Goal: Task Accomplishment & Management: Use online tool/utility

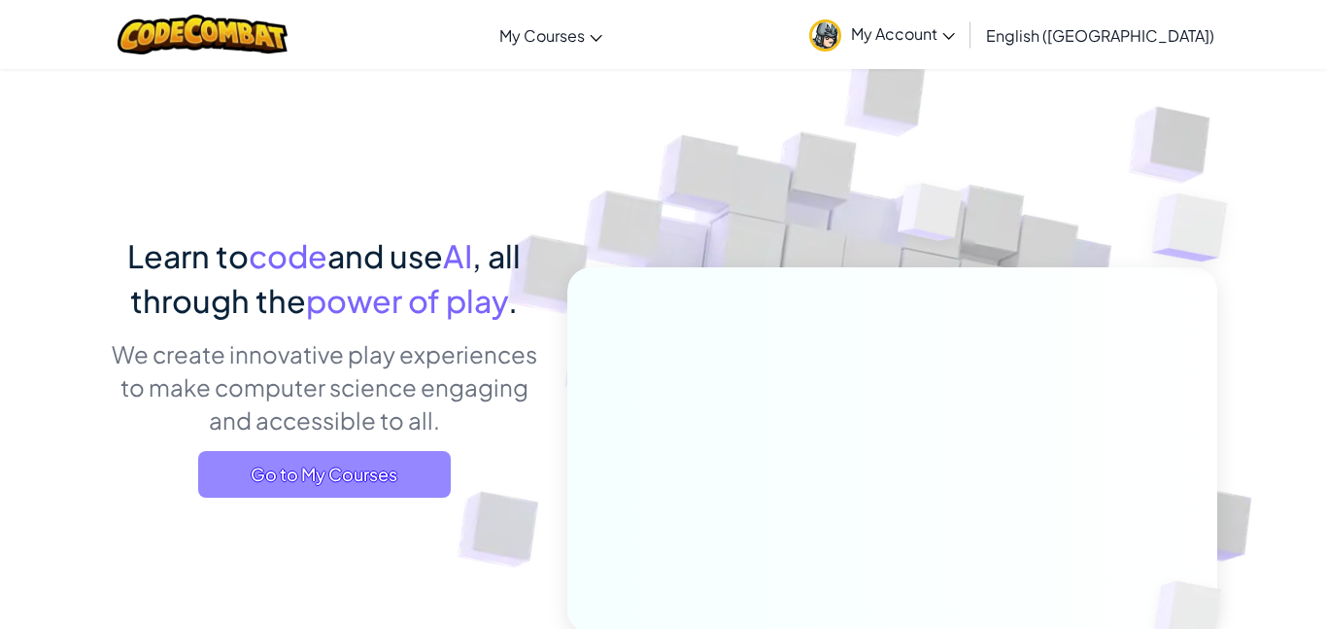
click at [255, 477] on span "Go to My Courses" at bounding box center [324, 474] width 253 height 47
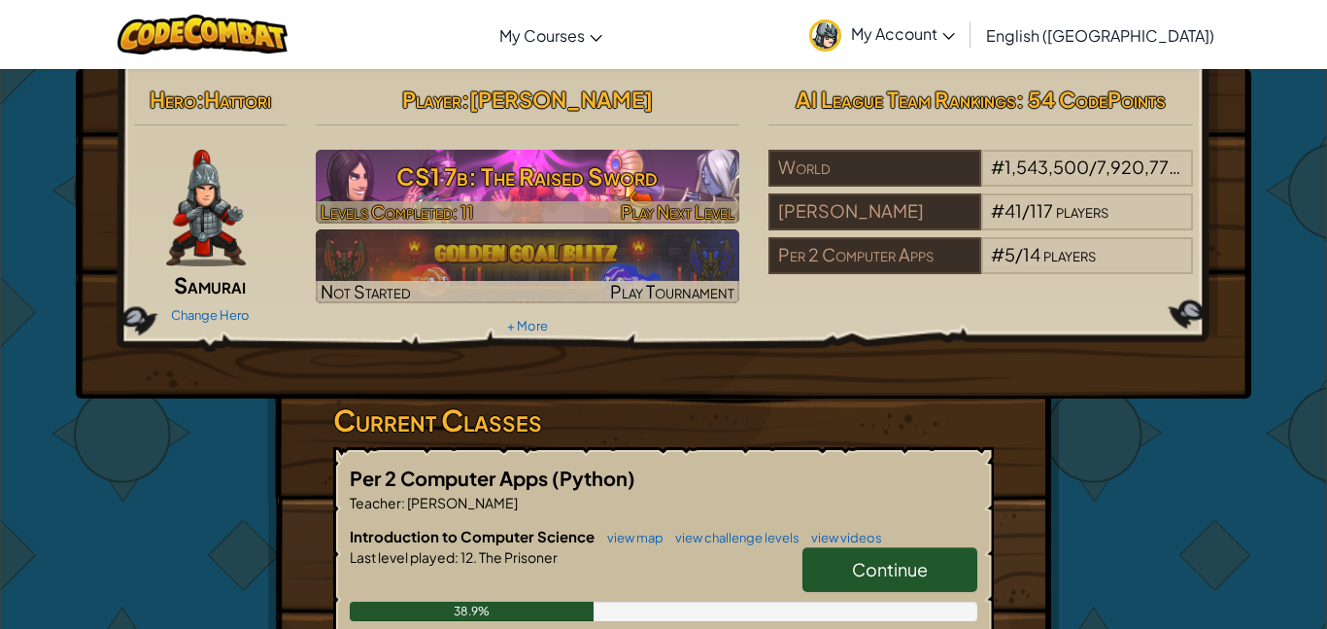
click at [661, 172] on h3 "CS1 7b: The Raised Sword" at bounding box center [528, 176] width 425 height 44
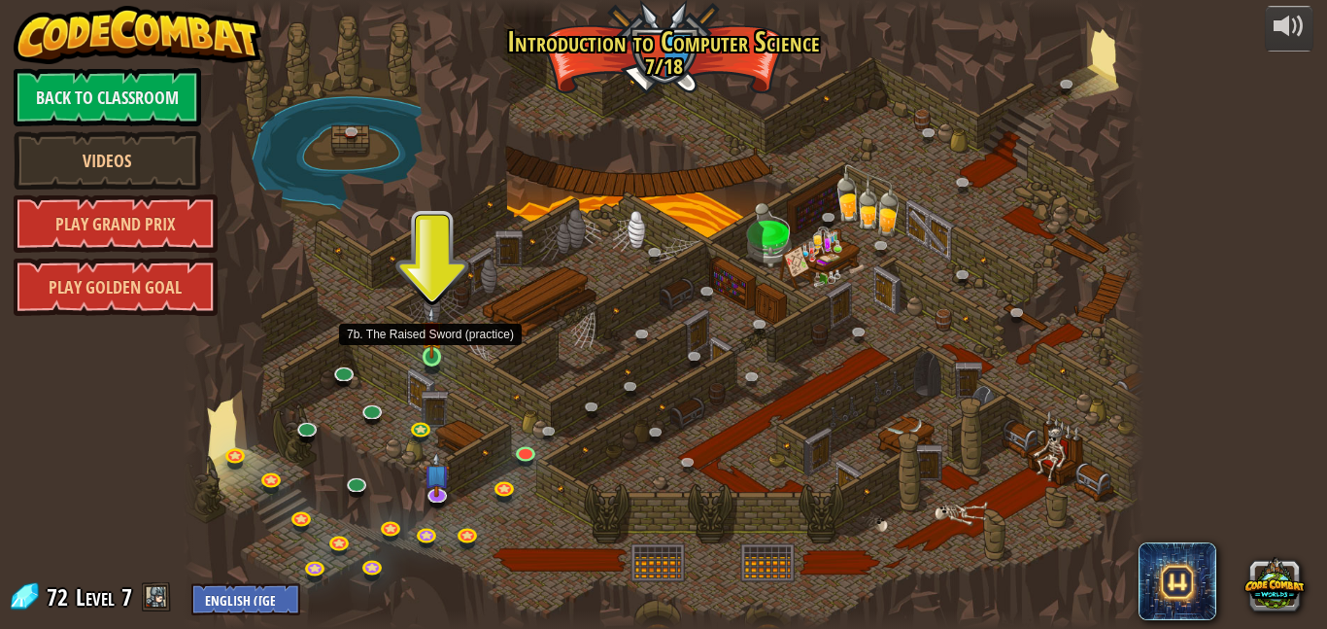
click at [438, 352] on img at bounding box center [432, 332] width 22 height 52
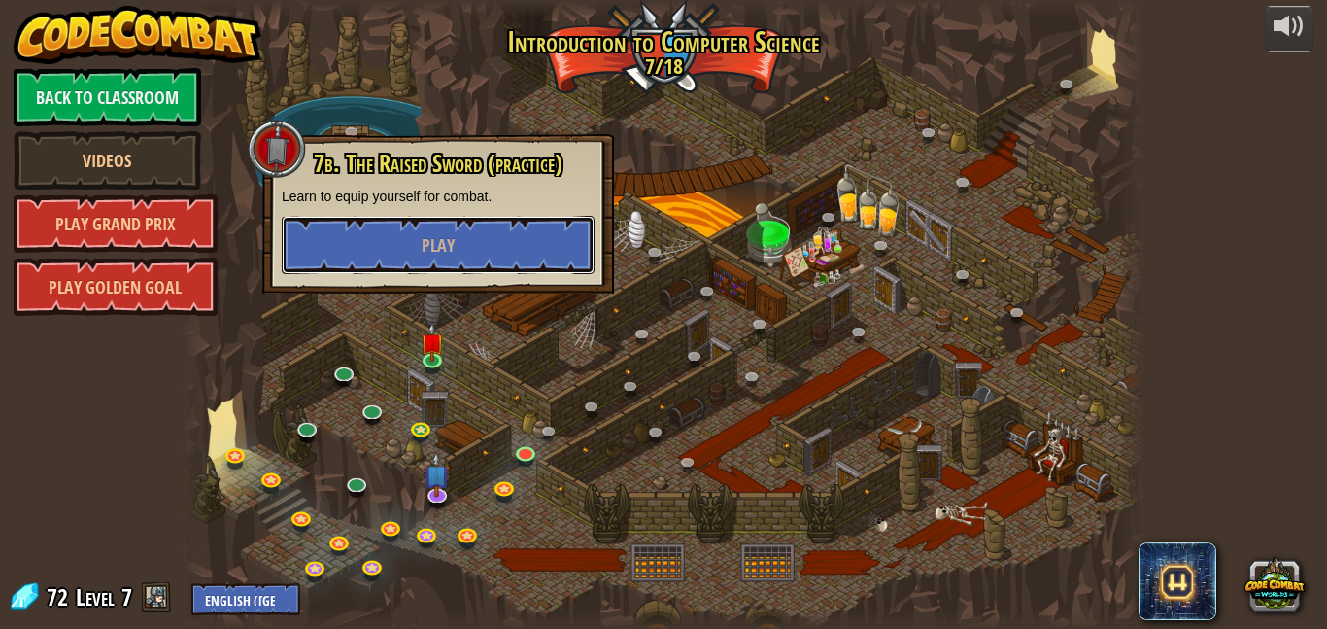
click at [516, 249] on button "Play" at bounding box center [438, 245] width 313 height 58
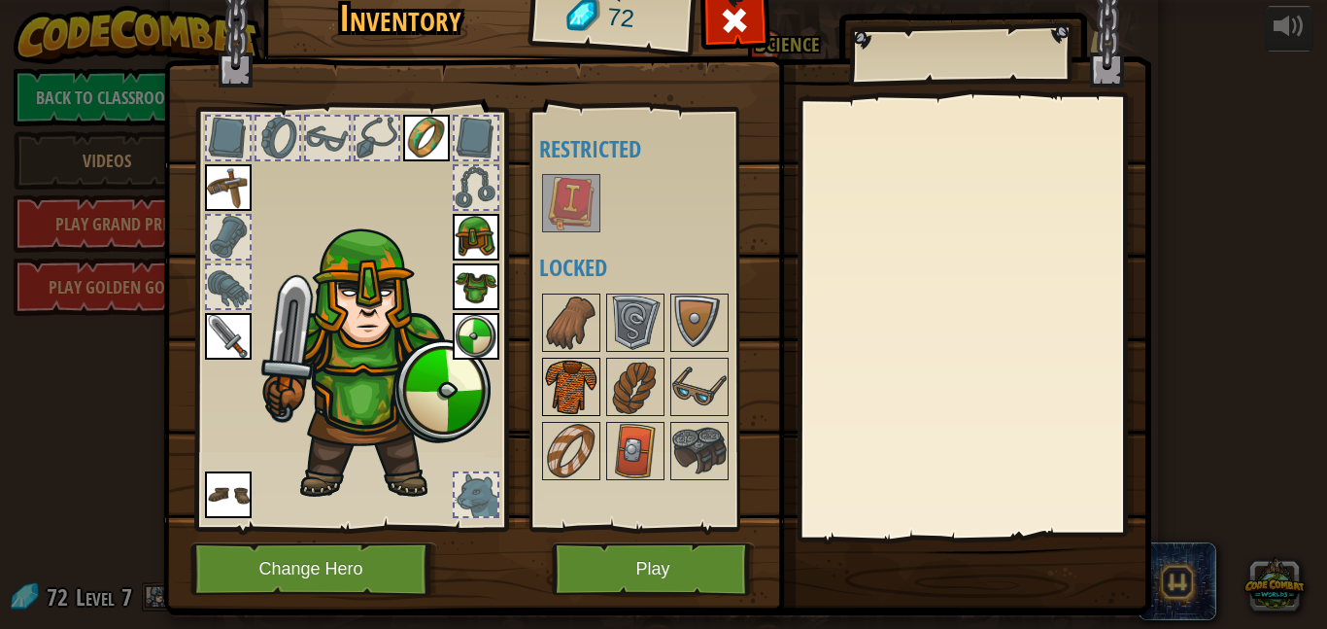
click at [597, 372] on img at bounding box center [571, 386] width 54 height 54
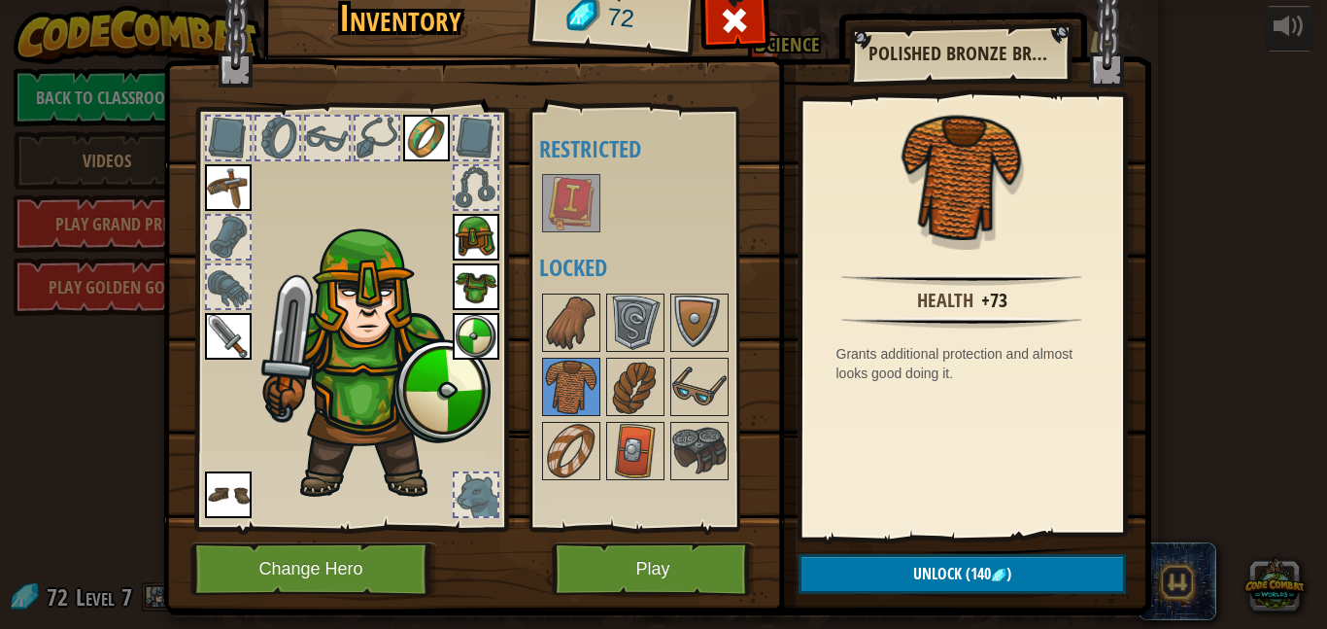
click at [473, 295] on img at bounding box center [476, 286] width 47 height 47
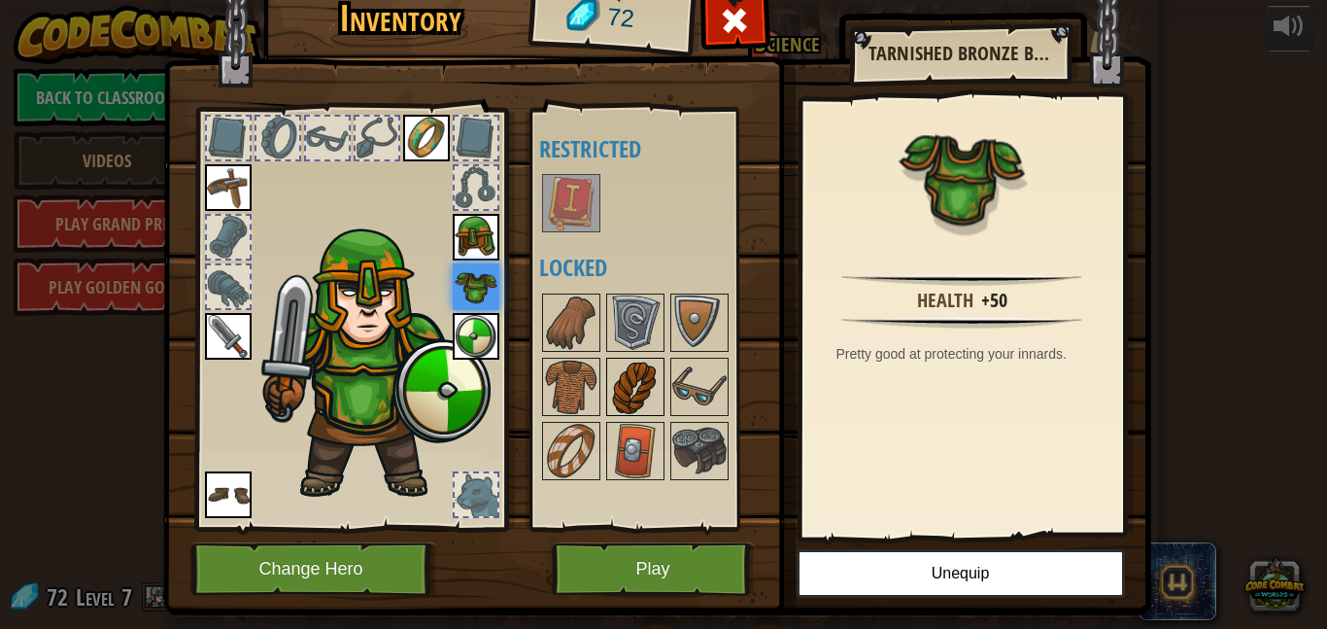
click at [611, 382] on img at bounding box center [635, 386] width 54 height 54
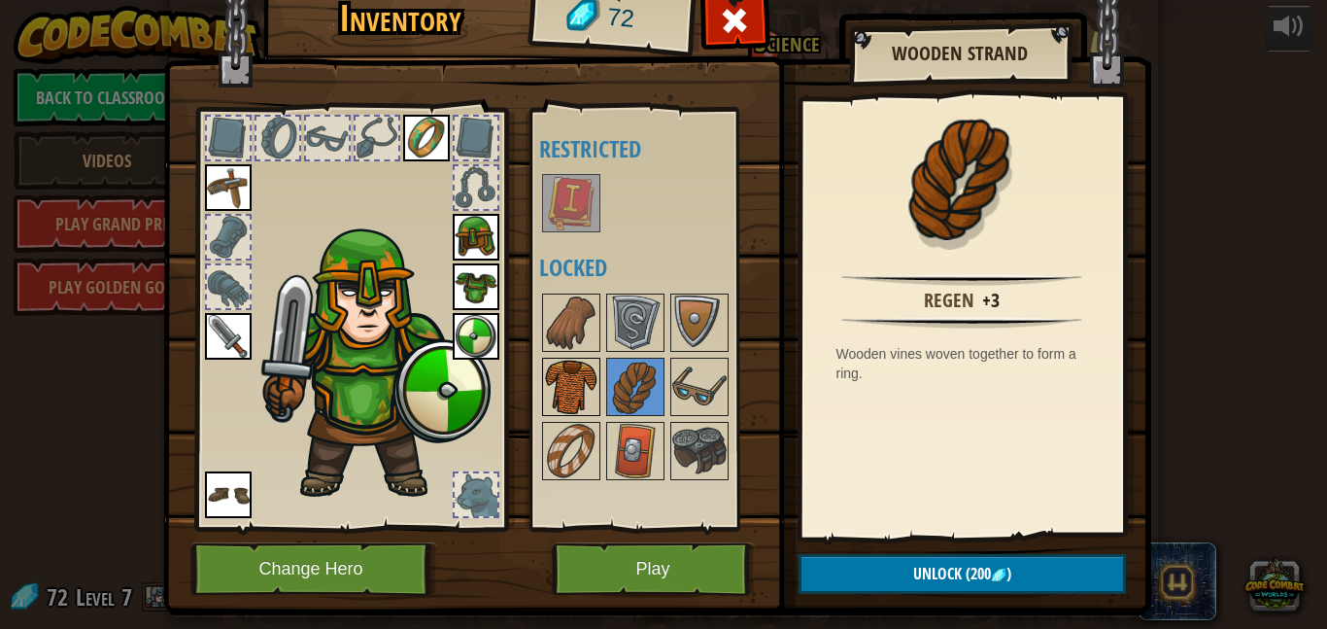
click at [562, 361] on img at bounding box center [571, 386] width 54 height 54
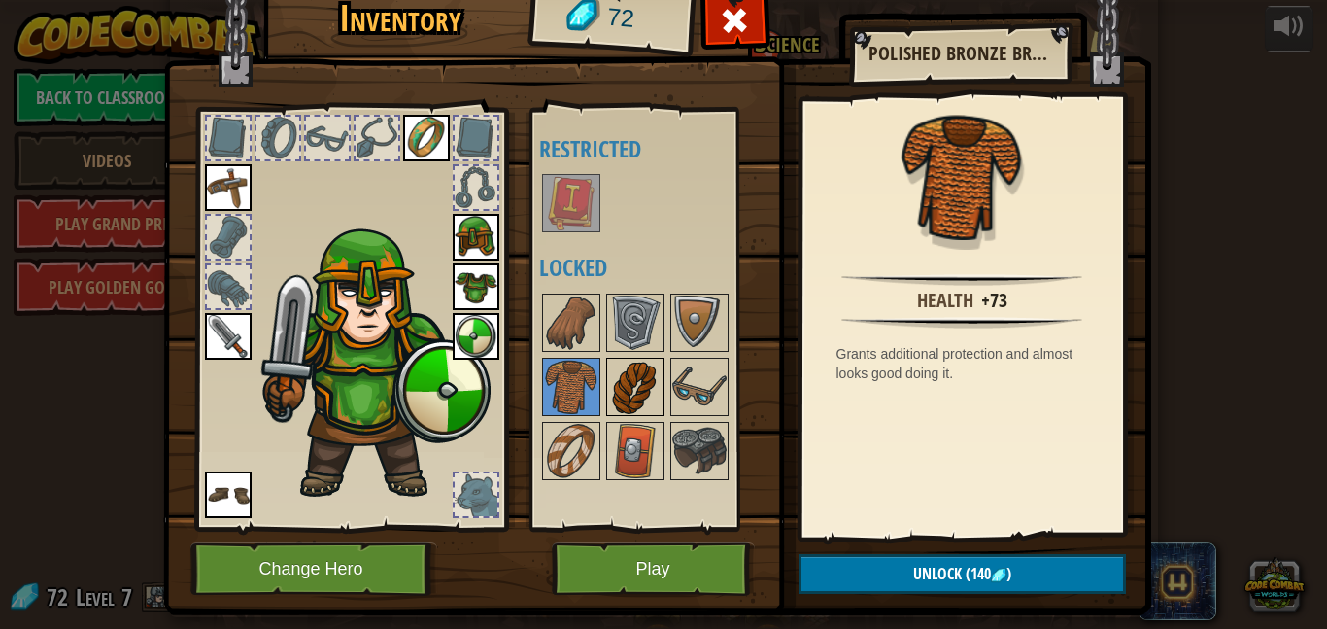
click at [631, 359] on img at bounding box center [635, 386] width 54 height 54
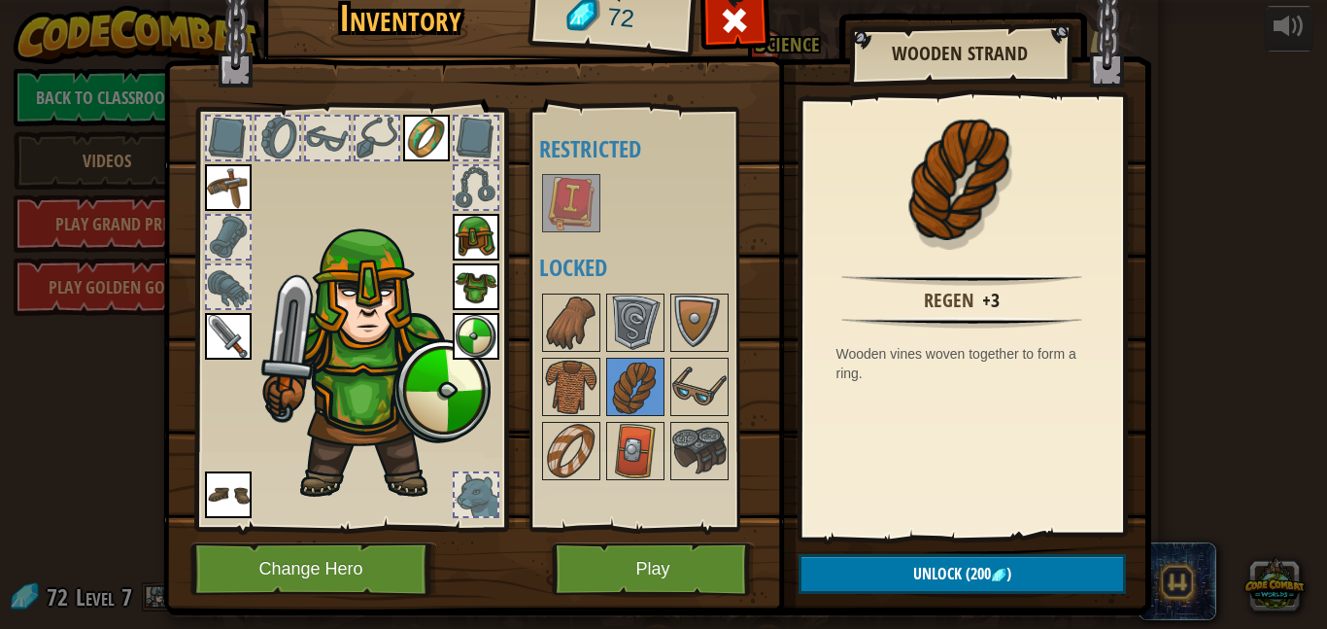
click at [426, 141] on img at bounding box center [426, 138] width 47 height 47
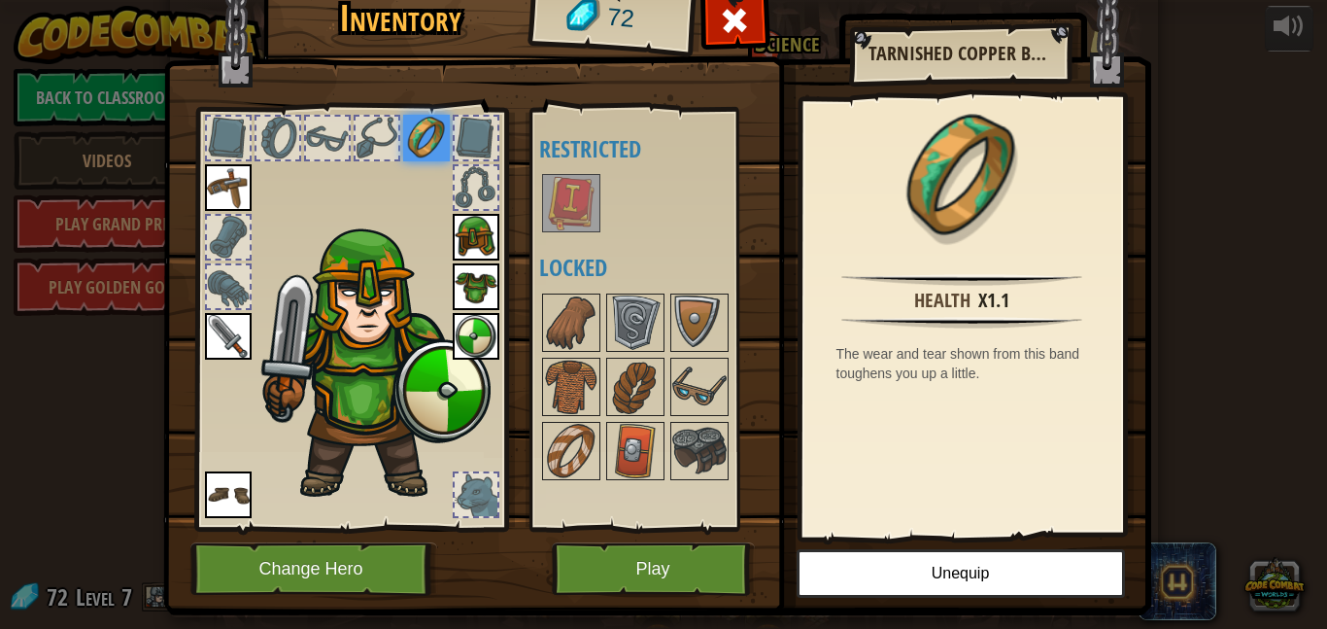
click at [713, 534] on img at bounding box center [657, 262] width 988 height 705
click at [709, 546] on button "Play" at bounding box center [653, 568] width 203 height 53
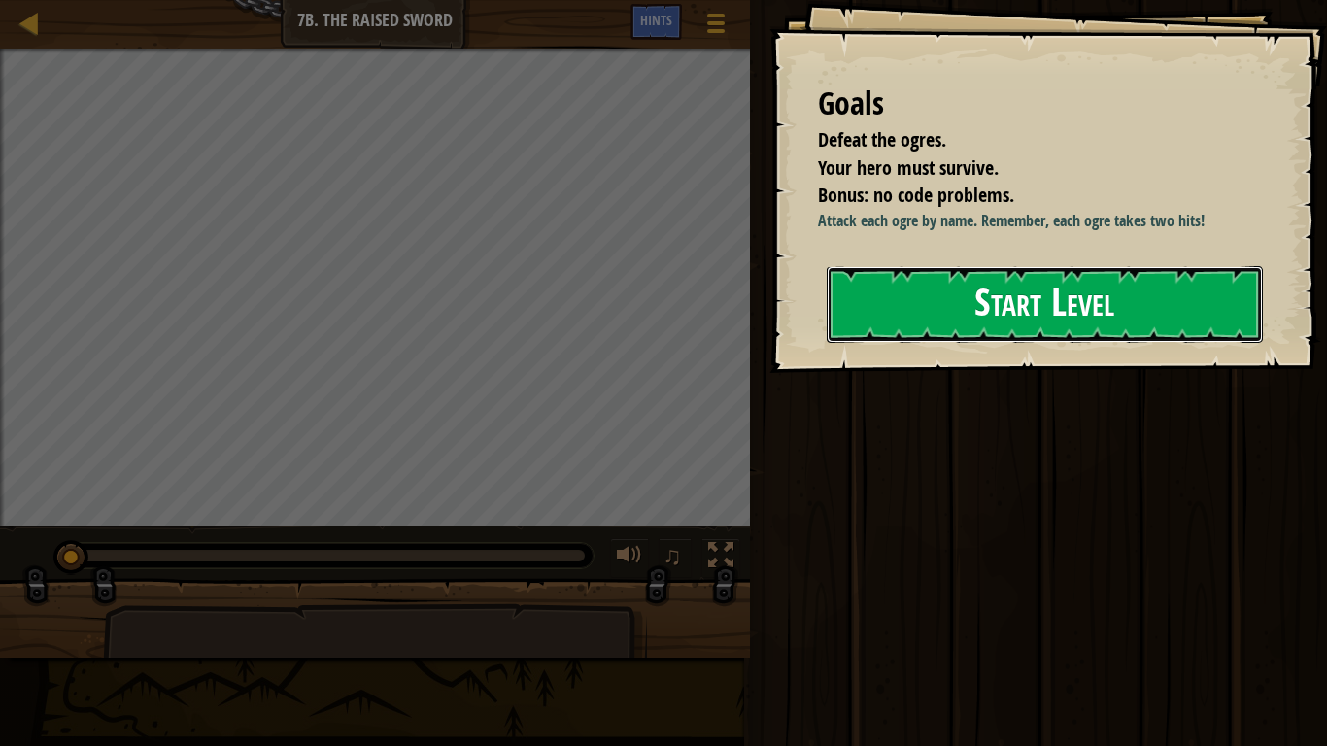
click at [1121, 317] on button "Start Level" at bounding box center [1045, 304] width 436 height 77
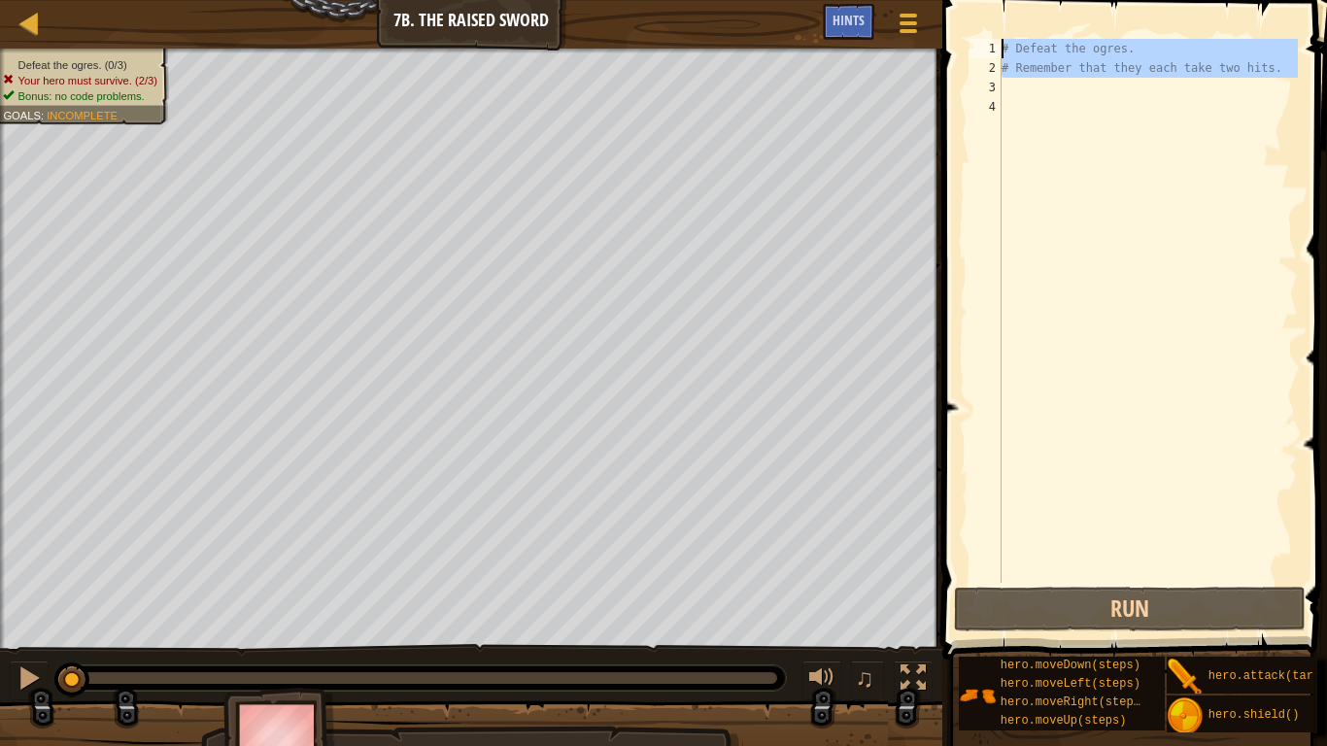
drag, startPoint x: 1285, startPoint y: 78, endPoint x: 999, endPoint y: 39, distance: 289.2
click at [999, 39] on div "1 2 3 4 # Defeat the ogres. # Remember that they each take two hits. הההההההההה…" at bounding box center [1132, 311] width 332 height 544
type textarea "# Defeat the ogres. # Remember that they each take two hits."
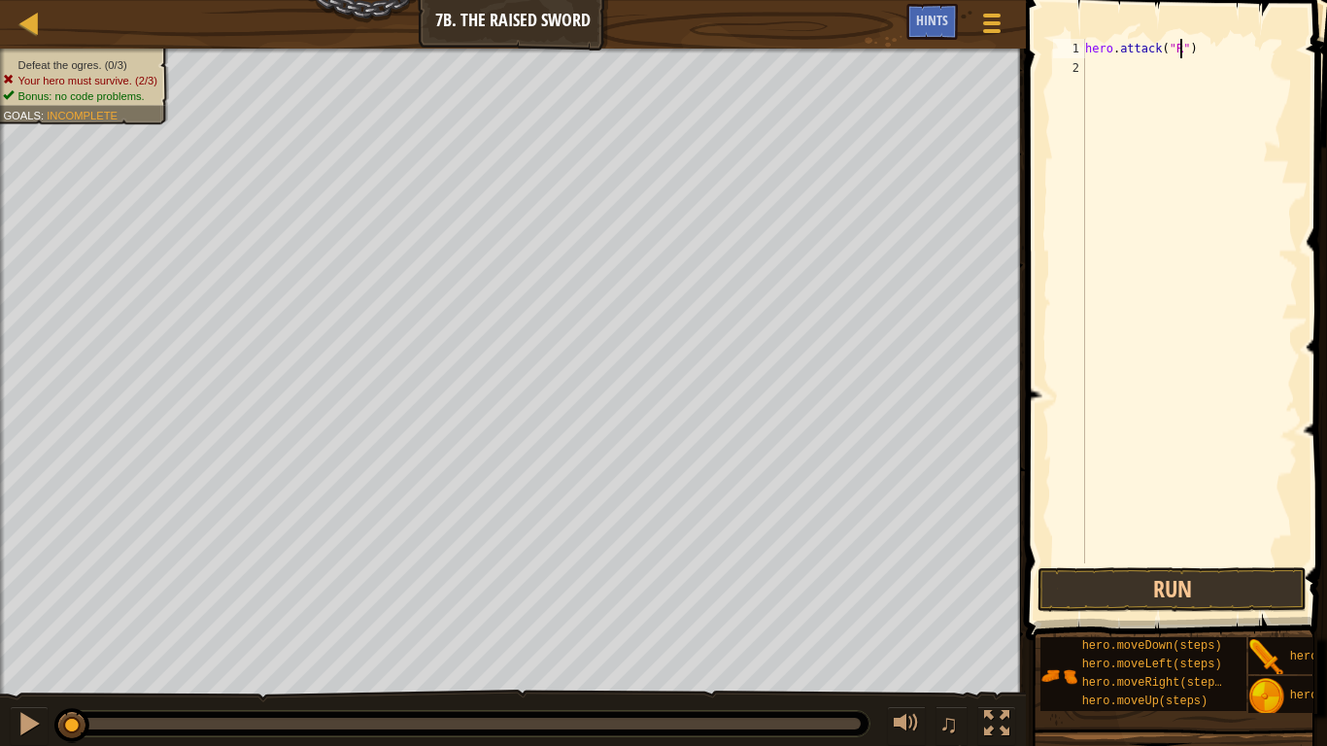
scroll to position [9, 15]
type textarea "hero.attack("Rig")"
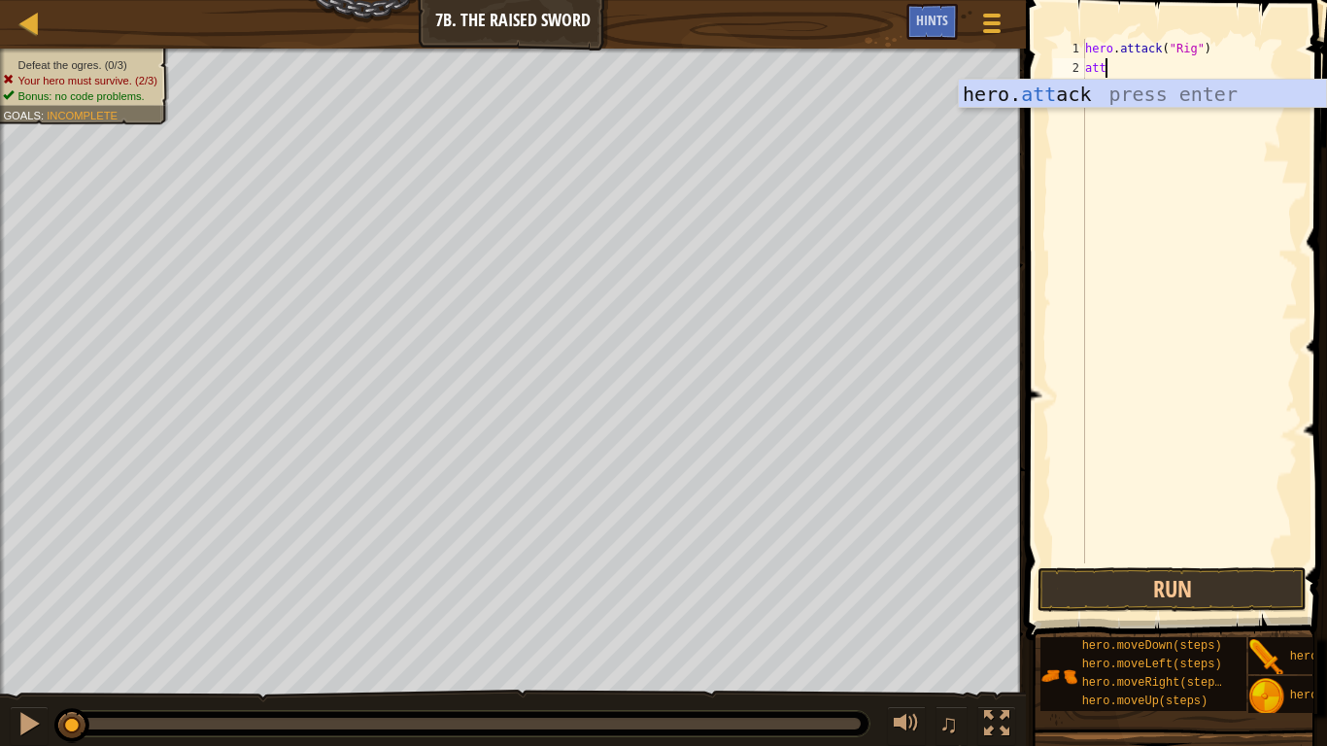
scroll to position [9, 2]
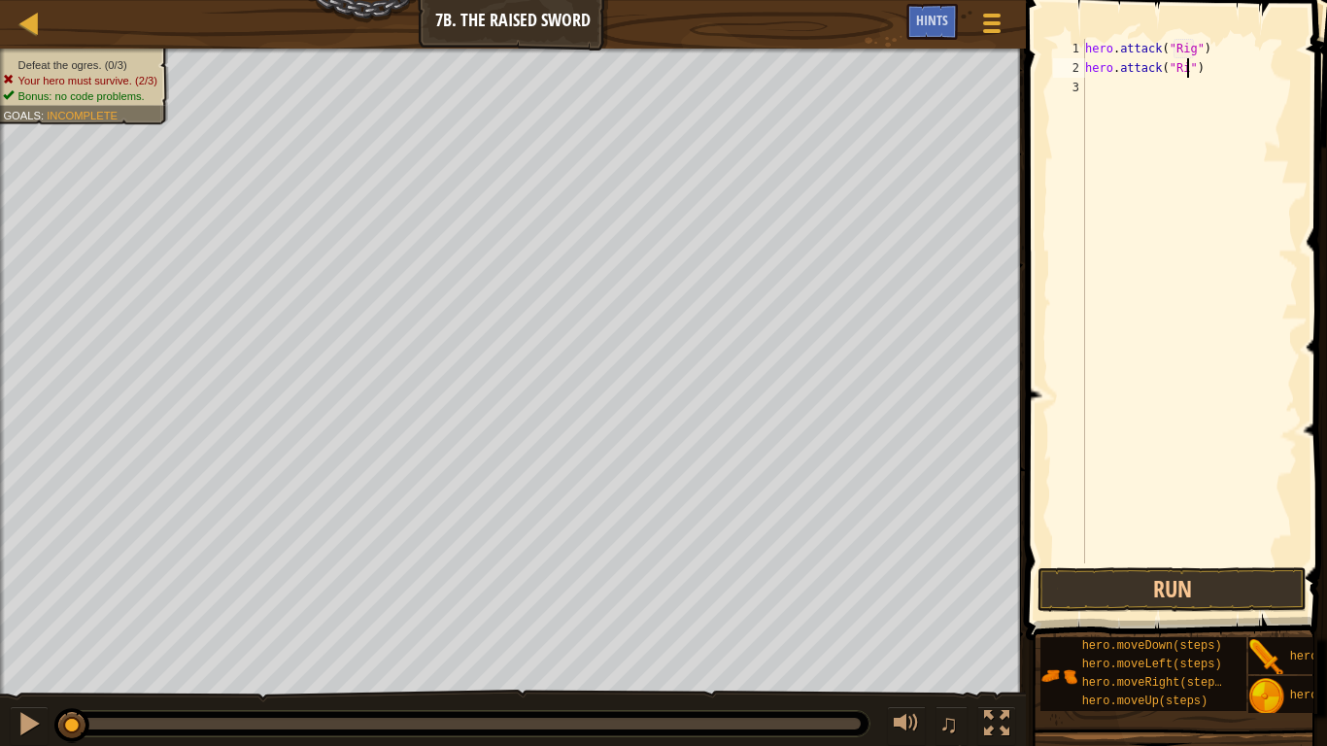
type textarea "hero.attack("Rig")"
type textarea "hero.attack("Gurt")"
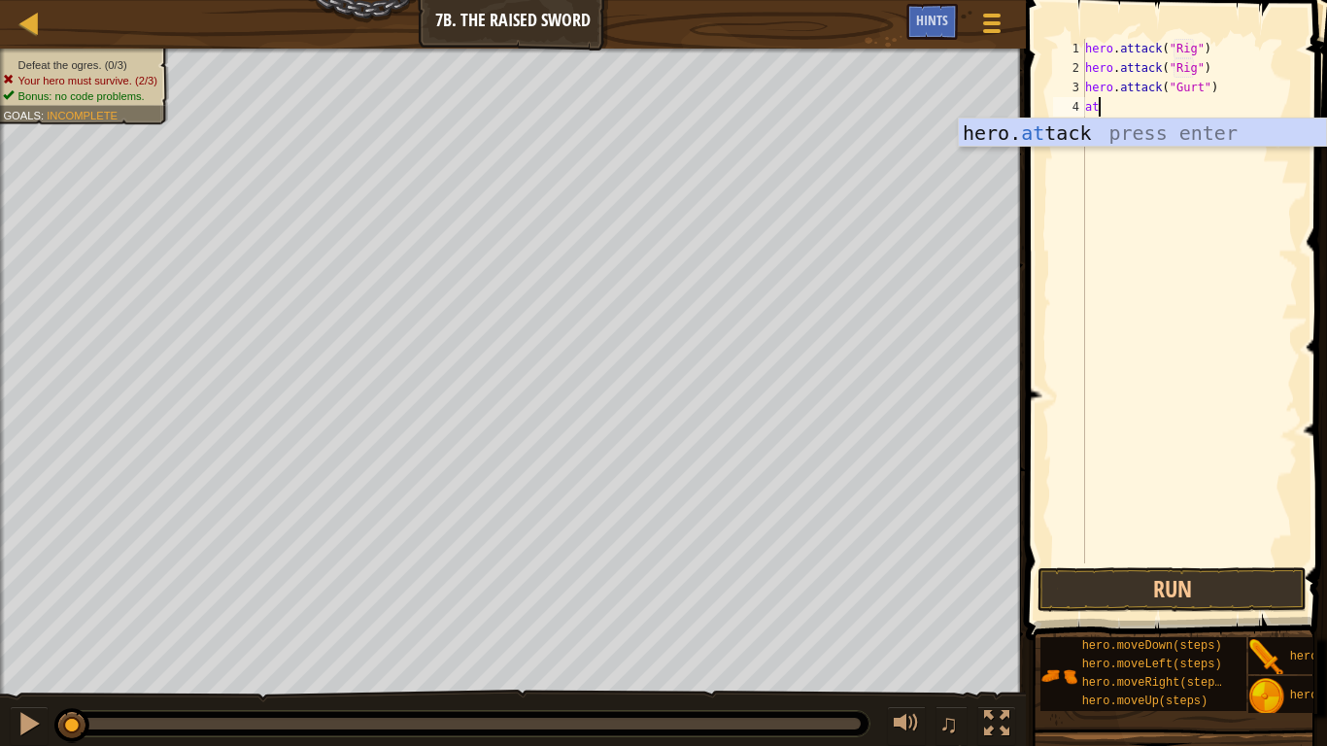
scroll to position [9, 2]
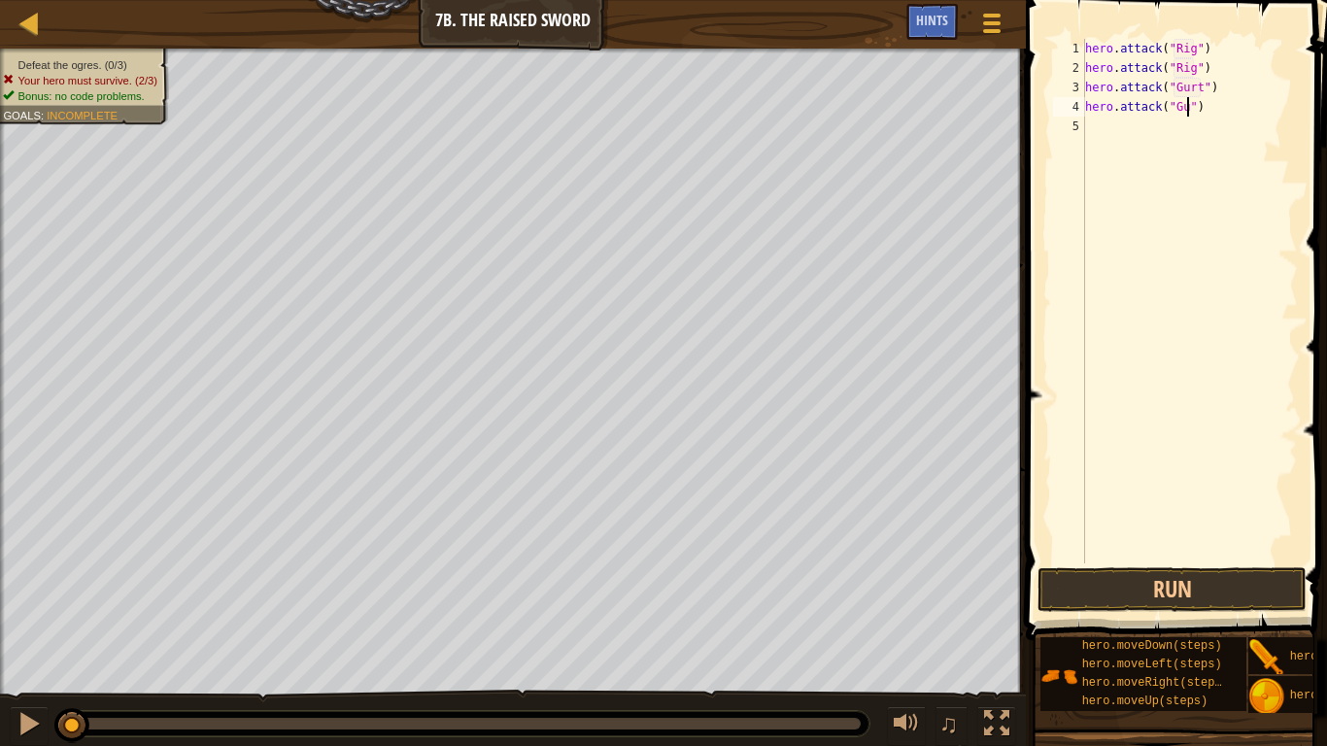
type textarea "hero.attack("Gurt")"
type textarea "hero.attack("Ack")"
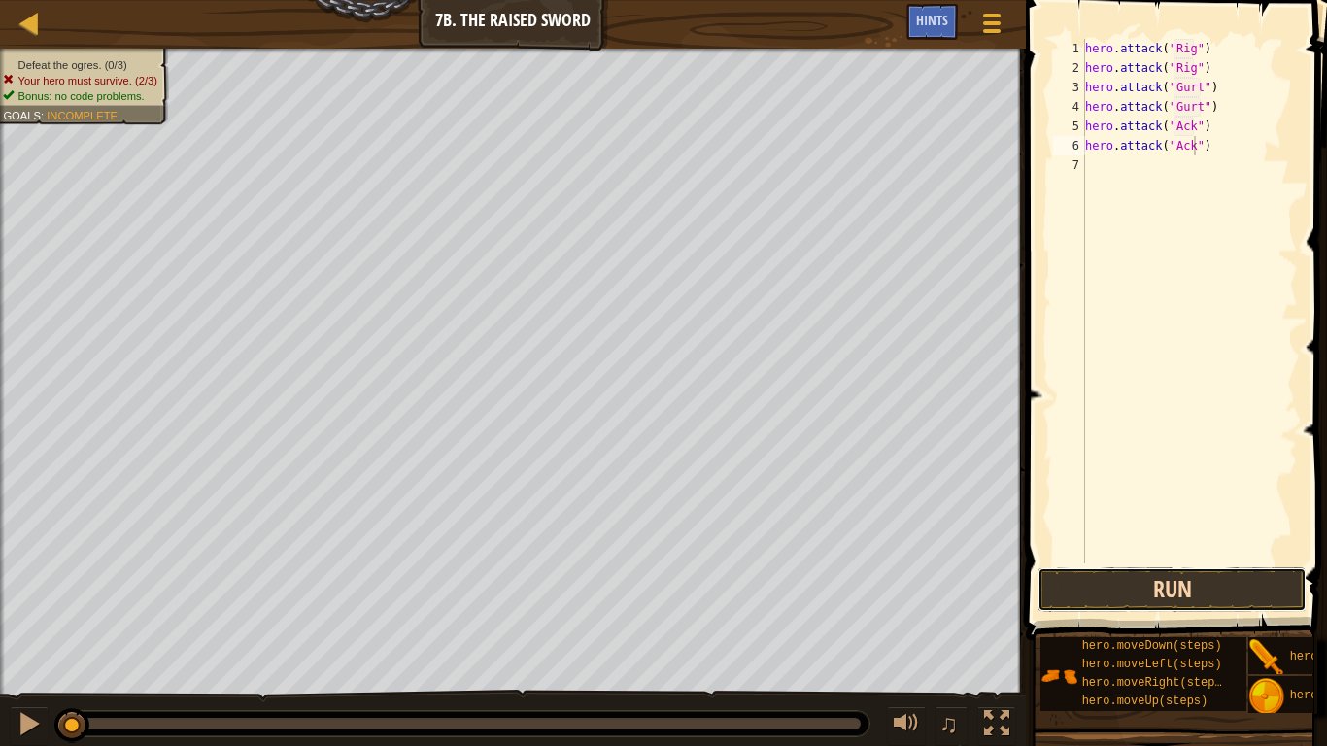
click at [1157, 568] on button "Run" at bounding box center [1172, 589] width 269 height 45
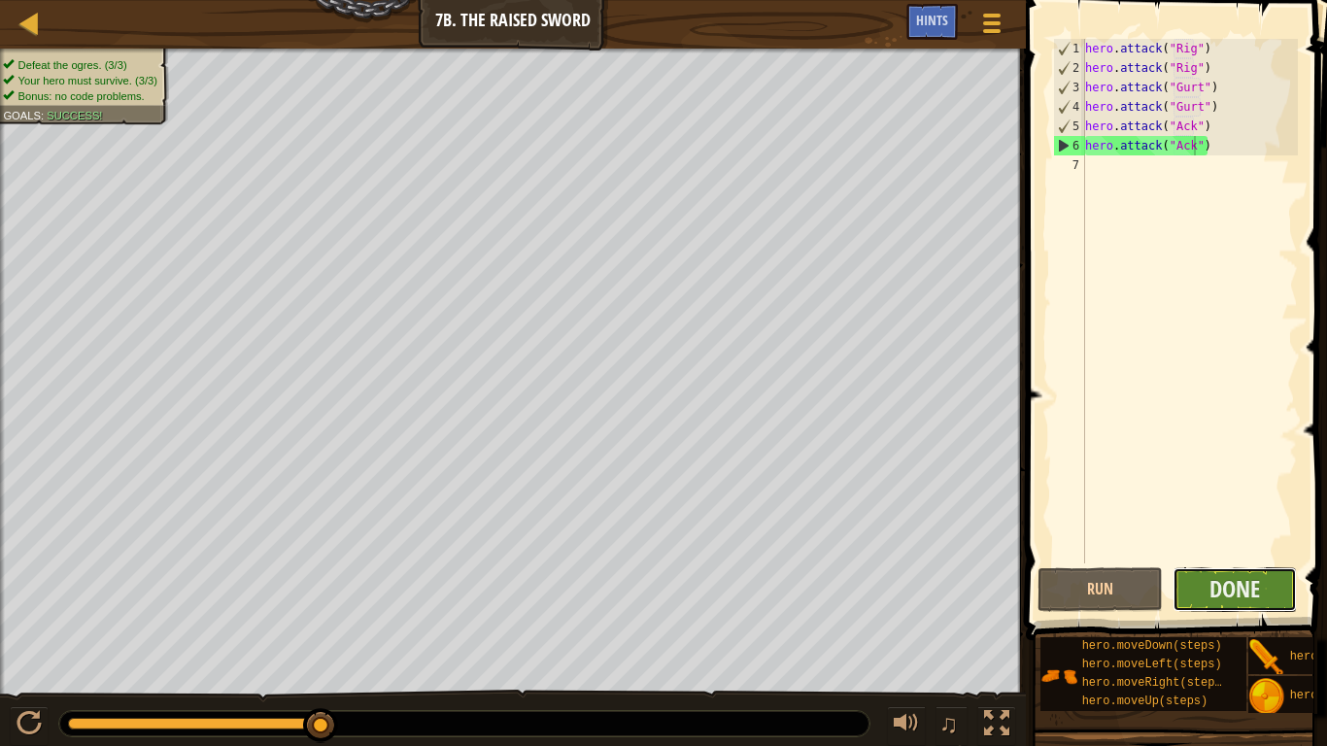
click at [1206, 578] on button "Done" at bounding box center [1235, 589] width 125 height 45
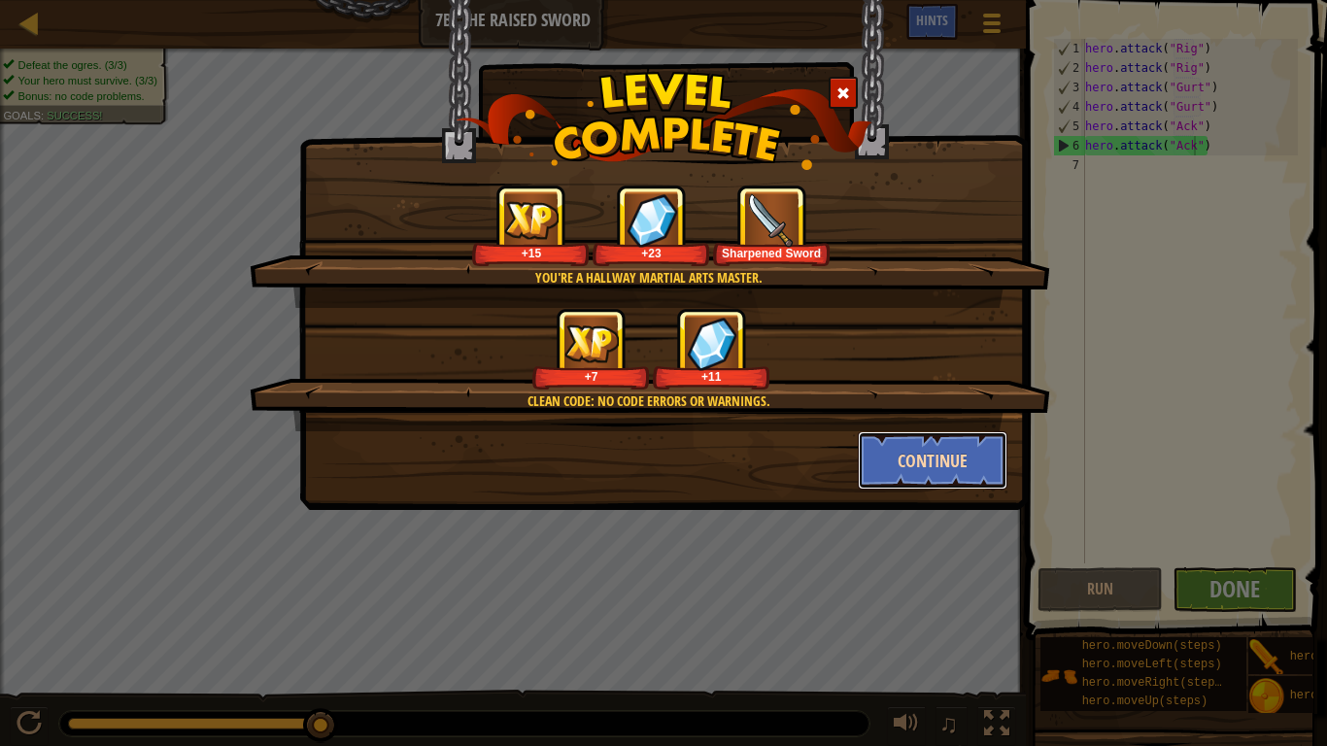
click at [923, 462] on button "Continue" at bounding box center [933, 460] width 151 height 58
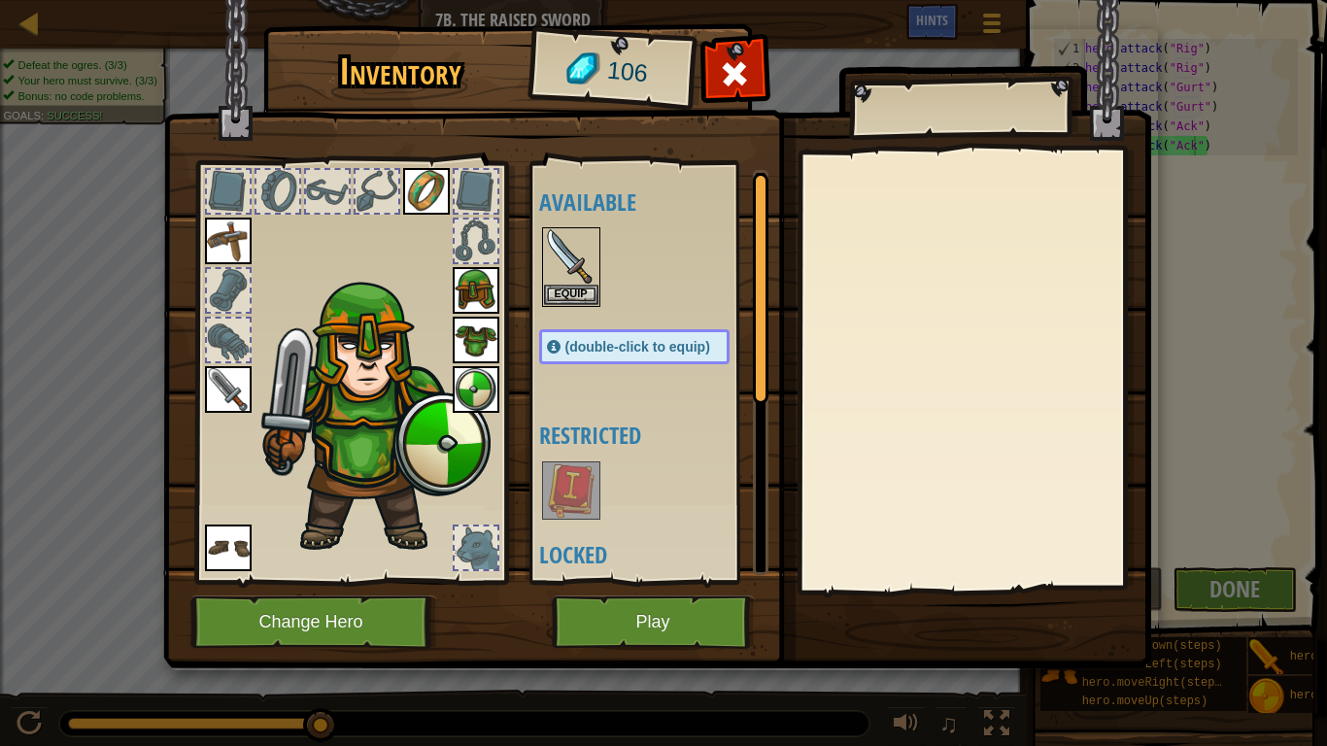
drag, startPoint x: 192, startPoint y: 358, endPoint x: 200, endPoint y: 372, distance: 15.7
click at [191, 365] on div at bounding box center [350, 367] width 321 height 437
click at [203, 375] on div at bounding box center [350, 367] width 321 height 437
click at [216, 379] on img at bounding box center [228, 389] width 47 height 47
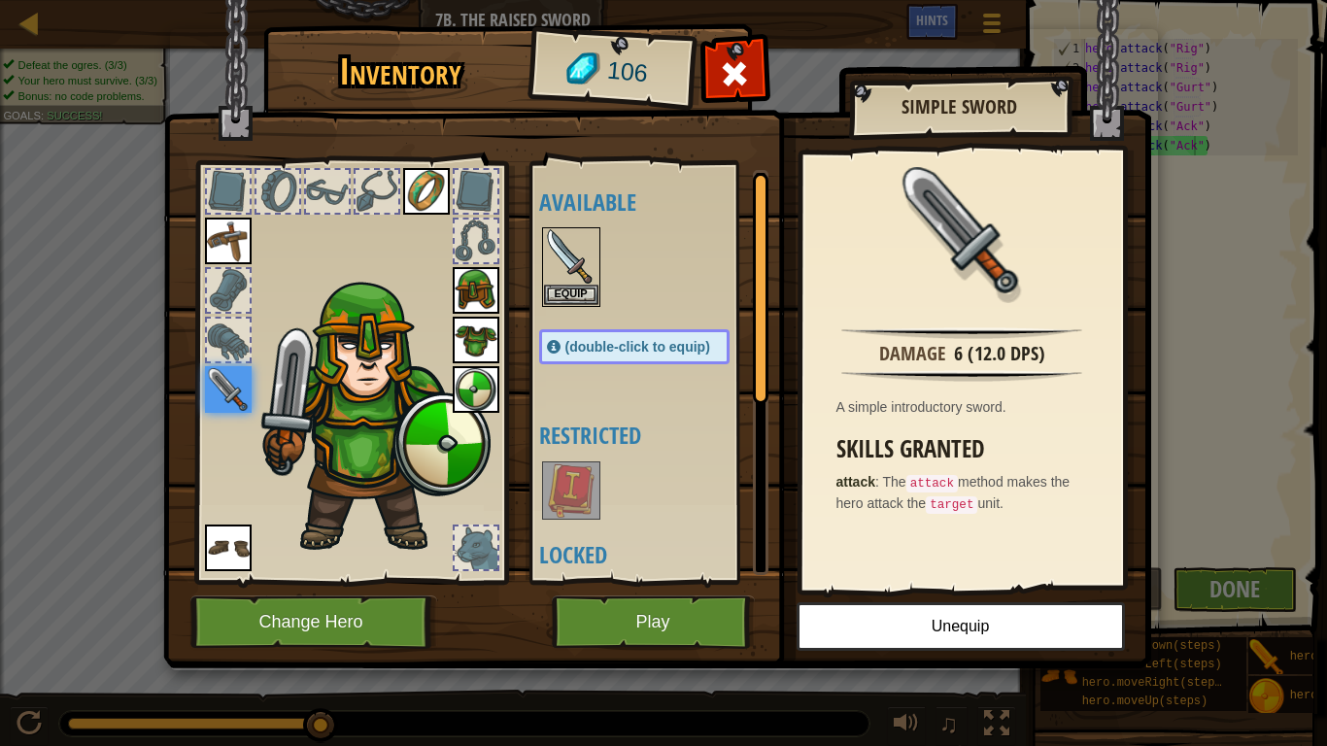
click at [567, 221] on div "Available Equip Equip Equip Equip Equip Equip Equip Equip (double-click to equi…" at bounding box center [653, 372] width 229 height 405
click at [568, 232] on img at bounding box center [571, 256] width 54 height 54
click at [553, 254] on img at bounding box center [571, 256] width 54 height 54
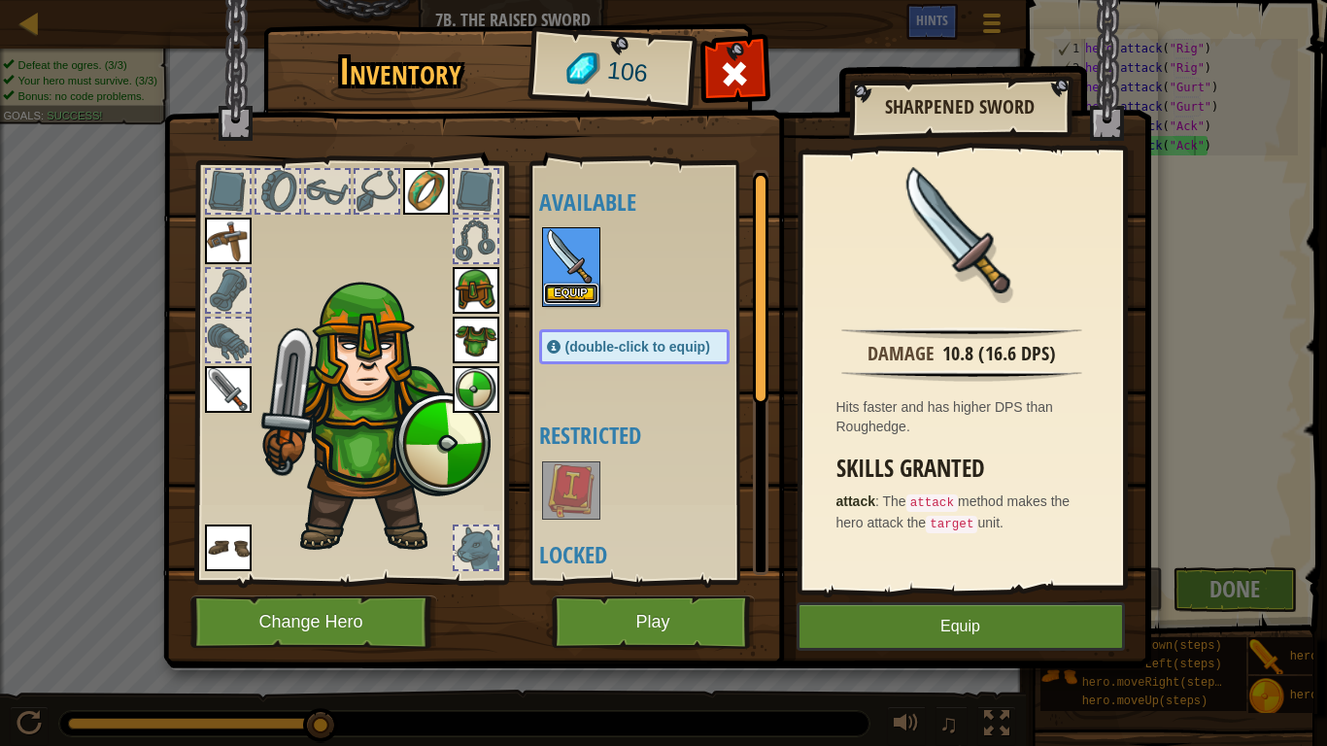
click at [562, 297] on button "Equip" at bounding box center [571, 294] width 54 height 20
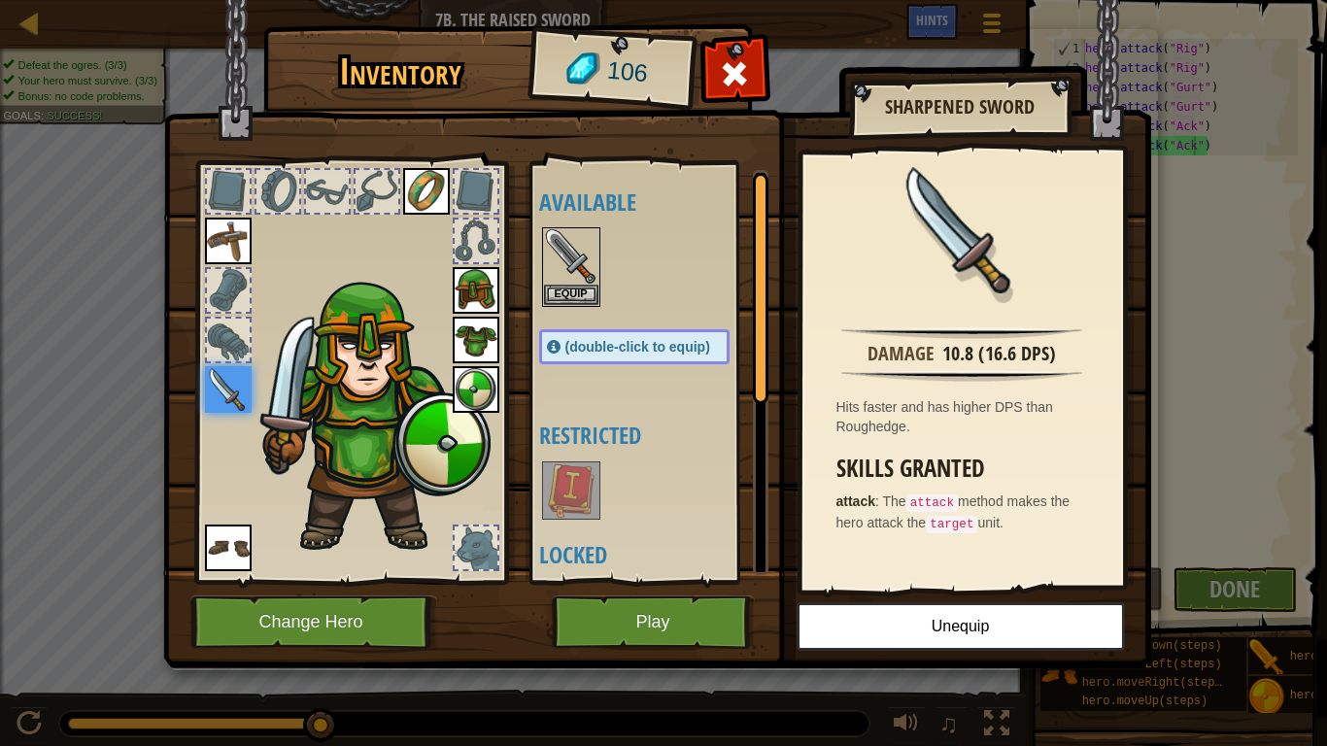
click at [215, 402] on img at bounding box center [228, 389] width 47 height 47
click at [231, 406] on img at bounding box center [228, 389] width 47 height 47
click at [229, 395] on img at bounding box center [228, 389] width 47 height 47
click at [247, 376] on img at bounding box center [228, 389] width 47 height 47
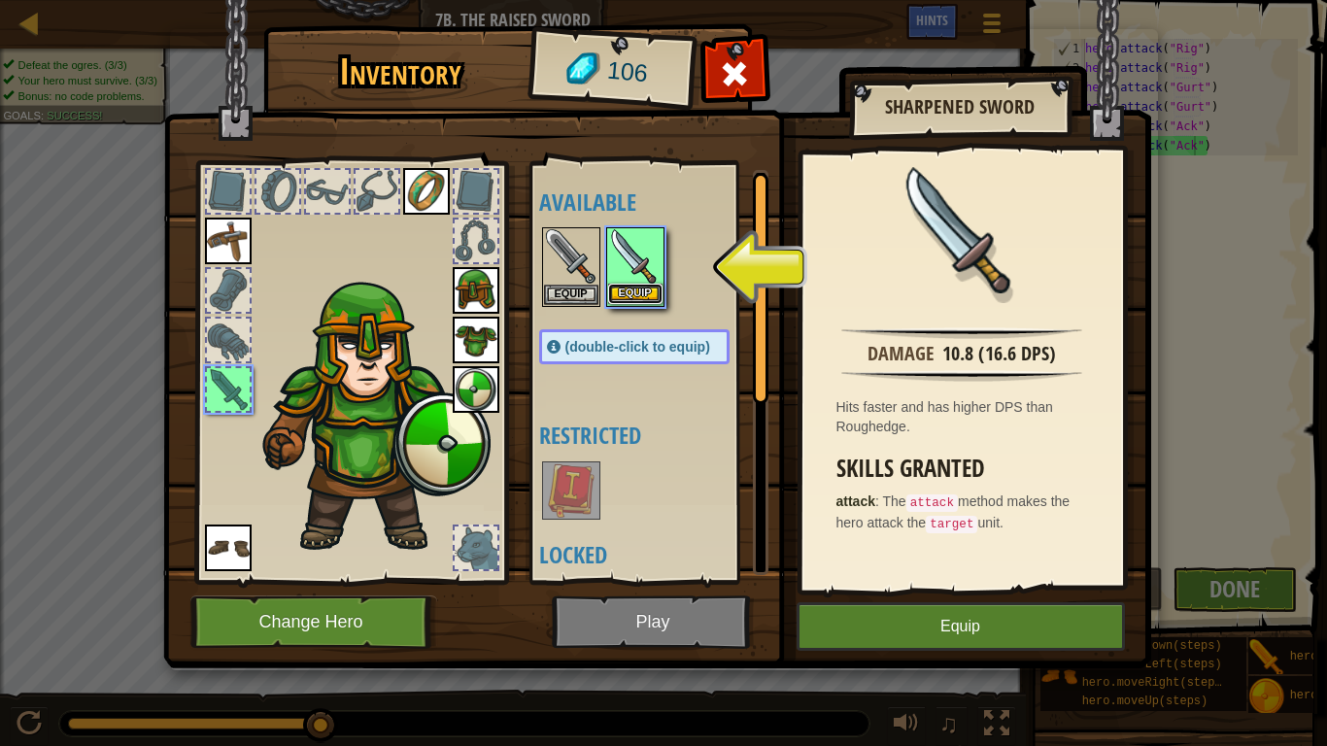
click at [628, 295] on button "Equip" at bounding box center [635, 294] width 54 height 20
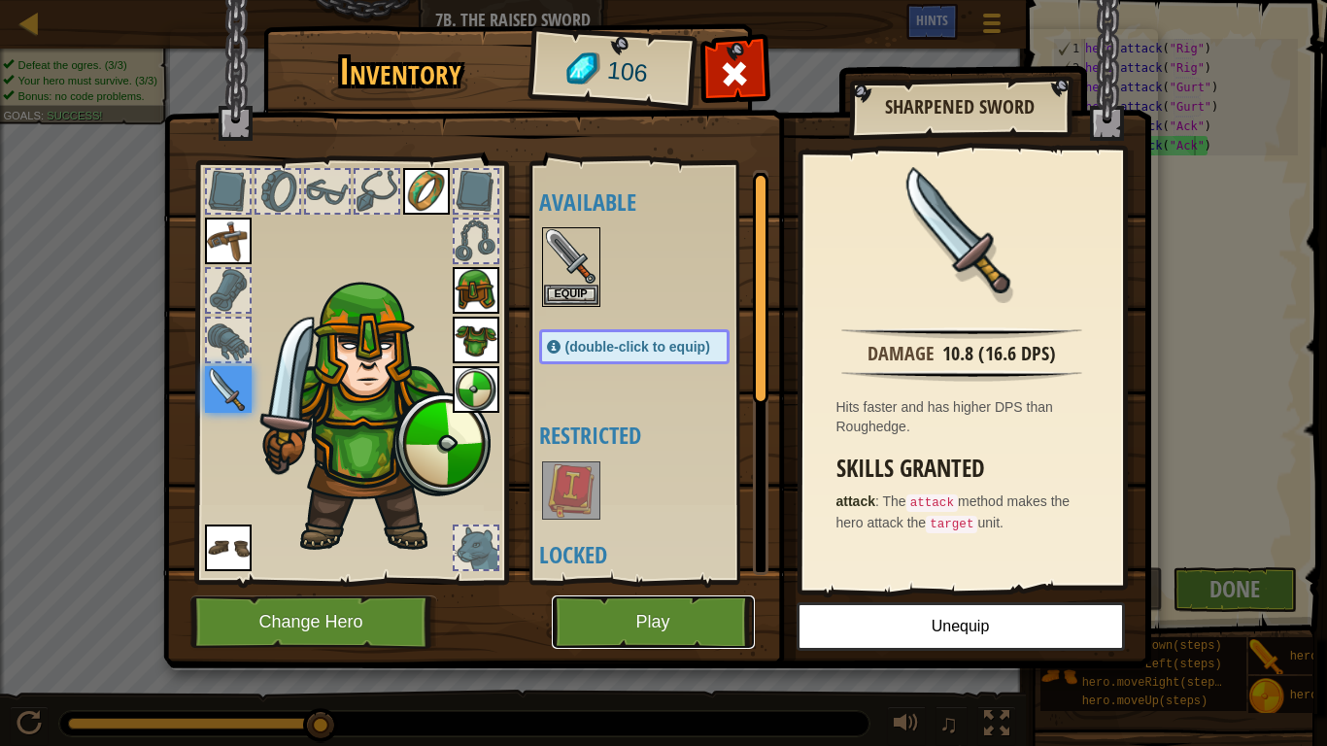
click at [712, 610] on button "Play" at bounding box center [653, 622] width 203 height 53
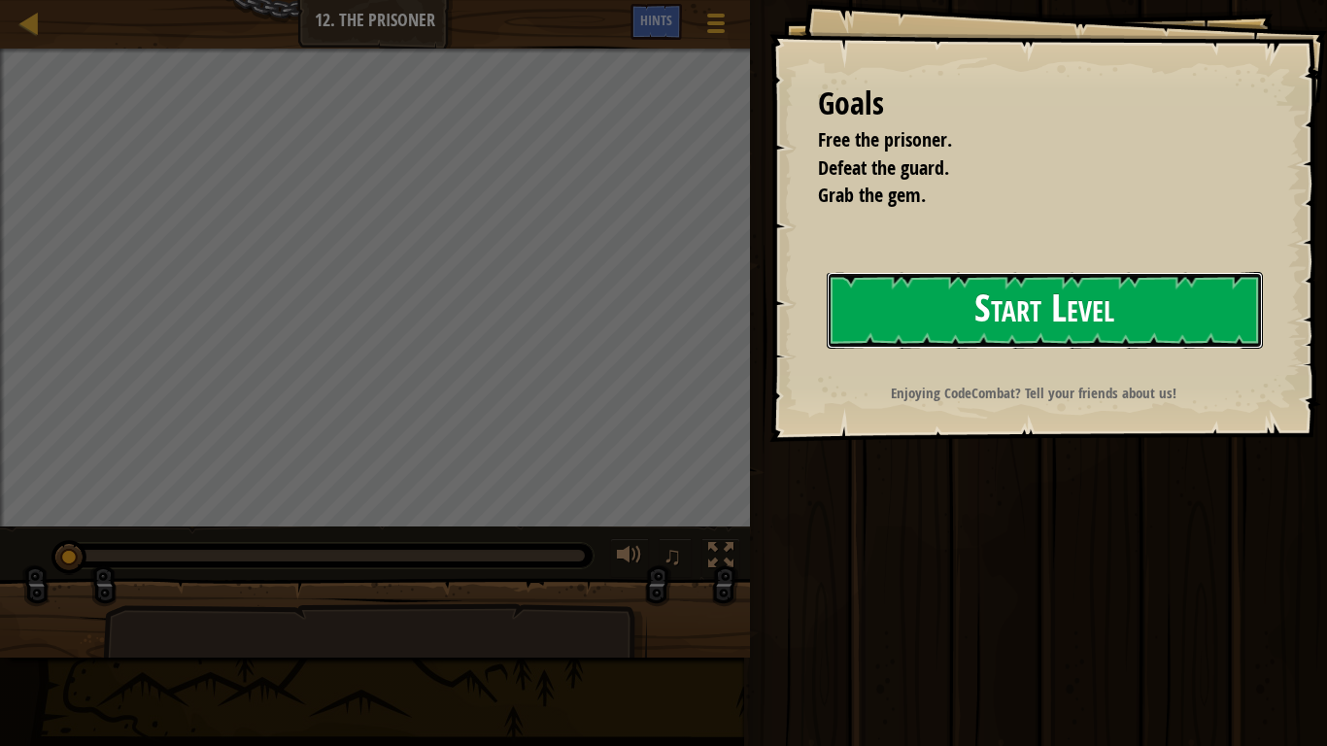
click at [1102, 314] on button "Start Level" at bounding box center [1045, 310] width 436 height 77
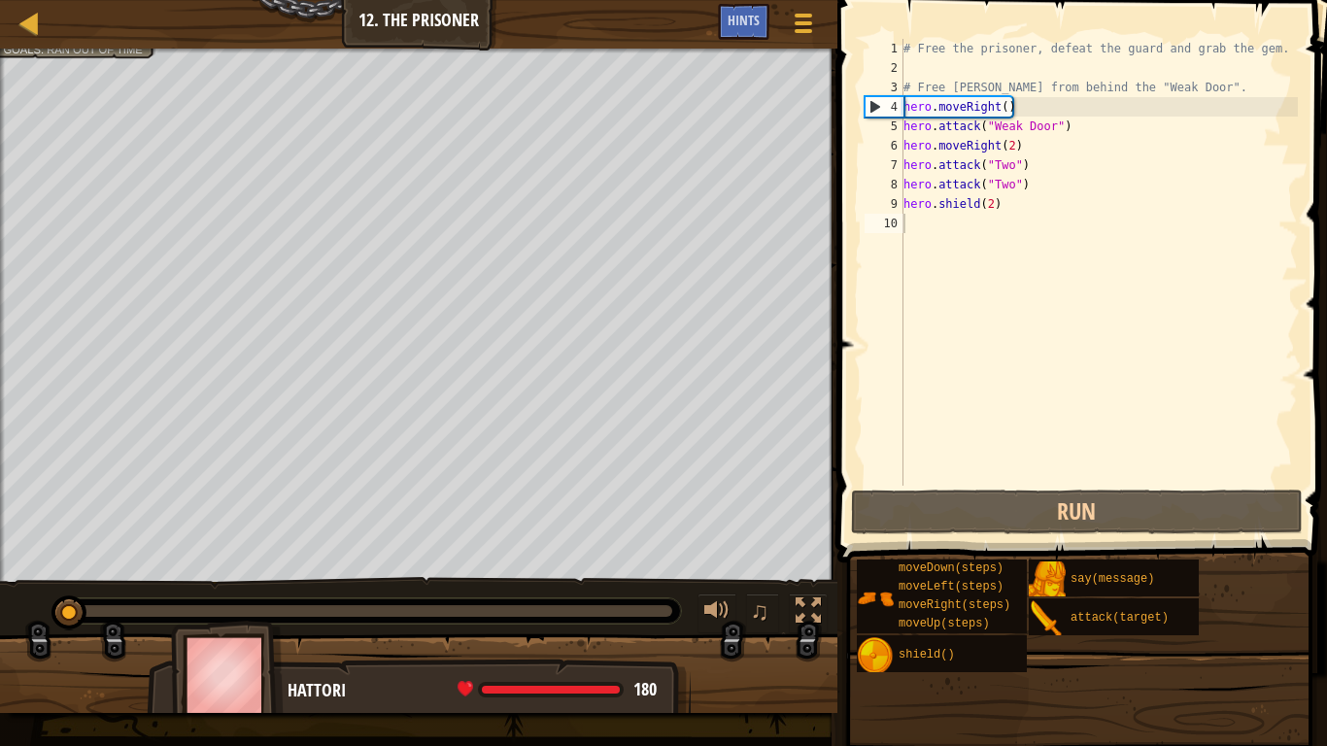
click at [454, 106] on div "Free the prisoner. Defeat the guard. Grab the gem. Goals : Ran out of time" at bounding box center [418, 315] width 837 height 533
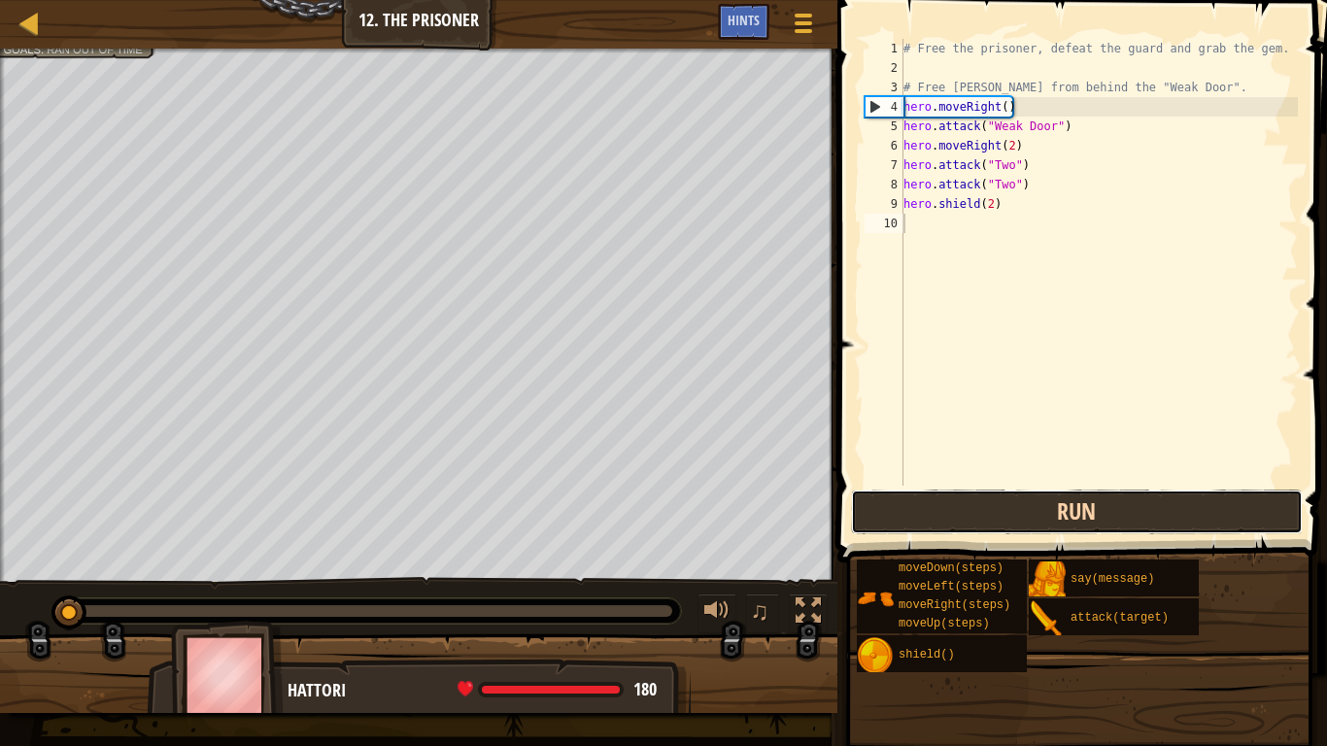
click at [1007, 507] on button "Run" at bounding box center [1077, 512] width 453 height 45
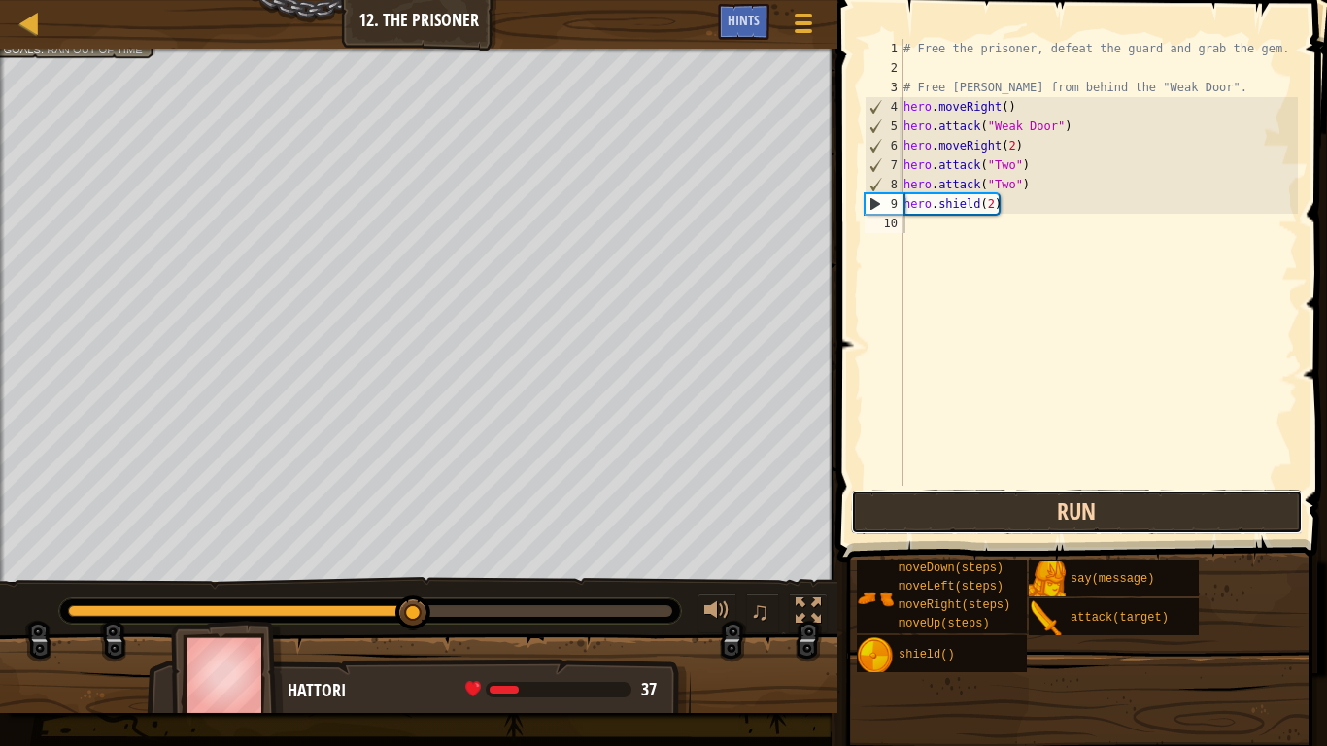
click at [968, 514] on button "Run" at bounding box center [1077, 512] width 453 height 45
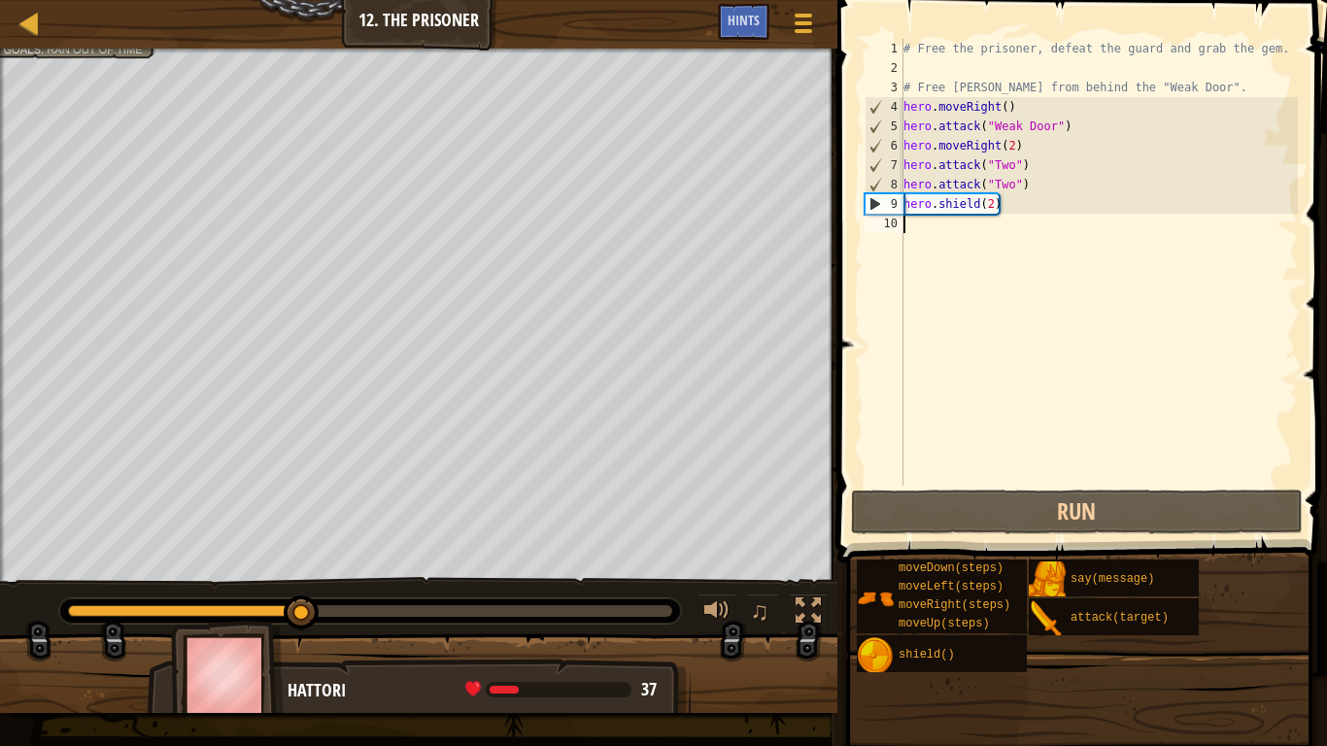
click at [1009, 152] on div "# Free the prisoner, defeat the guard and grab the gem. # Free [PERSON_NAME] fr…" at bounding box center [1099, 282] width 398 height 486
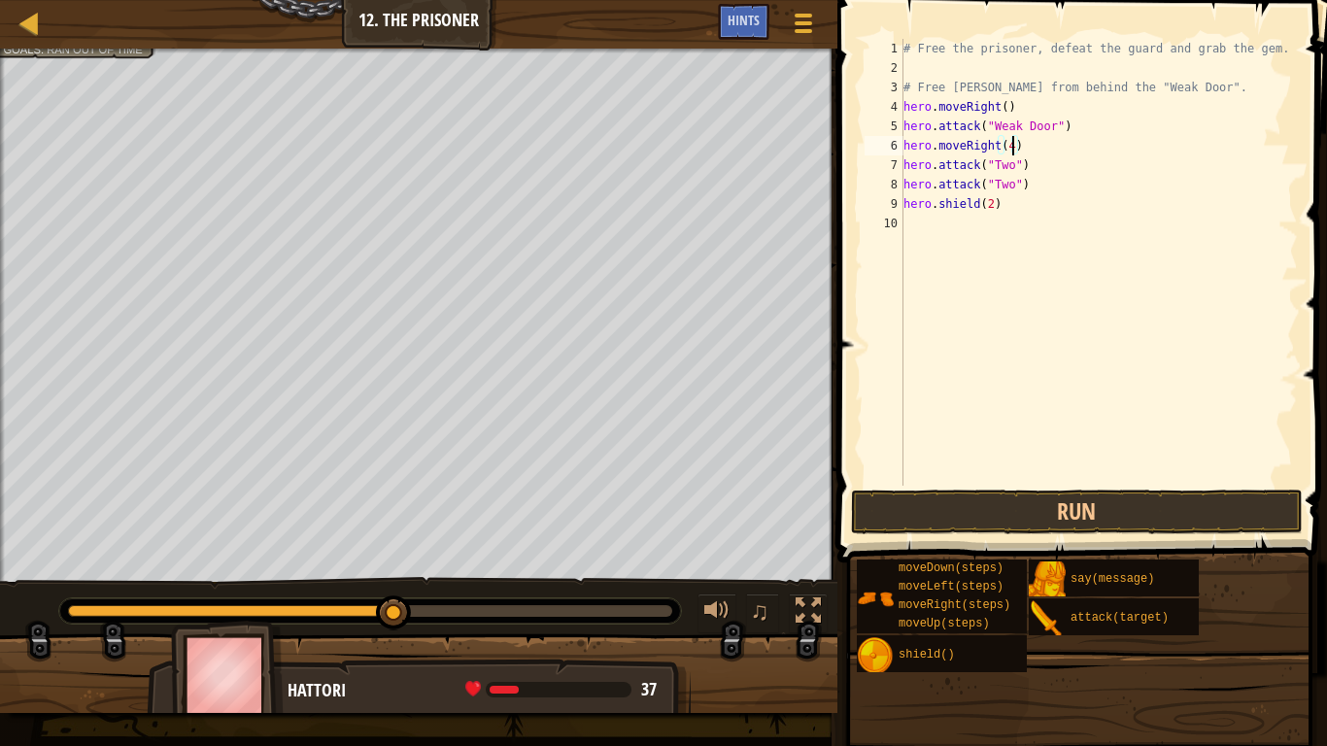
scroll to position [9, 16]
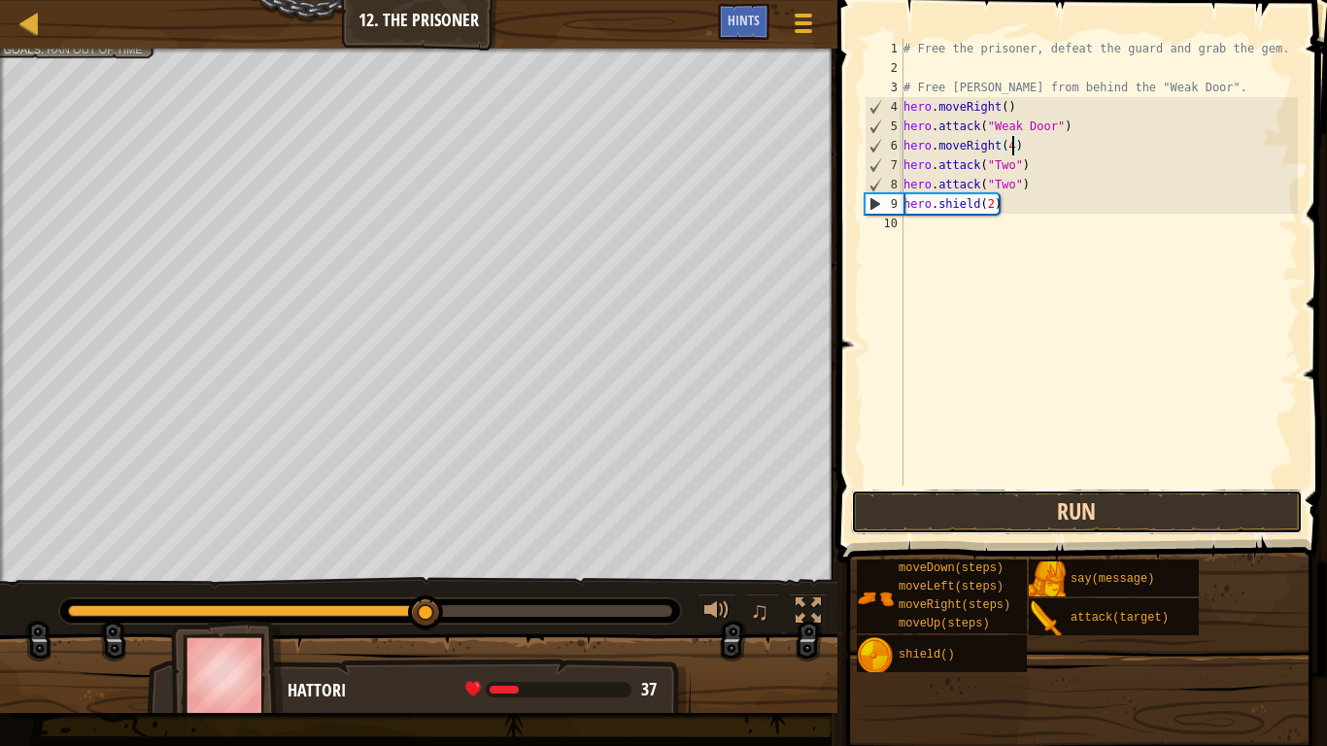
click at [1080, 510] on button "Run" at bounding box center [1077, 512] width 453 height 45
click at [962, 527] on button "Run" at bounding box center [1077, 512] width 453 height 45
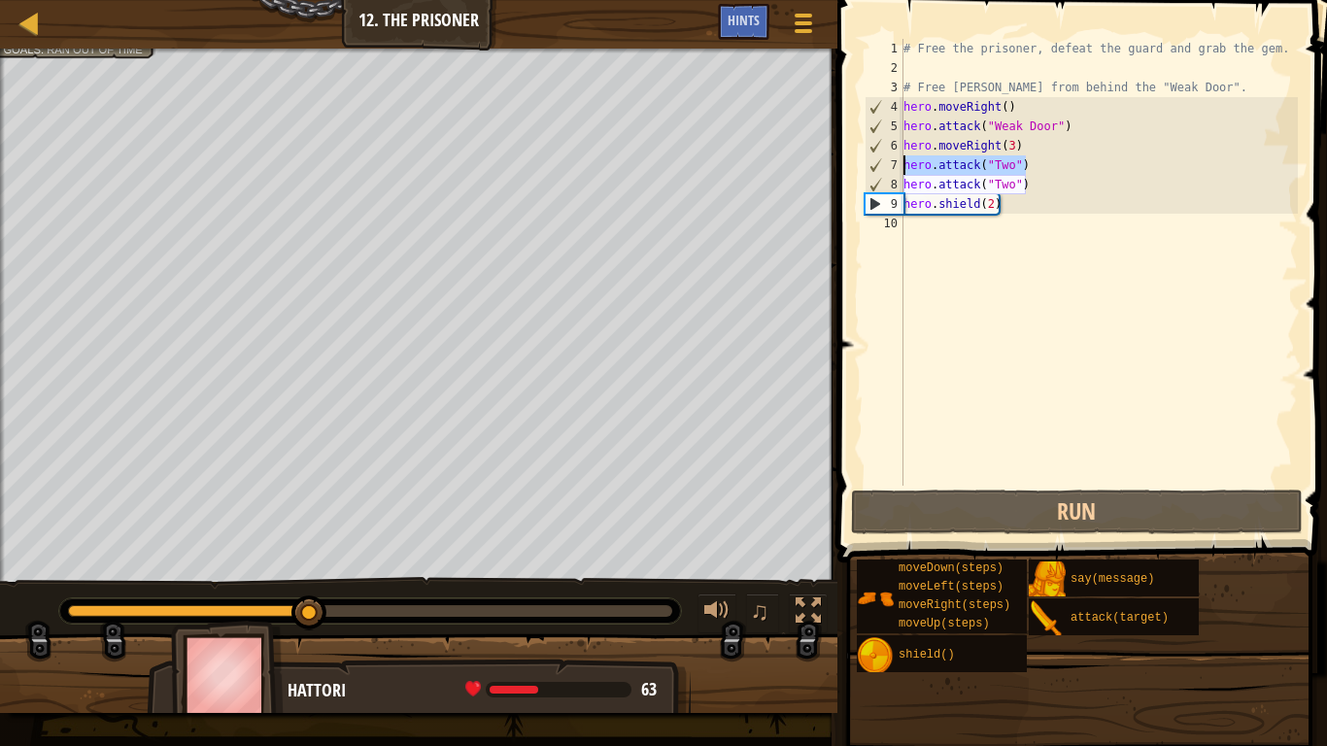
drag, startPoint x: 1037, startPoint y: 172, endPoint x: 901, endPoint y: 166, distance: 136.1
click at [901, 166] on div "hero.moveRight(3) 1 2 3 4 5 6 7 8 9 10 # Free the prisoner, defeat the guard an…" at bounding box center [1079, 262] width 437 height 447
type textarea "hero.attack("Two")"
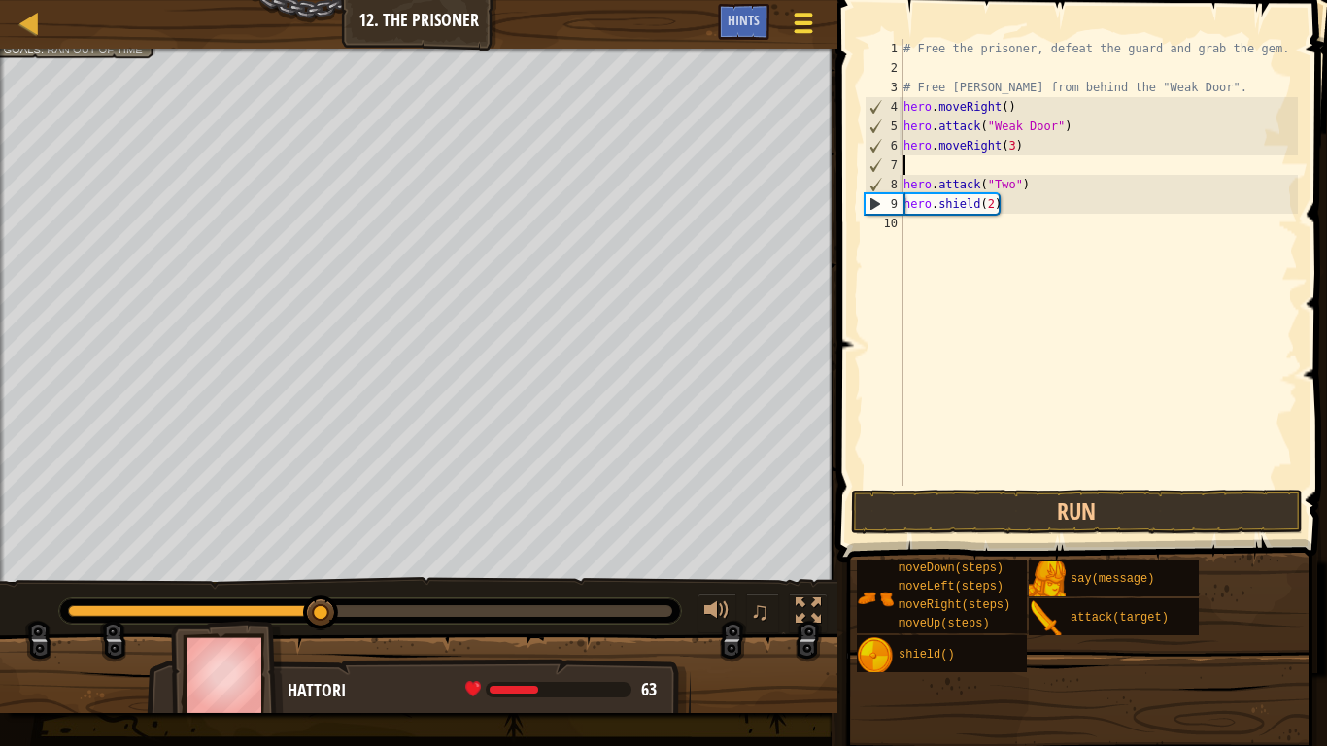
scroll to position [9, 0]
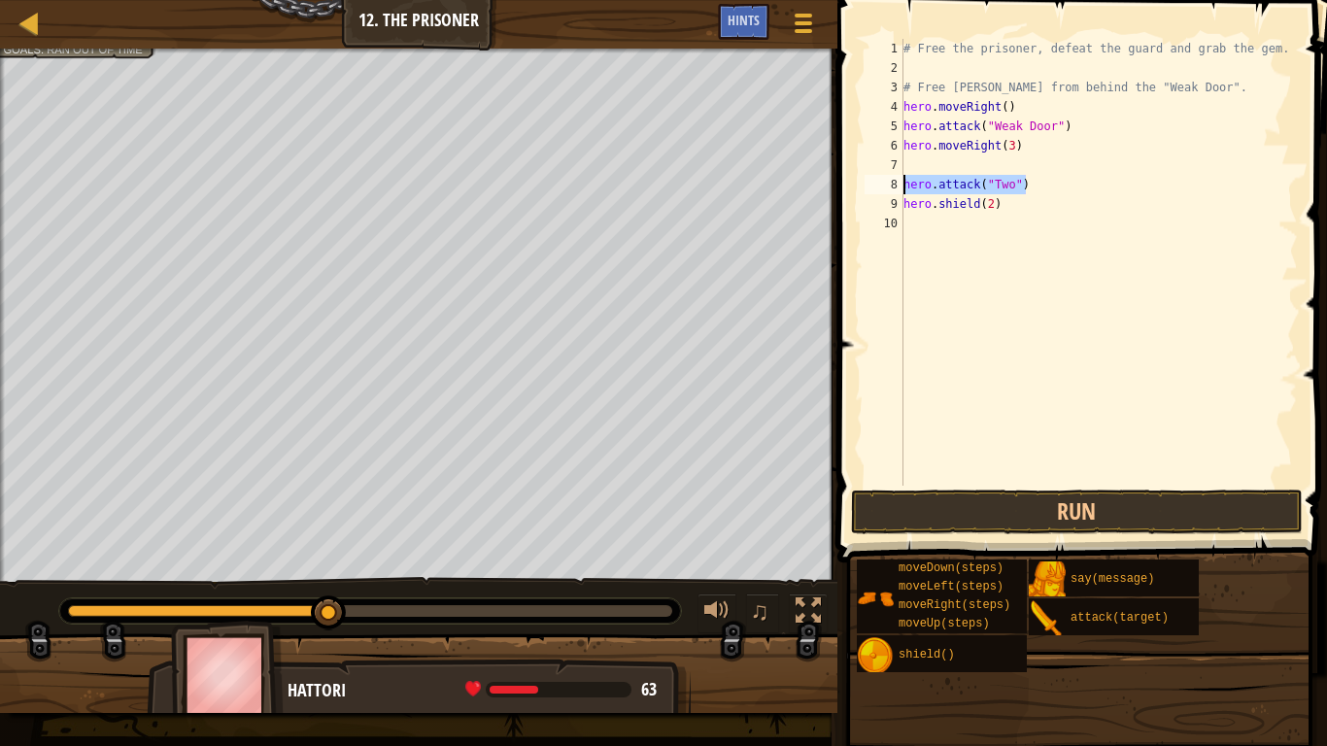
drag, startPoint x: 1039, startPoint y: 191, endPoint x: 899, endPoint y: 185, distance: 140.1
click at [899, 185] on div "1 2 3 4 5 6 7 8 9 10 # Free the prisoner, defeat the guard and grab the gem. # …" at bounding box center [1079, 262] width 437 height 447
type textarea "hero.attack("Two")"
click at [915, 166] on div "# Free the prisoner, defeat the guard and grab the gem. # Free [PERSON_NAME] fr…" at bounding box center [1099, 282] width 398 height 486
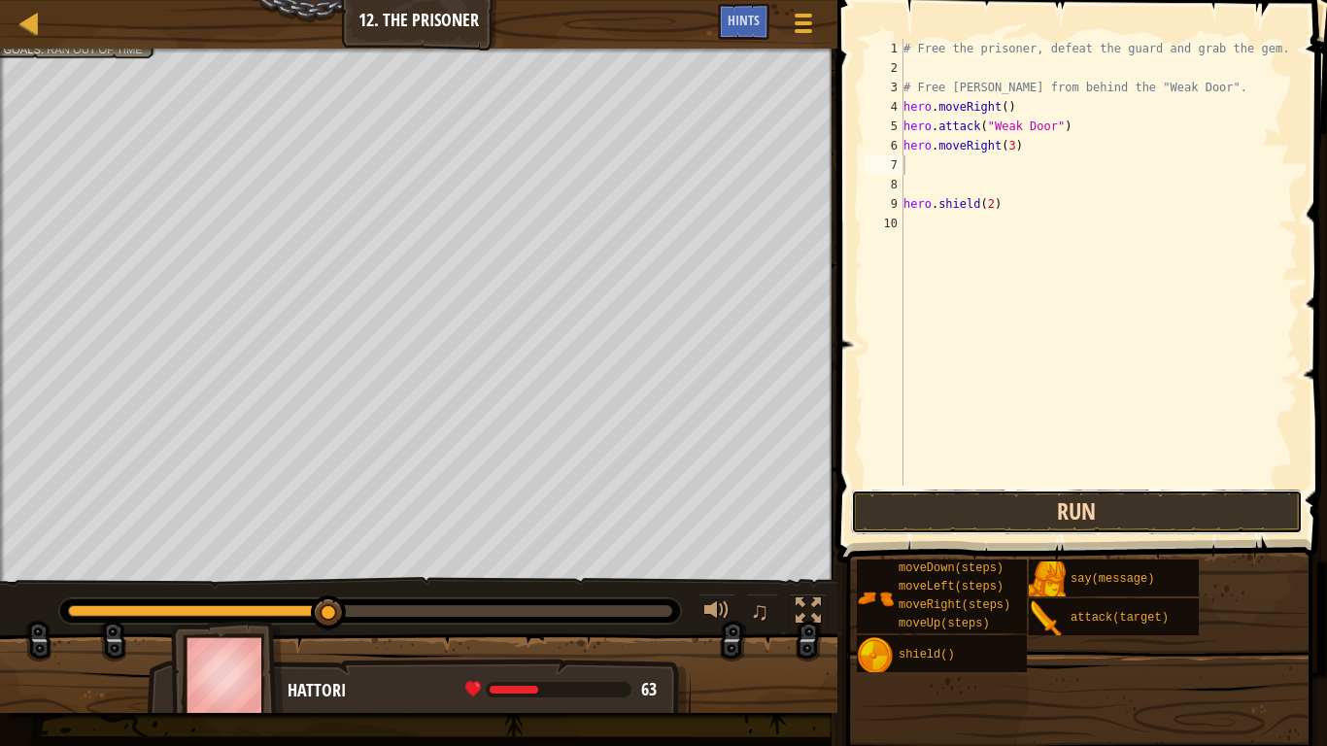
click at [1009, 523] on button "Run" at bounding box center [1077, 512] width 453 height 45
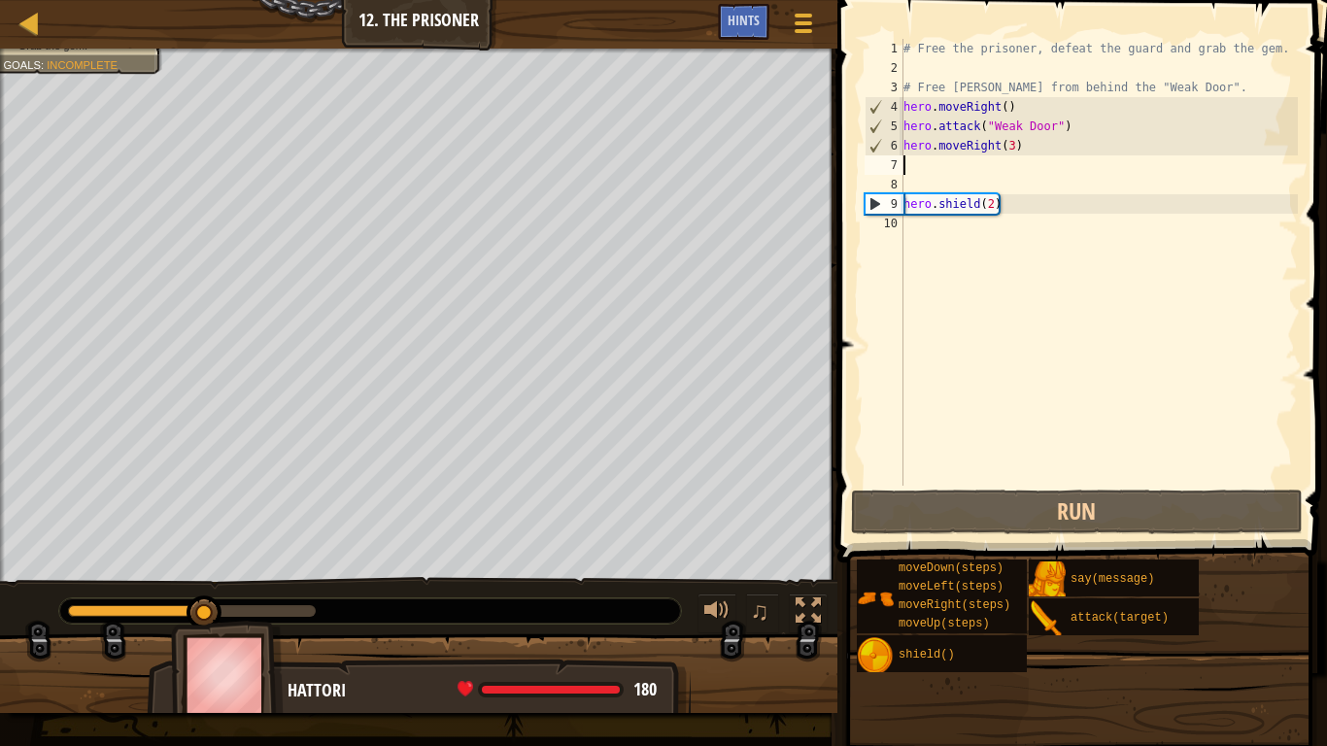
click at [933, 179] on div "# Free the prisoner, defeat the guard and grab the gem. # Free [PERSON_NAME] fr…" at bounding box center [1099, 282] width 398 height 486
click at [929, 169] on div "# Free the prisoner, defeat the guard and grab the gem. # Free [PERSON_NAME] fr…" at bounding box center [1099, 282] width 398 height 486
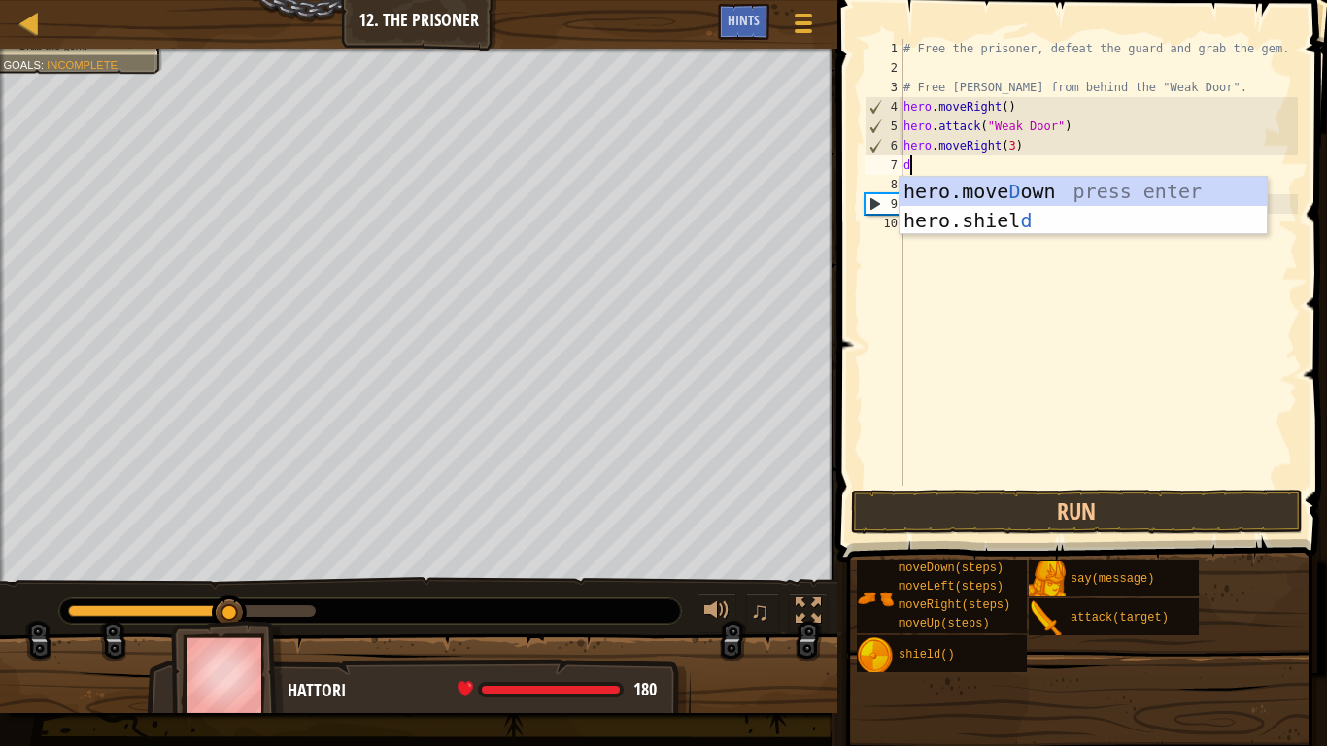
type textarea "do"
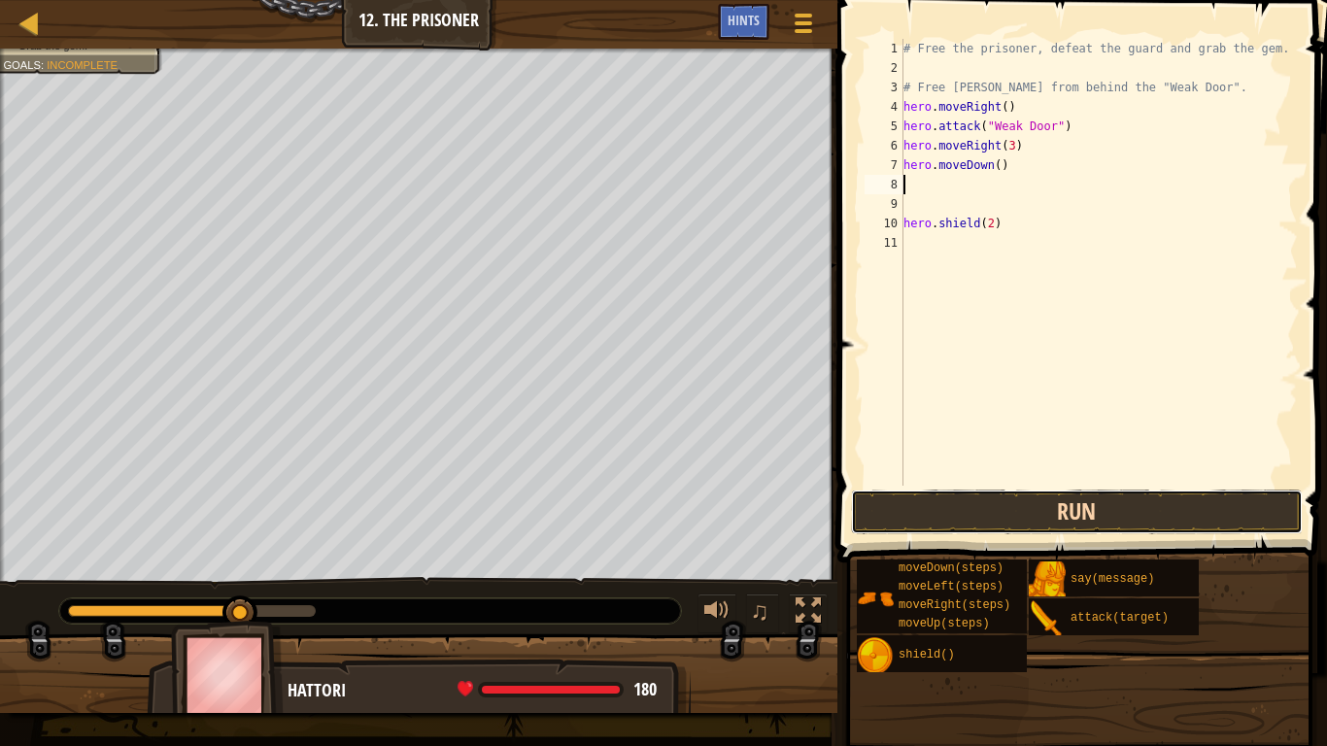
click at [1054, 528] on button "Run" at bounding box center [1077, 512] width 453 height 45
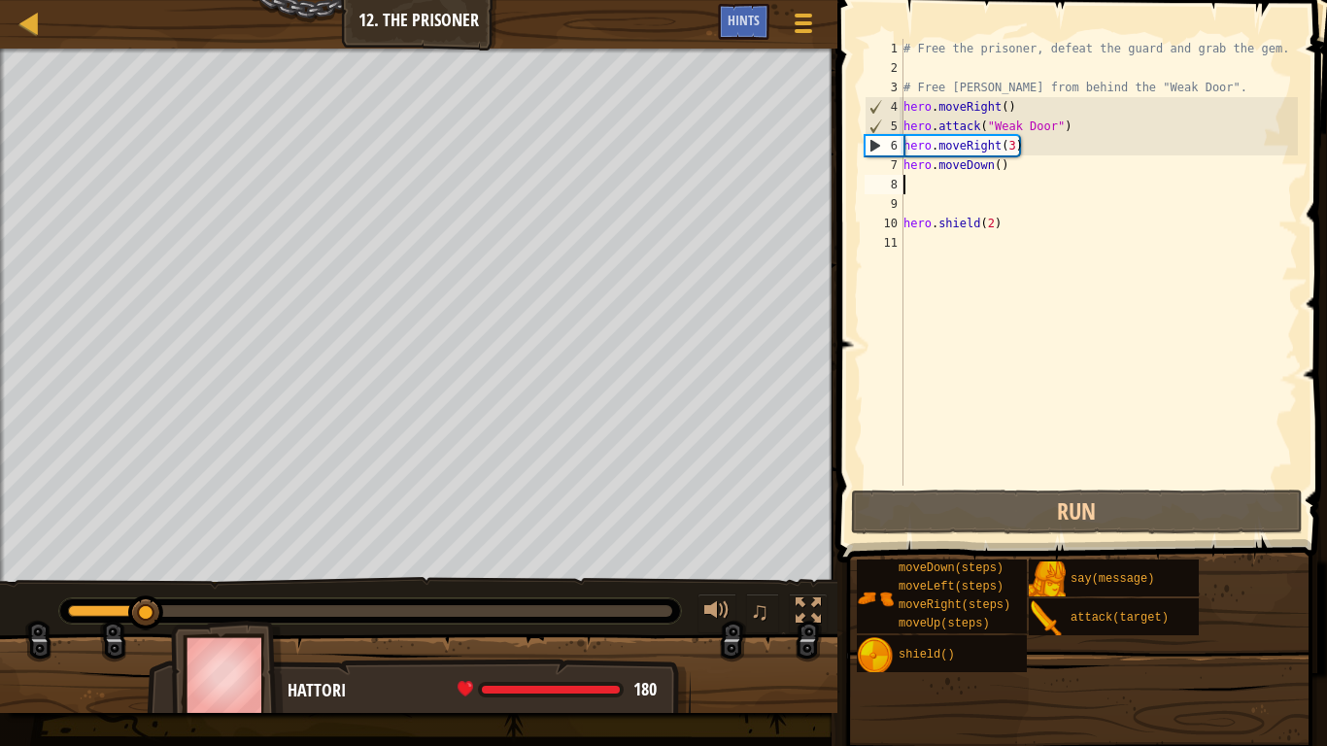
click at [1001, 165] on div "# Free the prisoner, defeat the guard and grab the gem. # Free [PERSON_NAME] fr…" at bounding box center [1099, 282] width 398 height 486
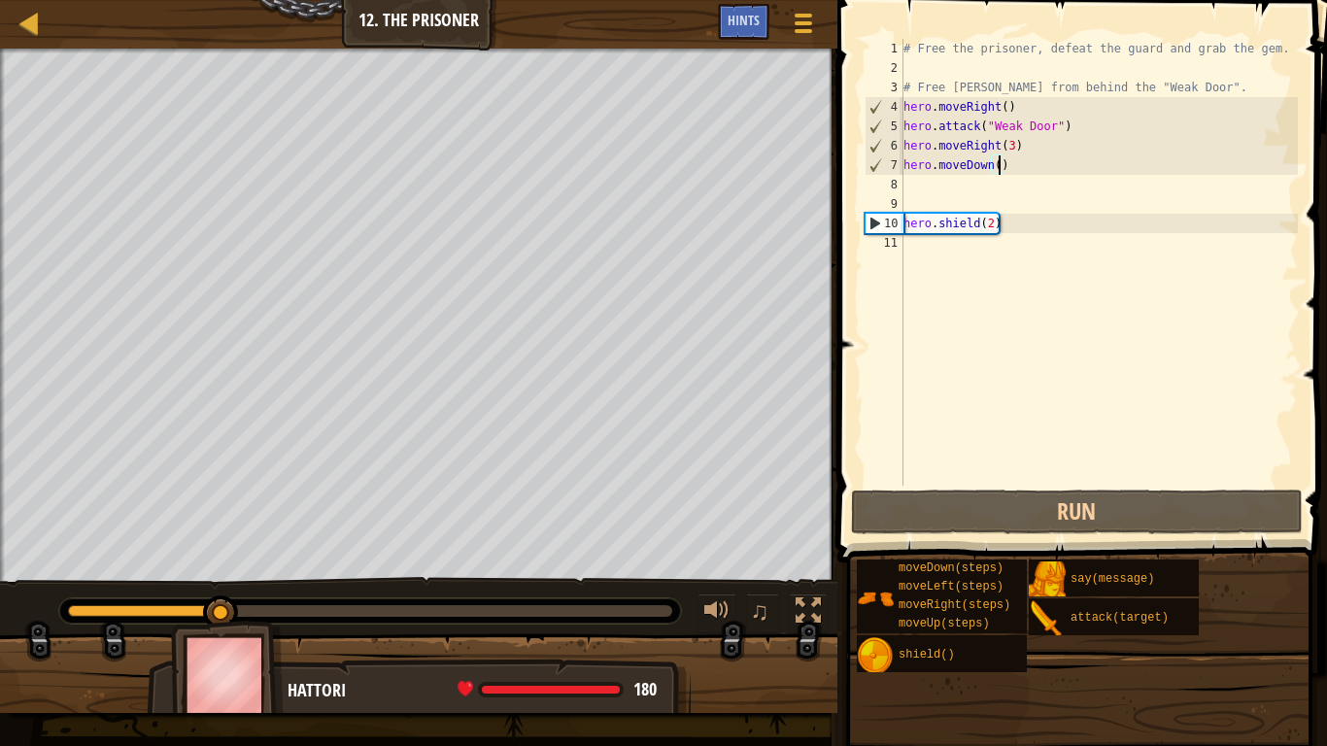
type textarea "hero.moveDown(3)"
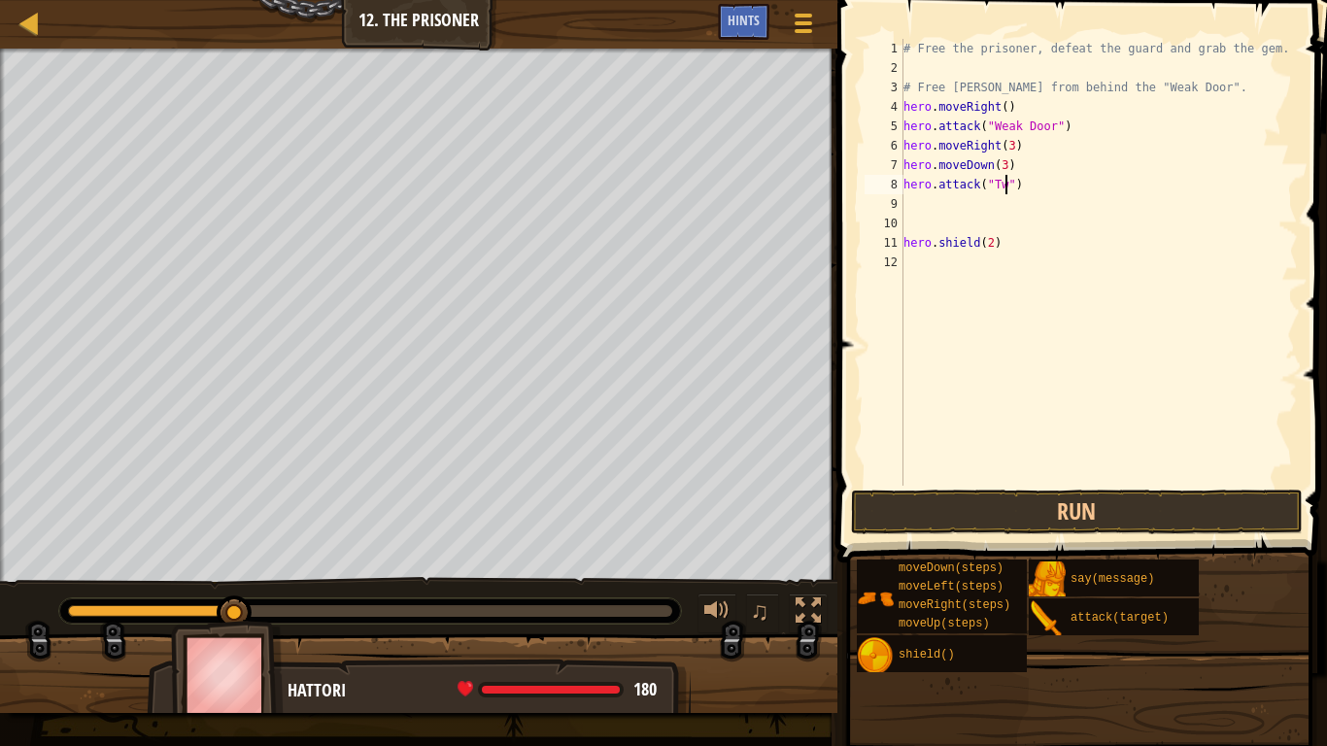
scroll to position [9, 16]
type textarea "hero.attack("Two")"
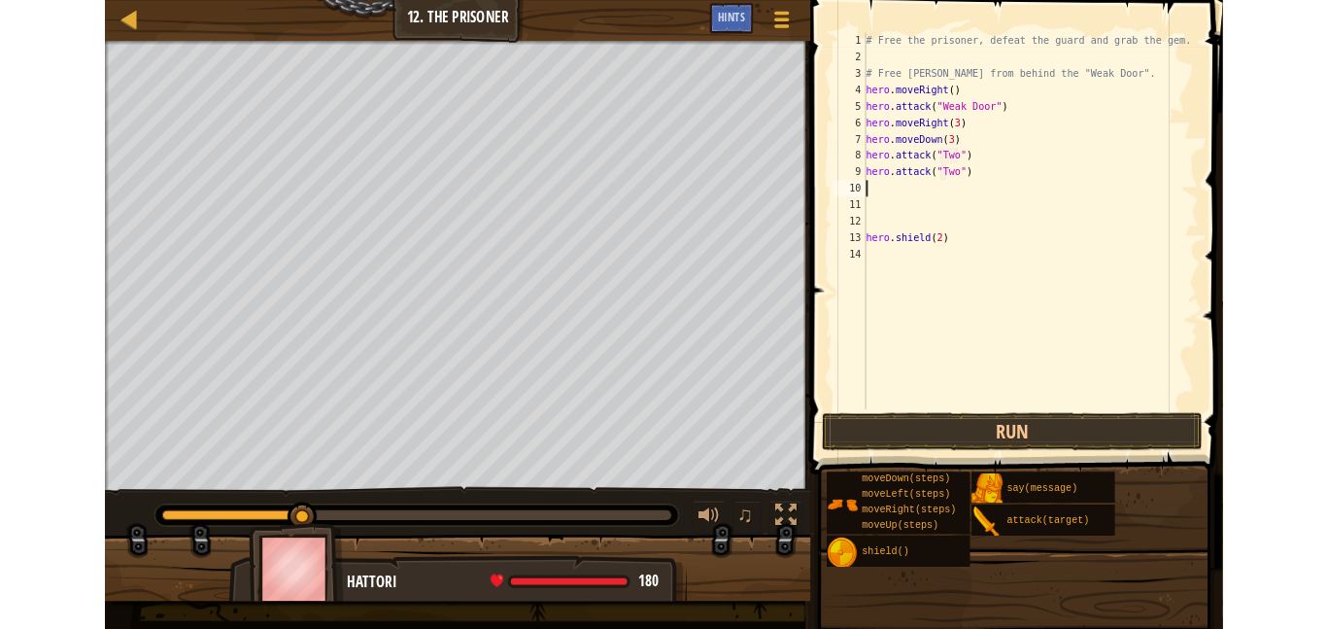
scroll to position [9, 0]
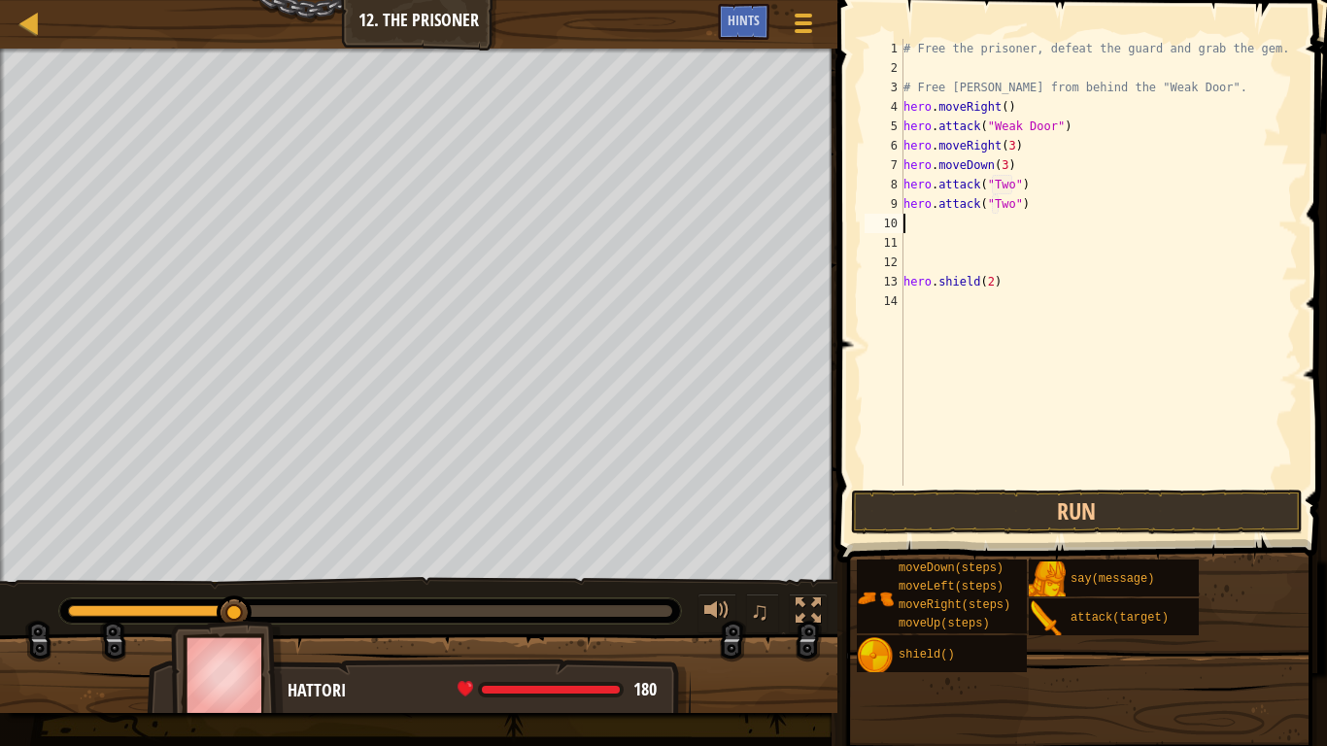
type textarea "hero.attack("Two")"
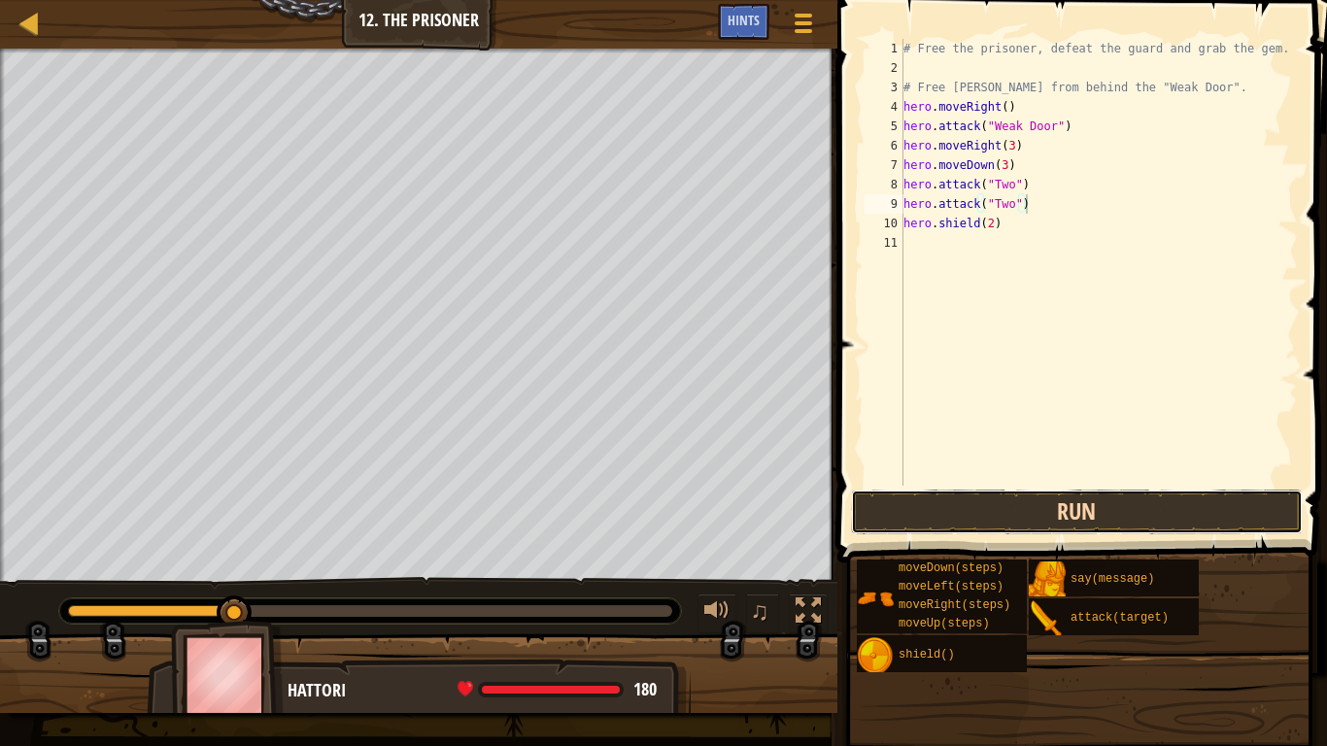
click at [1144, 513] on button "Run" at bounding box center [1077, 512] width 453 height 45
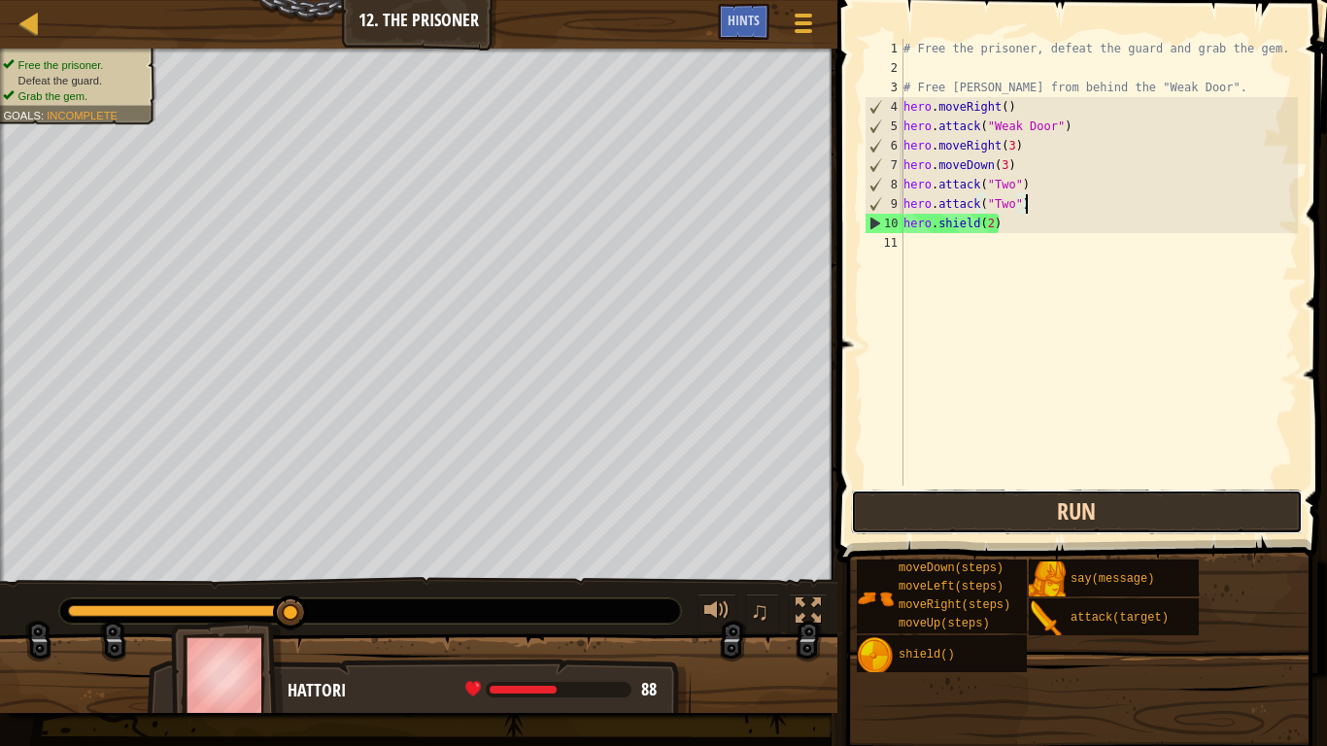
click at [1073, 522] on button "Run" at bounding box center [1077, 512] width 453 height 45
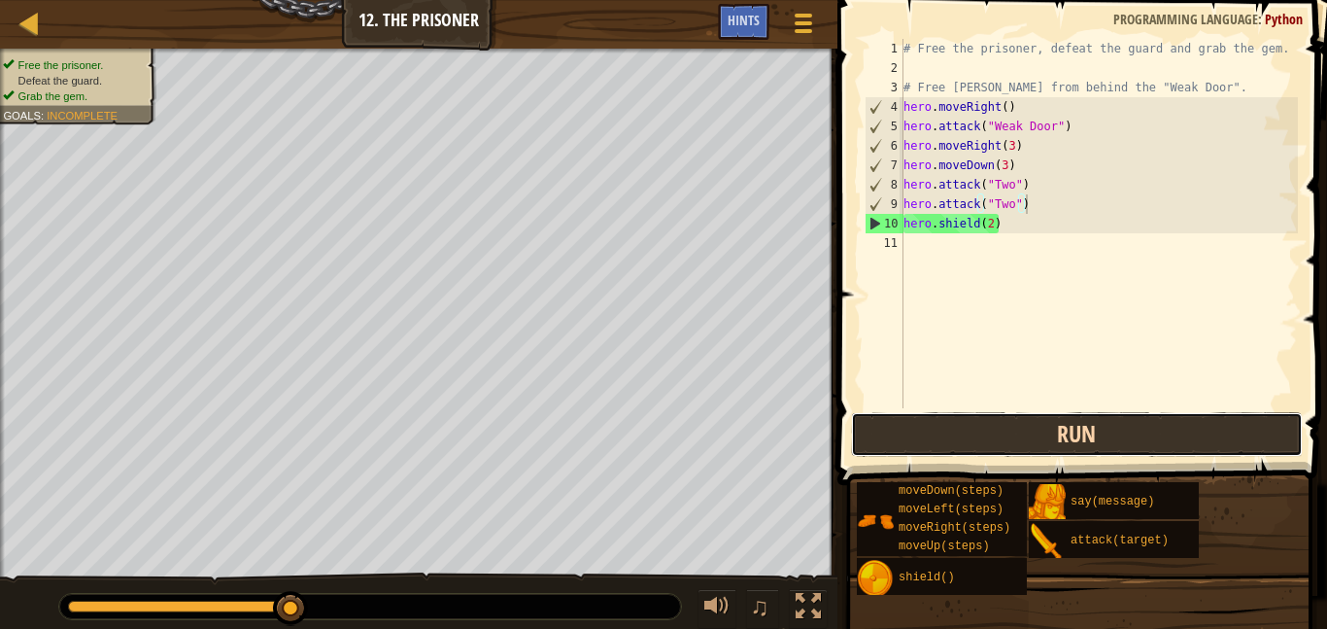
click at [1027, 442] on button "Run" at bounding box center [1077, 434] width 453 height 45
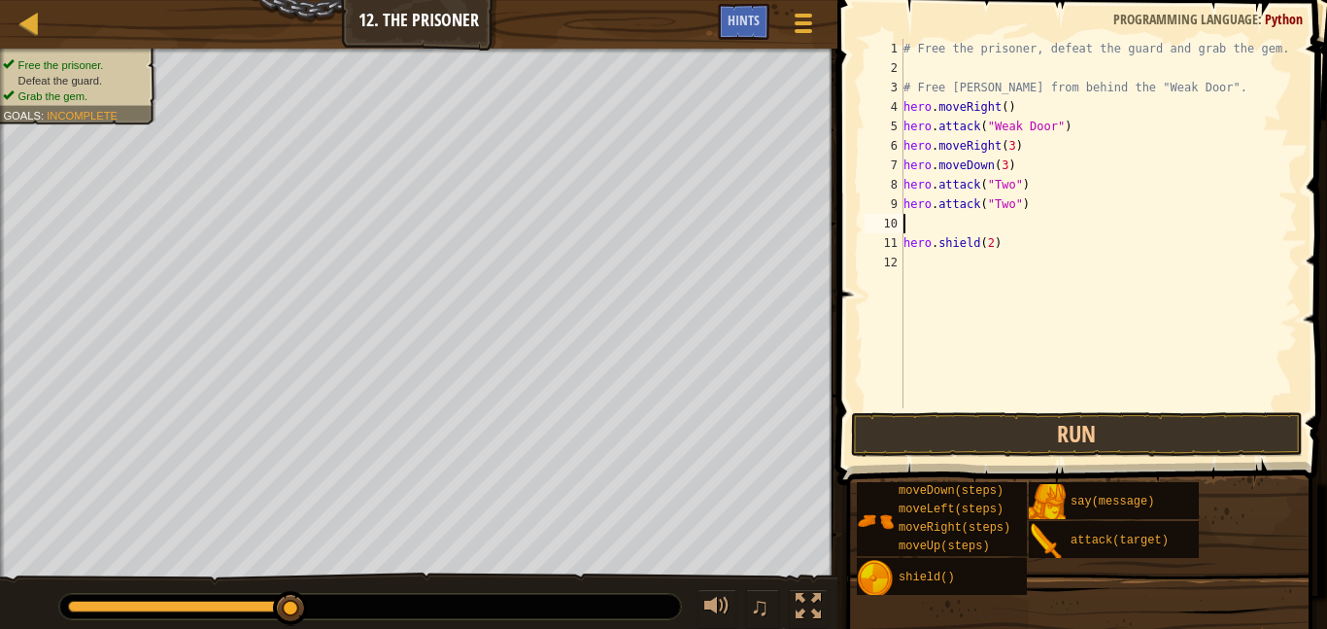
click at [1024, 460] on span at bounding box center [1084, 215] width 505 height 542
click at [1015, 442] on button "Run" at bounding box center [1077, 434] width 453 height 45
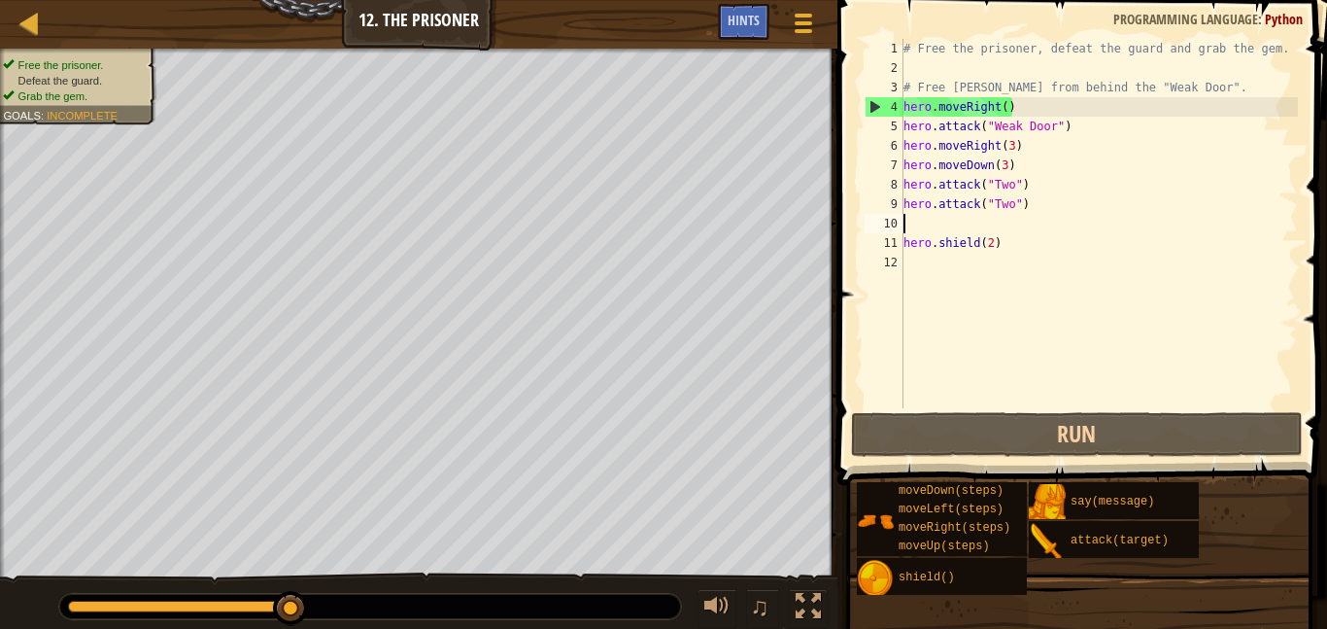
click at [867, 105] on div "4" at bounding box center [885, 106] width 38 height 19
drag, startPoint x: 291, startPoint y: 623, endPoint x: 461, endPoint y: 628, distance: 170.1
drag, startPoint x: 285, startPoint y: 616, endPoint x: 586, endPoint y: 624, distance: 301.3
click at [583, 624] on div "♫" at bounding box center [418, 601] width 837 height 58
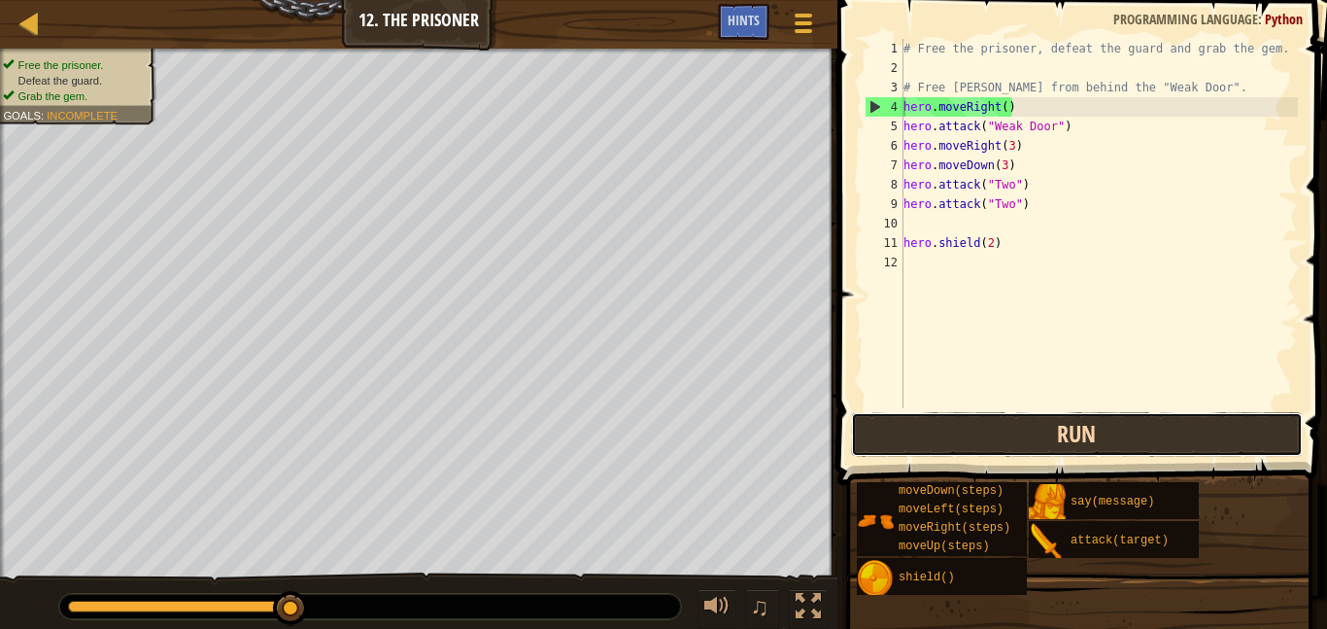
click at [903, 444] on button "Run" at bounding box center [1077, 434] width 453 height 45
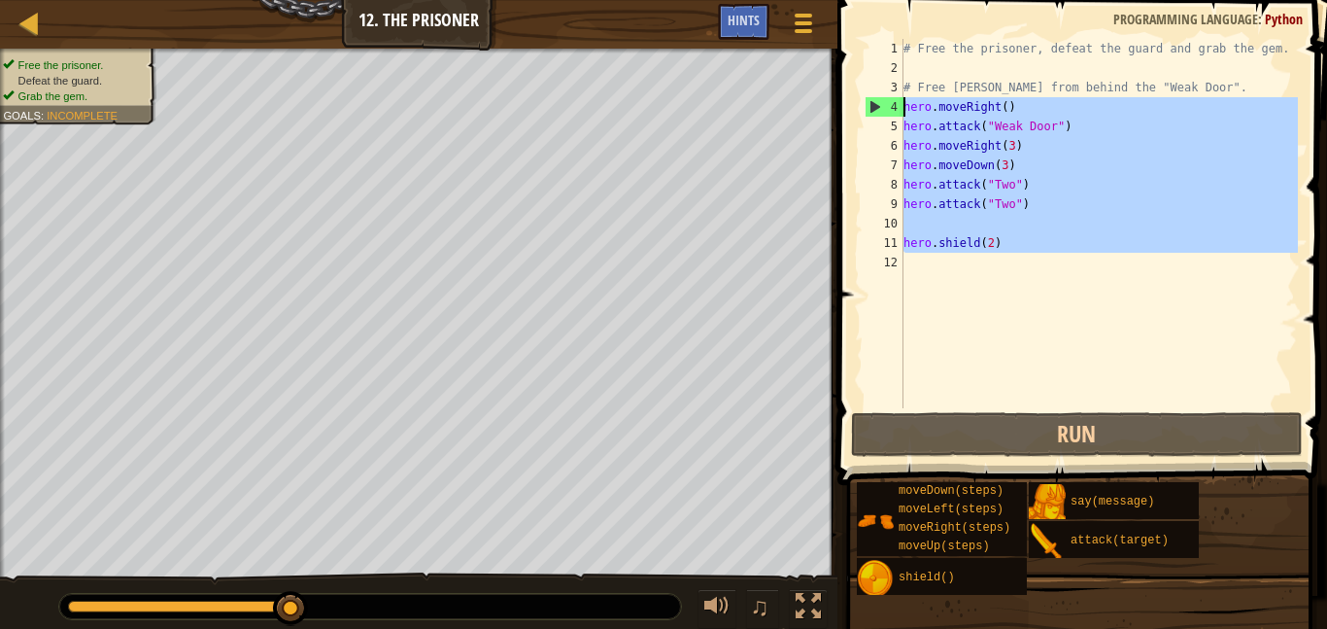
drag, startPoint x: 1011, startPoint y: 255, endPoint x: 895, endPoint y: 102, distance: 192.7
click at [902, 106] on div "hero.moveRight() 1 2 3 4 5 6 7 8 9 10 11 12 # Free the prisoner, defeat the gua…" at bounding box center [1079, 223] width 437 height 369
type textarea "hero.moveRight() hero.attack("Weak Door")"
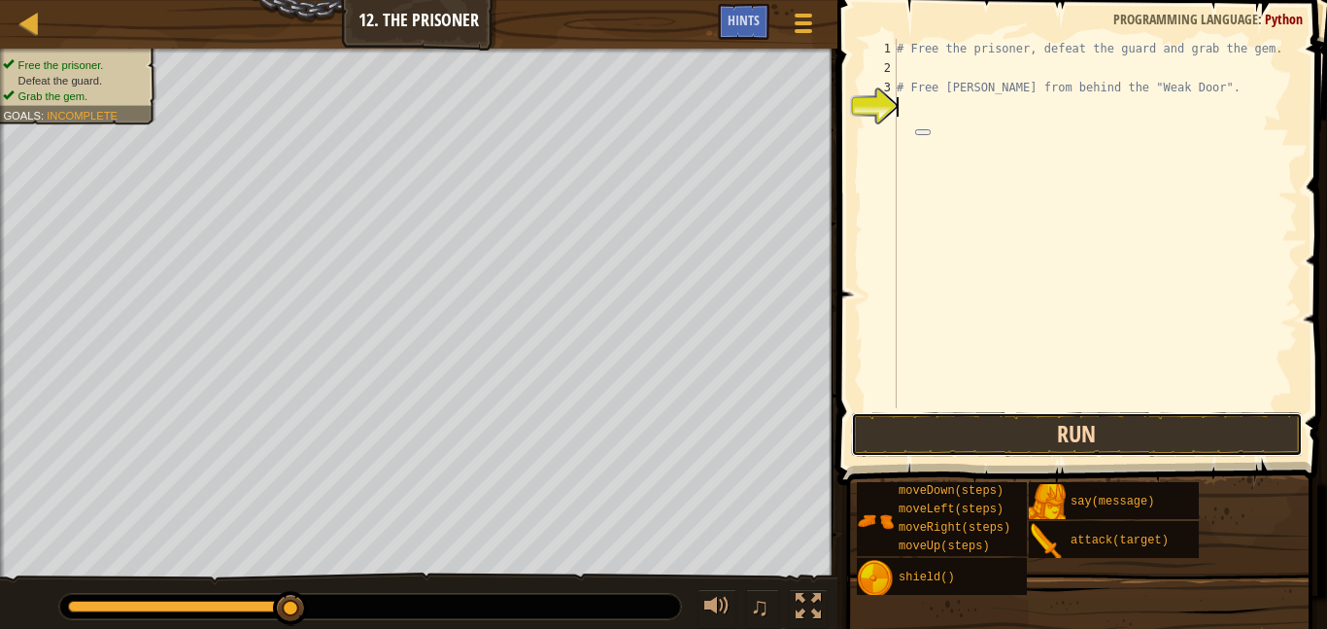
click at [946, 443] on button "Run" at bounding box center [1077, 434] width 453 height 45
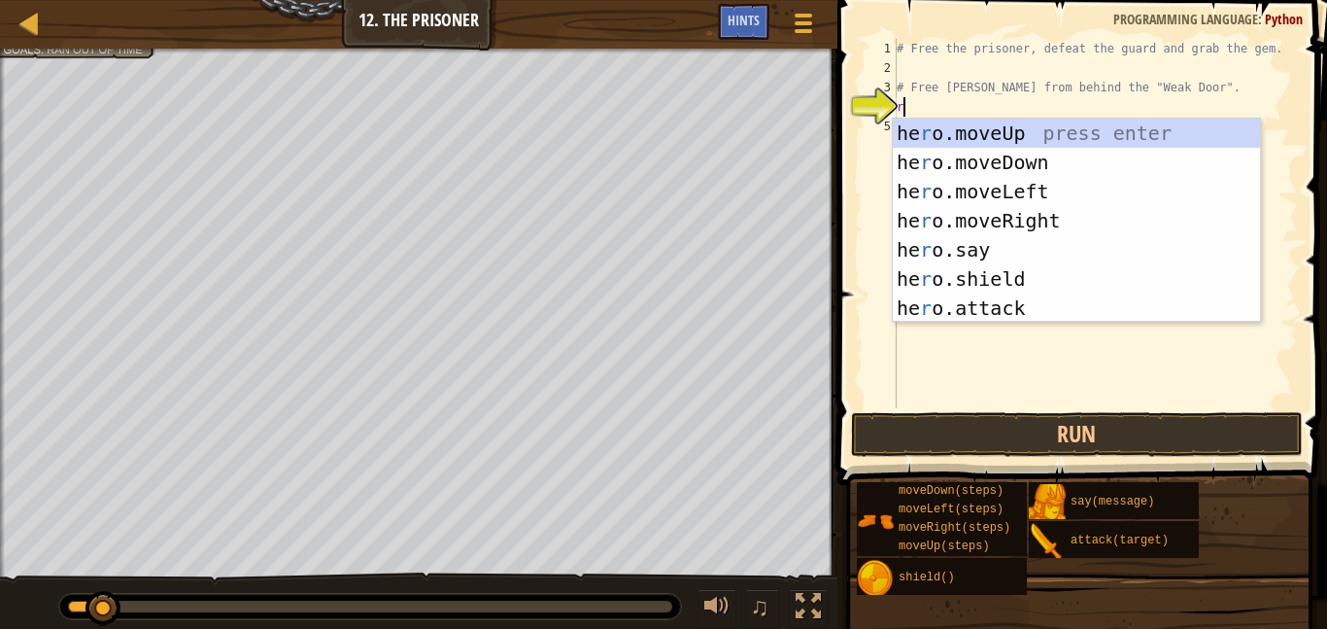
type textarea "ri"
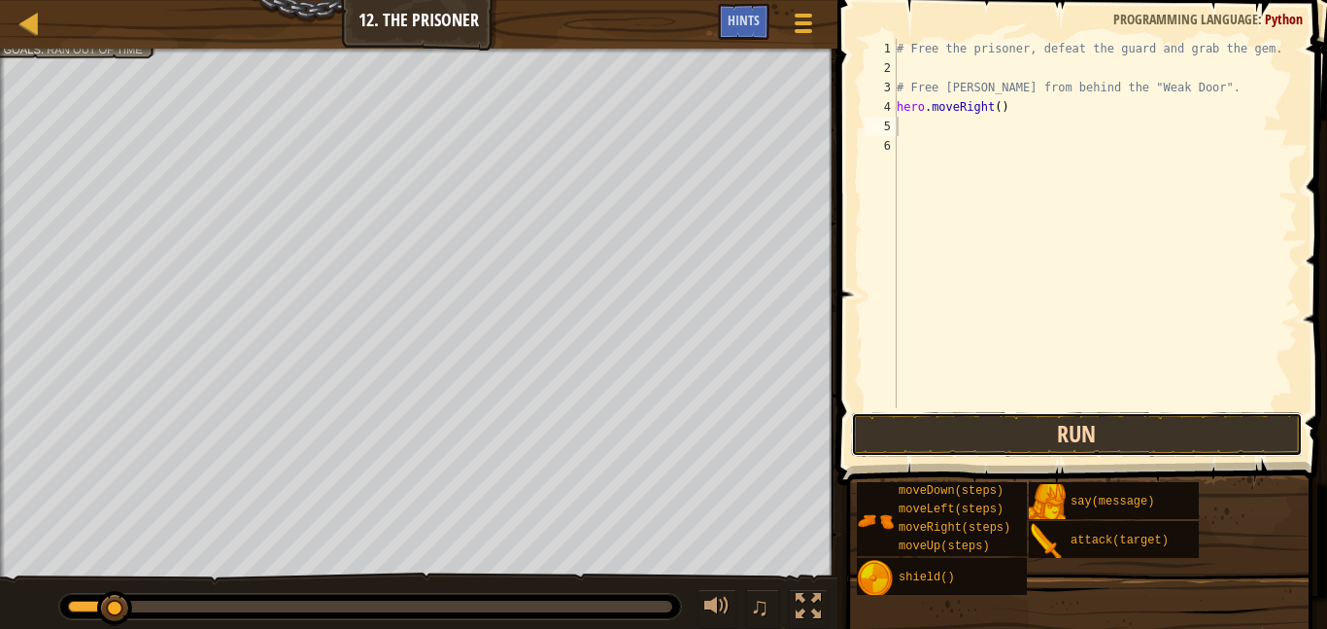
click at [1026, 438] on button "Run" at bounding box center [1077, 434] width 453 height 45
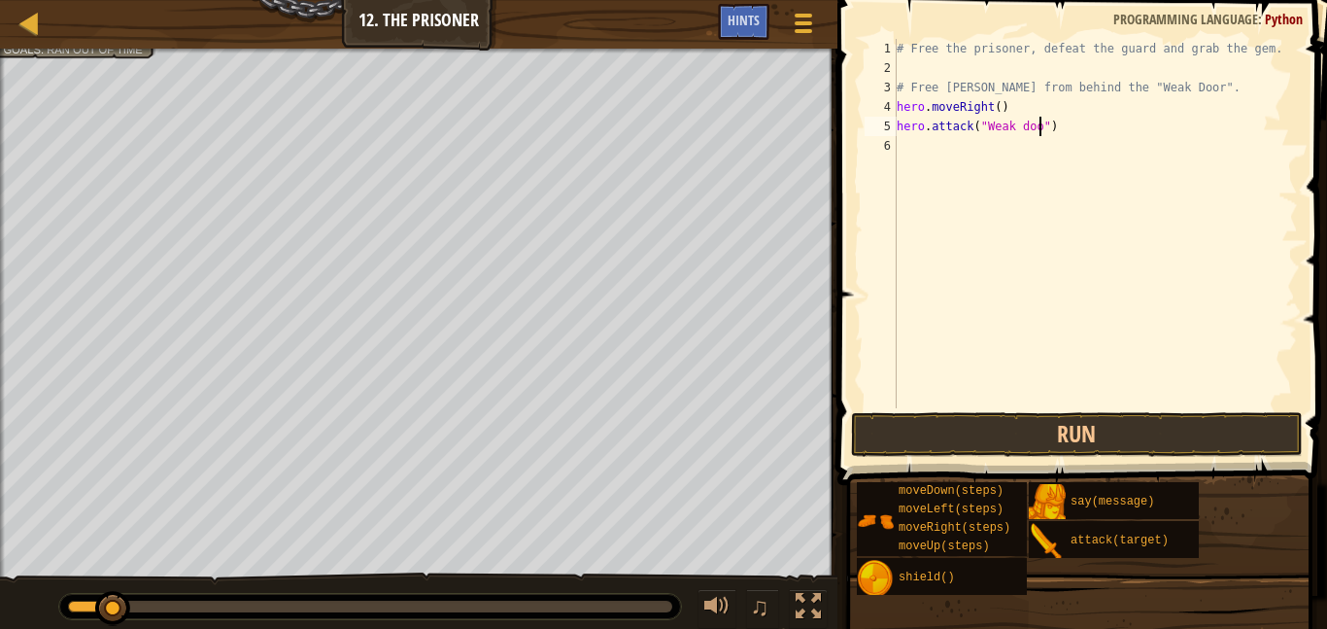
scroll to position [9, 21]
click at [1054, 430] on button "Run" at bounding box center [1077, 434] width 453 height 45
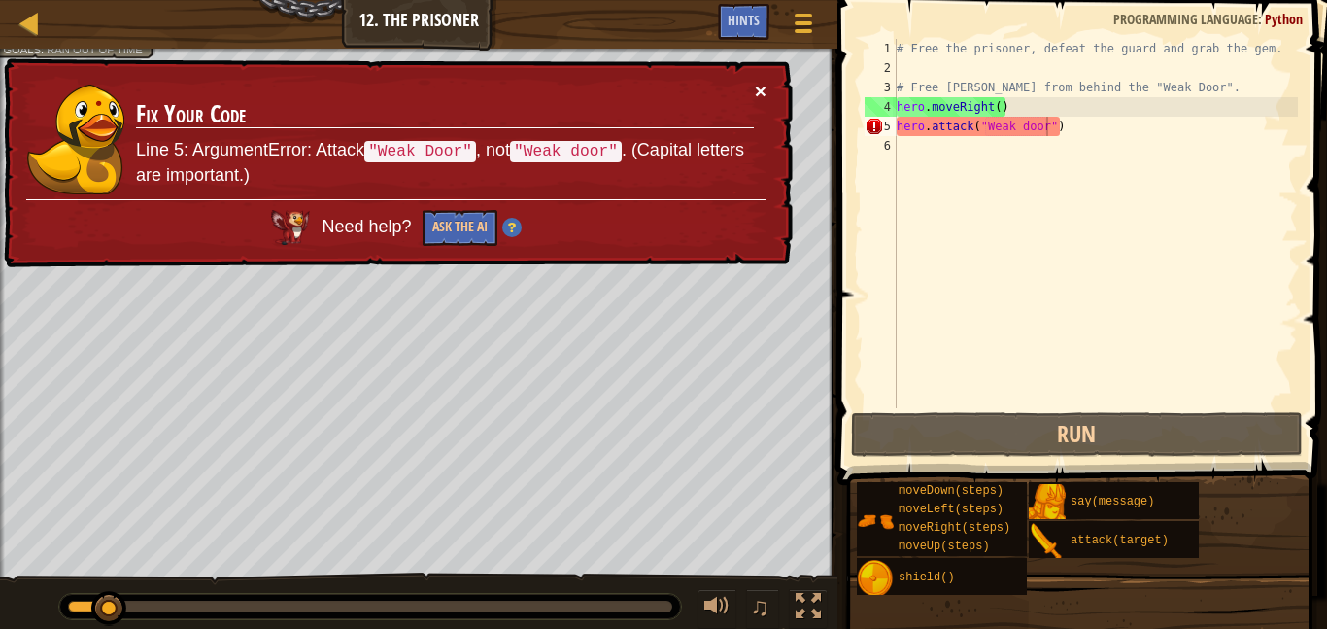
click at [766, 92] on button "×" at bounding box center [761, 91] width 12 height 20
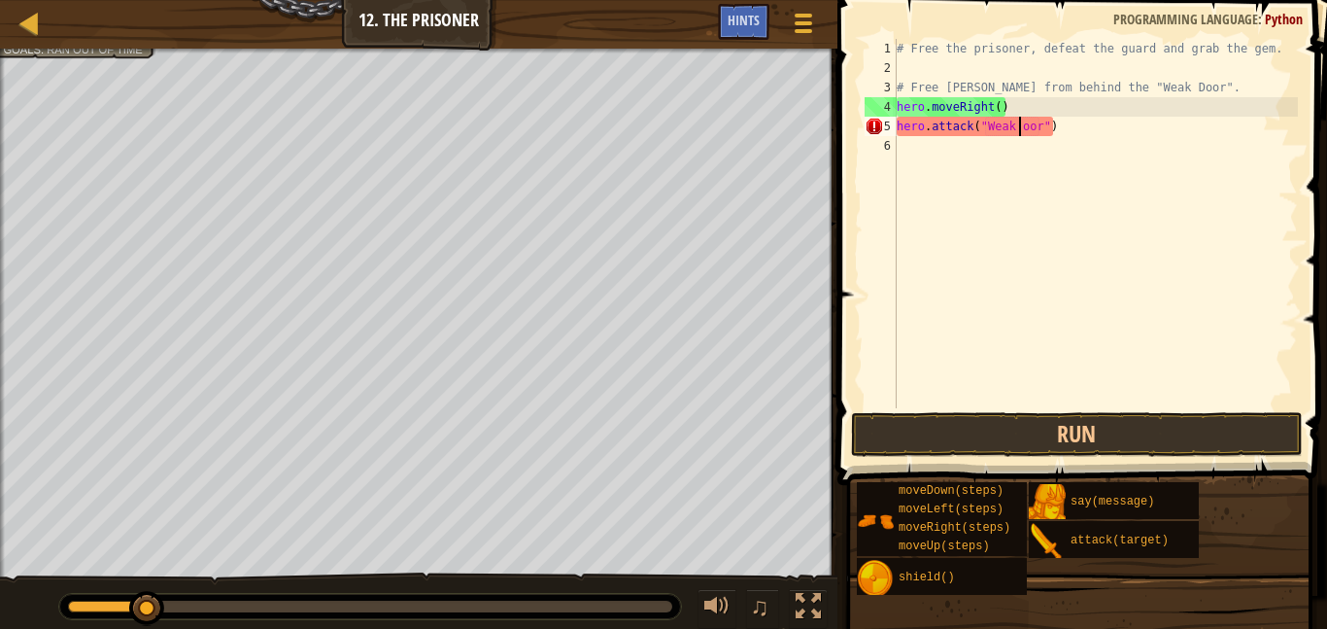
scroll to position [9, 18]
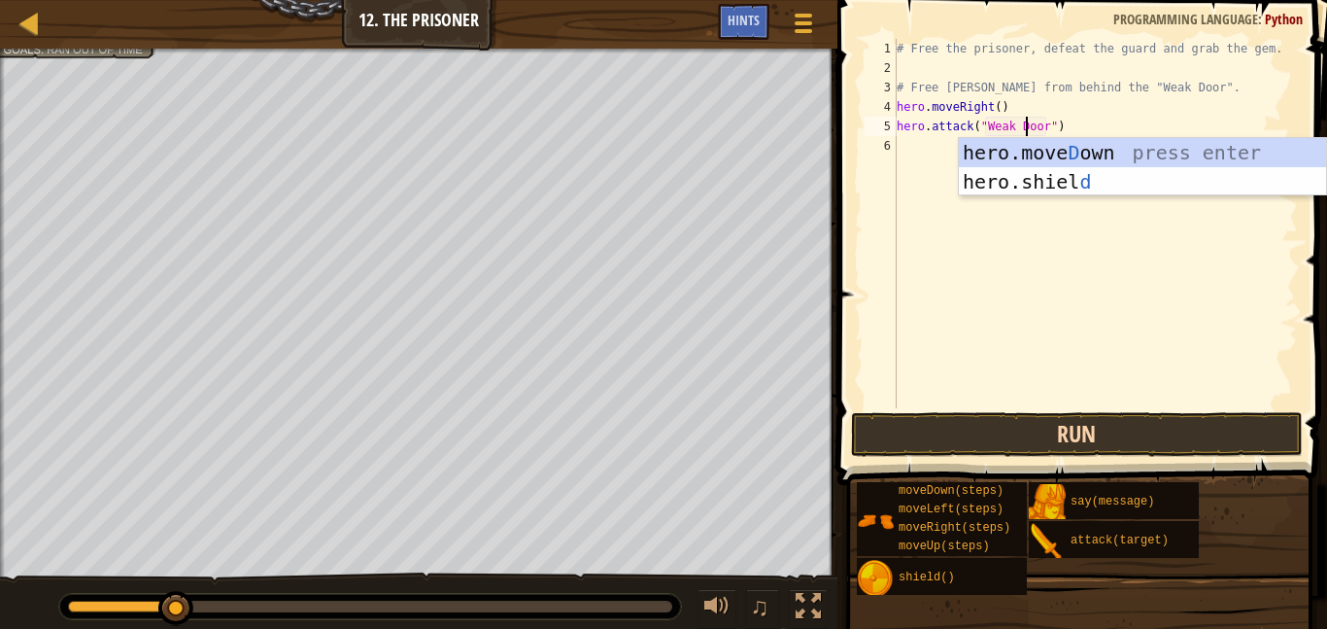
type textarea "hero.attack("Weak Door")"
click at [1039, 425] on button "Run" at bounding box center [1077, 434] width 453 height 45
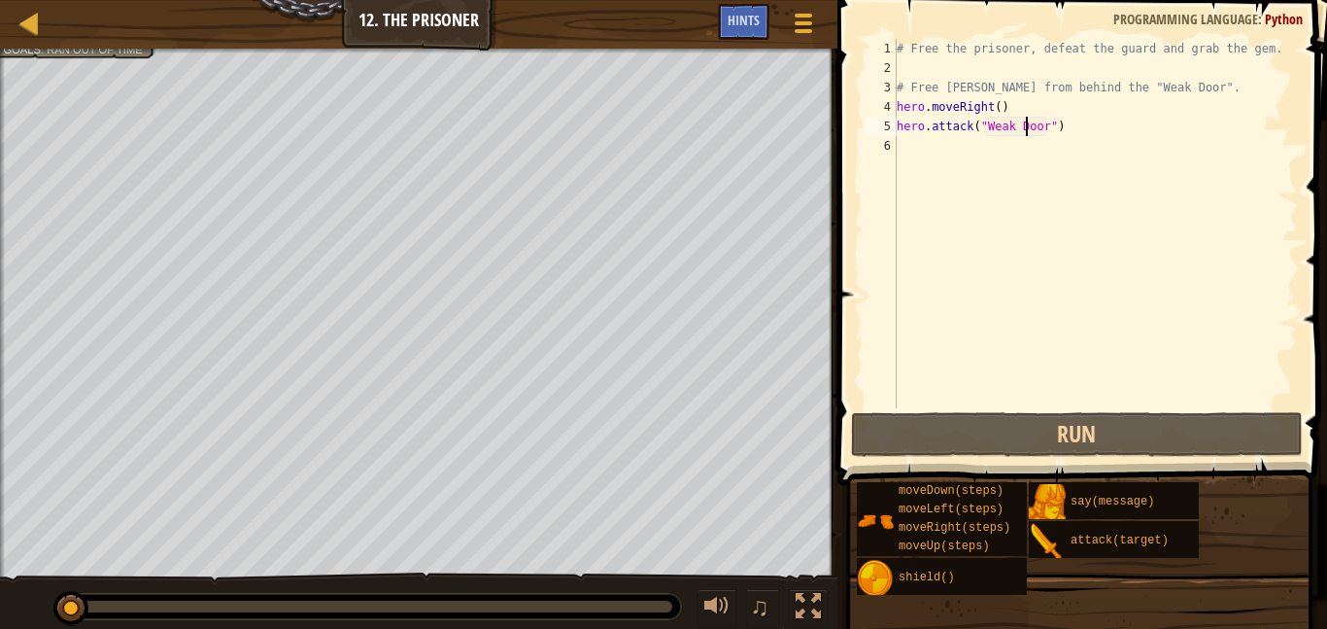
click at [1216, 180] on div "# Free the prisoner, defeat the guard and grab the gem. # Free [PERSON_NAME] fr…" at bounding box center [1095, 243] width 405 height 408
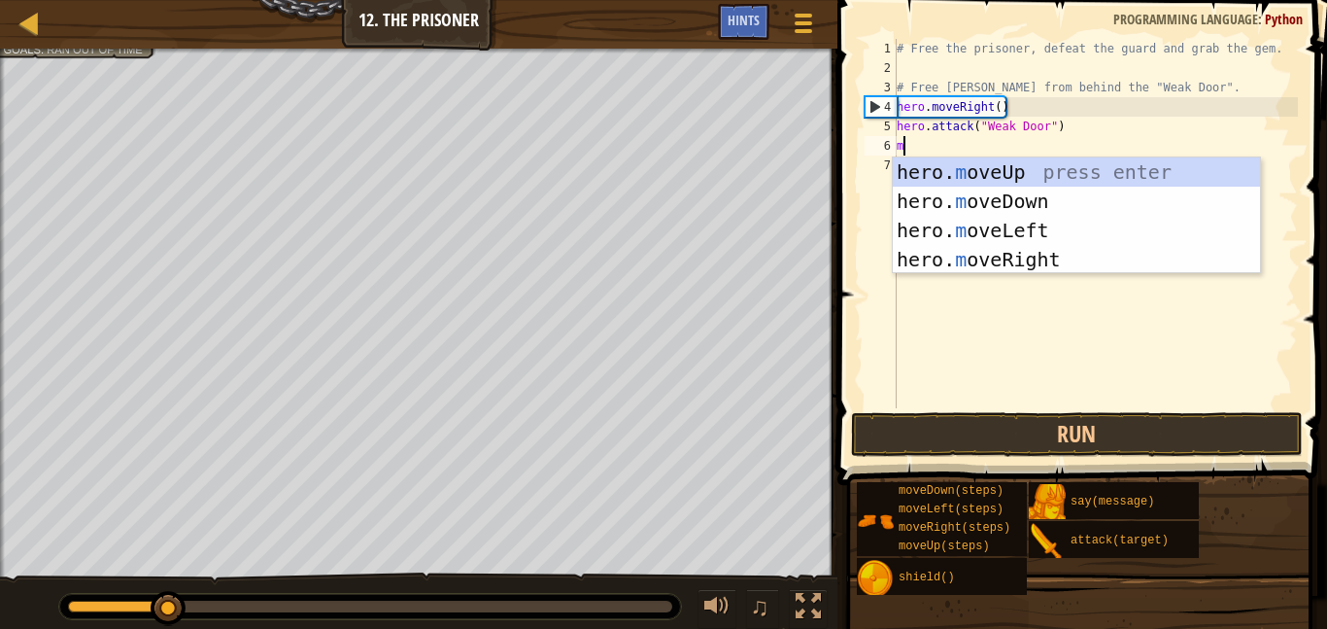
type textarea "mo"
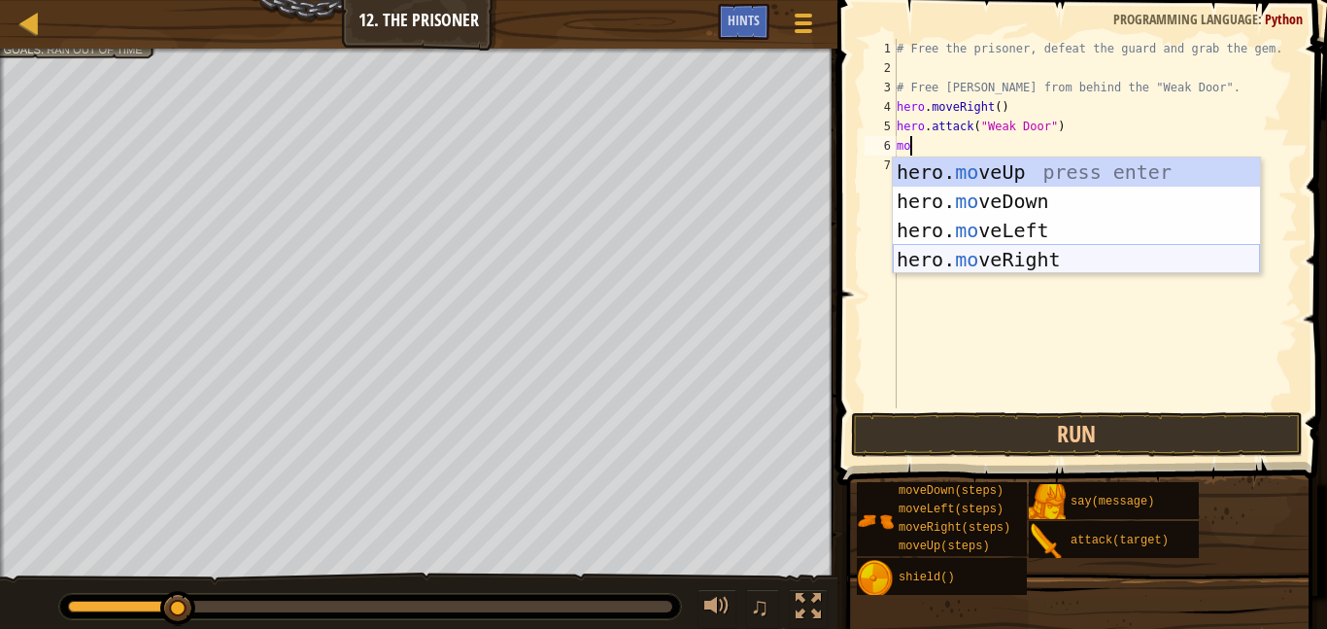
click at [1031, 251] on div "hero. mo veUp press enter hero. mo veDown press enter hero. mo veLeft press ent…" at bounding box center [1076, 244] width 367 height 175
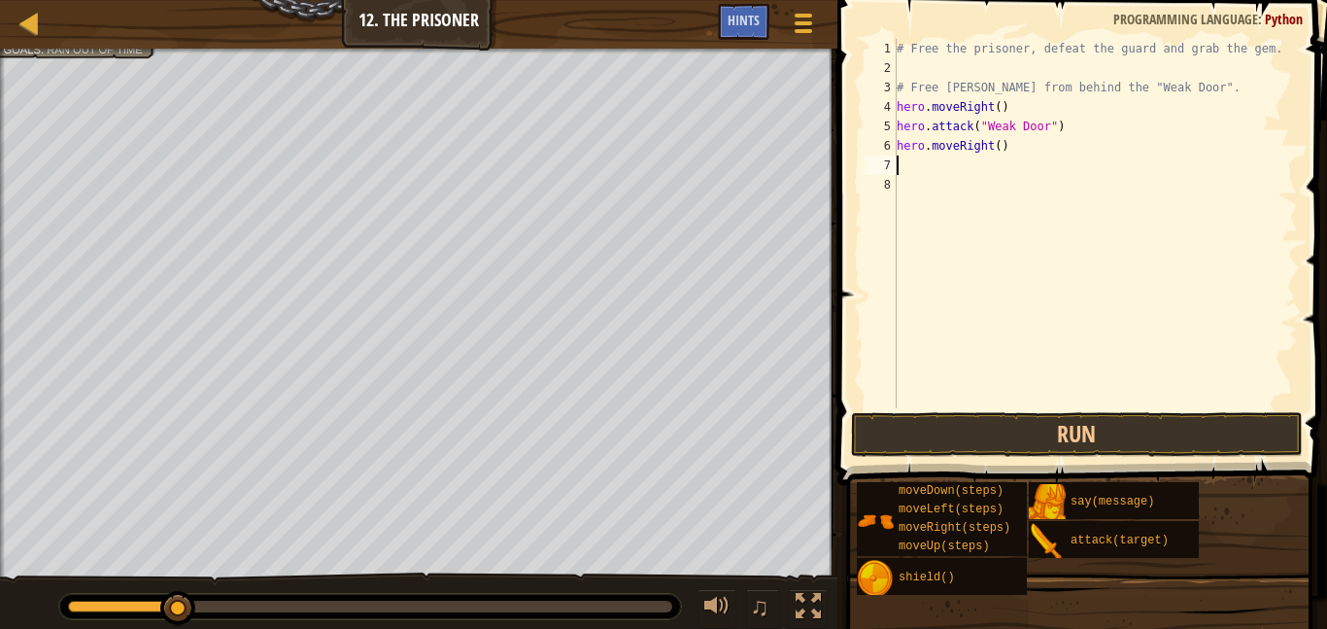
click at [997, 146] on div "# Free the prisoner, defeat the guard and grab the gem. # Free [PERSON_NAME] fr…" at bounding box center [1095, 243] width 405 height 408
type textarea "hero.moveRight(3)"
click at [1030, 433] on button "Run" at bounding box center [1077, 434] width 453 height 45
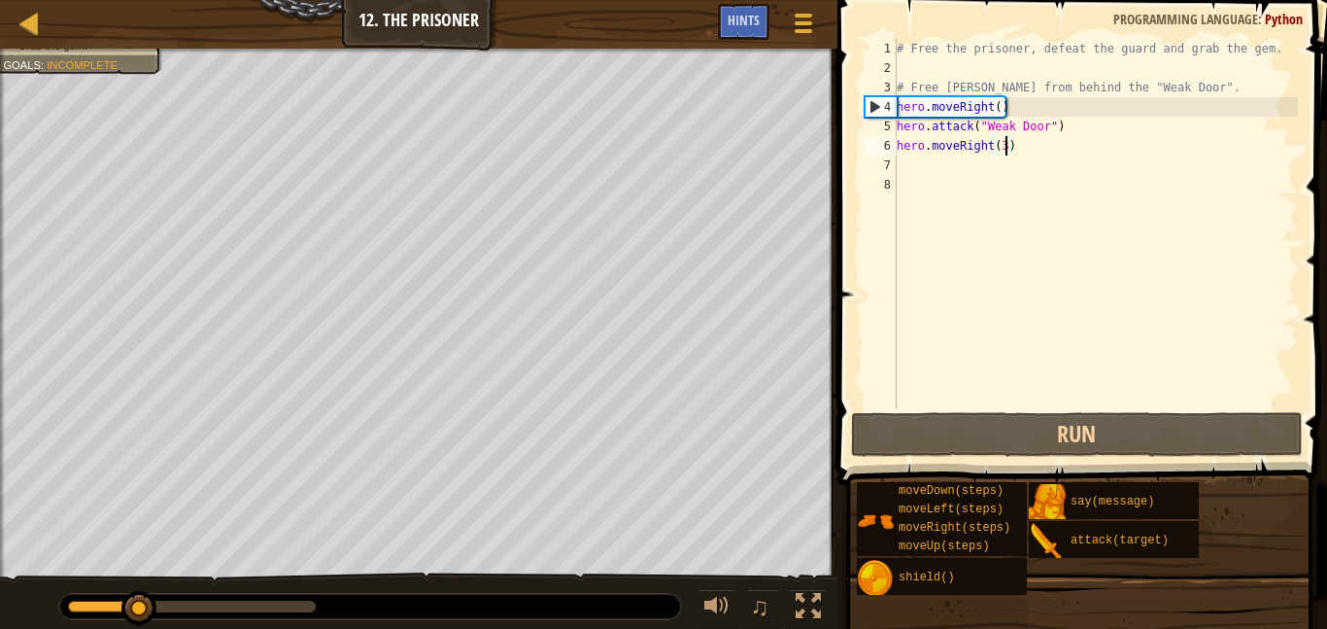
click at [950, 172] on div "# Free the prisoner, defeat the guard and grab the gem. # Free [PERSON_NAME] fr…" at bounding box center [1095, 243] width 405 height 408
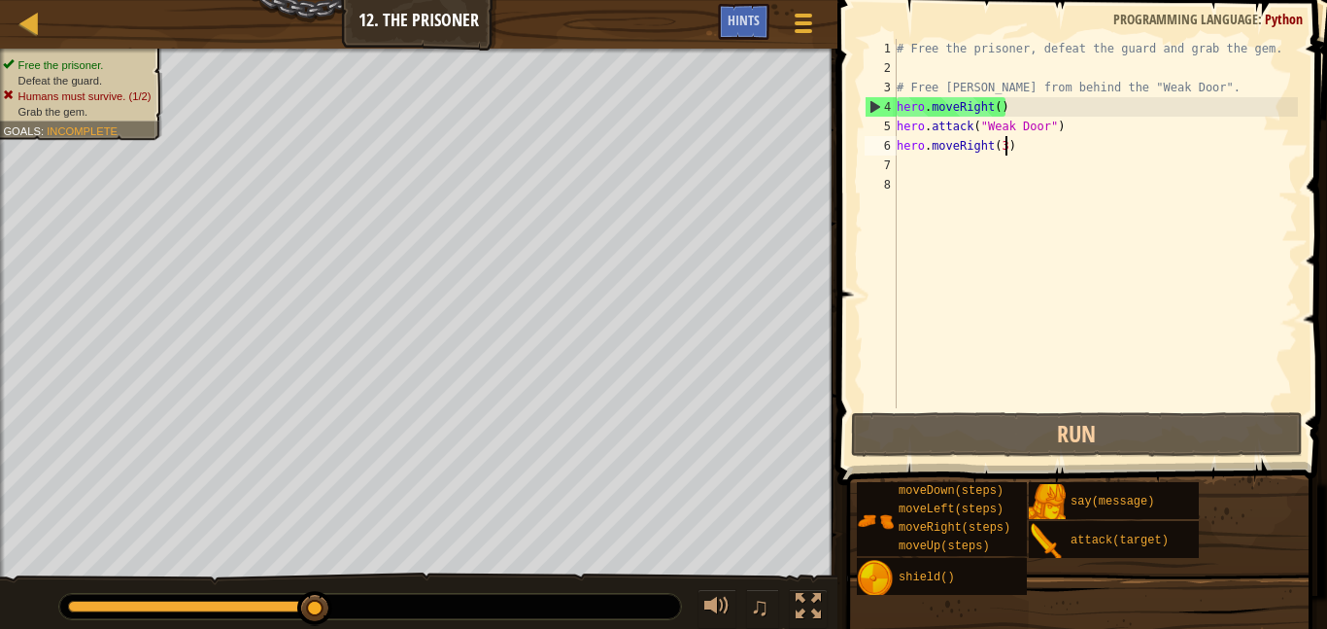
click at [1007, 143] on div "# Free the prisoner, defeat the guard and grab the gem. # Free [PERSON_NAME] fr…" at bounding box center [1095, 243] width 405 height 408
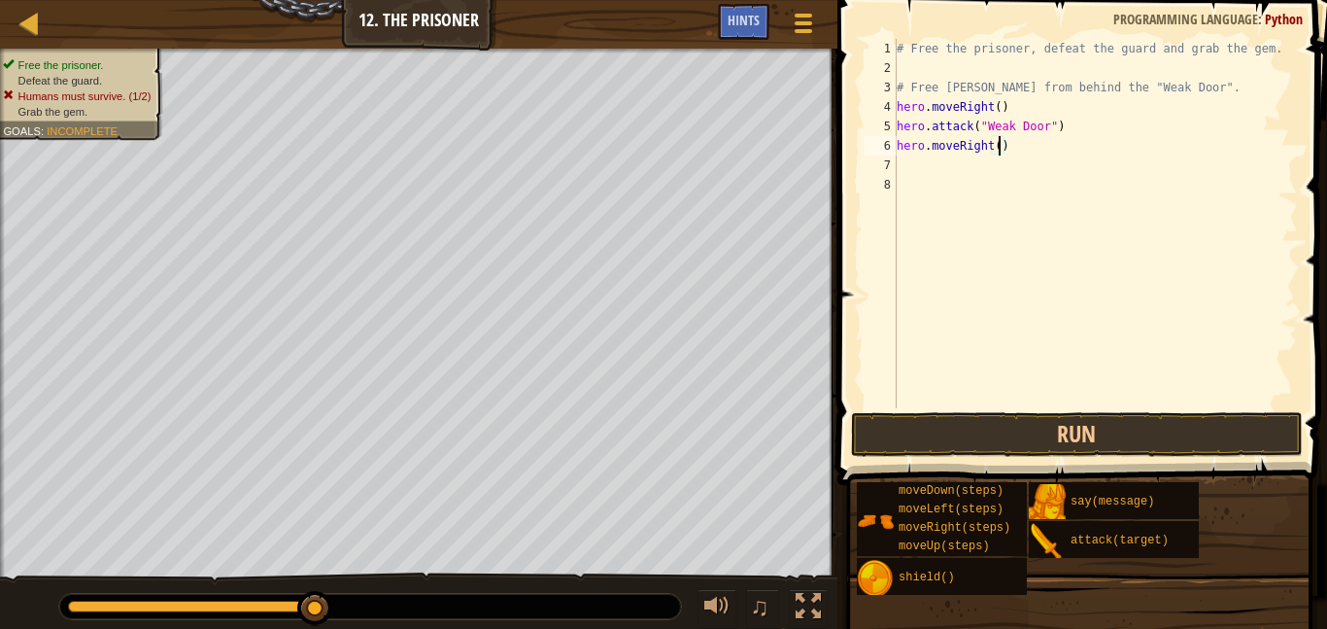
type textarea "hero.moveRight(2)"
click at [1041, 405] on div "# Free the prisoner, defeat the guard and grab the gem. # Free [PERSON_NAME] fr…" at bounding box center [1095, 243] width 405 height 408
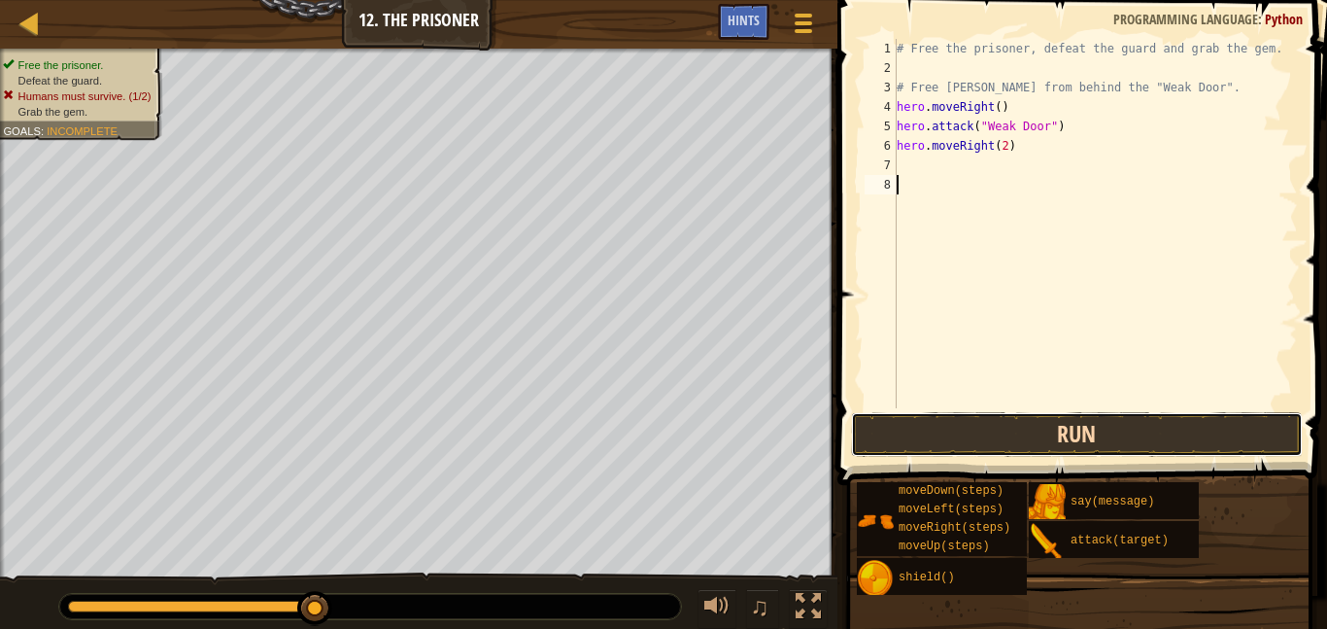
click at [1028, 420] on button "Run" at bounding box center [1077, 434] width 453 height 45
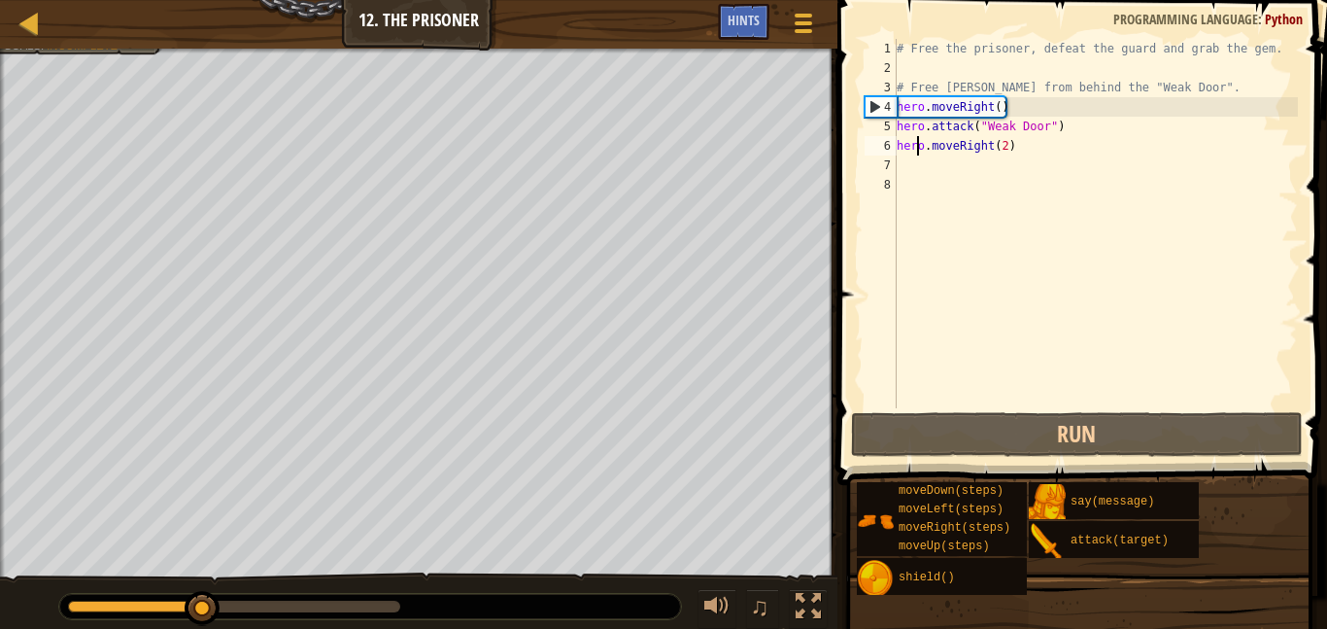
click at [920, 153] on div "# Free the prisoner, defeat the guard and grab the gem. # Free [PERSON_NAME] fr…" at bounding box center [1095, 243] width 405 height 408
type textarea "hero.moveRight(2)"
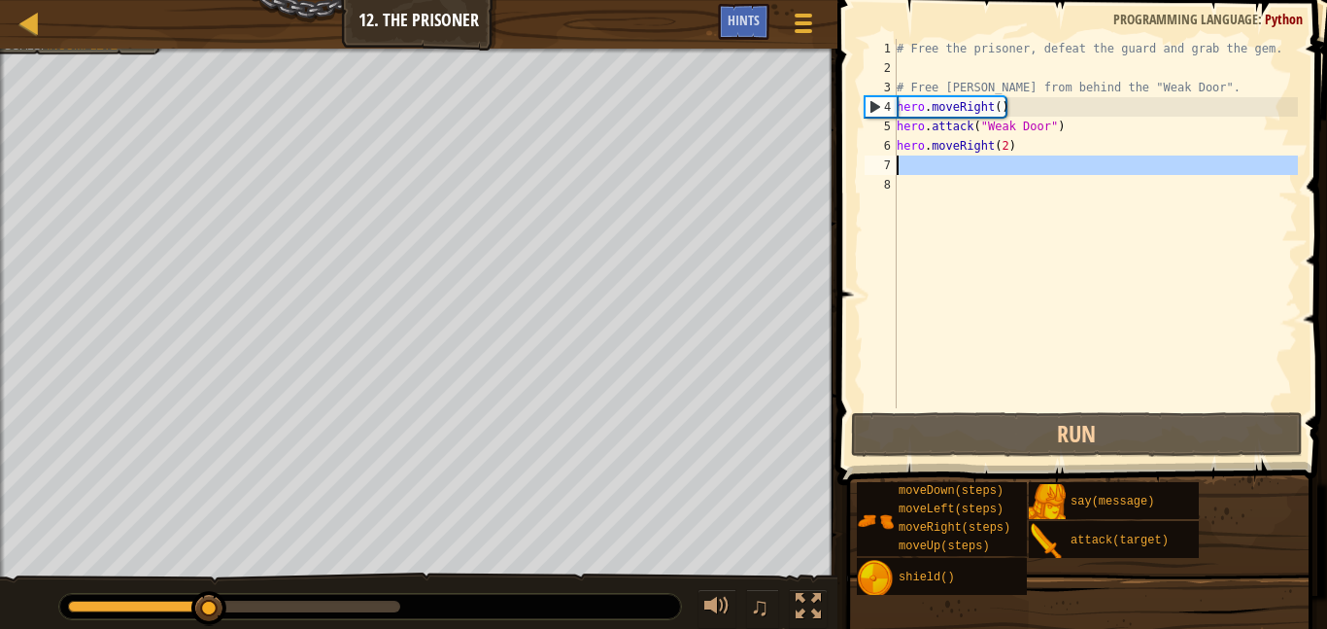
click at [896, 162] on div "7" at bounding box center [881, 164] width 32 height 19
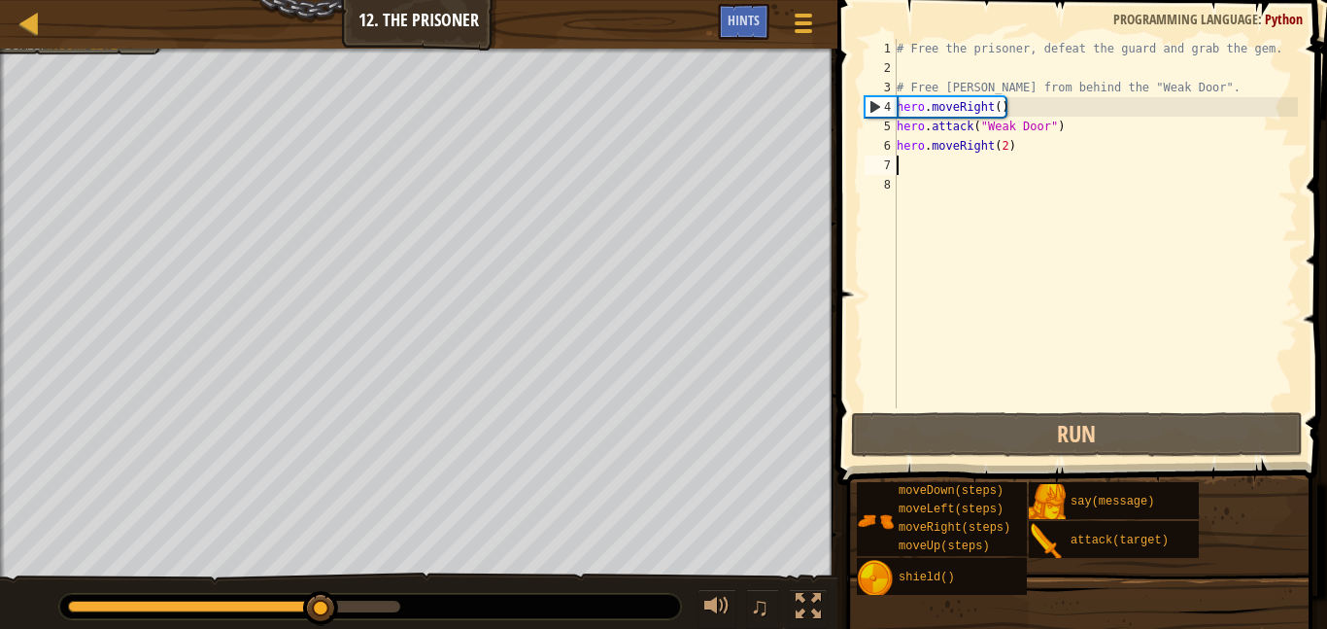
click at [1003, 141] on div "# Free the prisoner, defeat the guard and grab the gem. # Free [PERSON_NAME] fr…" at bounding box center [1095, 243] width 405 height 408
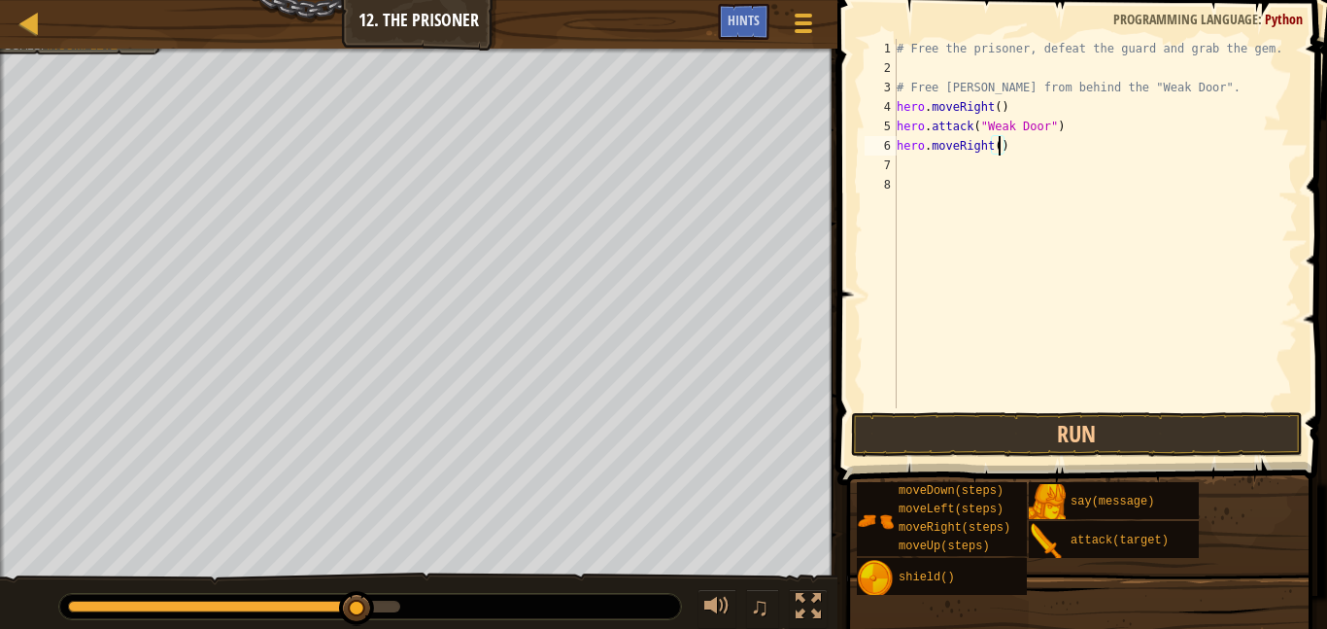
type textarea "hero.moveRight(3)"
click at [949, 183] on div "# Free the prisoner, defeat the guard and grab the gem. # Free [PERSON_NAME] fr…" at bounding box center [1095, 243] width 405 height 408
click at [945, 174] on div "# Free the prisoner, defeat the guard and grab the gem. # Free [PERSON_NAME] fr…" at bounding box center [1095, 243] width 405 height 408
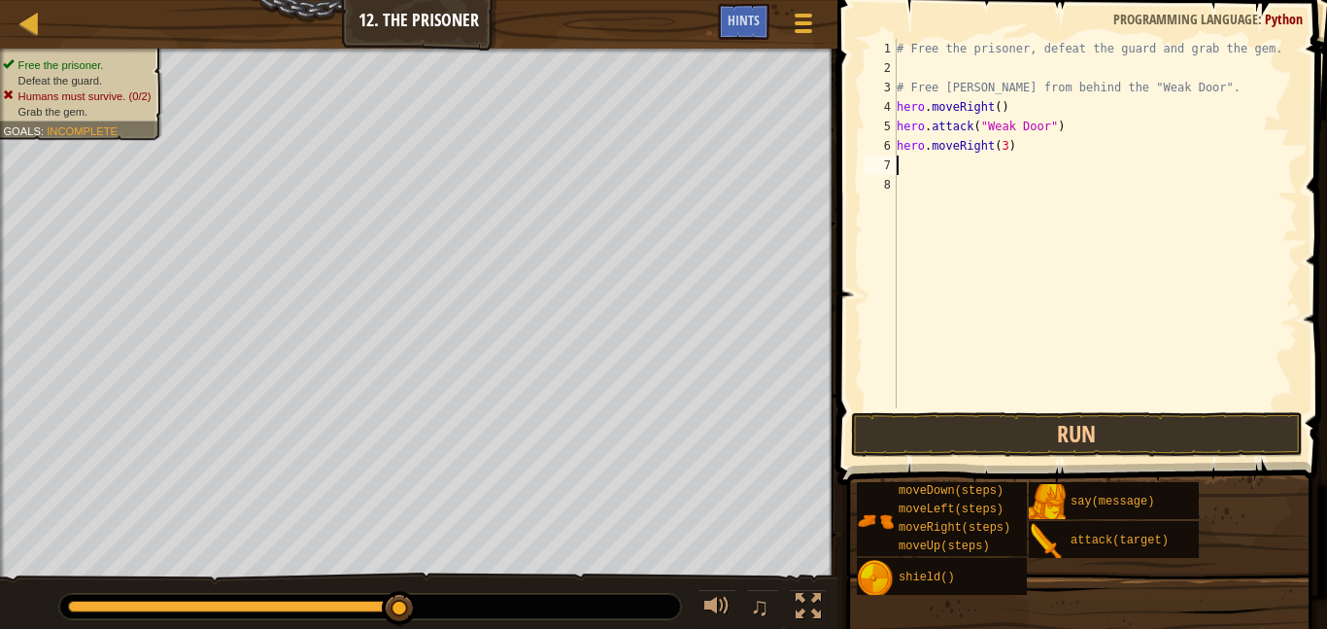
type textarea "d"
type textarea "hero.moveDown(3)"
click at [927, 187] on div "# Free the prisoner, defeat the guard and grab the gem. # Free [PERSON_NAME] fr…" at bounding box center [1095, 243] width 405 height 408
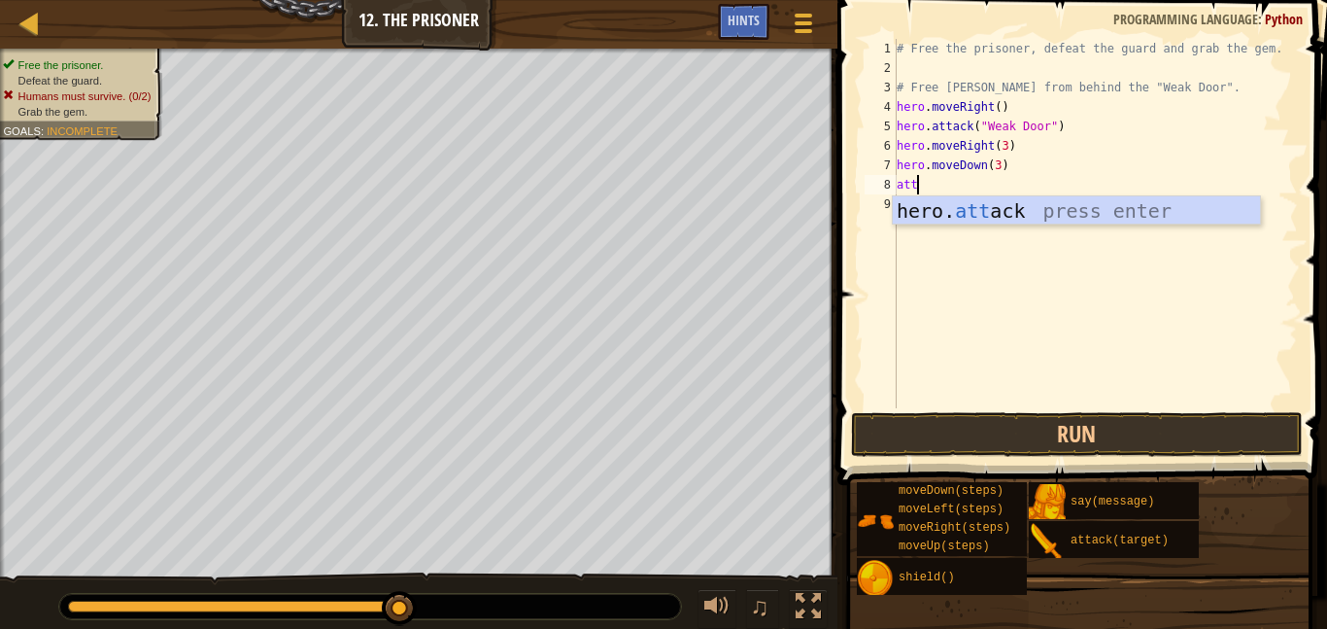
scroll to position [9, 2]
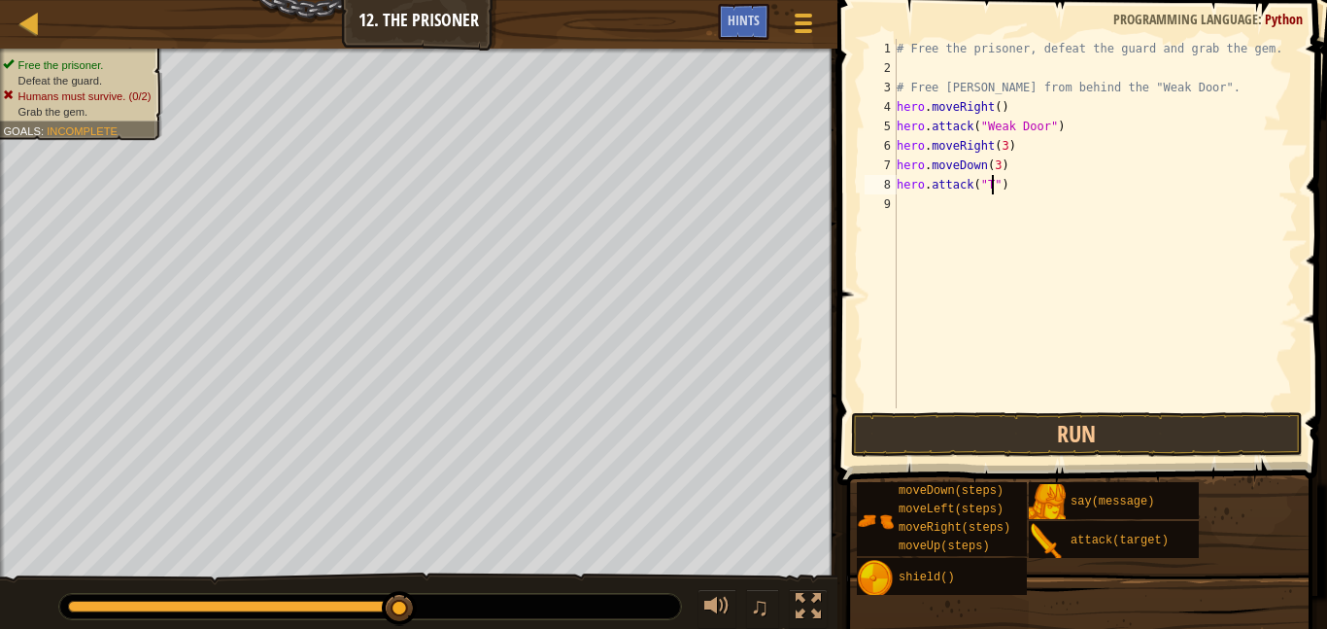
type textarea "hero.attack("Two")"
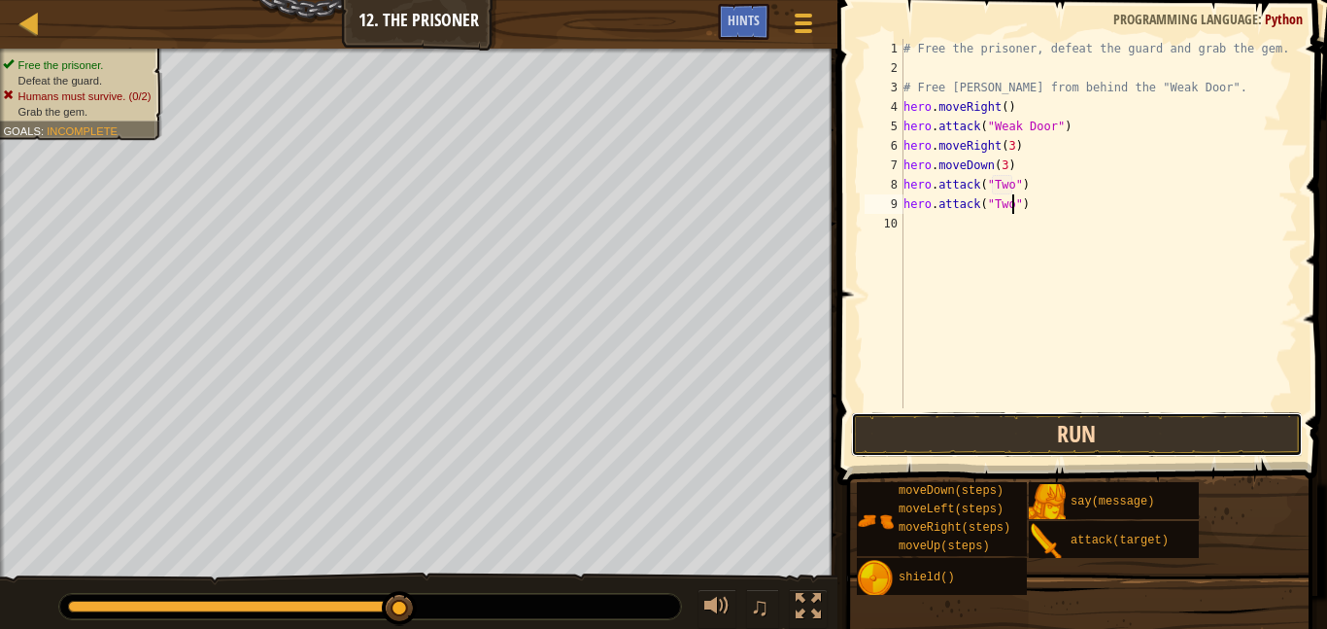
click at [1114, 423] on button "Run" at bounding box center [1077, 434] width 453 height 45
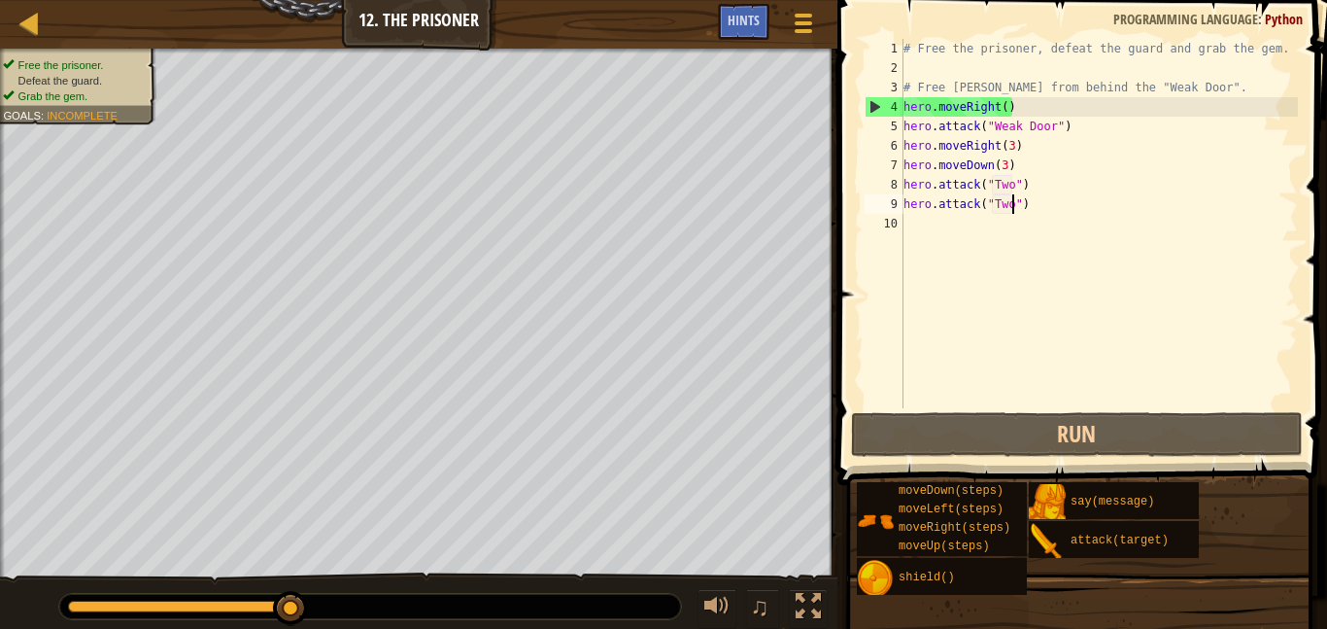
click at [875, 105] on div "4" at bounding box center [885, 106] width 38 height 19
type textarea "hero.moveRight()"
click at [1257, 269] on div "# Free the prisoner, defeat the guard and grab the gem. # Free [PERSON_NAME] fr…" at bounding box center [1099, 243] width 398 height 408
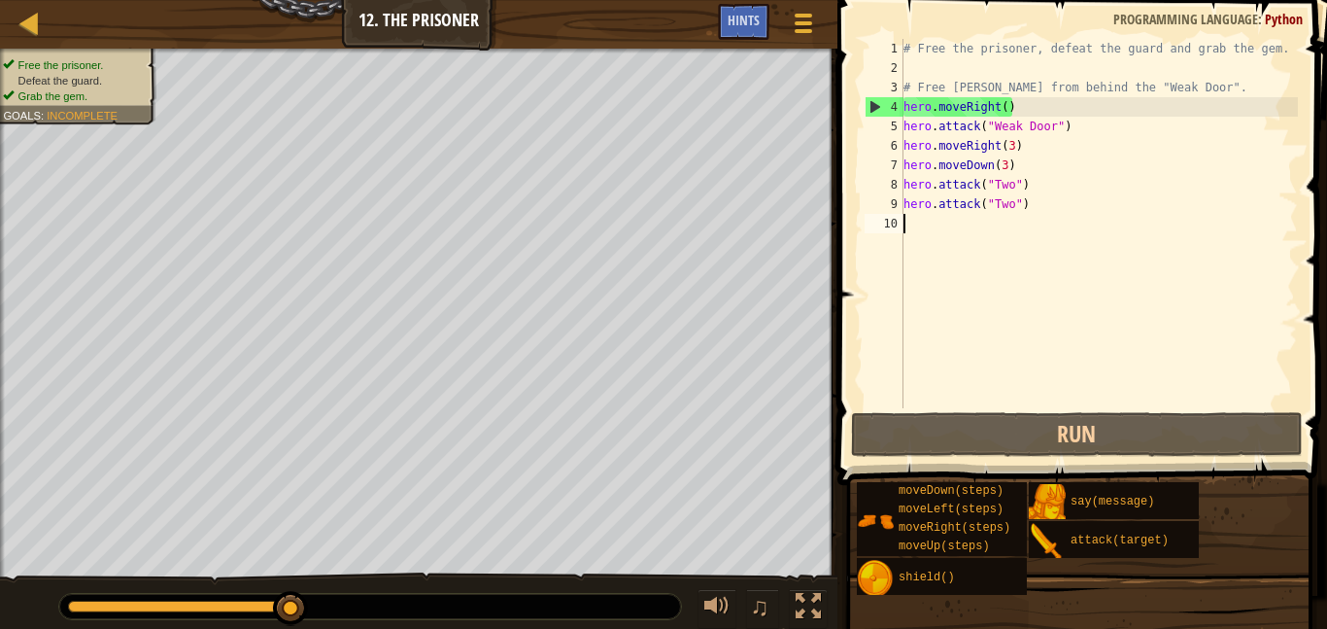
click at [1012, 148] on div "# Free the prisoner, defeat the guard and grab the gem. # Free [PERSON_NAME] fr…" at bounding box center [1099, 243] width 398 height 408
type textarea "hero.moveRight()"
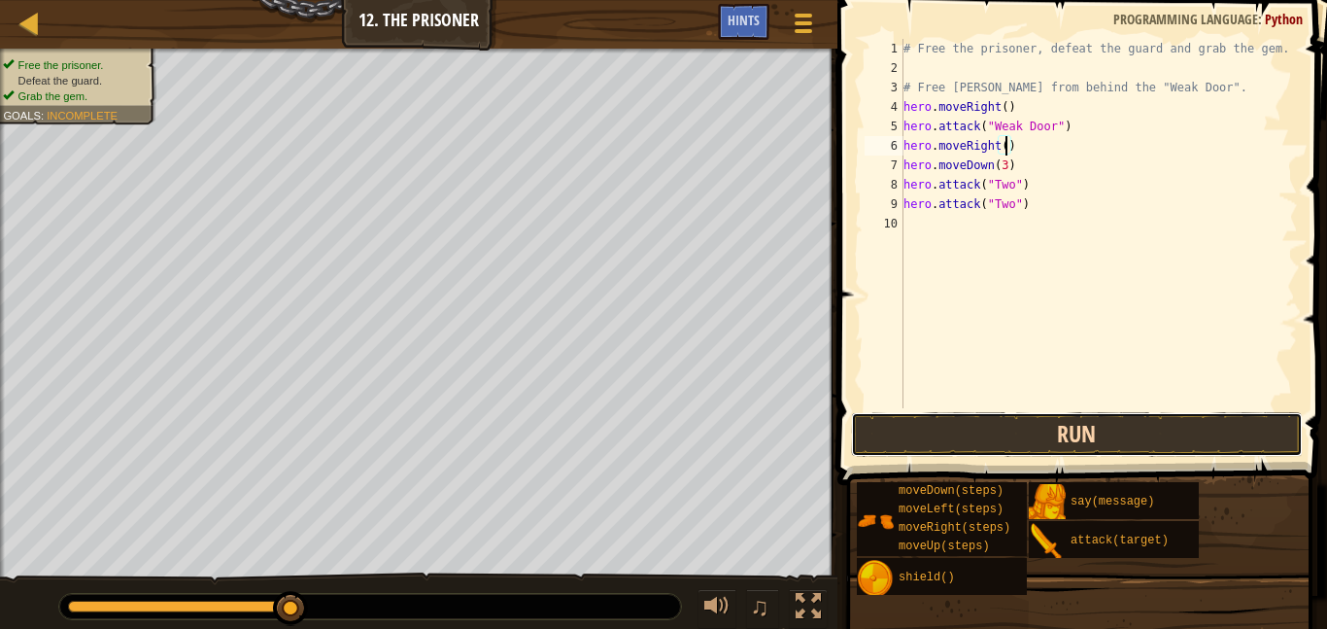
click at [1112, 437] on button "Run" at bounding box center [1077, 434] width 453 height 45
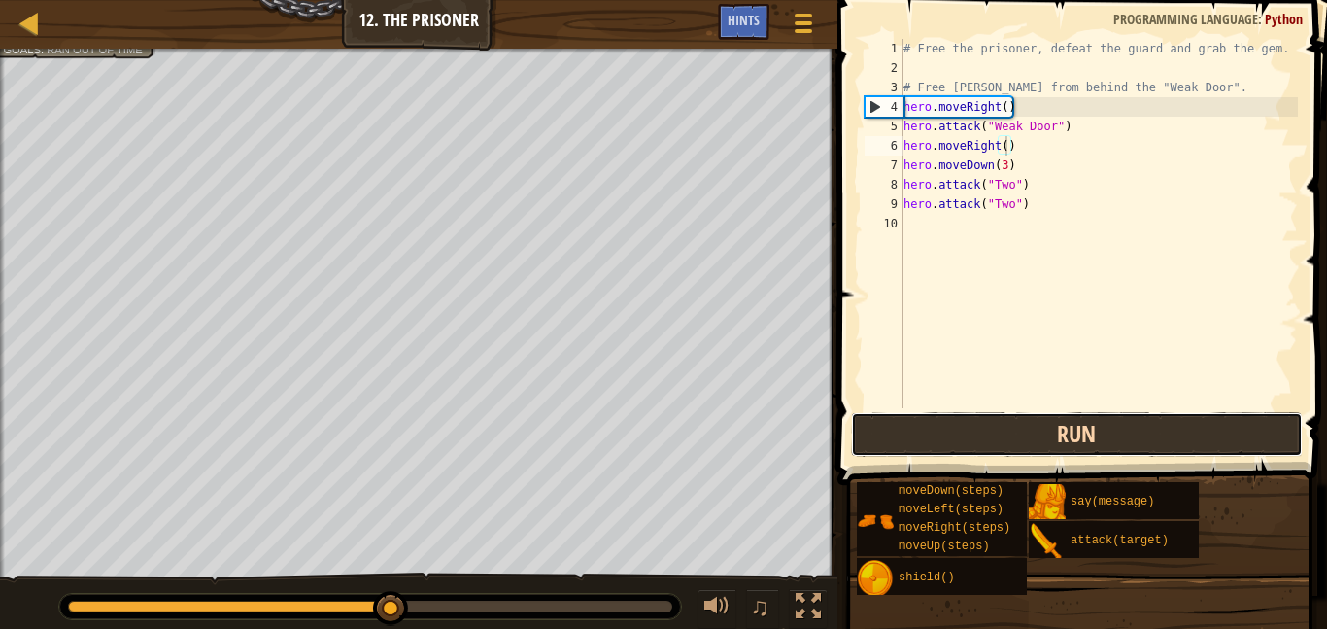
click at [1039, 443] on button "Run" at bounding box center [1077, 434] width 453 height 45
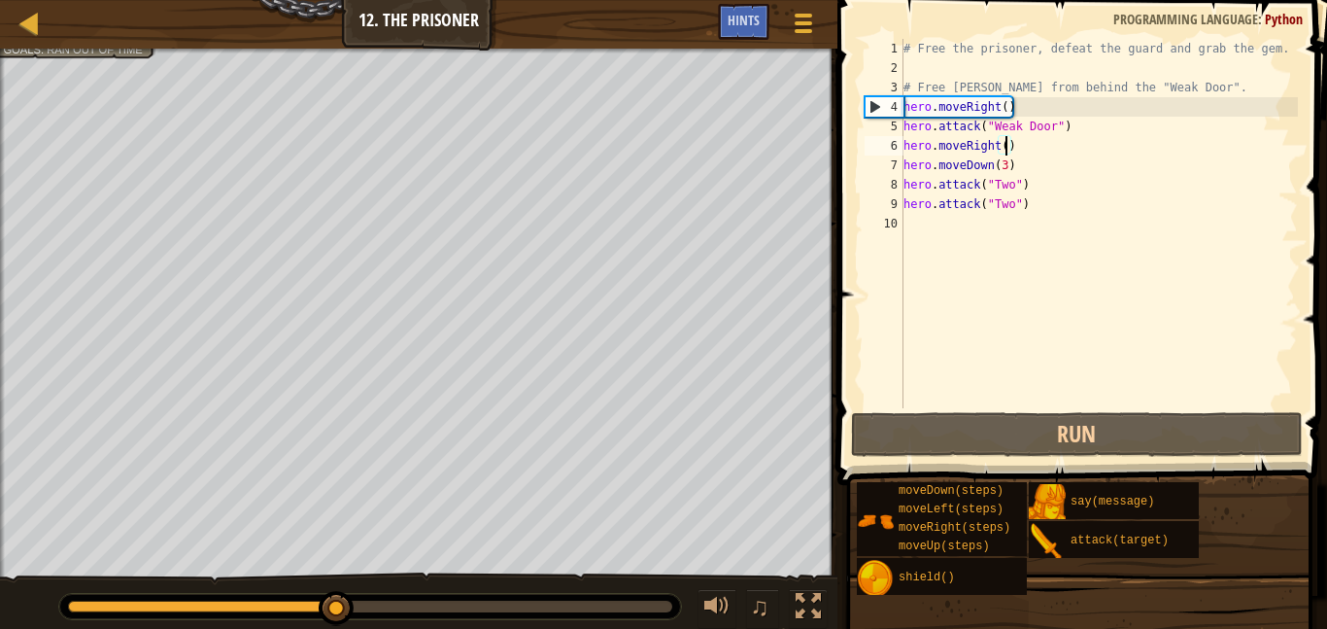
click at [927, 232] on div "# Free the prisoner, defeat the guard and grab the gem. # Free [PERSON_NAME] fr…" at bounding box center [1099, 243] width 398 height 408
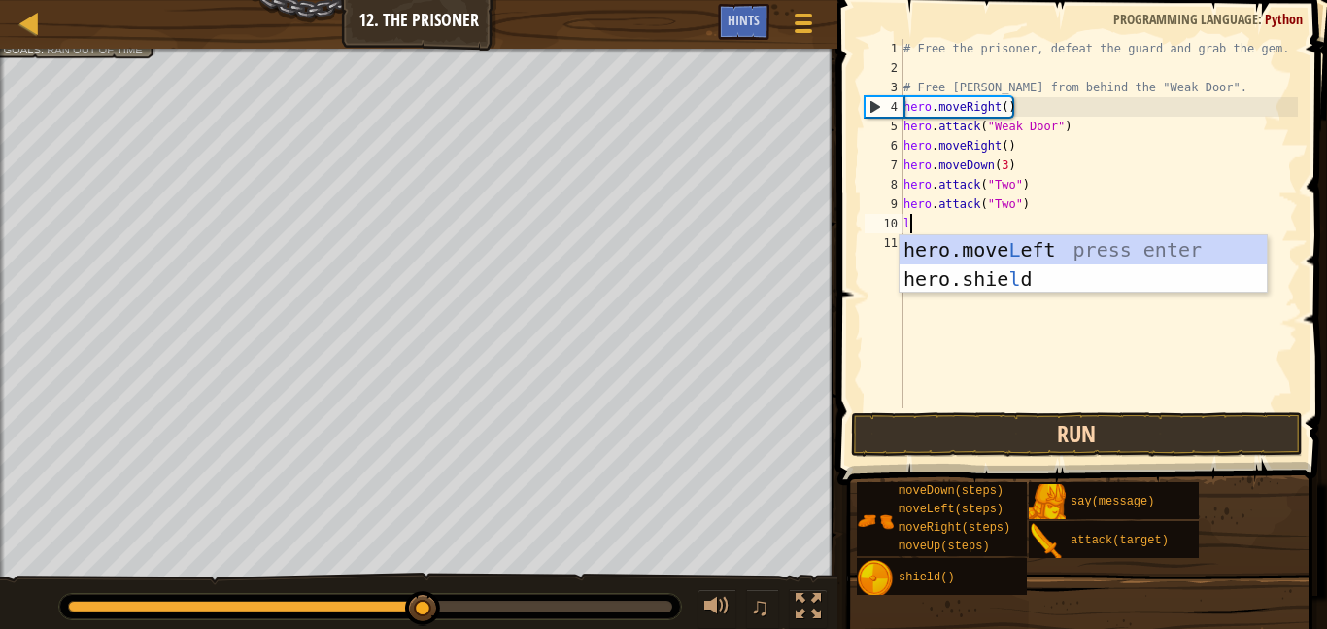
type textarea "le"
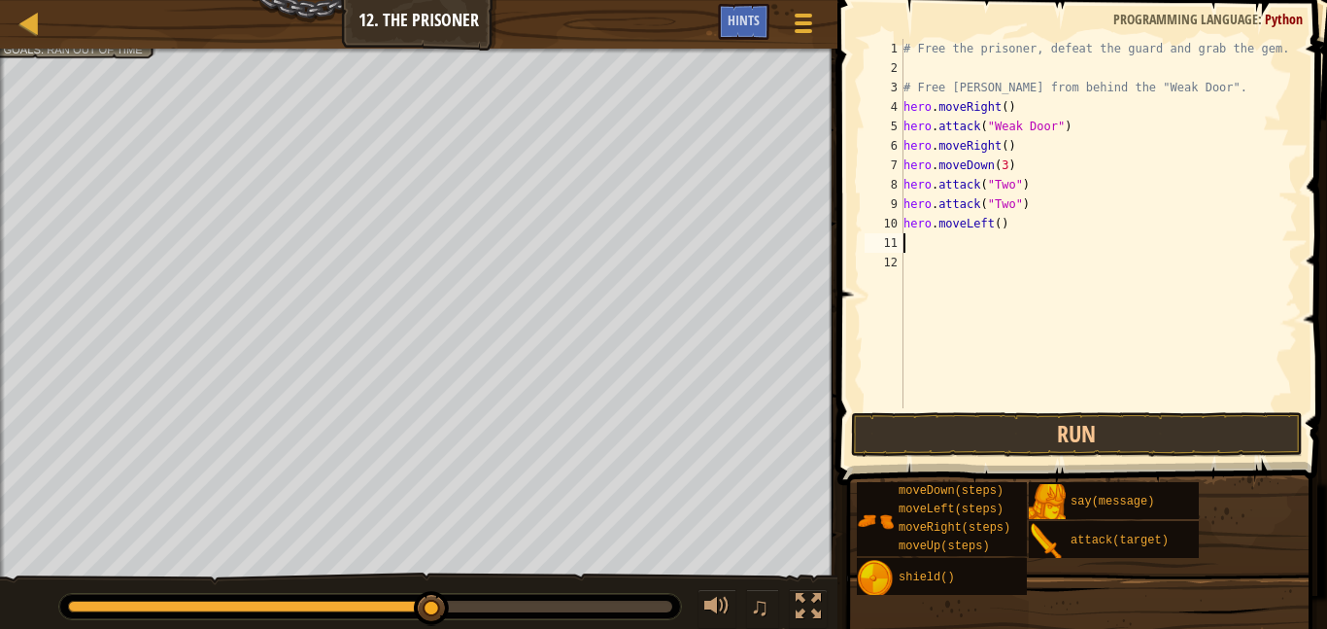
click at [996, 224] on div "# Free the prisoner, defeat the guard and grab the gem. # Free [PERSON_NAME] fr…" at bounding box center [1099, 243] width 398 height 408
type textarea "hero.moveLeft(2)"
click at [1073, 425] on button "Run" at bounding box center [1077, 434] width 453 height 45
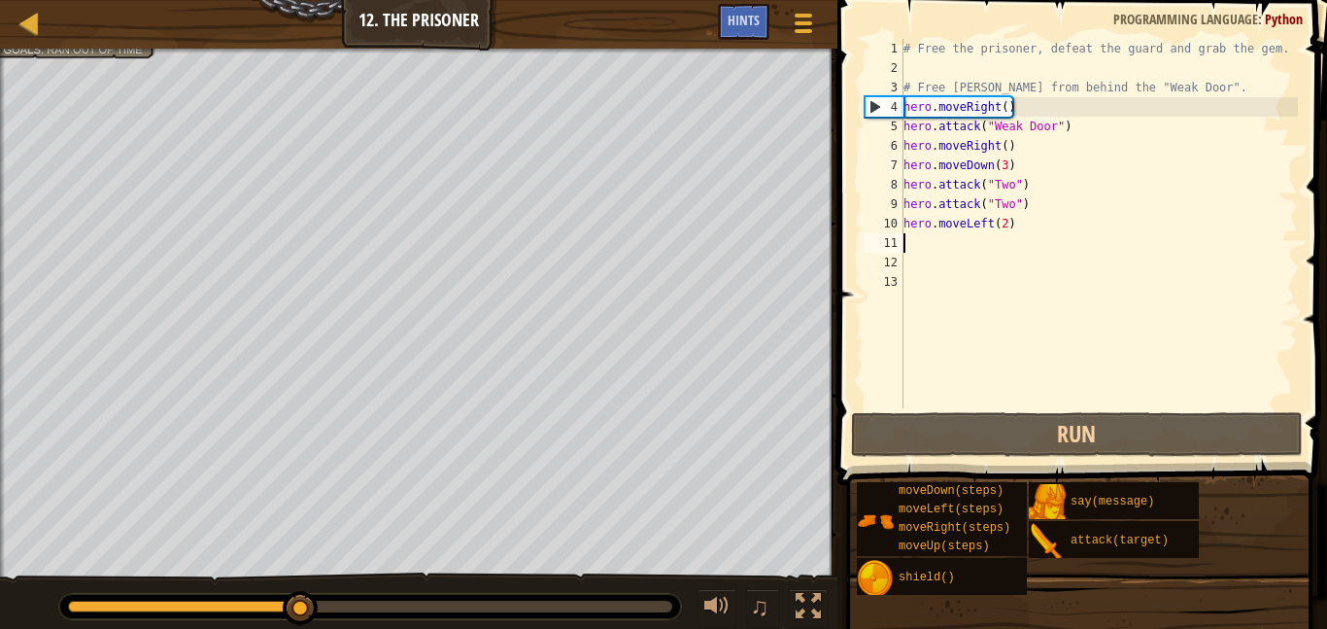
click at [1002, 222] on div "# Free the prisoner, defeat the guard and grab the gem. # Free [PERSON_NAME] fr…" at bounding box center [1099, 243] width 398 height 408
drag, startPoint x: 1008, startPoint y: 221, endPoint x: 903, endPoint y: 218, distance: 105.0
click at [903, 218] on div "# Free the prisoner, defeat the guard and grab the gem. # Free [PERSON_NAME] fr…" at bounding box center [1099, 243] width 398 height 408
type textarea ")"
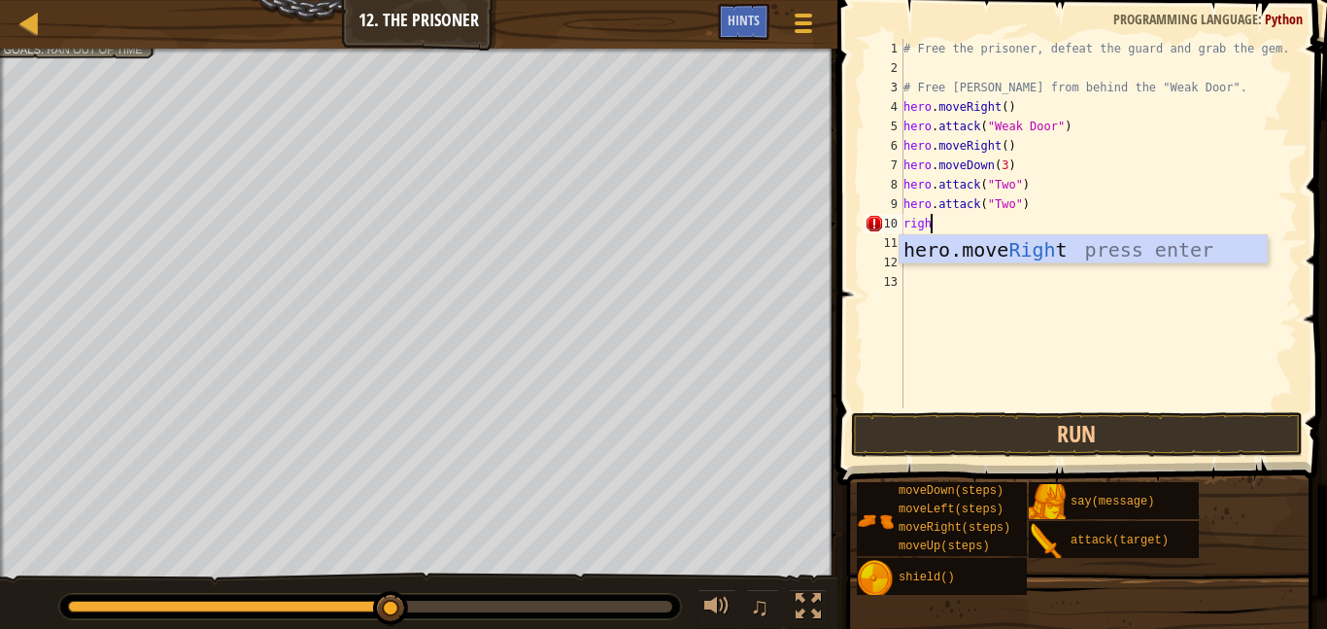
type textarea "right"
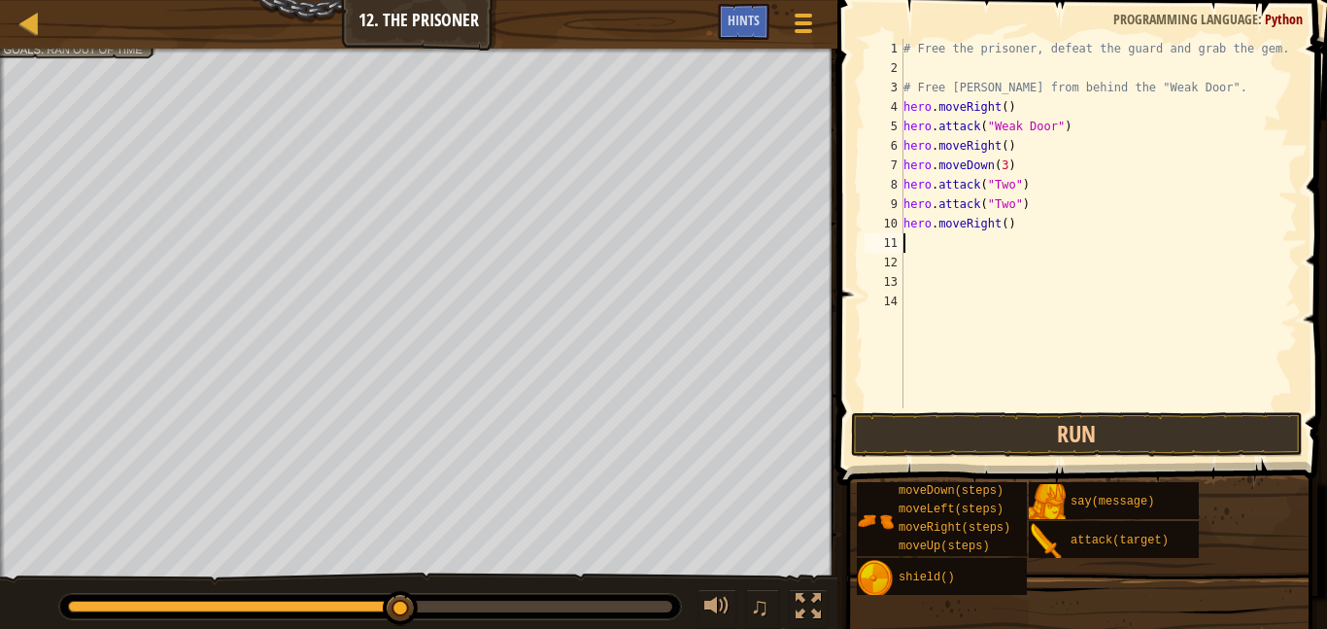
click at [1004, 221] on div "# Free the prisoner, defeat the guard and grab the gem. # Free [PERSON_NAME] fr…" at bounding box center [1099, 243] width 398 height 408
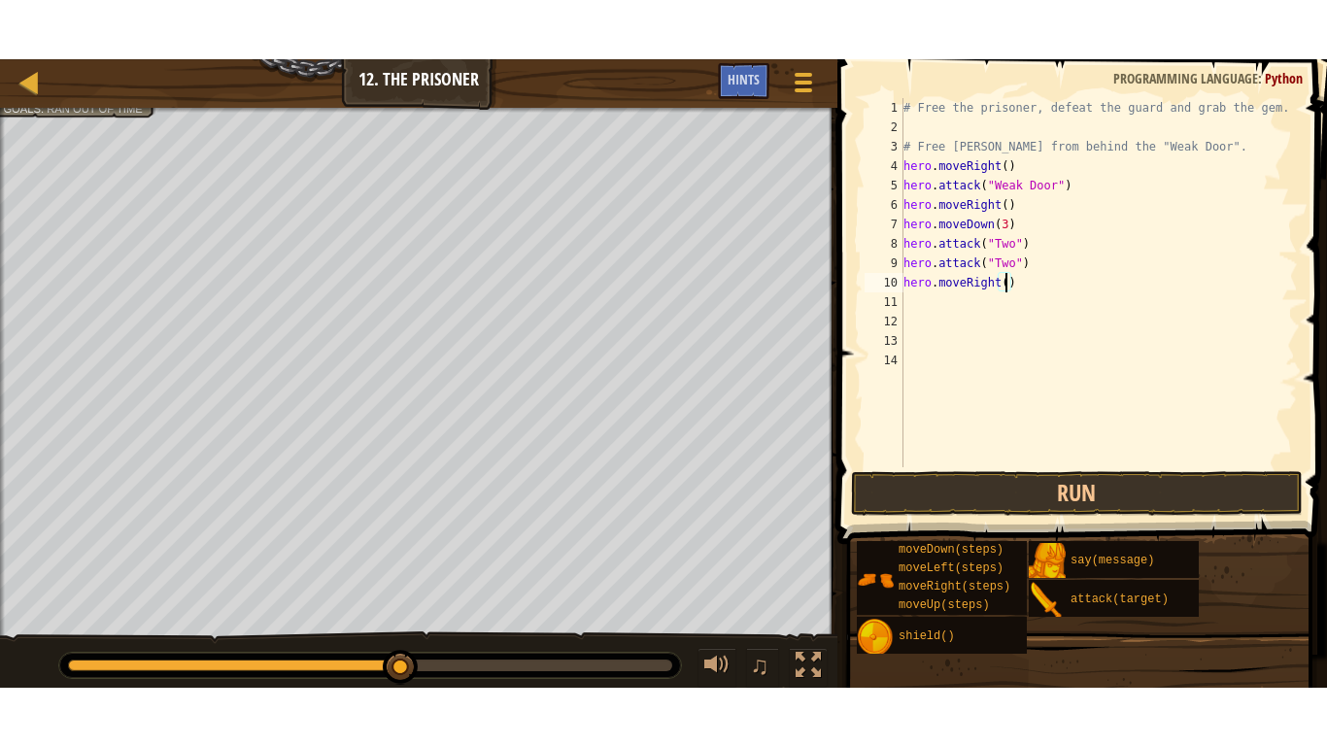
scroll to position [9, 16]
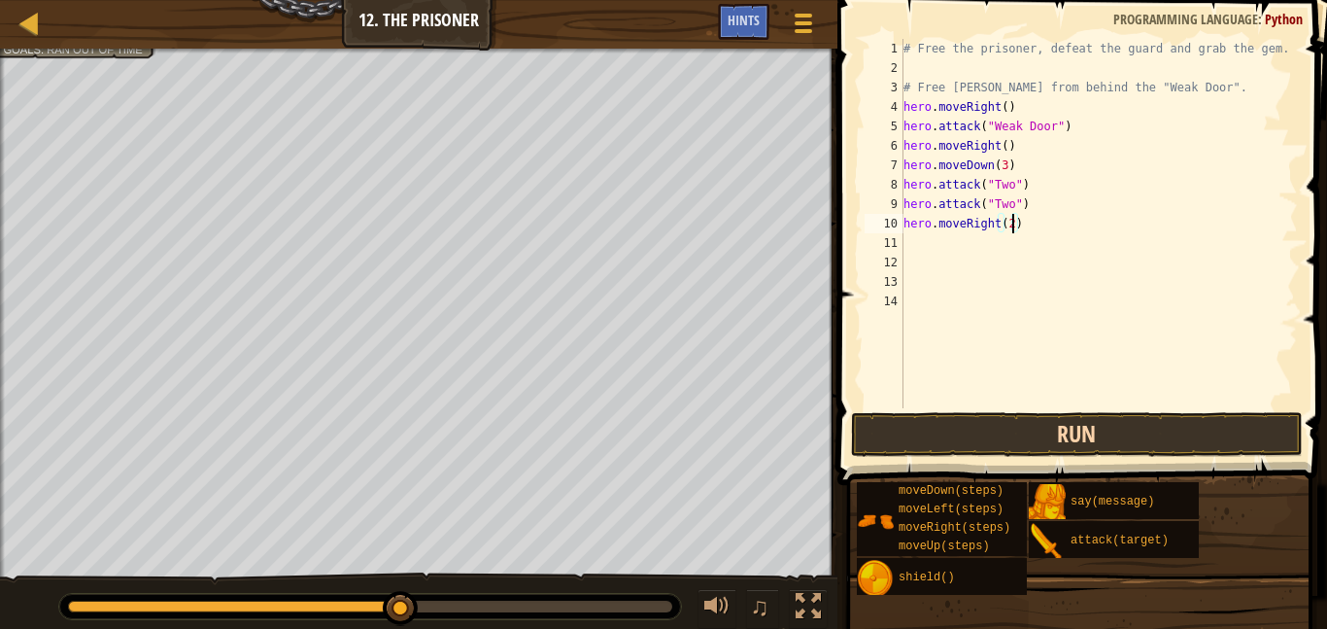
type textarea "hero.moveRight(2)"
click at [1029, 415] on button "Run" at bounding box center [1077, 434] width 453 height 45
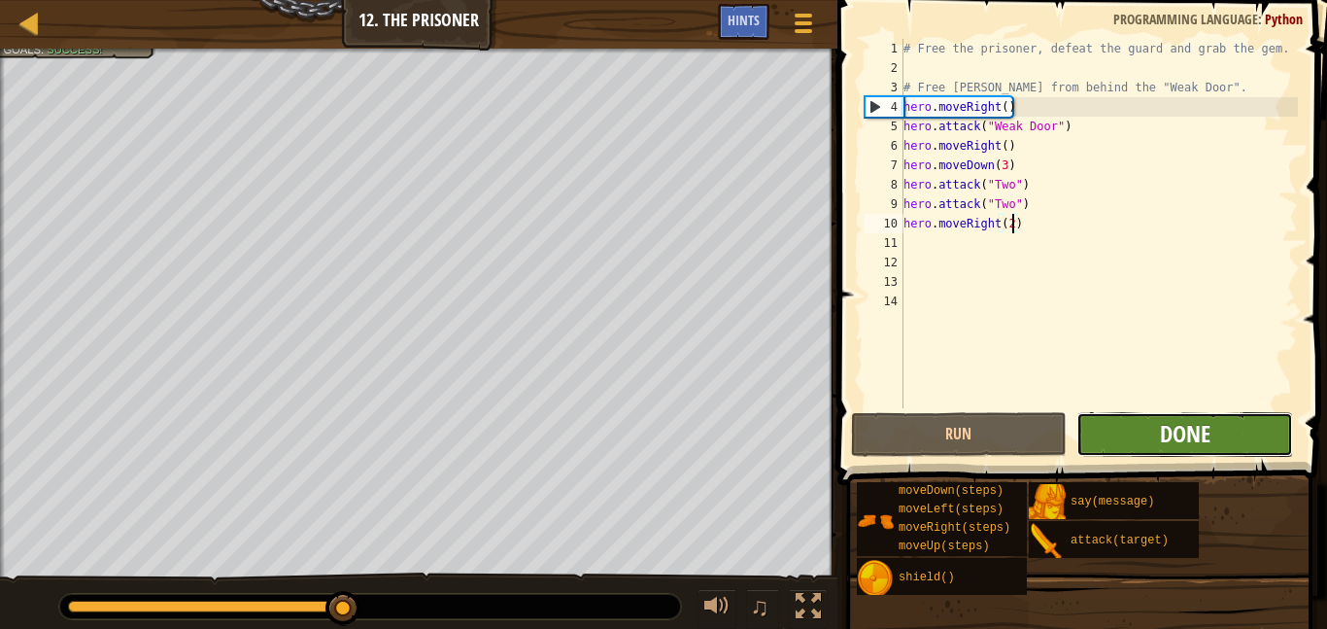
click at [1198, 442] on span "Done" at bounding box center [1185, 433] width 51 height 31
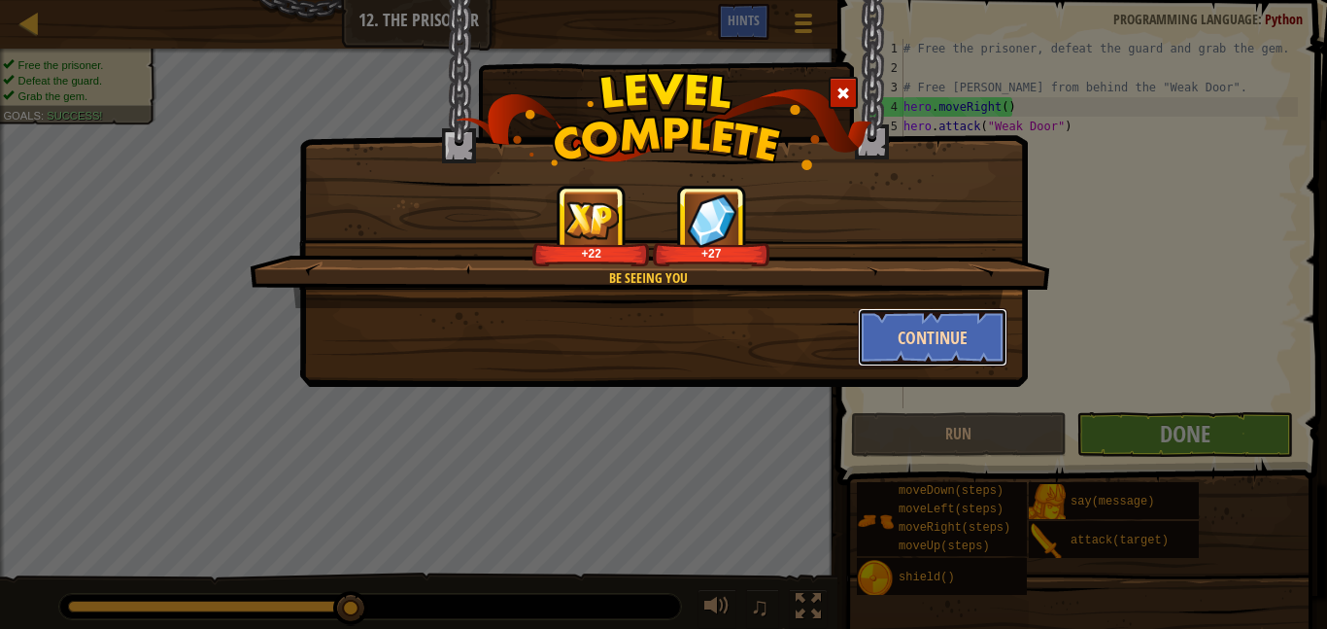
click at [970, 323] on button "Continue" at bounding box center [933, 337] width 151 height 58
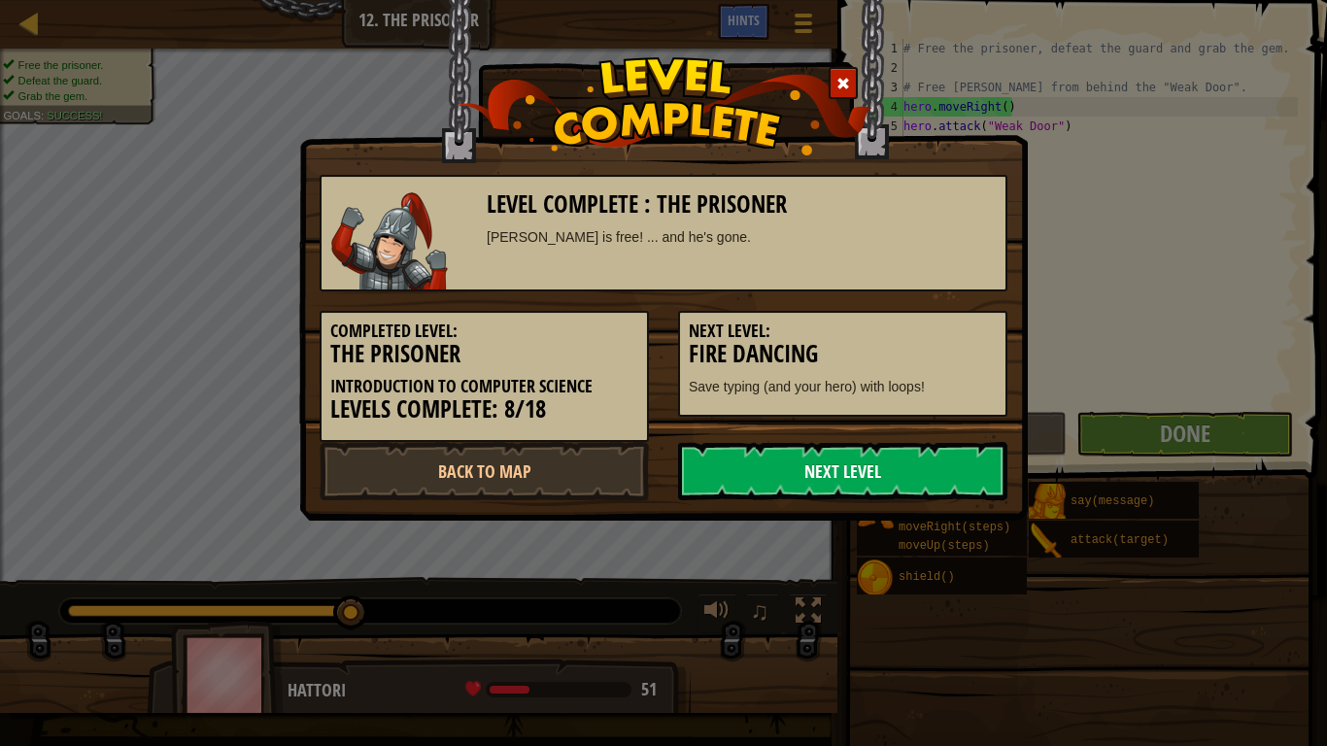
click at [896, 468] on link "Next Level" at bounding box center [842, 471] width 329 height 58
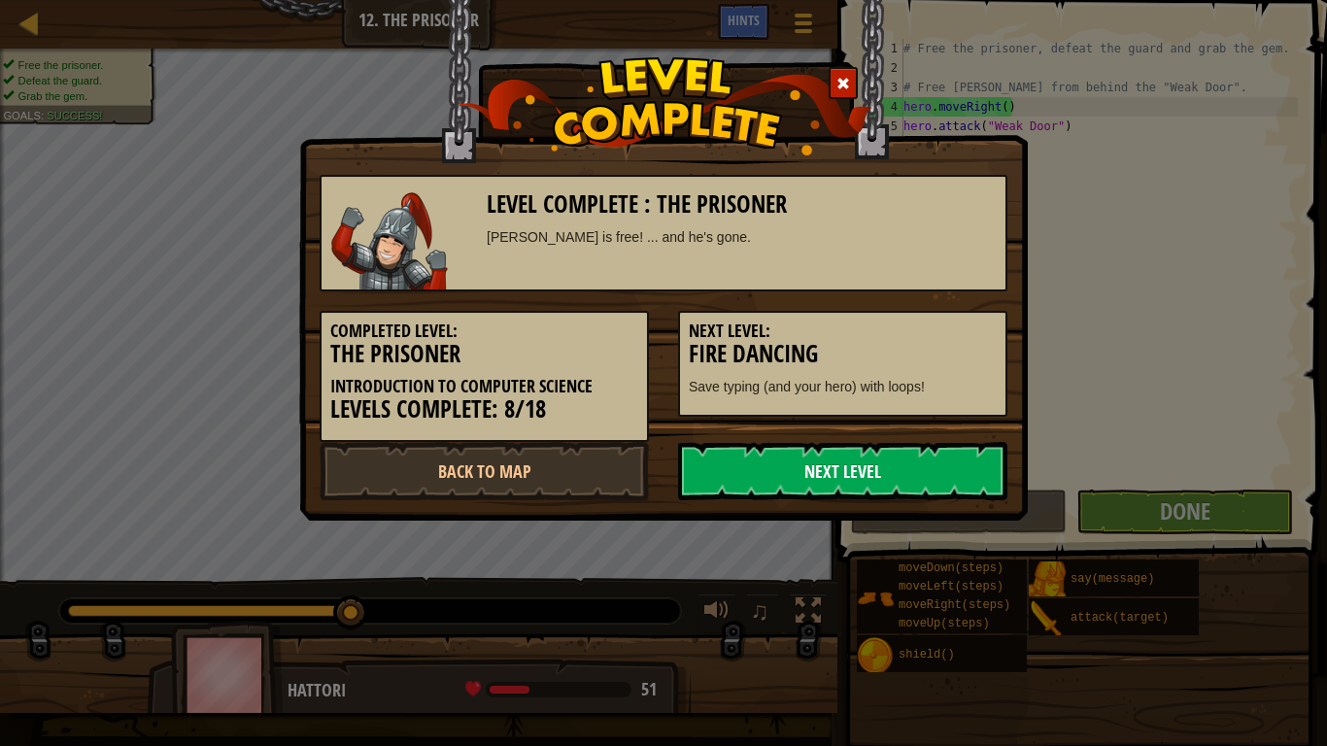
click at [877, 463] on link "Next Level" at bounding box center [842, 471] width 329 height 58
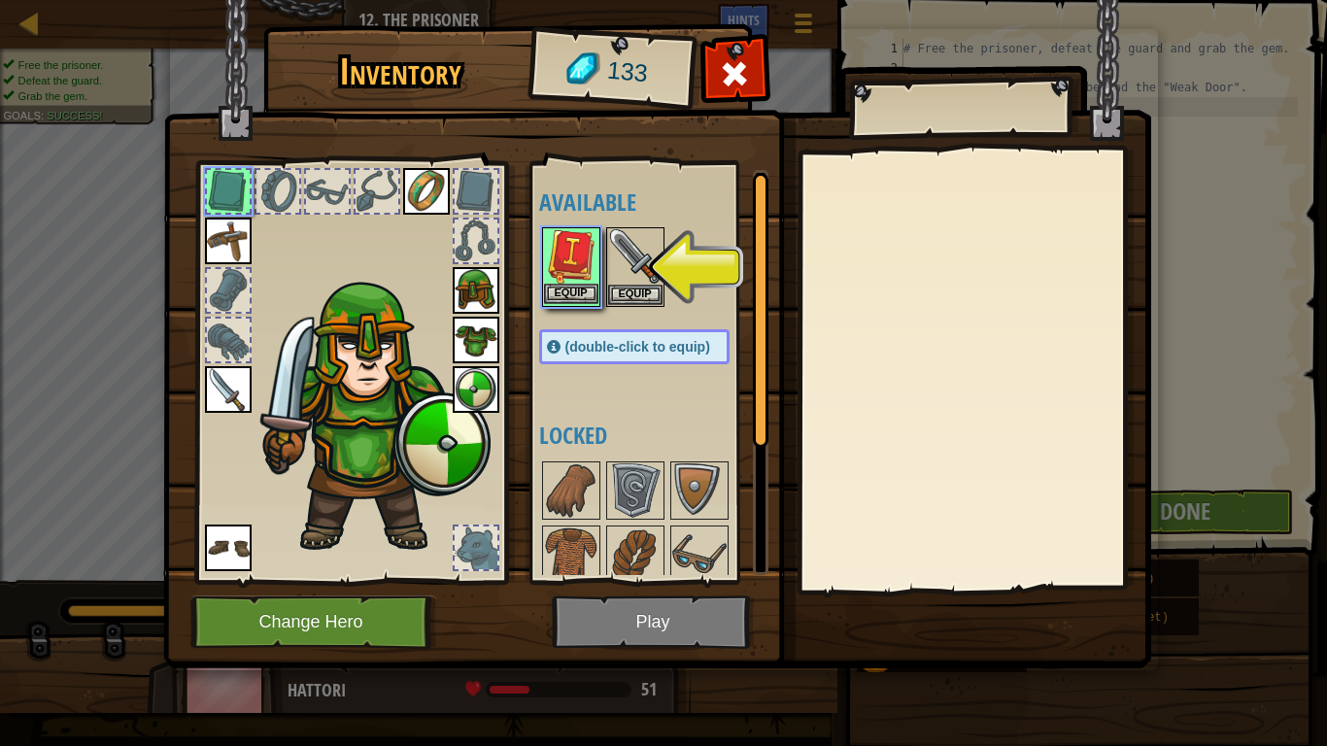
click at [595, 253] on img at bounding box center [571, 256] width 54 height 54
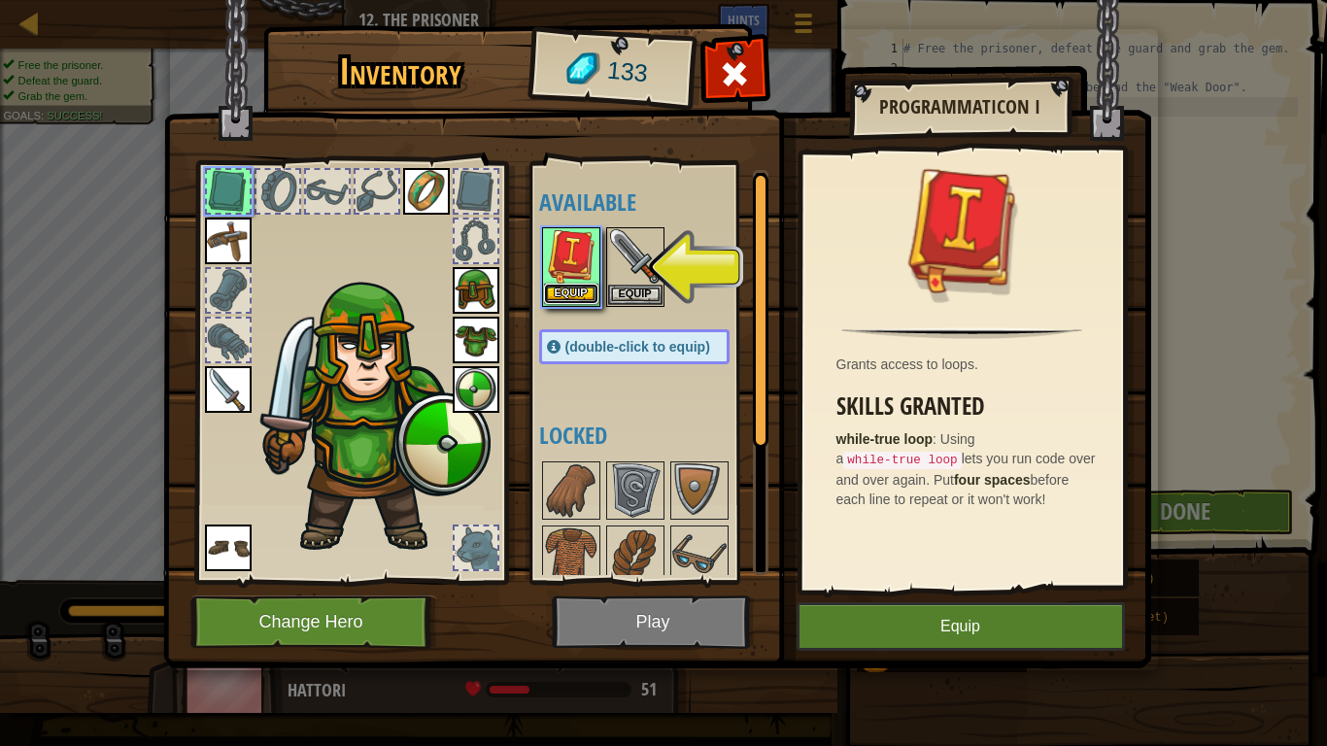
click at [581, 289] on button "Equip" at bounding box center [571, 294] width 54 height 20
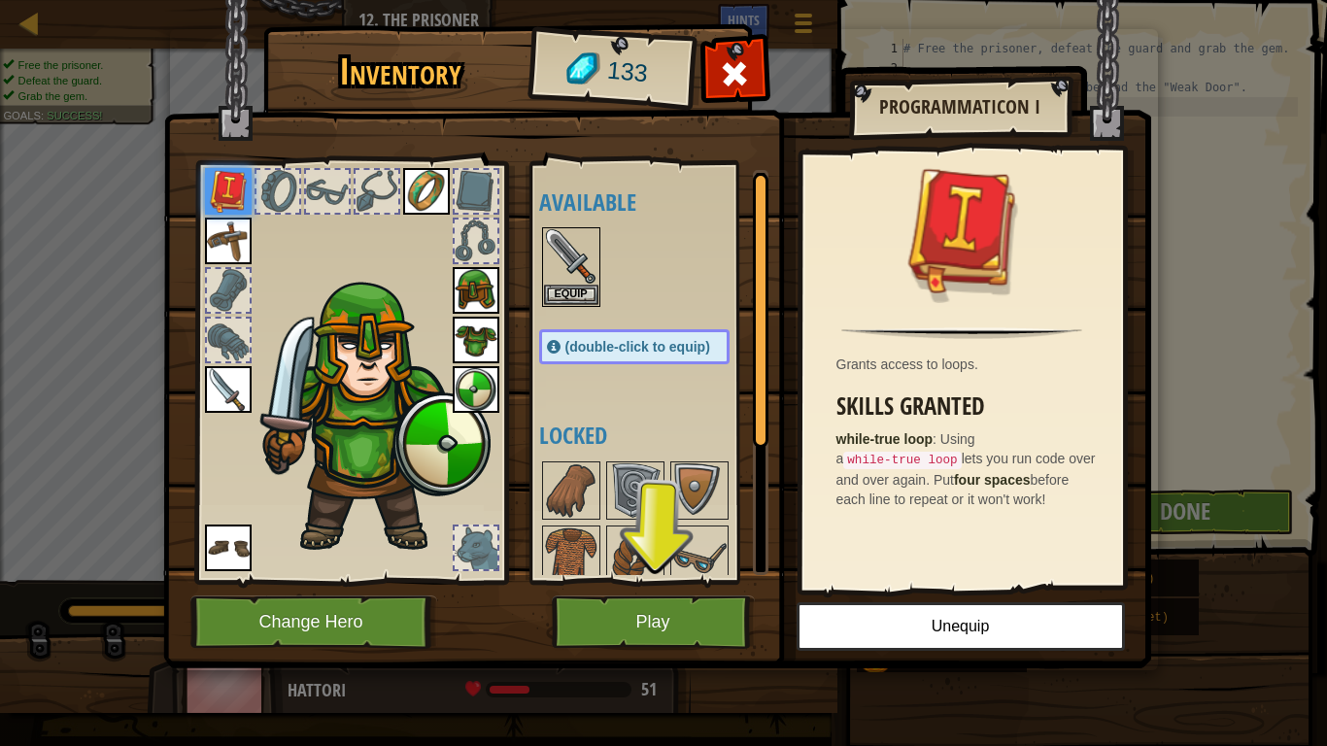
click at [669, 590] on img at bounding box center [657, 315] width 988 height 705
click at [671, 611] on button "Play" at bounding box center [653, 622] width 203 height 53
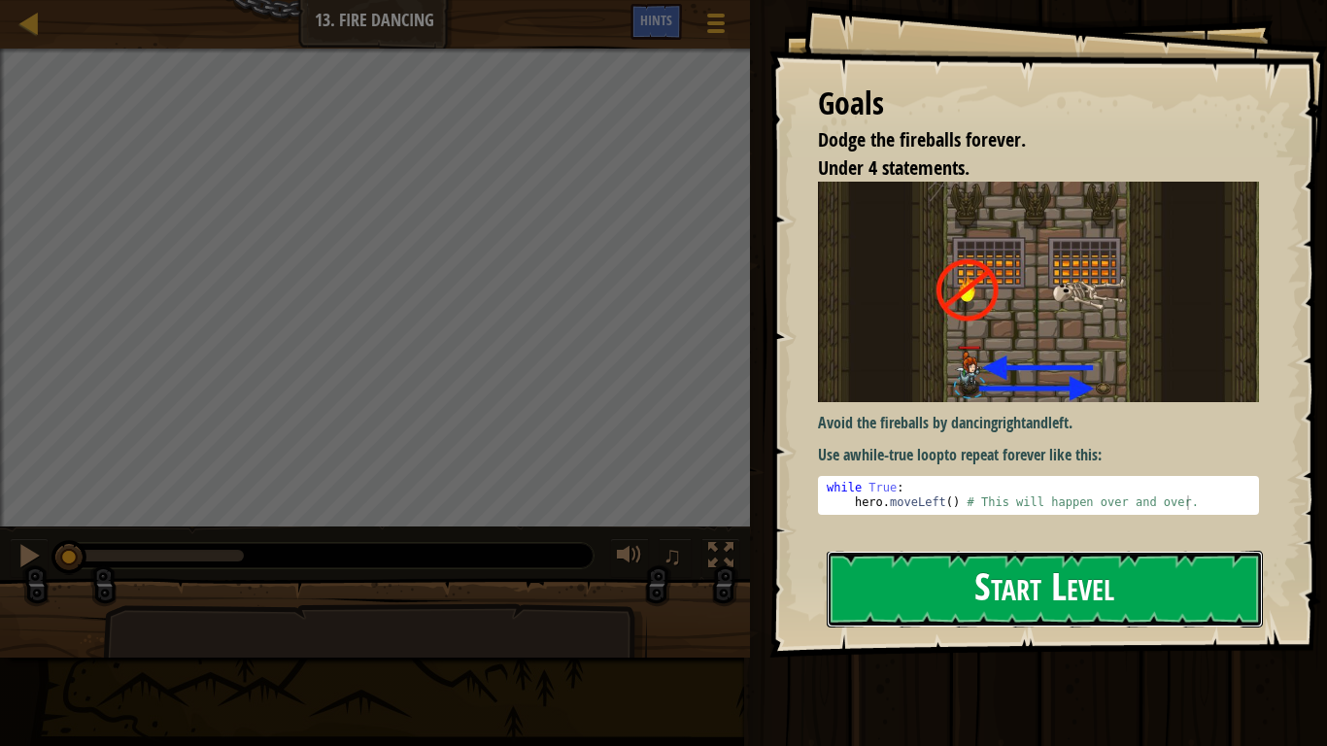
click at [895, 559] on button "Start Level" at bounding box center [1045, 589] width 436 height 77
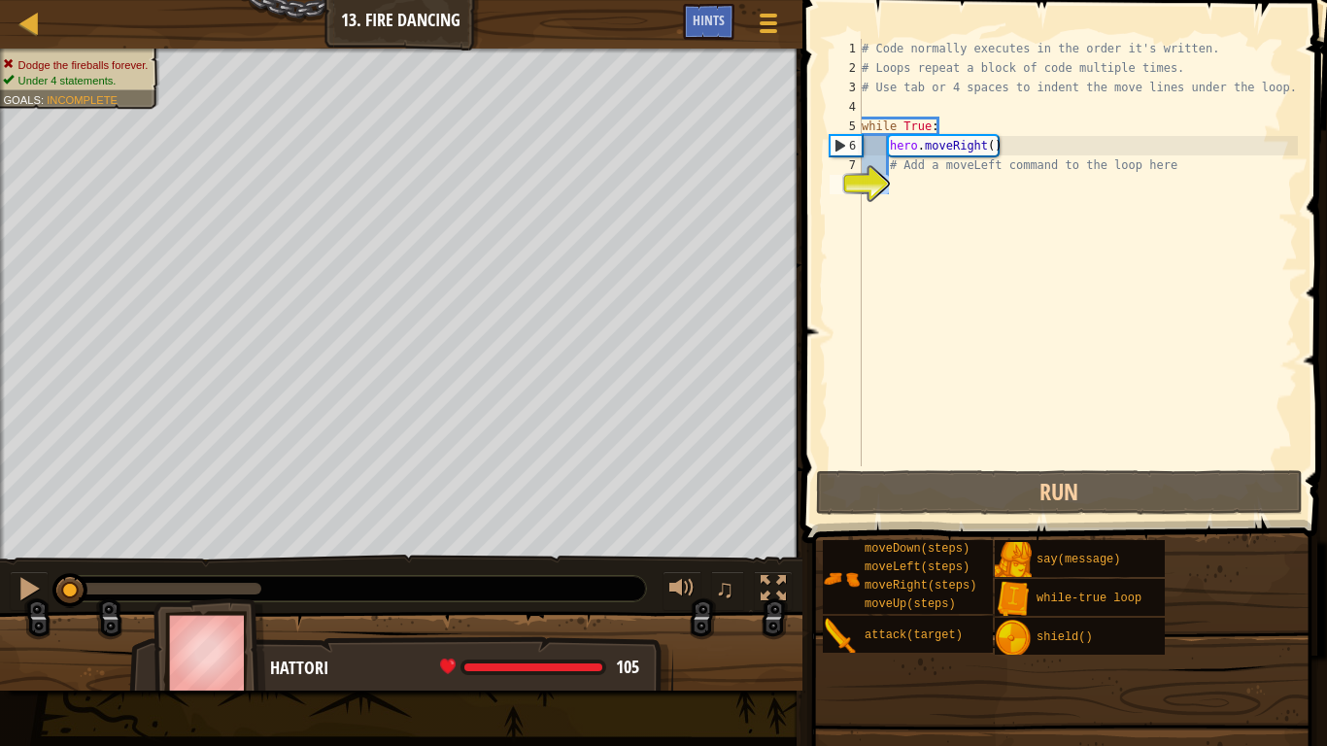
click at [862, 177] on div "8" at bounding box center [846, 184] width 32 height 19
click at [890, 192] on div "# Code normally executes in the order it's written. # Loops repeat a block of c…" at bounding box center [1078, 272] width 440 height 466
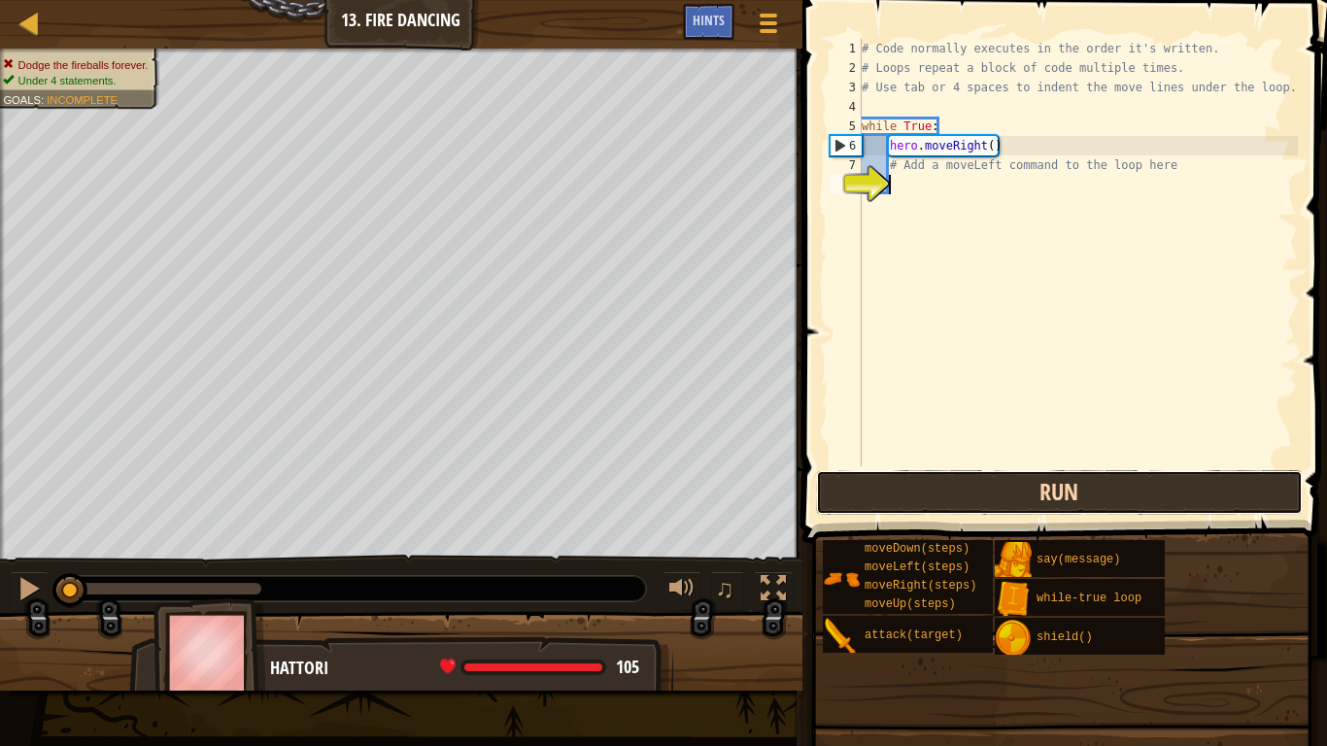
click at [960, 514] on button "Run" at bounding box center [1059, 492] width 487 height 45
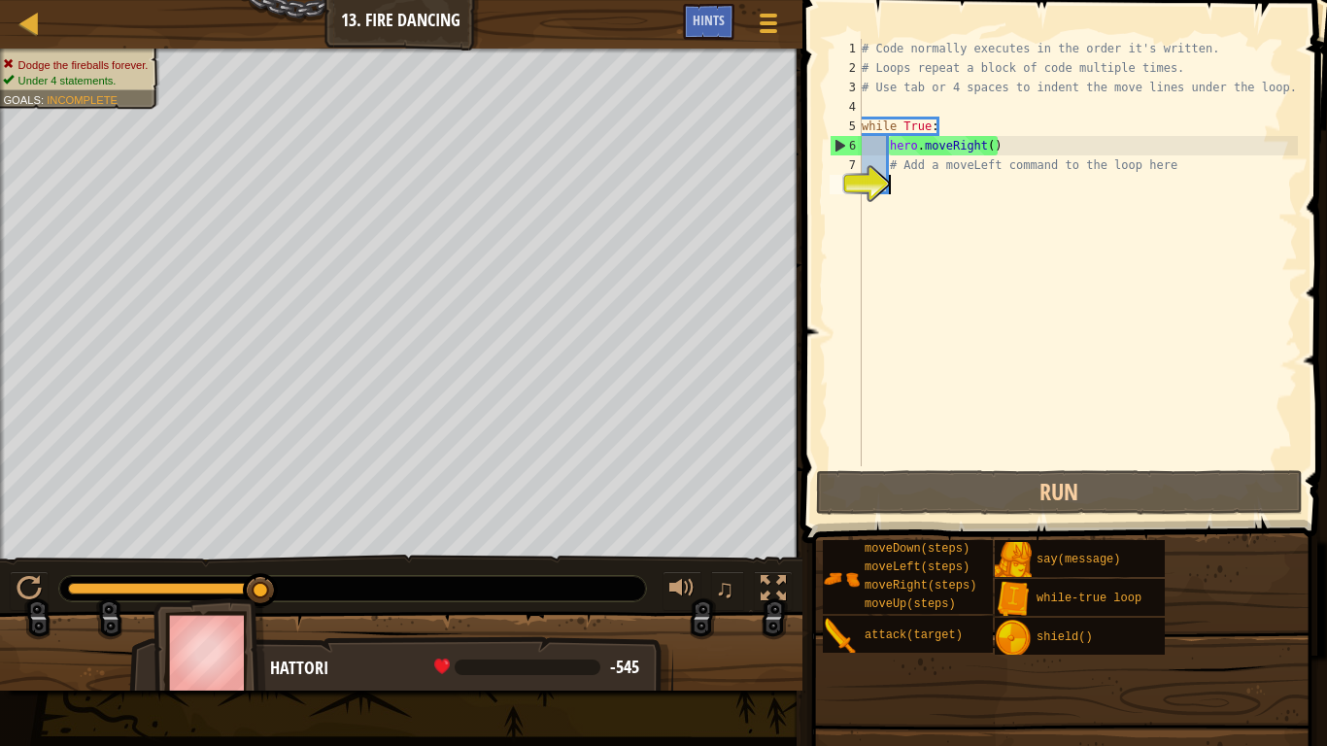
type textarea "le"
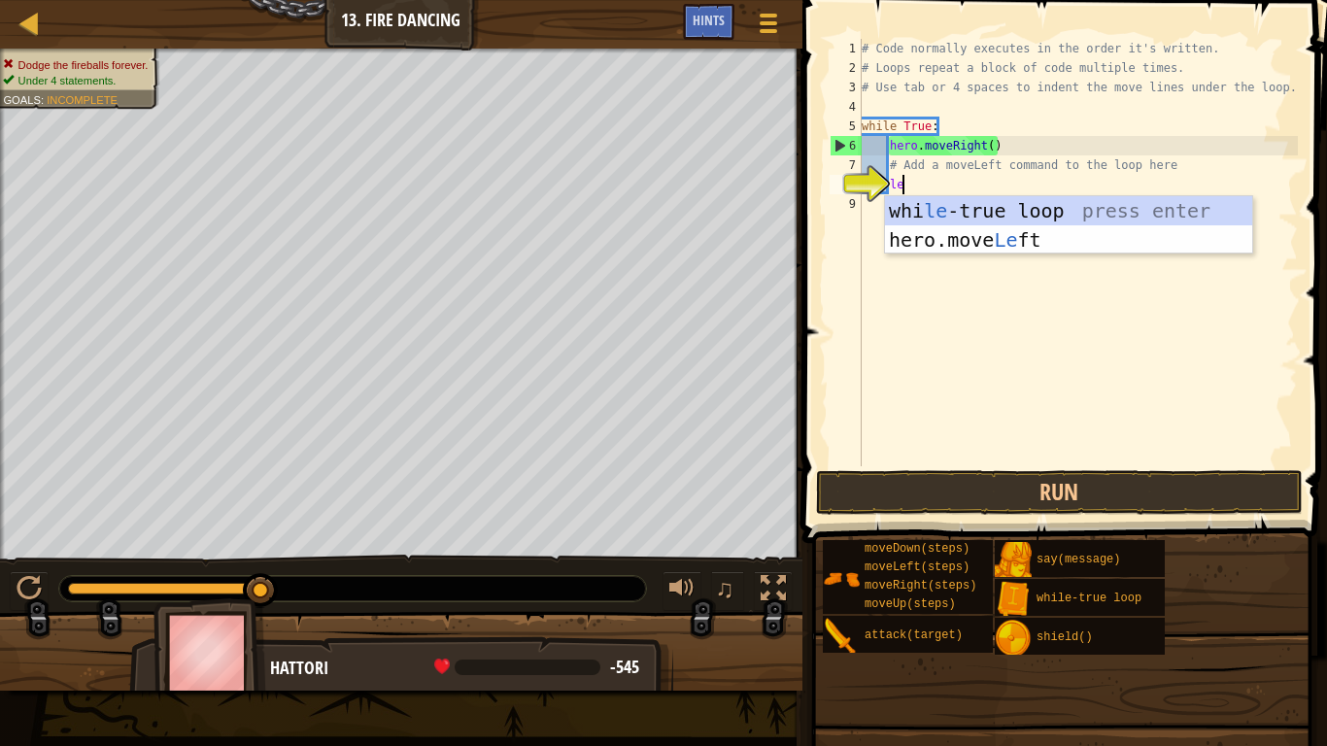
scroll to position [9, 5]
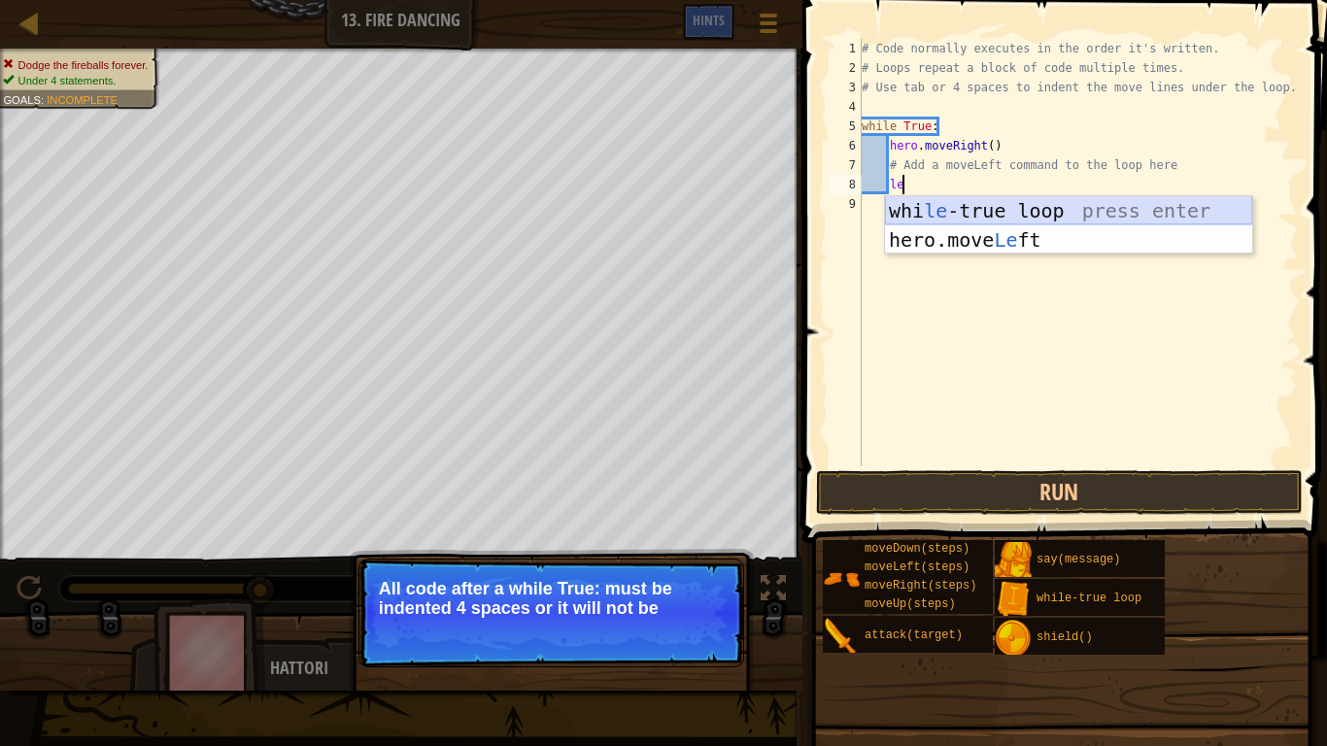
click at [925, 215] on div "whi le -true loop press enter hero.move Le ft press enter" at bounding box center [1068, 254] width 367 height 117
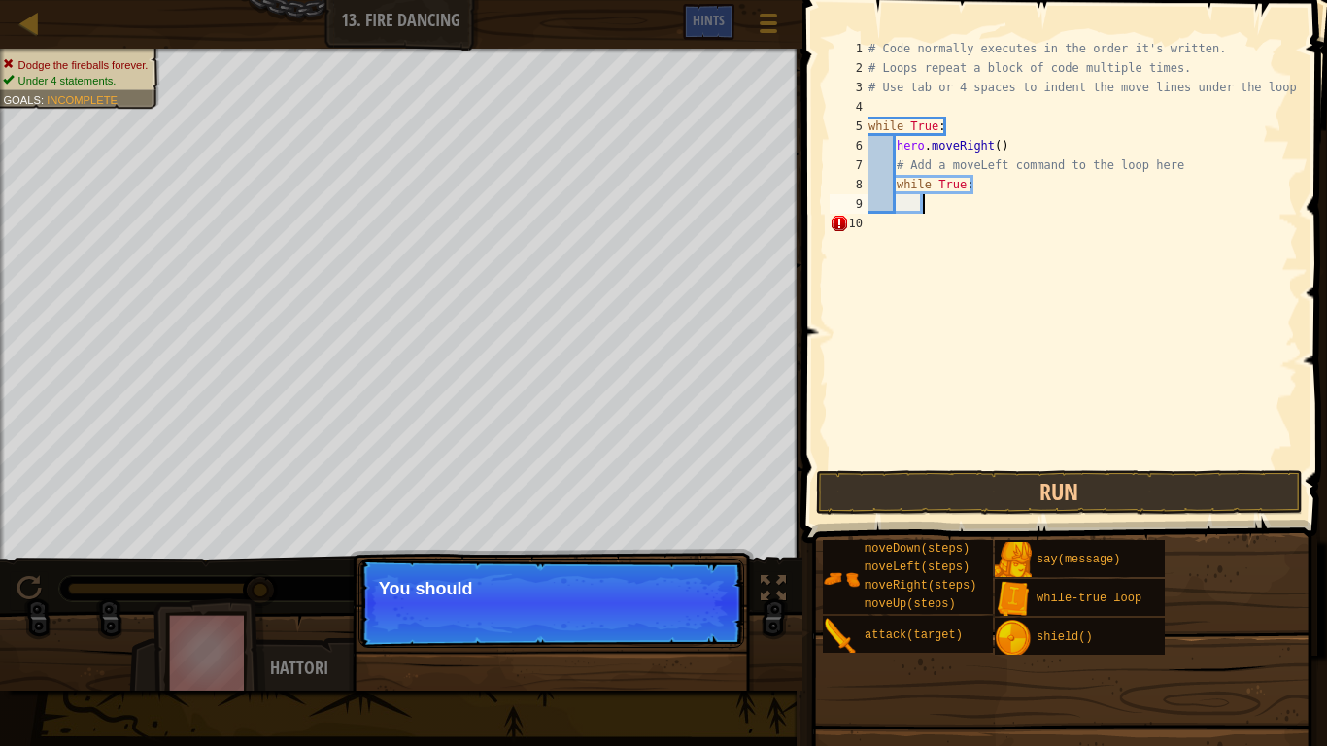
click at [902, 204] on div "# Code normally executes in the order it's written. # Loops repeat a block of c…" at bounding box center [1081, 272] width 433 height 466
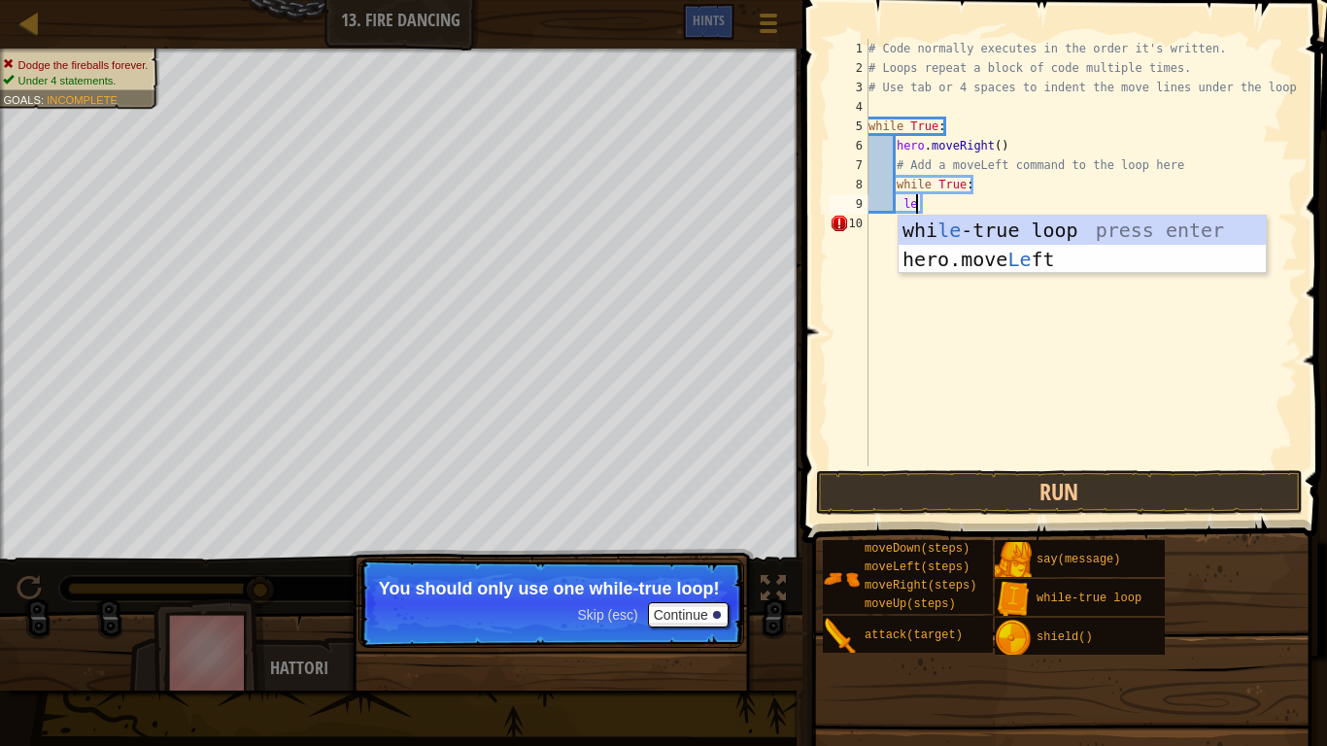
type textarea "left"
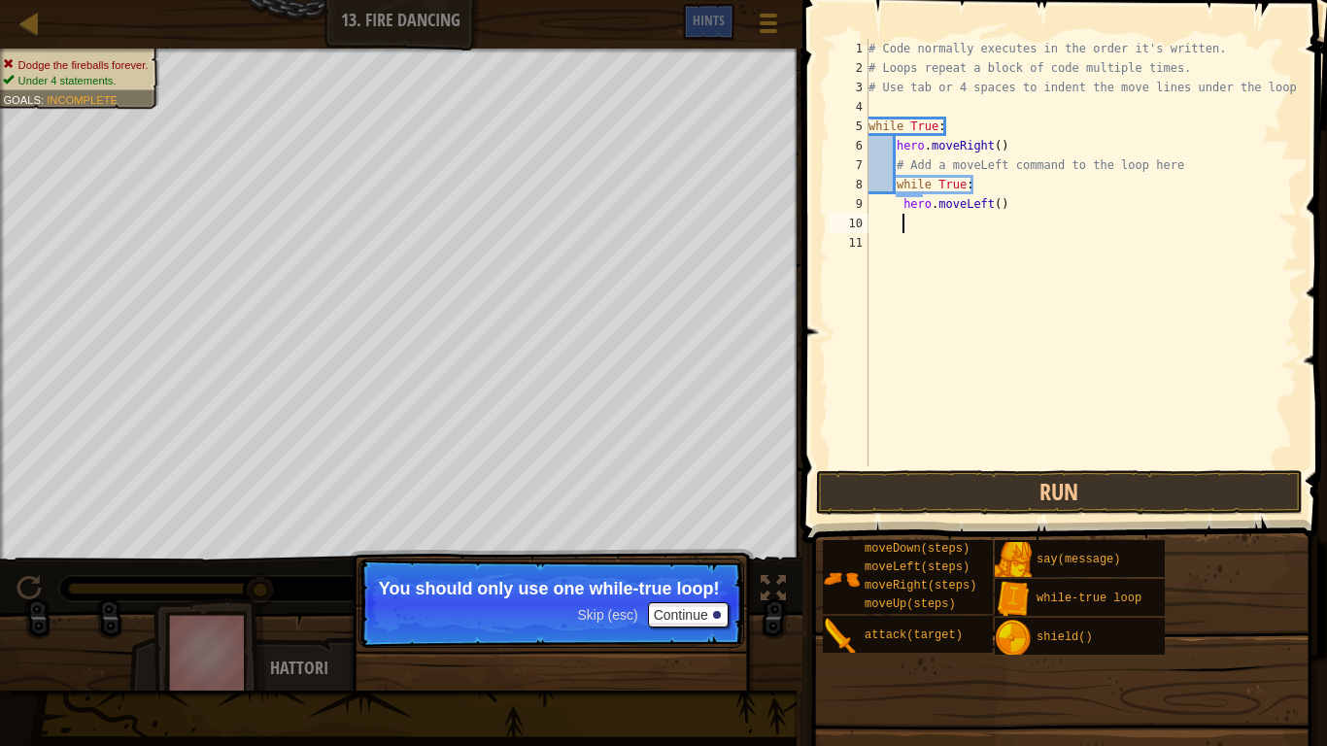
scroll to position [9, 7]
click at [1036, 495] on button "Run" at bounding box center [1059, 492] width 487 height 45
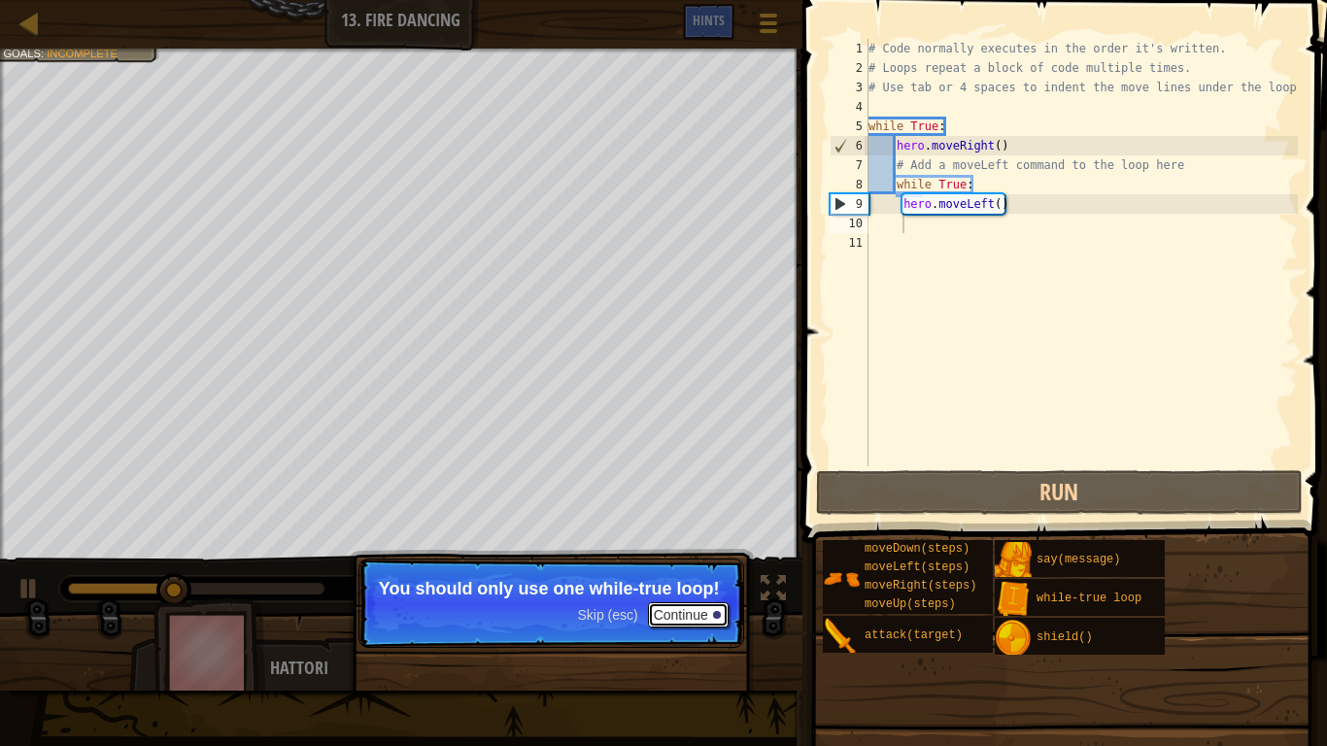
click at [656, 617] on button "Continue" at bounding box center [688, 614] width 81 height 25
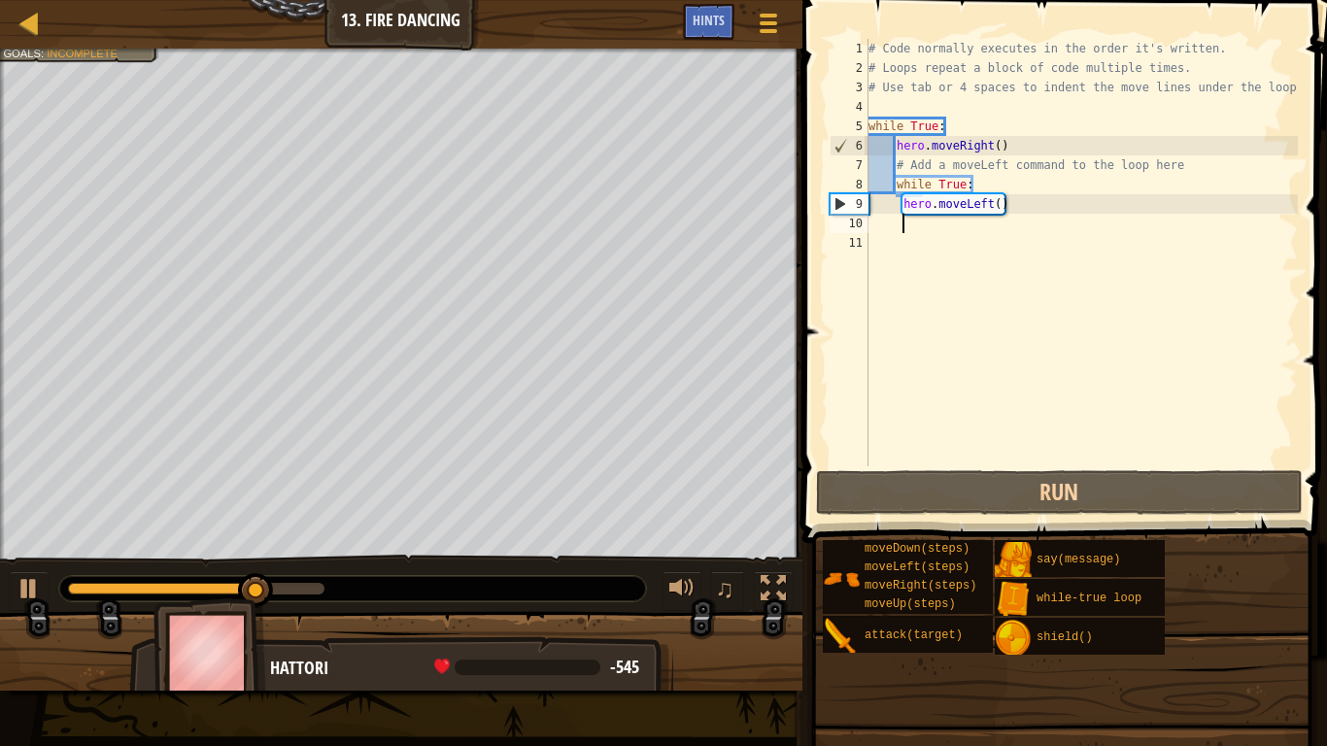
click at [889, 242] on div "# Code normally executes in the order it's written. # Loops repeat a block of c…" at bounding box center [1081, 272] width 433 height 466
click at [887, 232] on div "# Code normally executes in the order it's written. # Loops repeat a block of c…" at bounding box center [1081, 272] width 433 height 466
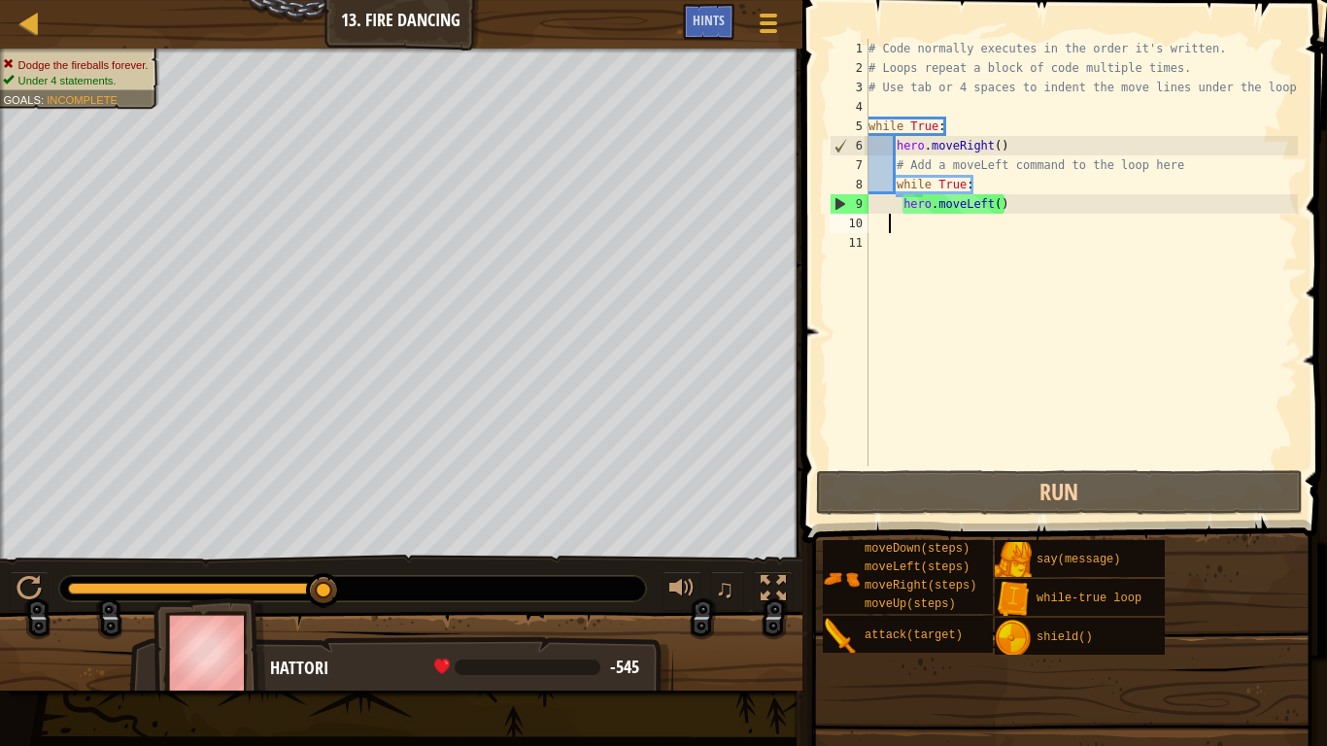
type textarea "t"
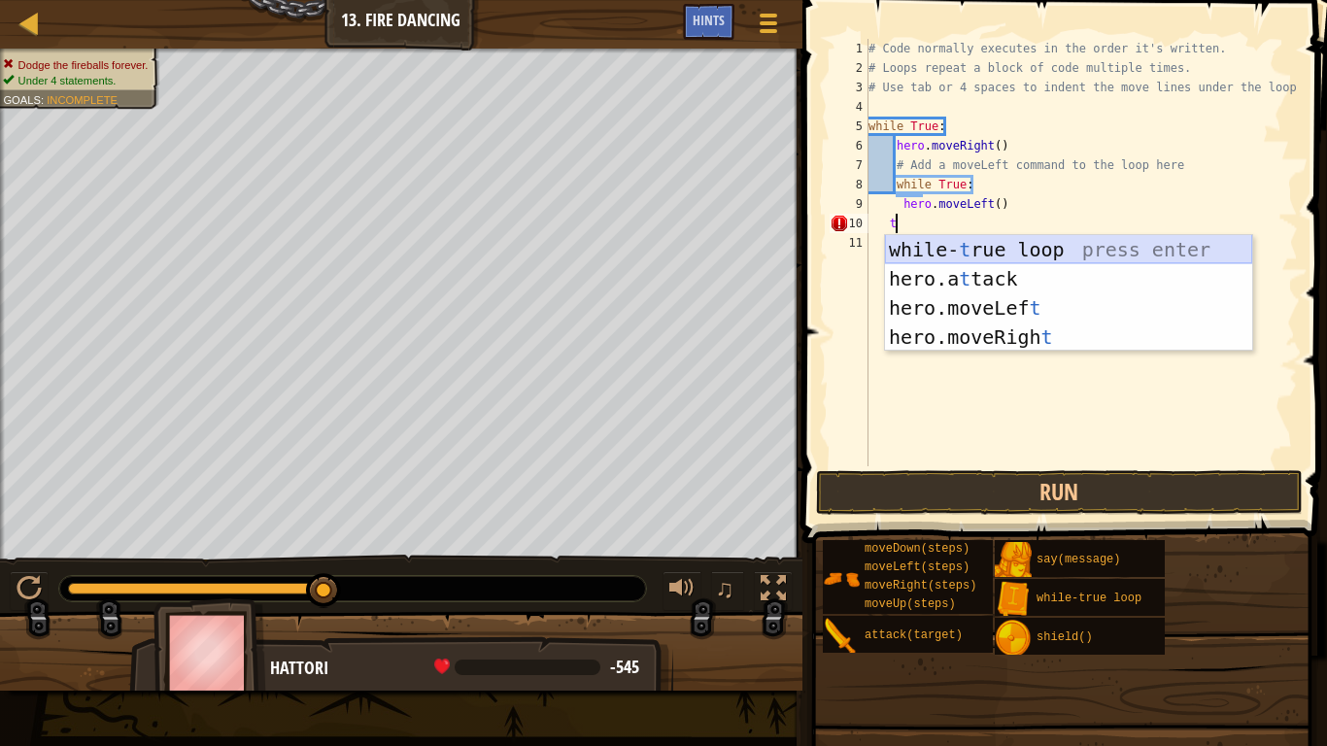
click at [971, 247] on div "while- t rue loop press enter hero.a t tack press enter hero.moveLef t press en…" at bounding box center [1068, 322] width 367 height 175
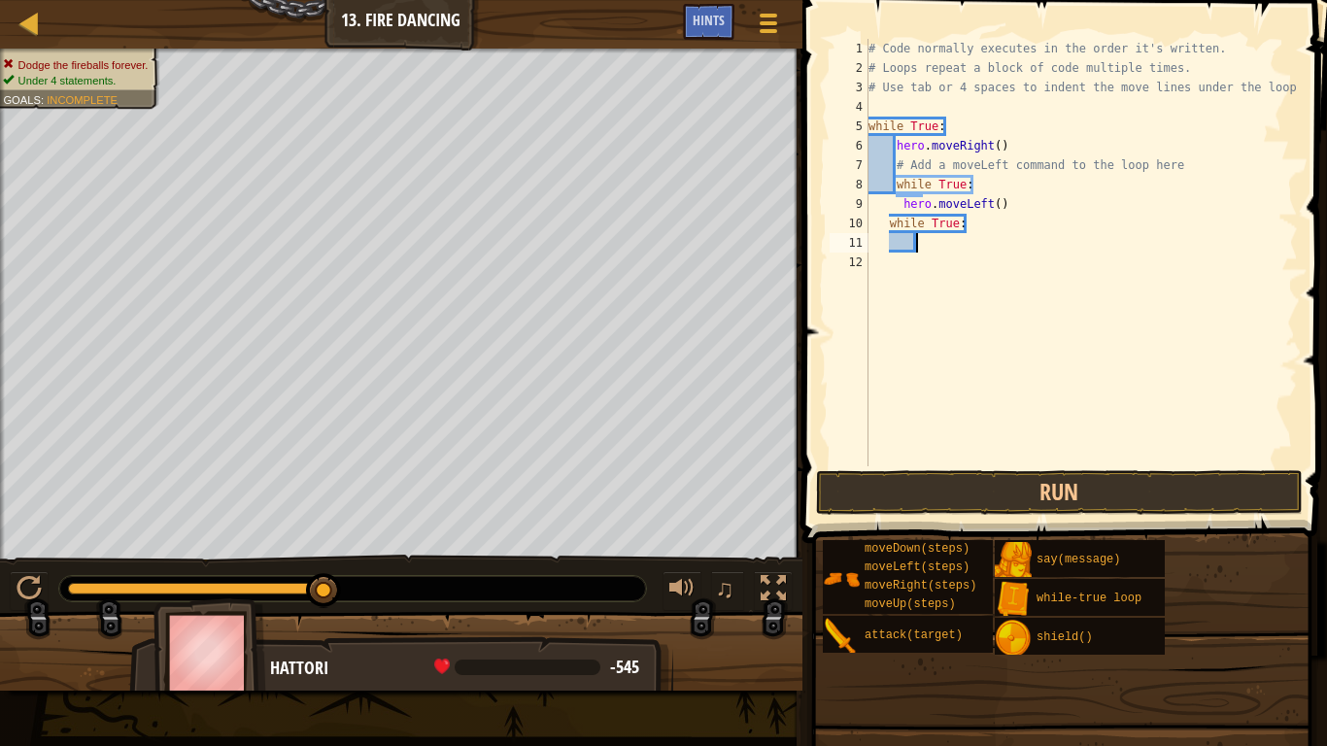
click at [904, 242] on div "# Code normally executes in the order it's written. # Loops repeat a block of c…" at bounding box center [1081, 272] width 433 height 466
type textarea "ri"
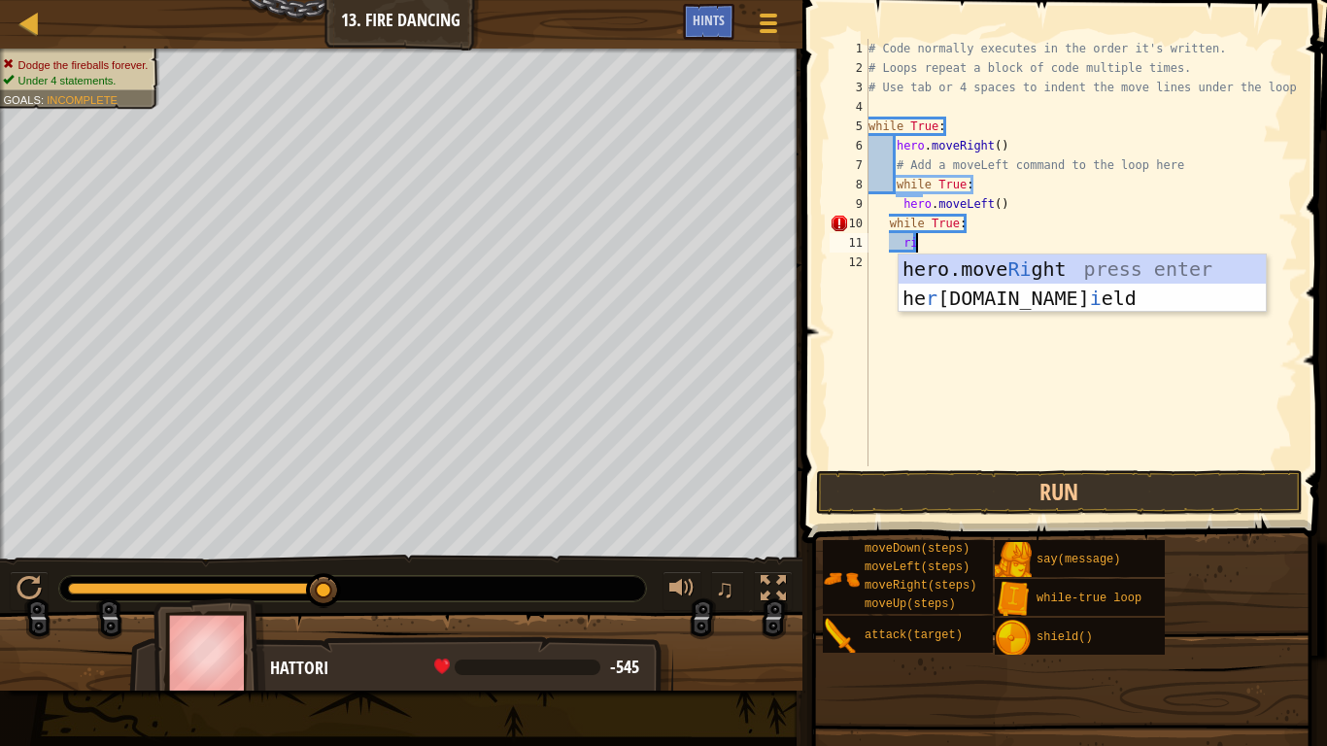
scroll to position [9, 7]
click at [1113, 263] on div "hero.move Ri ght press enter he r [DOMAIN_NAME] i eld press enter" at bounding box center [1082, 313] width 367 height 117
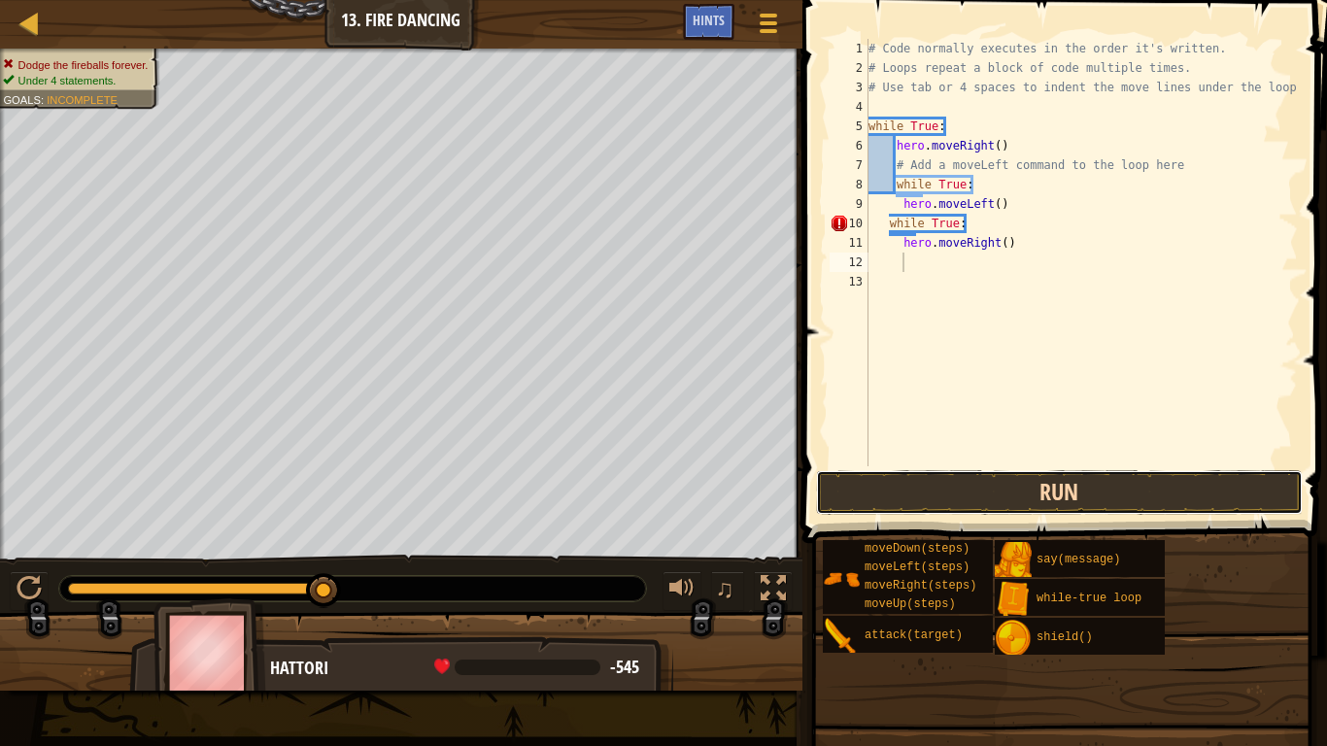
click at [1000, 478] on button "Run" at bounding box center [1059, 492] width 487 height 45
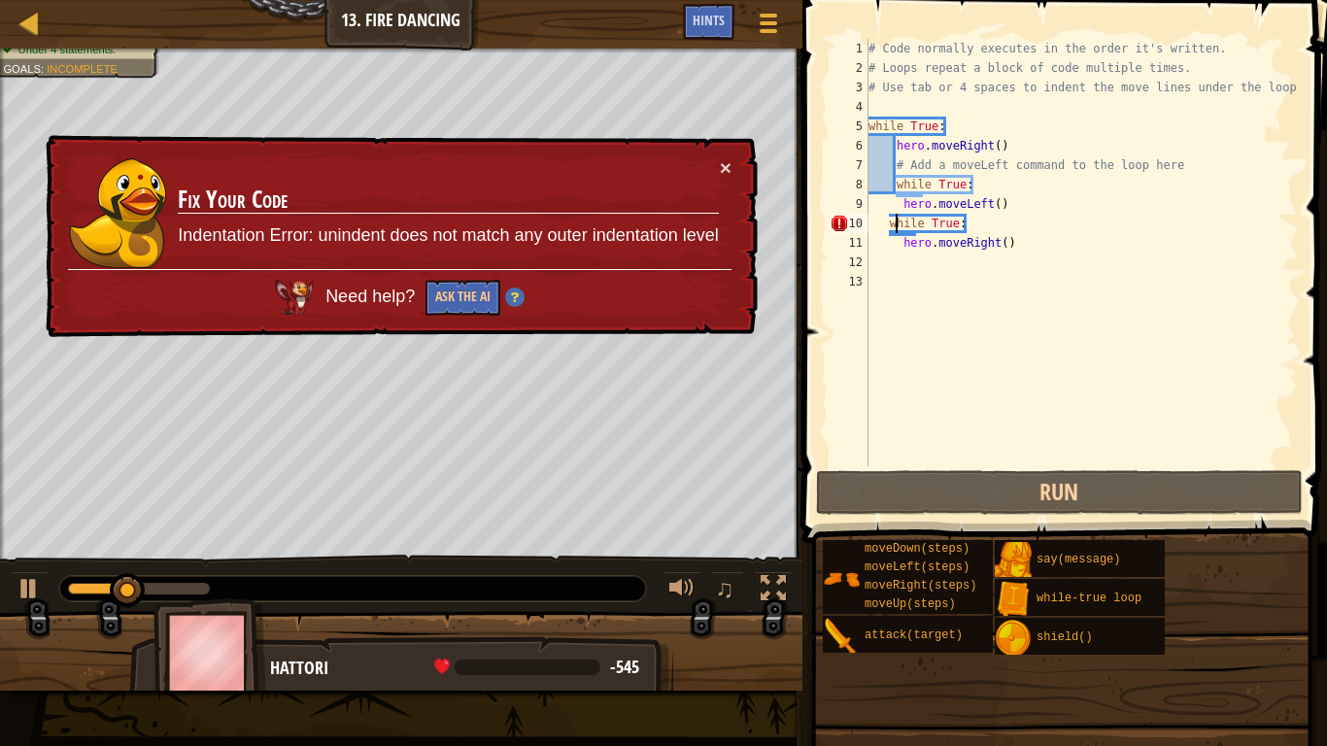
click at [894, 228] on div "# Code normally executes in the order it's written. # Loops repeat a block of c…" at bounding box center [1081, 272] width 433 height 466
click at [881, 227] on div "# Code normally executes in the order it's written. # Loops repeat a block of c…" at bounding box center [1081, 272] width 433 height 466
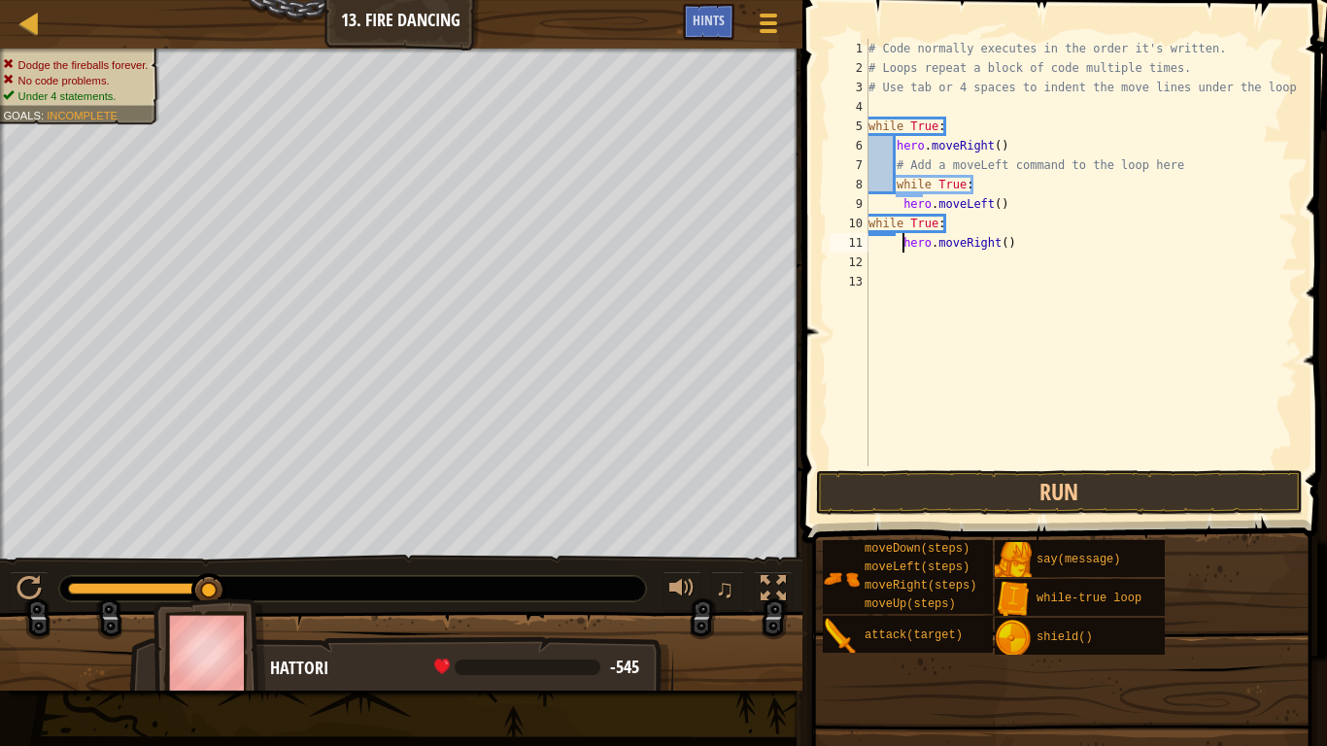
click at [901, 249] on div "# Code normally executes in the order it's written. # Loops repeat a block of c…" at bounding box center [1081, 272] width 433 height 466
type textarea "hero.moveRight()"
click at [937, 483] on button "Run" at bounding box center [1059, 492] width 487 height 45
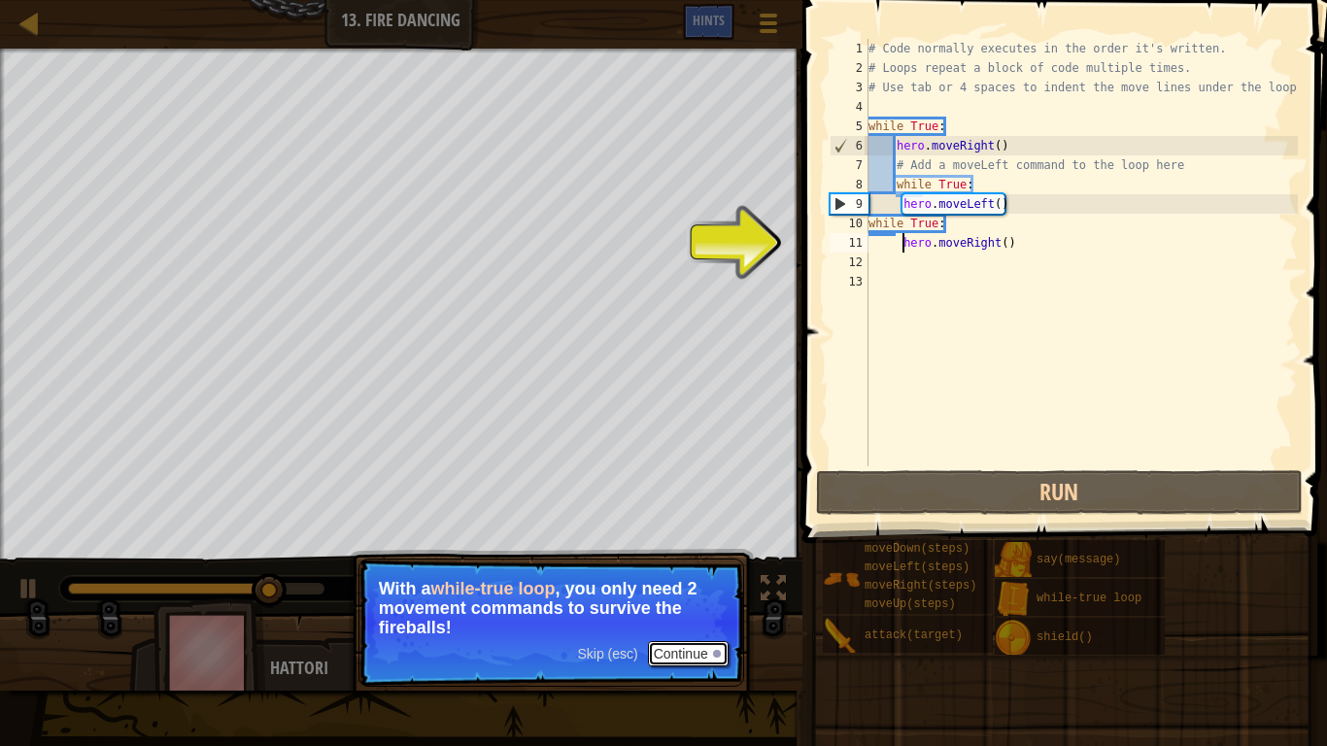
click at [683, 628] on button "Continue" at bounding box center [688, 653] width 81 height 25
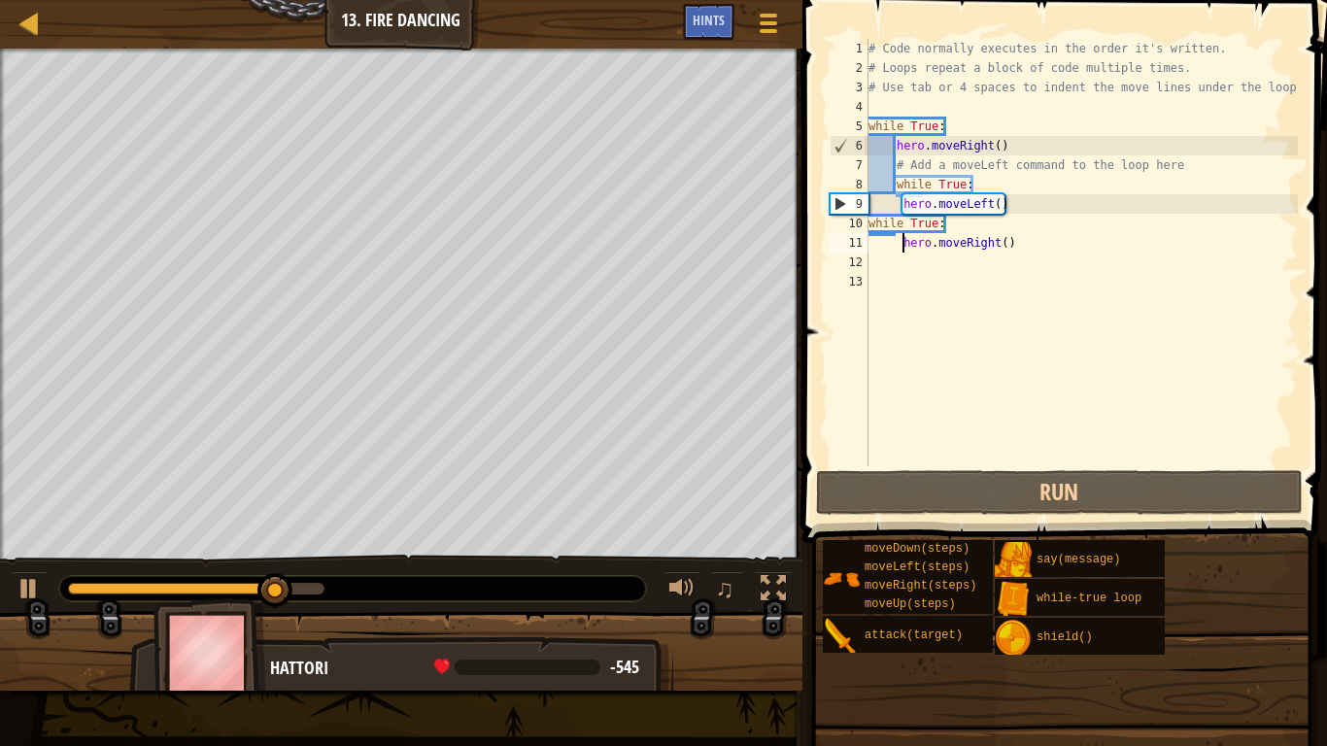
scroll to position [9, 5]
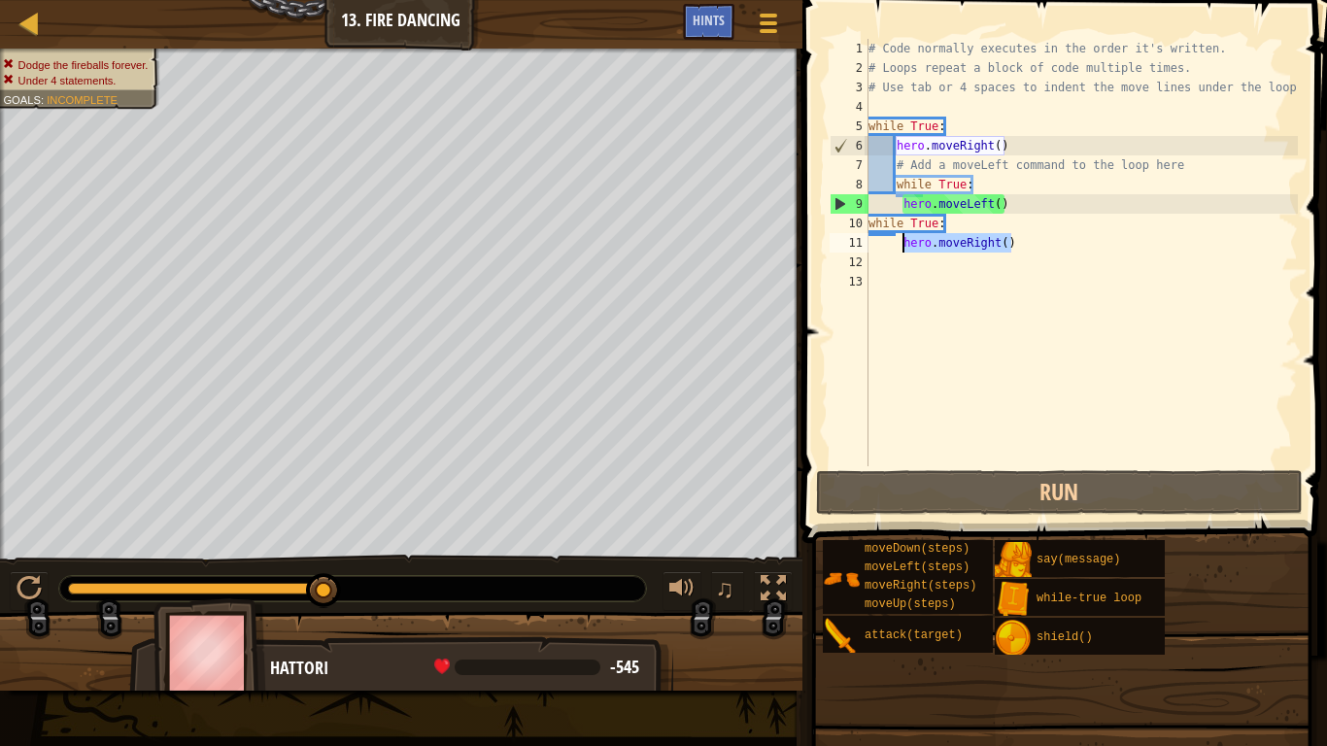
drag, startPoint x: 1016, startPoint y: 249, endPoint x: 902, endPoint y: 243, distance: 114.8
click at [902, 243] on div "# Code normally executes in the order it's written. # Loops repeat a block of c…" at bounding box center [1081, 272] width 433 height 466
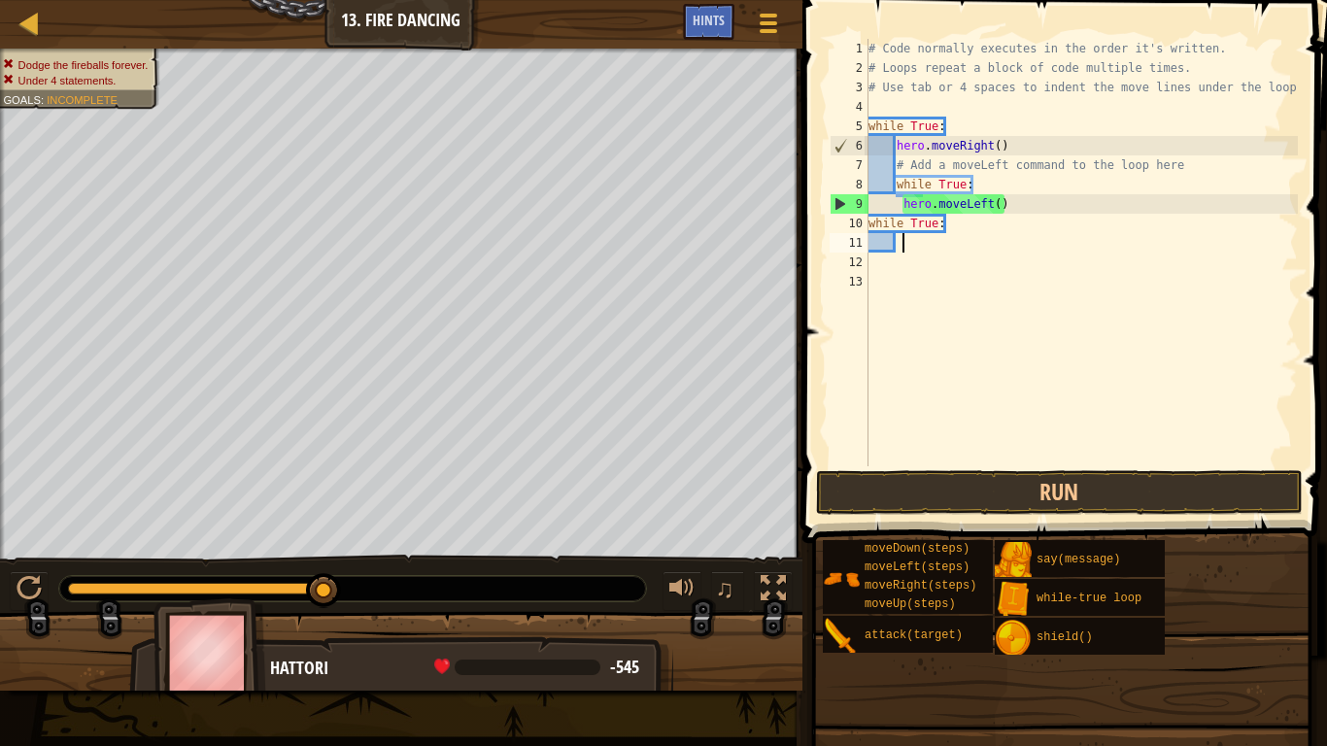
scroll to position [9, 4]
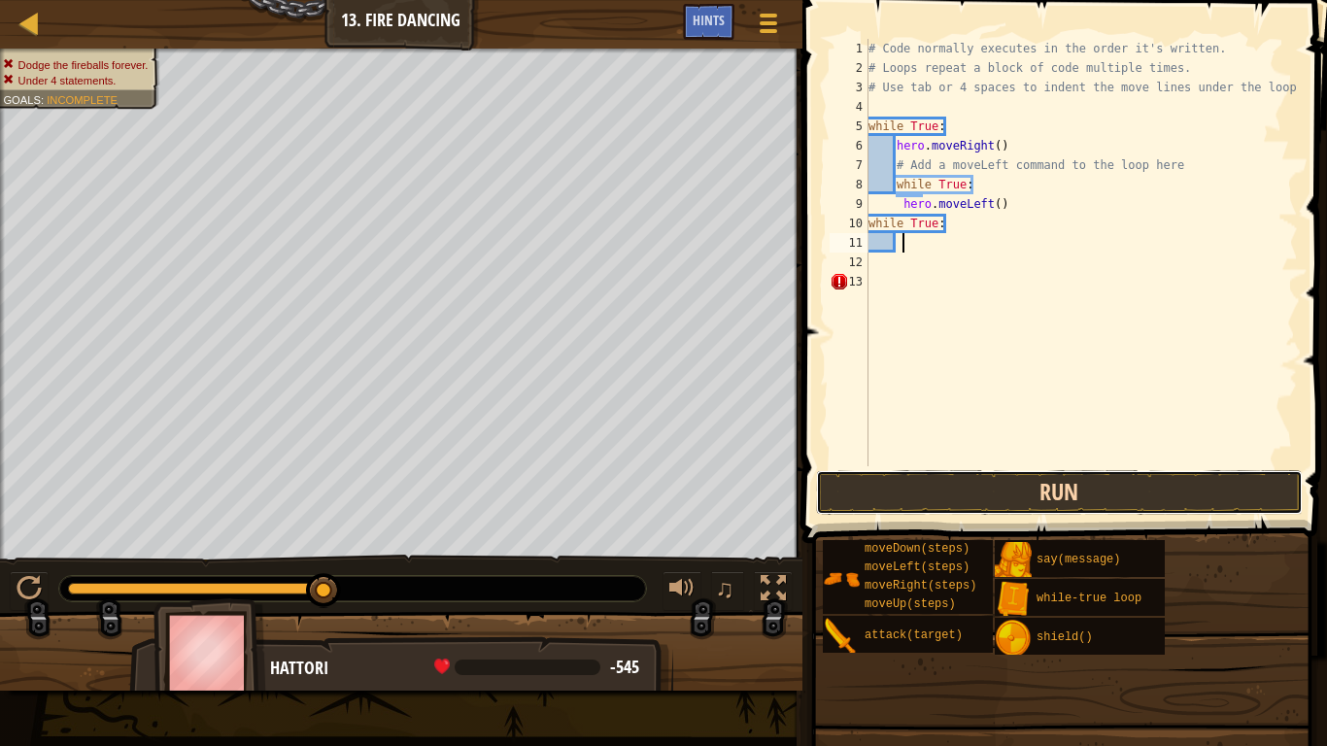
click at [1016, 482] on button "Run" at bounding box center [1059, 492] width 487 height 45
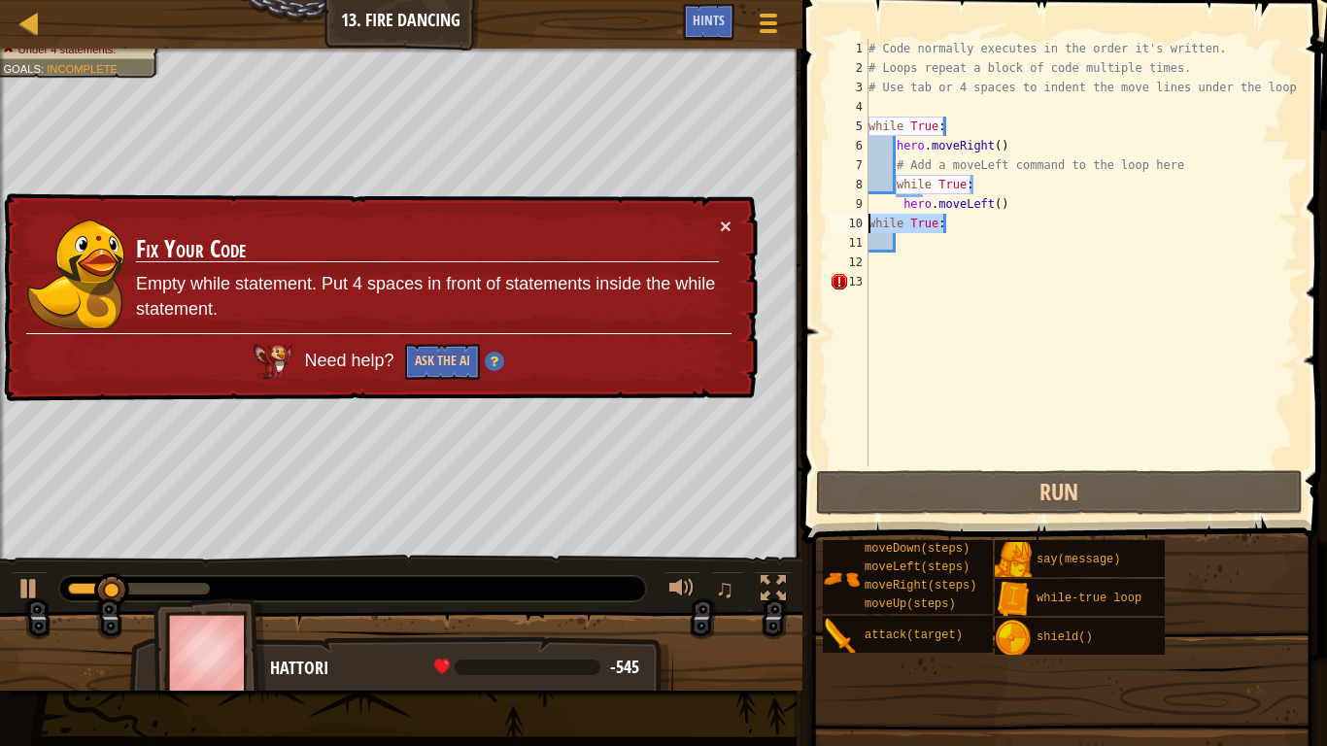
drag, startPoint x: 947, startPoint y: 222, endPoint x: 858, endPoint y: 220, distance: 89.4
click at [858, 220] on div "1 2 3 4 5 6 7 8 9 10 11 12 13 # Code normally executes in the order it's writte…" at bounding box center [1062, 252] width 472 height 427
type textarea "while True:"
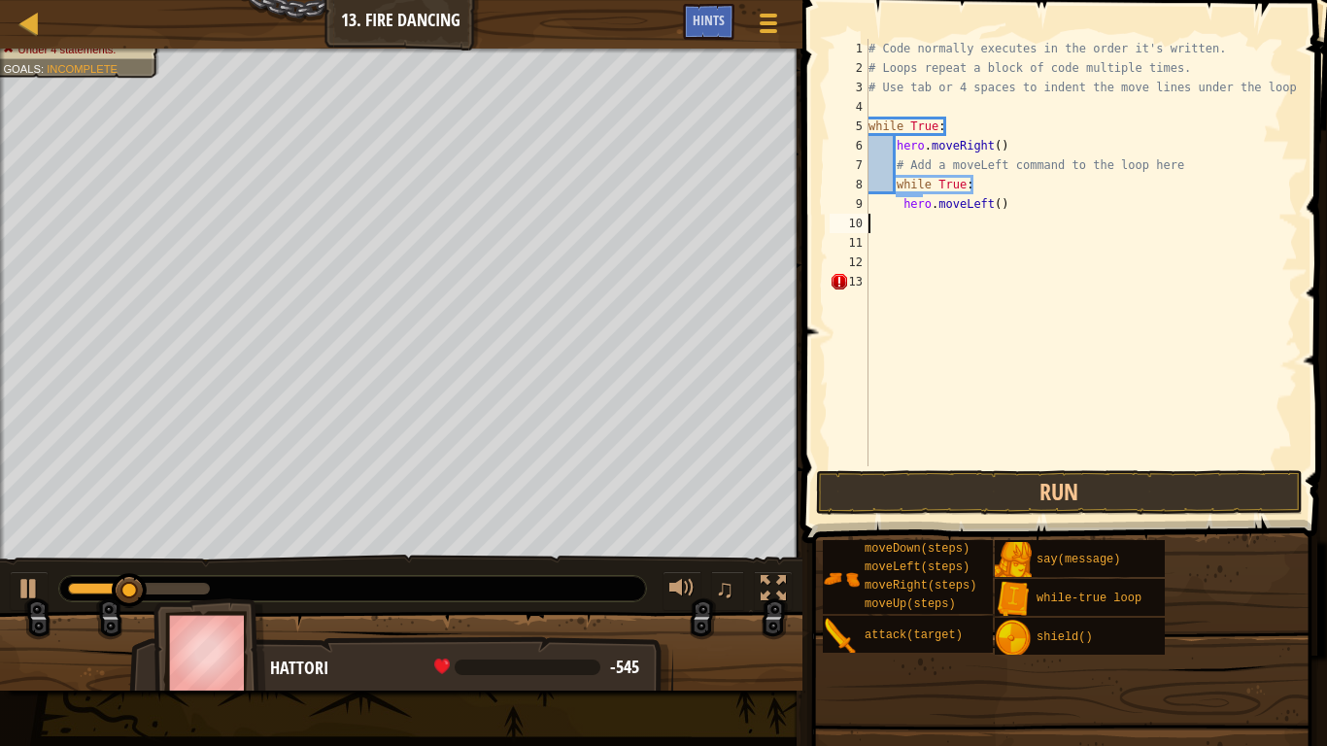
scroll to position [9, 0]
click at [969, 491] on button "Run" at bounding box center [1059, 492] width 487 height 45
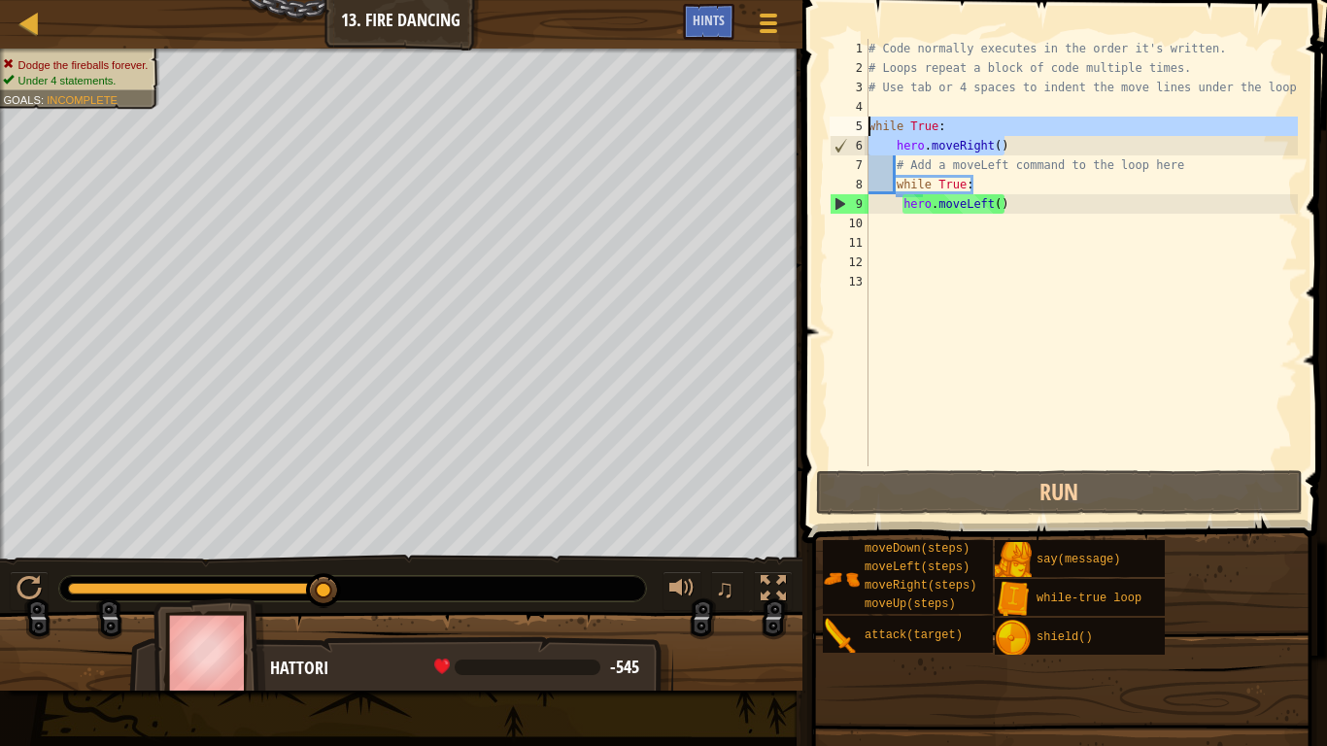
drag, startPoint x: 1007, startPoint y: 143, endPoint x: 853, endPoint y: 125, distance: 155.5
click at [853, 125] on div "1 2 3 4 5 6 7 8 9 10 11 12 13 # Code normally executes in the order it's writte…" at bounding box center [1062, 252] width 472 height 427
type textarea "while True: hero.moveRight()"
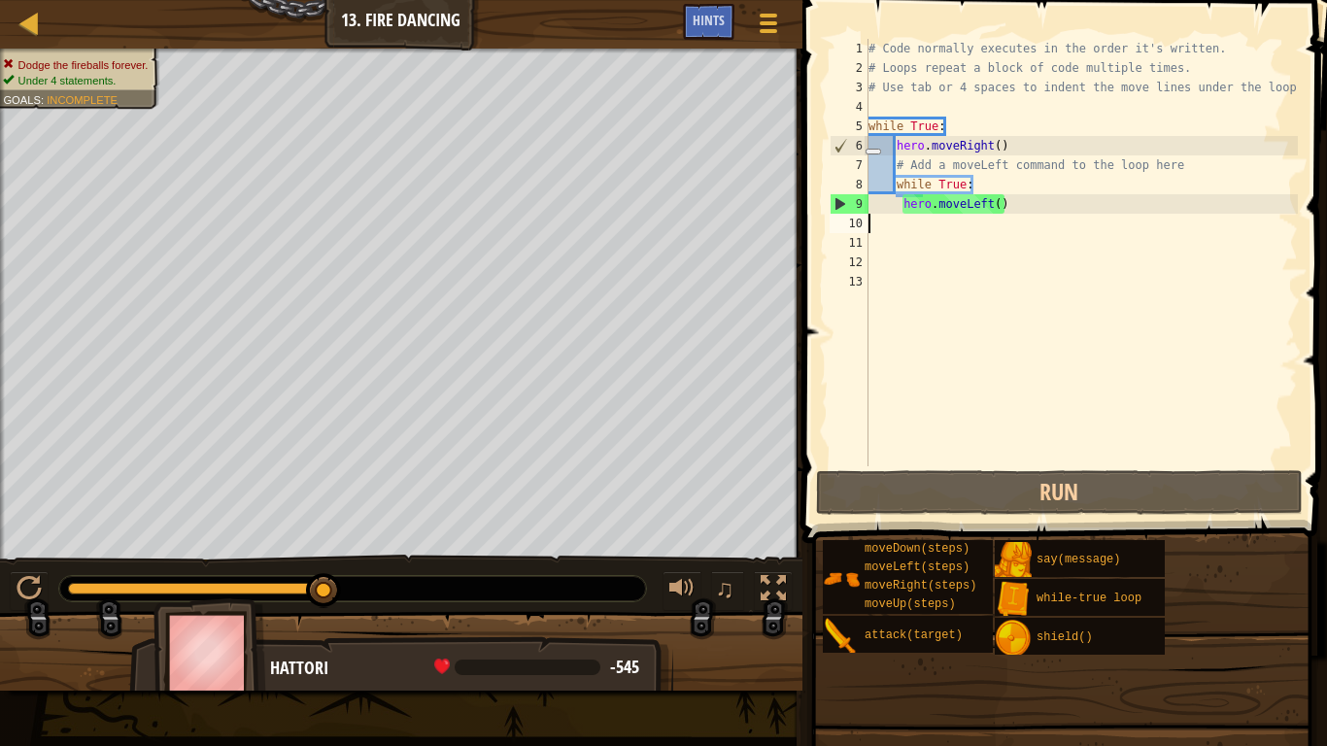
click at [901, 228] on div "# Code normally executes in the order it's written. # Loops repeat a block of c…" at bounding box center [1081, 272] width 433 height 466
type textarea "V"
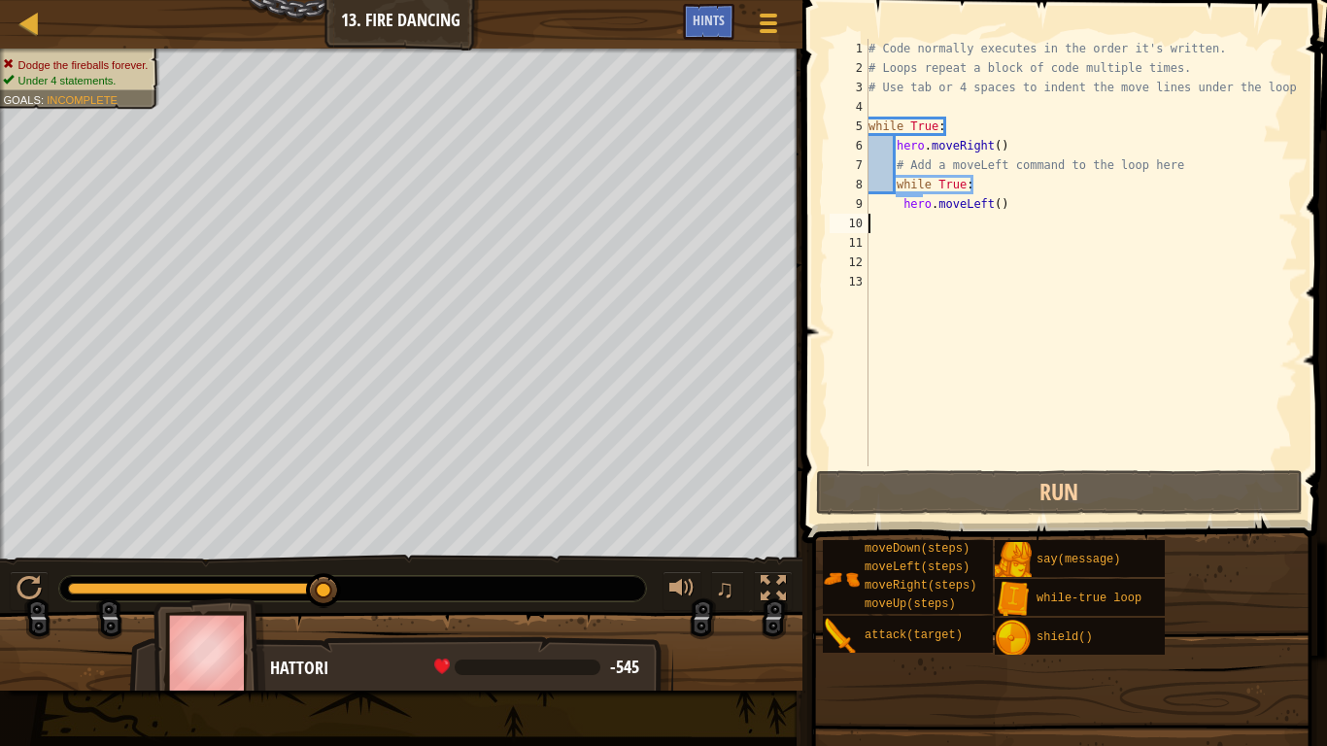
paste textarea "hero.moveRight()"
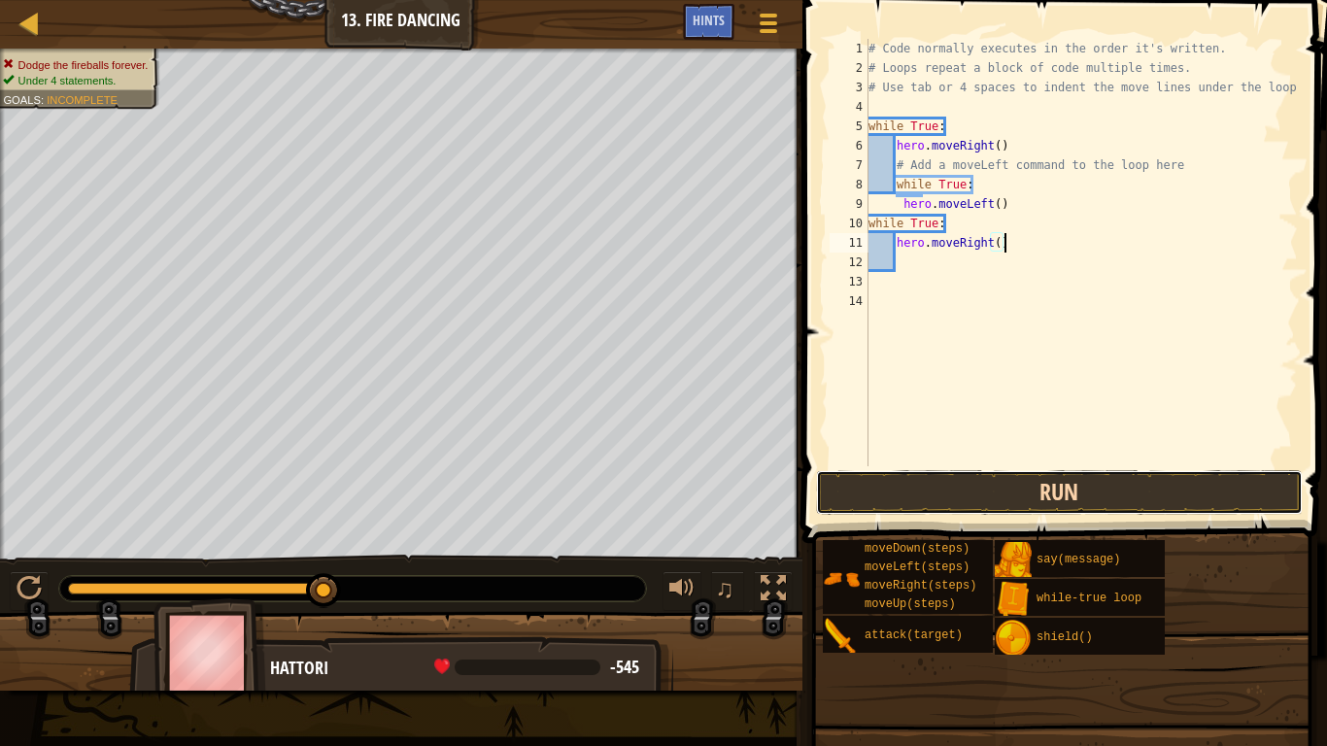
click at [1014, 483] on button "Run" at bounding box center [1059, 492] width 487 height 45
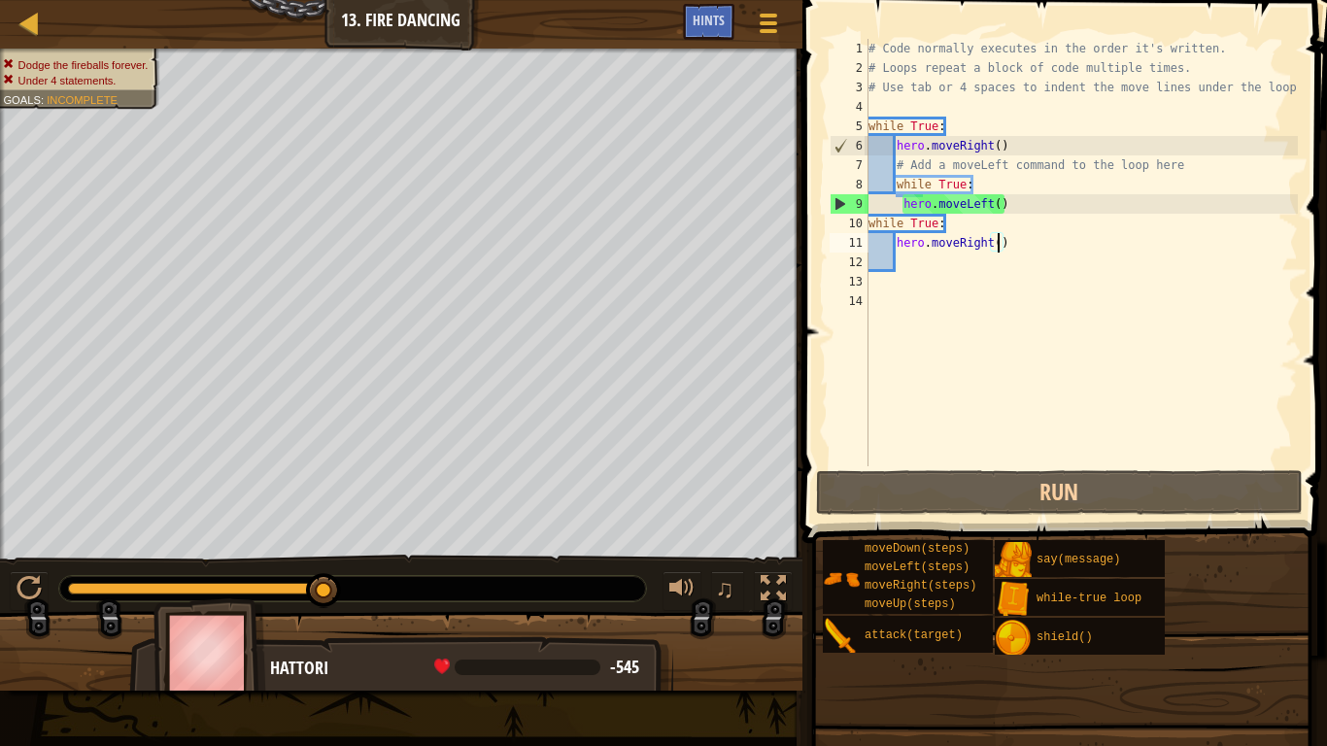
click at [999, 251] on div "# Code normally executes in the order it's written. # Loops repeat a block of c…" at bounding box center [1081, 272] width 433 height 466
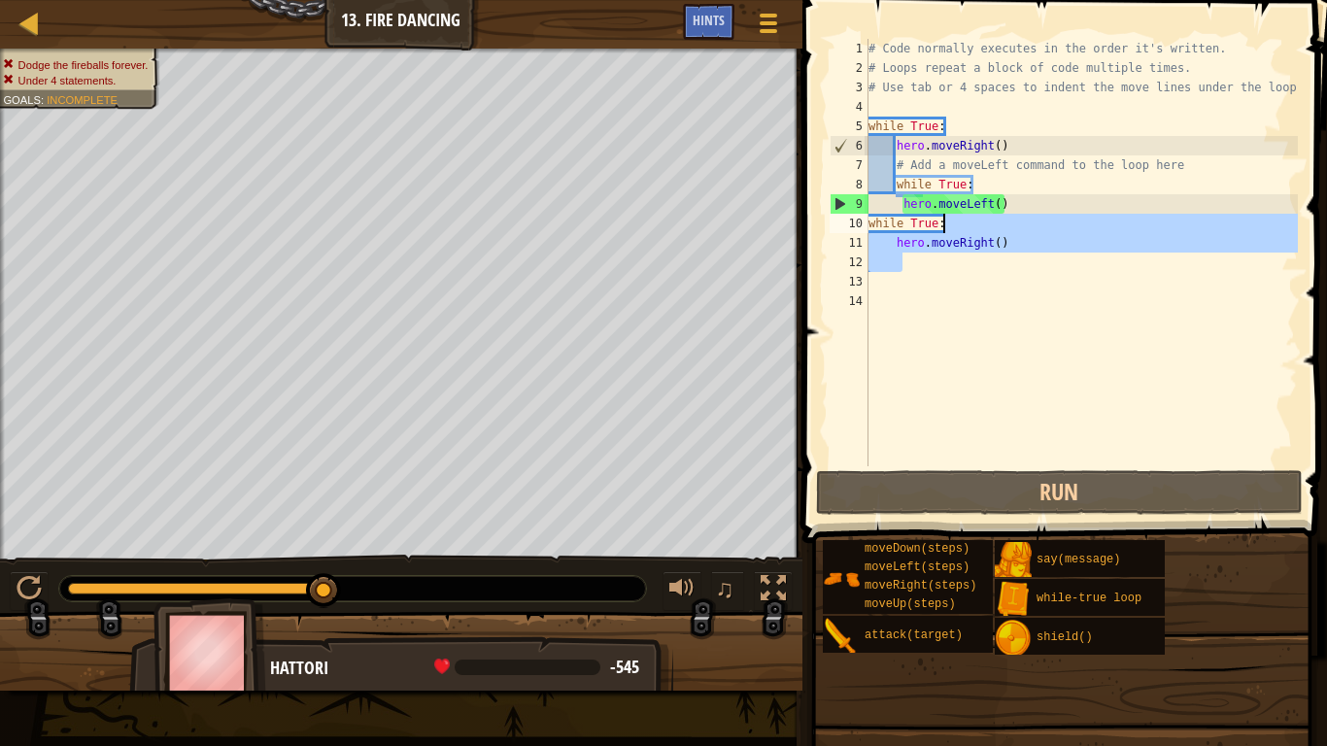
drag, startPoint x: 1005, startPoint y: 255, endPoint x: 979, endPoint y: 230, distance: 35.7
click at [979, 230] on div "# Code normally executes in the order it's written. # Loops repeat a block of c…" at bounding box center [1081, 272] width 433 height 466
click at [1305, 102] on span at bounding box center [1067, 244] width 540 height 600
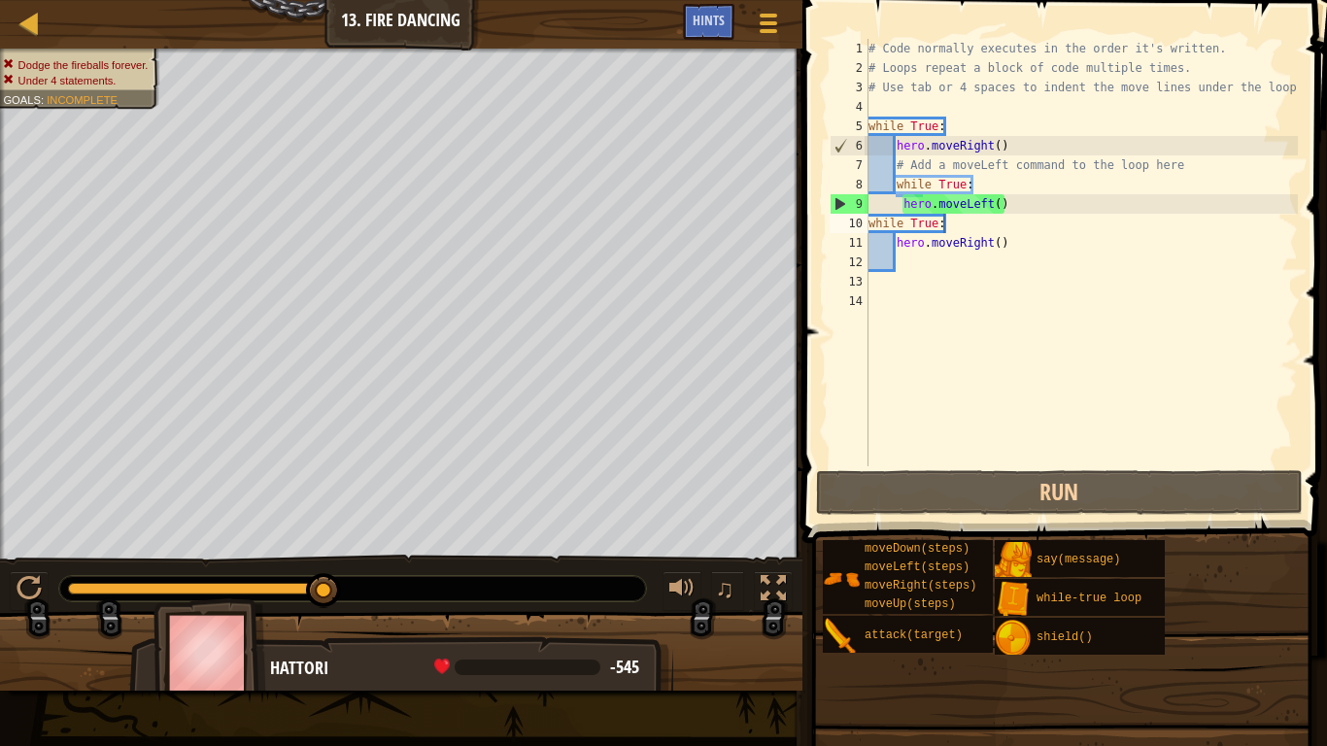
drag, startPoint x: 1296, startPoint y: 87, endPoint x: 863, endPoint y: 62, distance: 434.0
click at [863, 62] on div "while True: 1 2 3 4 5 6 7 8 9 10 11 12 13 14 # Code normally executes in the or…" at bounding box center [1062, 310] width 530 height 600
drag, startPoint x: 1300, startPoint y: 89, endPoint x: 1148, endPoint y: 70, distance: 152.8
click at [1148, 70] on div "while True: 1 2 3 4 5 6 7 8 9 10 11 12 13 14 # Code normally executes in the or…" at bounding box center [1062, 310] width 530 height 600
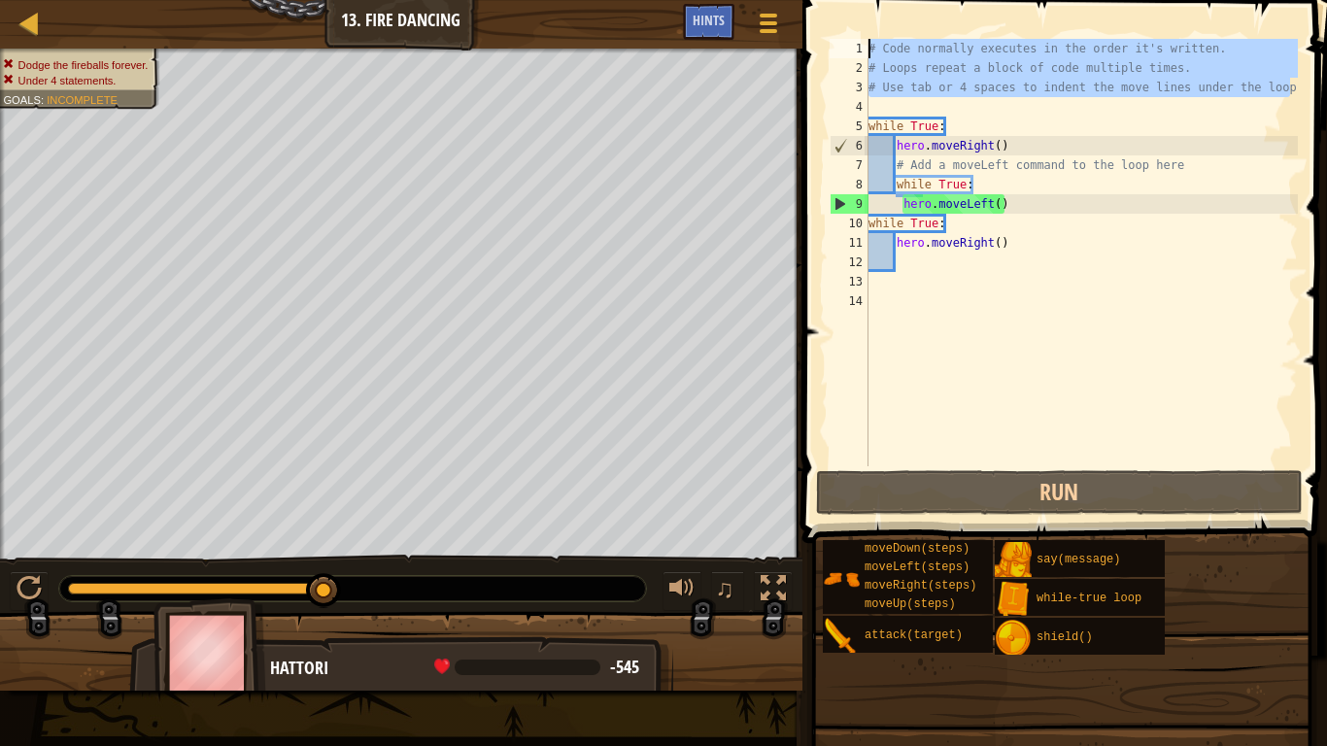
drag, startPoint x: 1291, startPoint y: 87, endPoint x: 873, endPoint y: 33, distance: 421.3
click at [873, 33] on div "while True: 1 2 3 4 5 6 7 8 9 10 11 12 13 14 # Code normally executes in the or…" at bounding box center [1062, 310] width 530 height 600
type textarea "# Code normally executes in the order it's written. # Loops repeat a block of c…"
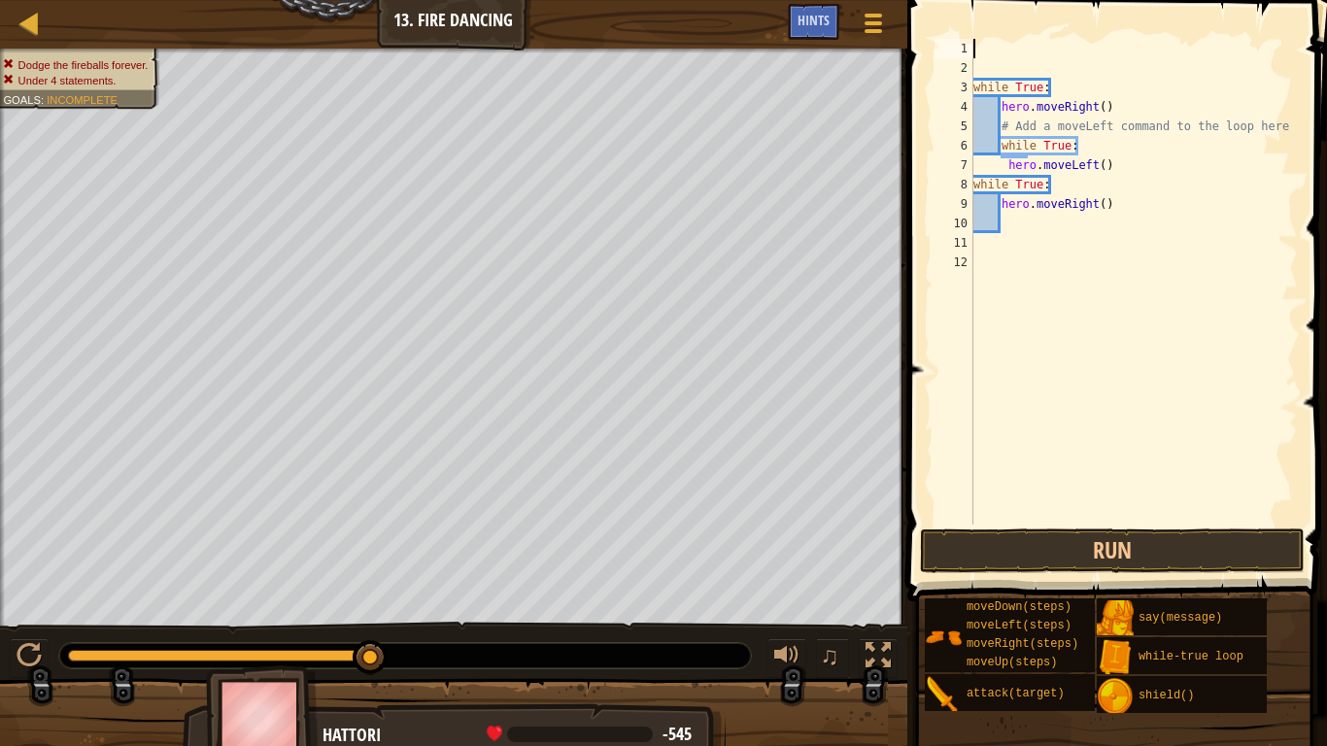
click at [967, 83] on div "3" at bounding box center [954, 87] width 39 height 19
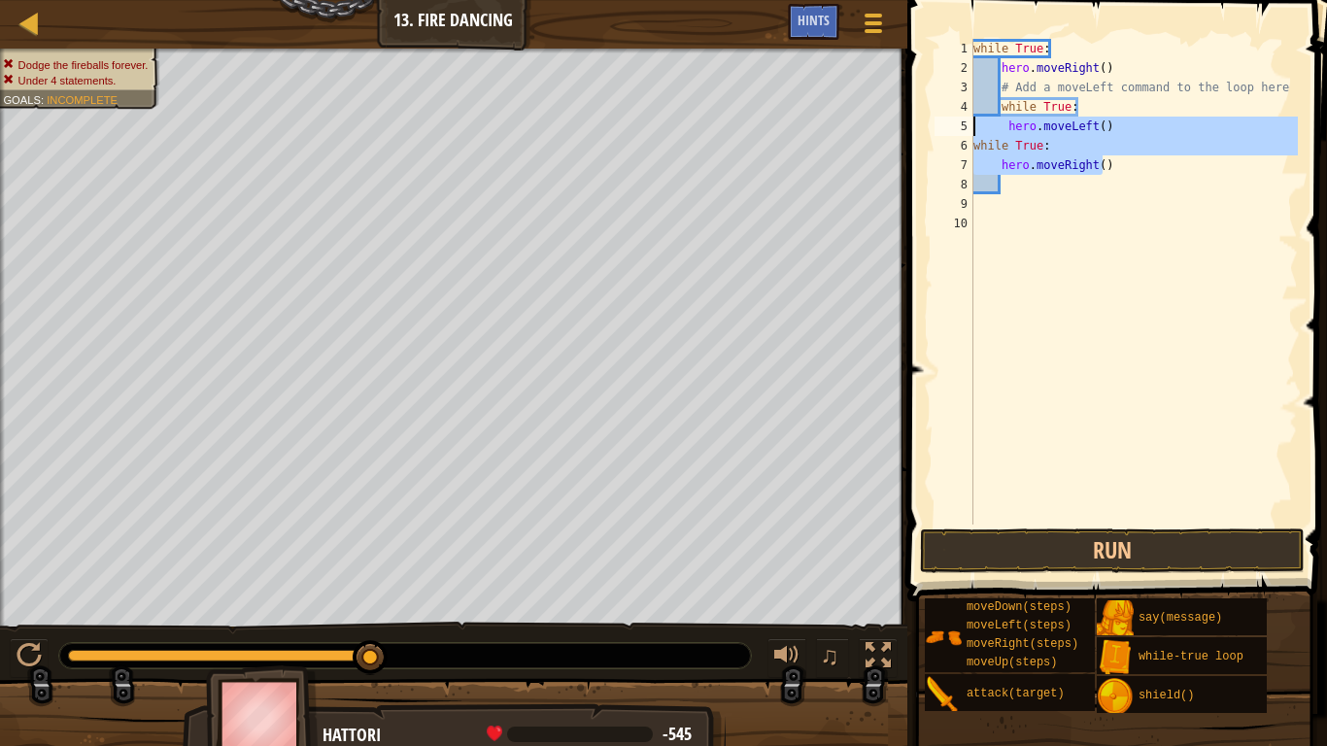
drag, startPoint x: 1100, startPoint y: 174, endPoint x: 946, endPoint y: 130, distance: 159.6
click at [946, 130] on div "while True: 1 2 3 4 5 6 7 8 9 10 while True : hero . moveRight ( ) # Add a move…" at bounding box center [1114, 282] width 367 height 486
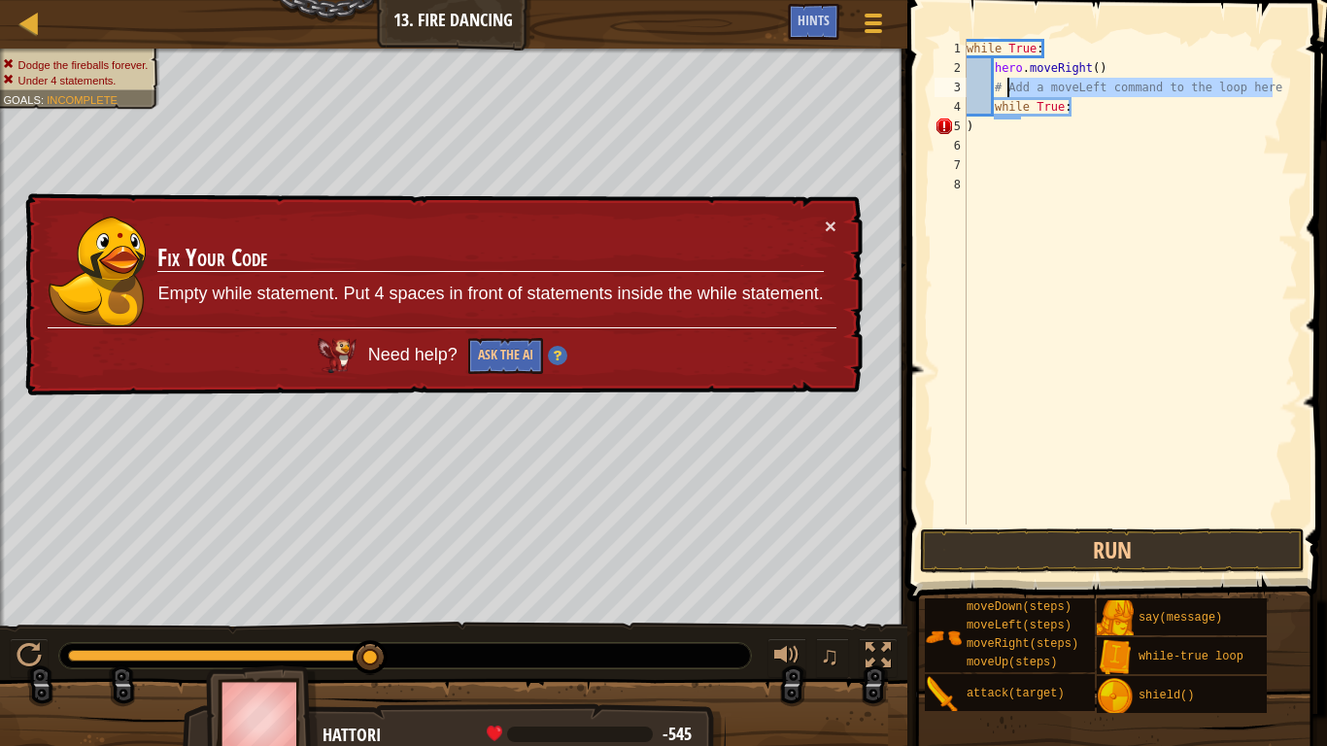
drag, startPoint x: 1284, startPoint y: 90, endPoint x: 1006, endPoint y: 89, distance: 277.8
click at [1006, 89] on div "while True : hero . moveRight ( ) # Add a moveLeft command to the loop here whi…" at bounding box center [1130, 301] width 335 height 525
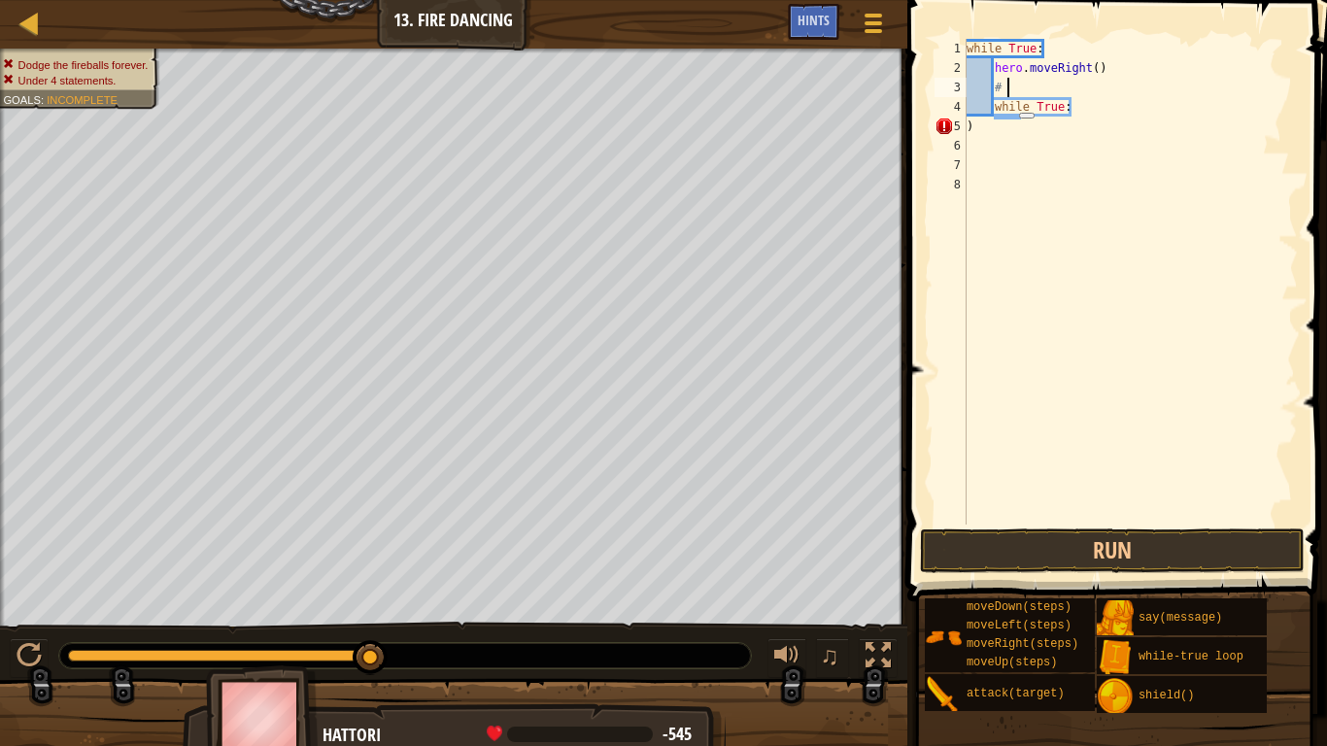
type textarea "#"
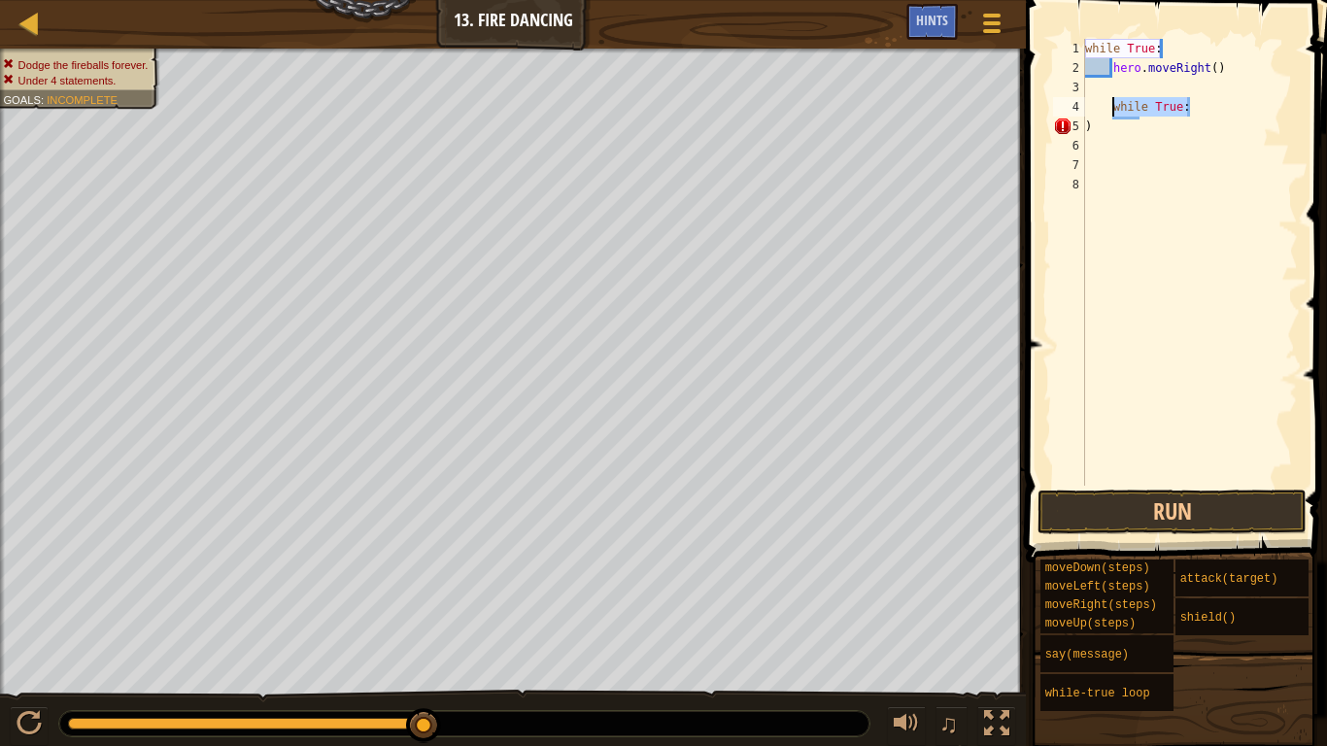
drag, startPoint x: 1230, startPoint y: 101, endPoint x: 1091, endPoint y: 109, distance: 139.1
click at [1091, 109] on div "while True : hero . moveRight ( ) while True : )" at bounding box center [1189, 282] width 217 height 486
type textarea "while True:"
click at [1095, 104] on div "while True : hero . moveRight ( ) )" at bounding box center [1189, 282] width 217 height 486
click at [1087, 90] on div "while True : hero . moveRight ( ) )" at bounding box center [1189, 282] width 217 height 486
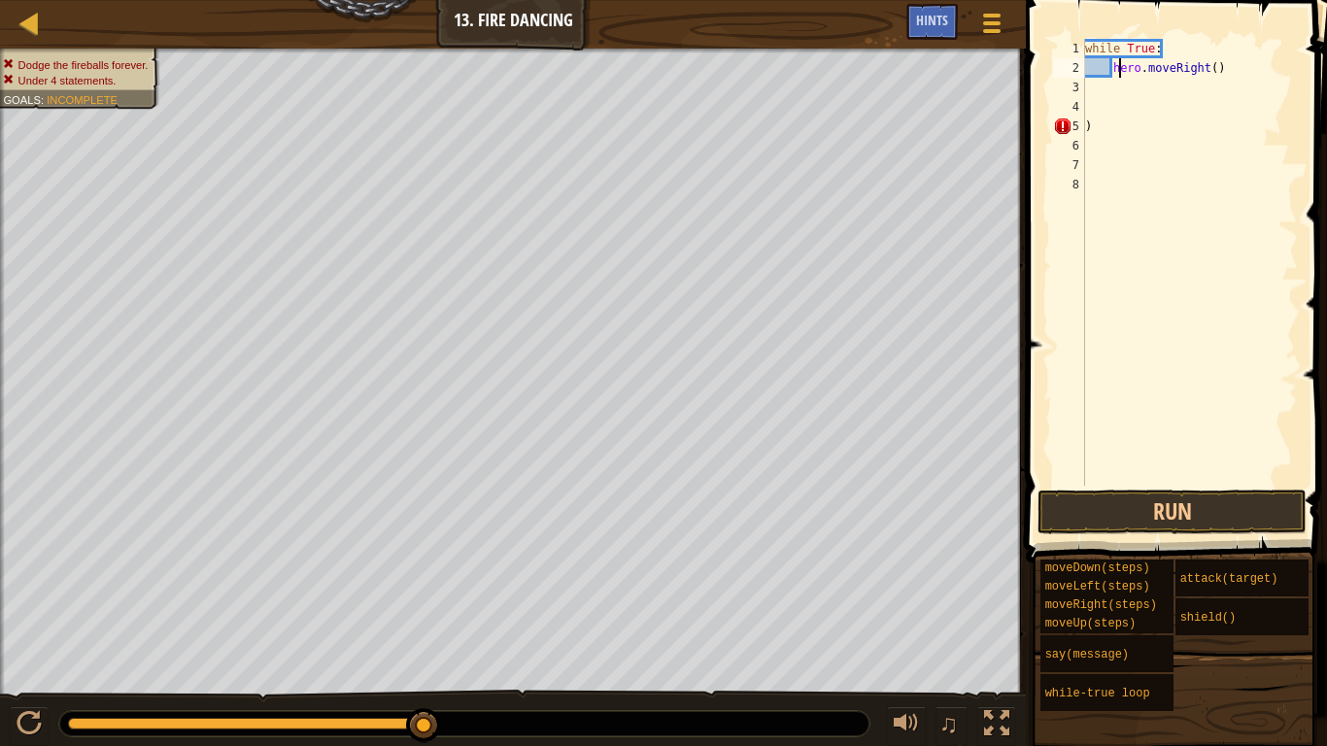
click at [1121, 77] on div "while True : hero . moveRight ( ) )" at bounding box center [1189, 282] width 217 height 486
click at [1088, 66] on div "while True : hero . moveRight ( ) )" at bounding box center [1189, 282] width 217 height 486
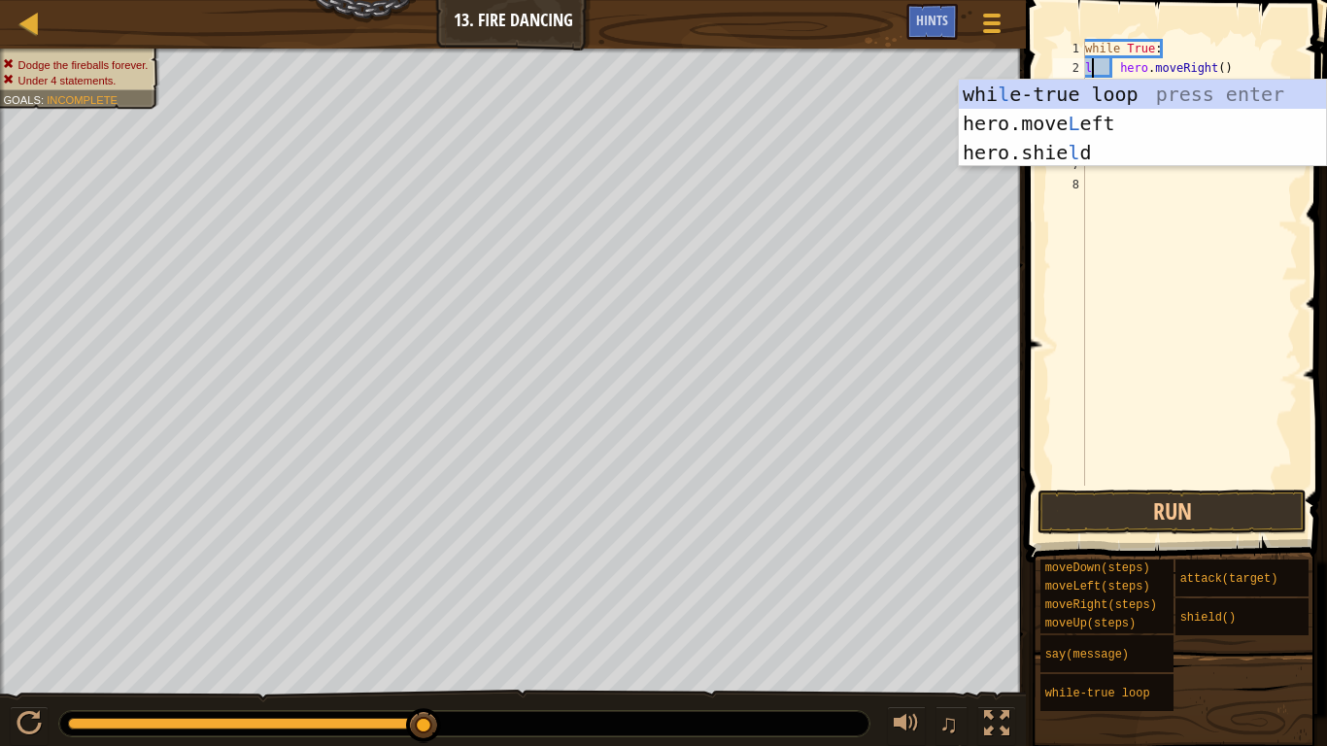
scroll to position [9, 2]
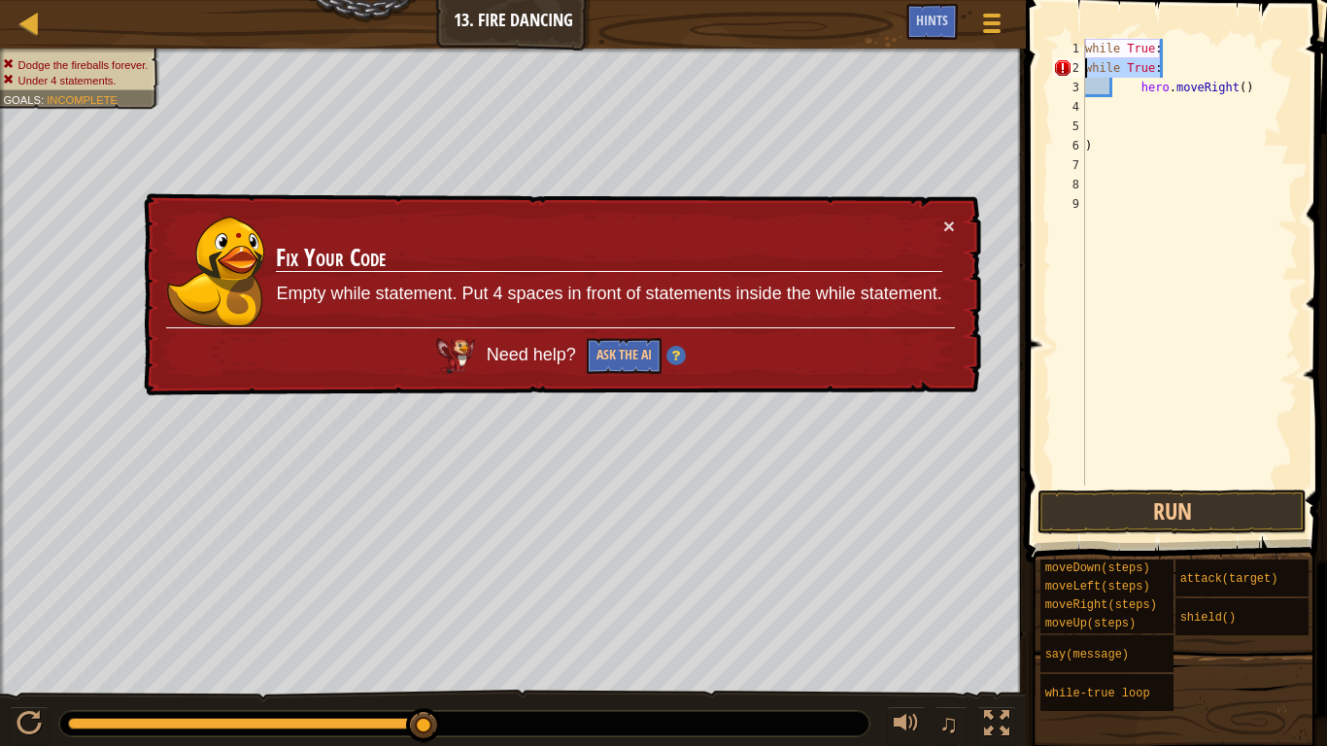
drag, startPoint x: 1168, startPoint y: 65, endPoint x: 1082, endPoint y: 72, distance: 85.8
click at [1082, 72] on div "hero.moveRight() 1 2 3 4 5 6 7 8 9 while True : while True : hero . moveRight (…" at bounding box center [1173, 262] width 249 height 447
type textarea "while True:"
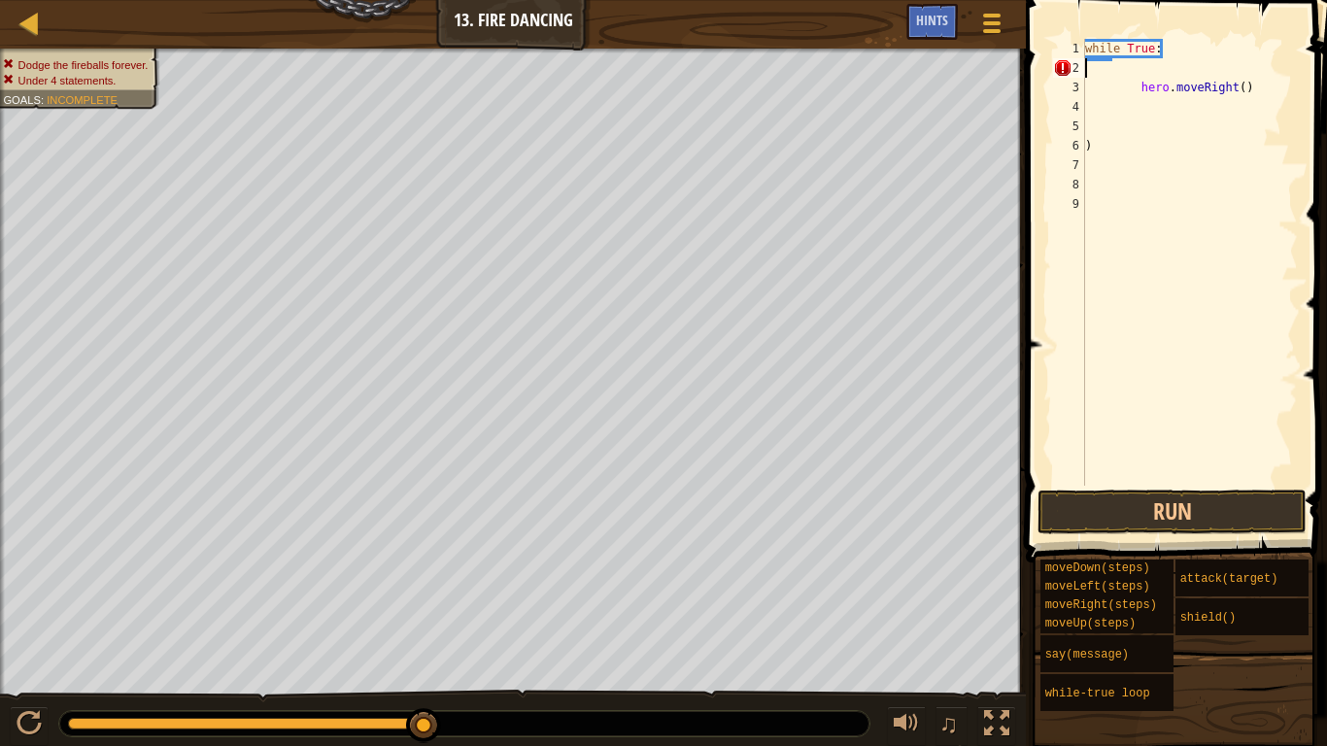
scroll to position [9, 0]
click at [1135, 93] on div "while True : hero . moveRight ( ) )" at bounding box center [1189, 282] width 217 height 486
drag, startPoint x: 1209, startPoint y: 529, endPoint x: 1186, endPoint y: 503, distance: 35.1
click at [1208, 528] on button "Run" at bounding box center [1172, 512] width 269 height 45
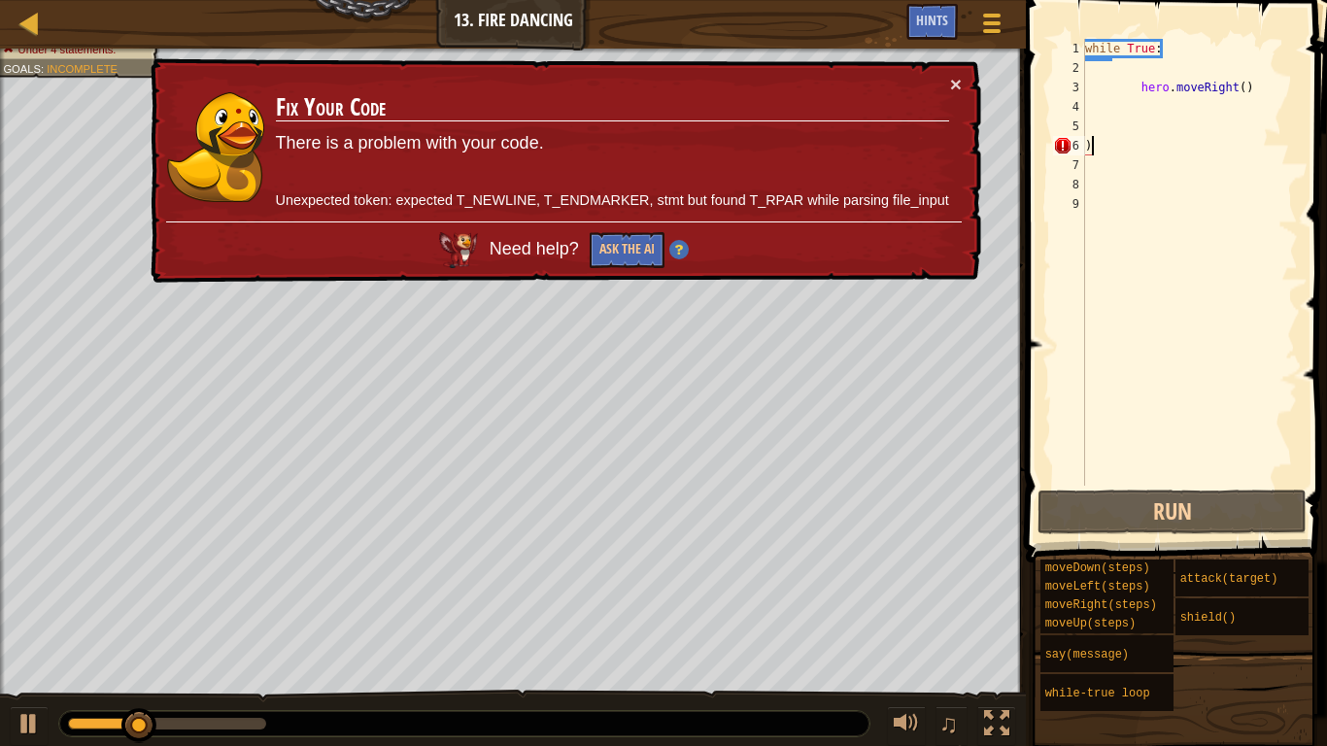
click at [1108, 147] on div "while True : hero . moveRight ( ) )" at bounding box center [1189, 282] width 217 height 486
type textarea ")"
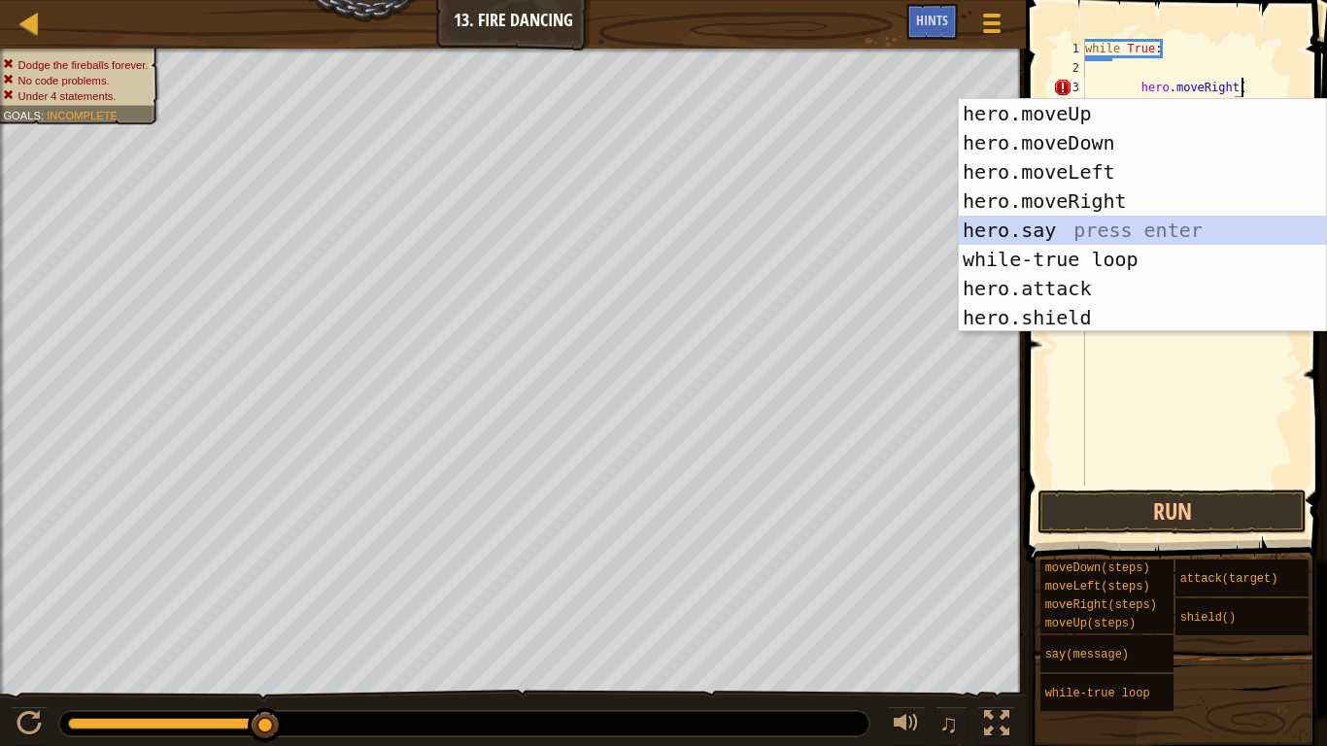
click at [1105, 216] on div "hero.moveUp press enter hero.moveDown press enter hero.moveLeft press enter her…" at bounding box center [1142, 244] width 367 height 291
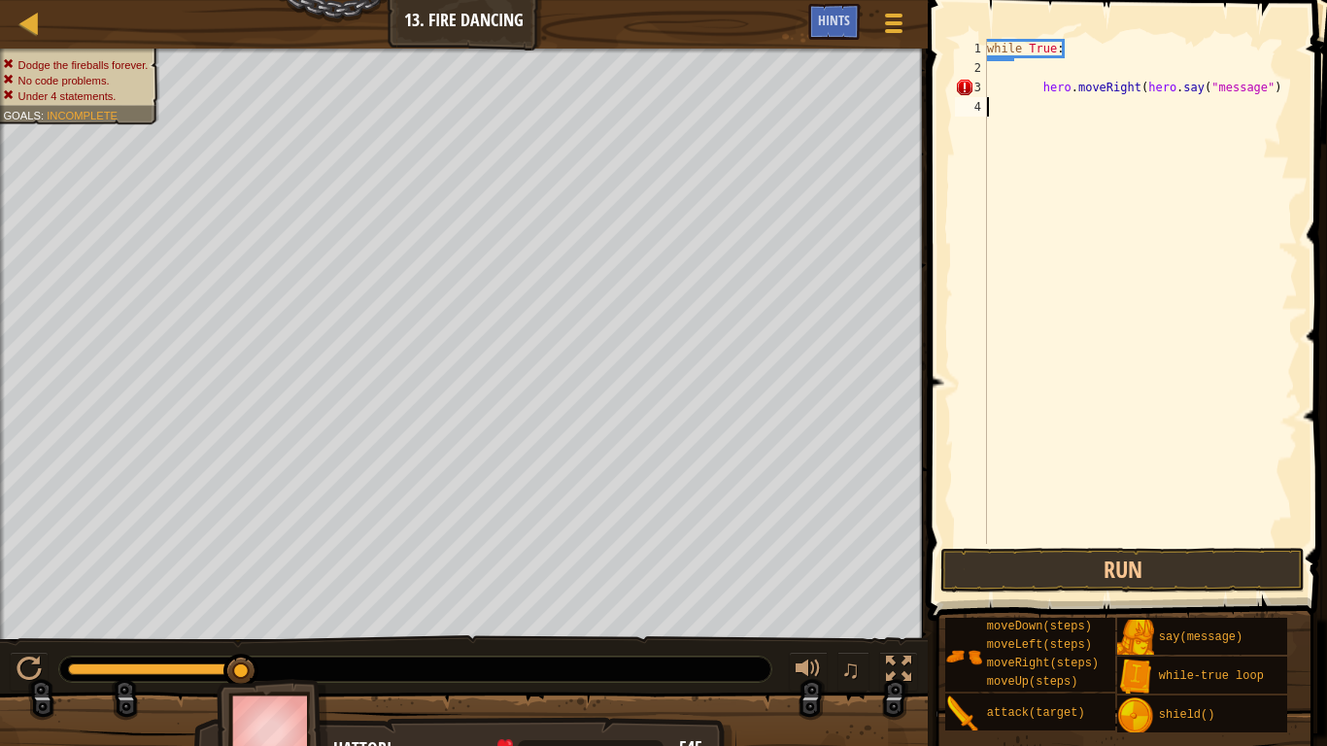
drag, startPoint x: 1187, startPoint y: 107, endPoint x: 1215, endPoint y: 86, distance: 34.8
click at [1197, 94] on div "while True : hero . moveRight ( hero . say ( "message" )" at bounding box center [1140, 311] width 315 height 544
drag, startPoint x: 1297, startPoint y: 72, endPoint x: 1247, endPoint y: 83, distance: 50.7
click at [1247, 83] on div "hero.moveRight(hero.say("message") 1 2 3 4 while True : hero . moveRight ( hero…" at bounding box center [1124, 349] width 405 height 678
drag, startPoint x: 1317, startPoint y: 85, endPoint x: 995, endPoint y: 82, distance: 322.5
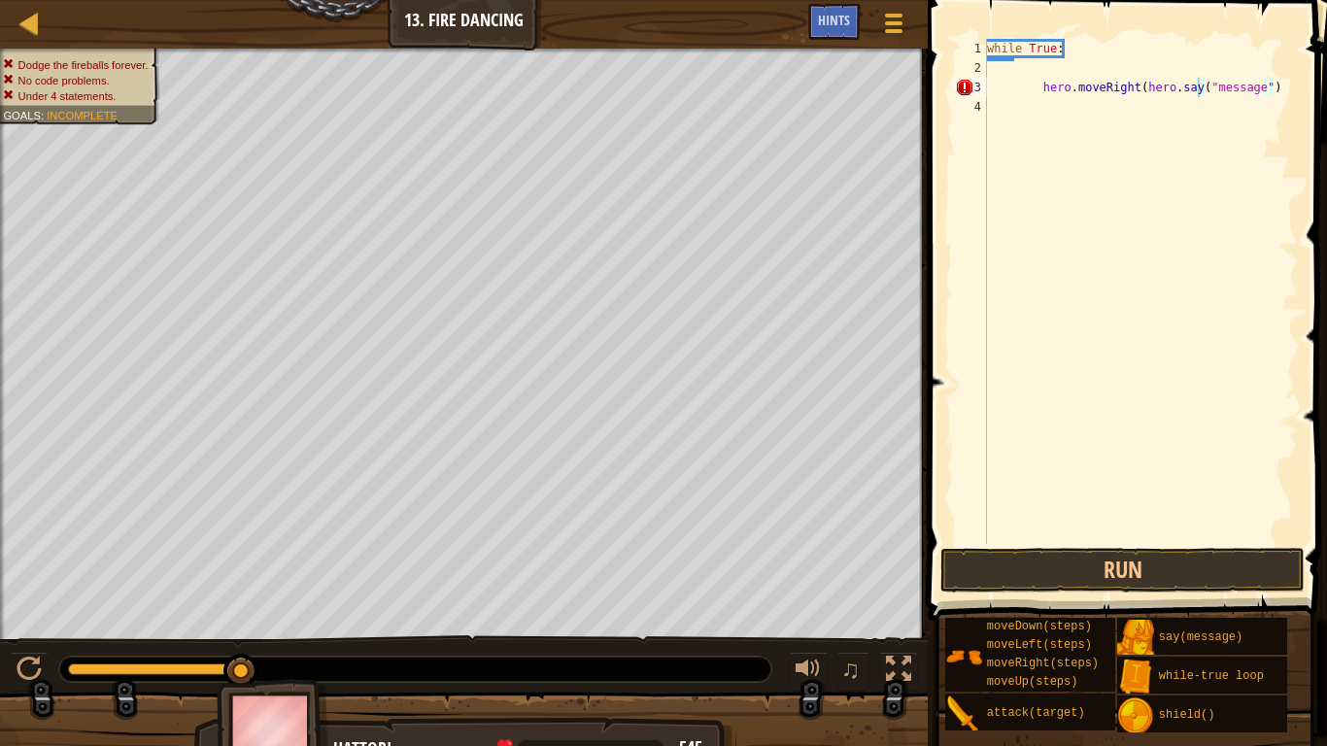
click at [995, 82] on div "hero.moveRight(hero.say("message") 1 2 3 4 while True : hero . moveRight ( hero…" at bounding box center [1124, 349] width 405 height 678
click at [1267, 80] on div "while True : hero . moveRight ( hero . say ( "message" )" at bounding box center [1140, 311] width 315 height 544
drag, startPoint x: 1281, startPoint y: 87, endPoint x: 1055, endPoint y: 82, distance: 226.4
click at [1055, 82] on div "while True : hero . moveRight ( hero . say ( "message" )" at bounding box center [1140, 311] width 315 height 544
type textarea "h"
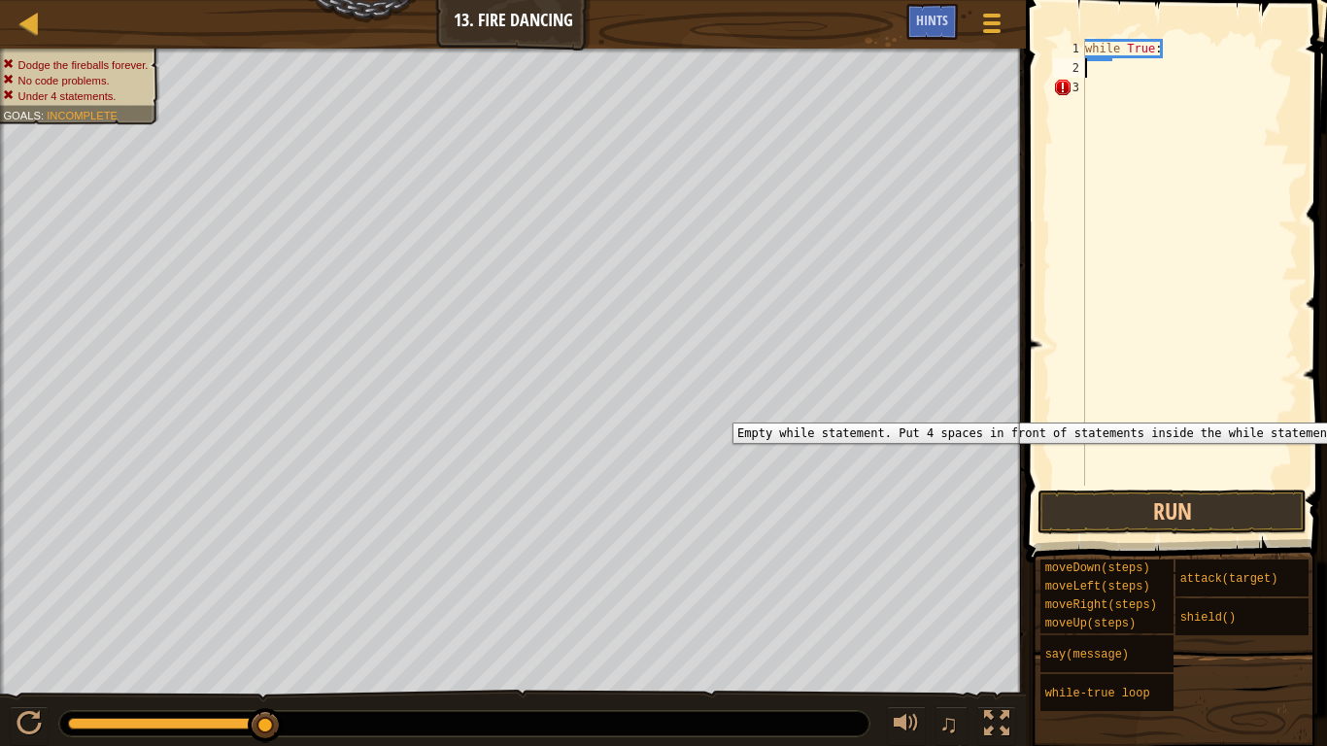
type textarea "while True:"
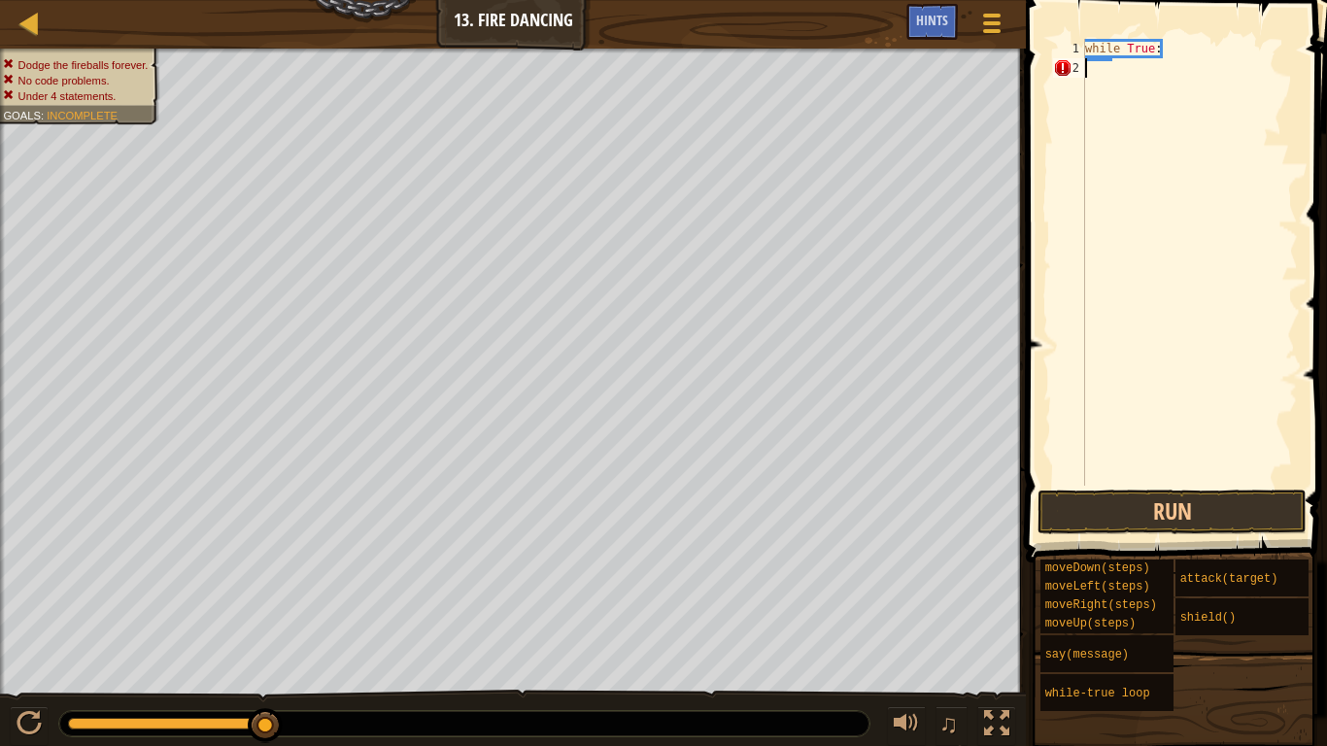
click at [1177, 42] on div "while True :" at bounding box center [1189, 282] width 217 height 486
type textarea "while True:"
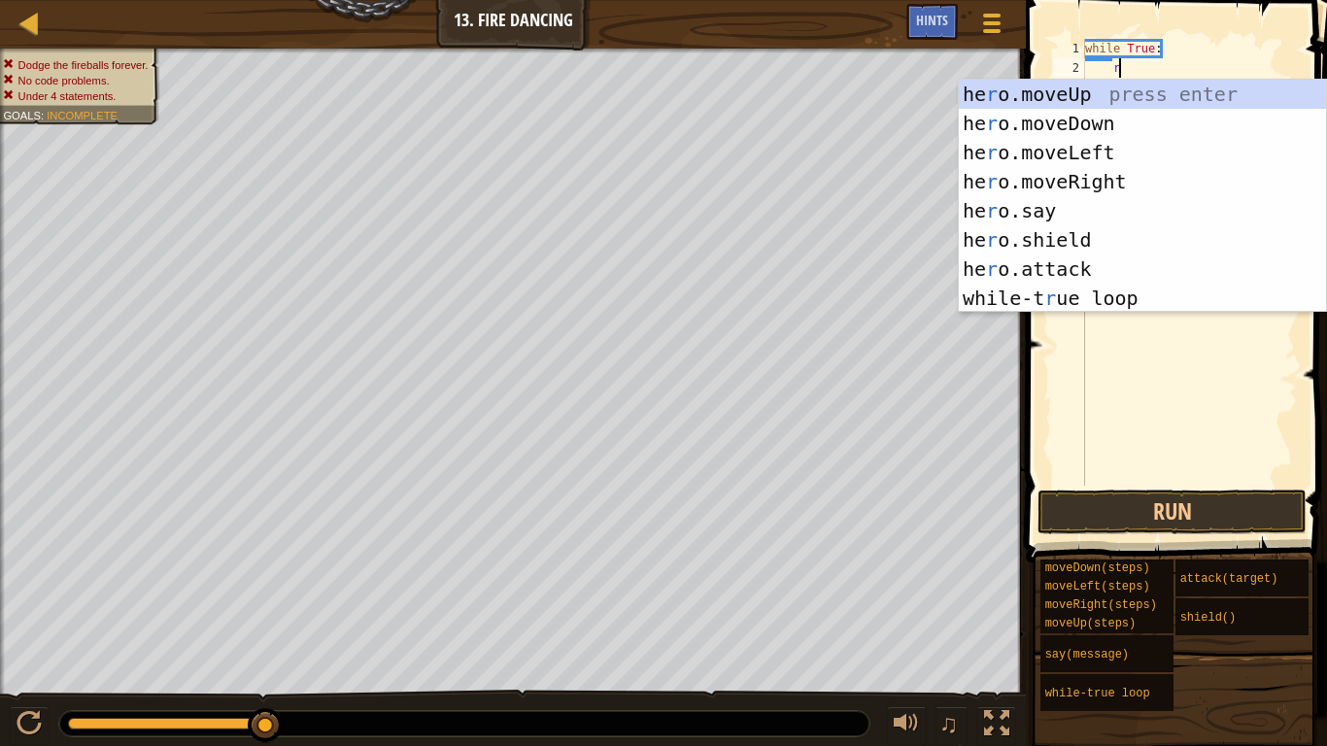
type textarea "ri"
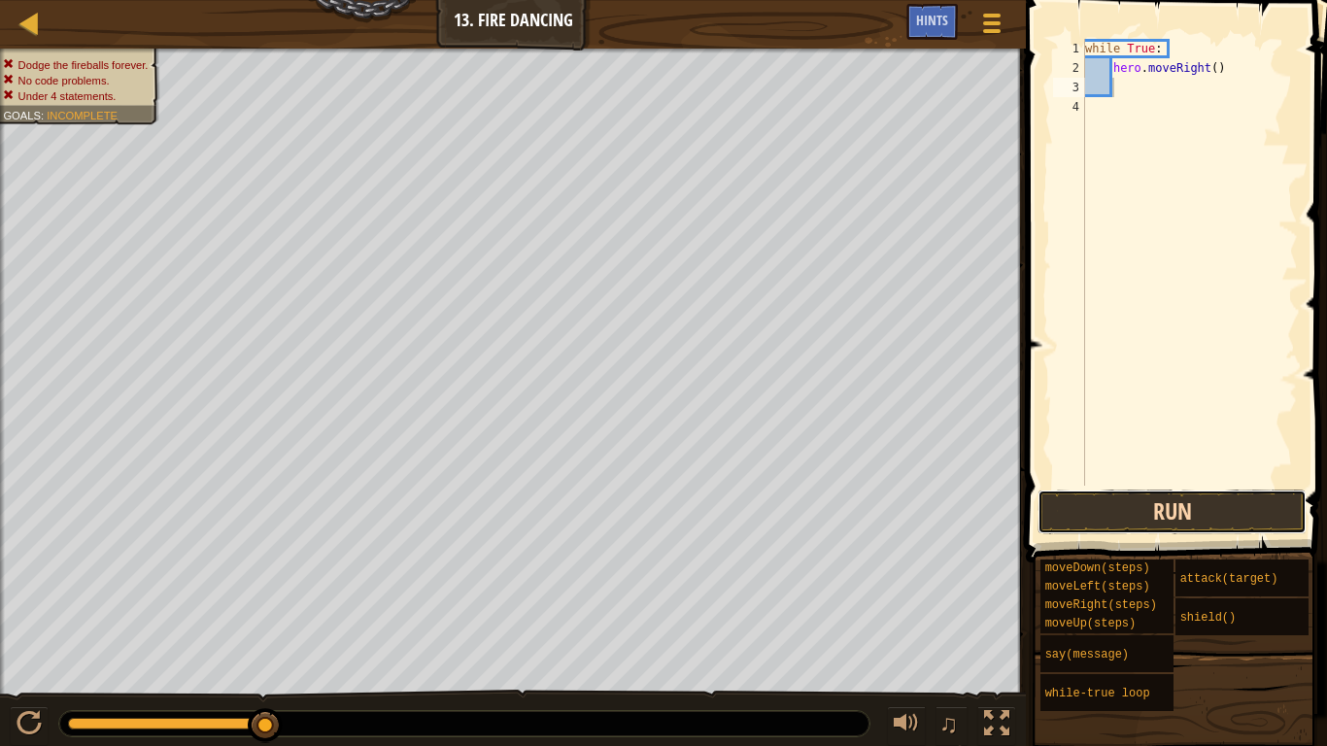
click at [1201, 510] on button "Run" at bounding box center [1172, 512] width 269 height 45
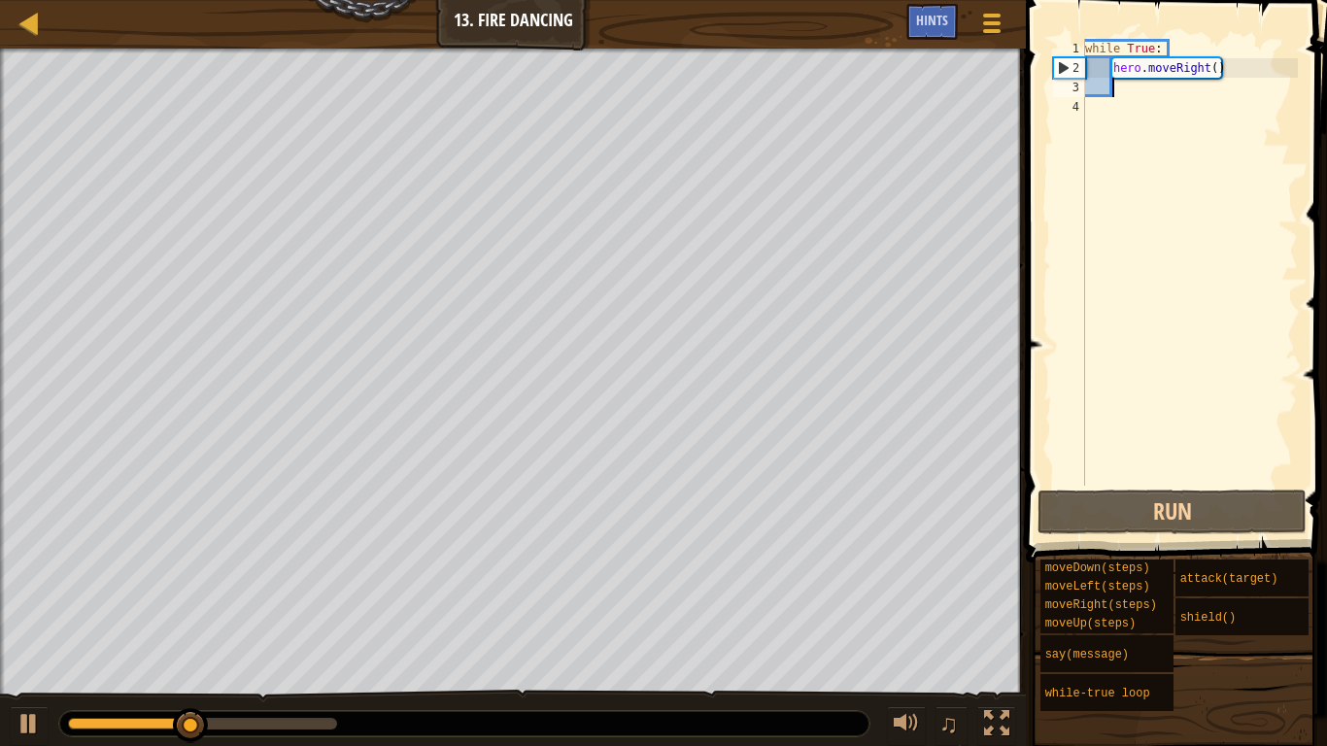
type textarea "le"
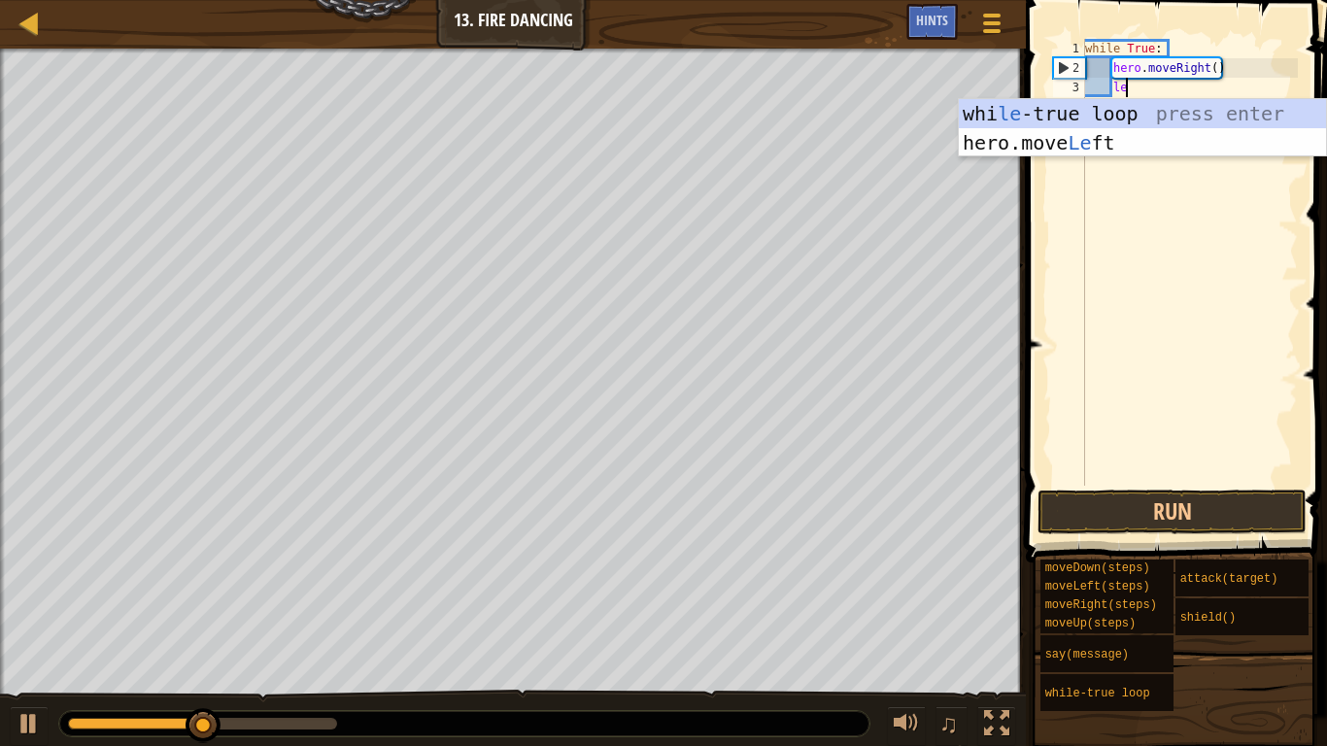
scroll to position [9, 5]
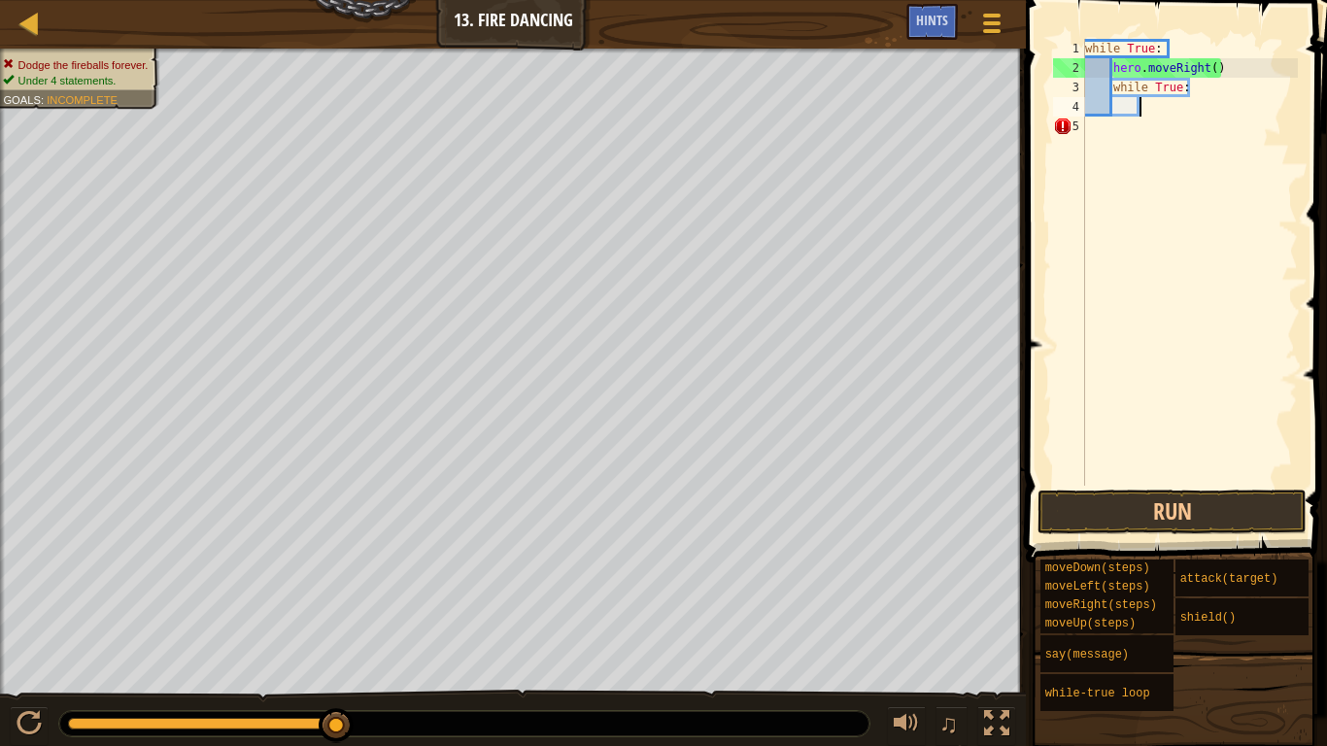
click at [1191, 80] on div "while True : hero . moveRight ( ) while True :" at bounding box center [1189, 282] width 217 height 486
type textarea "while True:"
drag, startPoint x: 1194, startPoint y: 84, endPoint x: 1115, endPoint y: 88, distance: 78.8
click at [1115, 88] on div "while True : hero . moveRight ( ) while True :" at bounding box center [1189, 282] width 217 height 486
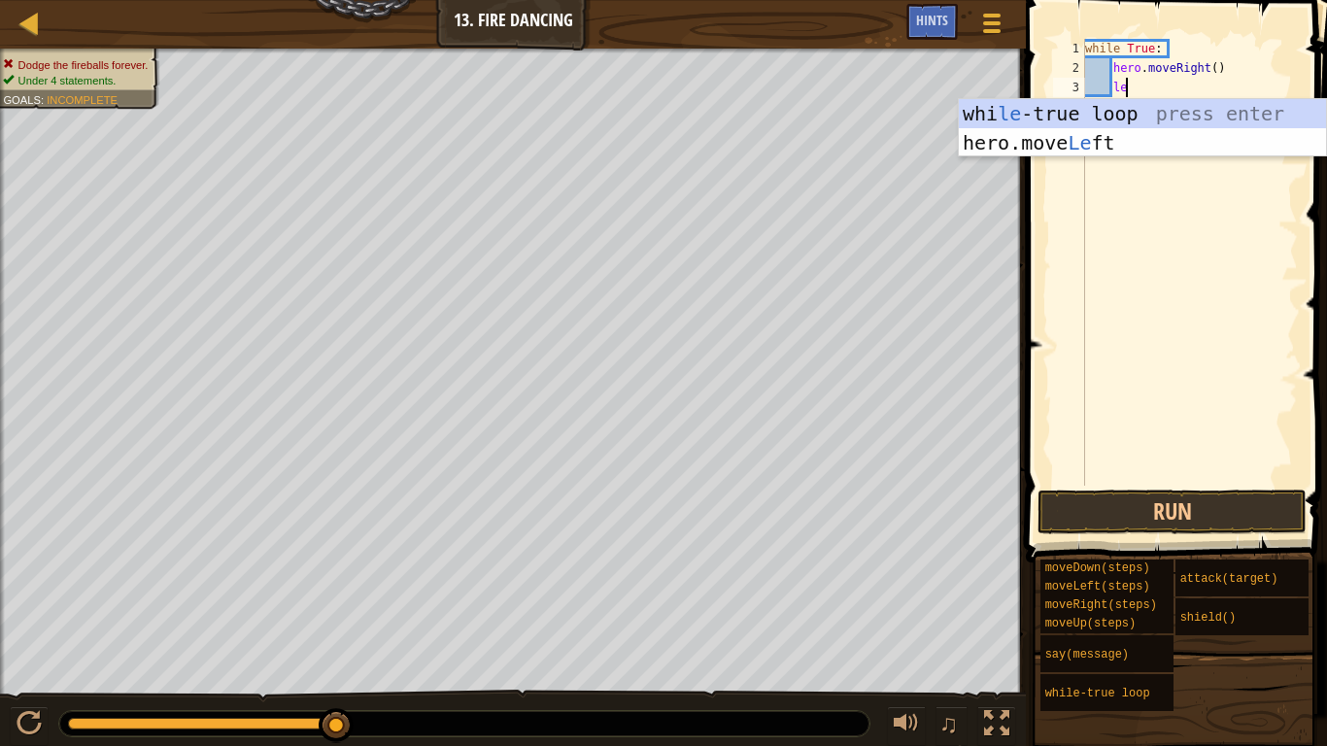
type textarea "lef"
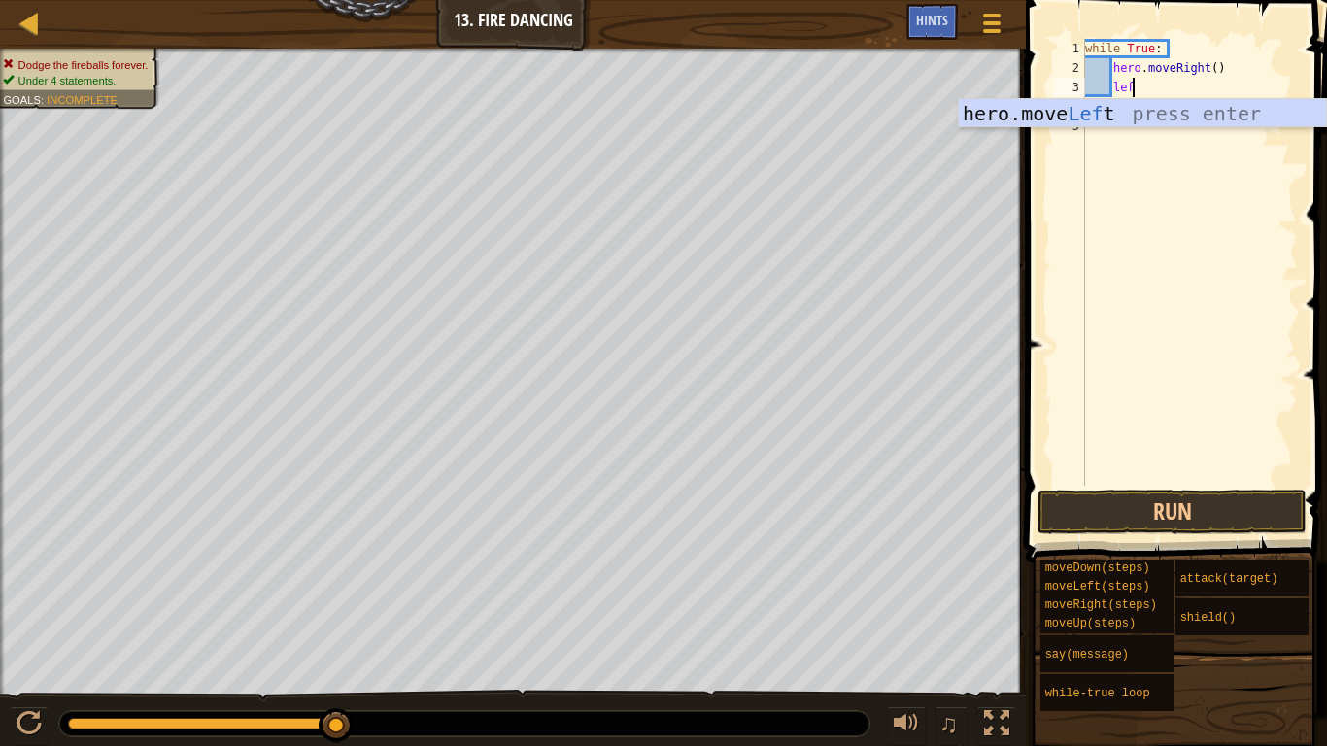
scroll to position [9, 3]
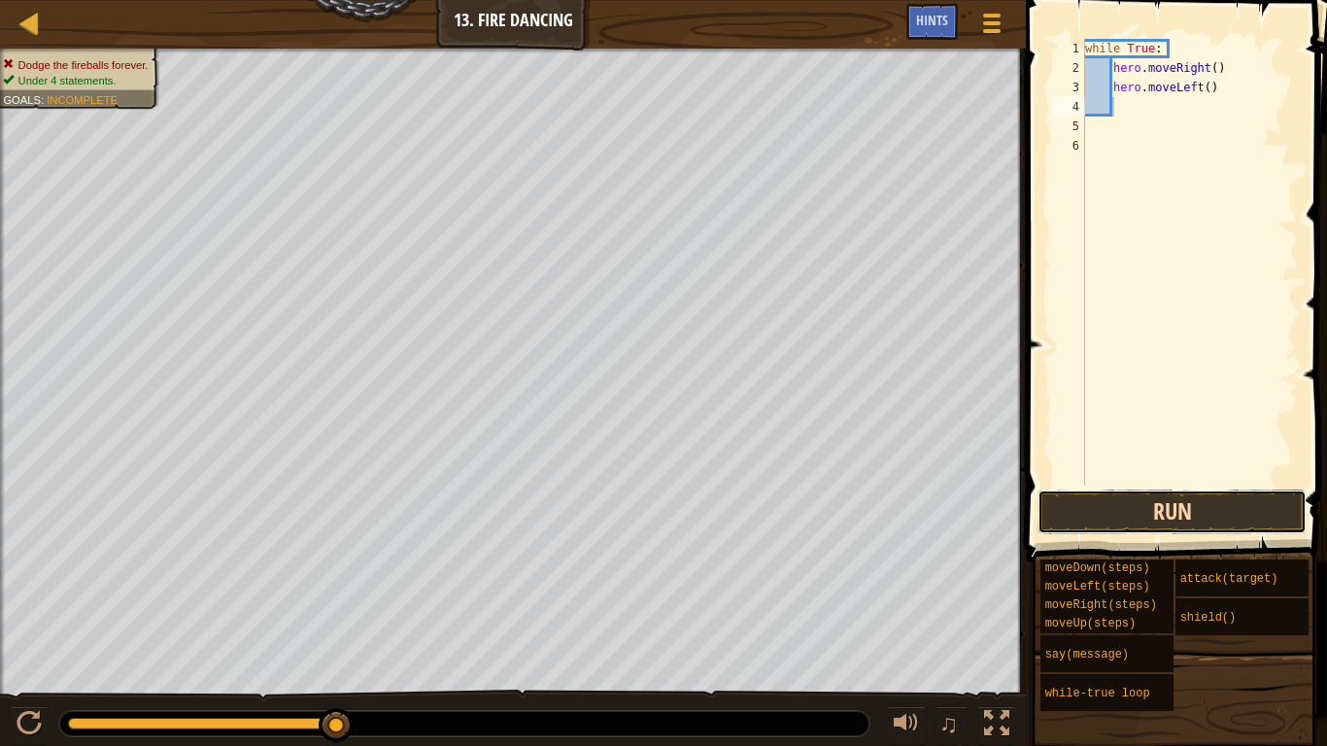
click at [1093, 512] on button "Run" at bounding box center [1172, 512] width 269 height 45
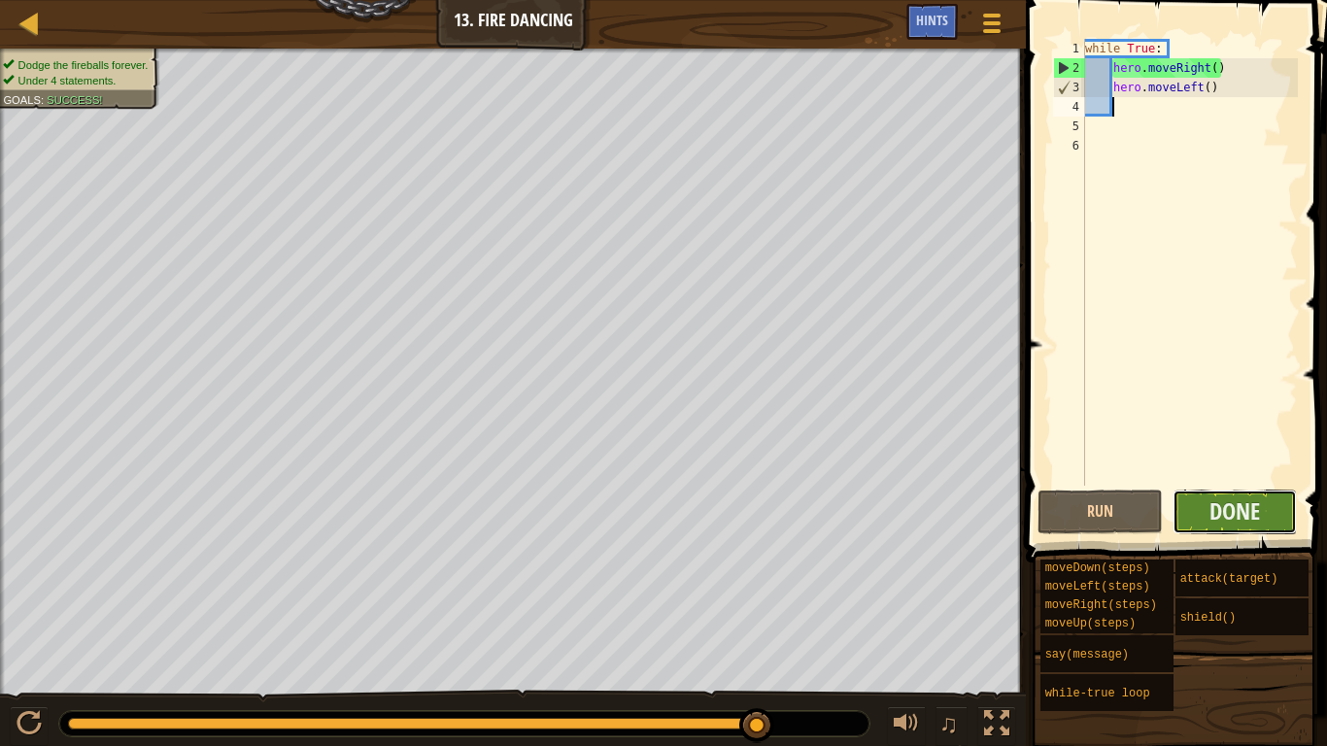
click at [1207, 494] on button "Done" at bounding box center [1235, 512] width 125 height 45
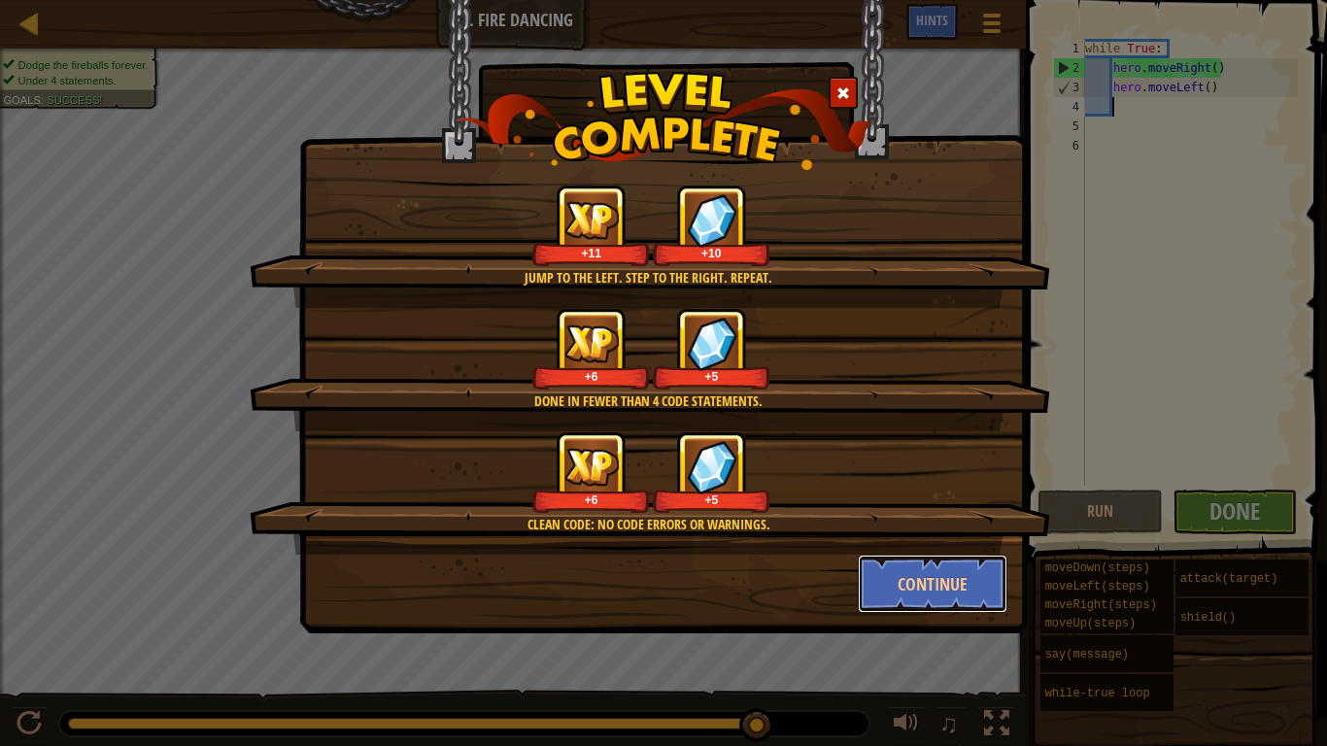
click at [971, 586] on button "Continue" at bounding box center [933, 584] width 151 height 58
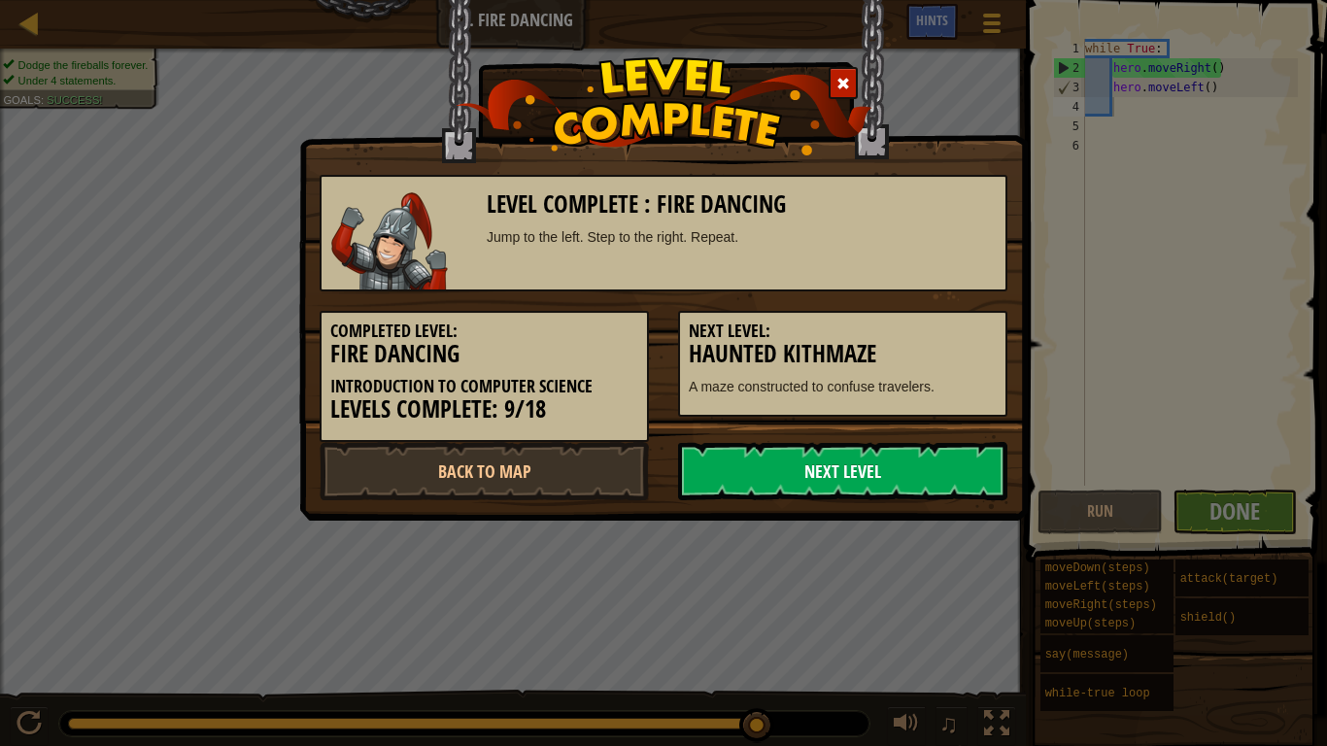
click at [878, 456] on link "Next Level" at bounding box center [842, 471] width 329 height 58
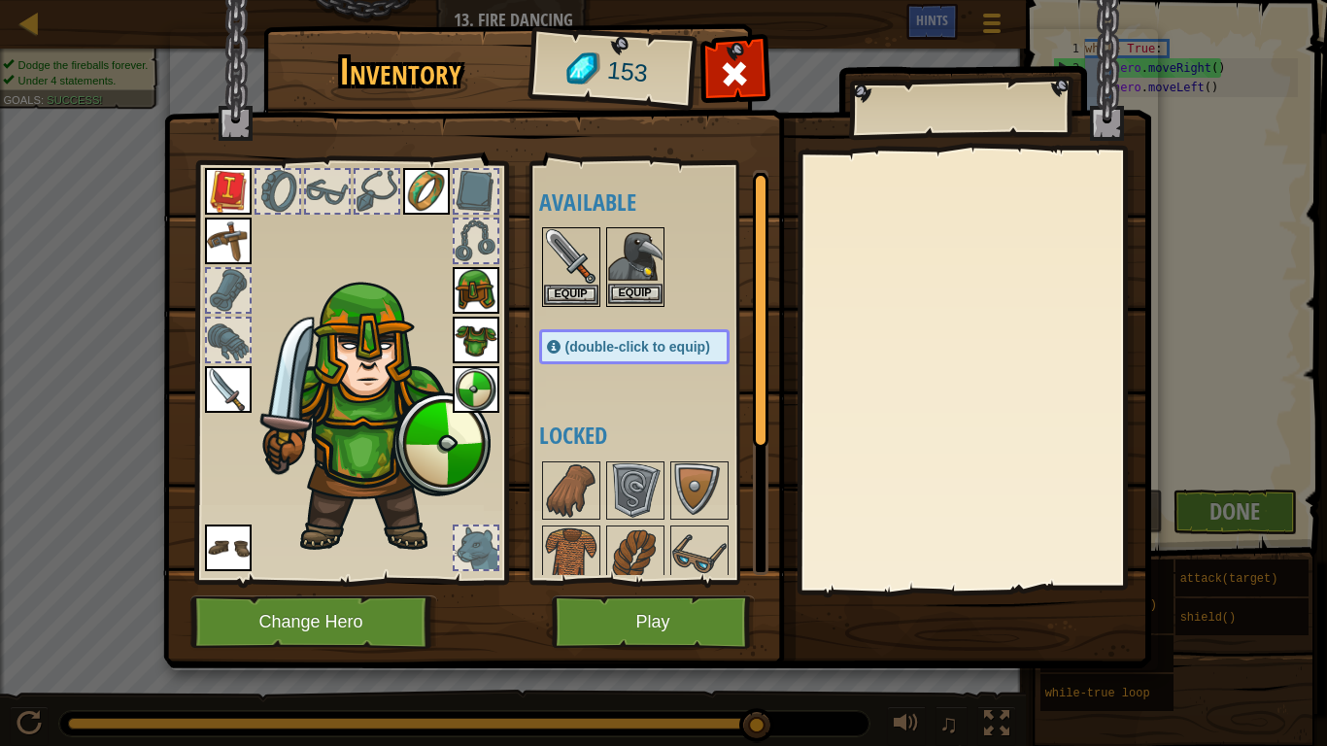
click at [627, 246] on img at bounding box center [635, 256] width 54 height 54
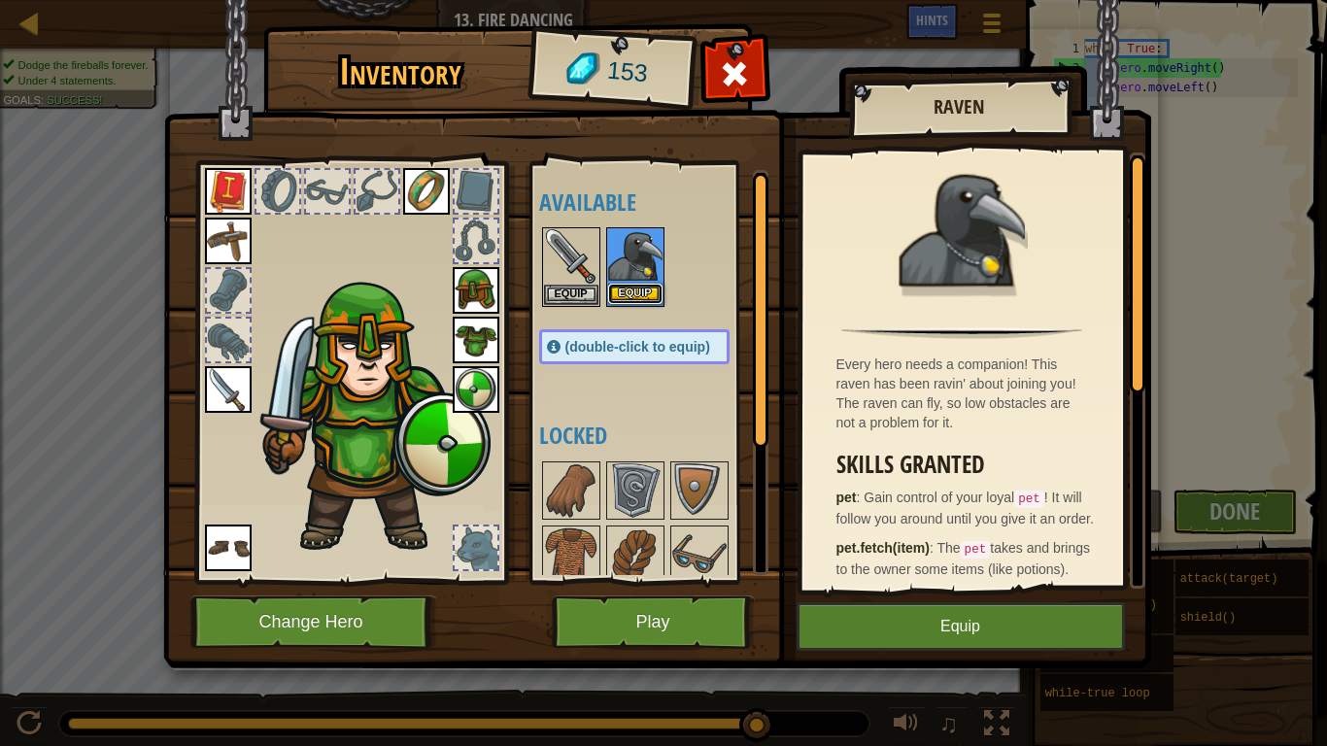
click at [634, 293] on button "Equip" at bounding box center [635, 294] width 54 height 20
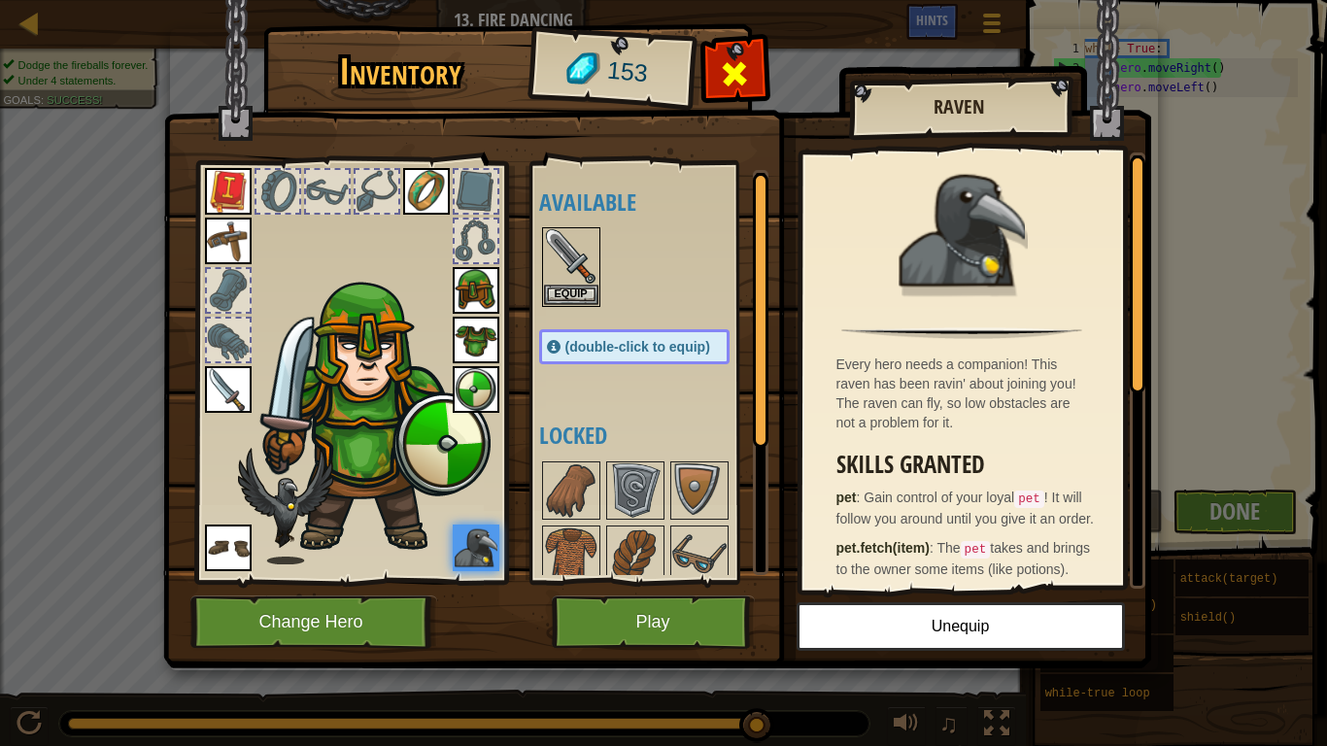
click at [751, 68] on div at bounding box center [734, 79] width 61 height 61
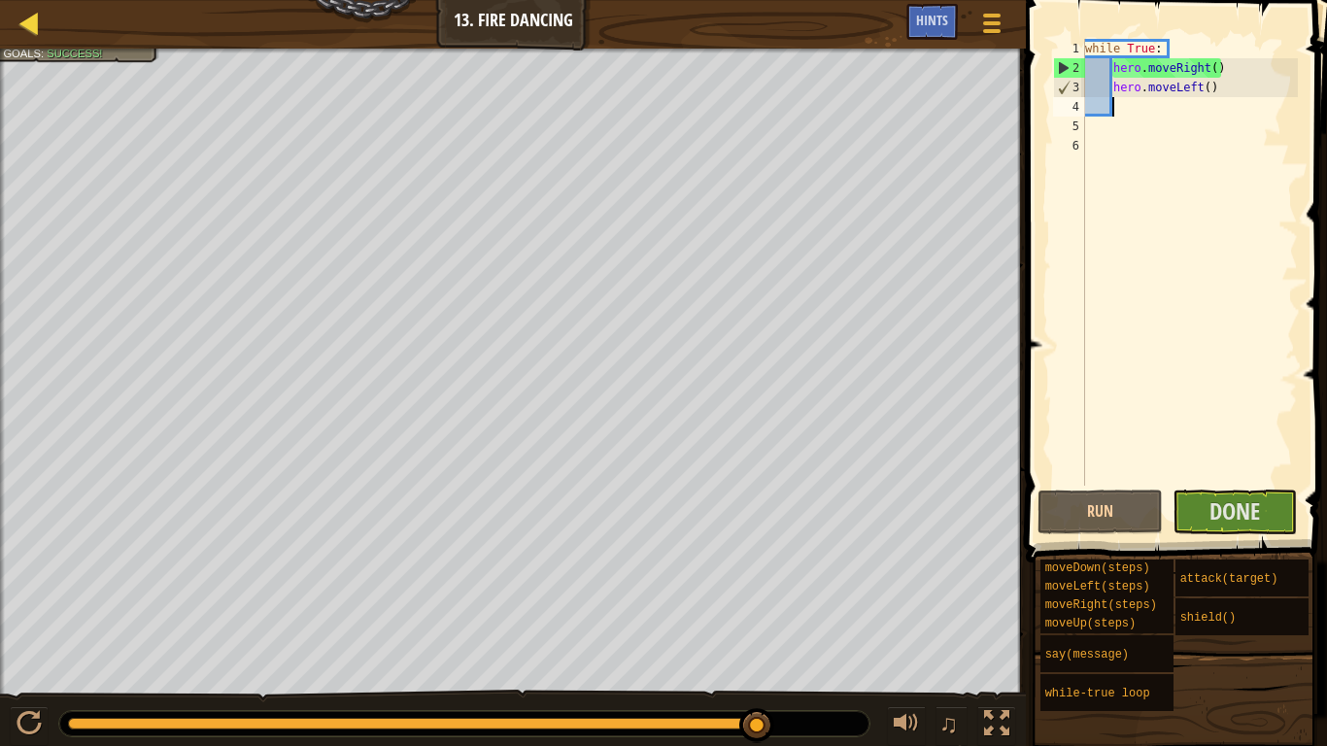
click at [17, 13] on div "Map Introduction to Computer Science 13. Fire Dancing Game Menu Done Hints" at bounding box center [513, 24] width 1026 height 49
click at [30, 17] on div at bounding box center [29, 23] width 24 height 24
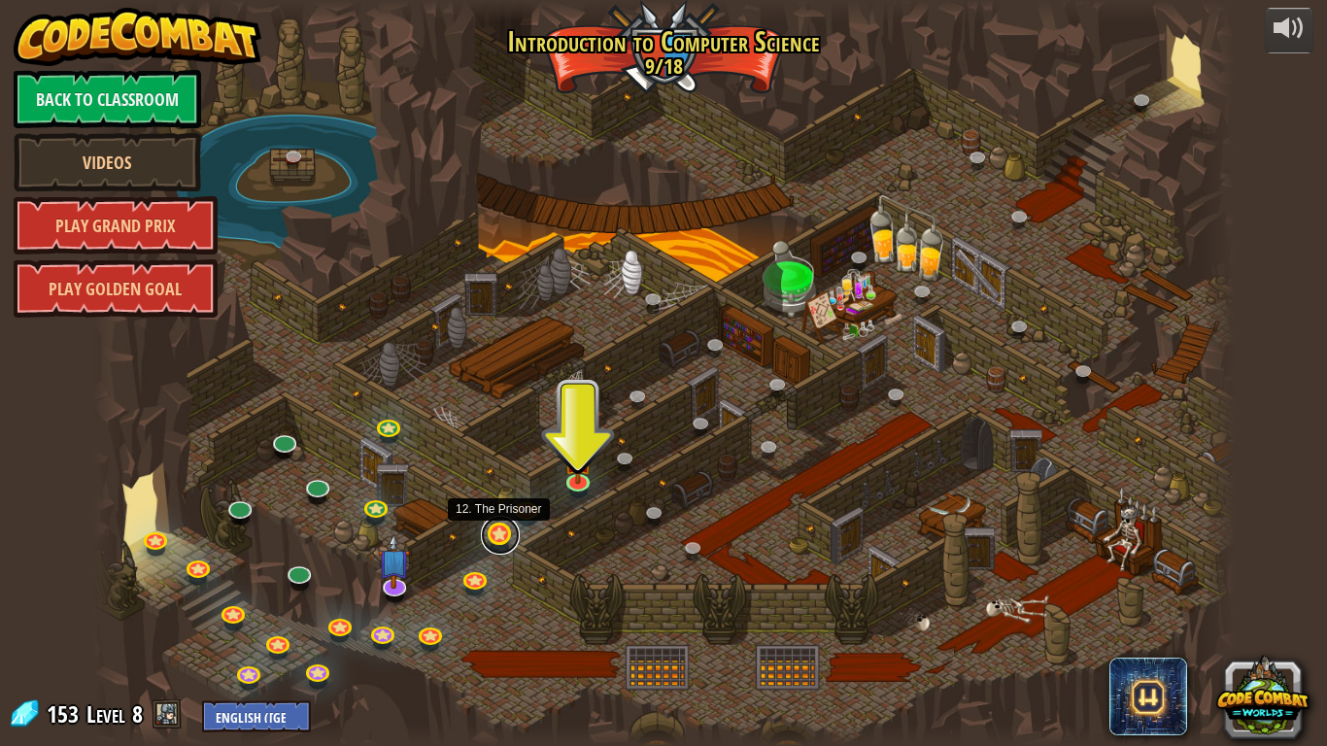
click at [494, 536] on link at bounding box center [500, 535] width 39 height 39
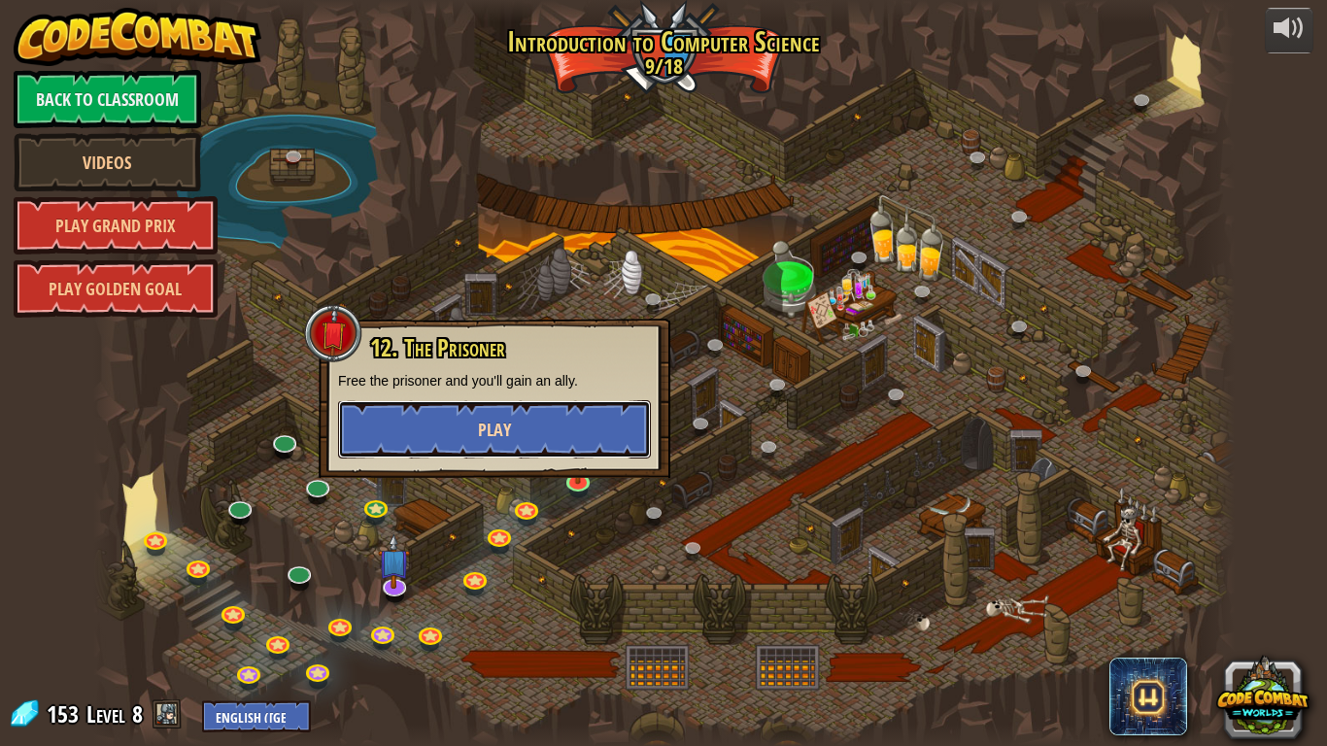
click at [528, 434] on button "Play" at bounding box center [494, 429] width 313 height 58
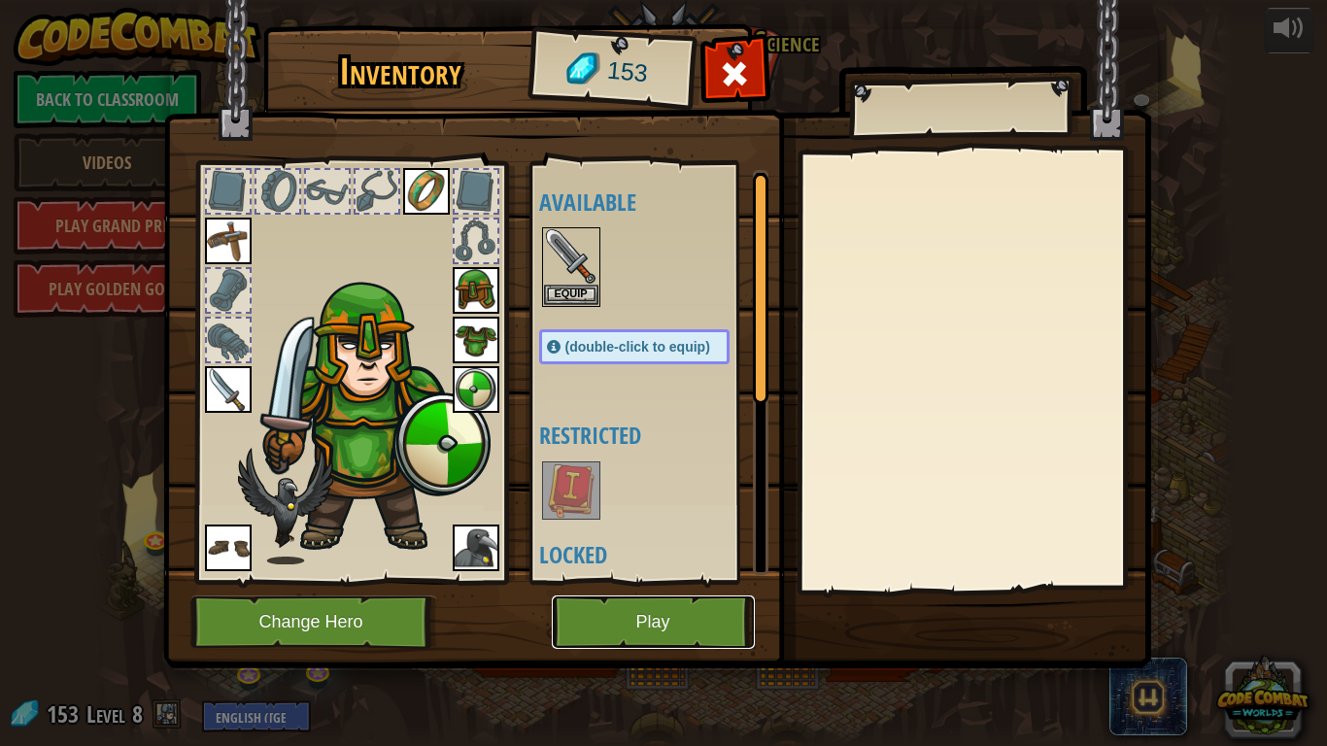
click at [673, 628] on button "Play" at bounding box center [653, 622] width 203 height 53
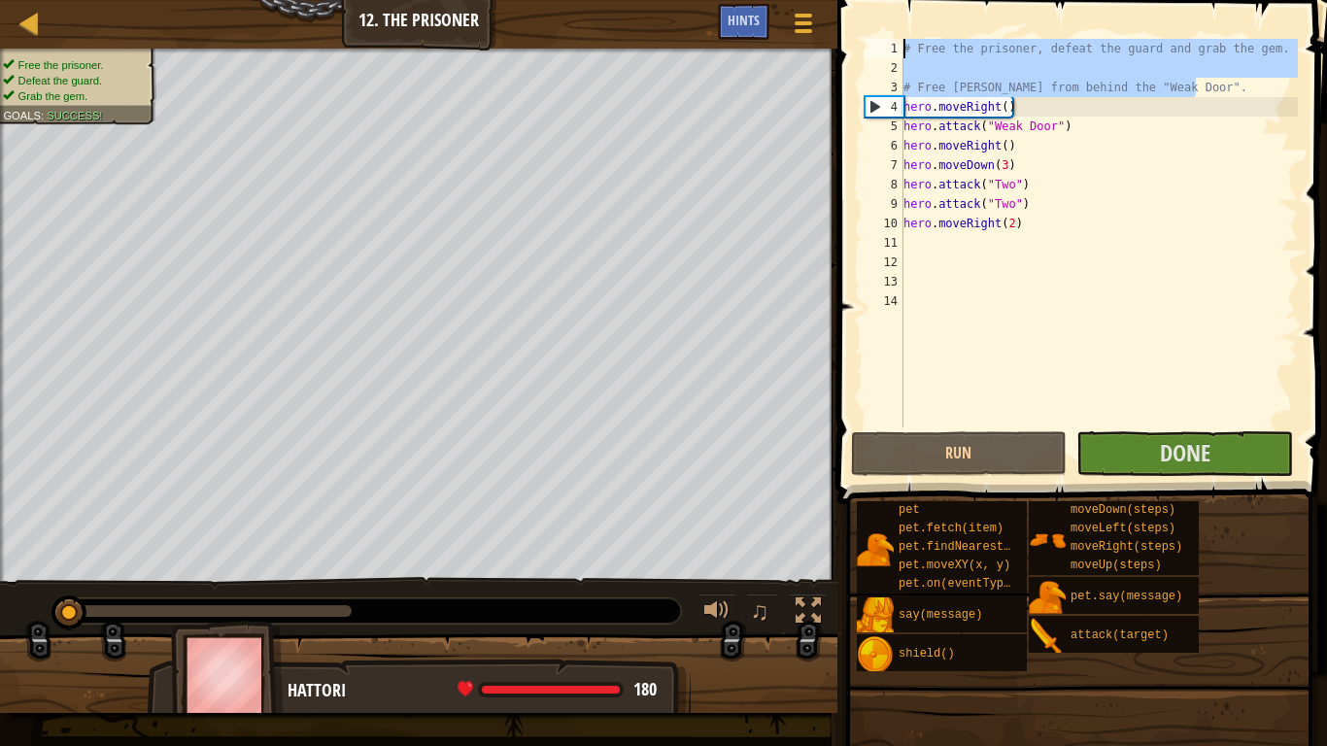
drag, startPoint x: 1217, startPoint y: 82, endPoint x: 895, endPoint y: 18, distance: 328.7
click at [895, 18] on div "1 2 3 4 5 6 7 8 9 10 11 12 13 14 # Free the prisoner, defeat the guard and grab…" at bounding box center [1079, 291] width 495 height 562
type textarea "# Free the prisoner, defeat the guard and grab the gem."
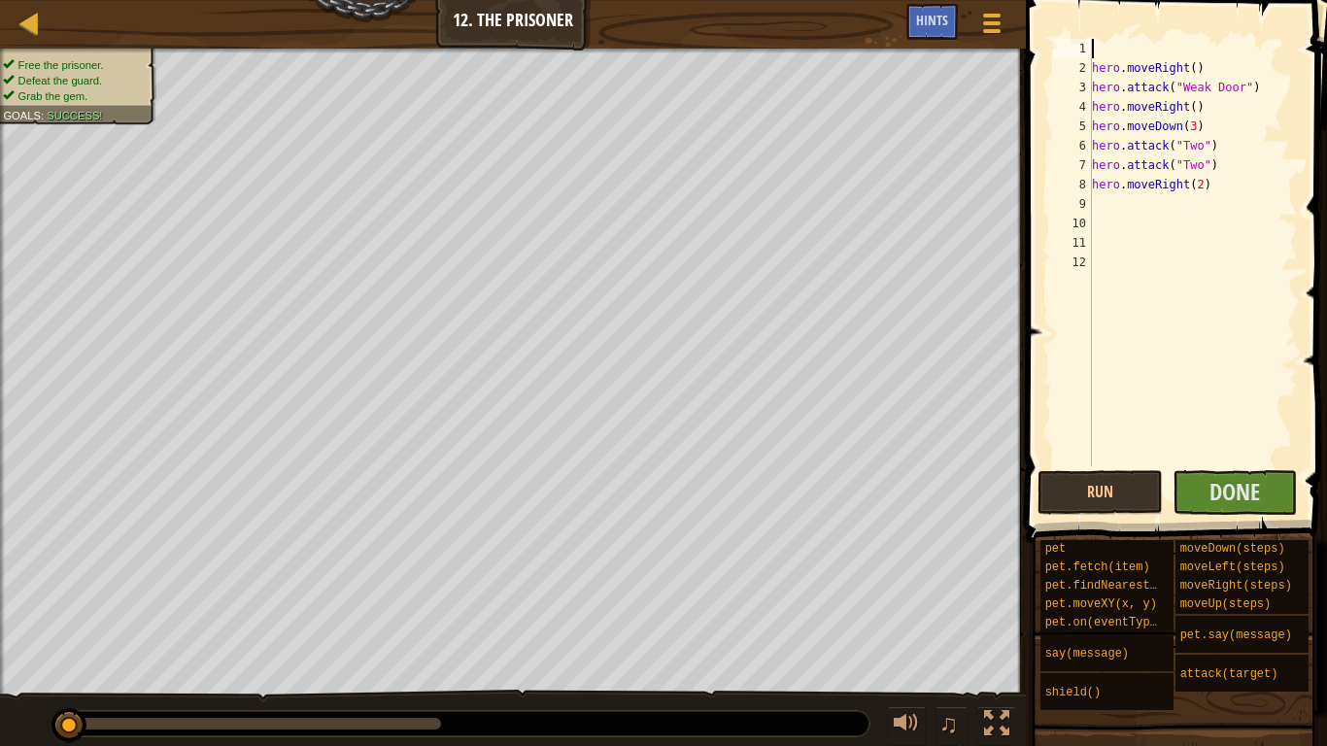
type textarea "hero.moveRight()"
click at [24, 15] on div at bounding box center [29, 23] width 24 height 24
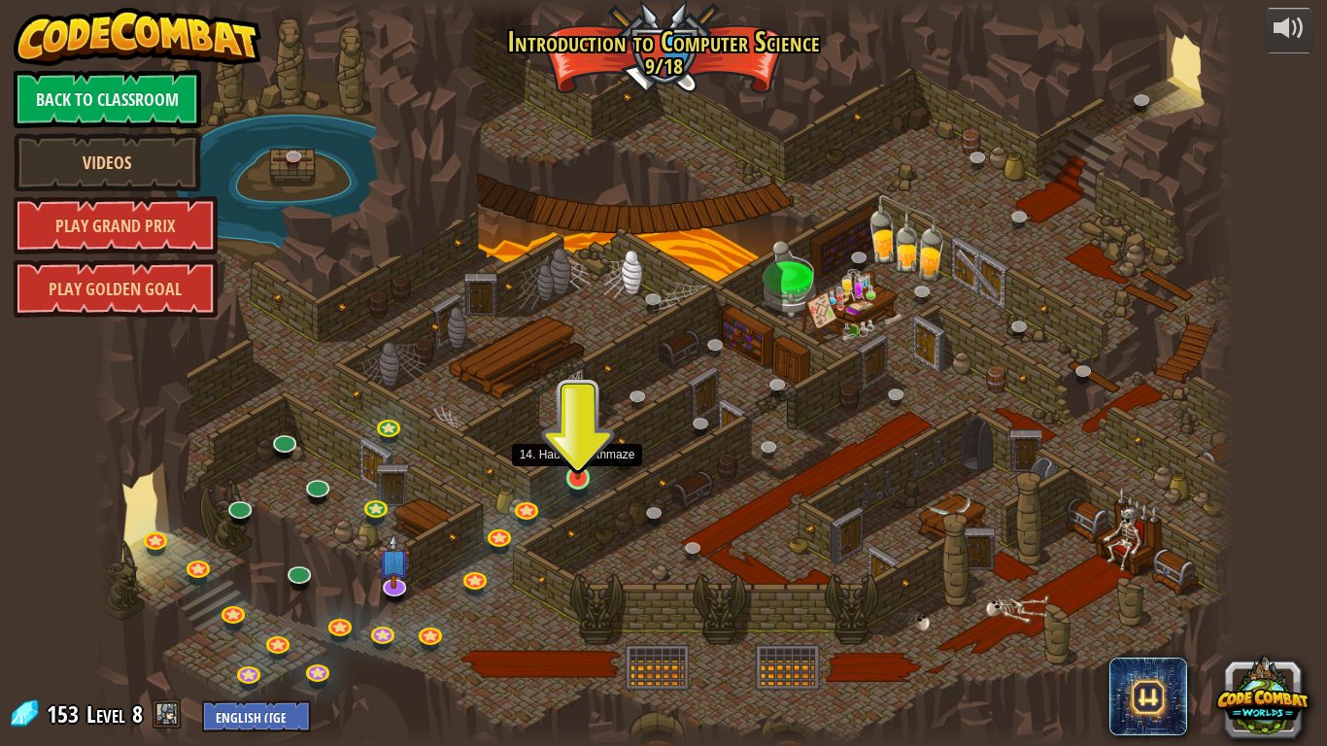
click at [573, 463] on img at bounding box center [577, 447] width 29 height 66
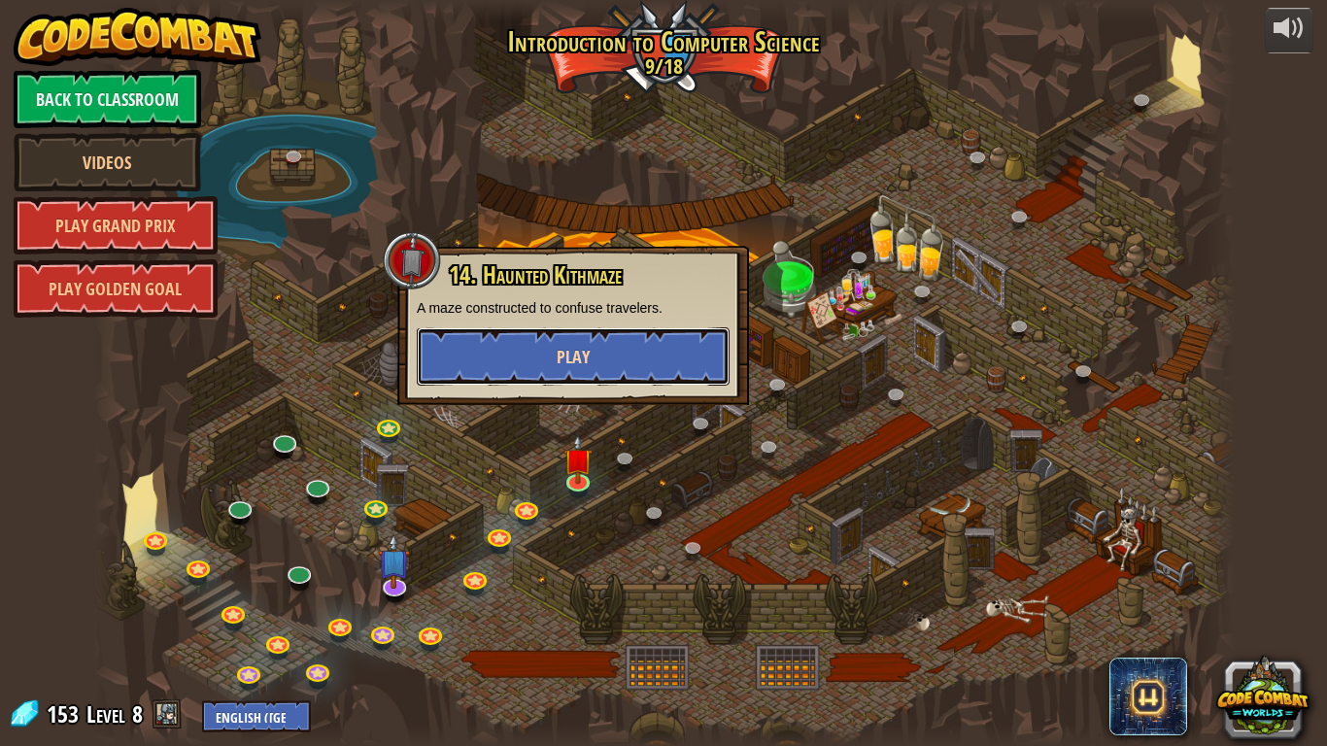
click at [589, 365] on span "Play" at bounding box center [573, 357] width 33 height 24
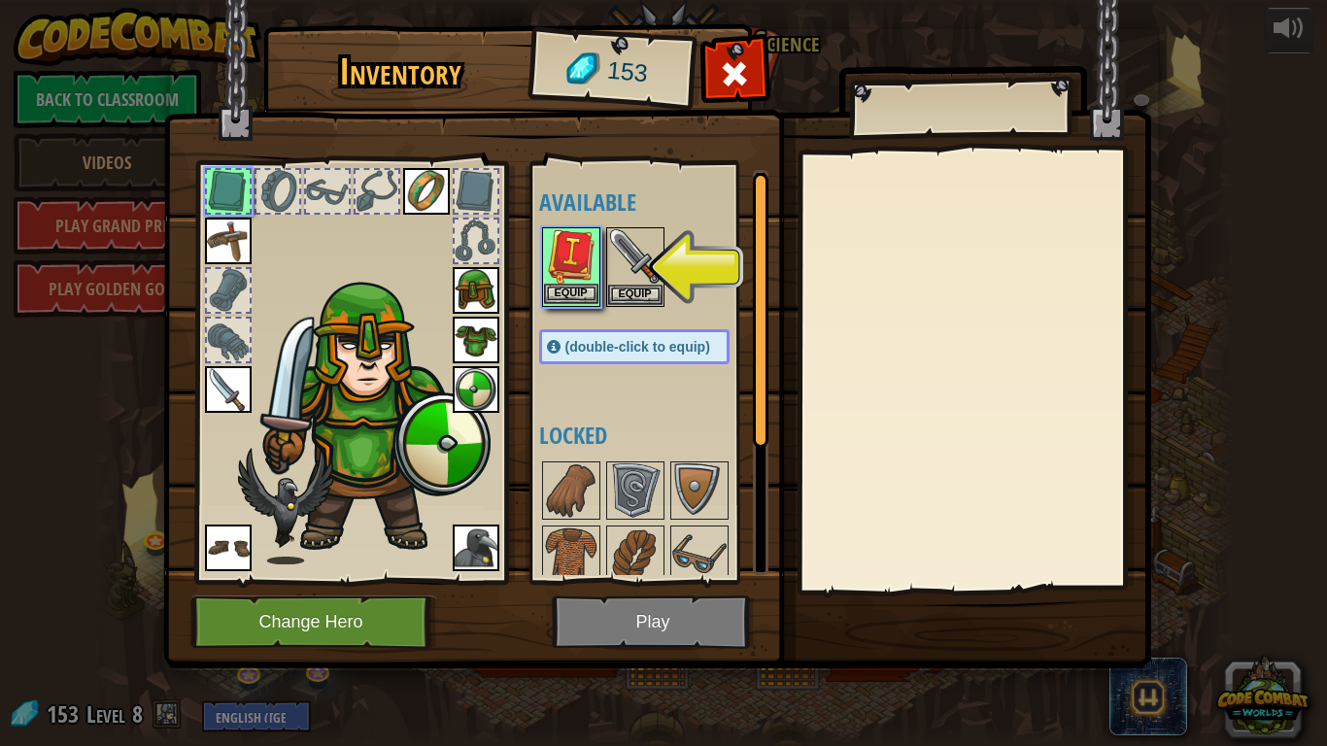
click at [574, 249] on img at bounding box center [571, 256] width 54 height 54
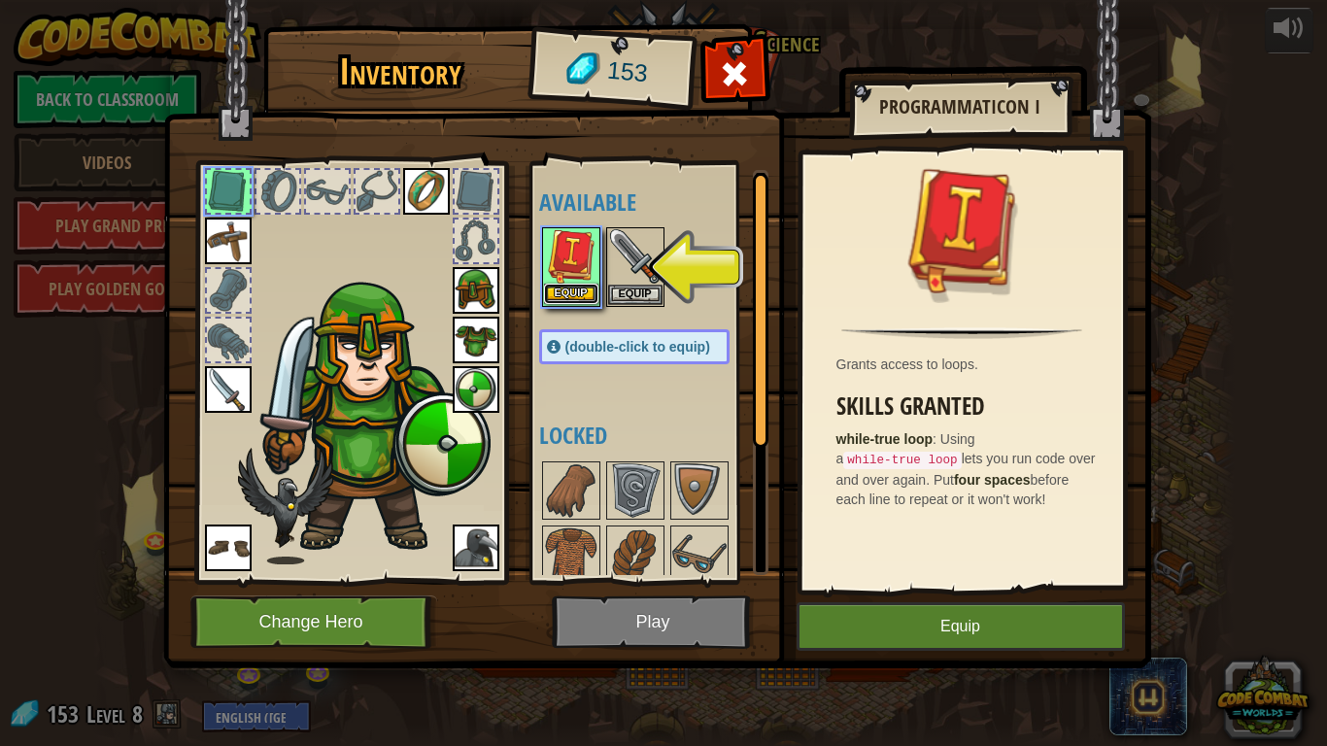
click at [574, 288] on button "Equip" at bounding box center [571, 294] width 54 height 20
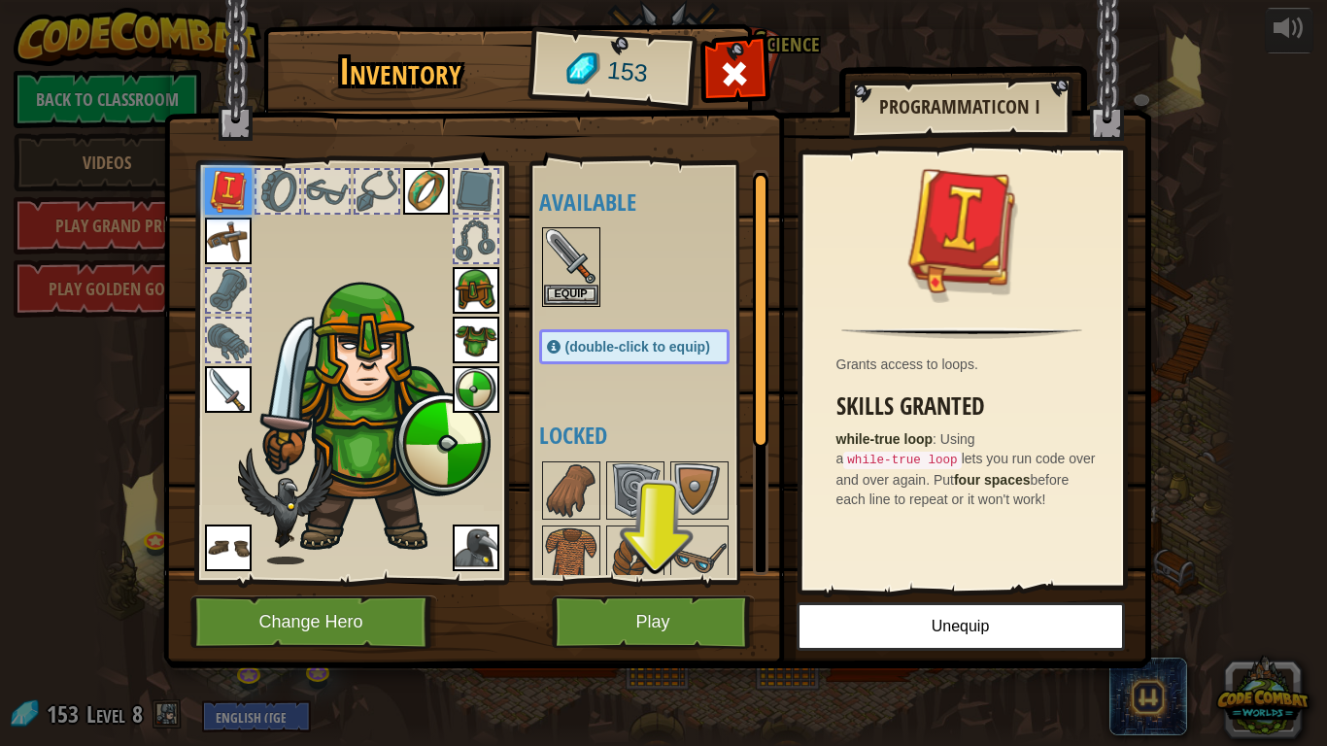
click at [483, 536] on img at bounding box center [476, 548] width 47 height 47
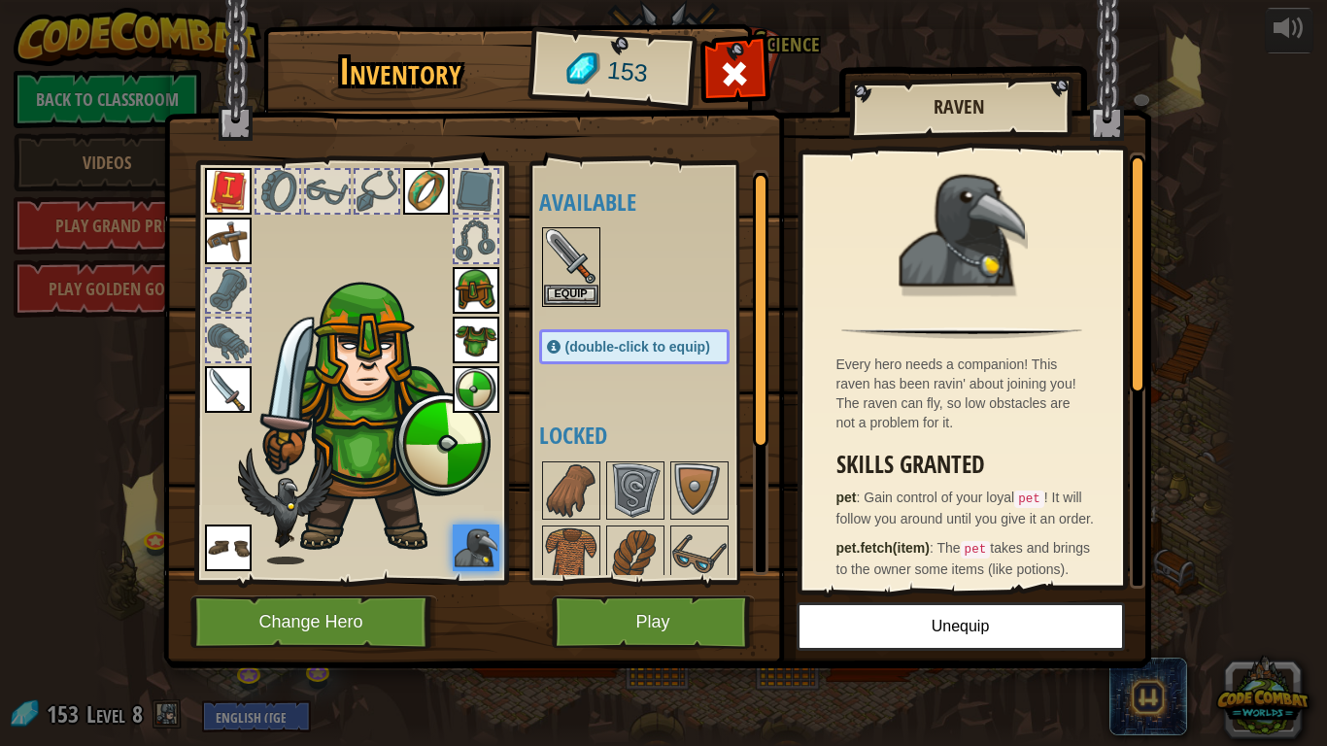
click at [201, 247] on div at bounding box center [350, 367] width 321 height 437
click at [228, 242] on img at bounding box center [228, 241] width 47 height 47
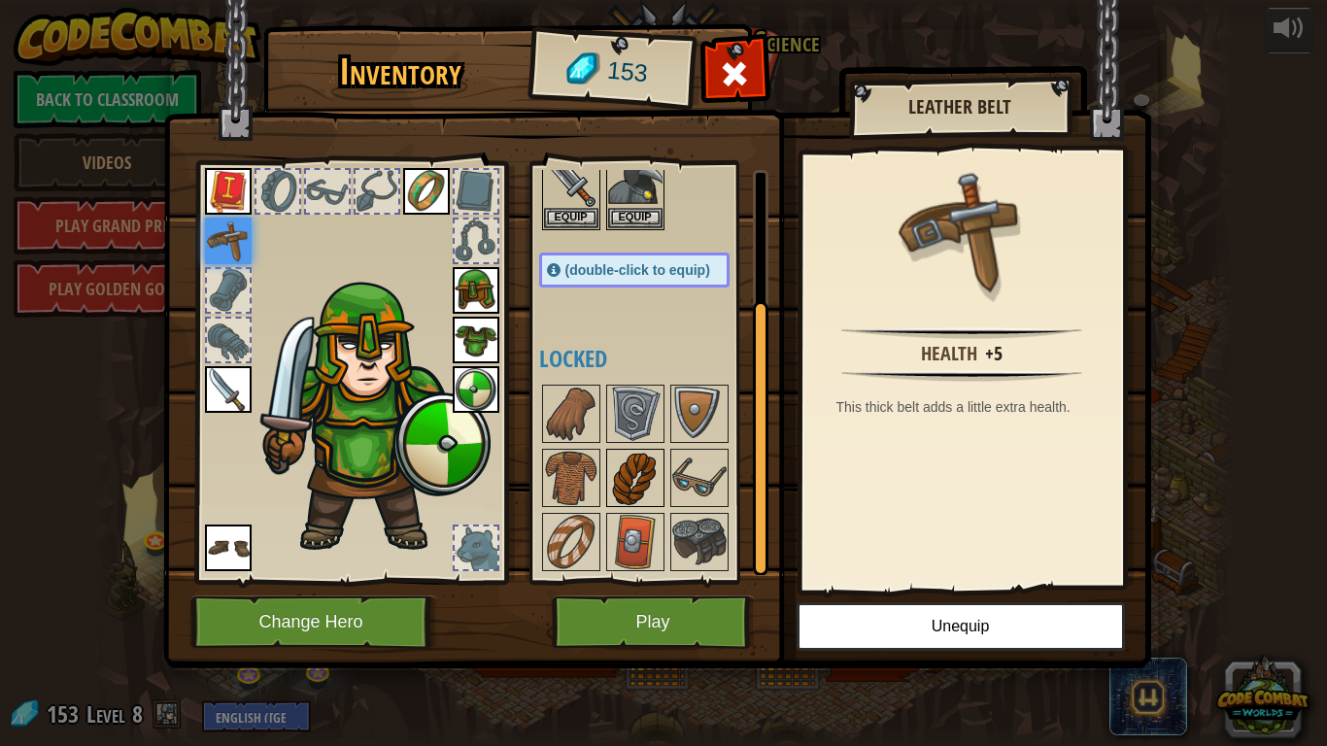
scroll to position [204, 0]
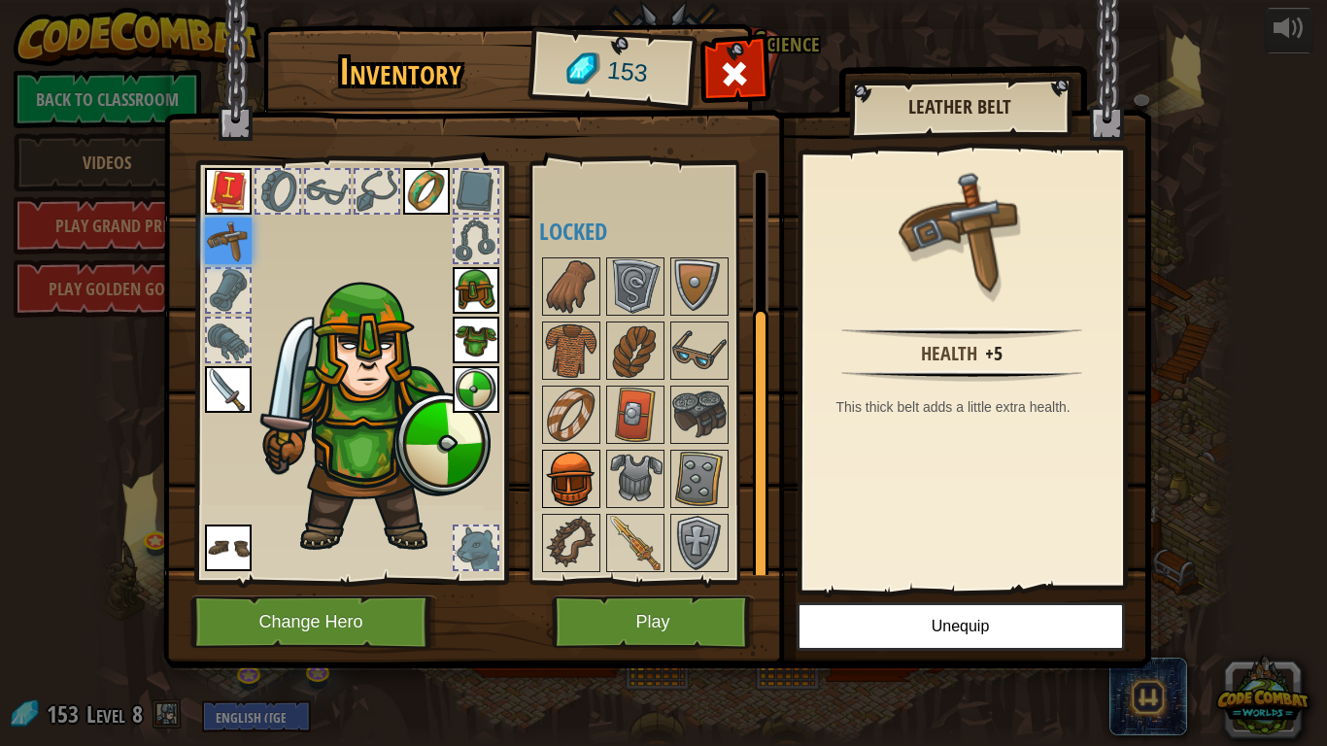
click at [582, 455] on img at bounding box center [571, 479] width 54 height 54
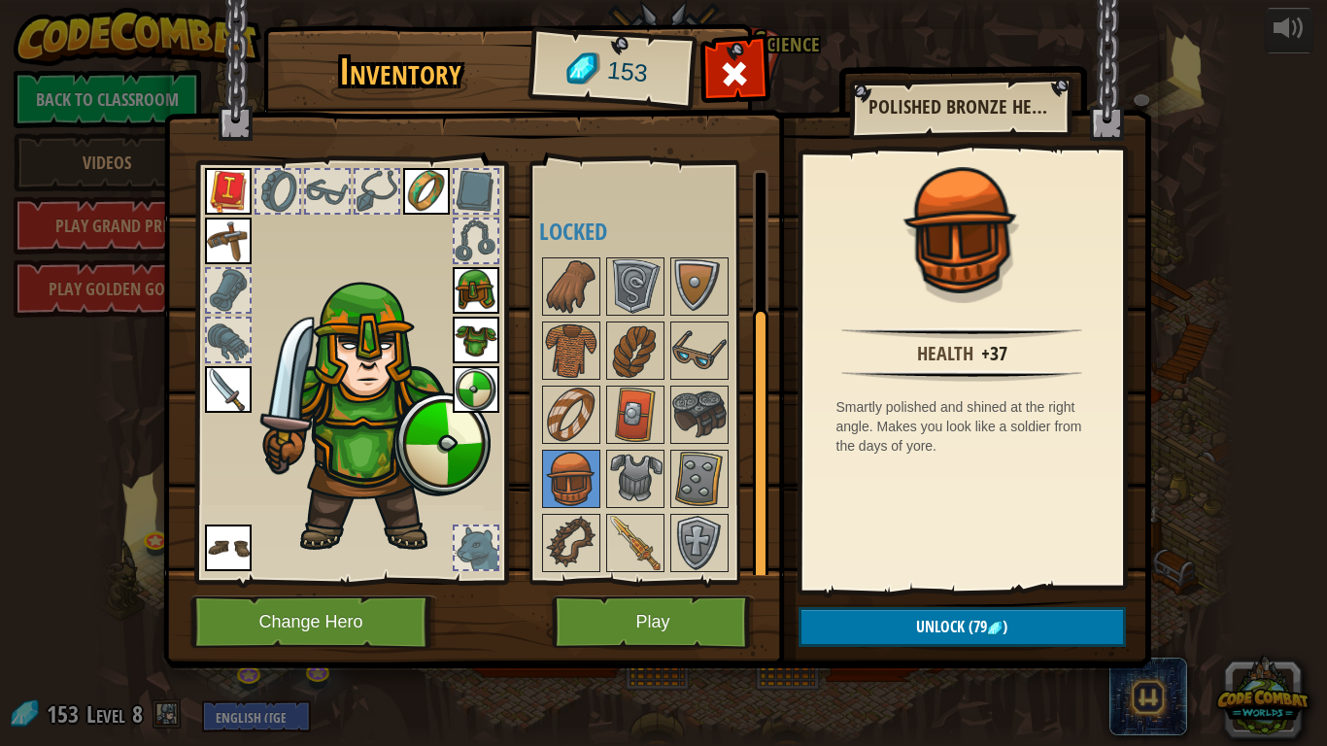
click at [488, 284] on img at bounding box center [476, 290] width 47 height 47
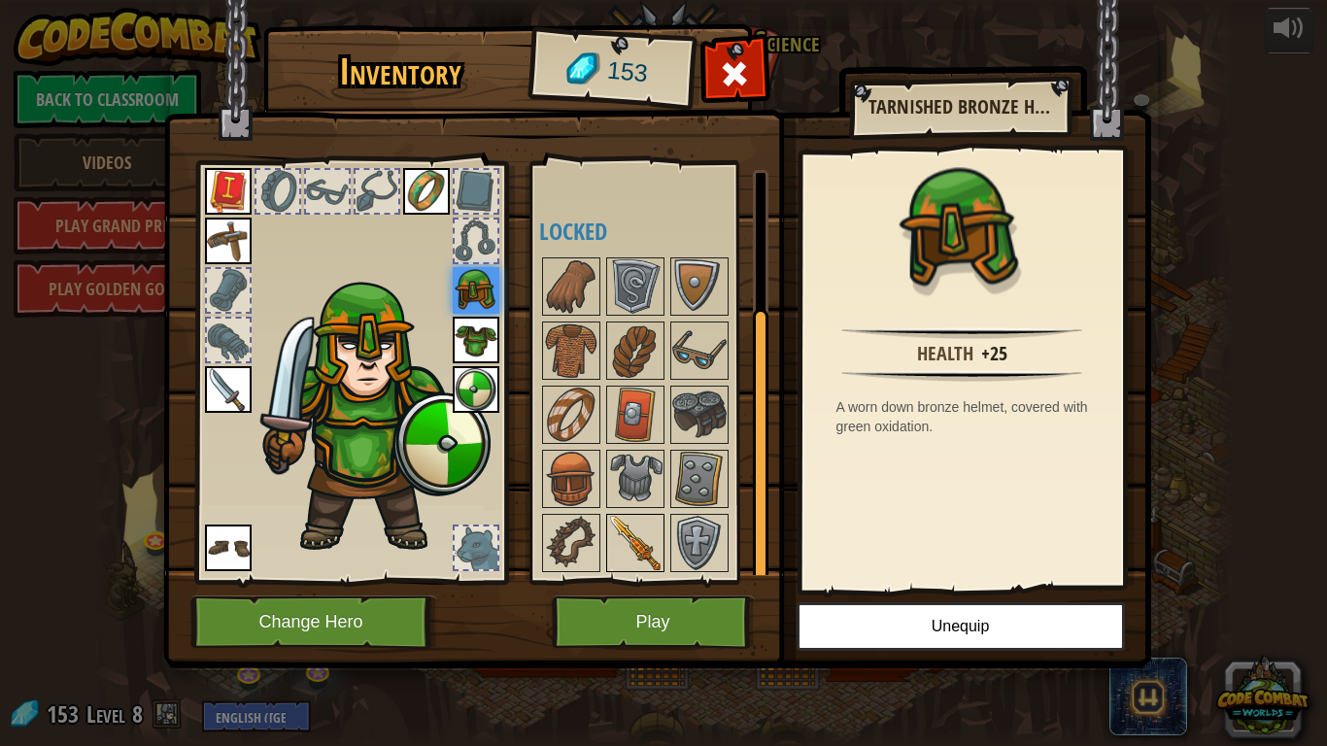
click at [638, 554] on img at bounding box center [635, 543] width 54 height 54
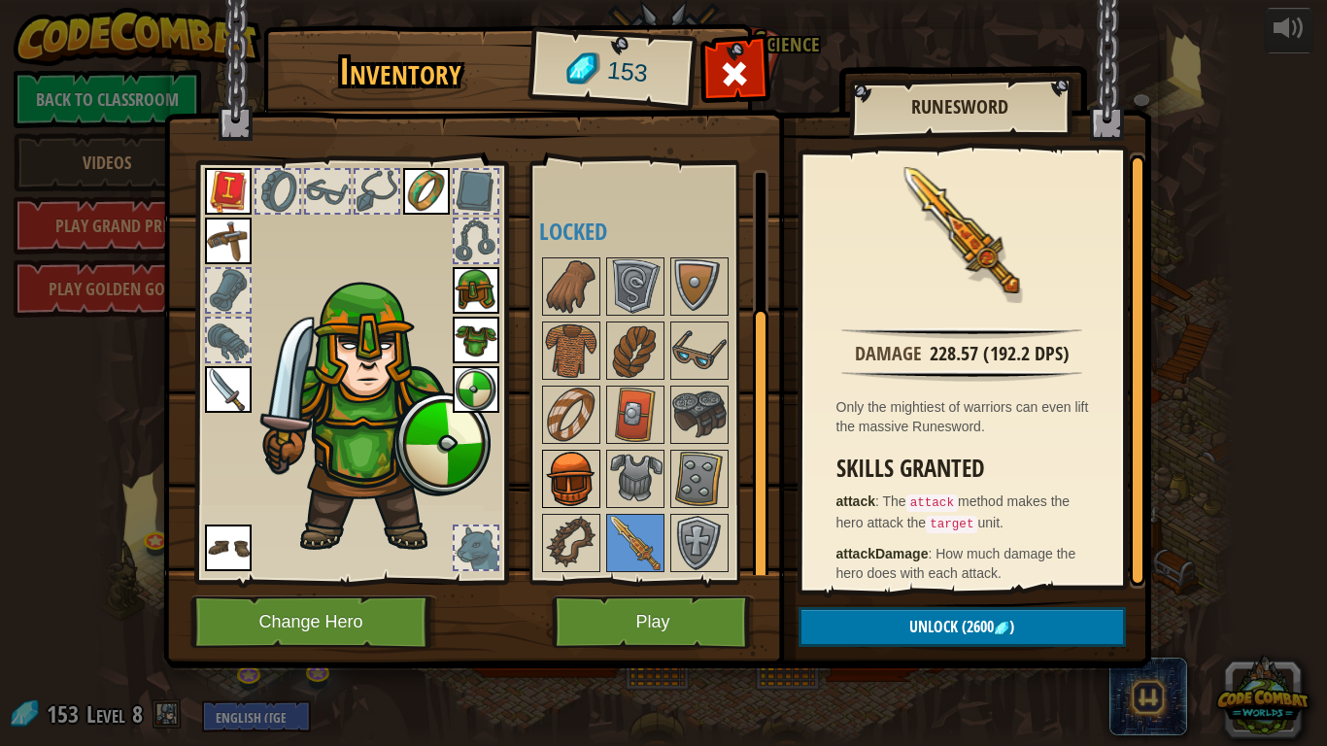
click at [581, 487] on img at bounding box center [571, 479] width 54 height 54
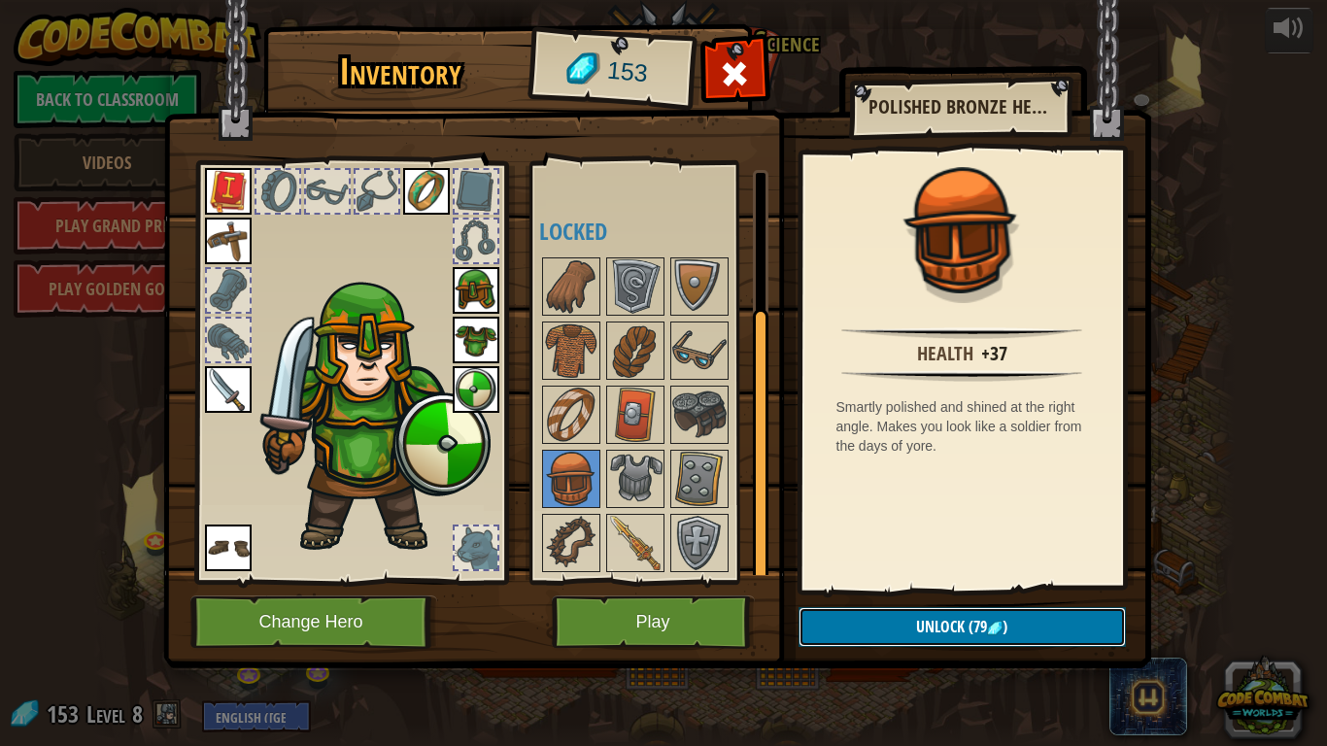
click at [853, 628] on button "Unlock (79 )" at bounding box center [962, 627] width 327 height 40
click at [868, 628] on button "Confirm" at bounding box center [962, 627] width 327 height 40
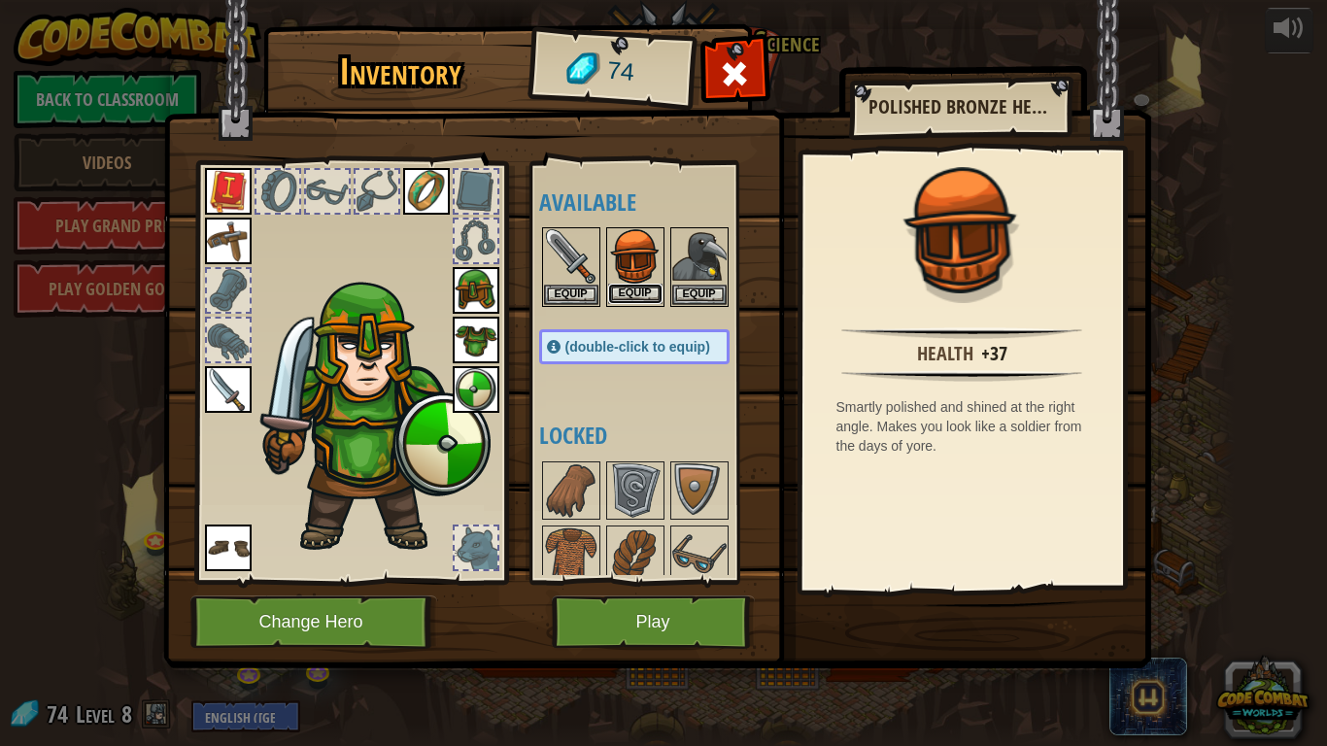
click at [637, 294] on button "Equip" at bounding box center [635, 294] width 54 height 20
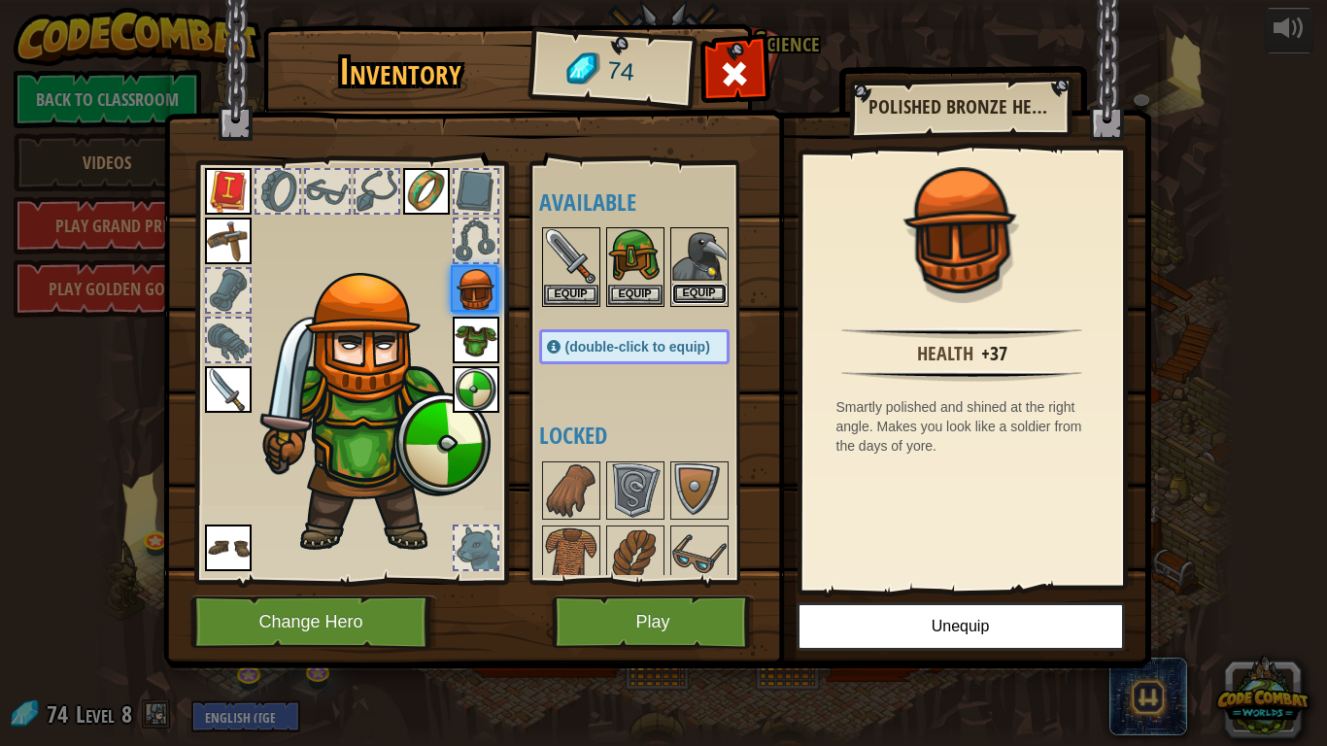
click at [681, 289] on button "Equip" at bounding box center [699, 294] width 54 height 20
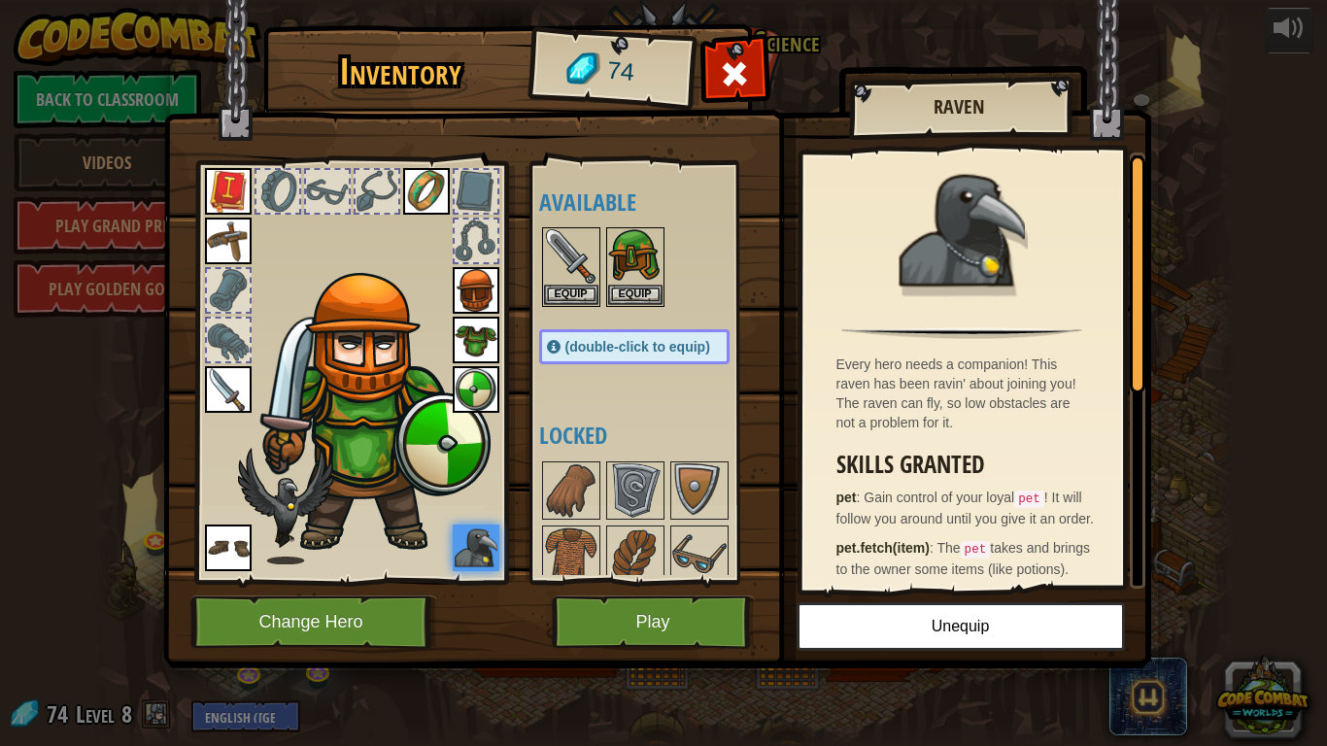
click at [595, 439] on h4 "Locked" at bounding box center [653, 435] width 229 height 25
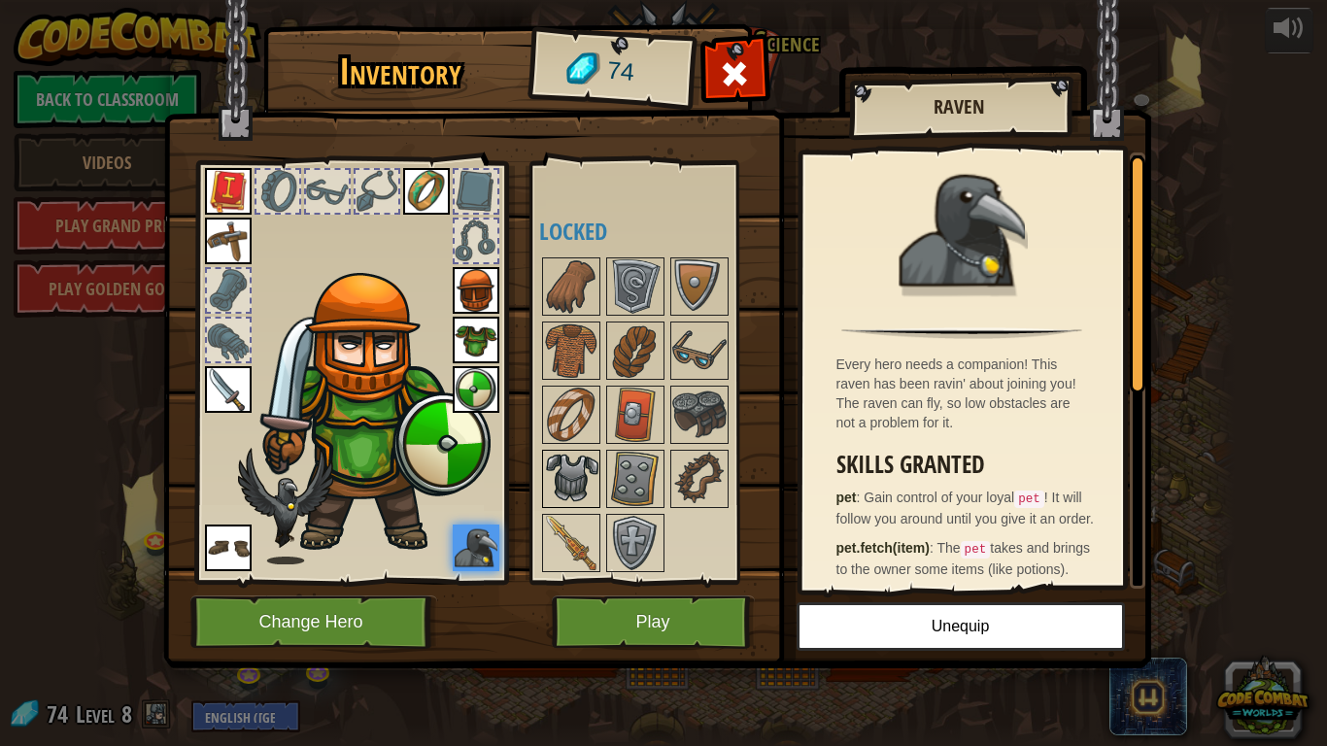
click at [575, 471] on img at bounding box center [571, 479] width 54 height 54
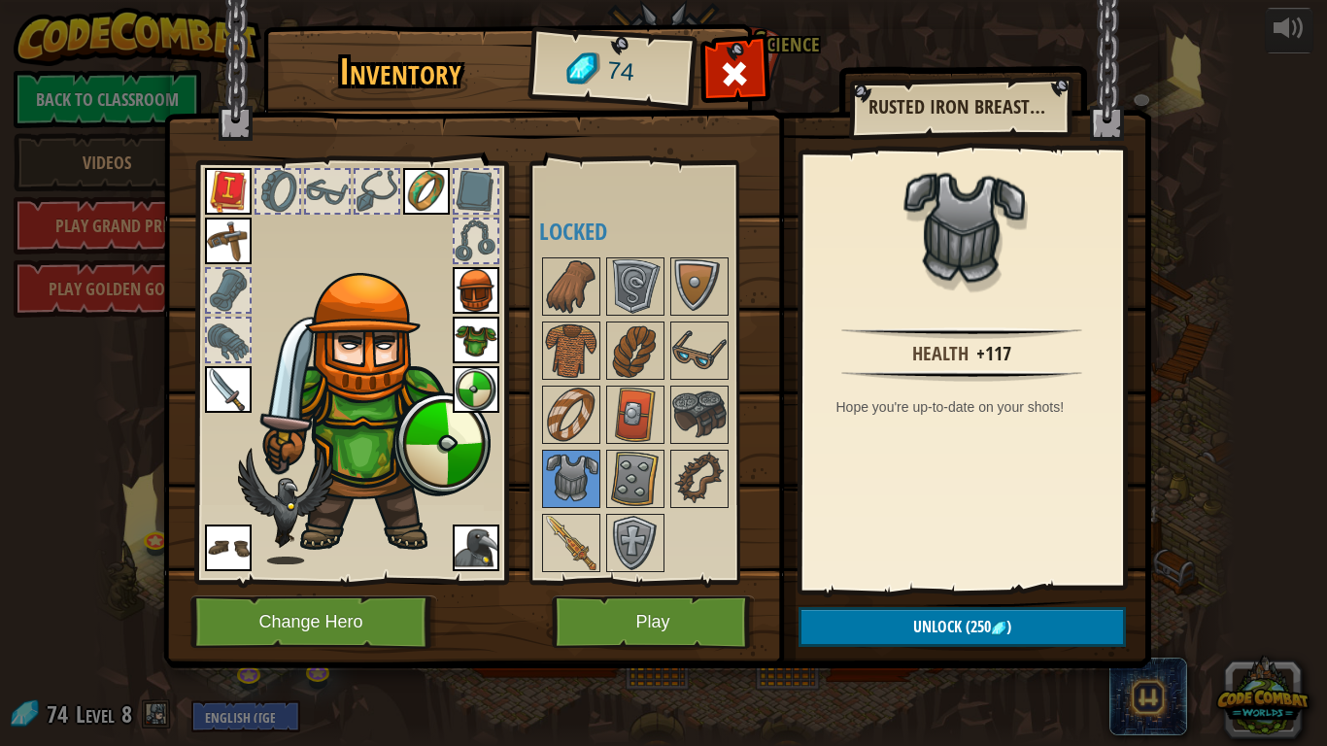
click at [474, 336] on img at bounding box center [476, 340] width 47 height 47
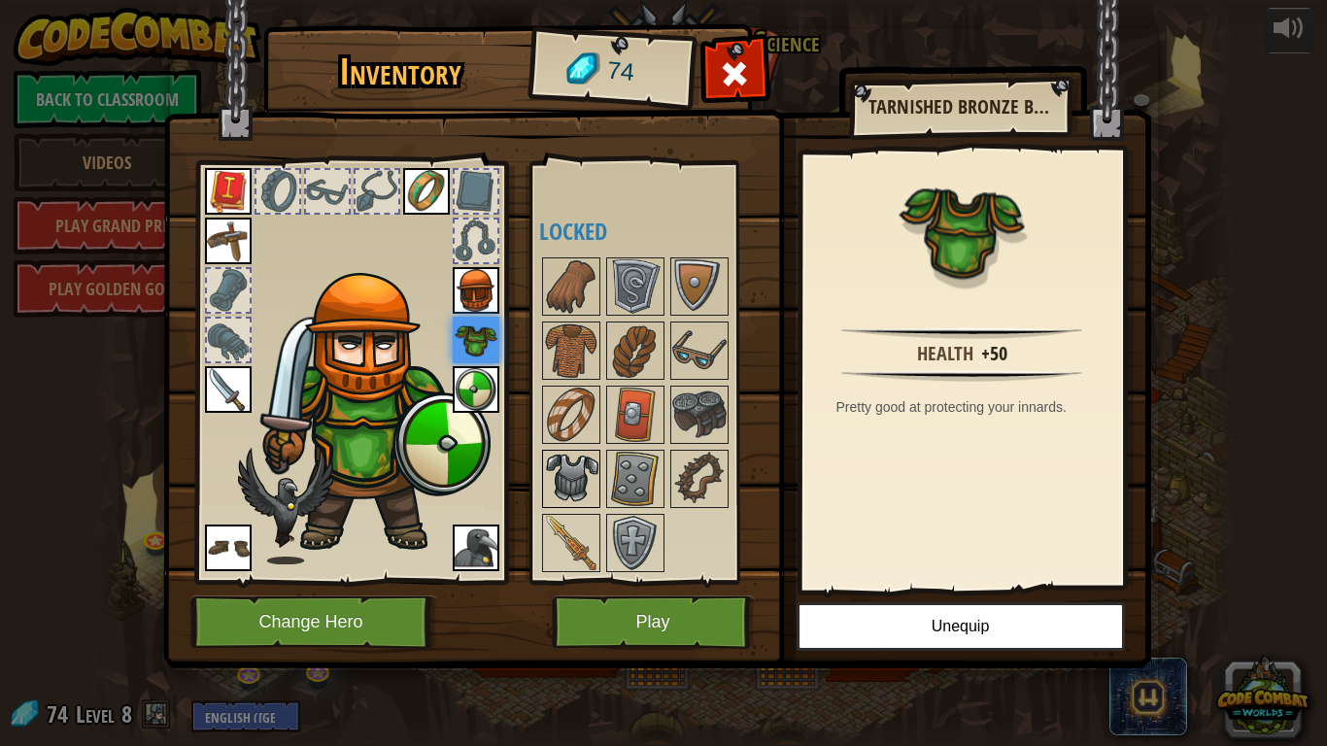
click at [558, 484] on img at bounding box center [571, 479] width 54 height 54
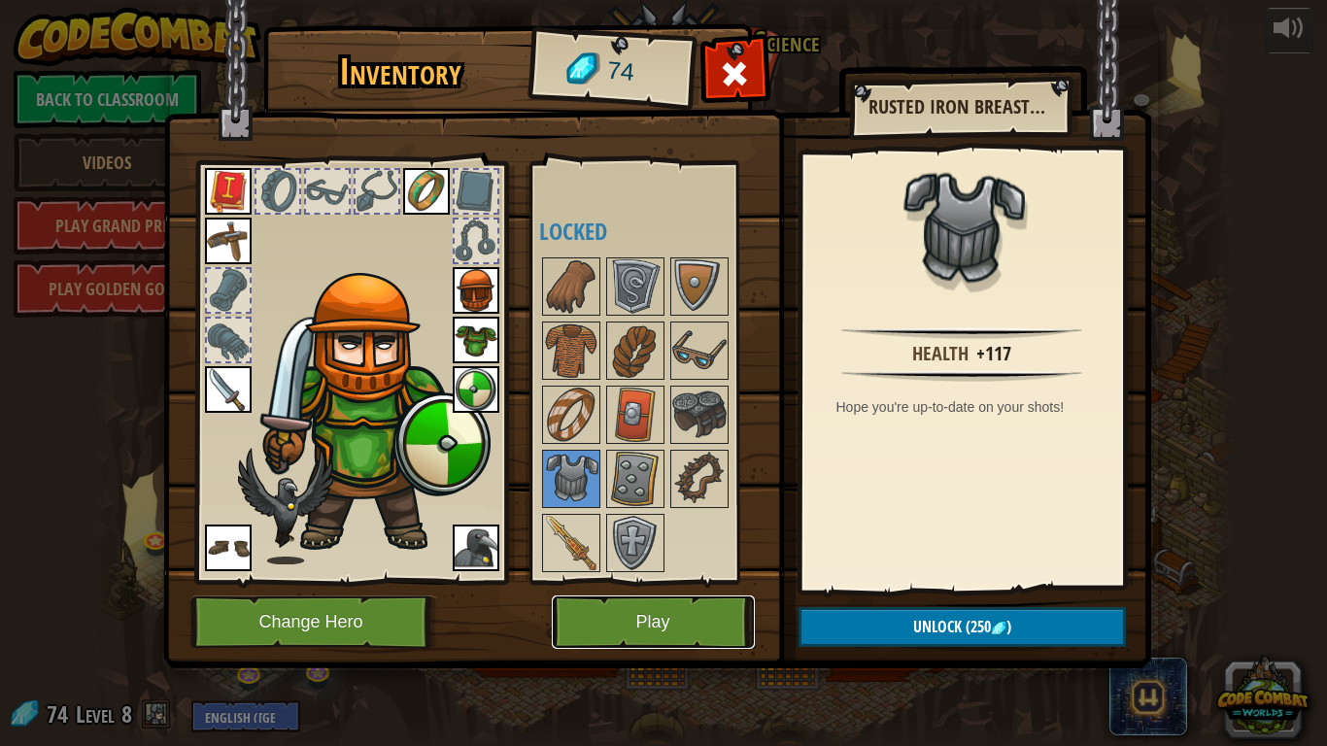
click at [608, 615] on button "Play" at bounding box center [653, 622] width 203 height 53
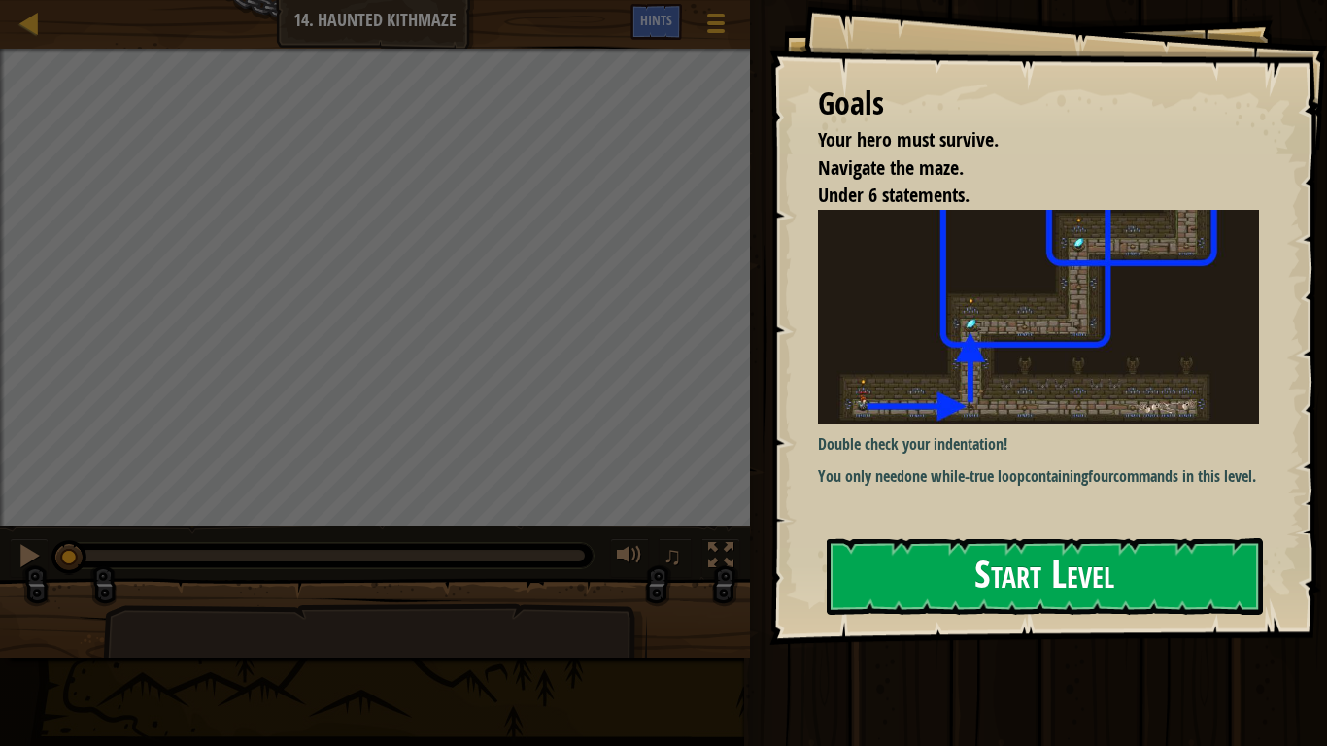
click at [874, 384] on img at bounding box center [1038, 317] width 441 height 214
click at [890, 568] on button "Start Level" at bounding box center [1045, 576] width 436 height 77
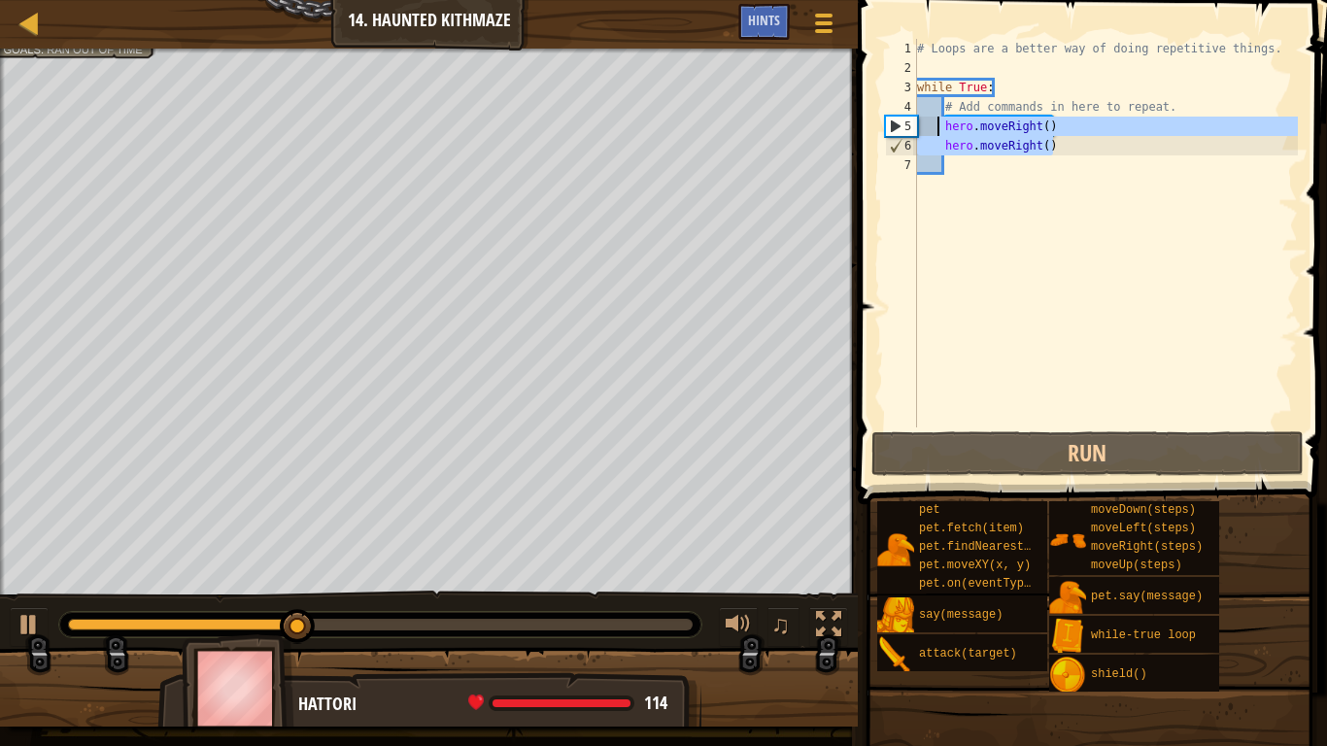
drag, startPoint x: 1068, startPoint y: 139, endPoint x: 938, endPoint y: 128, distance: 129.6
click at [938, 128] on div "# Loops are a better way of doing repetitive things. while True : # Add command…" at bounding box center [1105, 252] width 385 height 427
type textarea "hero.moveRight() hero.moveRight()"
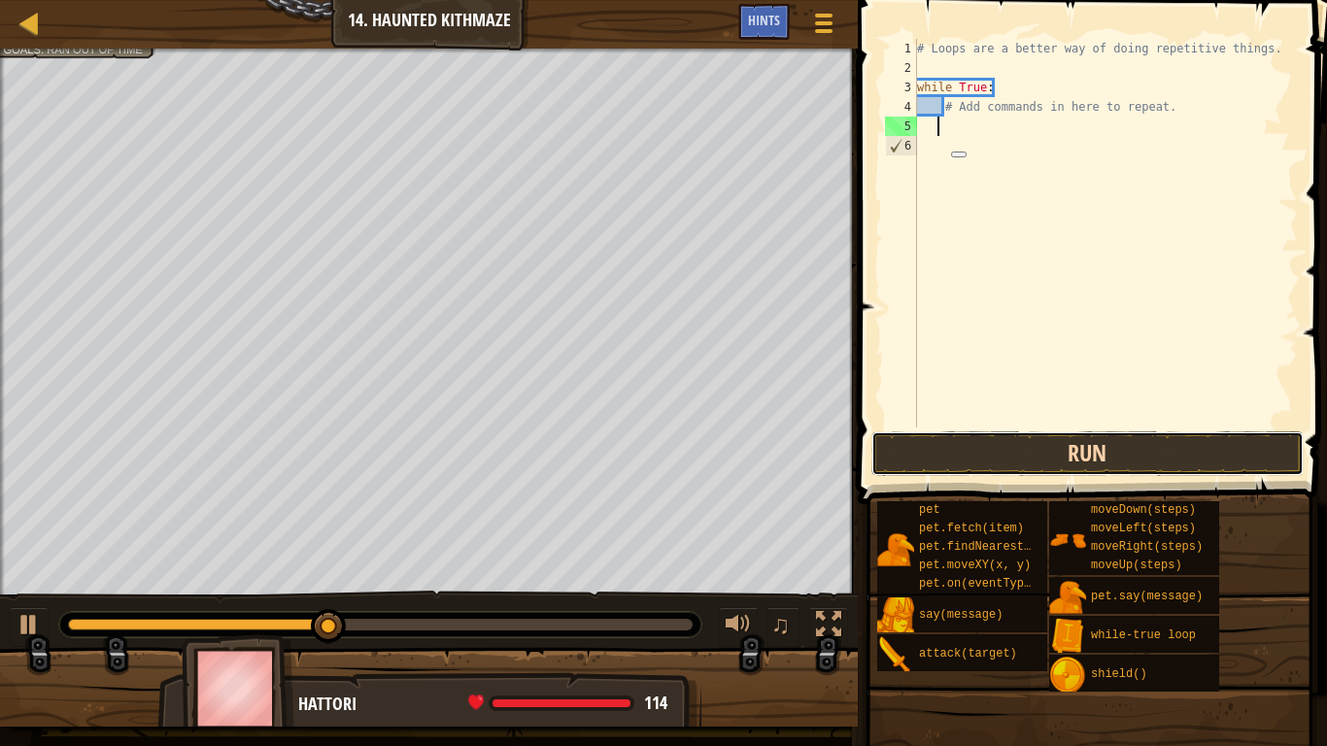
click at [1008, 460] on button "Run" at bounding box center [1087, 453] width 432 height 45
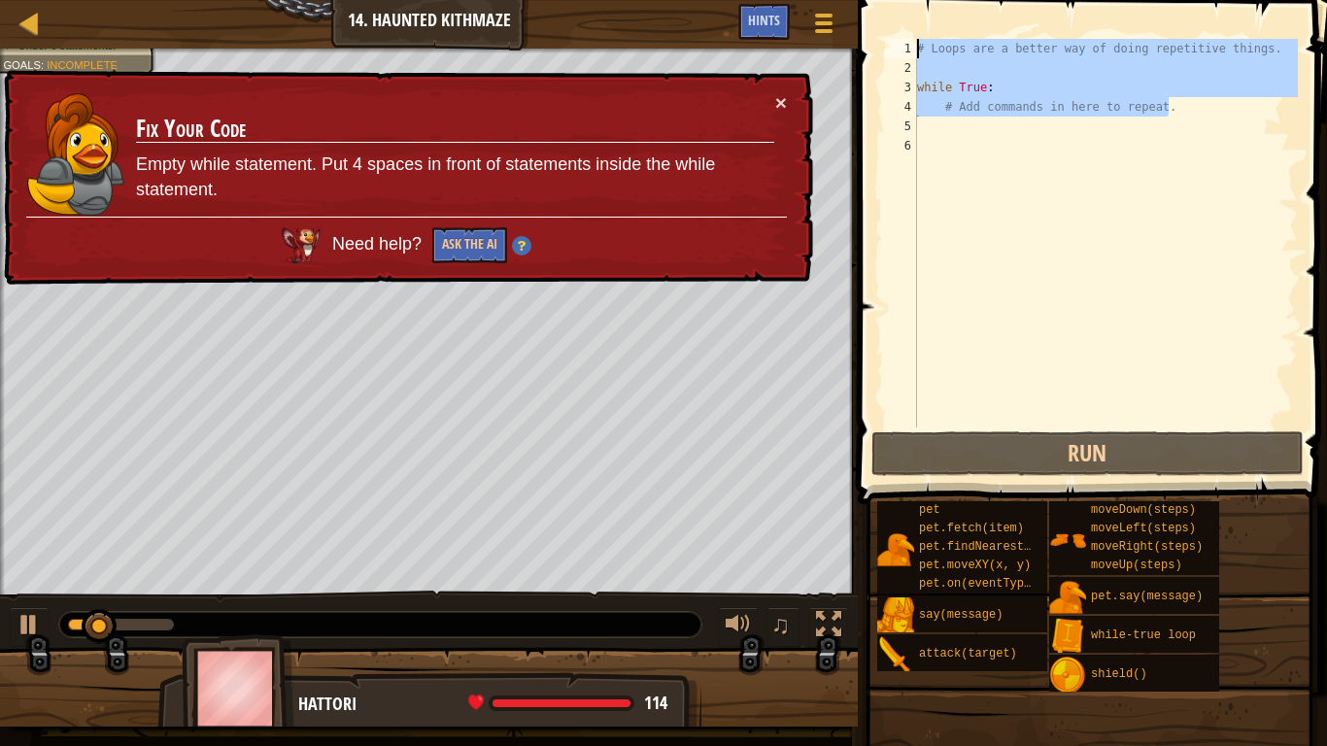
drag, startPoint x: 1166, startPoint y: 106, endPoint x: 860, endPoint y: 20, distance: 317.7
click at [860, 20] on div "1 2 3 4 5 6 # Loops are a better way of doing repetitive things. while True : #…" at bounding box center [1089, 291] width 475 height 562
type textarea "# Loops are a better way of doing repetitive things."
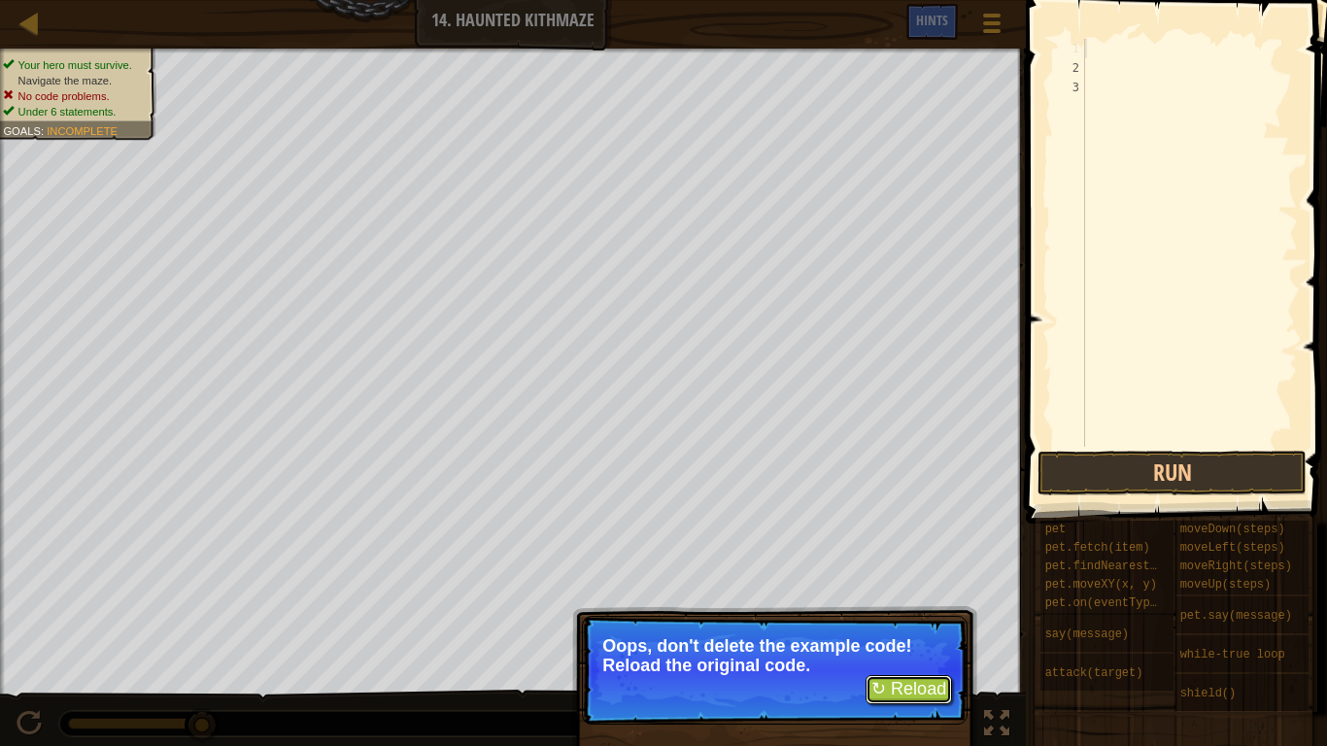
click at [916, 628] on button "↻ Reload" at bounding box center [909, 689] width 86 height 29
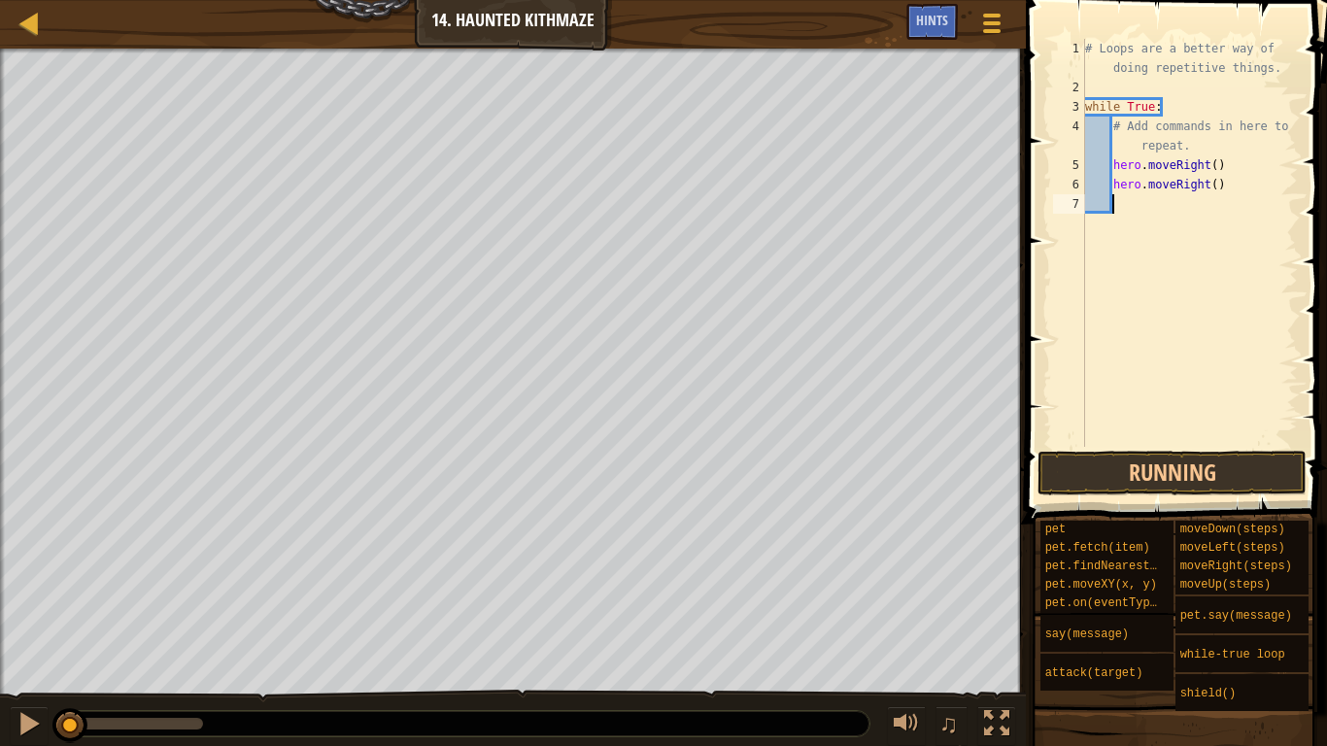
scroll to position [9, 0]
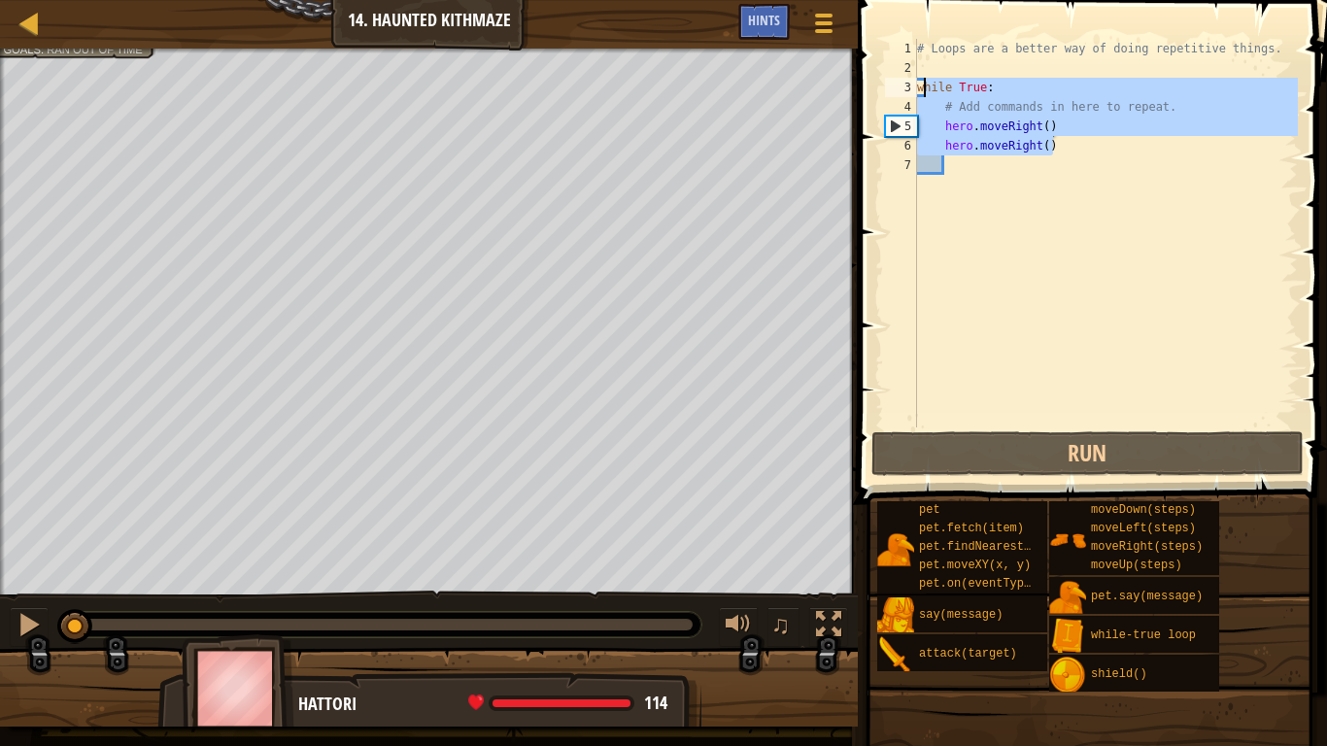
drag, startPoint x: 1076, startPoint y: 152, endPoint x: 919, endPoint y: 85, distance: 171.1
click at [919, 85] on div "# Loops are a better way of doing repetitive things. while True : # Add command…" at bounding box center [1105, 252] width 385 height 427
type textarea "while True: # Add commands in here to repeat."
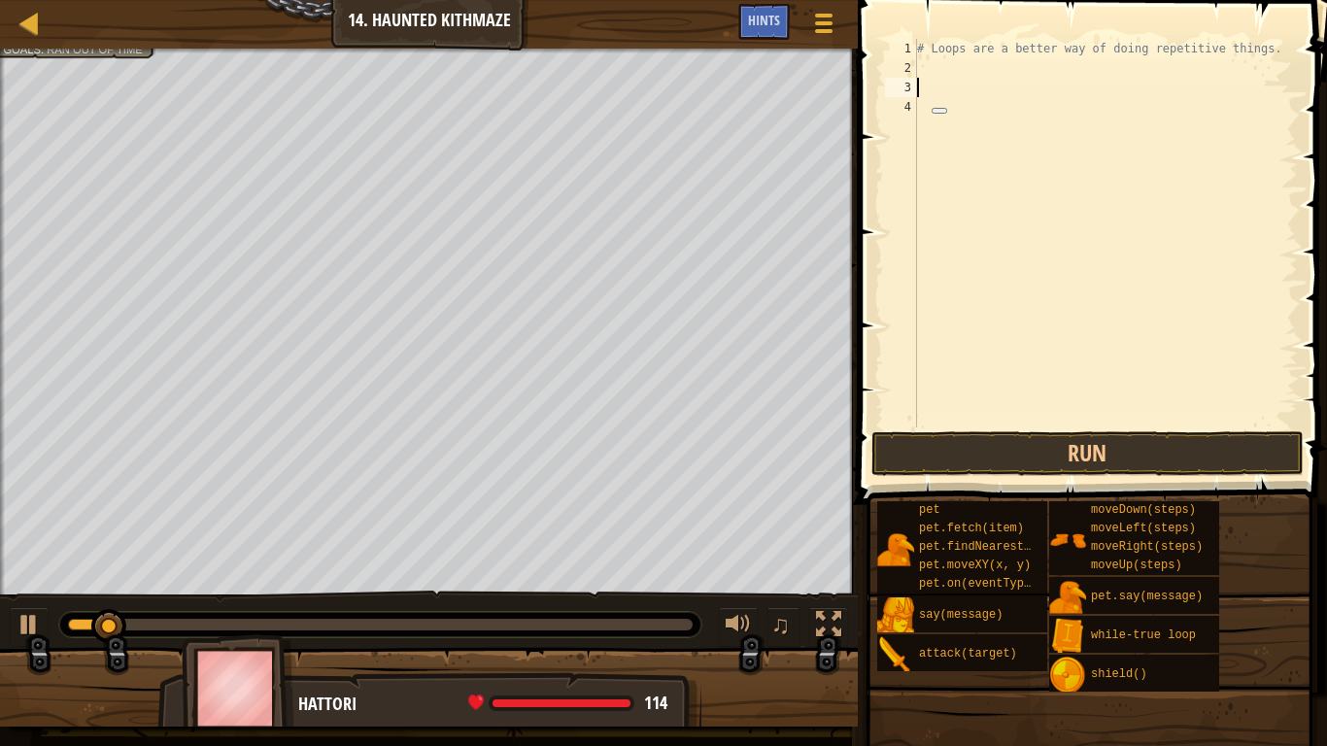
click at [1090, 442] on button "Run" at bounding box center [1087, 453] width 432 height 45
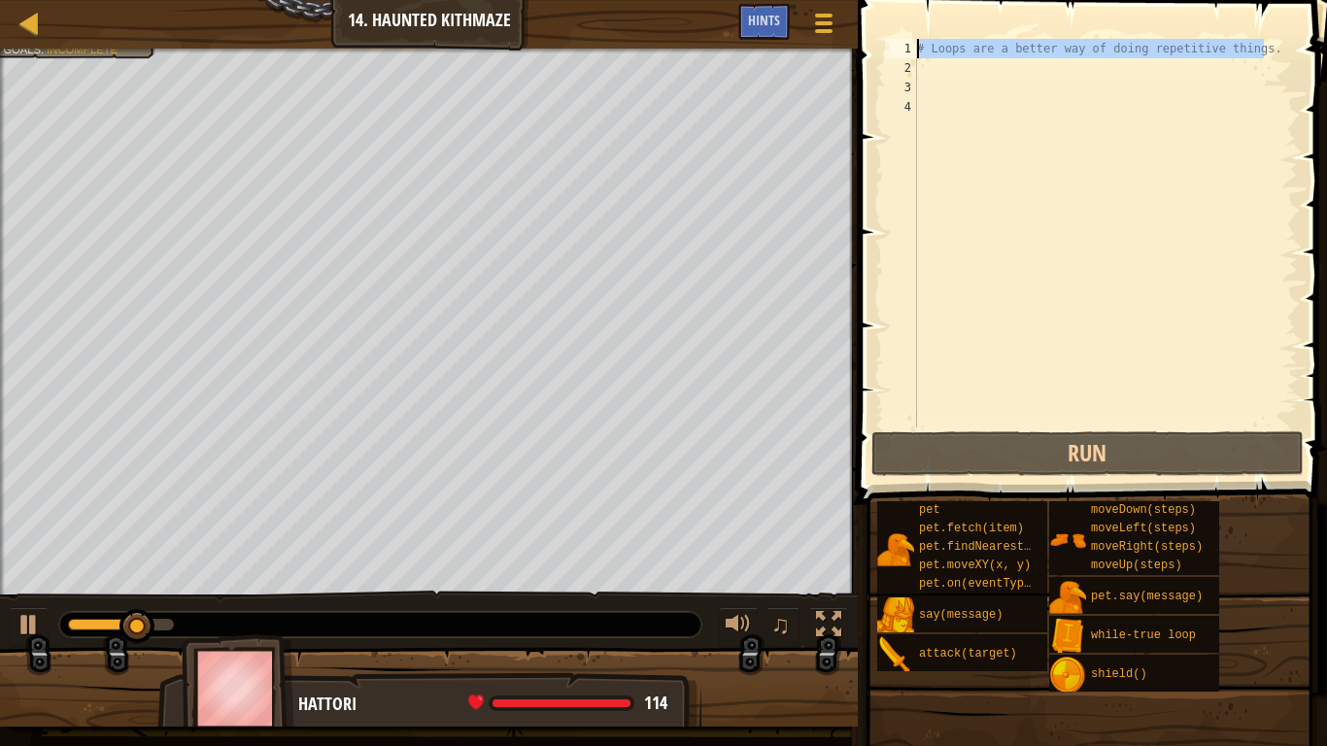
drag, startPoint x: 1266, startPoint y: 45, endPoint x: 909, endPoint y: 28, distance: 356.9
click at [909, 28] on div "1 2 3 4 # Loops are a better way of doing repetitive things. הההההההההההההההההה…" at bounding box center [1089, 291] width 475 height 562
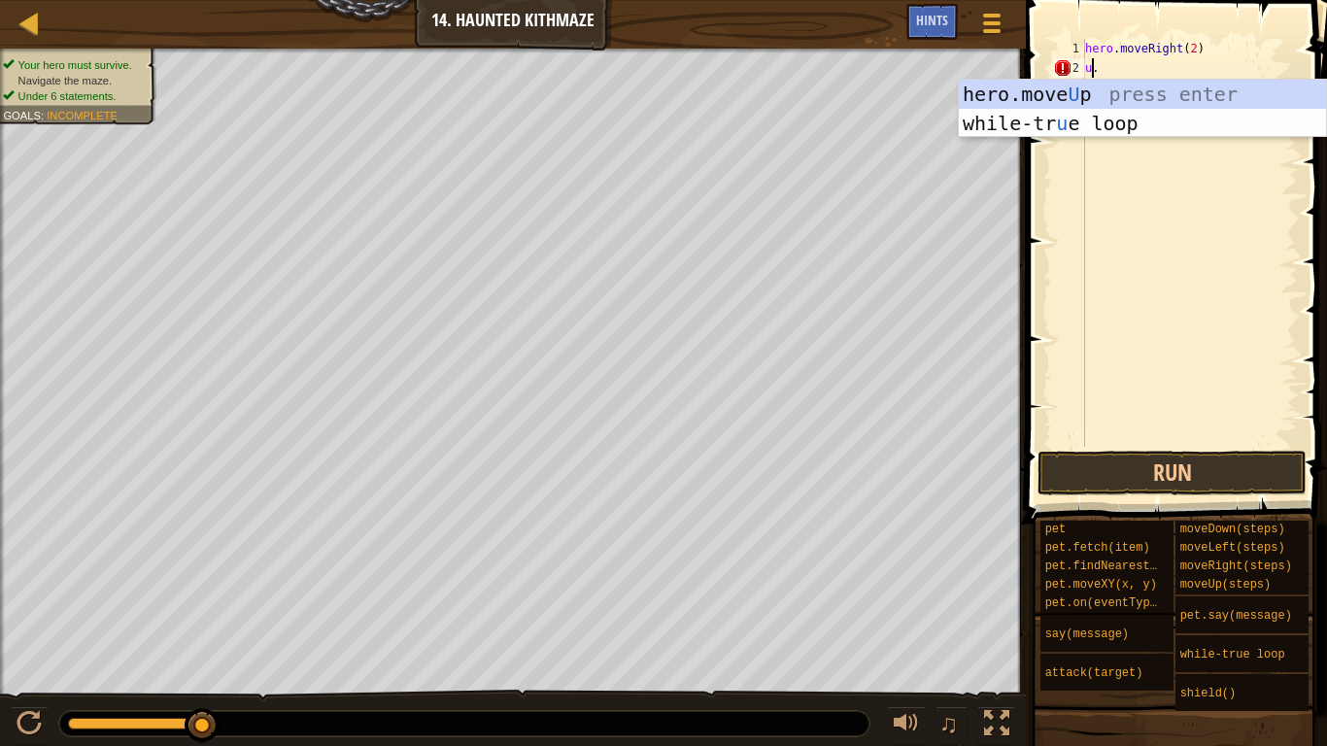
scroll to position [9, 2]
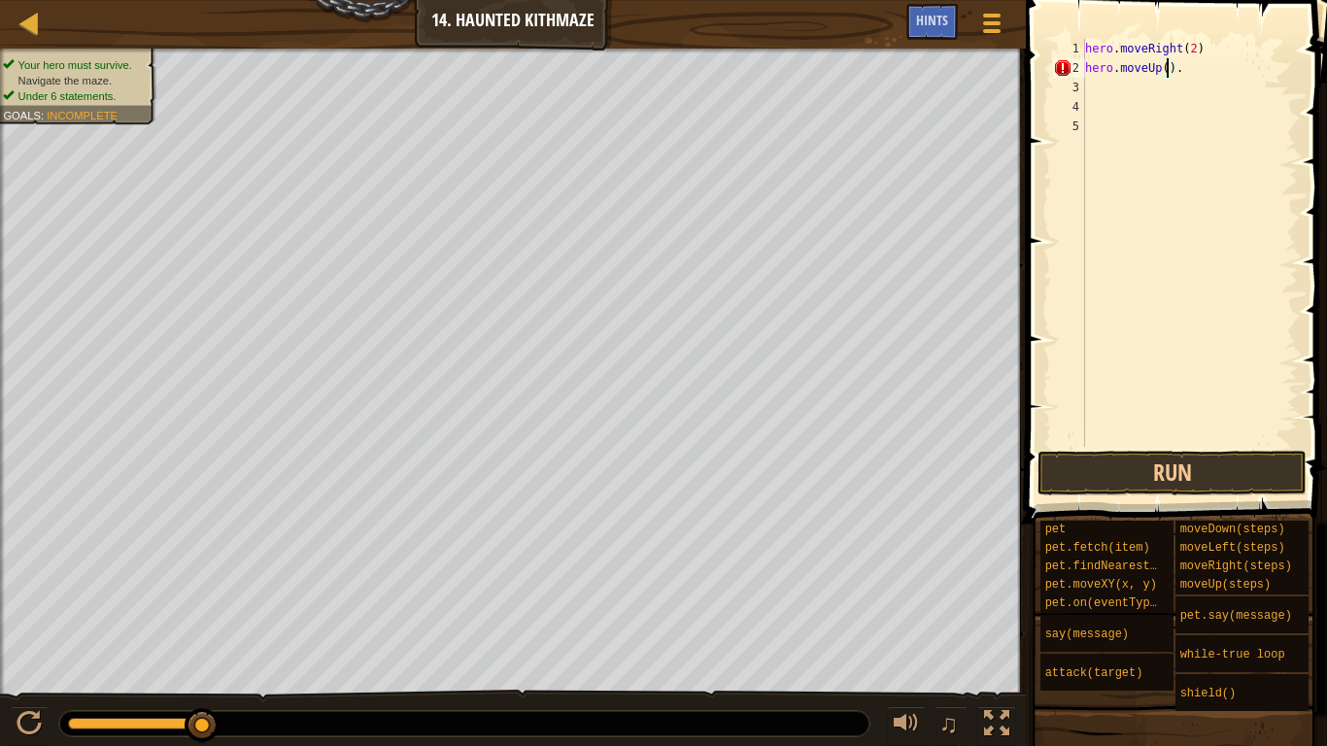
type textarea "hero.moveUp(2)."
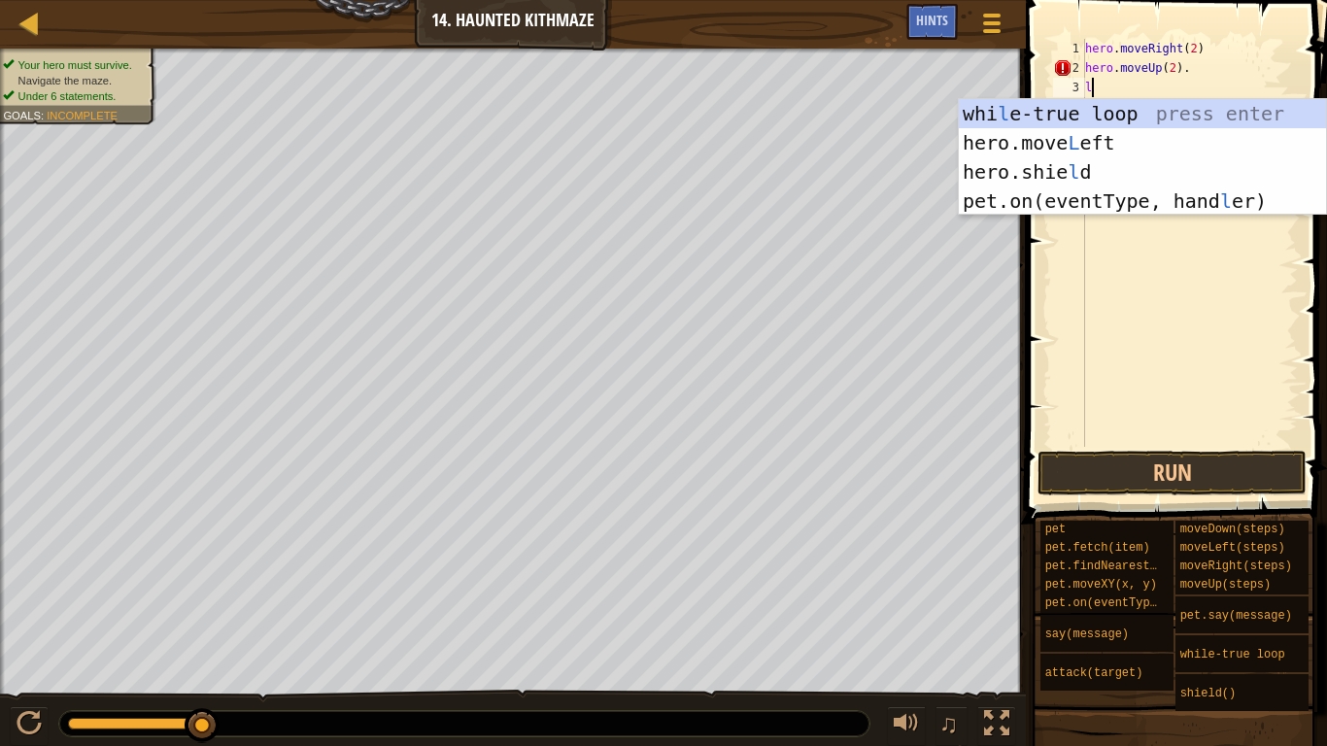
scroll to position [9, 1]
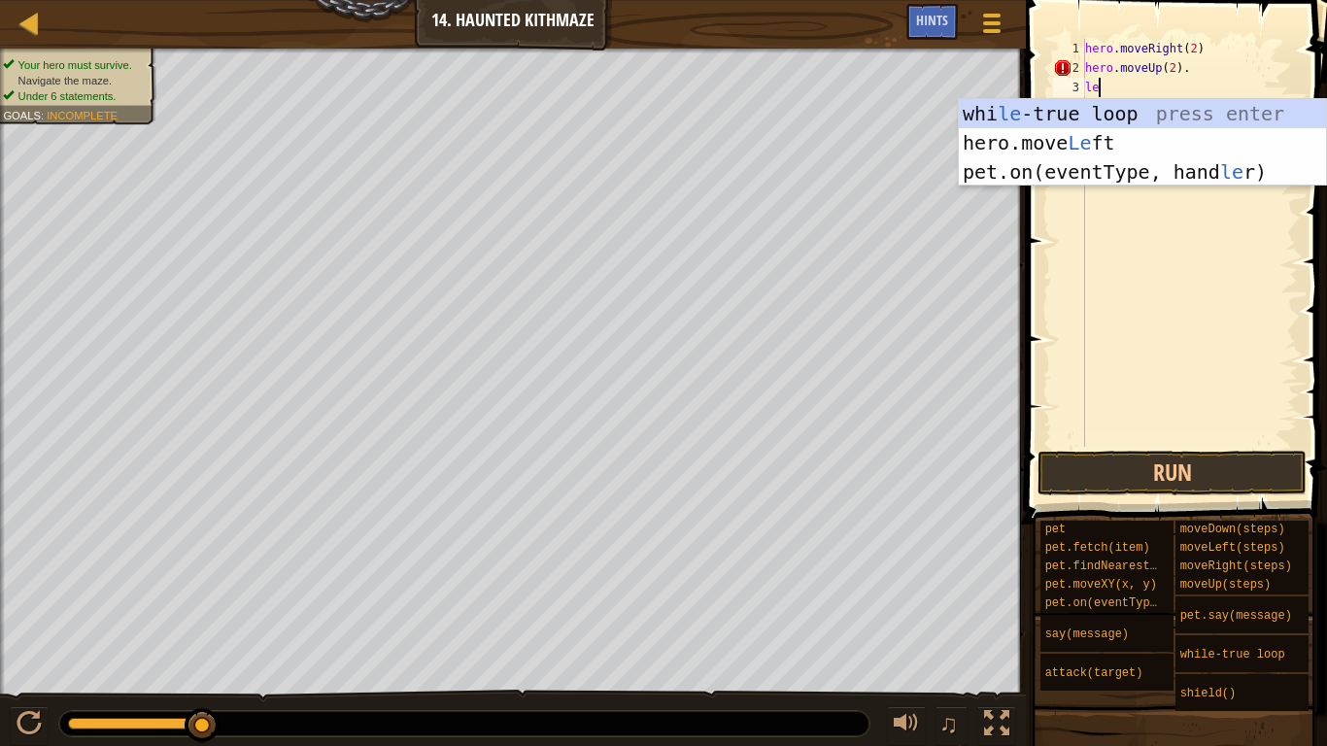
type textarea "lef"
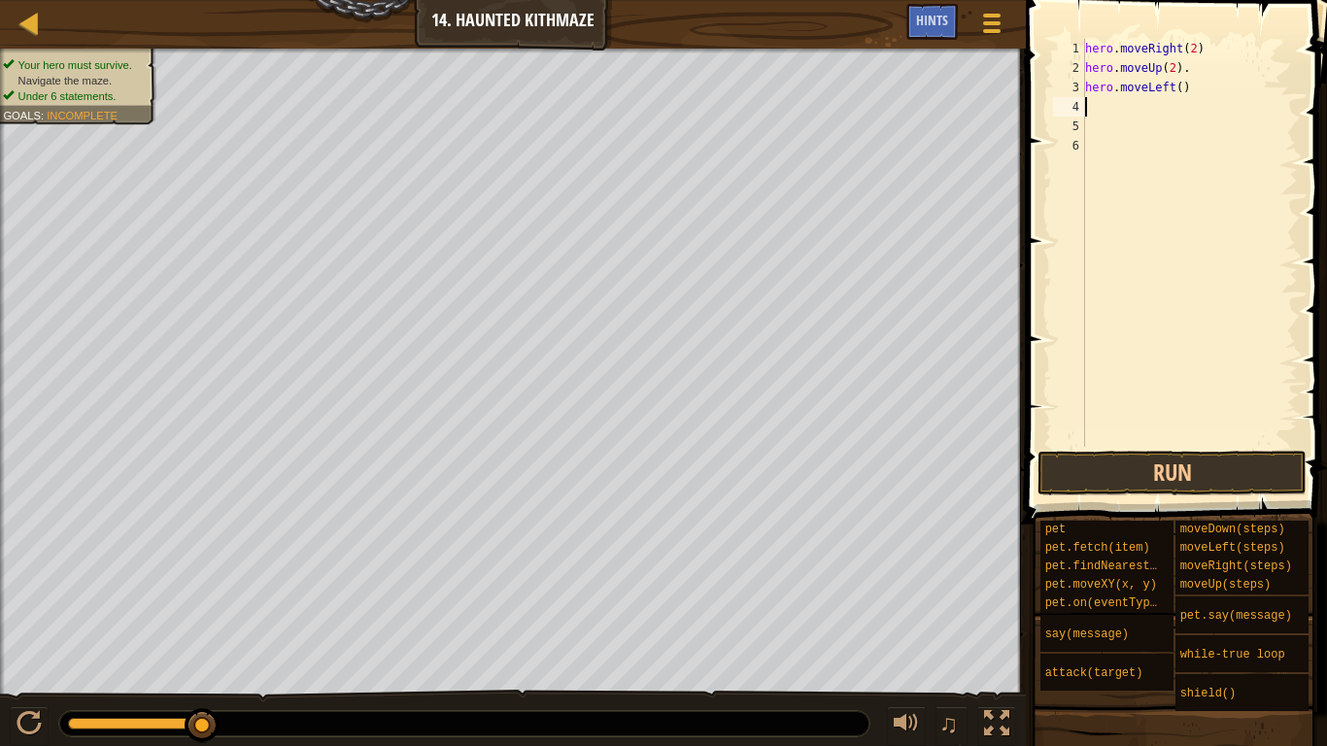
scroll to position [9, 0]
click at [1184, 76] on div "hero . moveRight ( 2 ) hero . moveUp ( 2 ) . hero . moveLeft ( )" at bounding box center [1189, 262] width 217 height 447
click at [1180, 89] on div "hero . moveRight ( 2 ) hero . moveUp ( 2 ) . hero . moveLeft ( )" at bounding box center [1189, 262] width 217 height 447
type textarea "hero.moveLeft(2)"
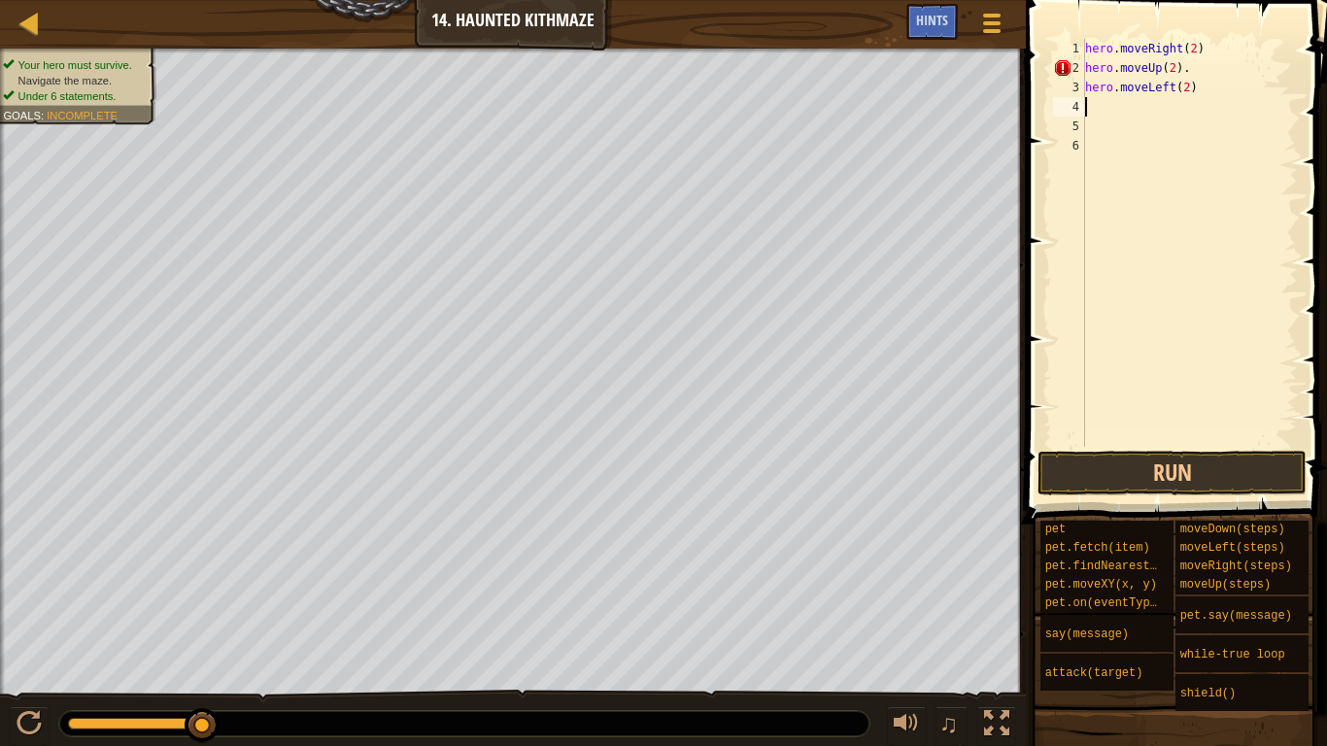
click at [1086, 111] on div "hero . moveRight ( 2 ) hero . moveUp ( 2 ) . hero . moveLeft ( 2 )" at bounding box center [1189, 262] width 217 height 447
type textarea "u"
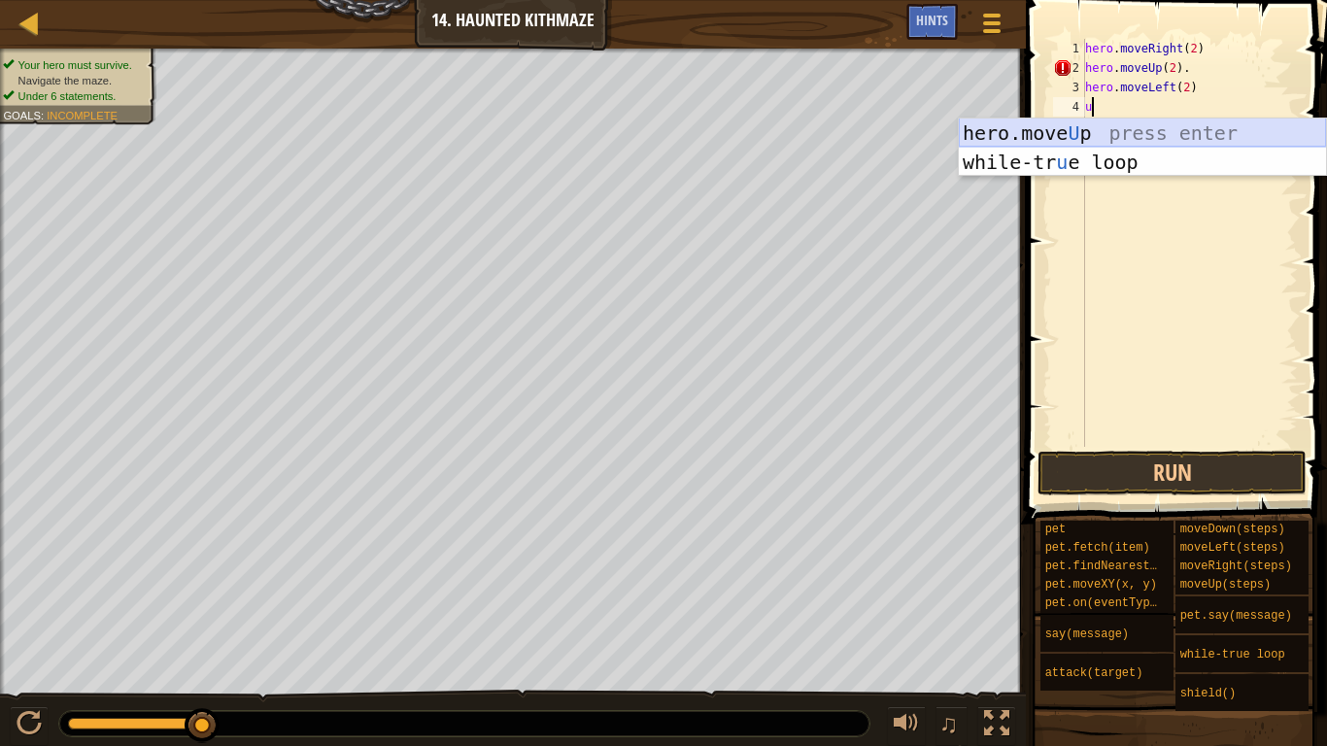
click at [1053, 131] on div "hero.move U p press enter while-tr u e loop press enter" at bounding box center [1142, 177] width 367 height 117
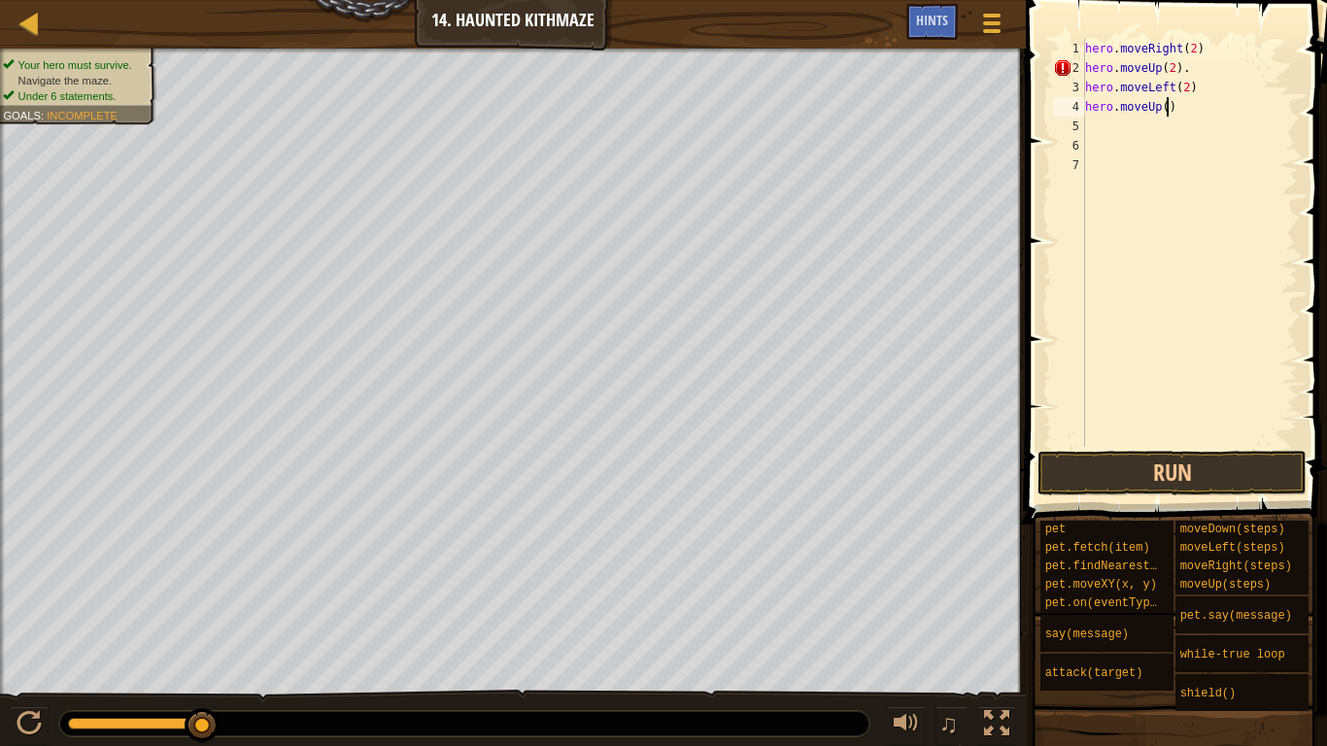
click at [1166, 113] on div "hero . moveRight ( 2 ) hero . moveUp ( 2 ) . hero . moveLeft ( 2 ) hero . moveU…" at bounding box center [1189, 262] width 217 height 447
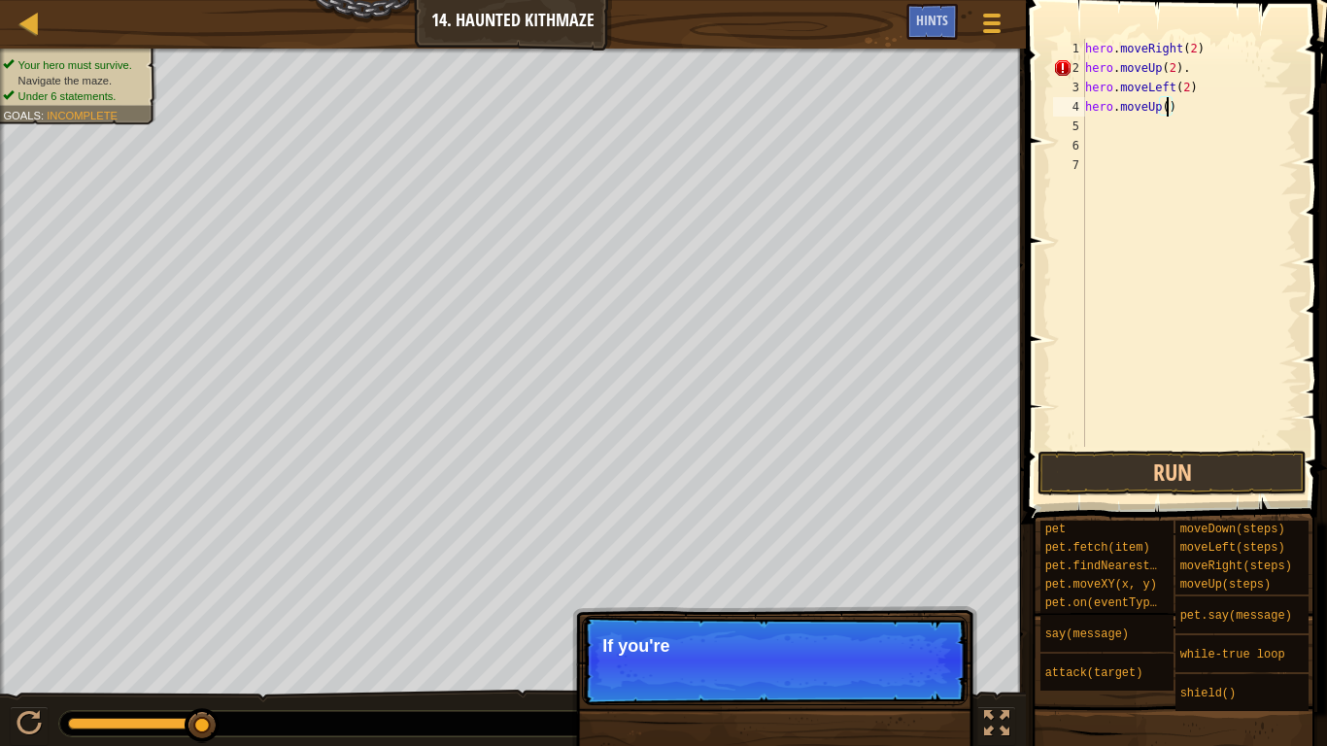
scroll to position [9, 13]
click at [1081, 469] on button "Run" at bounding box center [1172, 473] width 269 height 45
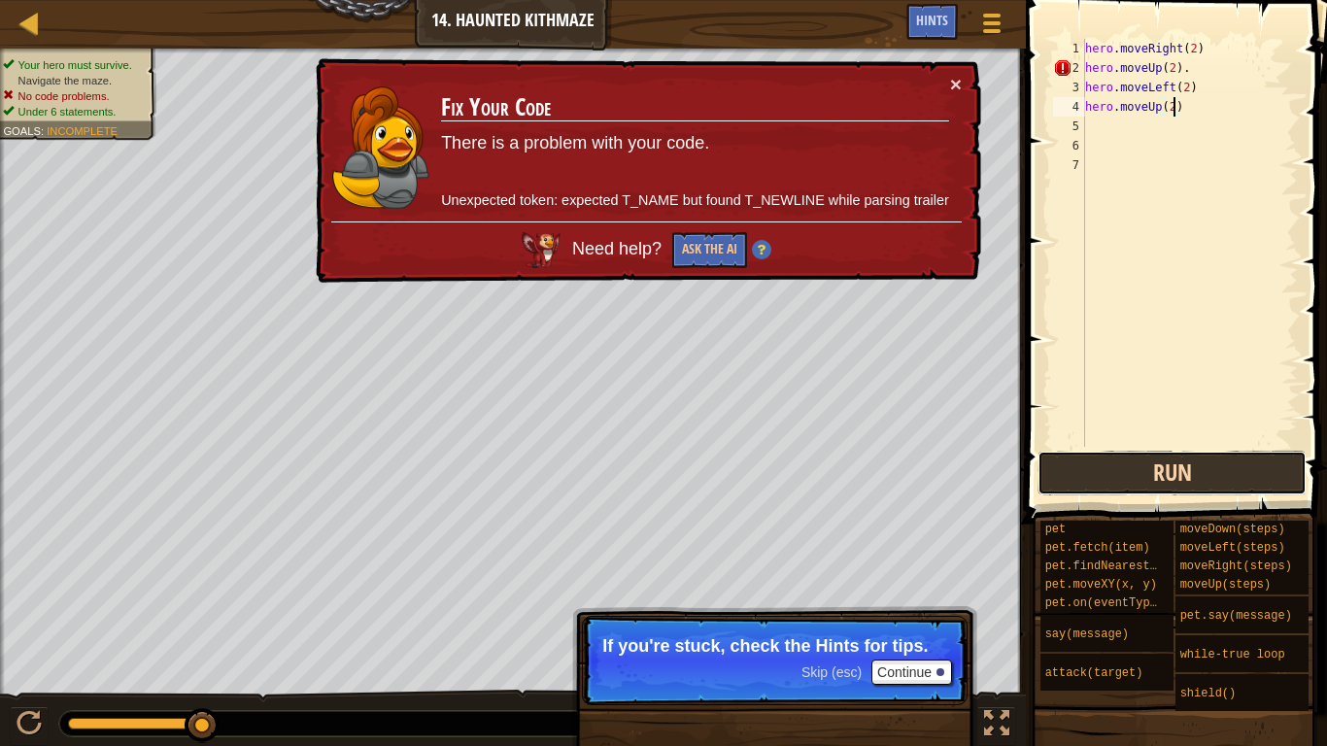
click at [1152, 460] on button "Run" at bounding box center [1172, 473] width 269 height 45
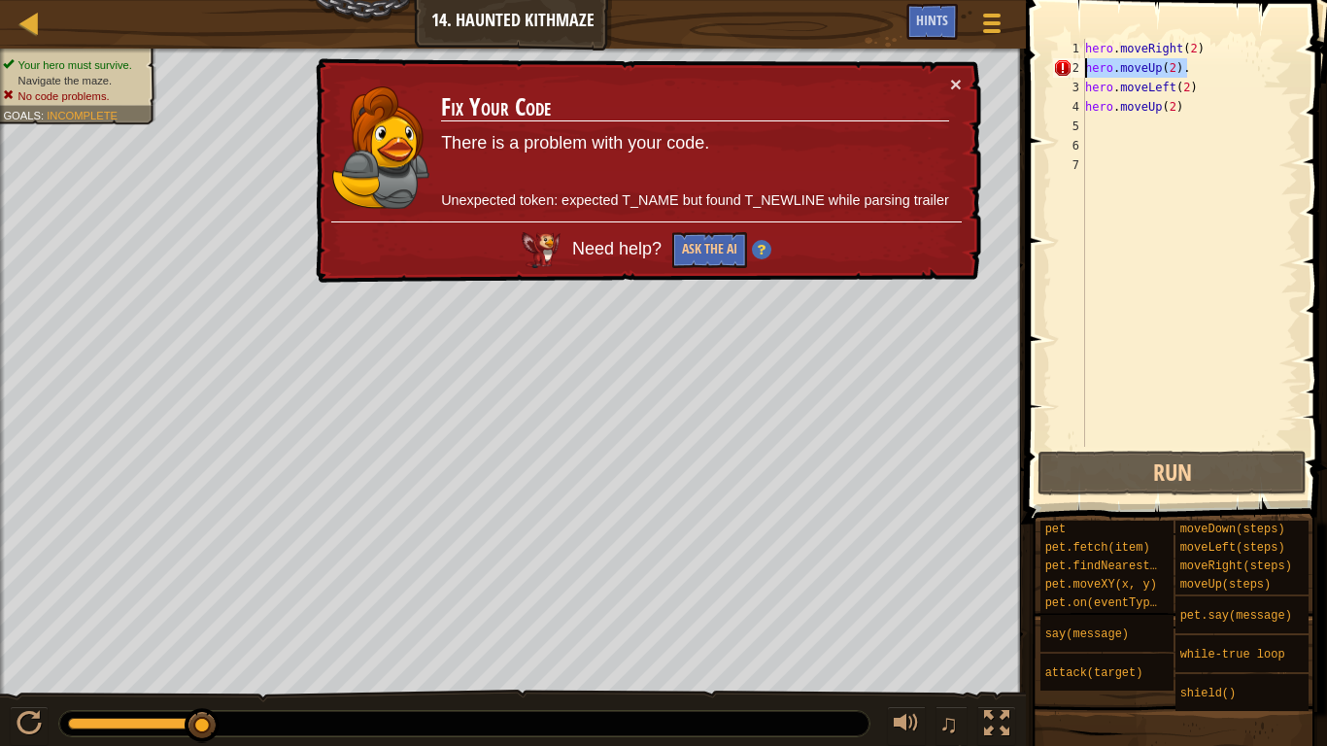
drag, startPoint x: 1191, startPoint y: 65, endPoint x: 1077, endPoint y: 66, distance: 113.7
click at [1077, 66] on div "hero.moveUp(2) 1 2 3 4 5 6 7 hero . moveRight ( 2 ) hero . moveUp ( 2 ) . hero …" at bounding box center [1173, 243] width 249 height 408
type textarea "hero.moveUp(2)."
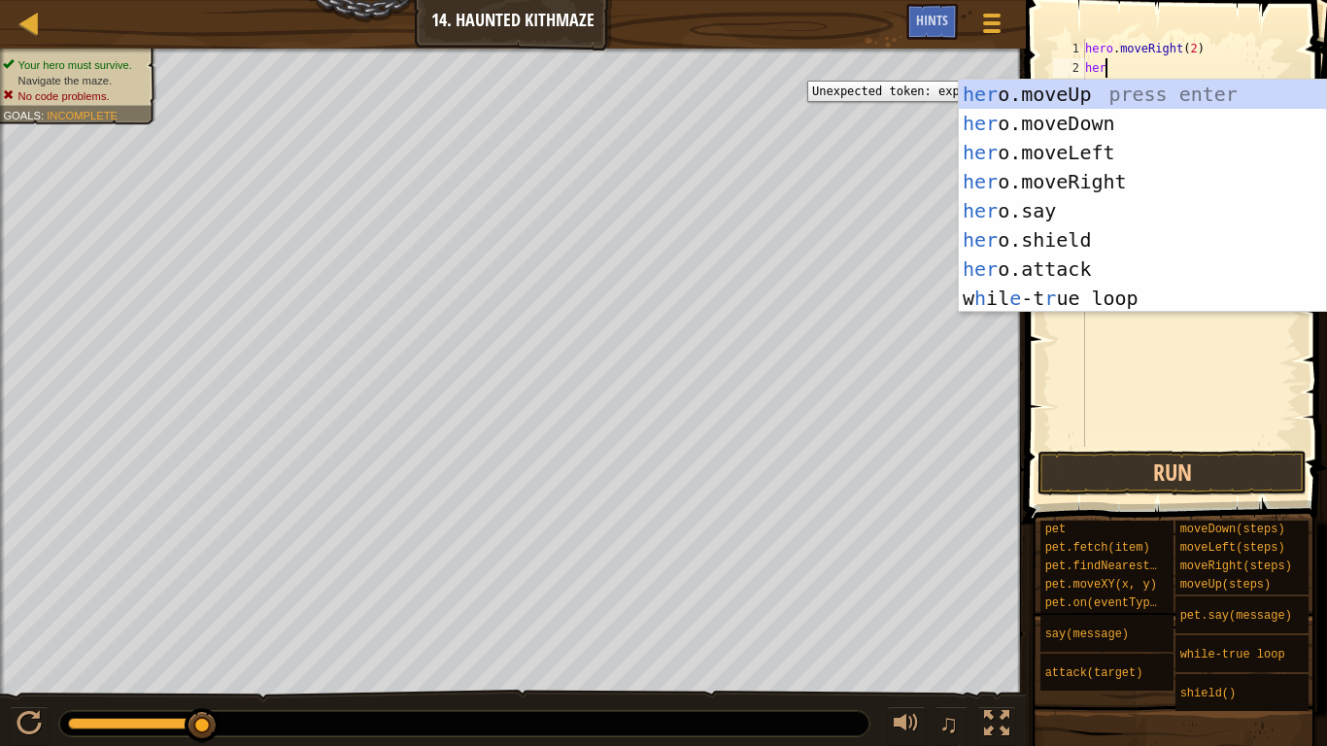
scroll to position [9, 1]
type textarea "h"
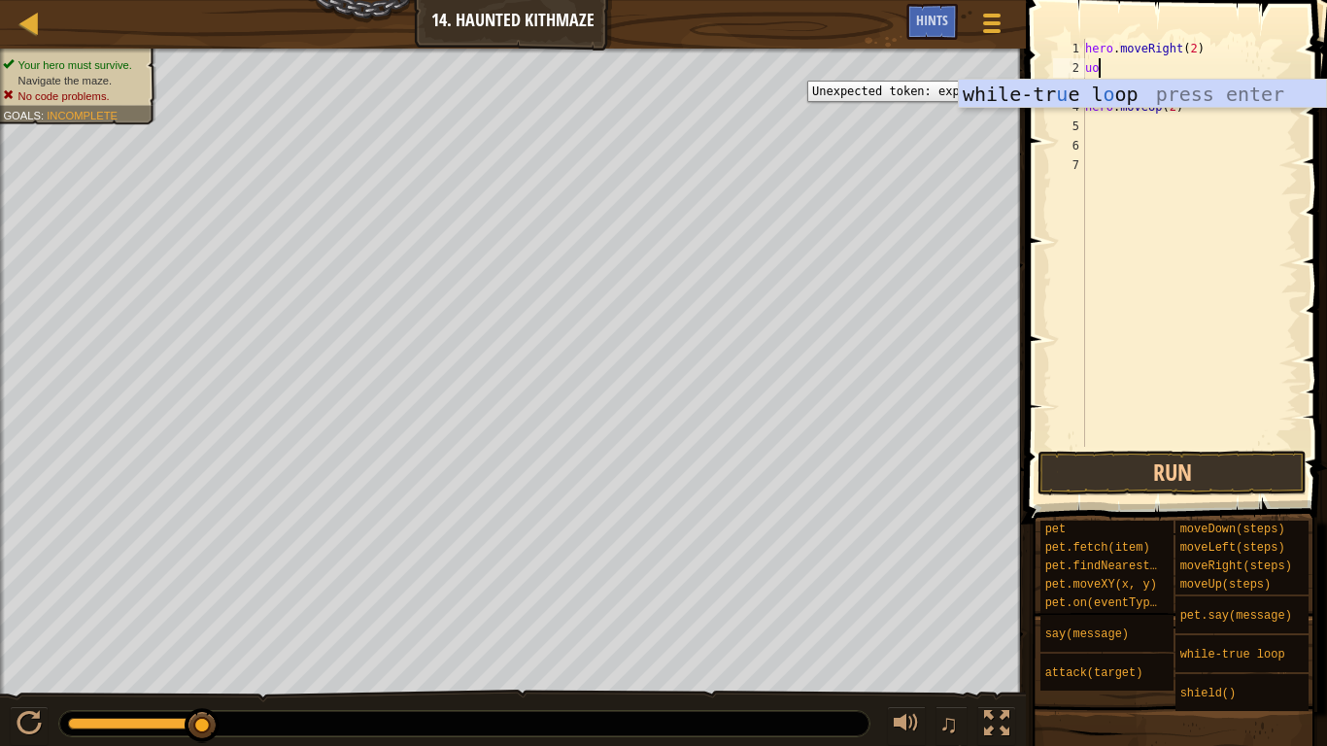
scroll to position [9, 0]
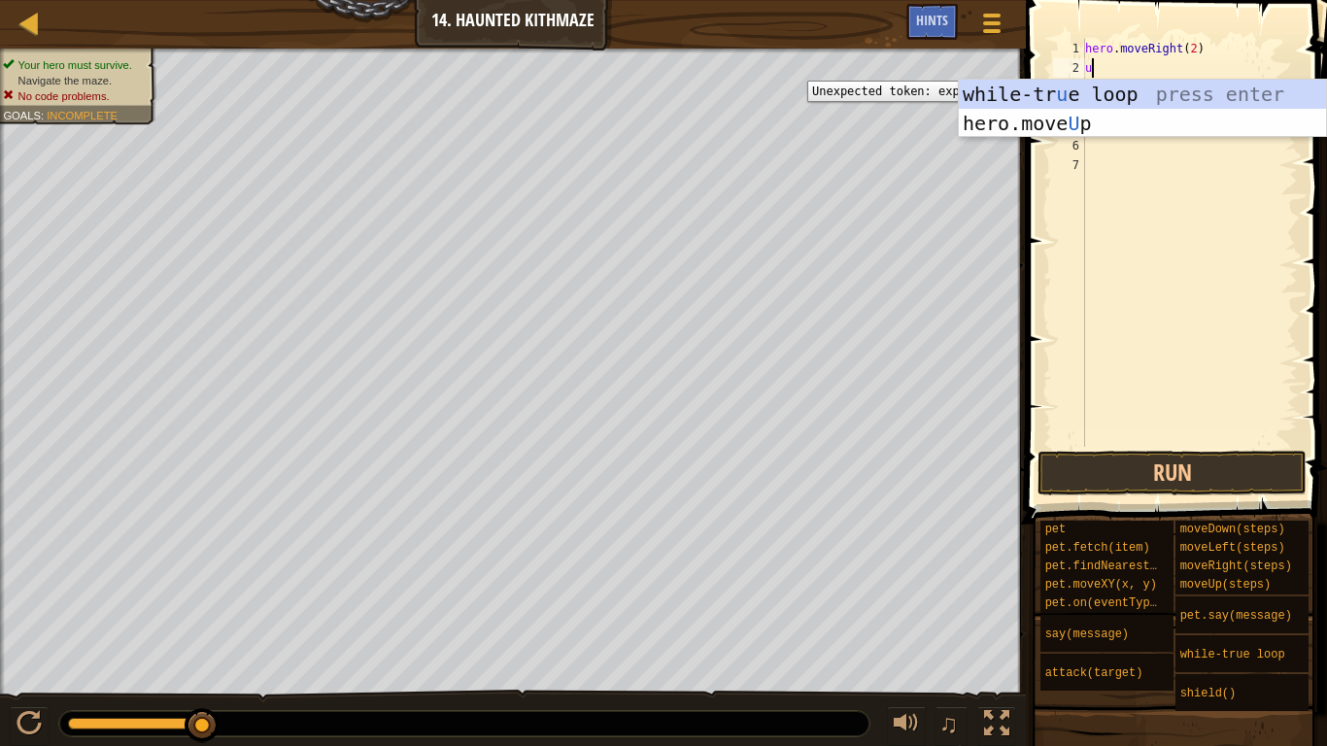
type textarea "up"
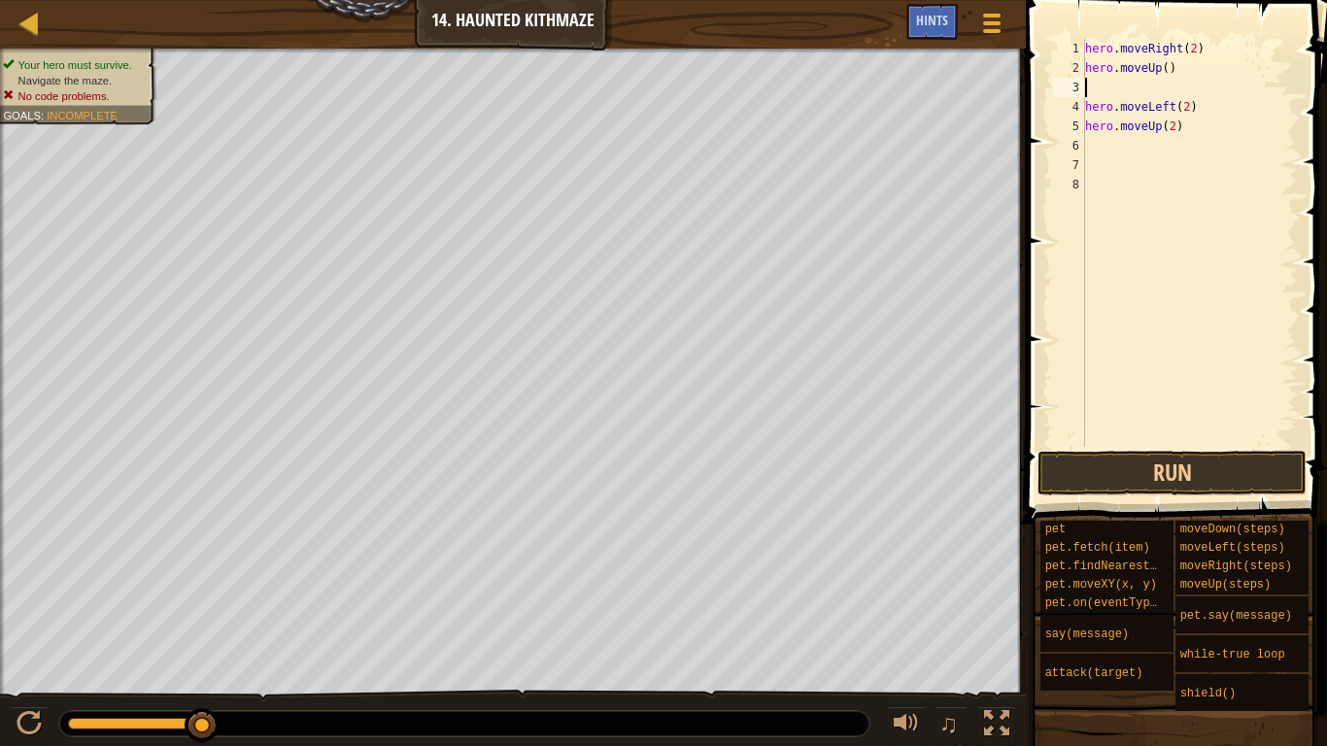
click at [1167, 64] on div "hero . moveRight ( 2 ) hero . moveUp ( ) hero . moveLeft ( 2 ) hero . moveUp ( …" at bounding box center [1189, 262] width 217 height 447
type textarea "hero.moveUp(2)"
click at [1088, 79] on div "hero . moveRight ( 2 ) hero . moveUp ( 2 ) hero . moveLeft ( 2 ) hero . moveUp …" at bounding box center [1189, 262] width 217 height 447
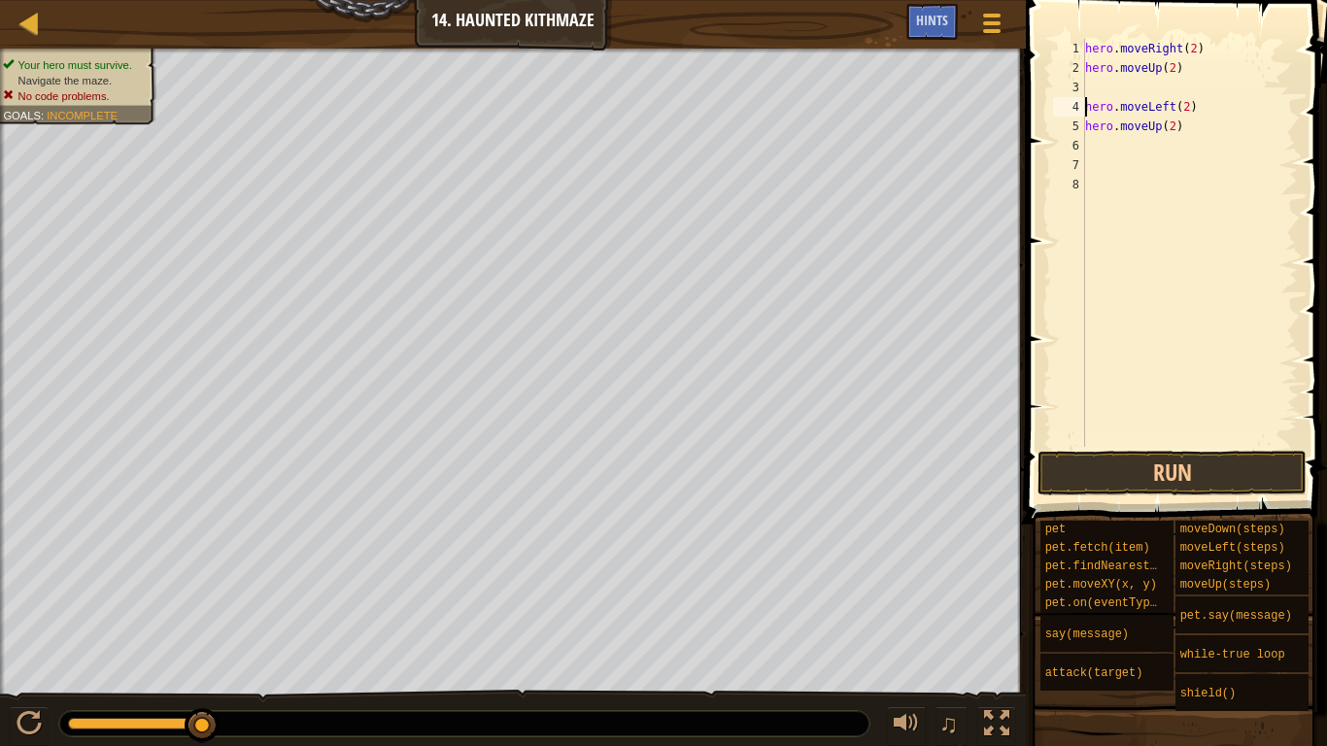
click at [1087, 109] on div "hero . moveRight ( 2 ) hero . moveUp ( 2 ) hero . moveLeft ( 2 ) hero . moveUp …" at bounding box center [1189, 262] width 217 height 447
click at [1151, 471] on button "Run" at bounding box center [1172, 473] width 269 height 45
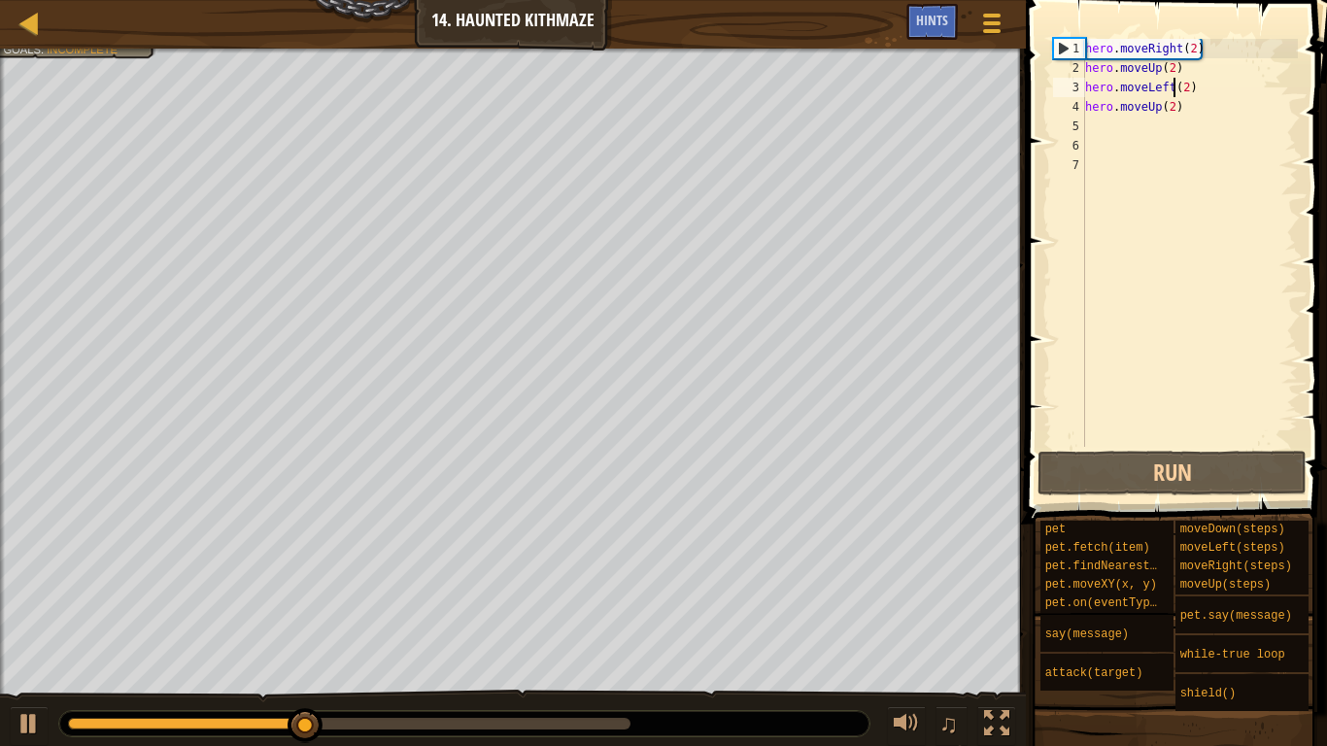
click at [1171, 83] on div "hero . moveRight ( 2 ) hero . moveUp ( 2 ) hero . moveLeft ( 2 ) hero . moveUp …" at bounding box center [1189, 262] width 217 height 447
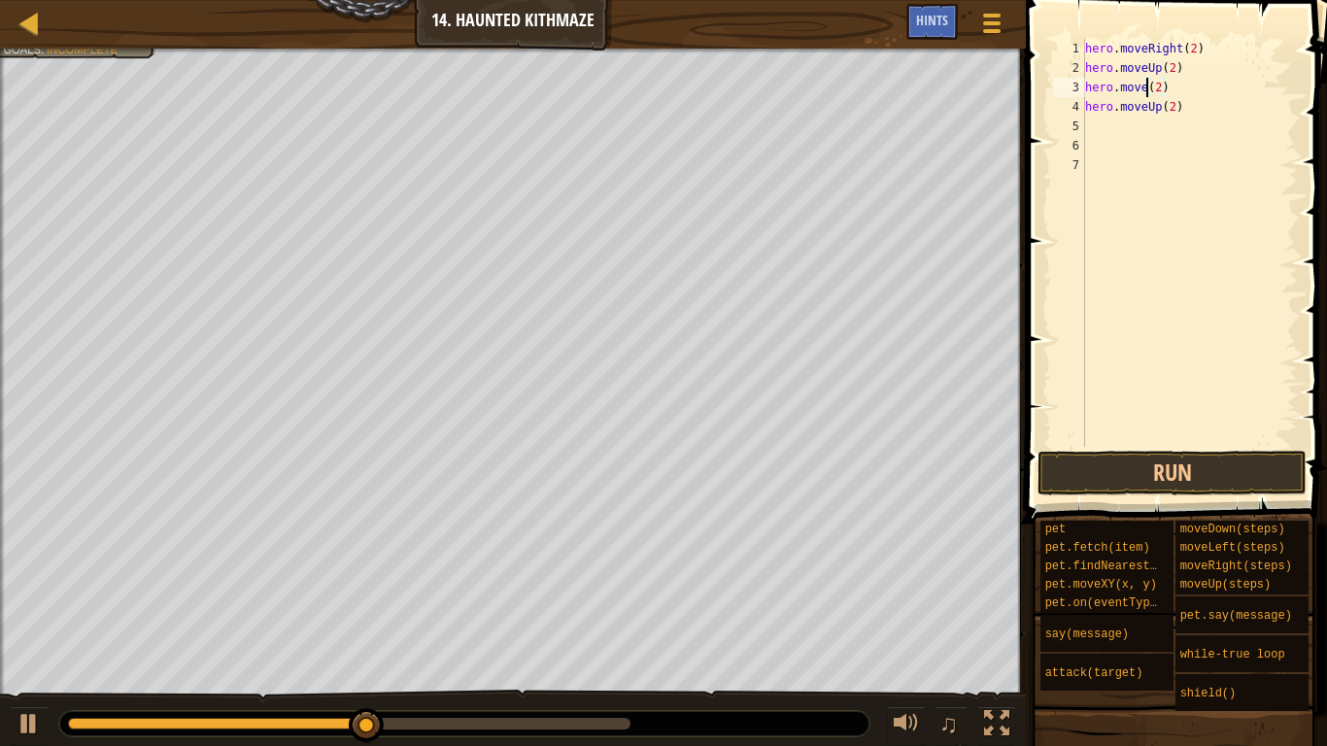
scroll to position [9, 11]
type textarea "hero.moveRight(2)"
click at [1190, 482] on button "Run" at bounding box center [1172, 473] width 269 height 45
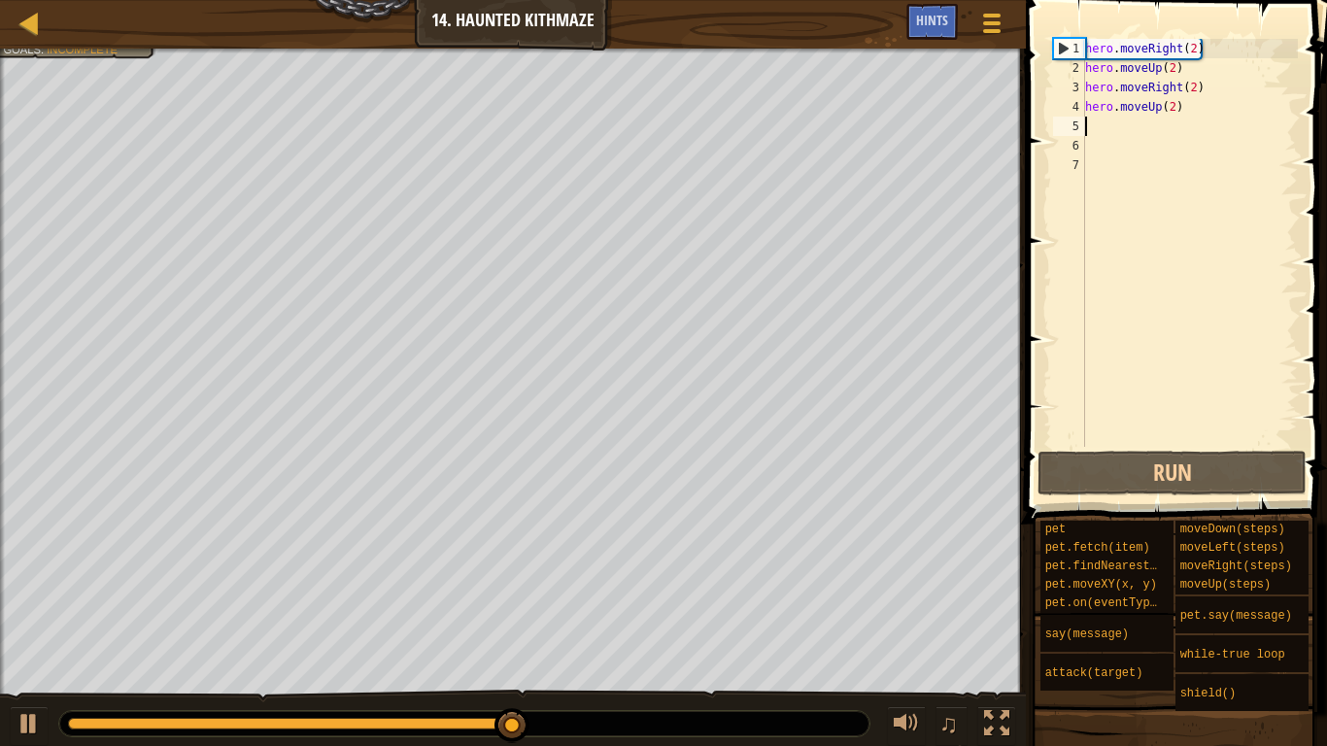
drag, startPoint x: 1204, startPoint y: 135, endPoint x: 1252, endPoint y: 137, distance: 48.6
click at [1255, 136] on div "hero . moveRight ( 2 ) hero . moveUp ( 2 ) hero . moveRight ( 2 ) hero . moveUp…" at bounding box center [1189, 262] width 217 height 447
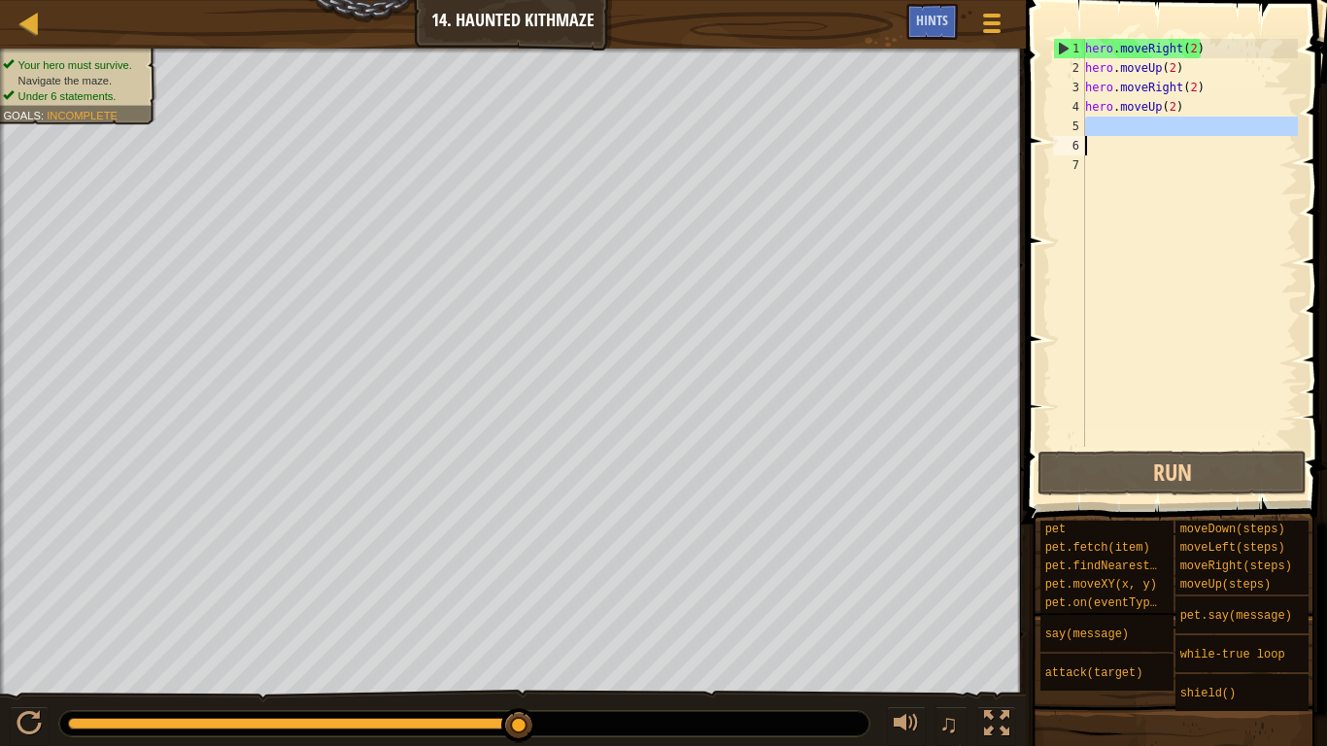
click at [1215, 156] on div "hero . moveRight ( 2 ) hero . moveUp ( 2 ) hero . moveRight ( 2 ) hero . moveUp…" at bounding box center [1189, 262] width 217 height 447
click at [1101, 121] on div "hero . moveRight ( 2 ) hero . moveUp ( 2 ) hero . moveRight ( 2 ) hero . moveUp…" at bounding box center [1189, 262] width 217 height 447
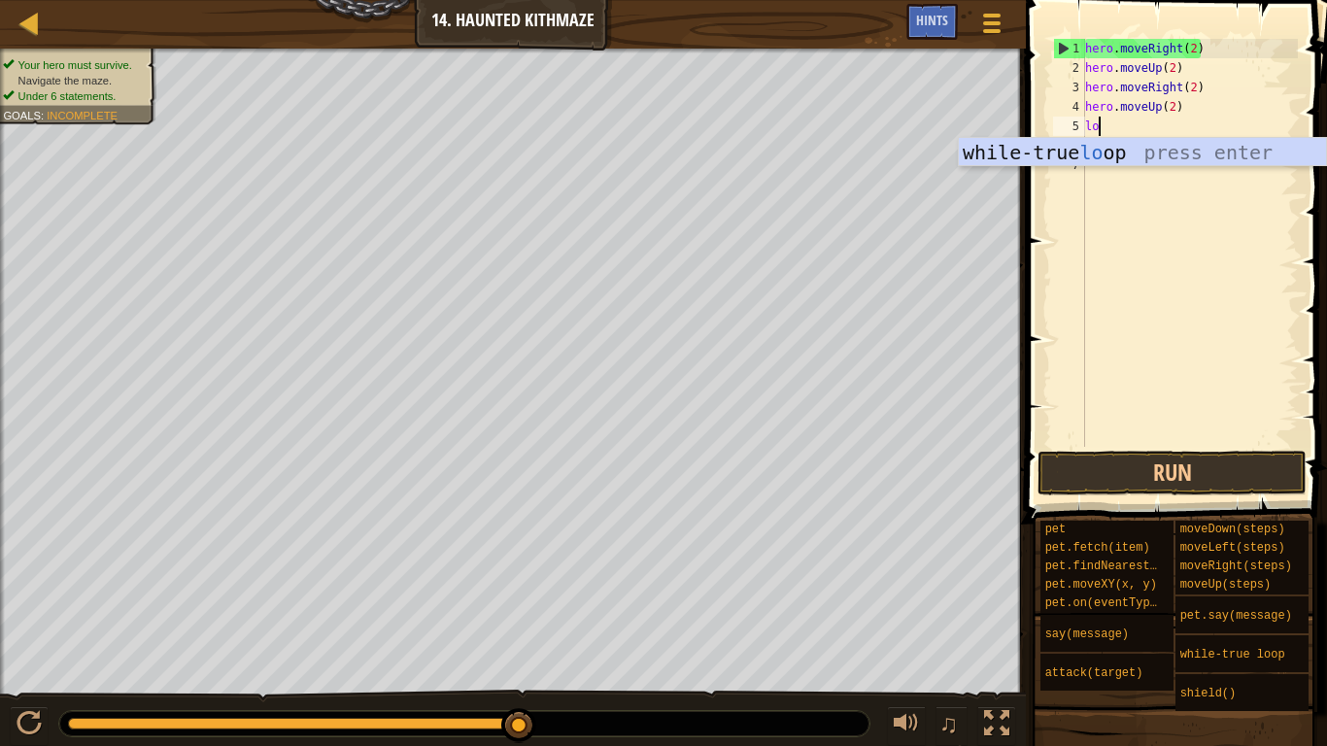
scroll to position [9, 2]
type textarea "loo"
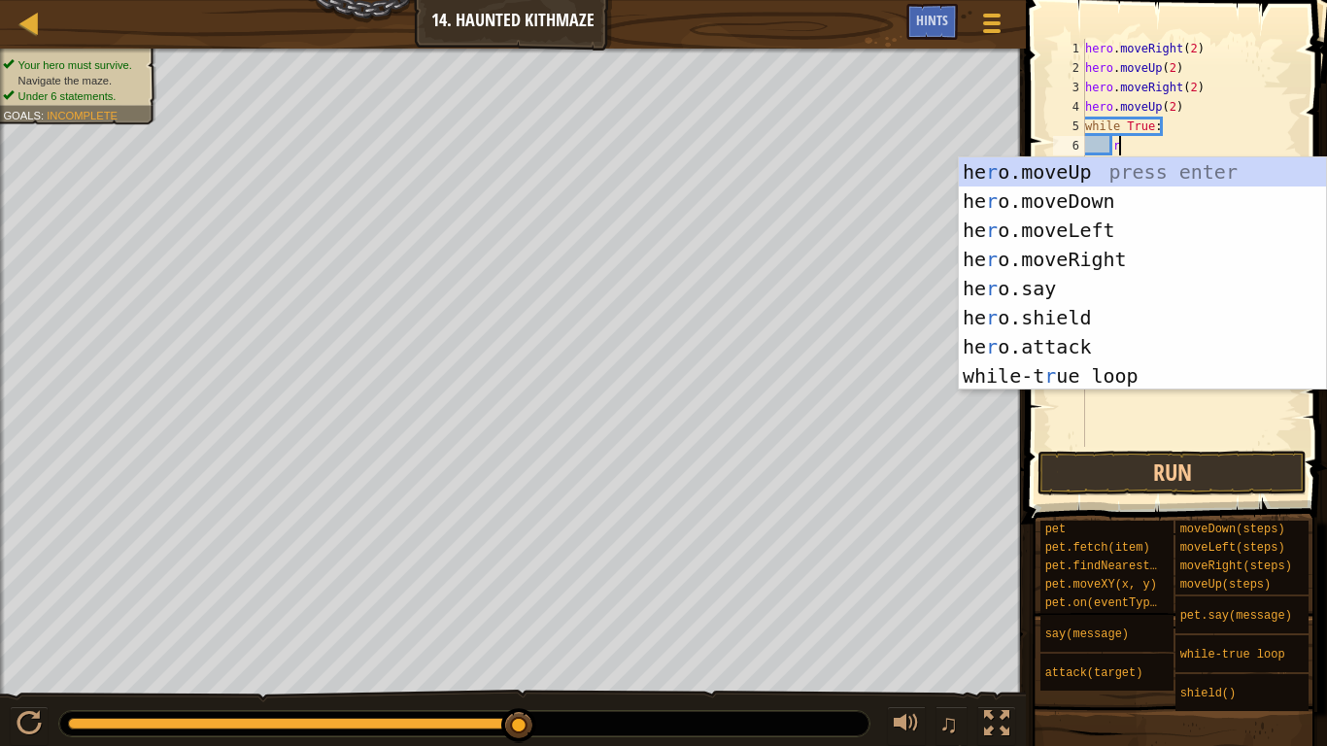
type textarea "ri"
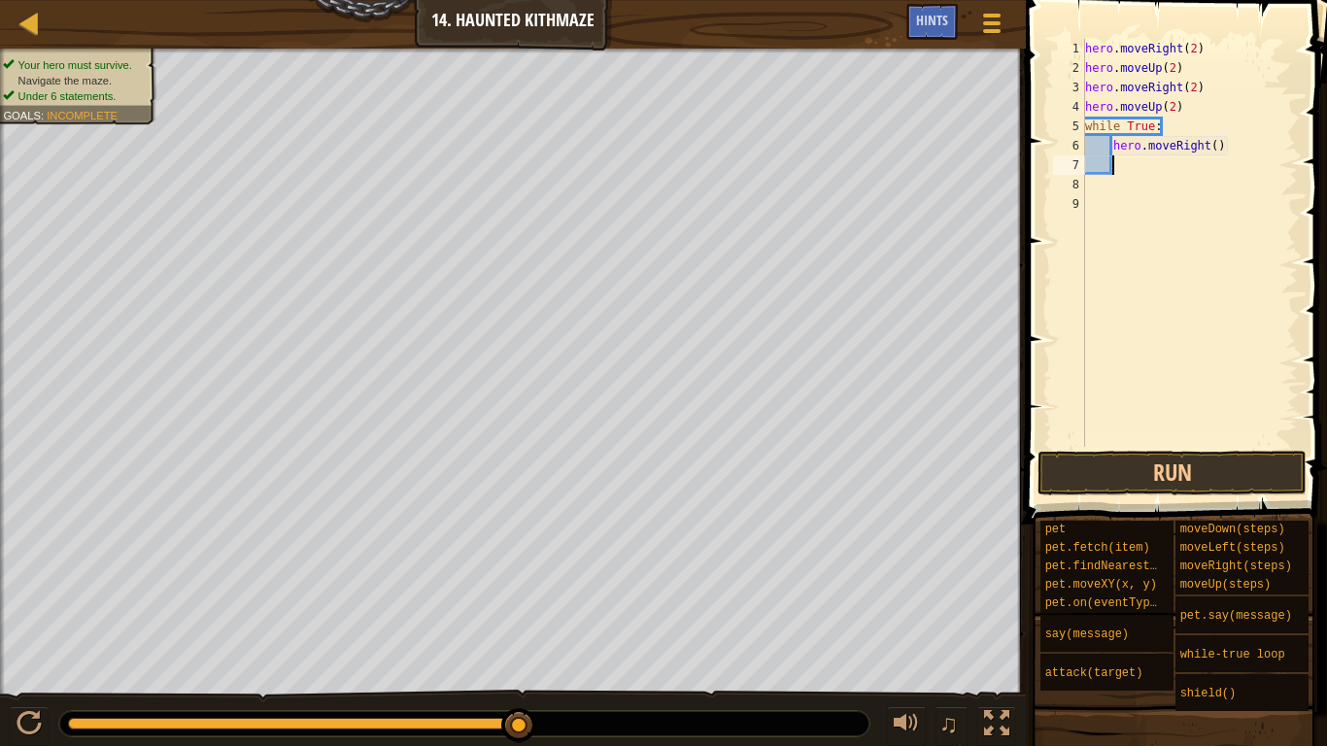
scroll to position [9, 3]
click at [1213, 145] on div "hero . moveRight ( 2 ) hero . moveUp ( 2 ) hero . moveRight ( 2 ) hero . moveUp…" at bounding box center [1189, 262] width 217 height 447
type textarea "hero.moveRight(2)"
click at [1141, 165] on div "hero . moveRight ( 2 ) hero . moveUp ( 2 ) hero . moveRight ( 2 ) hero . moveUp…" at bounding box center [1189, 262] width 217 height 447
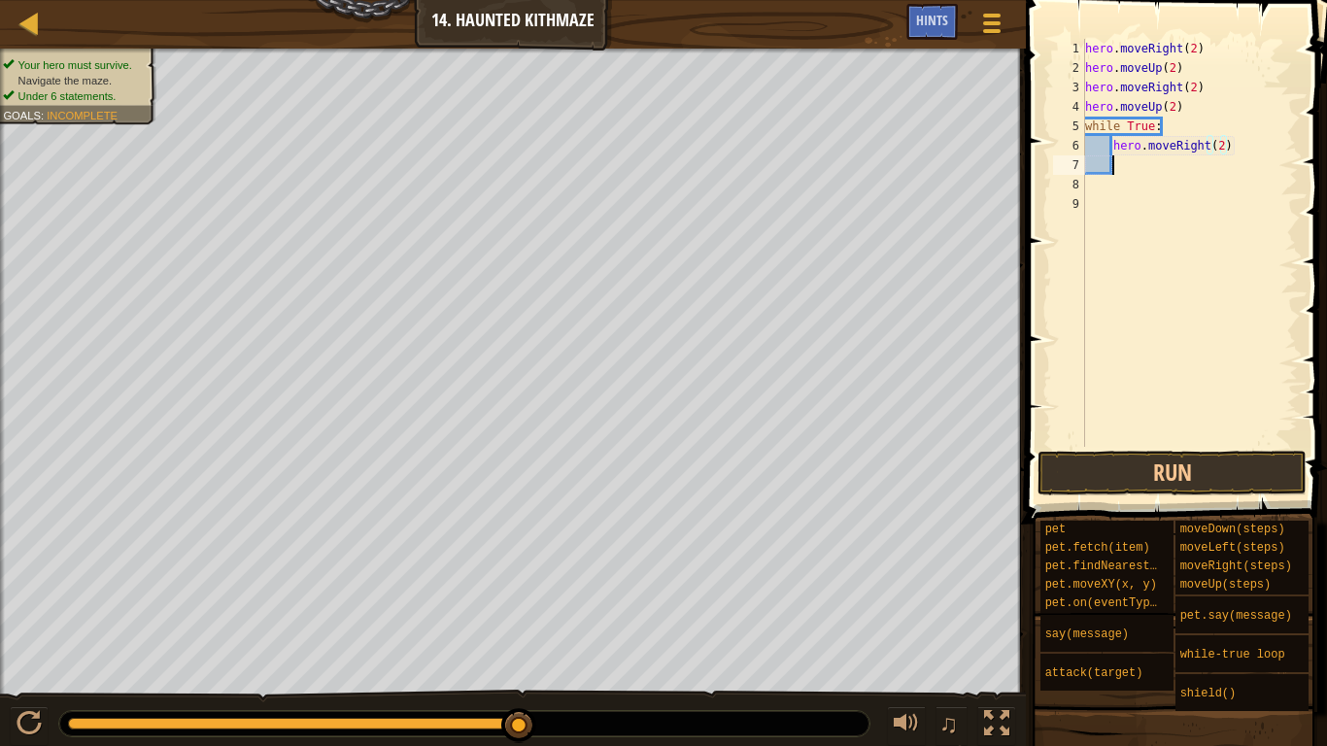
scroll to position [9, 3]
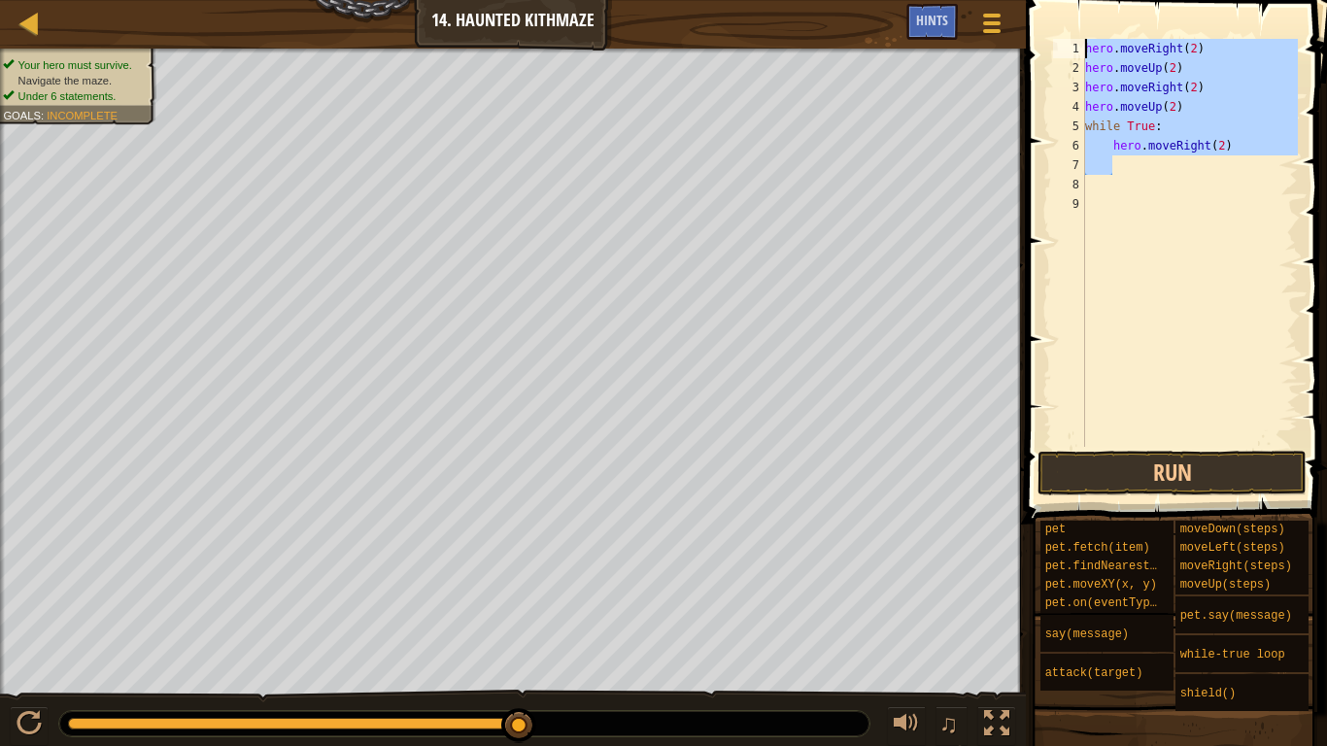
drag, startPoint x: 1234, startPoint y: 169, endPoint x: 1054, endPoint y: 29, distance: 227.8
click at [1054, 29] on div "1 2 3 4 5 6 7 8 9 hero . moveRight ( 2 ) hero . moveUp ( 2 ) hero . moveRight (…" at bounding box center [1173, 300] width 307 height 581
type textarea "hero.moveRight(2) hero.moveUp(2)"
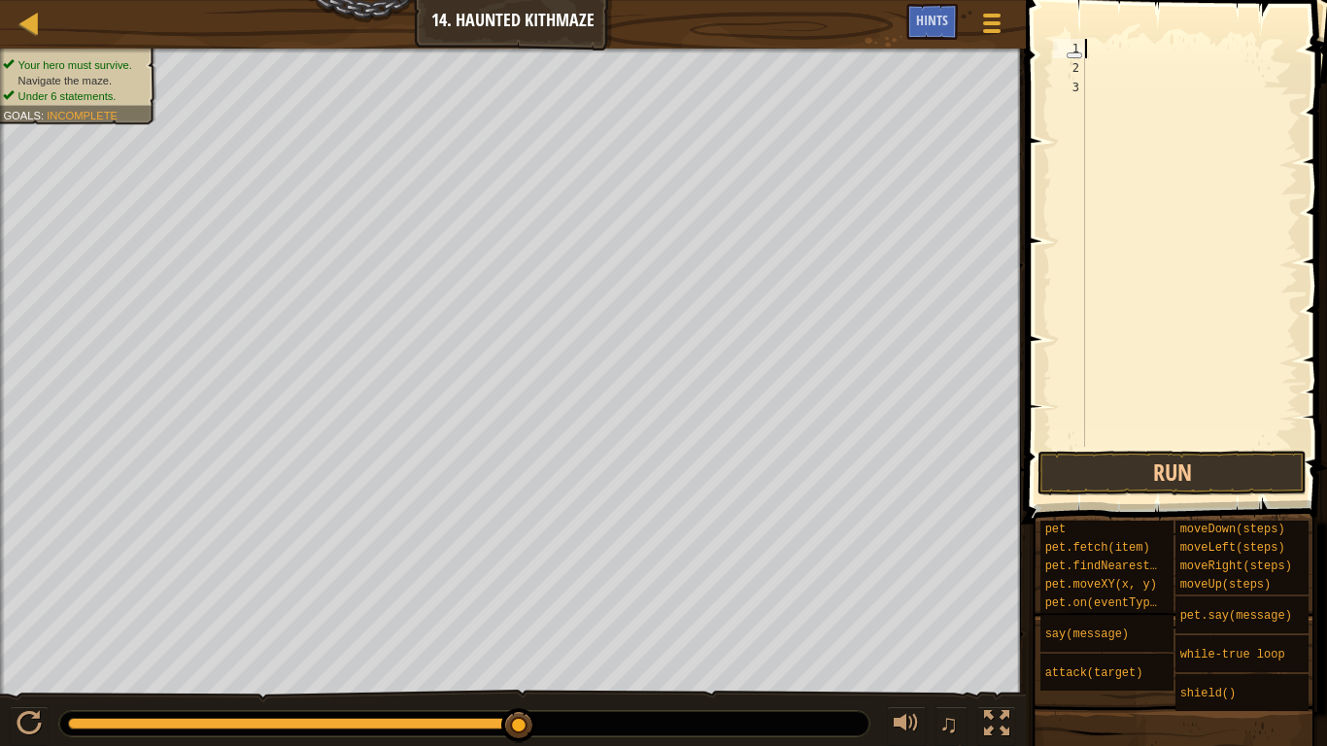
scroll to position [9, 0]
click at [1184, 463] on button "Run" at bounding box center [1172, 473] width 269 height 45
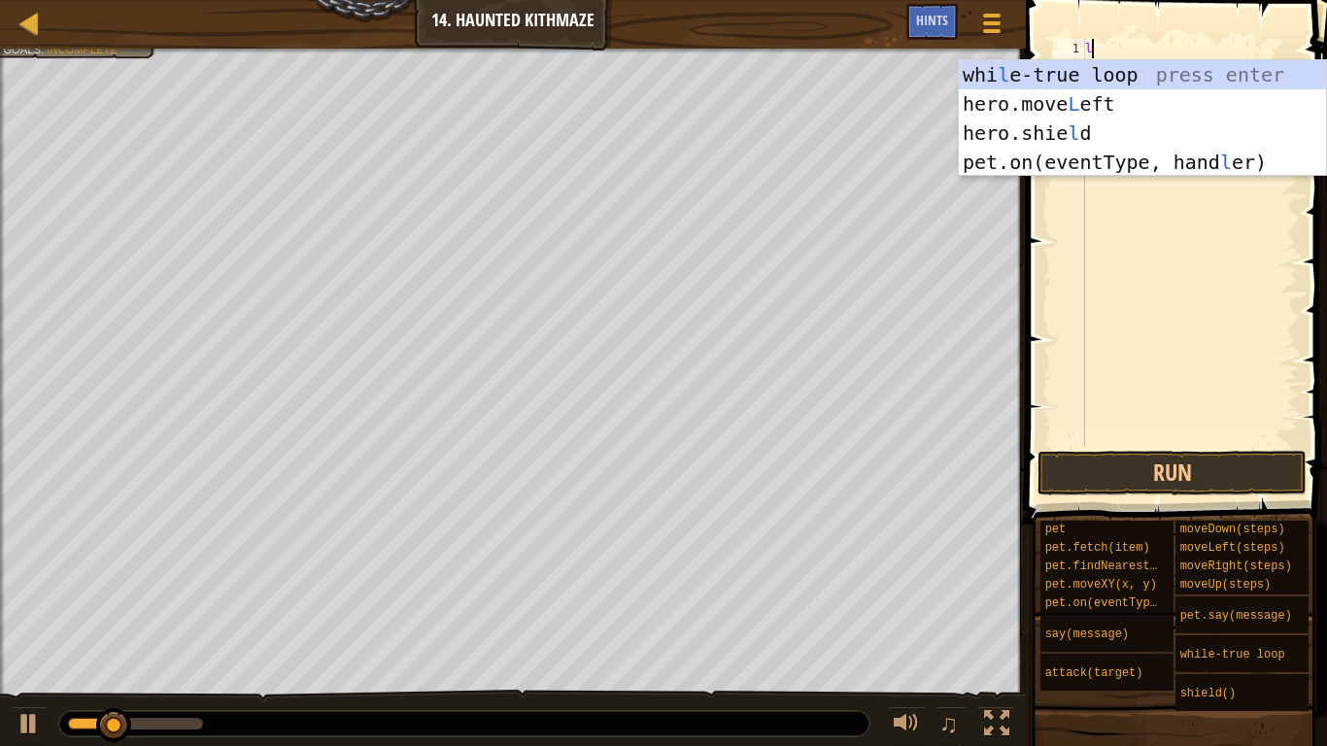
type textarea "loo"
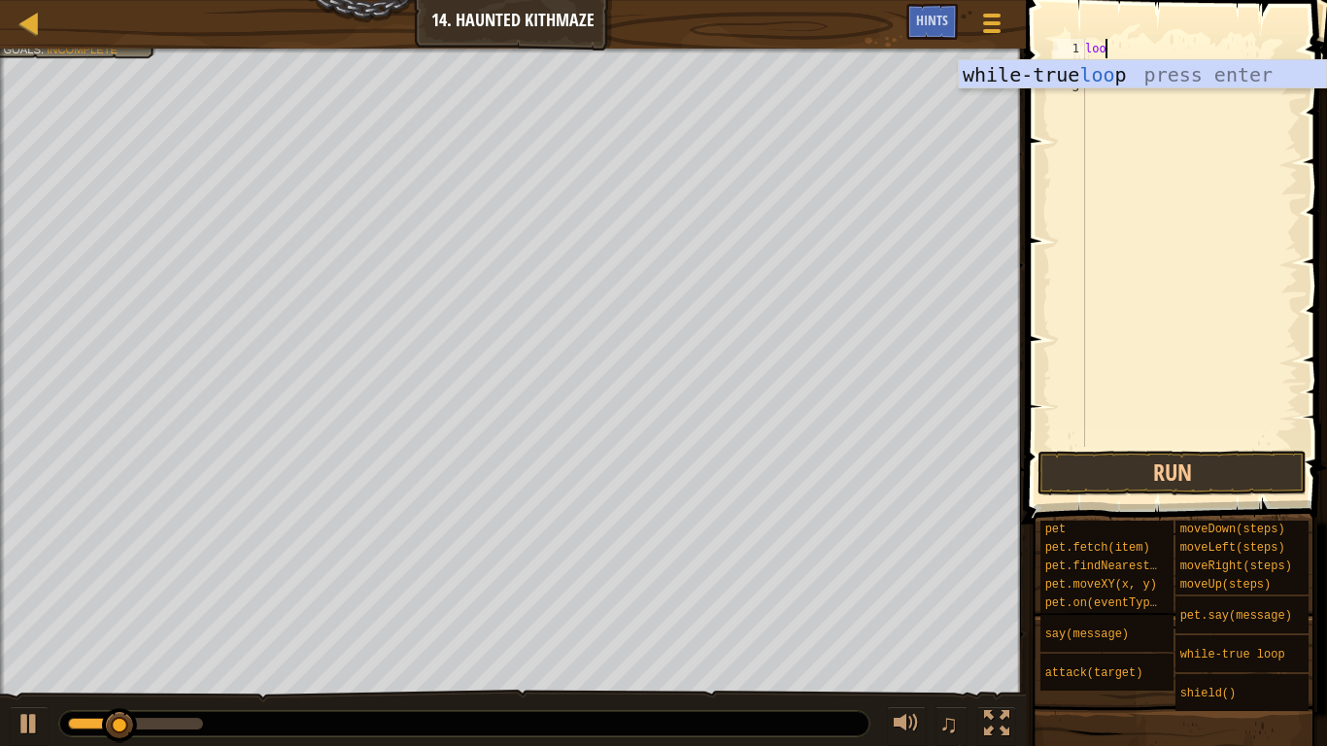
scroll to position [9, 2]
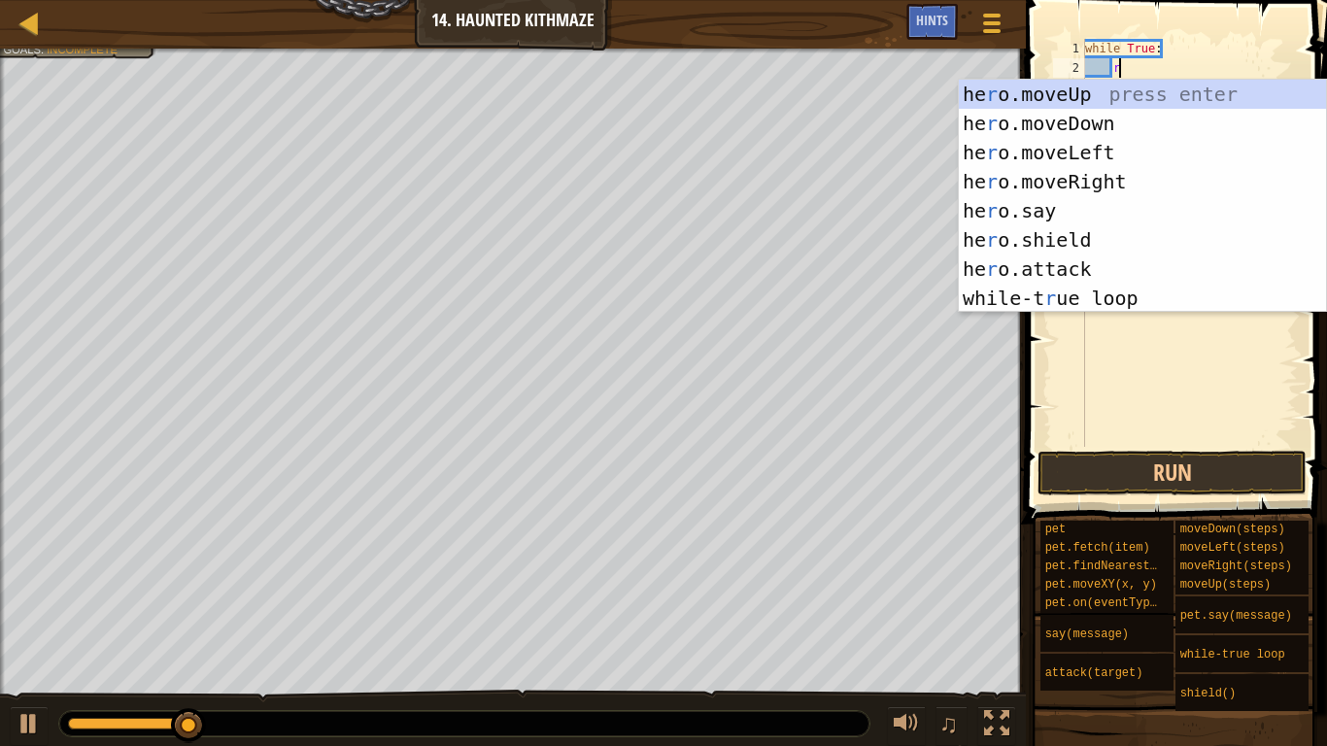
type textarea "ri"
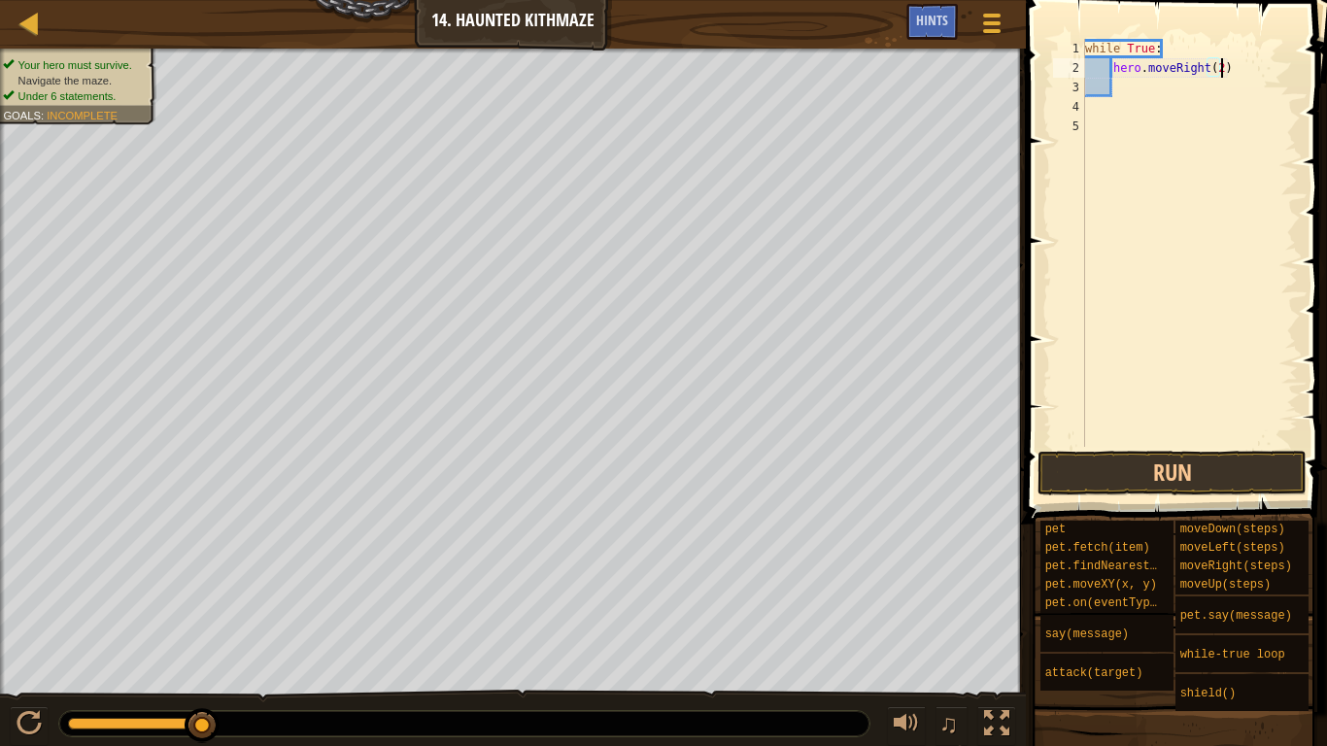
scroll to position [9, 19]
click at [1136, 478] on button "Run" at bounding box center [1172, 473] width 269 height 45
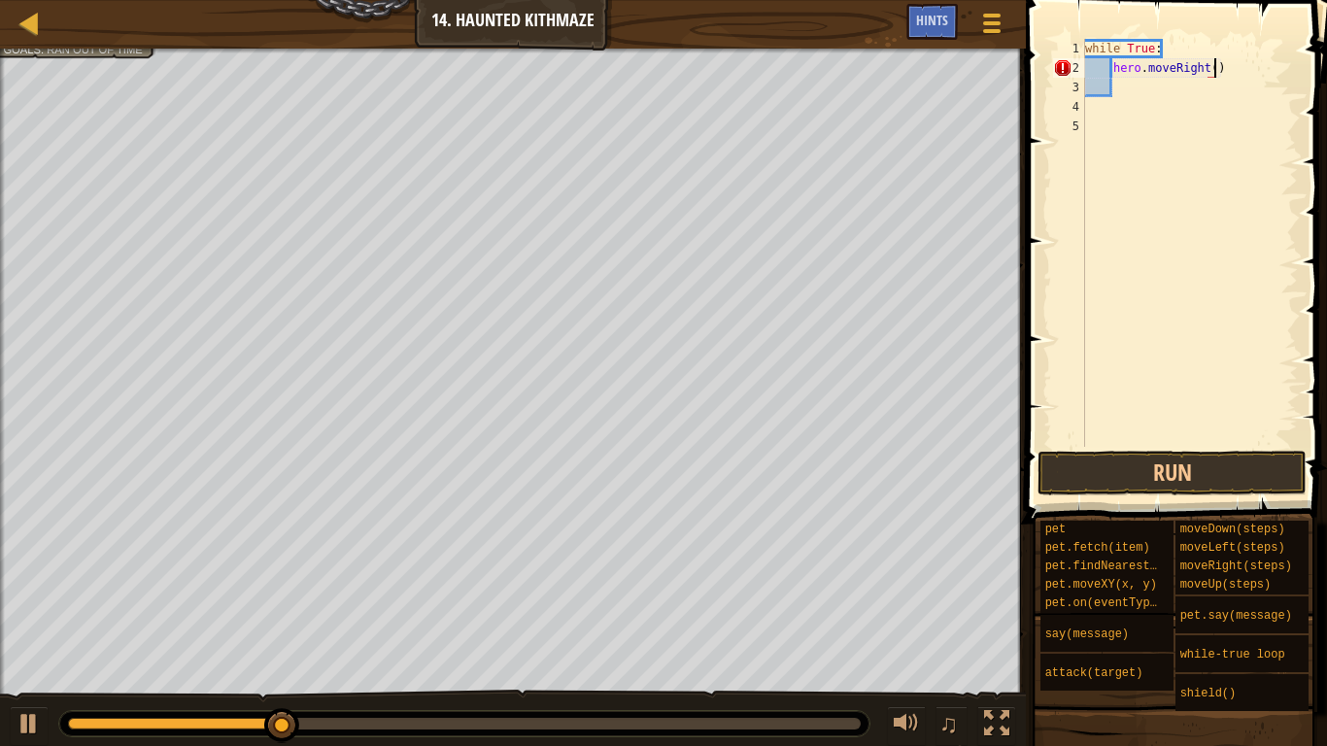
scroll to position [9, 18]
click at [1179, 481] on button "Run" at bounding box center [1172, 473] width 269 height 45
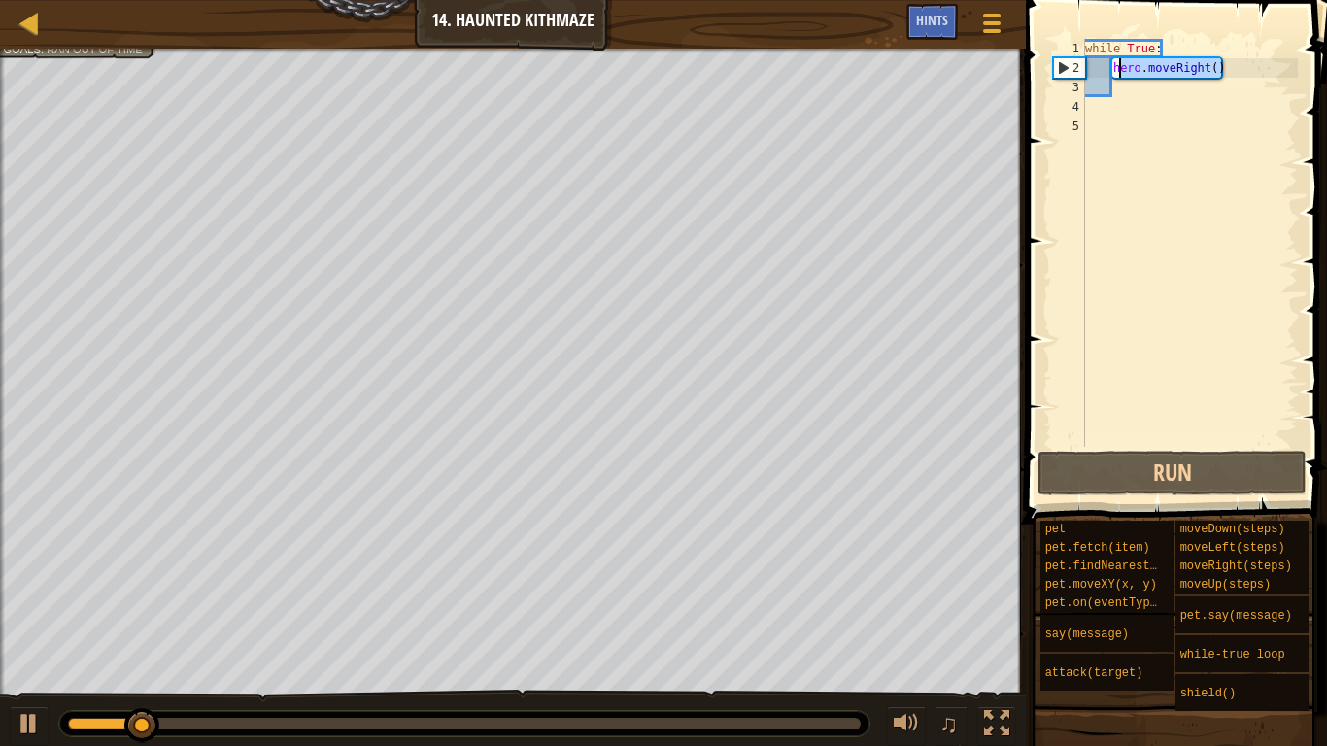
drag, startPoint x: 1233, startPoint y: 75, endPoint x: 1118, endPoint y: 69, distance: 114.8
click at [1118, 69] on div "while True : hero . moveRight ( )" at bounding box center [1189, 262] width 217 height 447
type textarea "h"
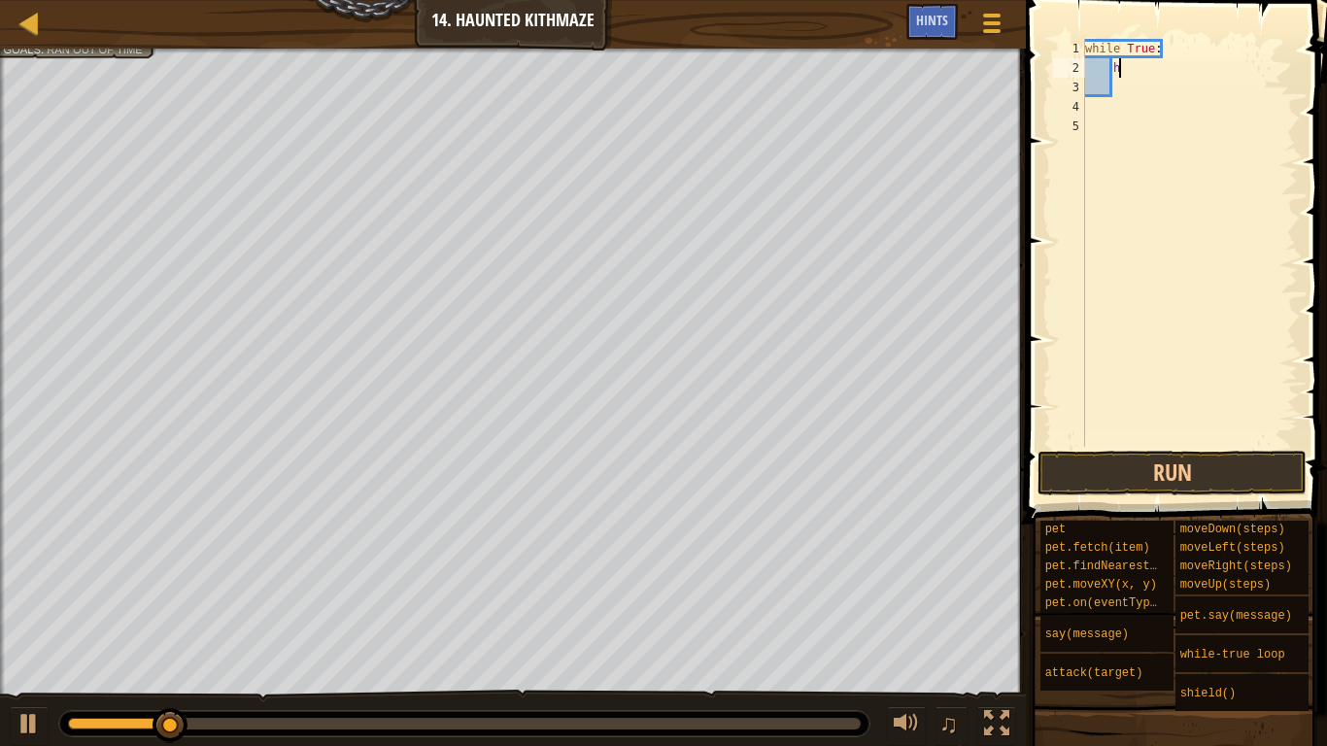
scroll to position [9, 3]
drag, startPoint x: 1114, startPoint y: 61, endPoint x: 1082, endPoint y: 31, distance: 44.0
click at [1082, 31] on div "1 2 3 4 5 while True : הההההההההההההההההההההההההההההההההההההההההההההההההההההההה…" at bounding box center [1173, 300] width 307 height 581
type textarea "while True:"
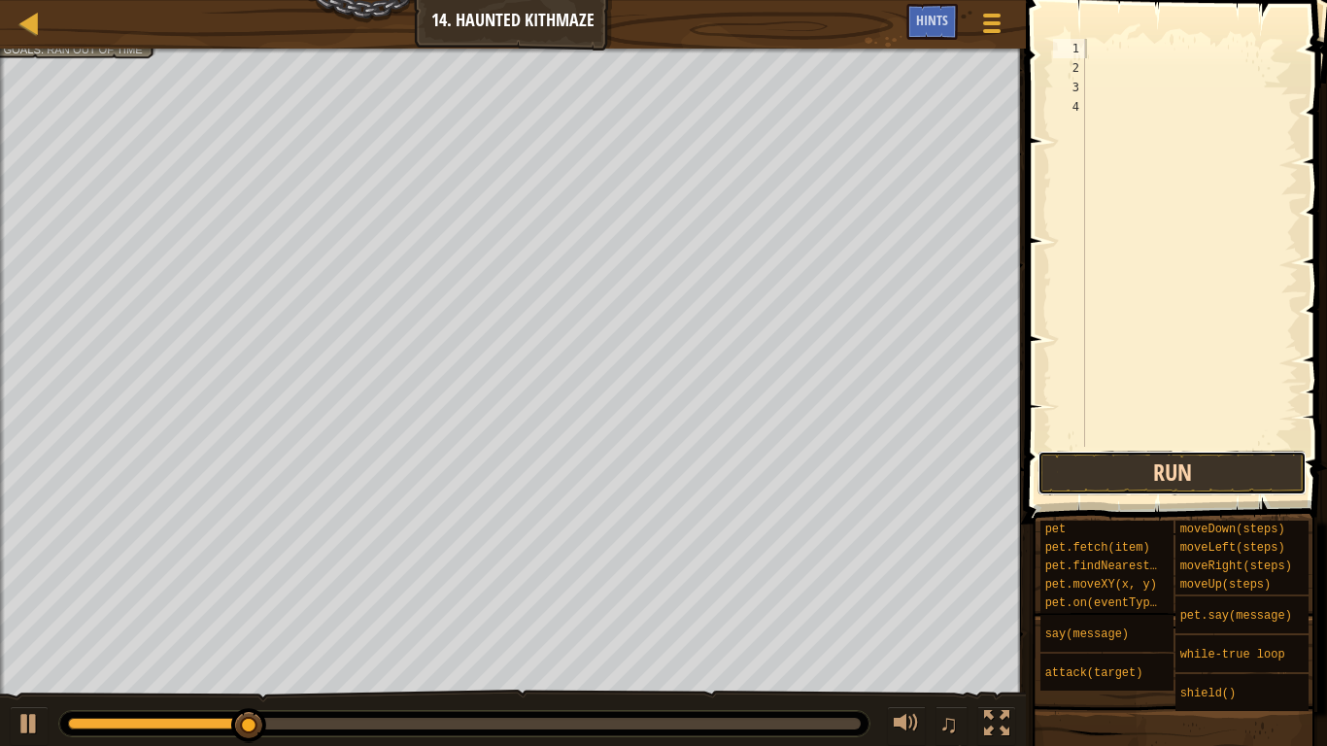
click at [1155, 456] on button "Run" at bounding box center [1172, 473] width 269 height 45
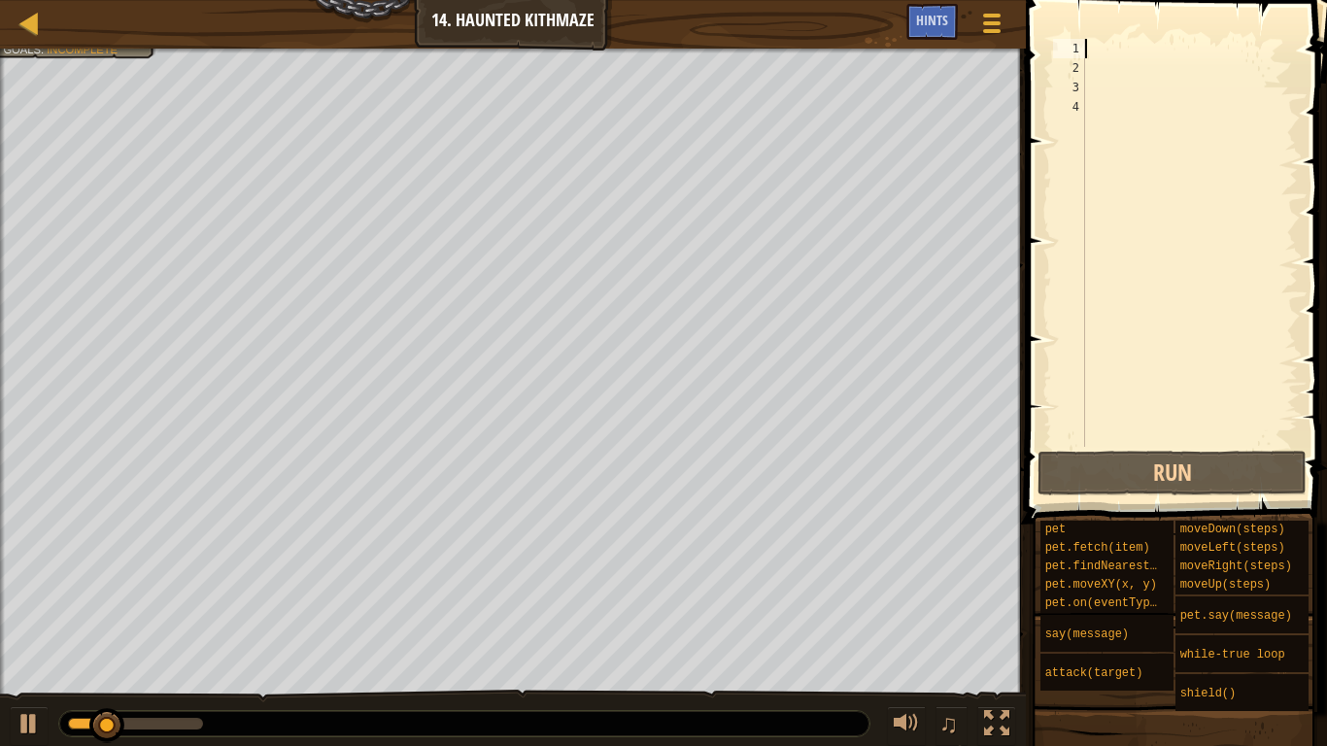
type textarea "ri"
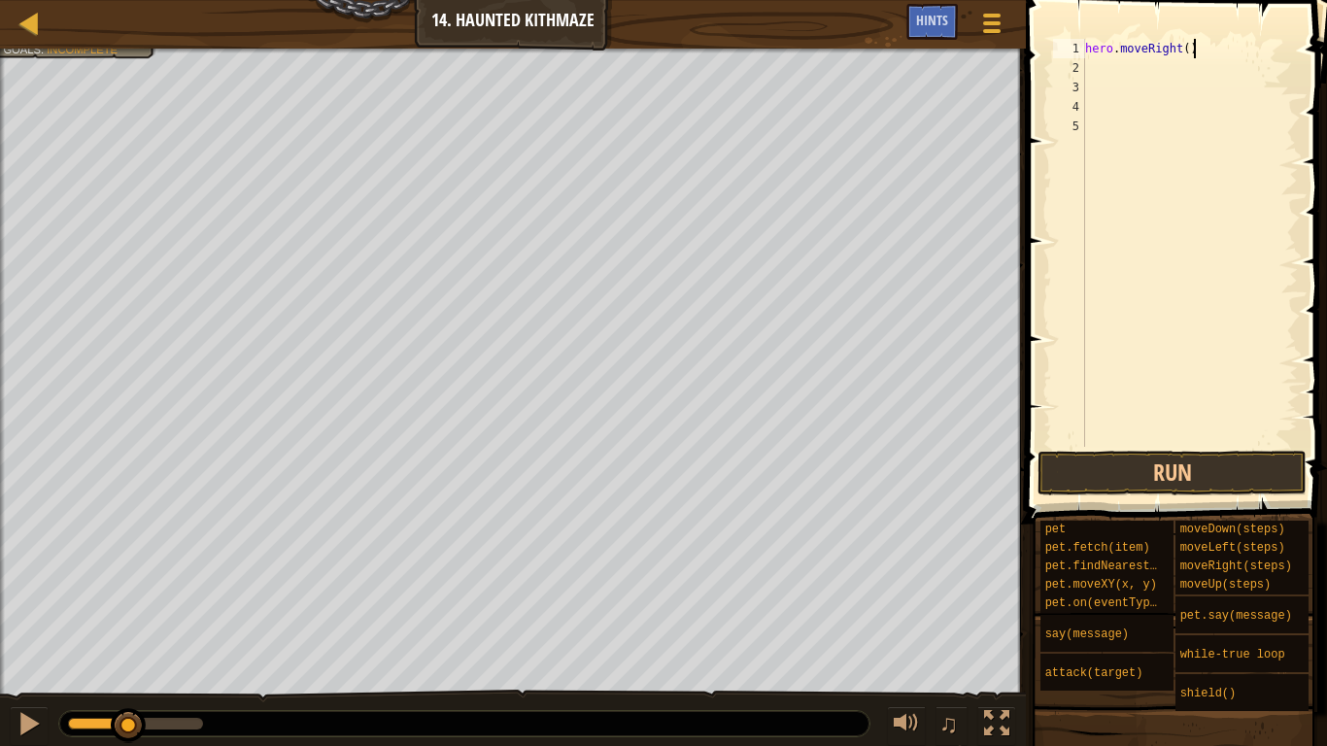
click at [1193, 50] on div "hero . moveRight ( )" at bounding box center [1189, 262] width 217 height 447
click at [1189, 50] on div "hero . moveRight ( )" at bounding box center [1189, 262] width 217 height 447
type textarea "hero.moveRight(2)"
click at [1102, 67] on div "hero . moveRight ( 2 )" at bounding box center [1189, 262] width 217 height 447
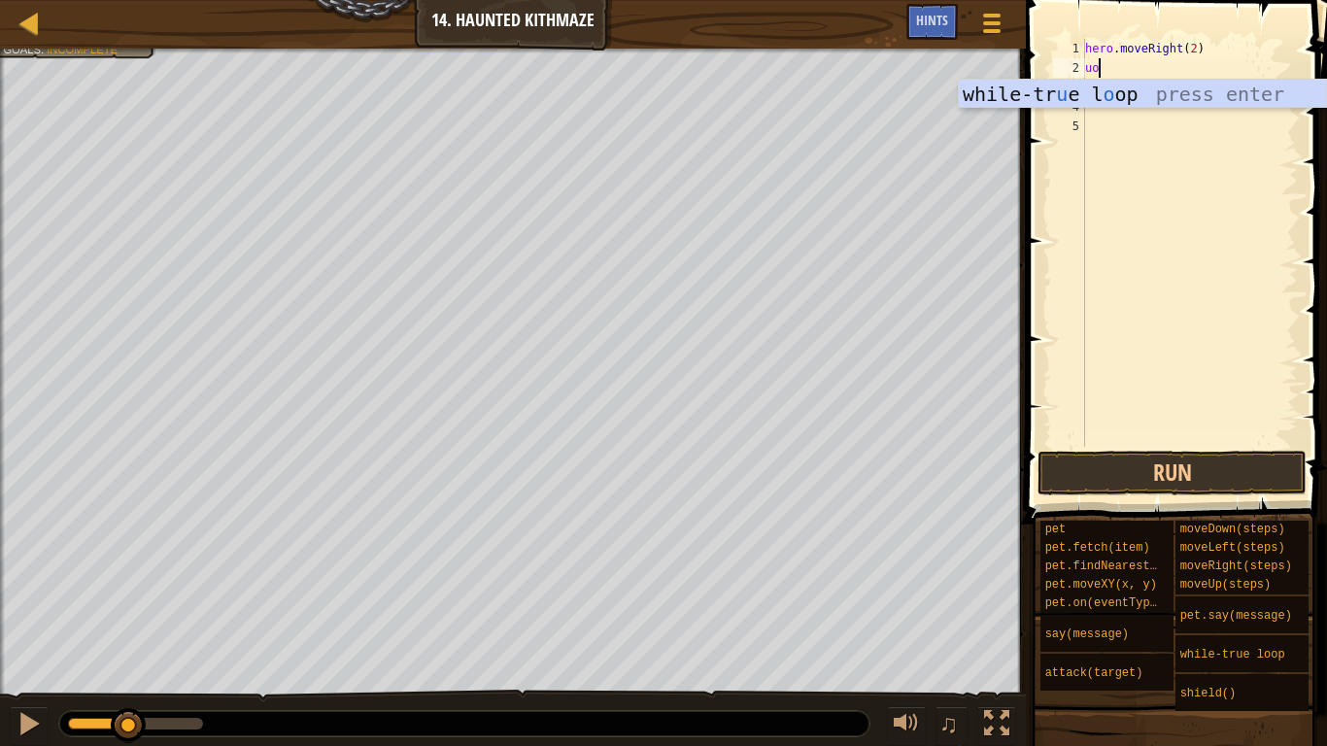
scroll to position [9, 0]
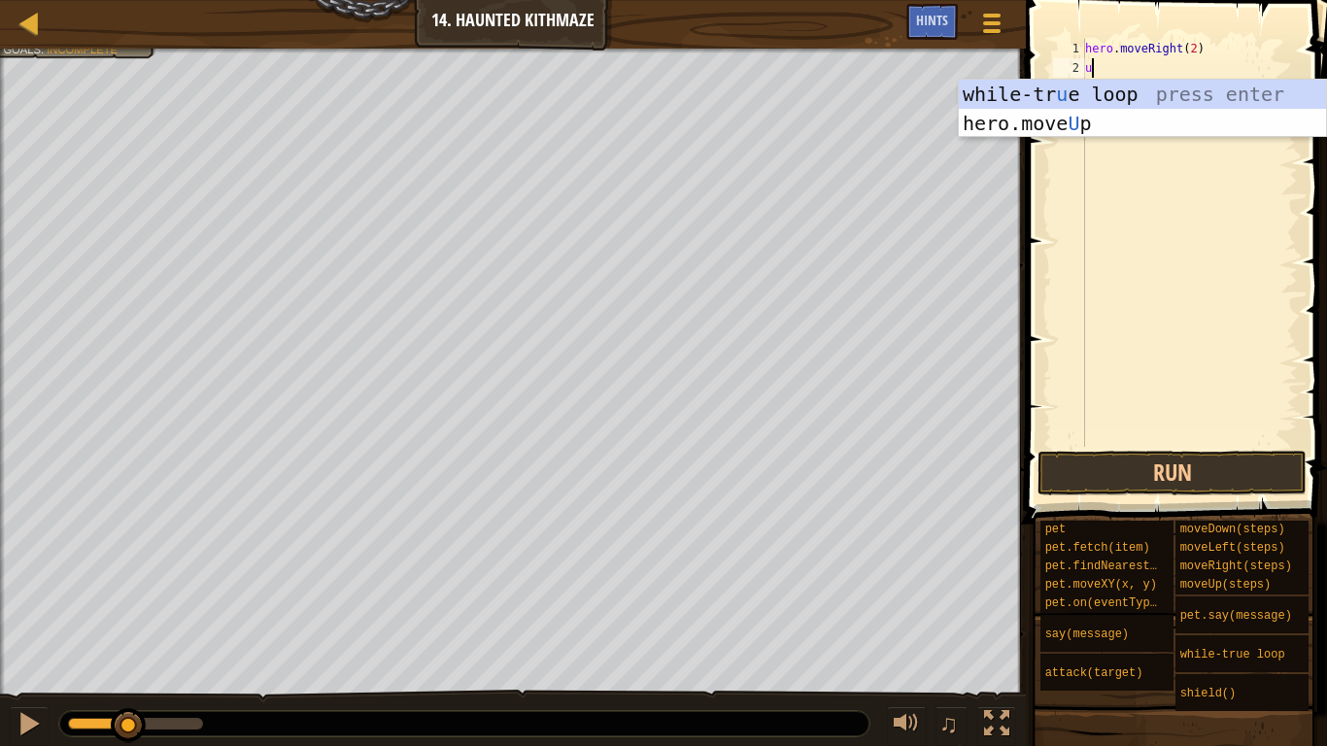
type textarea "up"
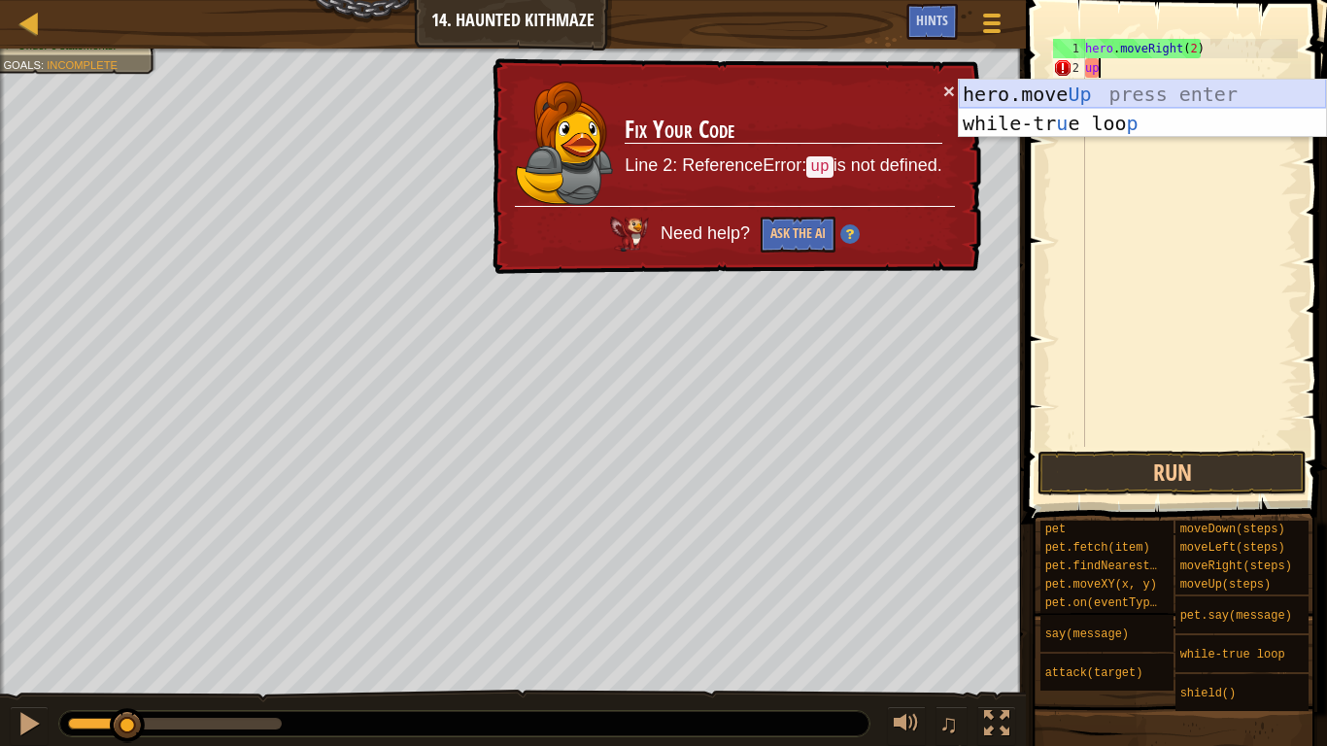
click at [1104, 80] on div "hero.move Up press enter while-tr u e loo p press enter" at bounding box center [1142, 138] width 367 height 117
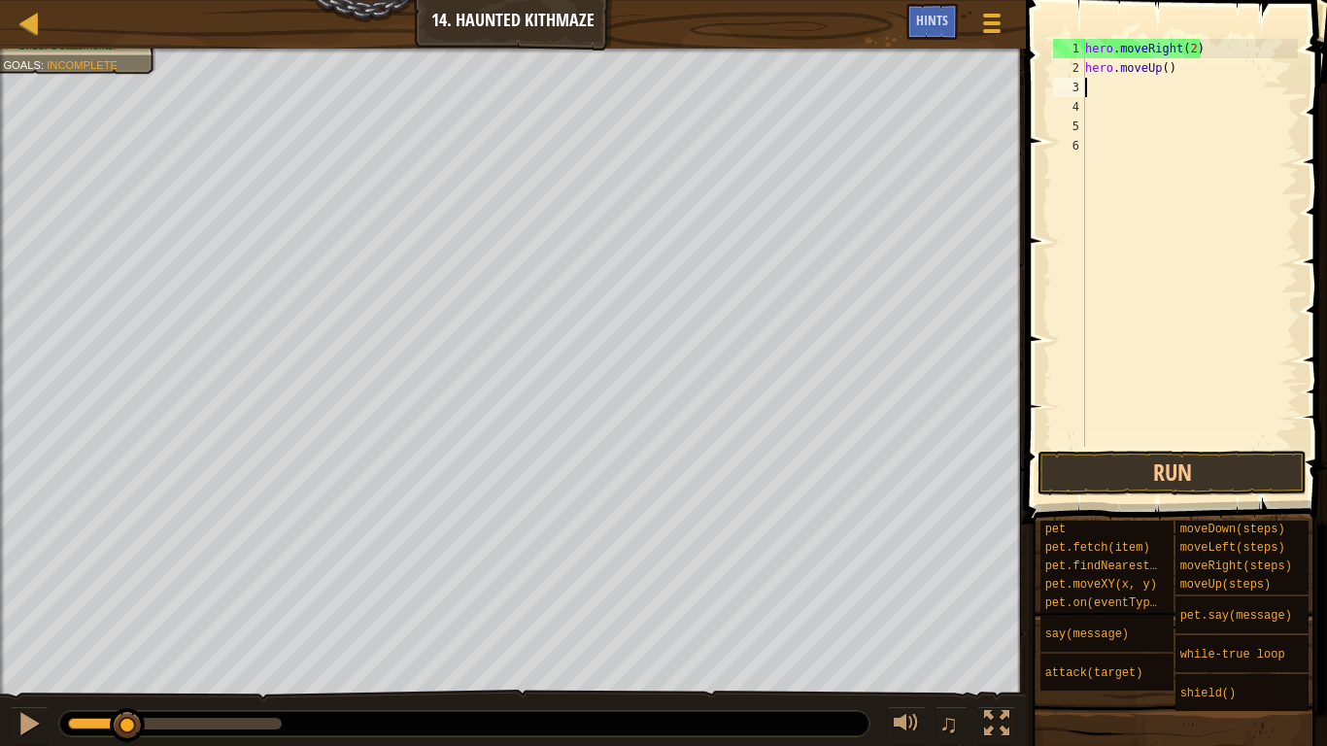
scroll to position [9, 0]
click at [1159, 77] on div "hero . moveRight ( 2 ) hero . moveUp ( )" at bounding box center [1189, 262] width 217 height 447
click at [1165, 67] on div "hero . moveRight ( 2 ) hero . moveUp ( )" at bounding box center [1189, 262] width 217 height 447
type textarea "hero.moveUp(2)"
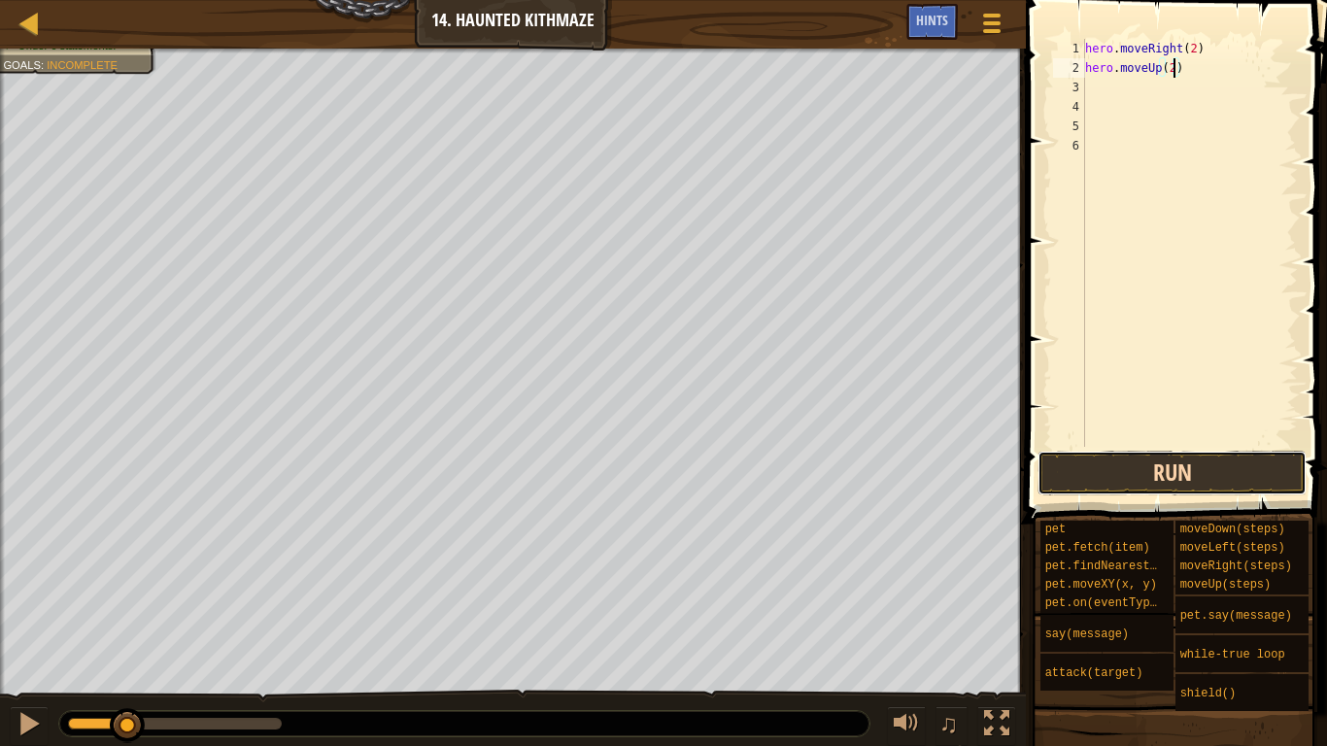
click at [1145, 458] on button "Run" at bounding box center [1172, 473] width 269 height 45
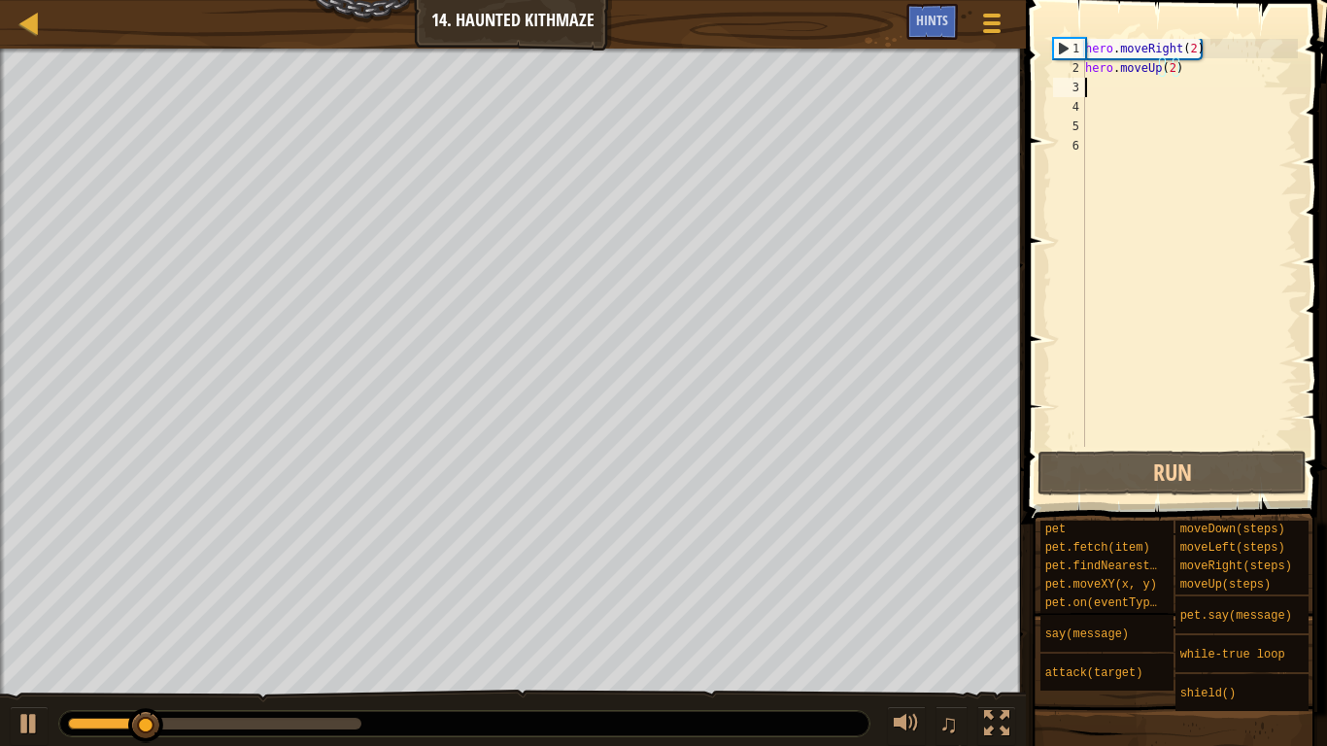
click at [1091, 81] on div "hero . moveRight ( 2 ) hero . moveUp ( 2 )" at bounding box center [1189, 262] width 217 height 447
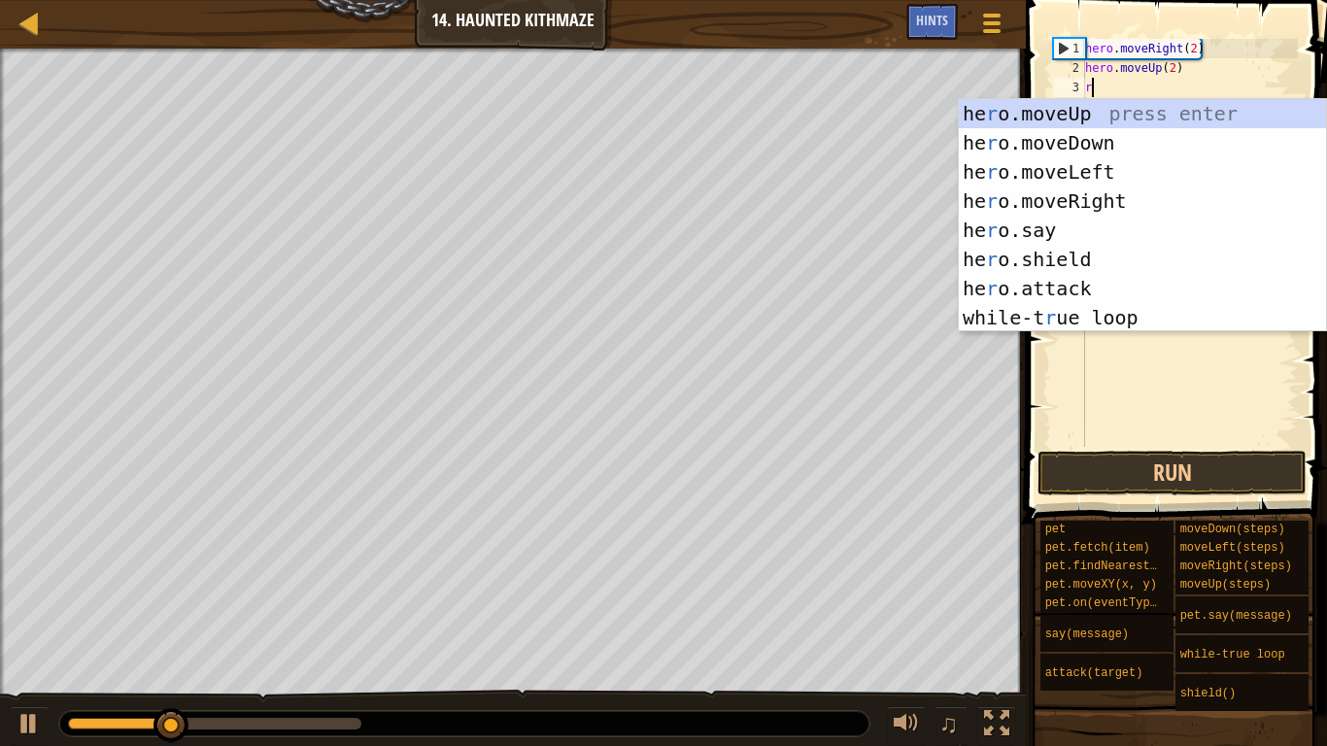
type textarea "ri"
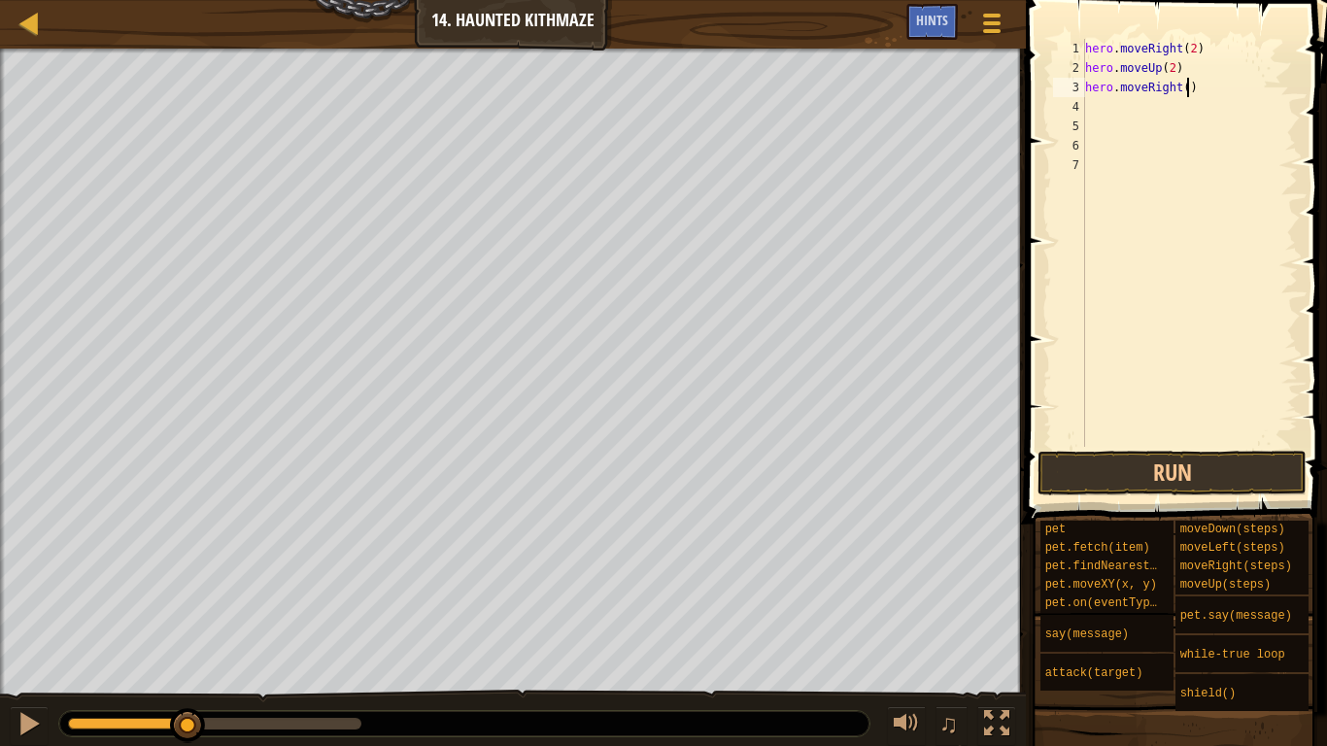
click at [1186, 87] on div "hero . moveRight ( 2 ) hero . moveUp ( 2 ) hero . moveRight ( )" at bounding box center [1189, 262] width 217 height 447
type textarea "hero.moveRight(2)"
click at [1097, 103] on div "hero . moveRight ( 2 ) hero . moveUp ( 2 ) hero . moveRight ( 2 )" at bounding box center [1189, 262] width 217 height 447
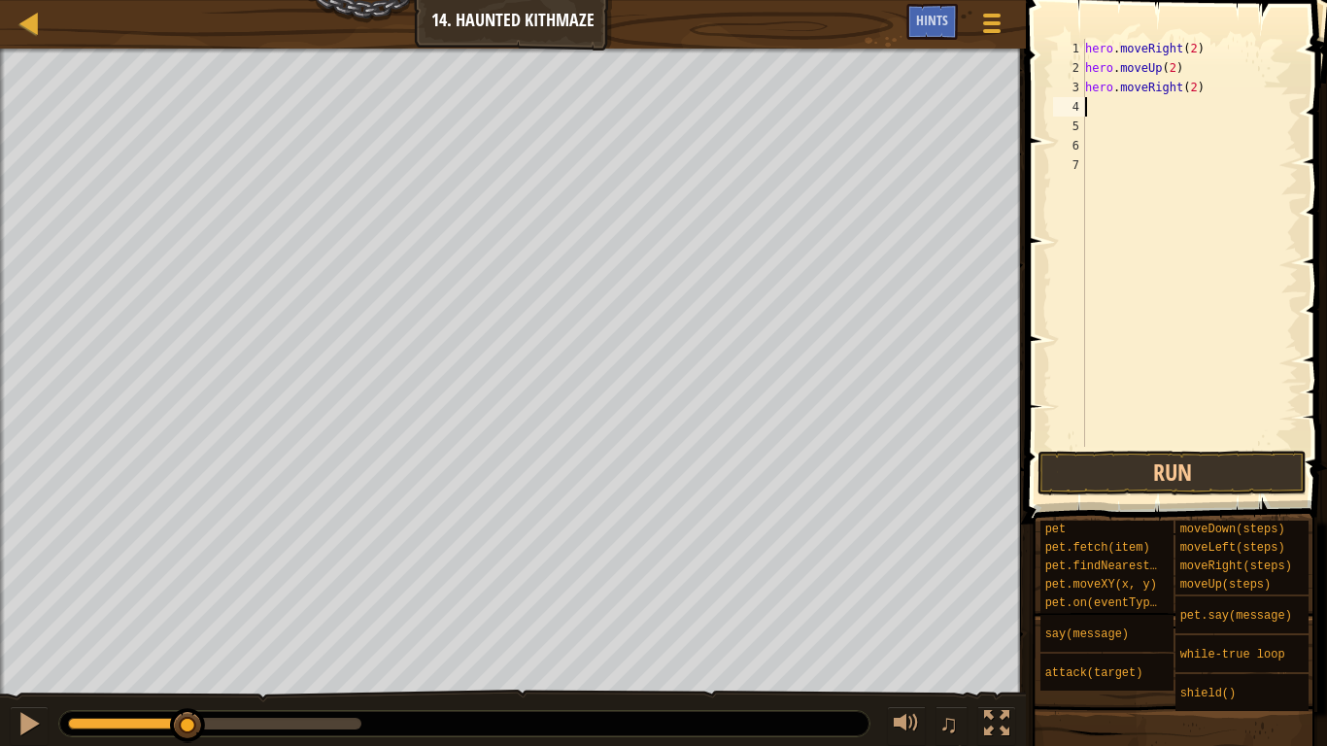
type textarea "up"
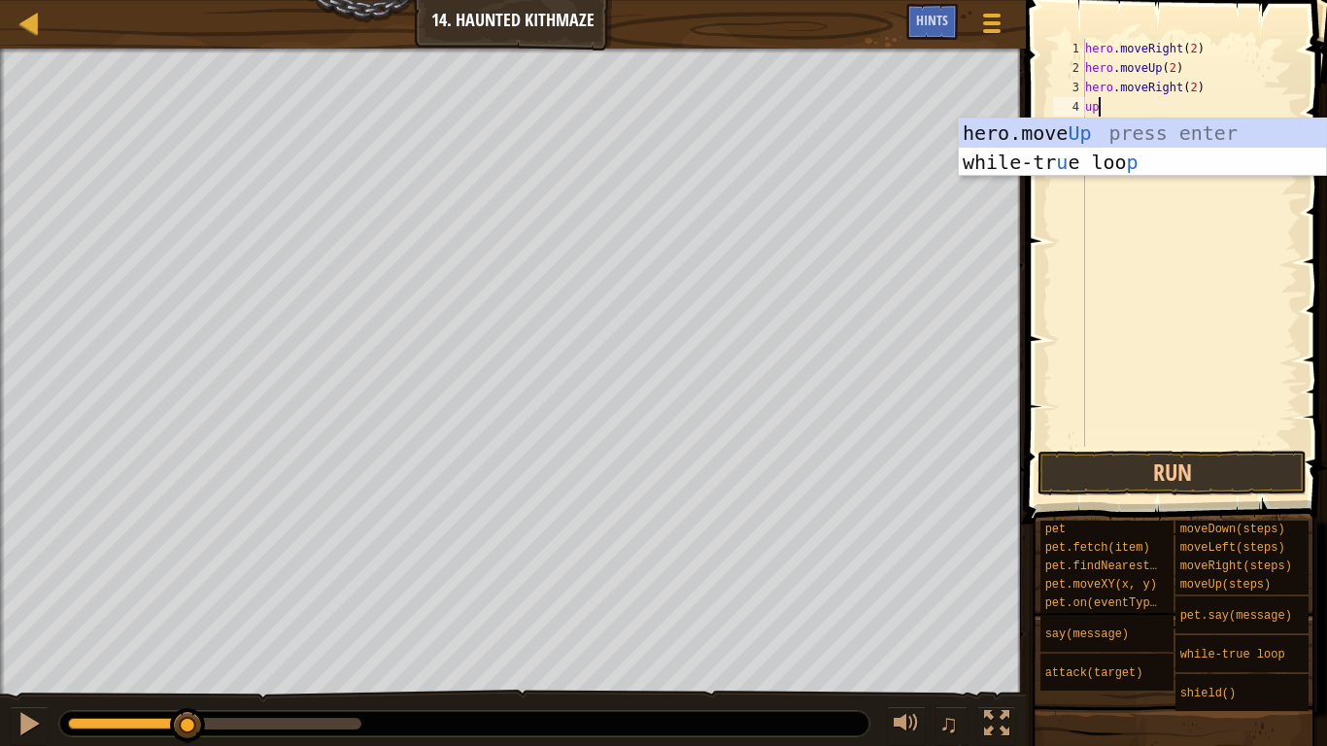
scroll to position [9, 1]
click at [1127, 135] on div "hero.move Up press enter while-tr u e loo p press enter" at bounding box center [1142, 177] width 367 height 117
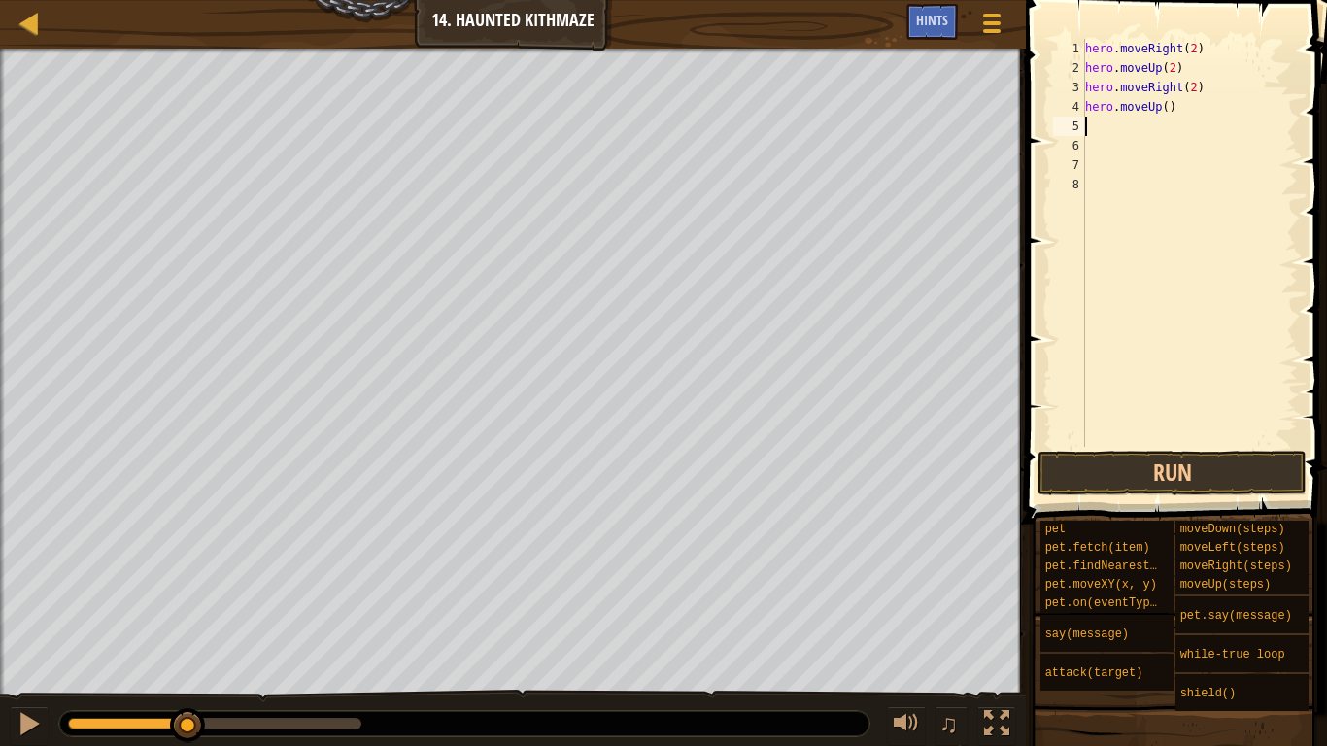
scroll to position [9, 0]
click at [1168, 112] on div "hero . moveRight ( 2 ) hero . moveUp ( 2 ) hero . moveRight ( 2 ) hero . moveUp…" at bounding box center [1189, 262] width 217 height 447
type textarea "hero.moveUp(2)"
click at [1139, 474] on button "Run" at bounding box center [1172, 473] width 269 height 45
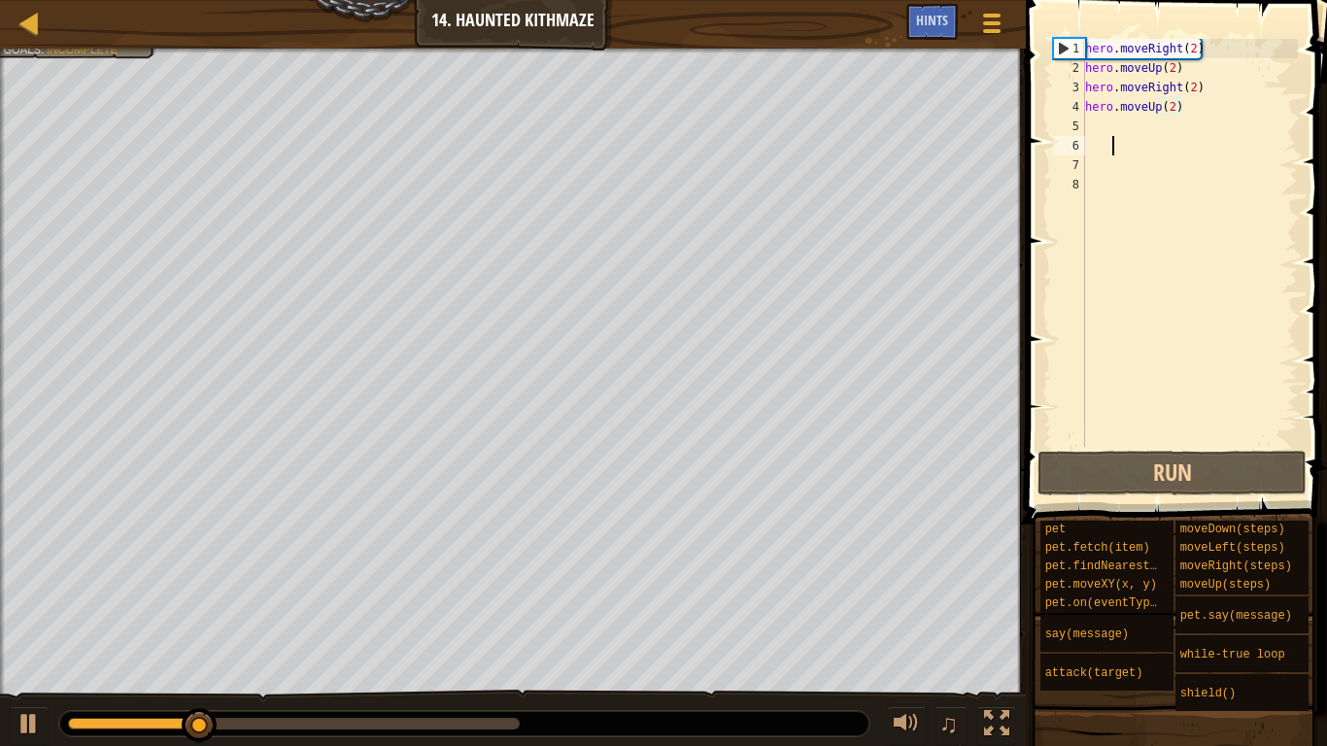
click at [1117, 136] on div "hero . moveRight ( 2 ) hero . moveUp ( 2 ) hero . moveRight ( 2 ) hero . moveUp…" at bounding box center [1189, 262] width 217 height 447
click at [1107, 122] on div "hero . moveRight ( 2 ) hero . moveUp ( 2 ) hero . moveRight ( 2 ) hero . moveUp…" at bounding box center [1189, 262] width 217 height 447
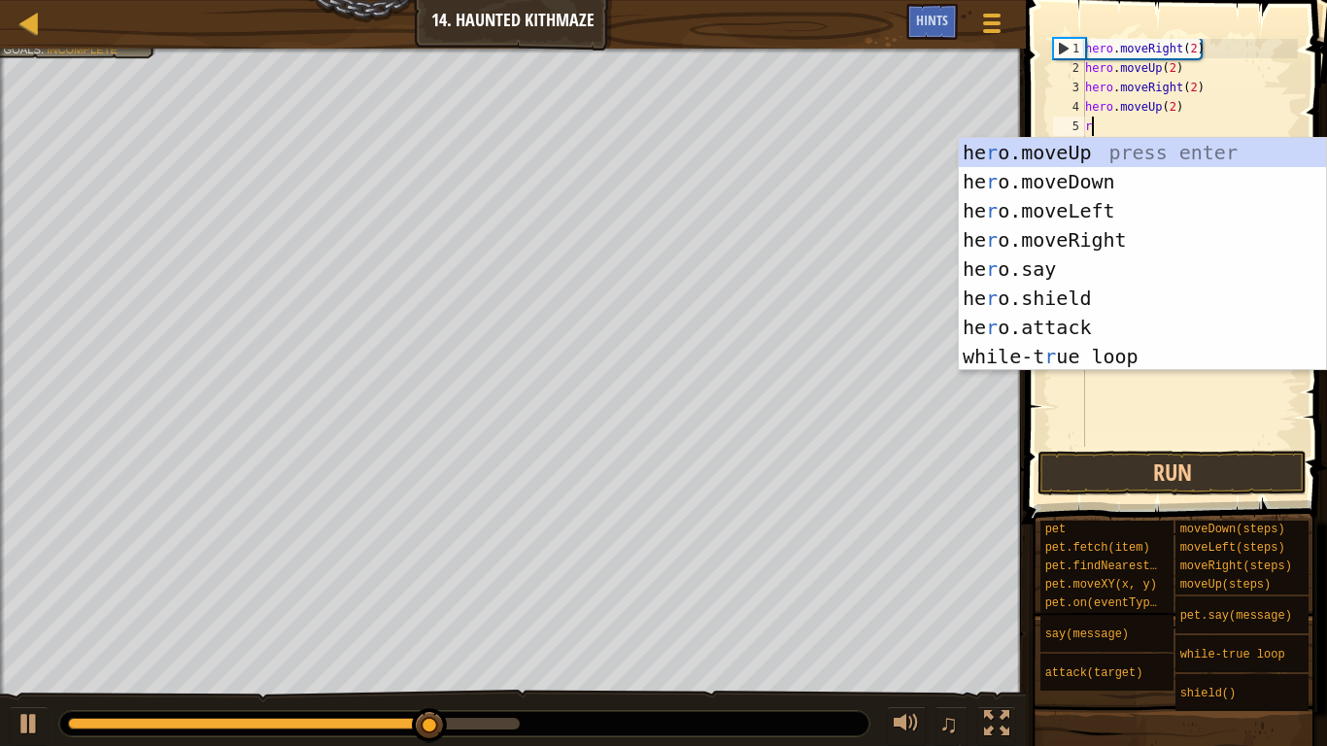
type textarea "ri"
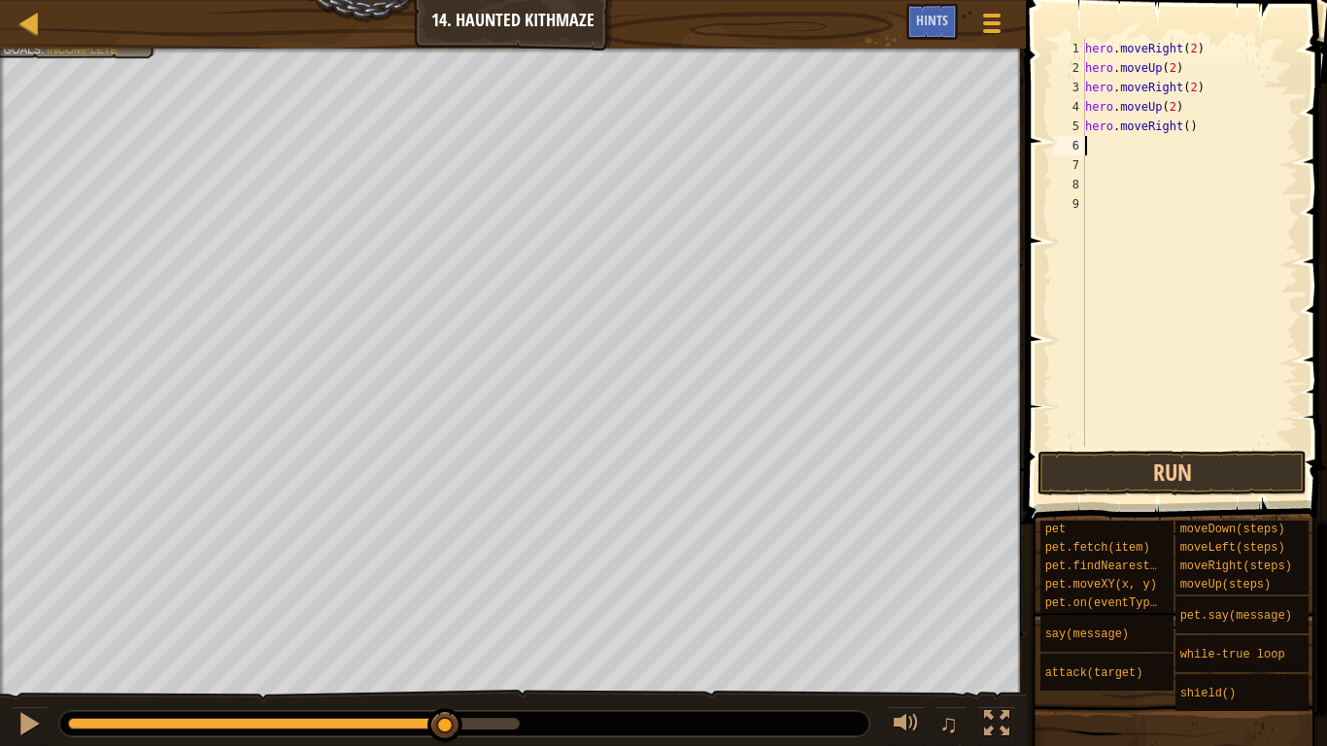
click at [1188, 131] on div "hero . moveRight ( 2 ) hero . moveUp ( 2 ) hero . moveRight ( 2 ) hero . moveUp…" at bounding box center [1189, 262] width 217 height 447
type textarea "hero.moveRight(2)"
click at [1074, 138] on div "6" at bounding box center [1069, 145] width 32 height 19
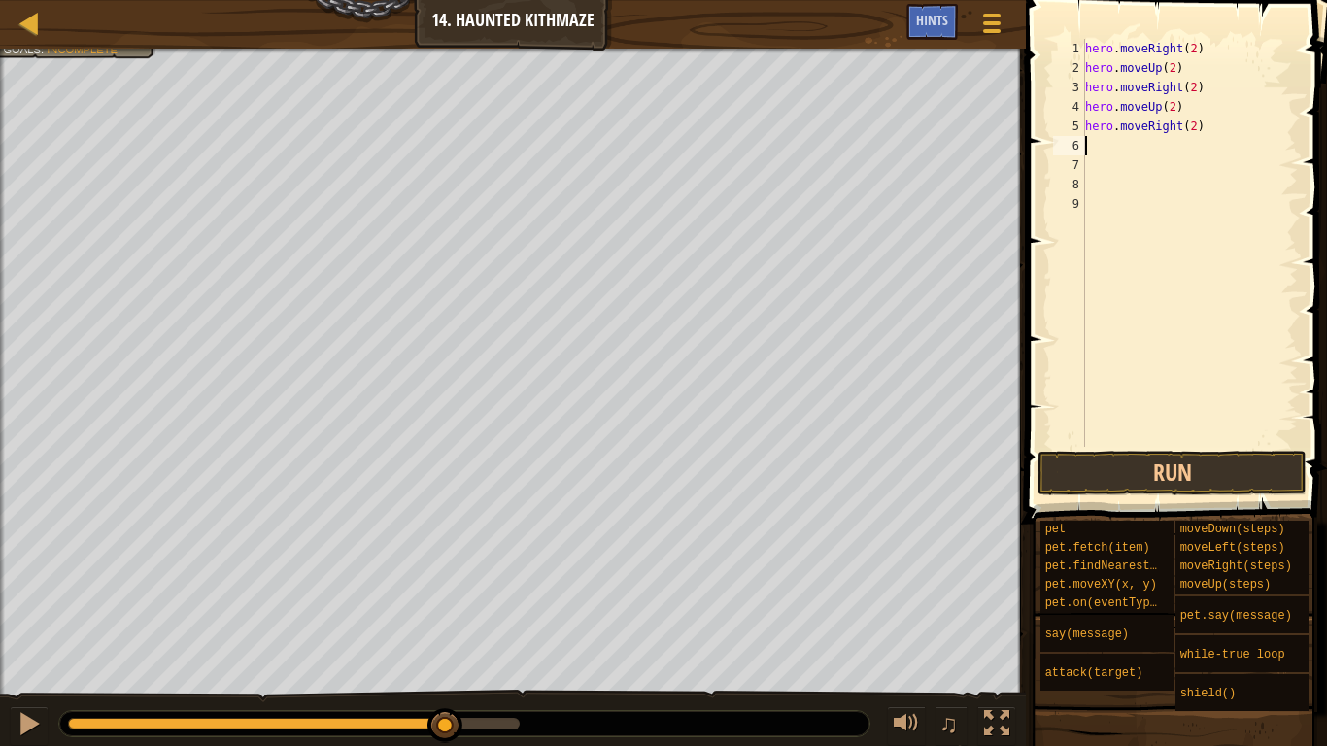
type textarea "up"
click at [1175, 144] on div "hero . moveRight ( 2 ) hero . moveUp ( 2 ) hero . moveRight ( 2 ) hero . moveUp…" at bounding box center [1193, 262] width 210 height 447
type textarea "hero.moveUp()"
click at [1112, 217] on div "hero . moveRight ( 2 ) hero . moveUp ( 2 ) hero . moveRight ( 2 ) hero . moveUp…" at bounding box center [1193, 262] width 210 height 447
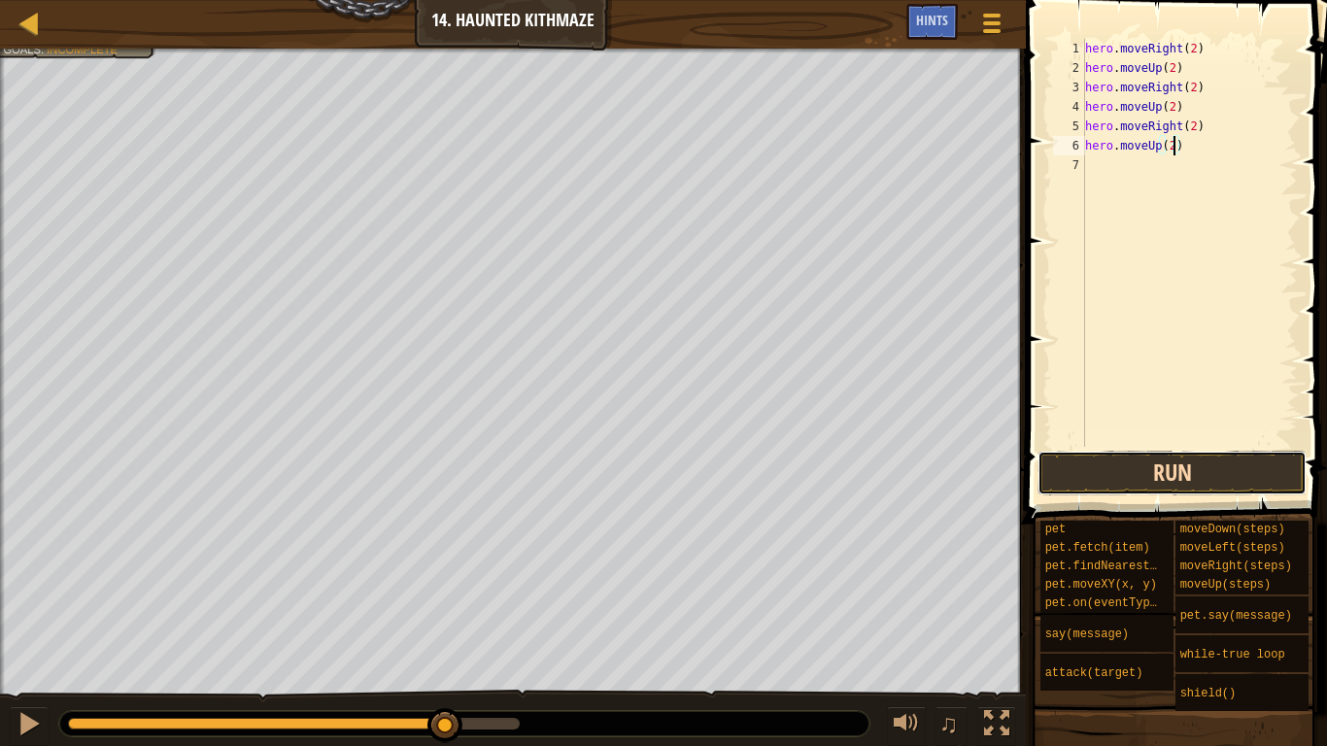
click at [1192, 455] on button "Run" at bounding box center [1172, 473] width 269 height 45
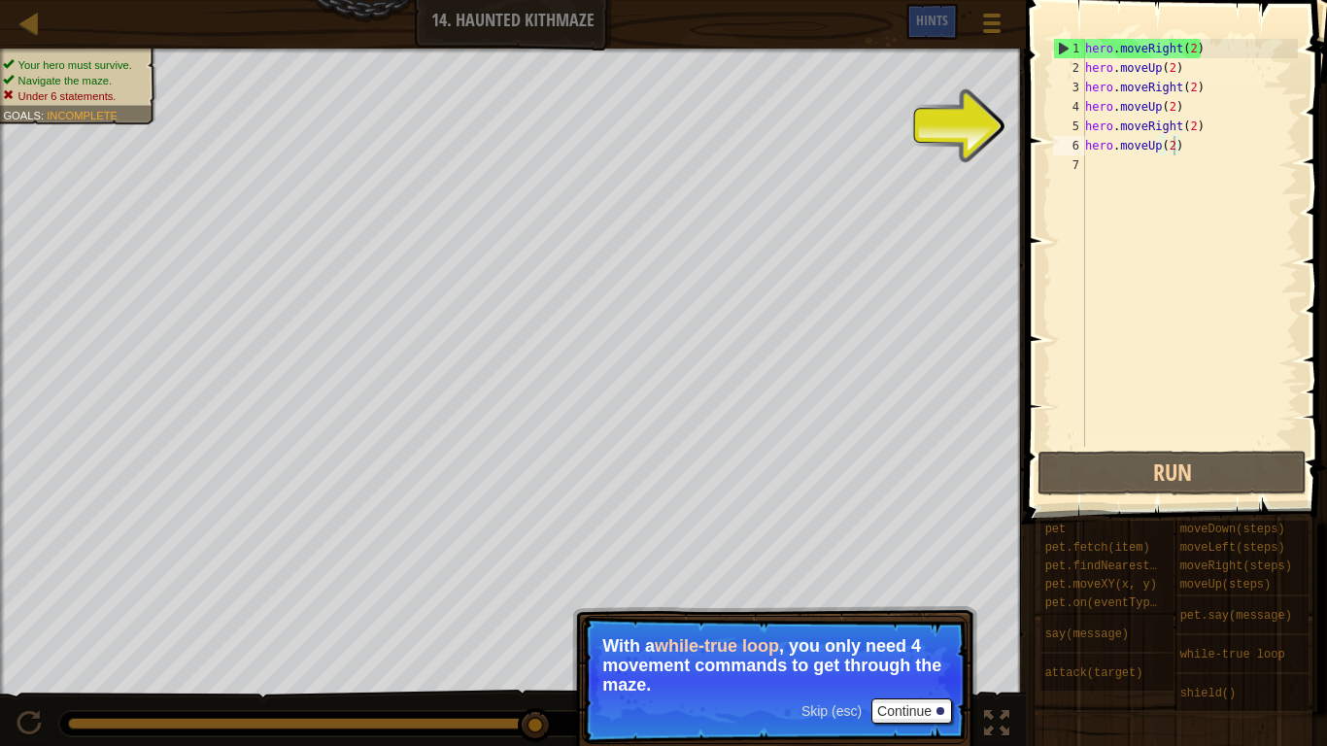
click at [900, 628] on p "With a while-true loop , you only need 4 movement commands to get through the m…" at bounding box center [774, 665] width 345 height 58
click at [904, 628] on p "Skip (esc) Continue With a while-true loop , you only need 4 movement commands …" at bounding box center [775, 680] width 386 height 128
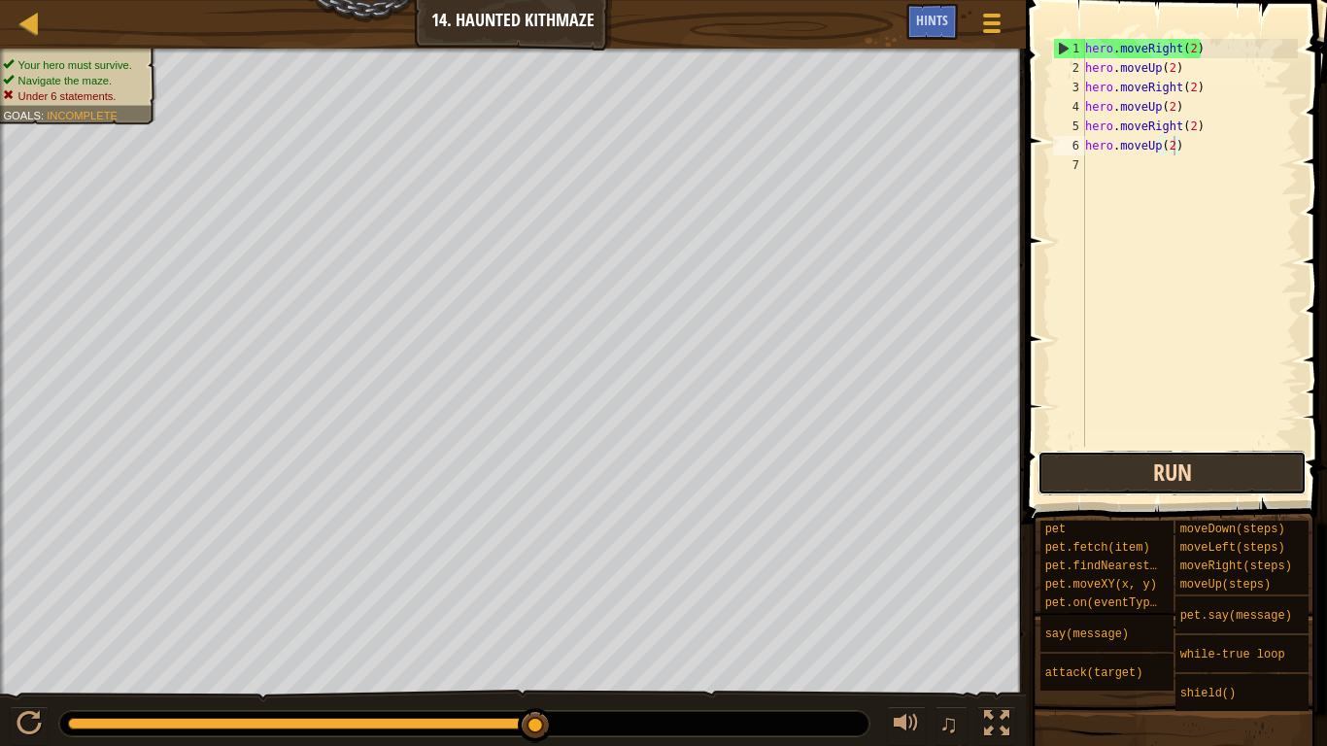
click at [1141, 451] on button "Run" at bounding box center [1172, 473] width 269 height 45
click at [1145, 460] on button "Run" at bounding box center [1172, 473] width 269 height 45
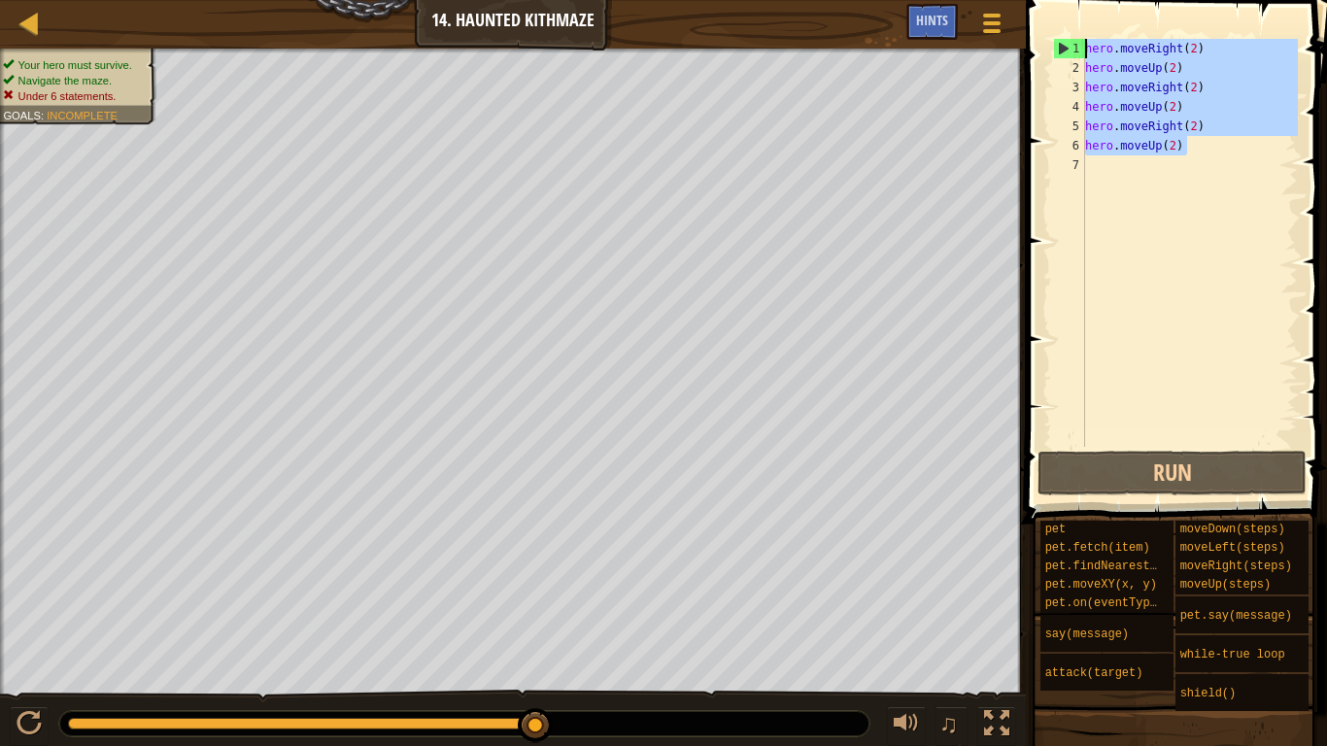
drag, startPoint x: 1200, startPoint y: 146, endPoint x: 1070, endPoint y: 33, distance: 172.2
click at [1070, 33] on div "hero.moveUp(2) 1 2 3 4 5 6 7 hero . moveRight ( 2 ) hero . moveUp ( 2 ) hero . …" at bounding box center [1173, 300] width 307 height 581
type textarea "hero.moveRight(2) hero.moveUp(2)"
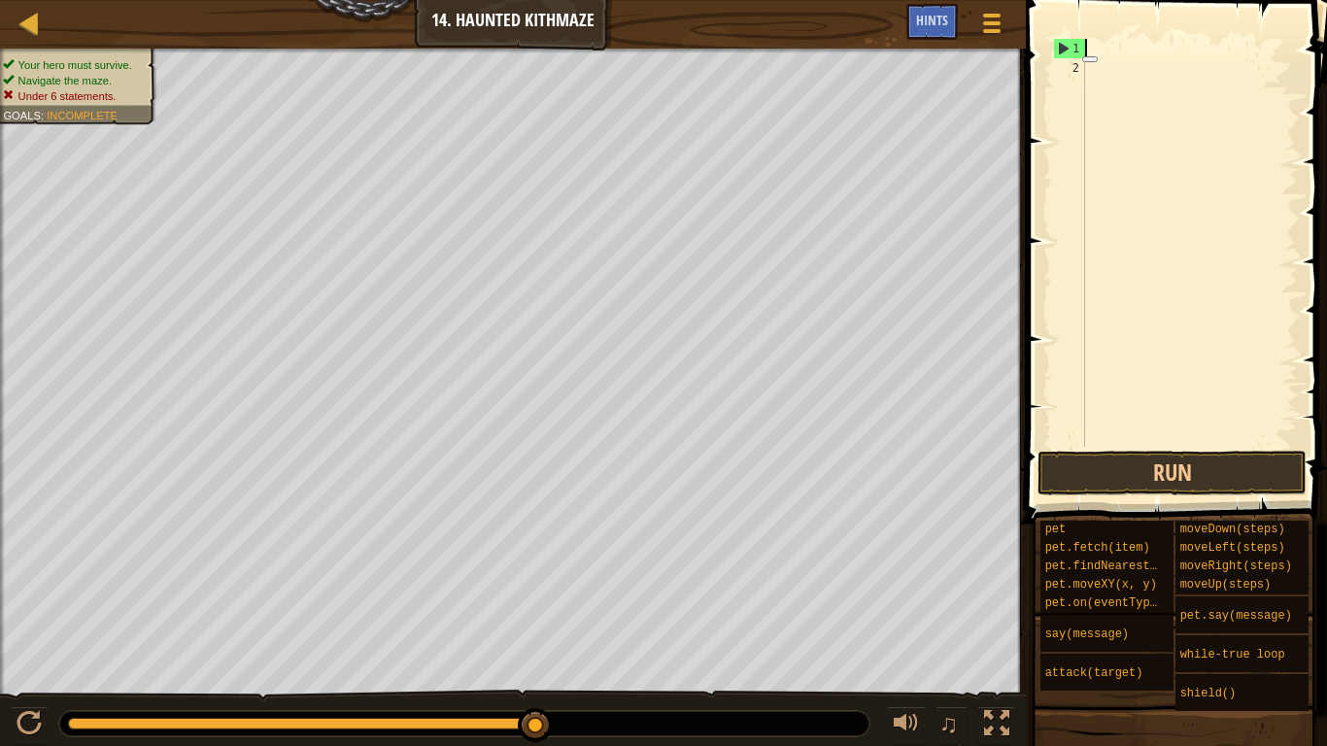
scroll to position [9, 0]
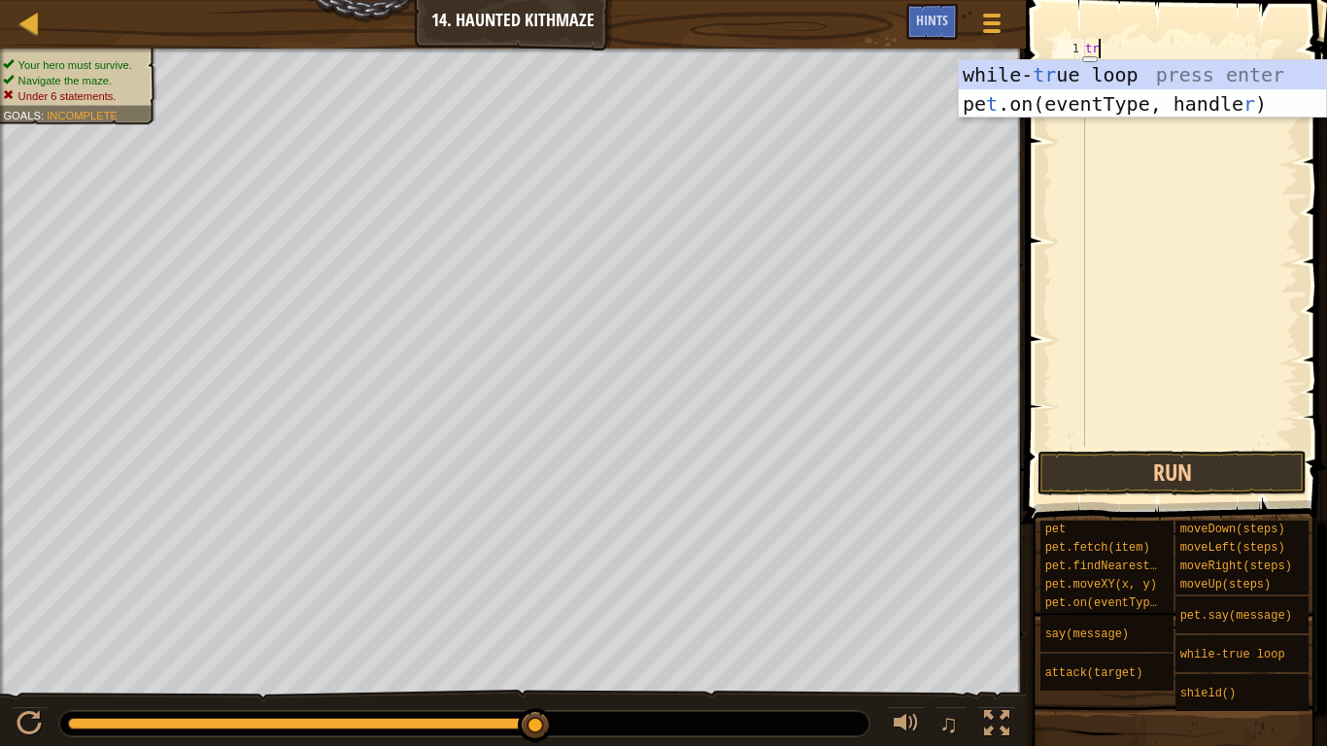
type textarea "tru"
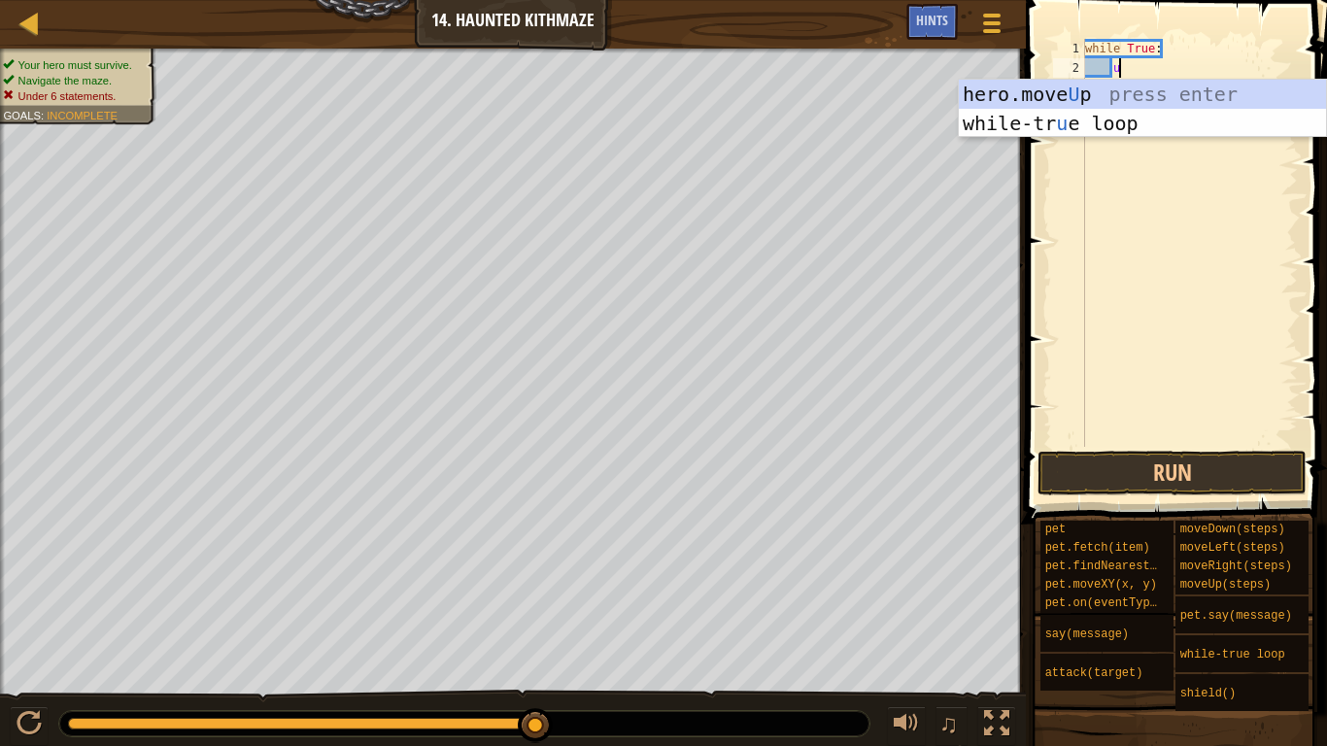
type textarea "up"
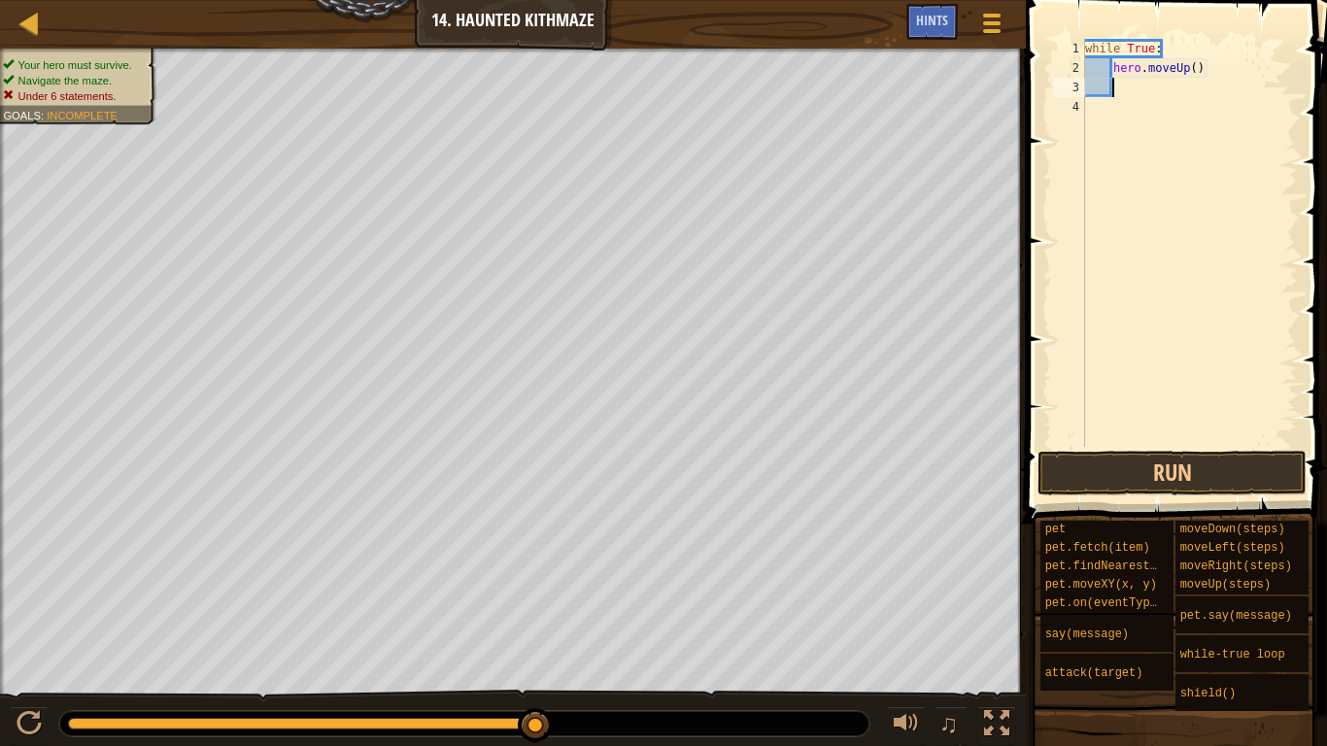
scroll to position [9, 3]
click at [1190, 475] on button "Run" at bounding box center [1172, 473] width 269 height 45
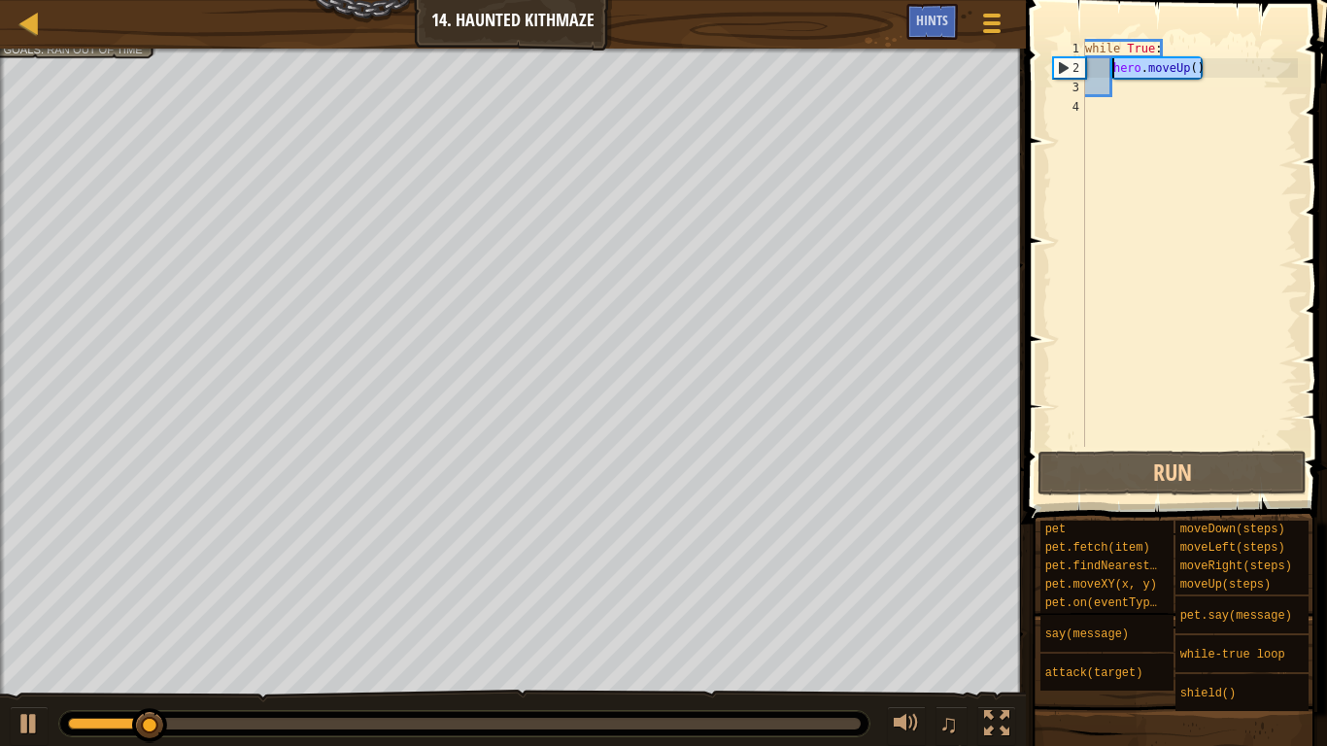
drag, startPoint x: 1226, startPoint y: 72, endPoint x: 1113, endPoint y: 69, distance: 112.7
click at [1113, 69] on div "while True : hero . moveUp ( )" at bounding box center [1189, 262] width 217 height 447
type textarea "hero.moveUp()"
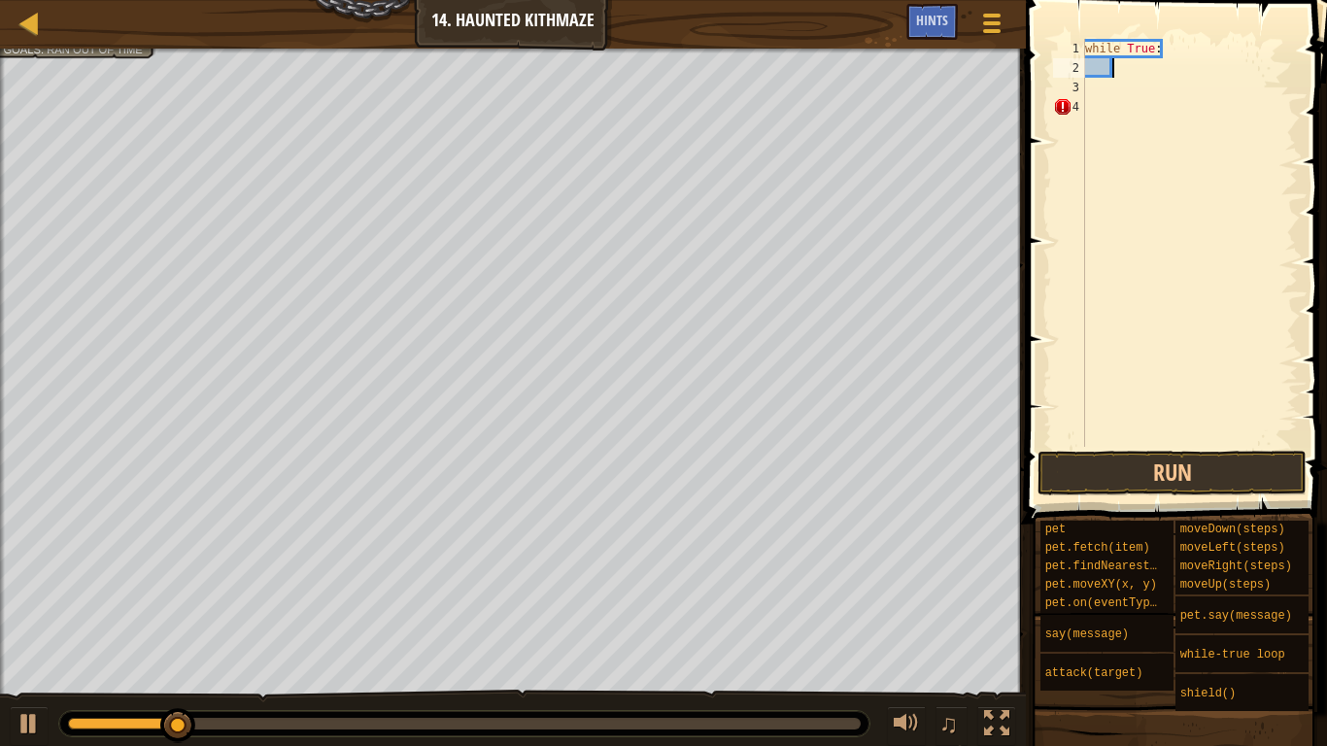
type textarea "ri"
click at [1209, 466] on button "Run" at bounding box center [1172, 473] width 269 height 45
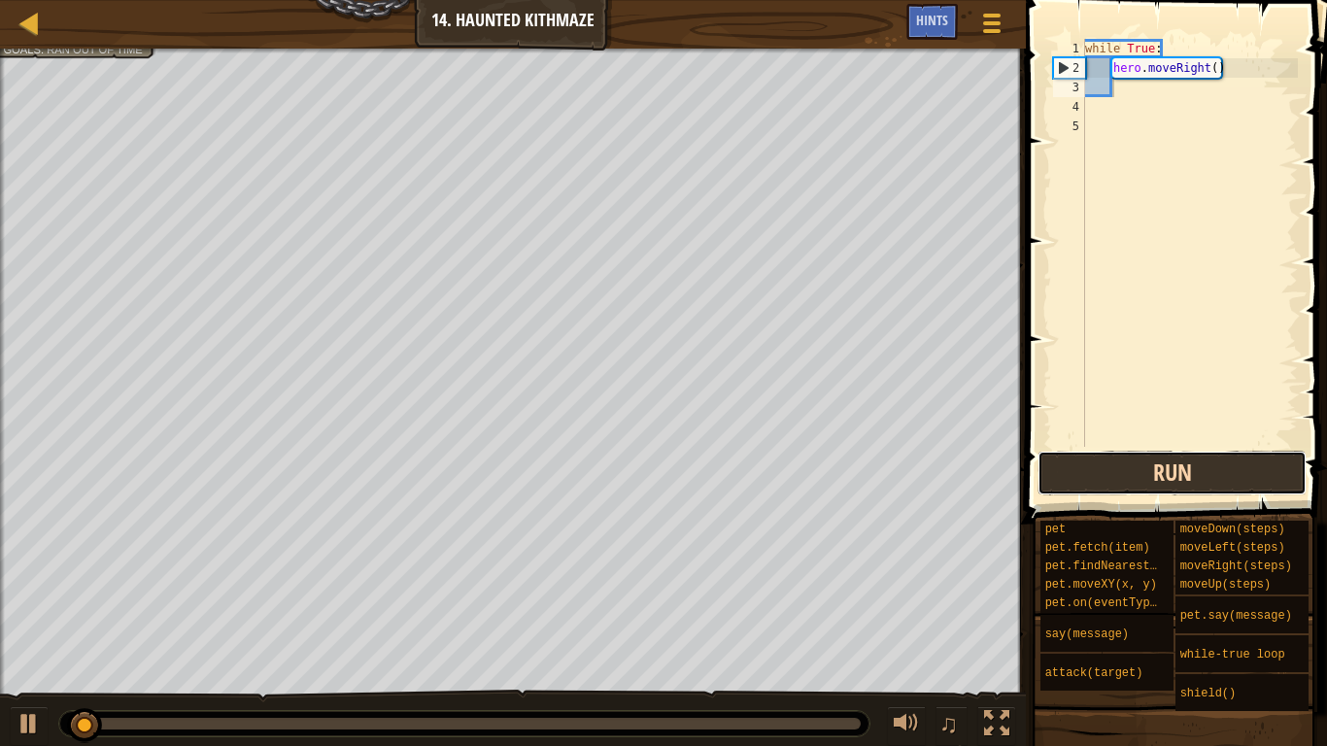
click at [1209, 466] on button "Run" at bounding box center [1172, 473] width 269 height 45
type textarea "up"
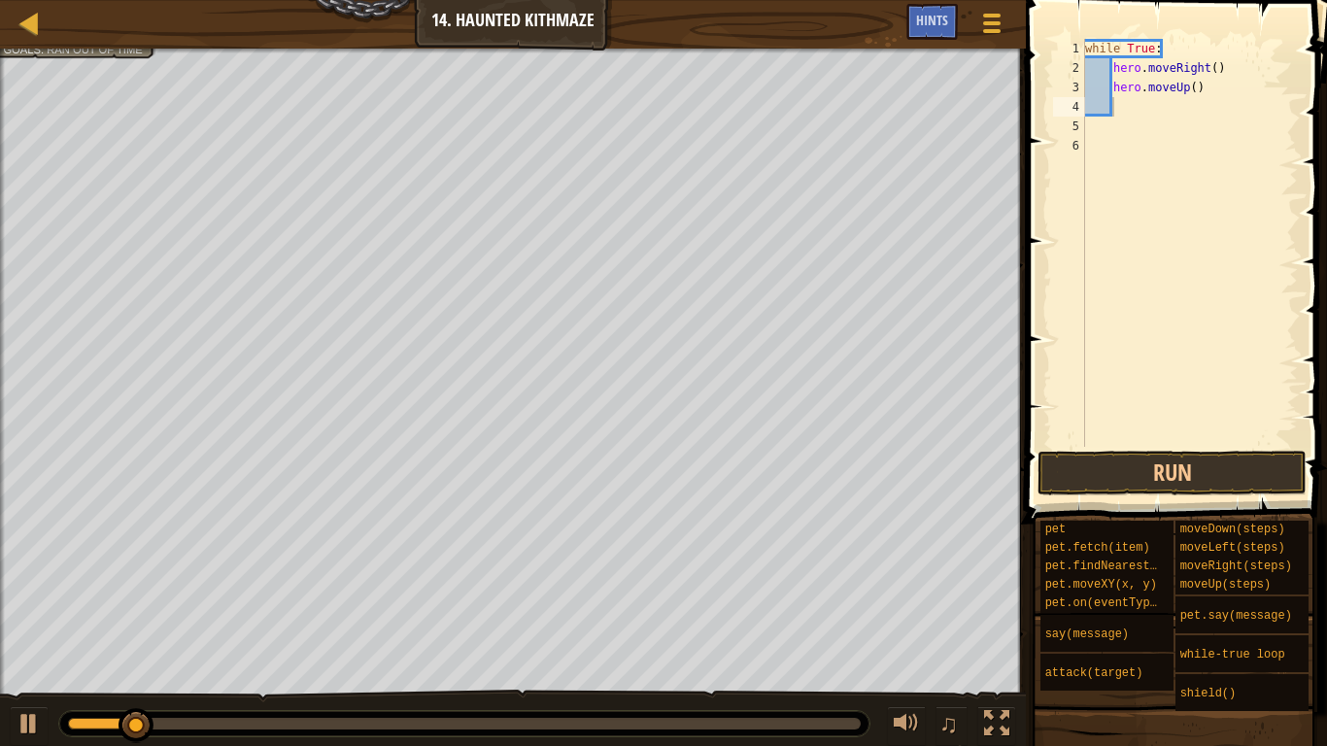
click at [1211, 448] on span at bounding box center [1178, 234] width 317 height 581
click at [1209, 457] on button "Run" at bounding box center [1172, 473] width 269 height 45
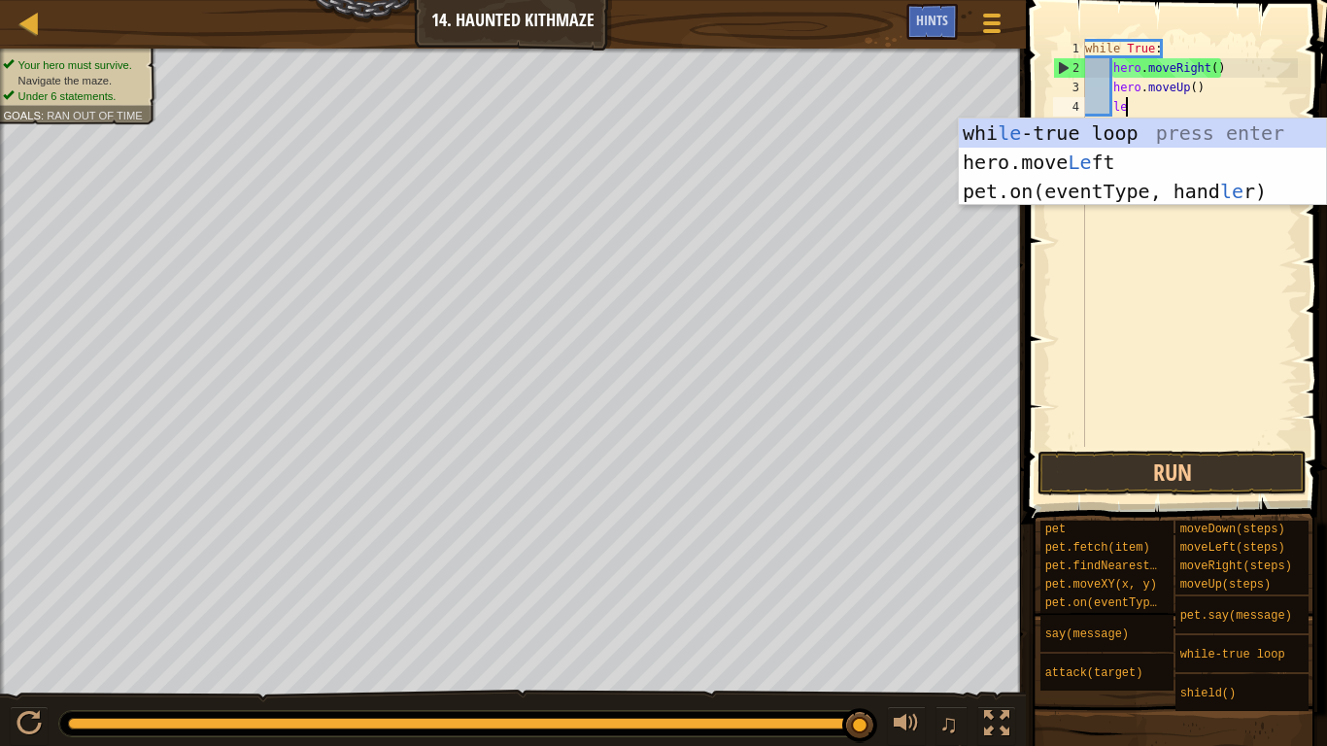
type textarea "lef"
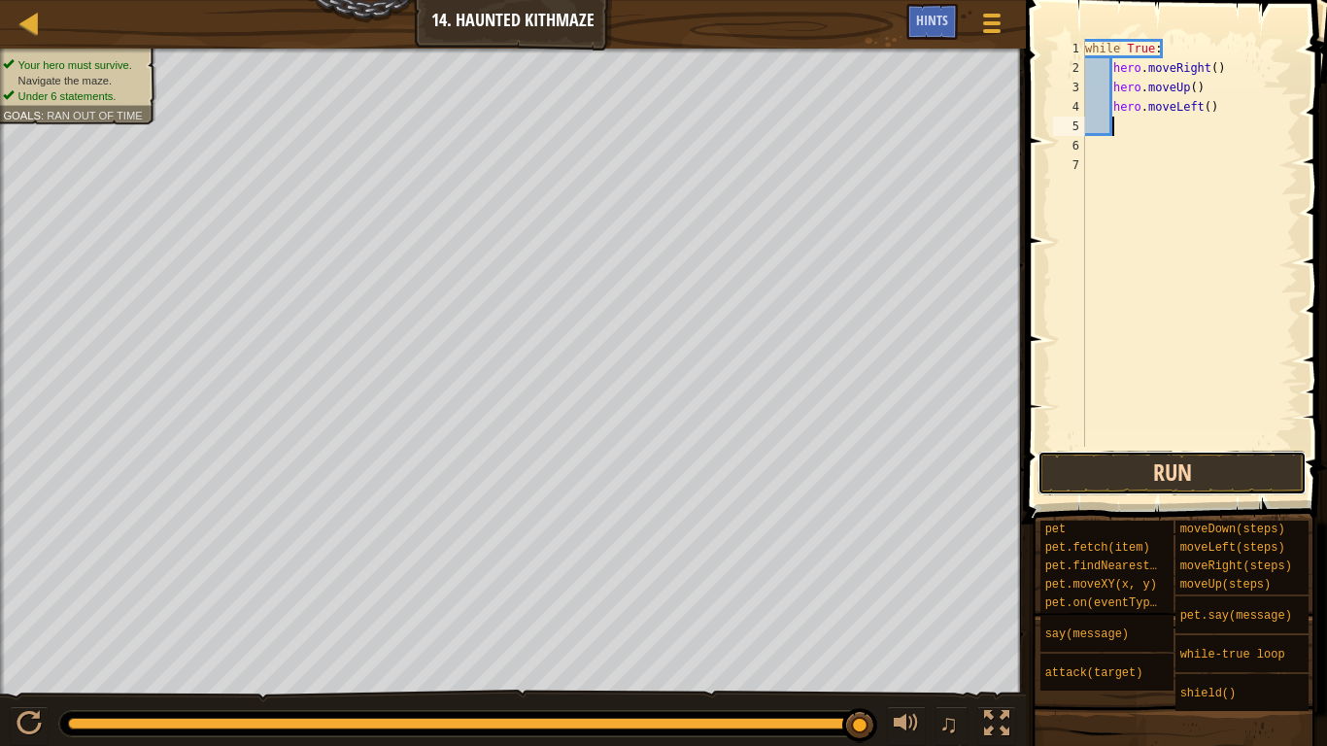
click at [1194, 469] on button "Run" at bounding box center [1172, 473] width 269 height 45
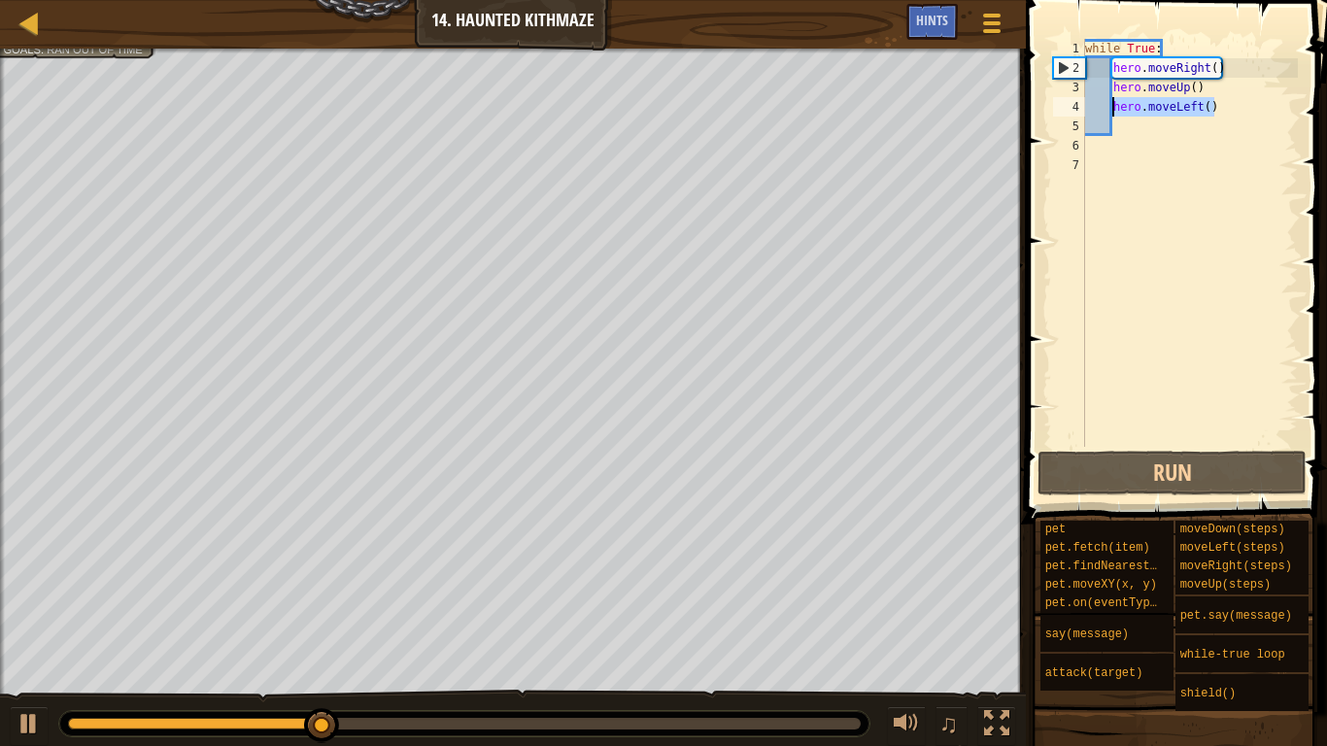
drag, startPoint x: 1212, startPoint y: 104, endPoint x: 1111, endPoint y: 108, distance: 101.1
click at [1111, 108] on div "while True : hero . moveRight ( ) hero . moveUp ( ) hero . moveLeft ( )" at bounding box center [1189, 262] width 217 height 447
type textarea "hero.moveLeft()"
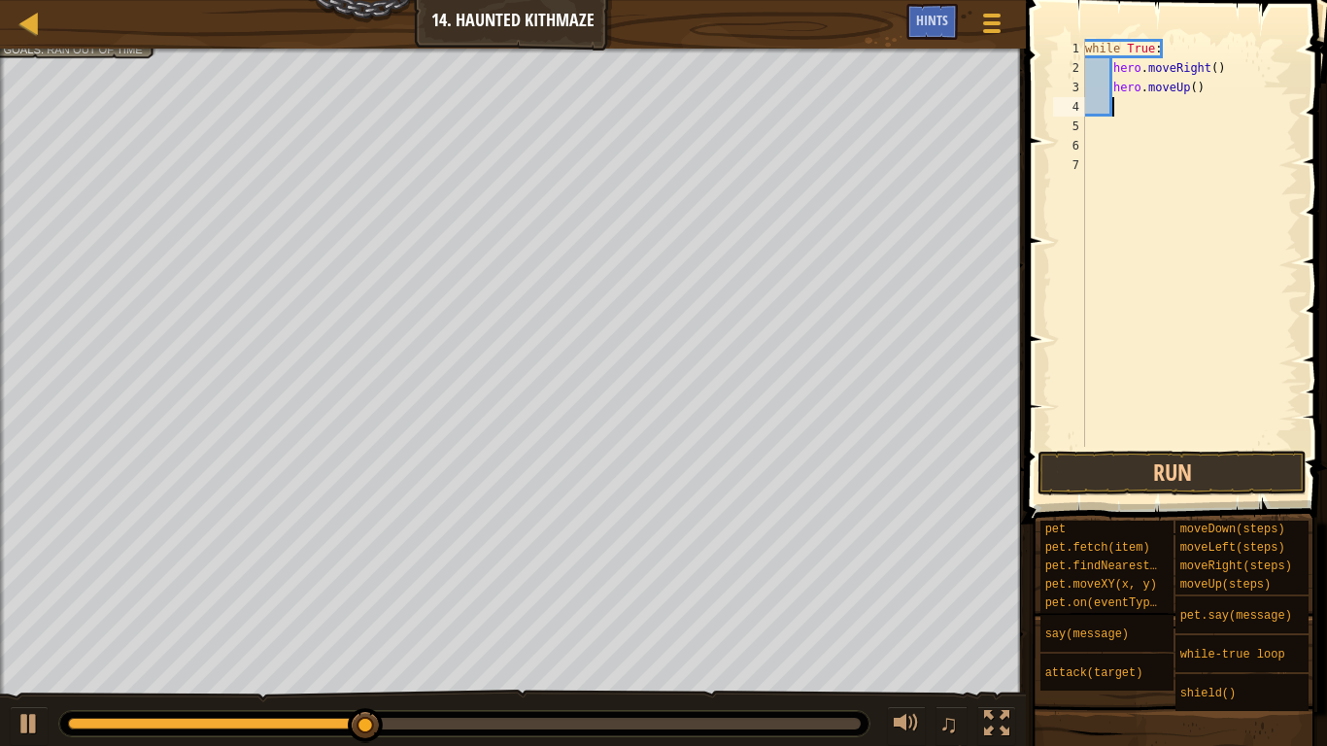
type textarea "up"
click at [1178, 460] on button "Run" at bounding box center [1172, 473] width 269 height 45
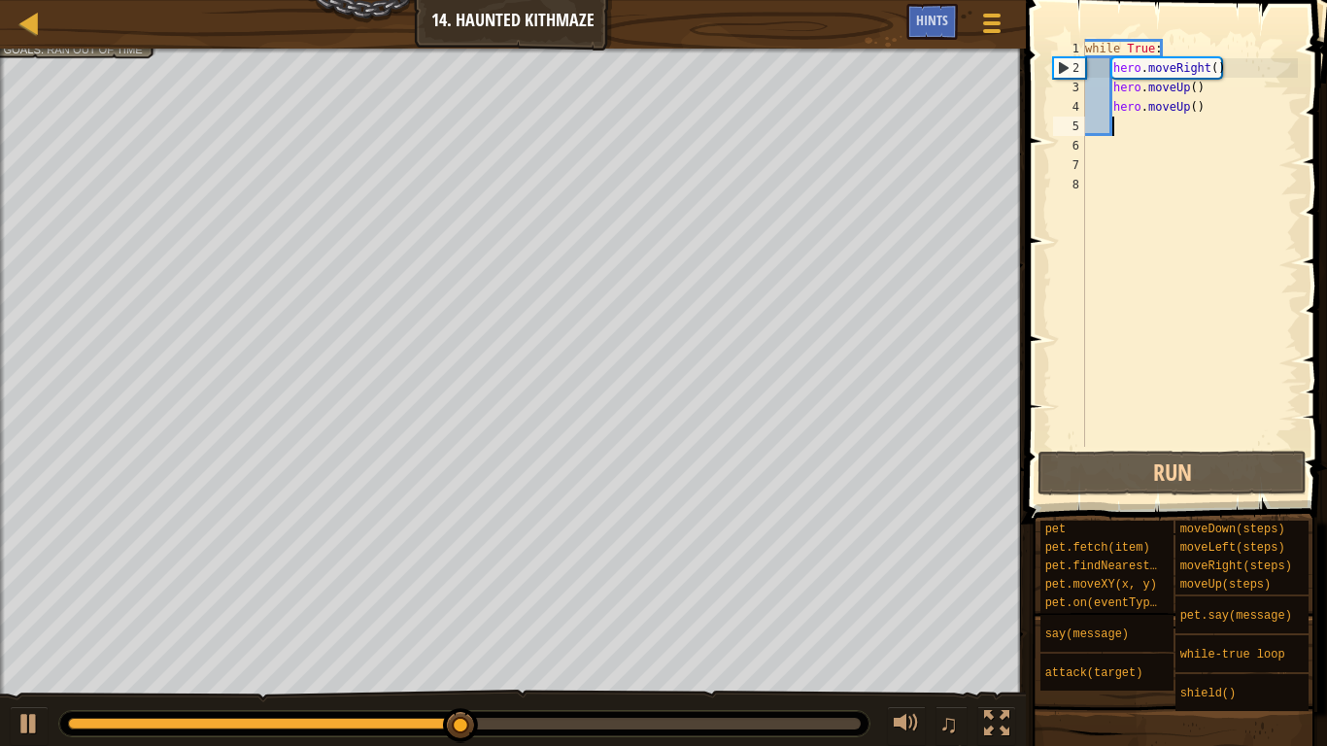
click at [1214, 66] on div "while True : hero . moveRight ( ) hero . moveUp ( ) hero . moveUp ( )" at bounding box center [1189, 262] width 217 height 447
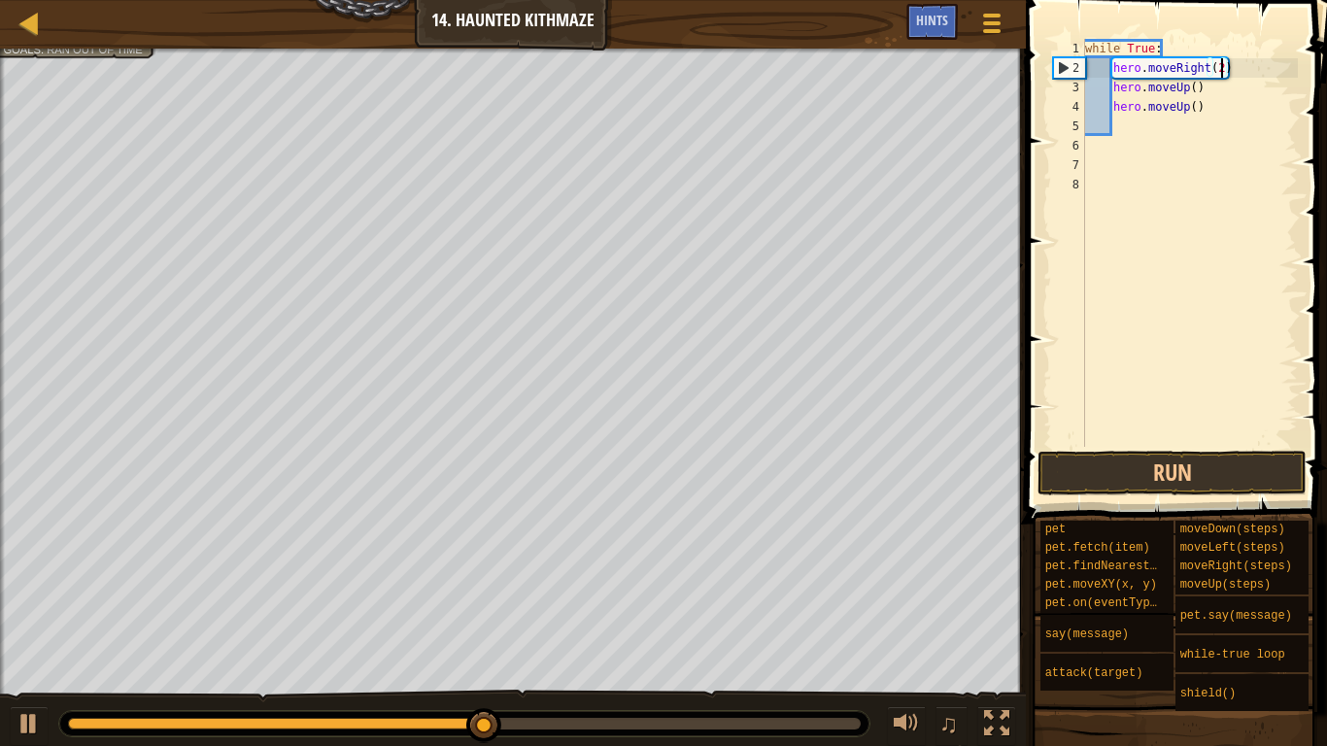
scroll to position [9, 19]
click at [1191, 85] on div "while True : hero . moveRight ( 2 ) hero . moveUp ( ) hero . moveUp ( )" at bounding box center [1189, 262] width 217 height 447
click at [1198, 103] on div "while True : hero . moveRight ( 2 ) hero . moveUp ( 2 ) hero . moveUp ( )" at bounding box center [1189, 262] width 217 height 447
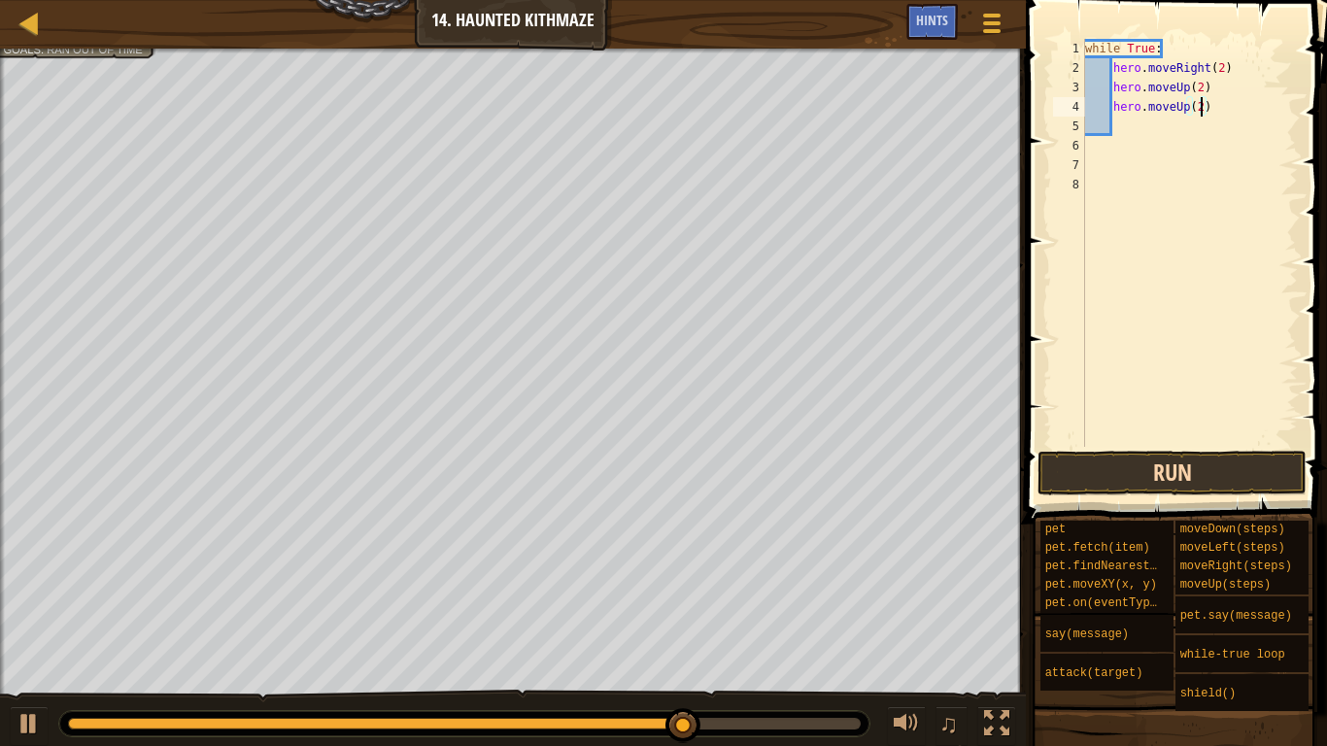
type textarea "hero.moveUp(2)"
click at [1195, 472] on button "Run" at bounding box center [1172, 473] width 269 height 45
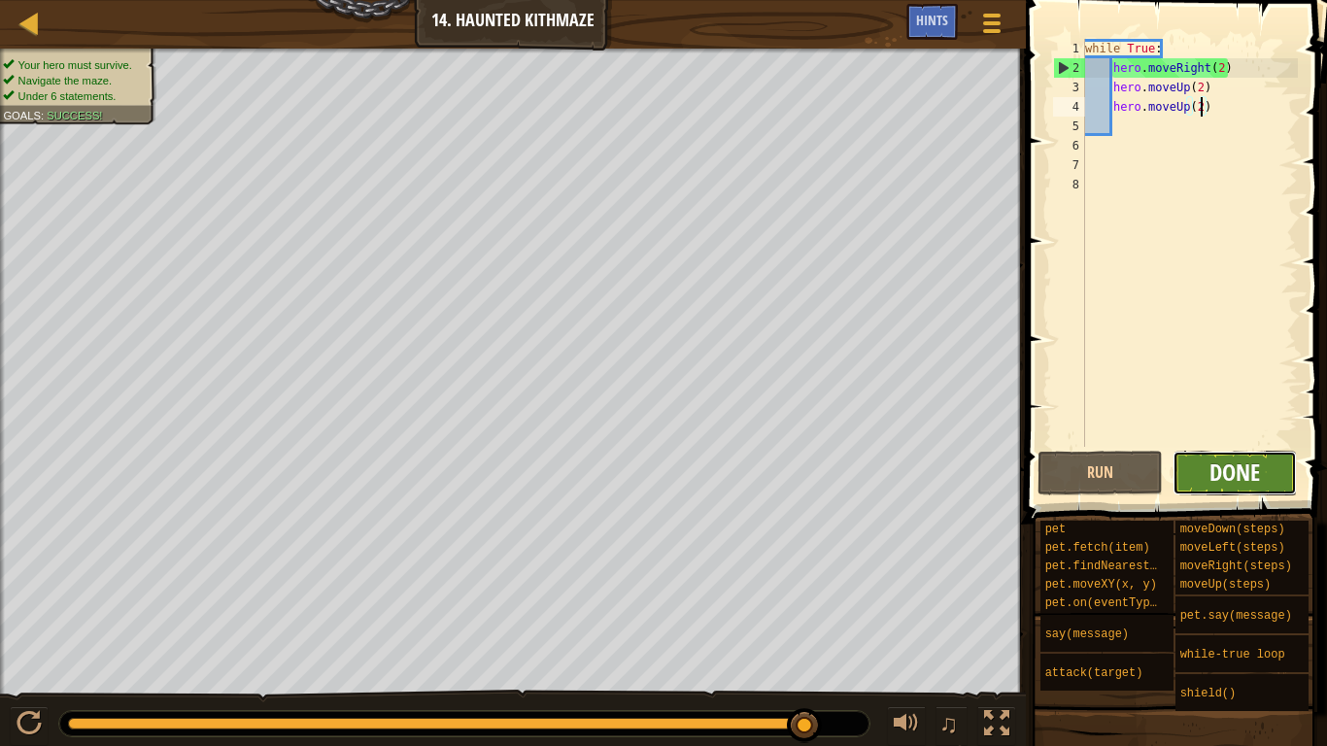
click at [1250, 457] on span "Done" at bounding box center [1234, 472] width 51 height 31
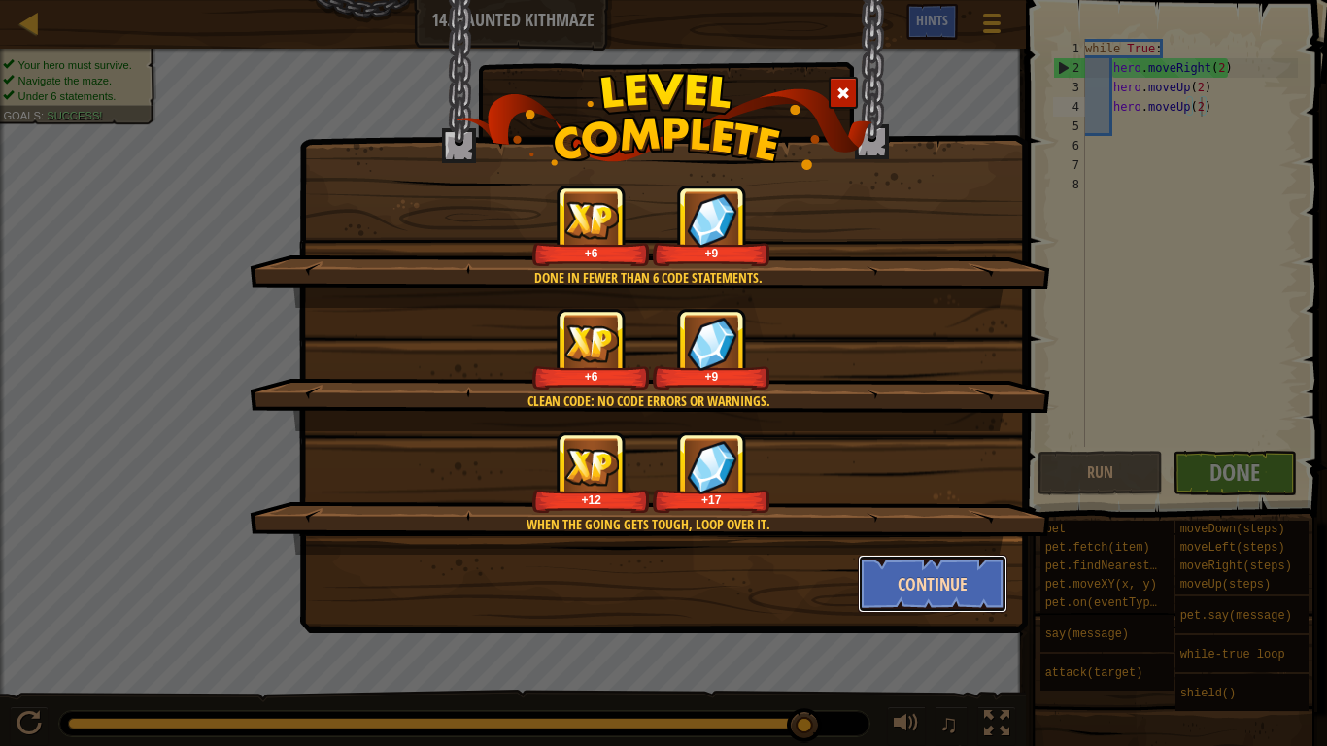
click at [972, 592] on button "Continue" at bounding box center [933, 584] width 151 height 58
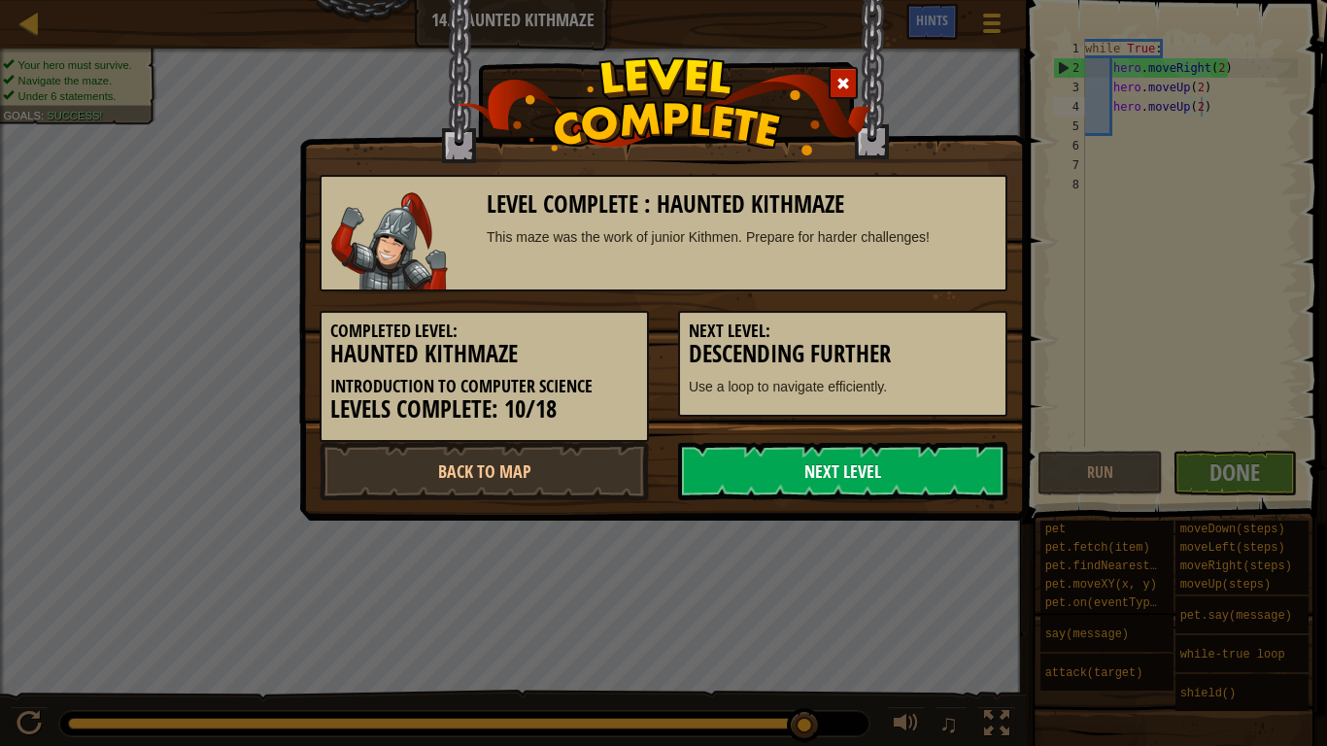
click at [876, 469] on link "Next Level" at bounding box center [842, 471] width 329 height 58
click at [878, 477] on link "Next Level" at bounding box center [842, 471] width 329 height 58
click at [874, 487] on link "Next Level" at bounding box center [842, 471] width 329 height 58
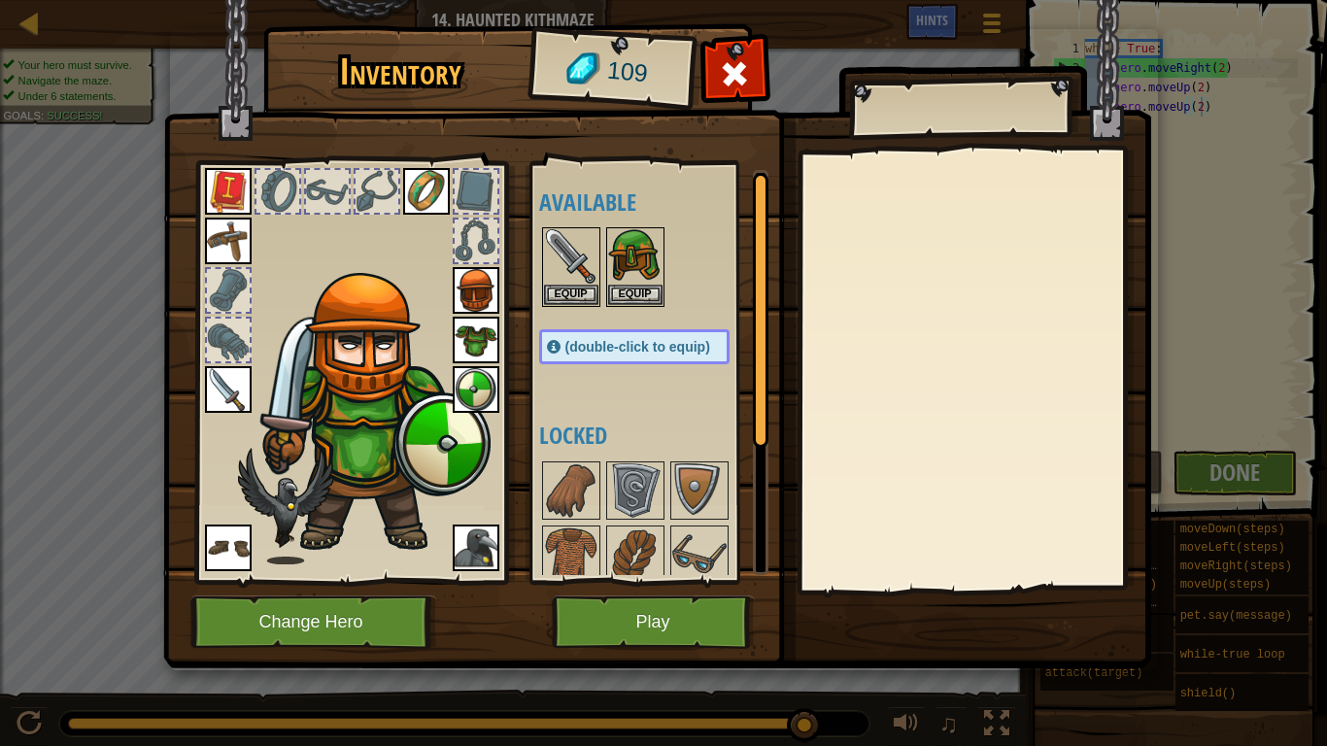
click at [609, 347] on span "(double-click to equip)" at bounding box center [637, 347] width 145 height 16
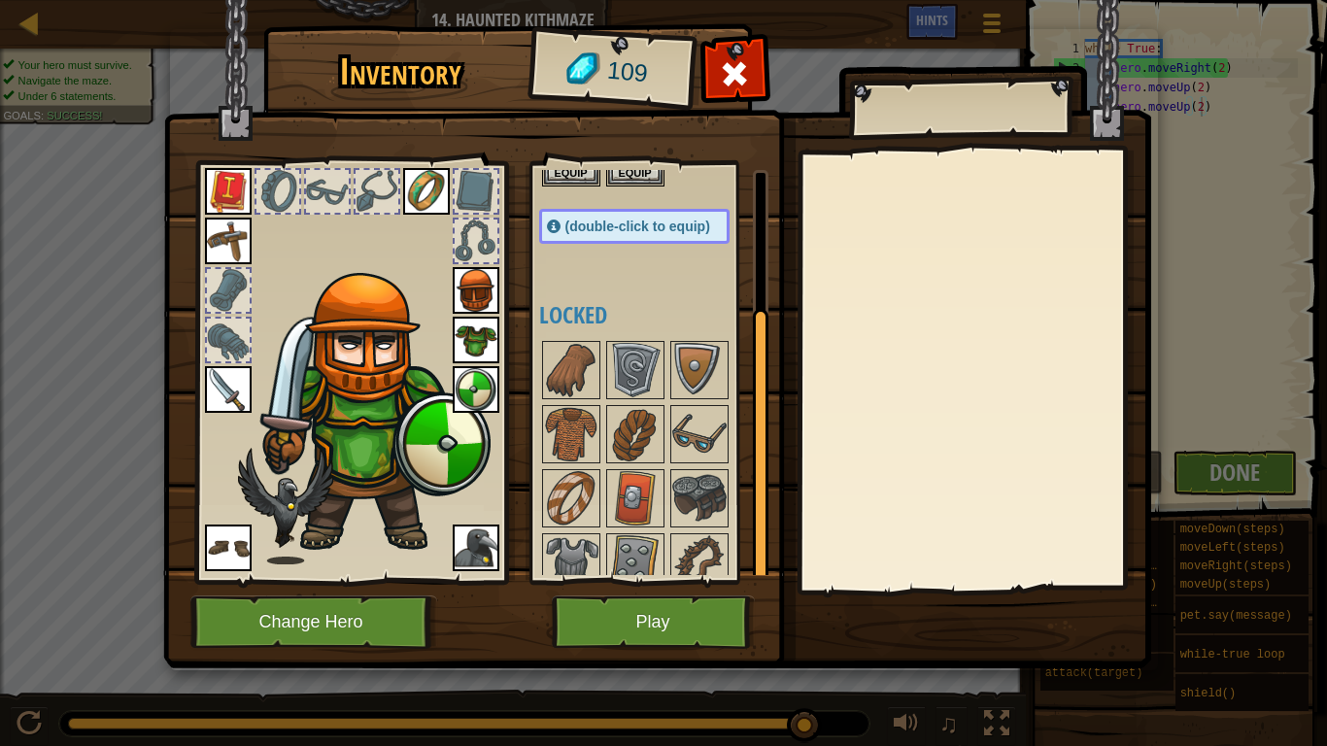
scroll to position [204, 0]
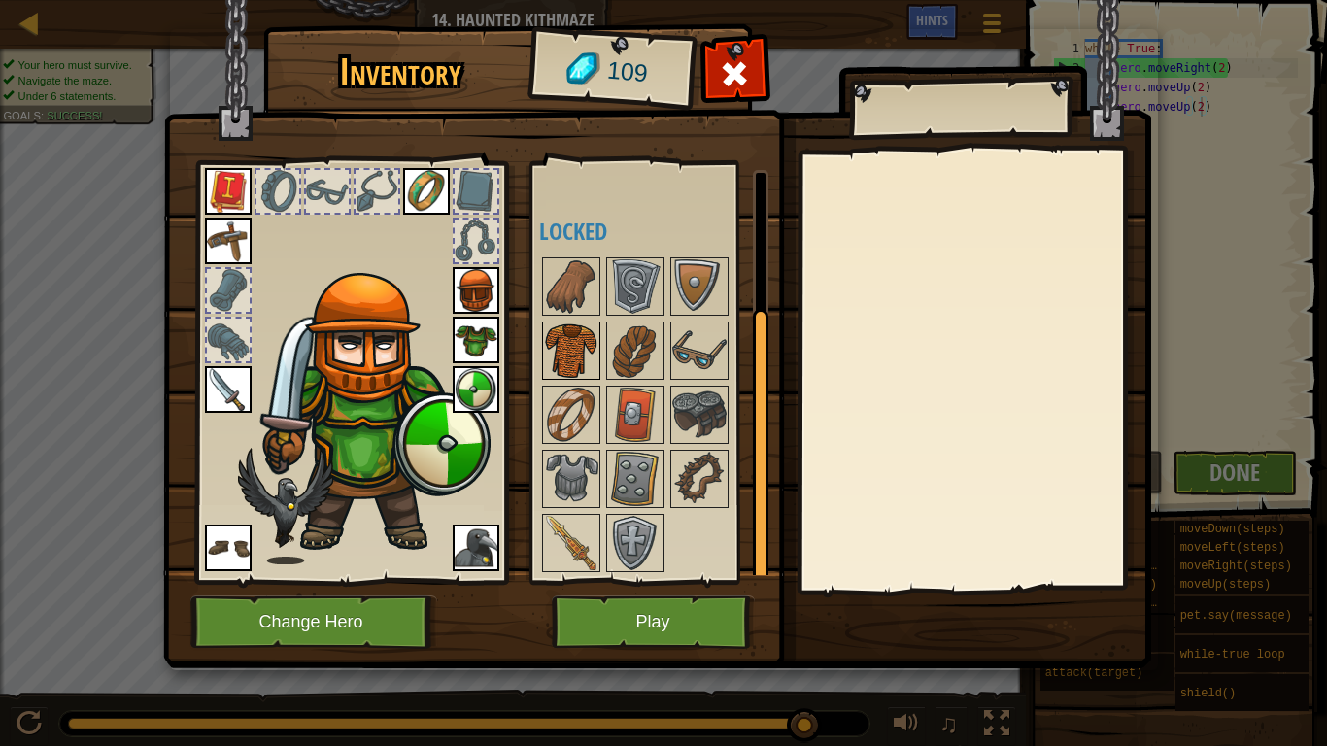
click at [560, 353] on img at bounding box center [571, 351] width 54 height 54
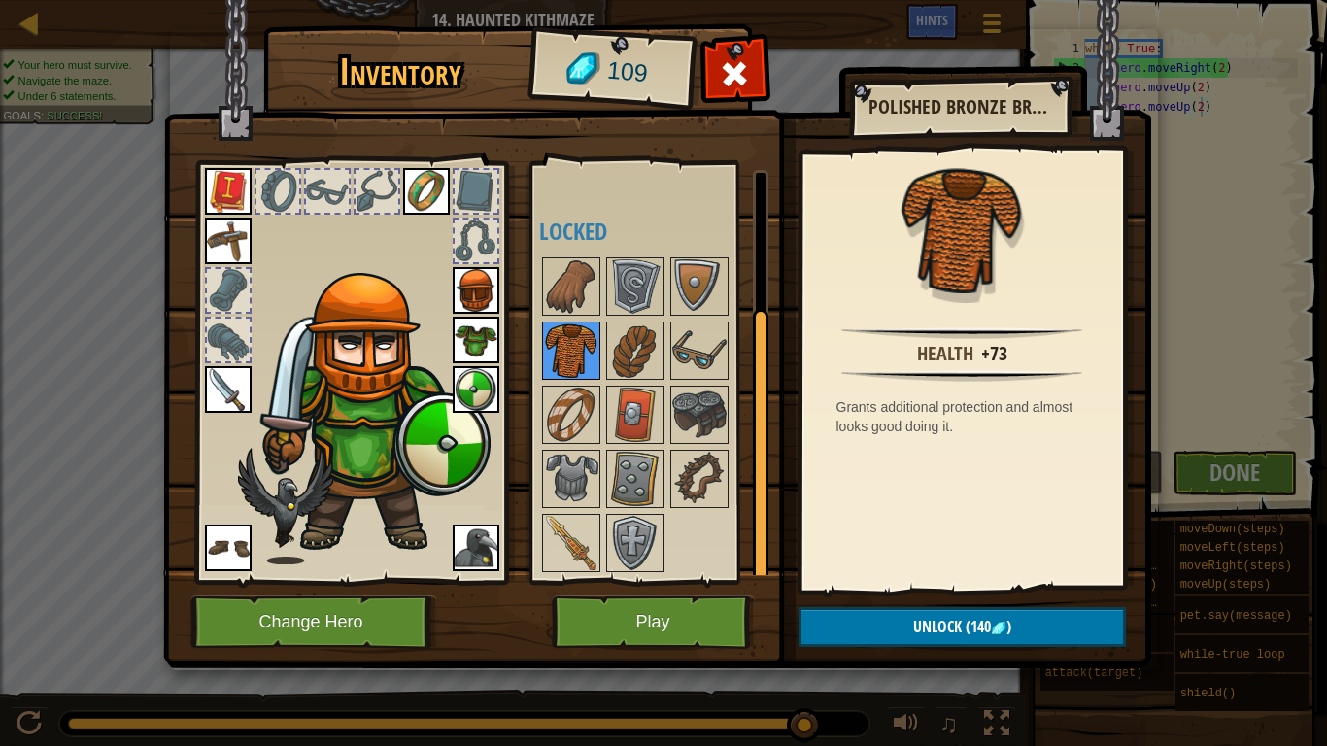
click at [560, 353] on img at bounding box center [571, 351] width 54 height 54
click at [584, 534] on img at bounding box center [571, 543] width 54 height 54
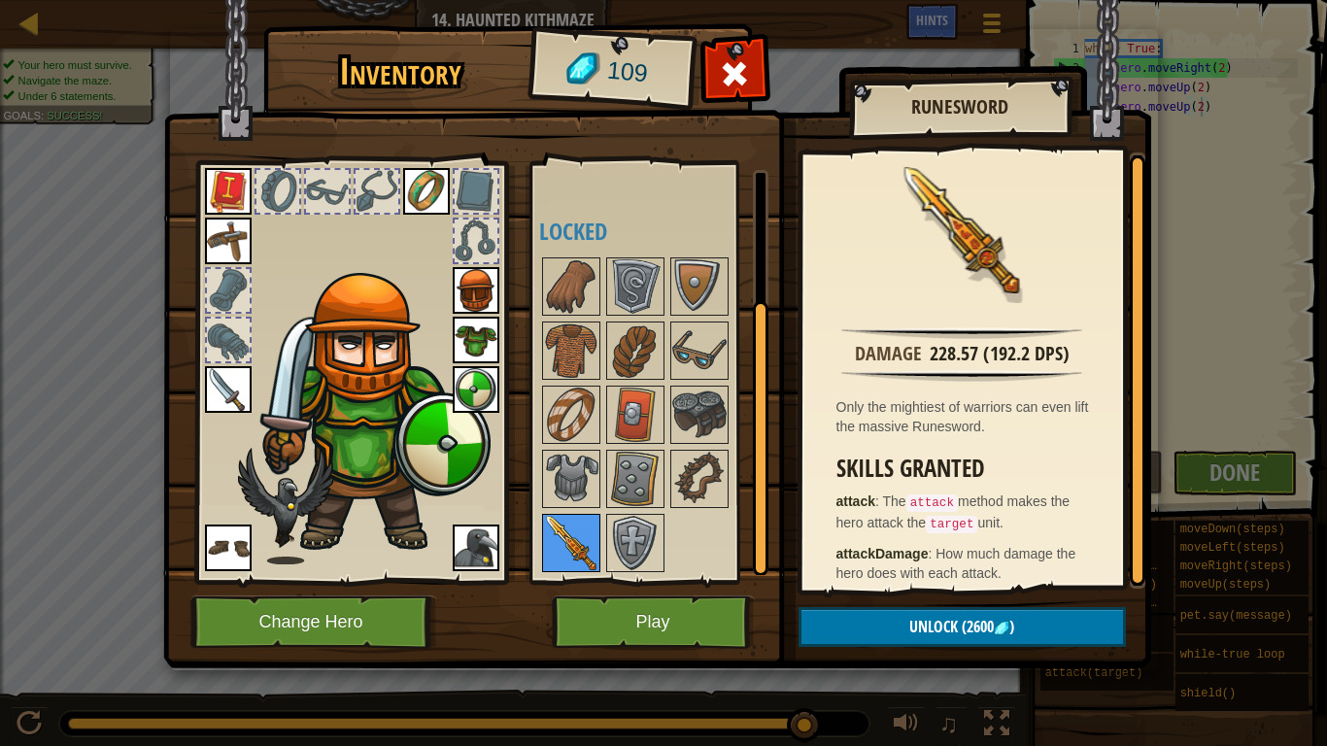
scroll to position [134, 0]
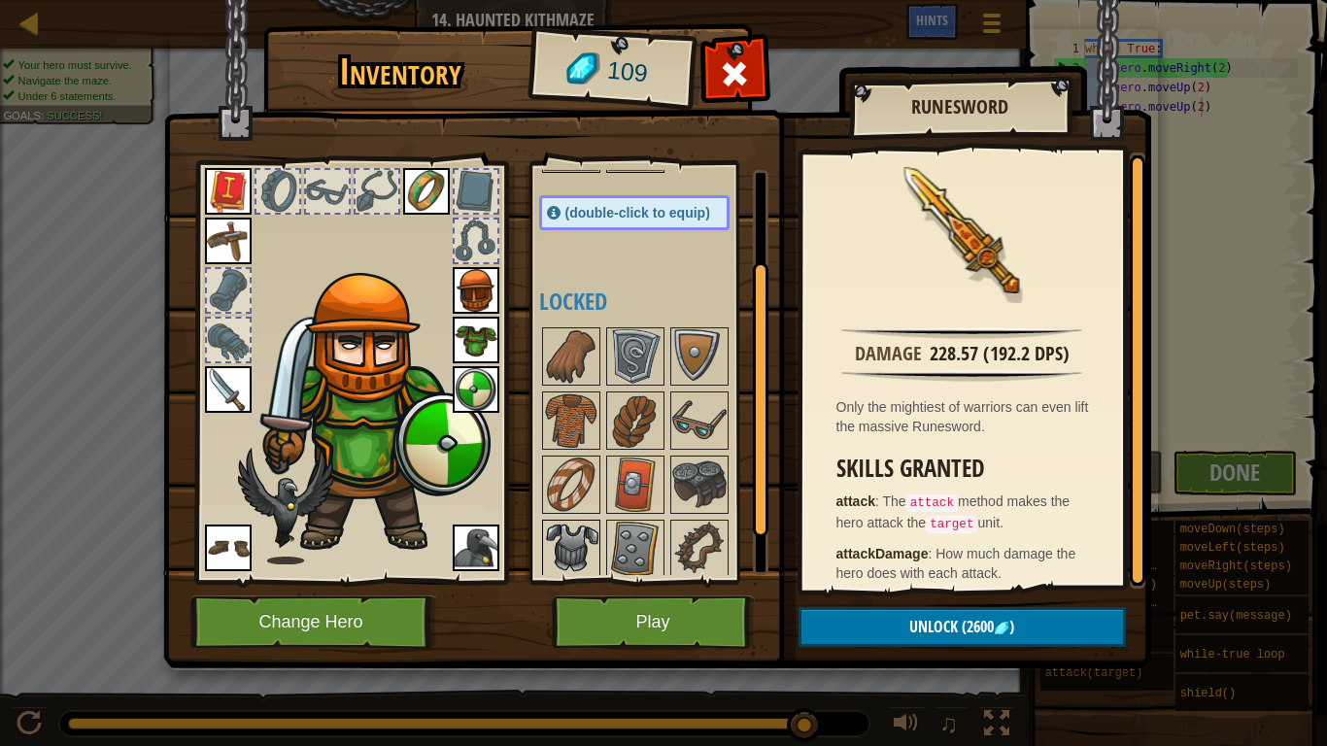
click at [575, 540] on img at bounding box center [571, 549] width 54 height 54
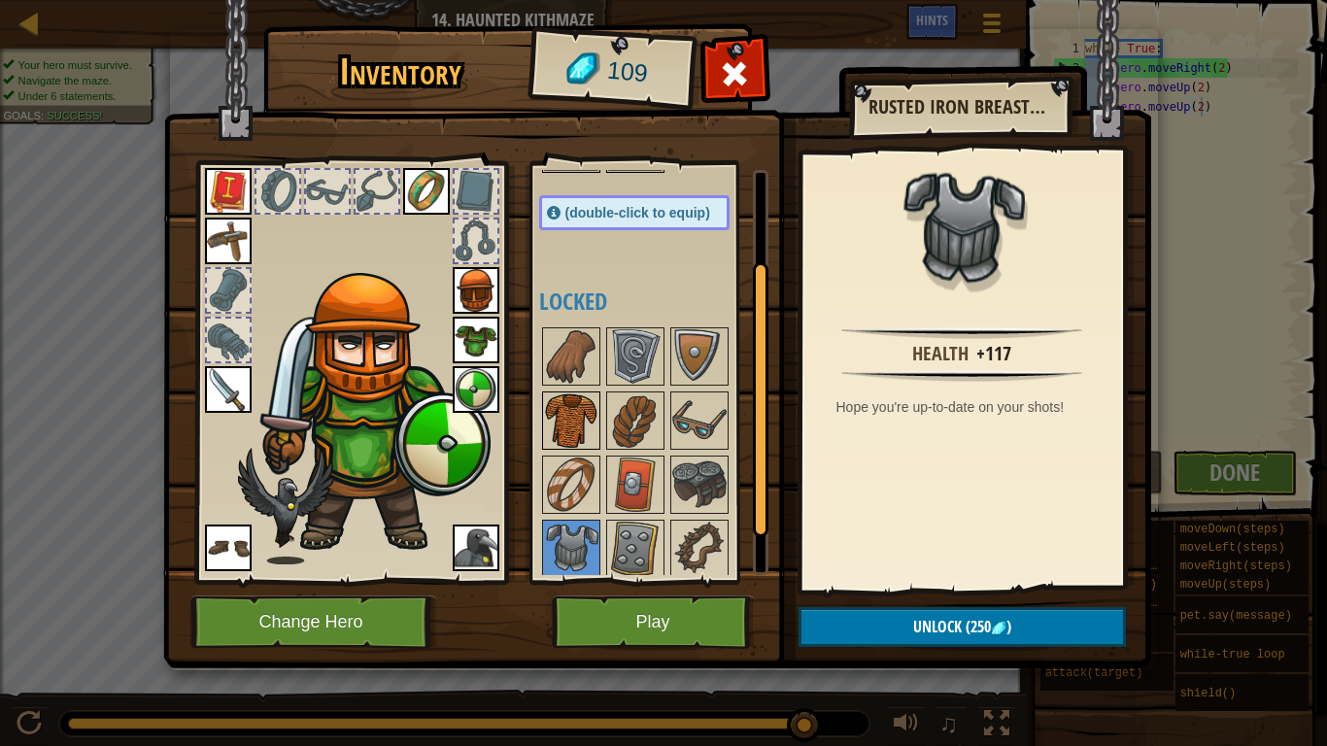
click at [584, 431] on img at bounding box center [571, 420] width 54 height 54
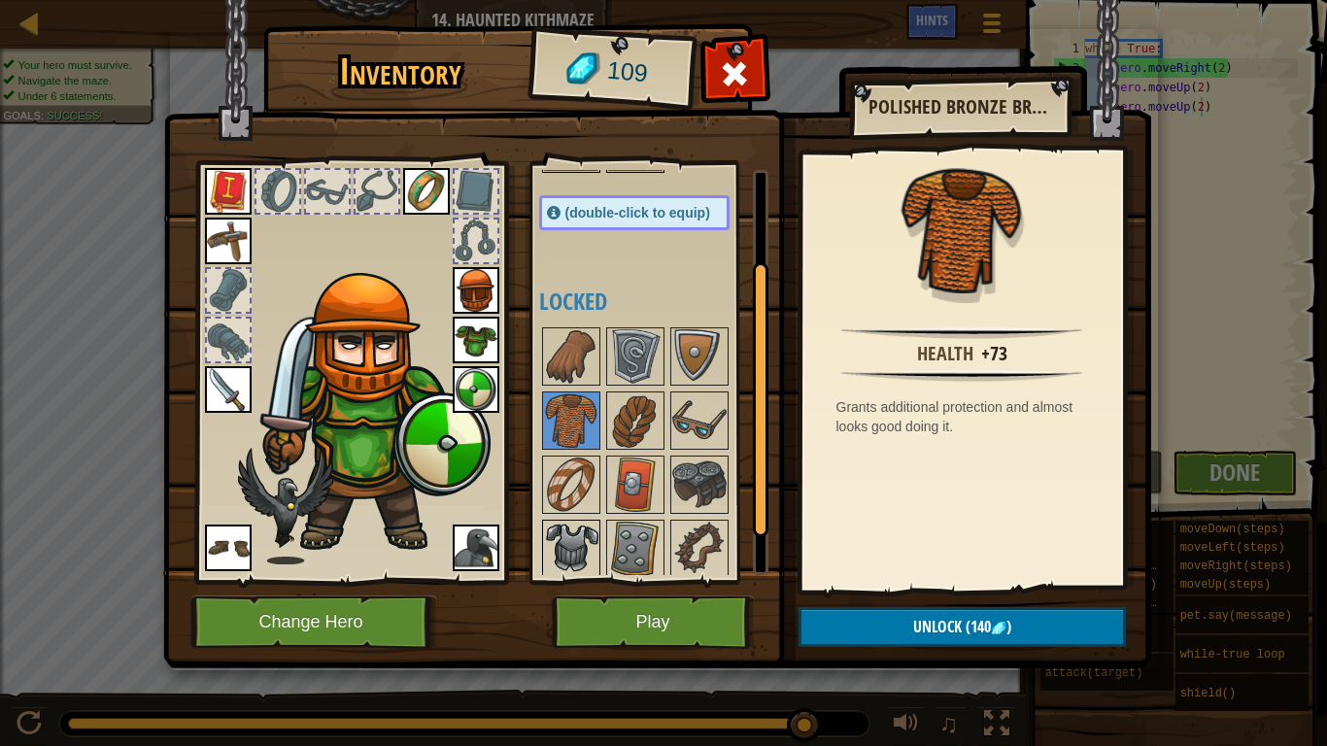
click at [558, 544] on img at bounding box center [571, 549] width 54 height 54
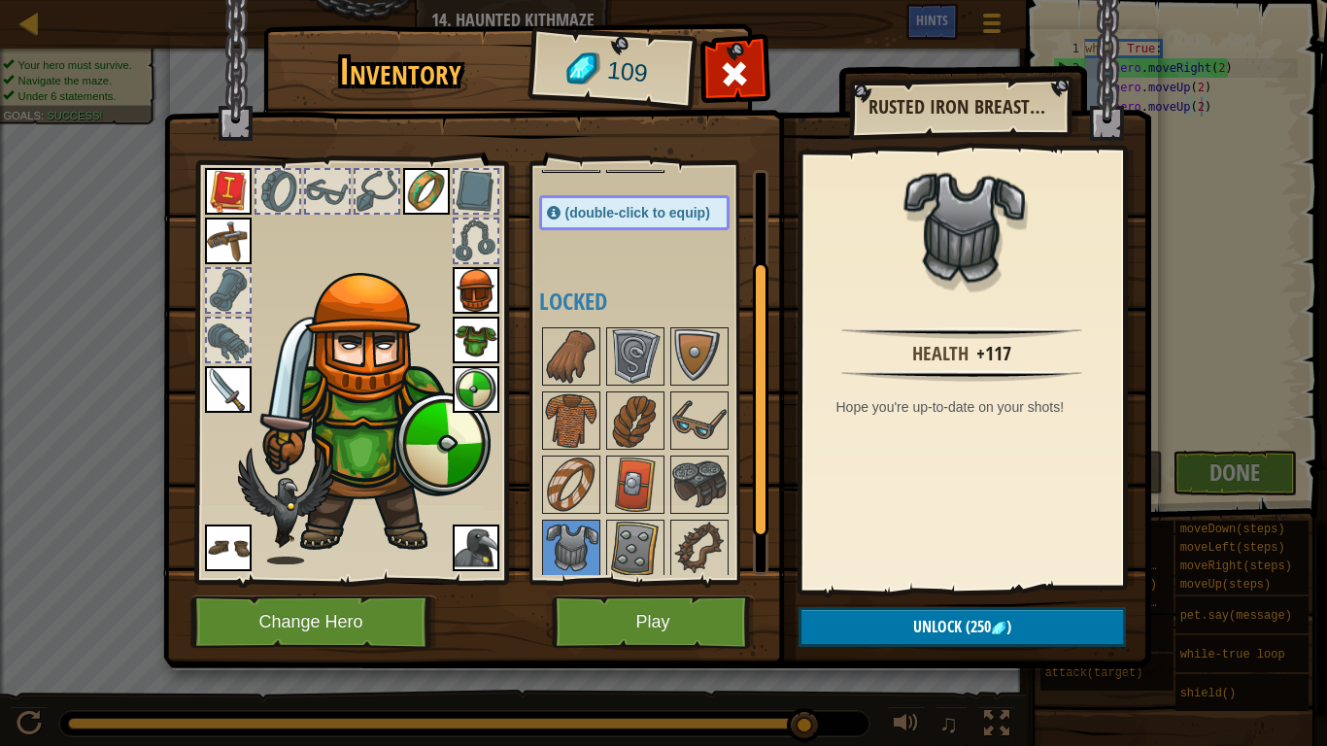
click at [463, 329] on img at bounding box center [476, 340] width 47 height 47
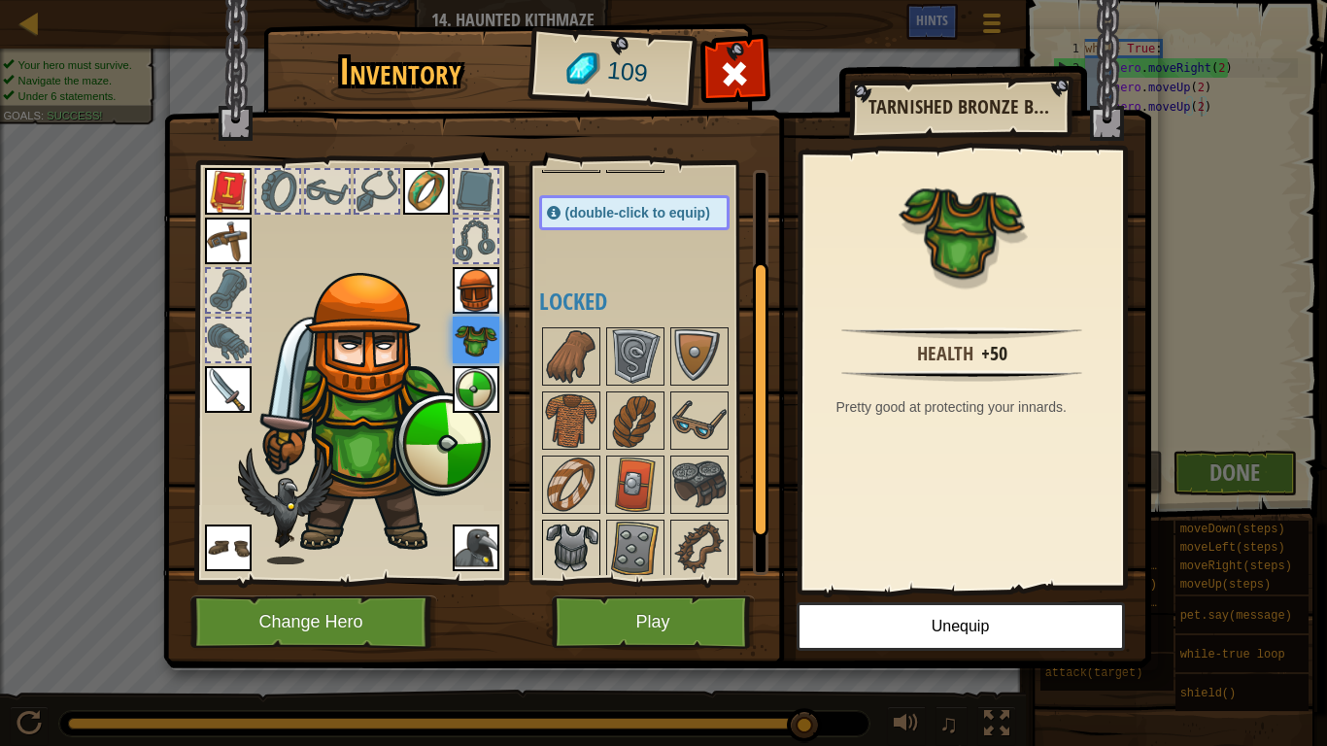
click at [558, 537] on img at bounding box center [571, 549] width 54 height 54
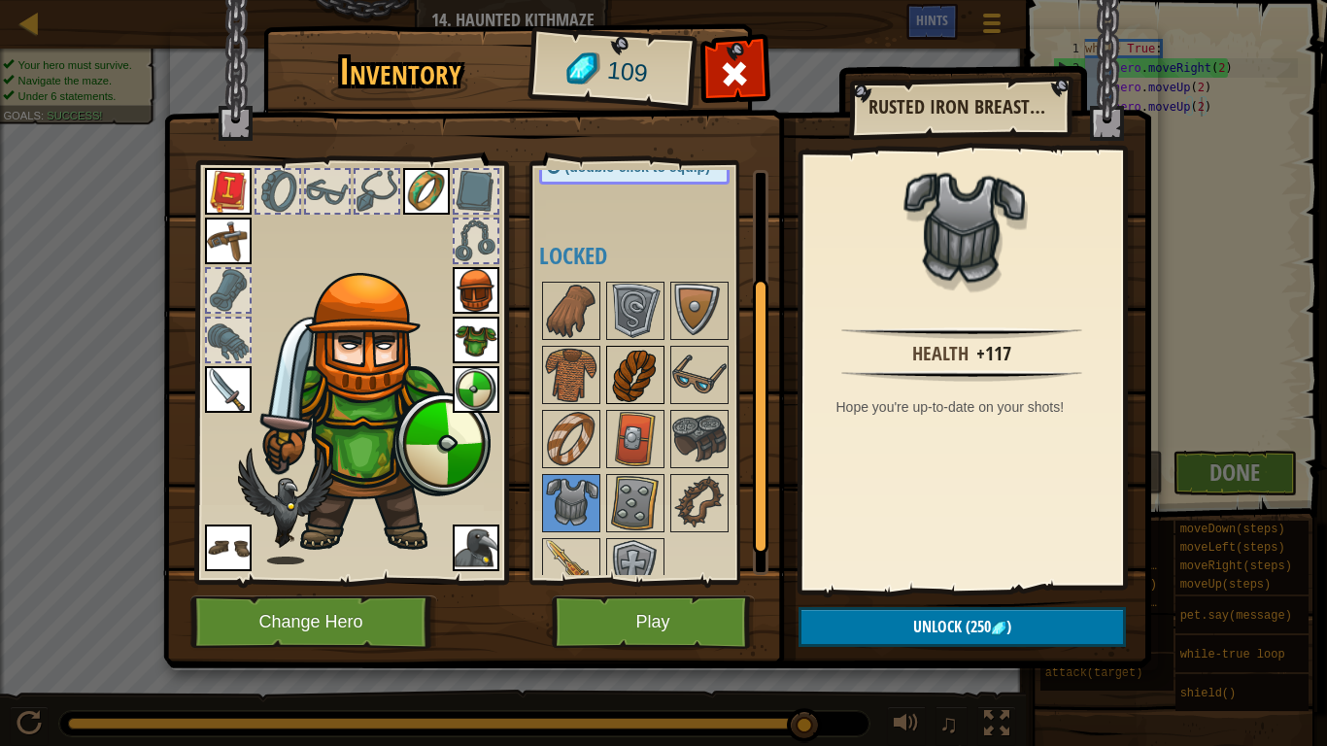
scroll to position [204, 0]
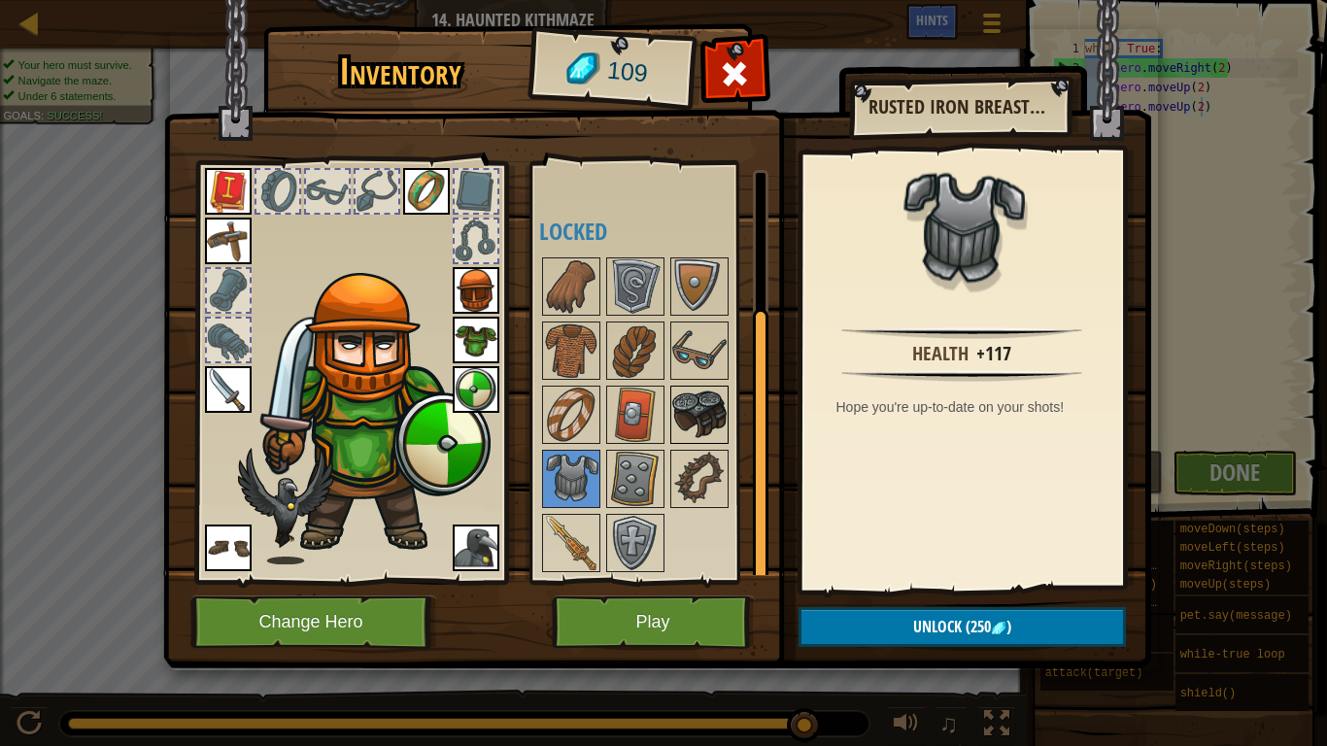
click at [715, 420] on img at bounding box center [699, 415] width 54 height 54
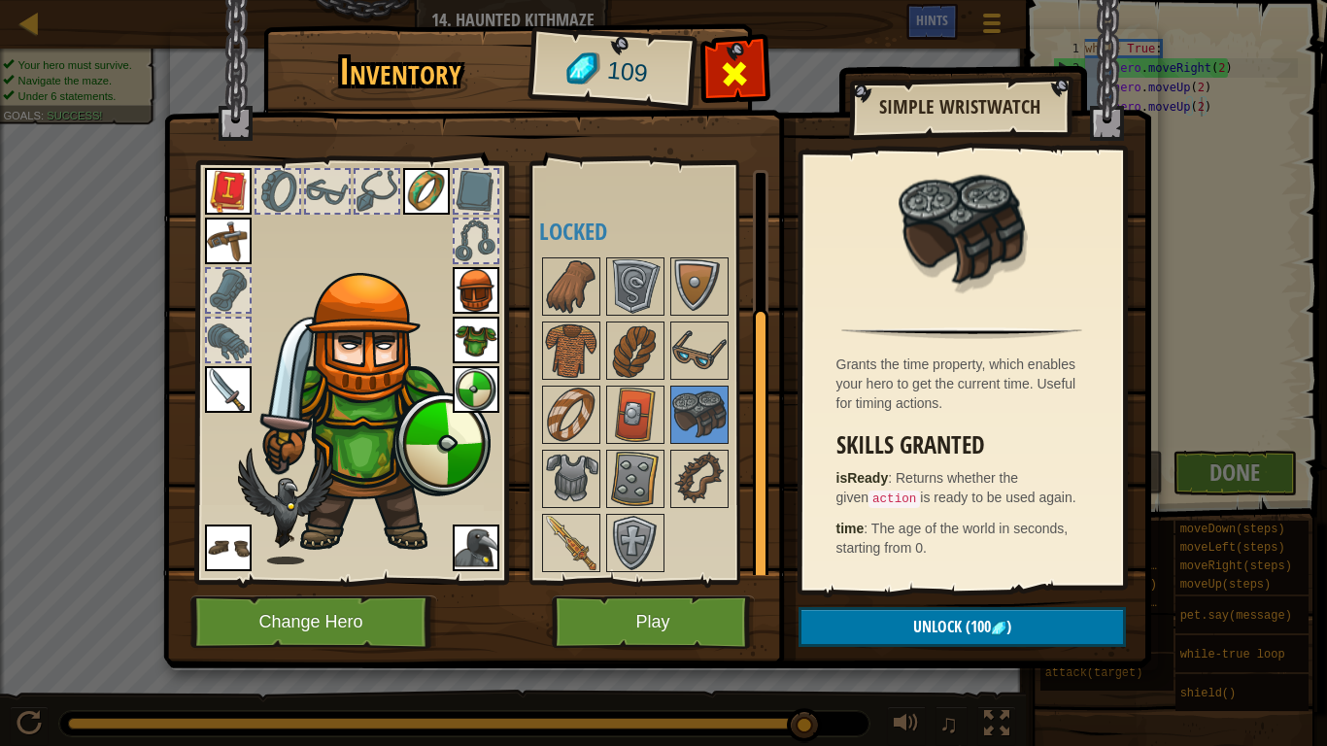
click at [740, 80] on span at bounding box center [734, 73] width 31 height 31
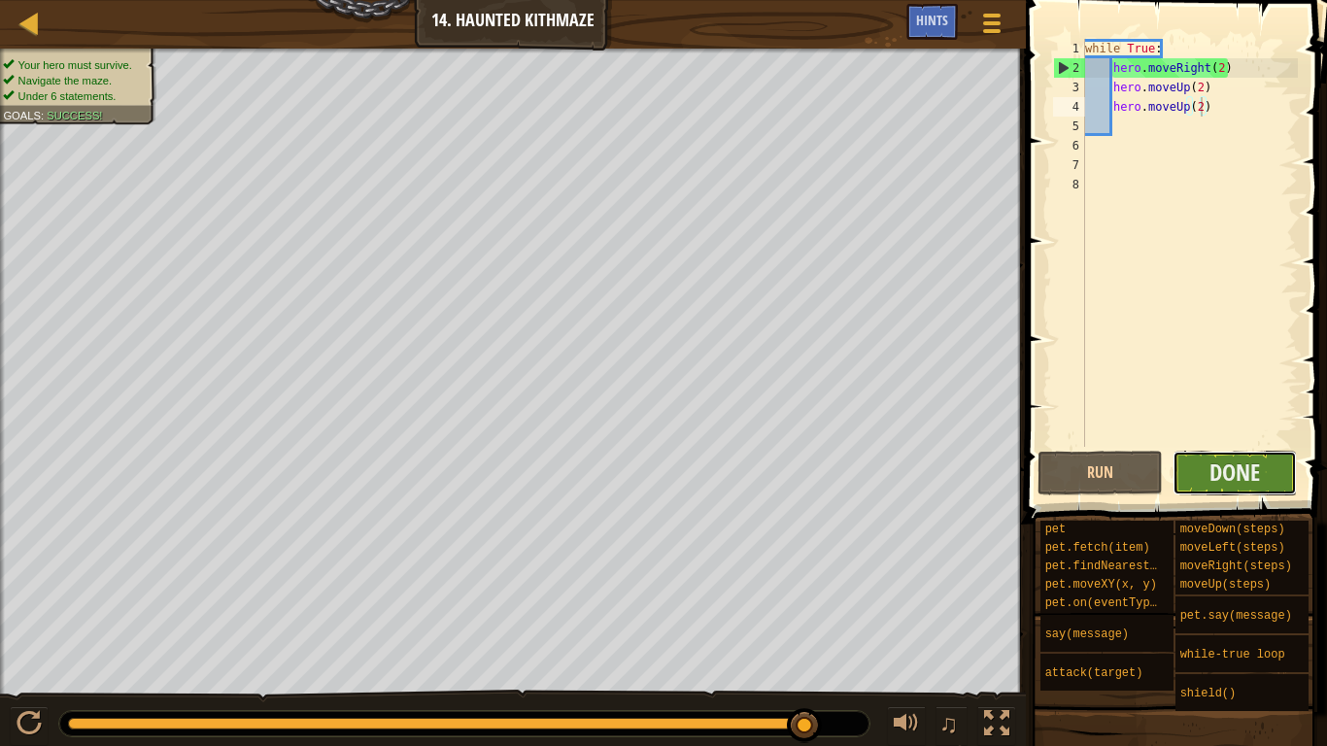
click at [1206, 475] on button "Done" at bounding box center [1235, 473] width 125 height 45
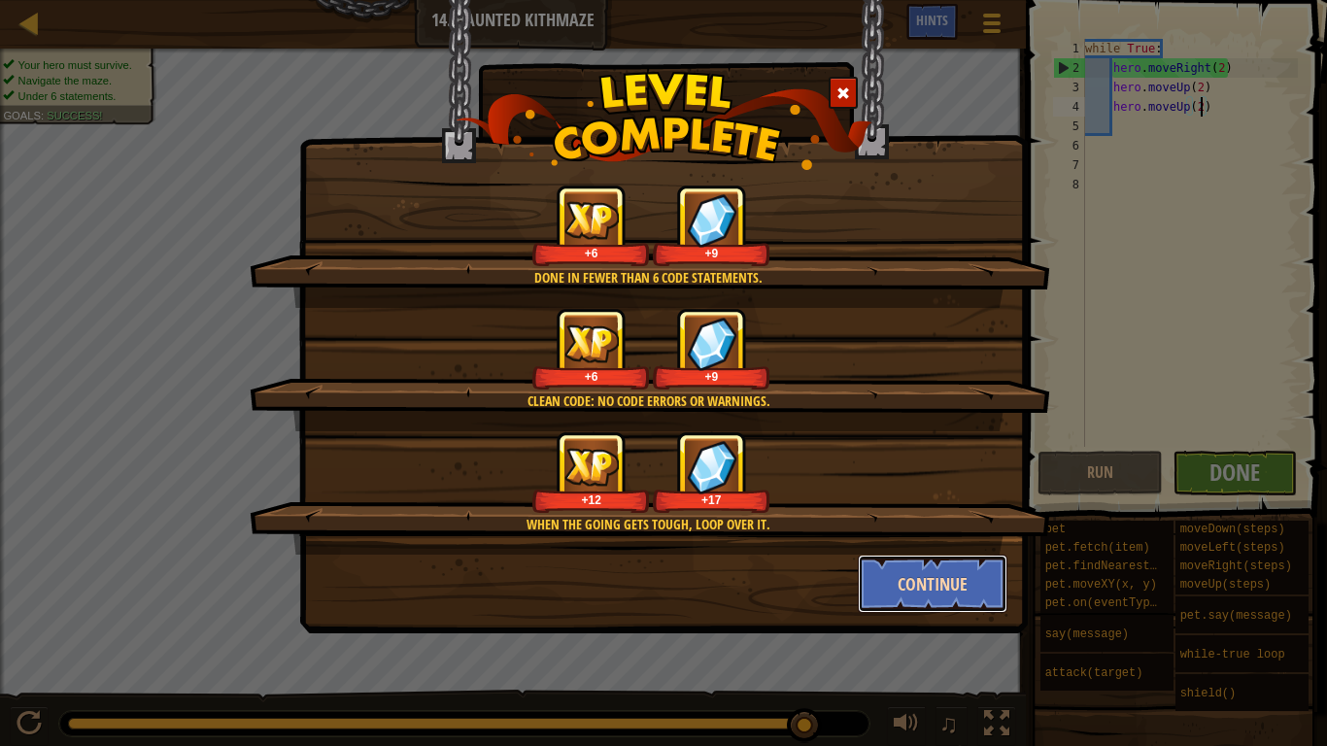
click at [956, 578] on button "Continue" at bounding box center [933, 584] width 151 height 58
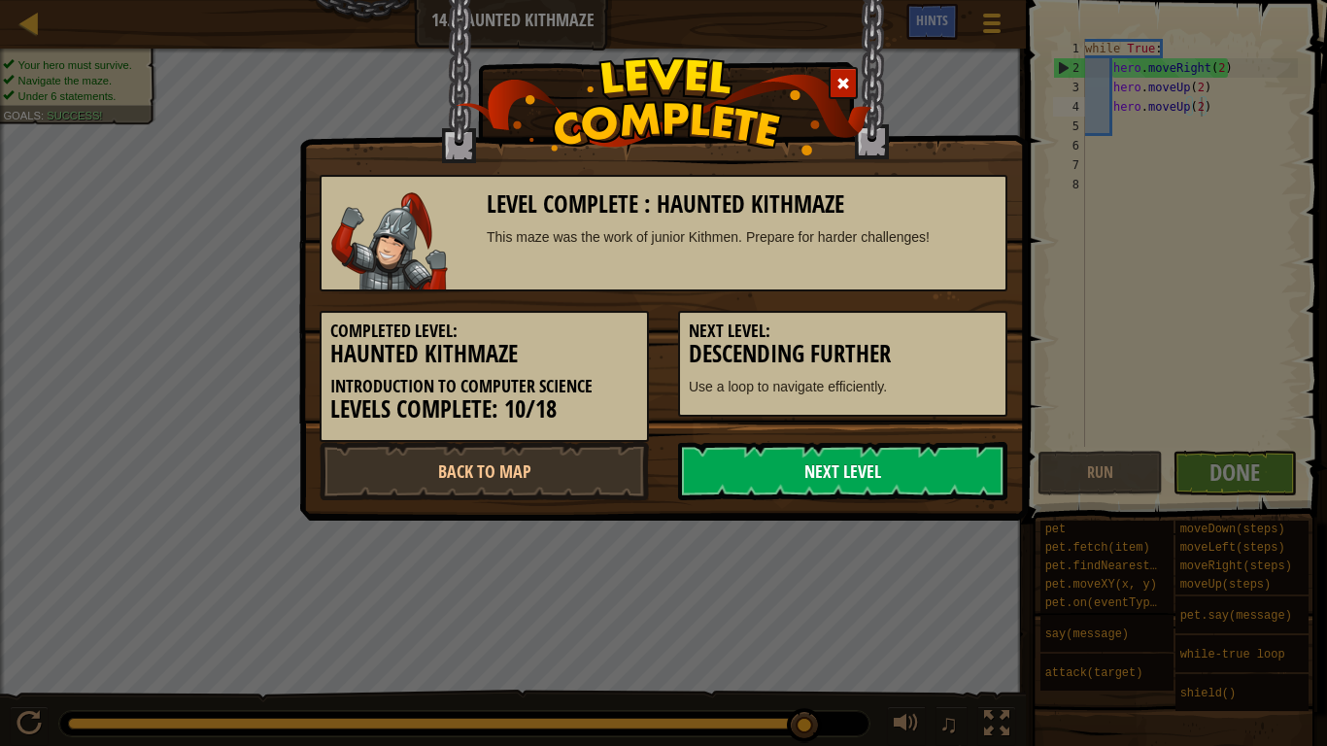
click at [895, 486] on link "Next Level" at bounding box center [842, 471] width 329 height 58
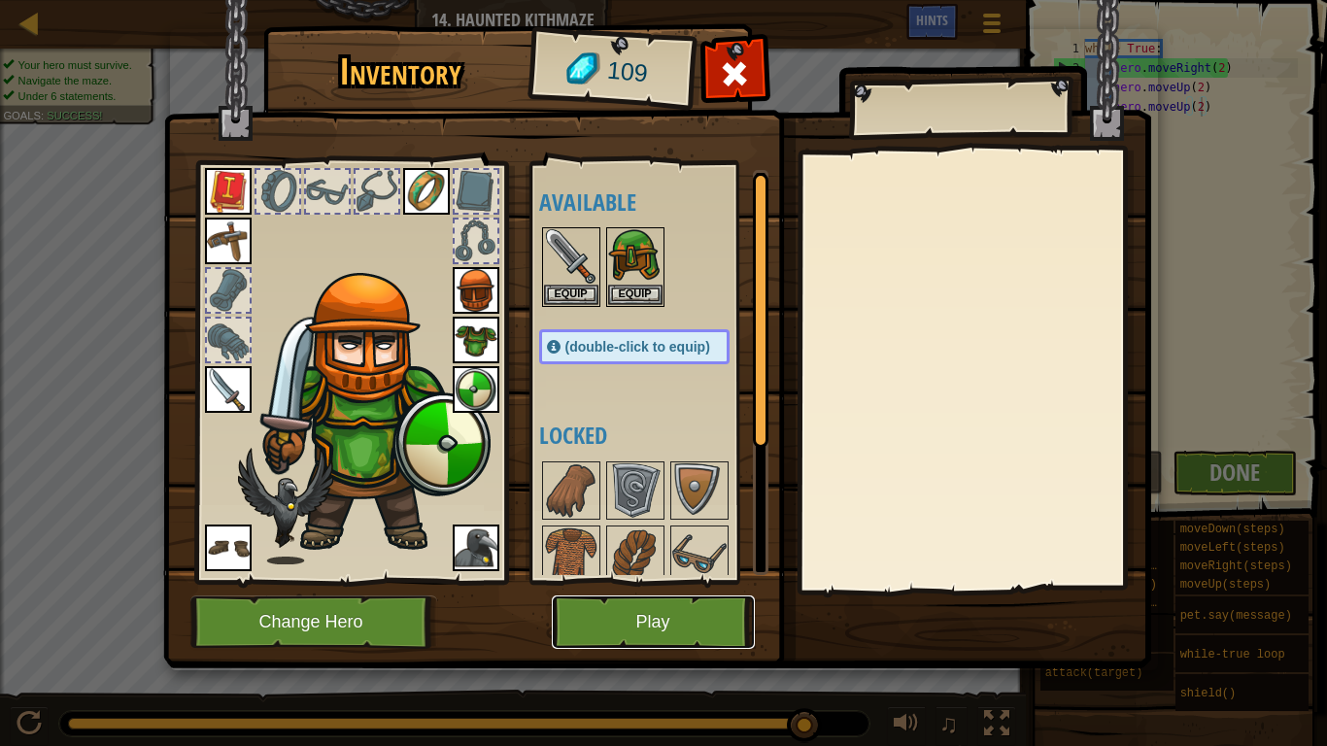
click at [667, 628] on button "Play" at bounding box center [653, 622] width 203 height 53
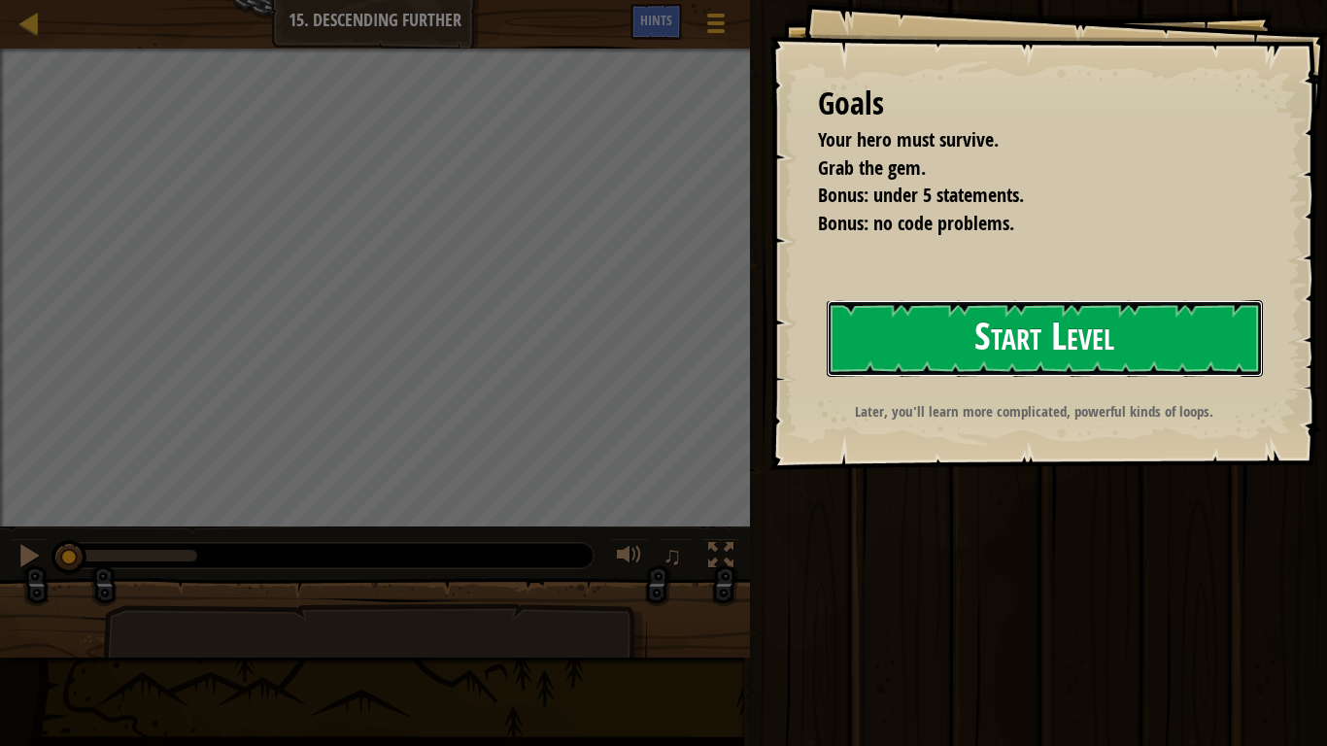
click at [993, 306] on button "Start Level" at bounding box center [1045, 338] width 436 height 77
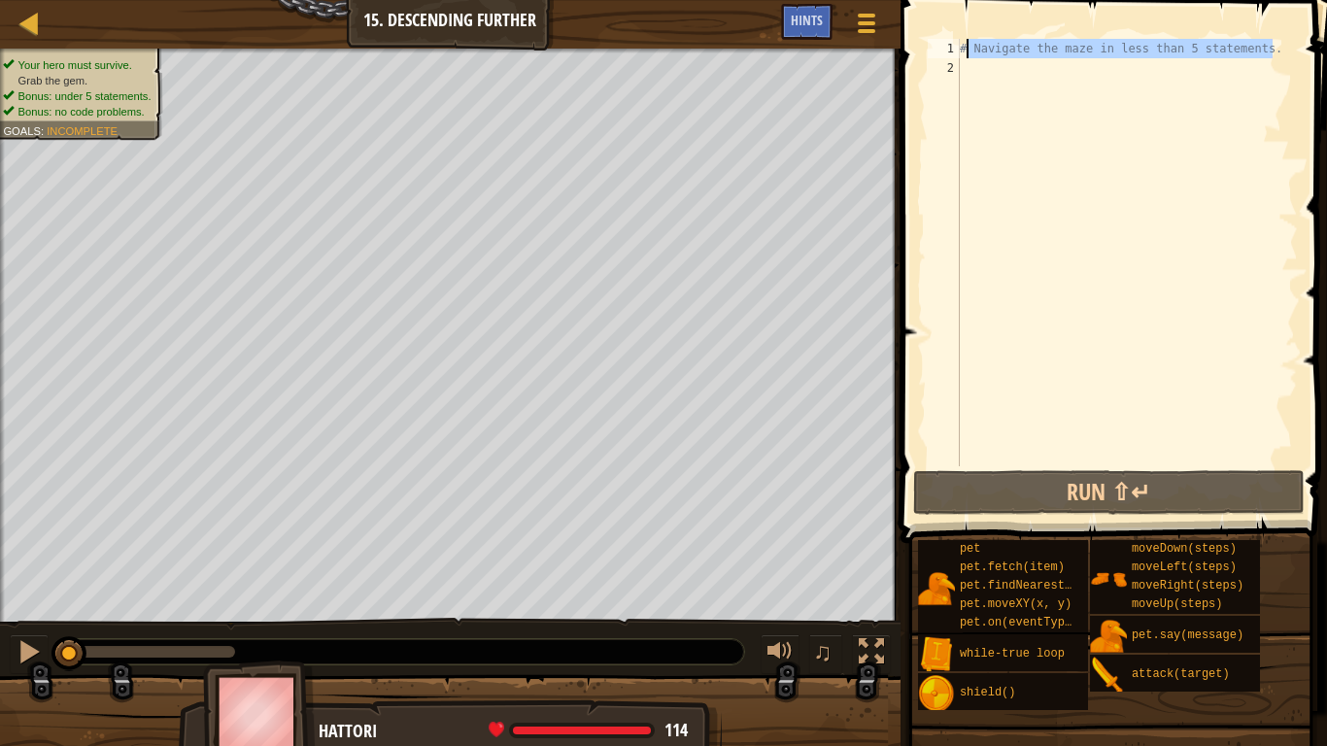
drag, startPoint x: 1275, startPoint y: 43, endPoint x: 958, endPoint y: 46, distance: 316.7
click at [958, 46] on div "1 2 # Navigate the maze in less than 5 statements. הההההההההההההההההההההההההההה…" at bounding box center [1111, 252] width 374 height 427
type textarea "# Navigate the maze in less than 5 statements."
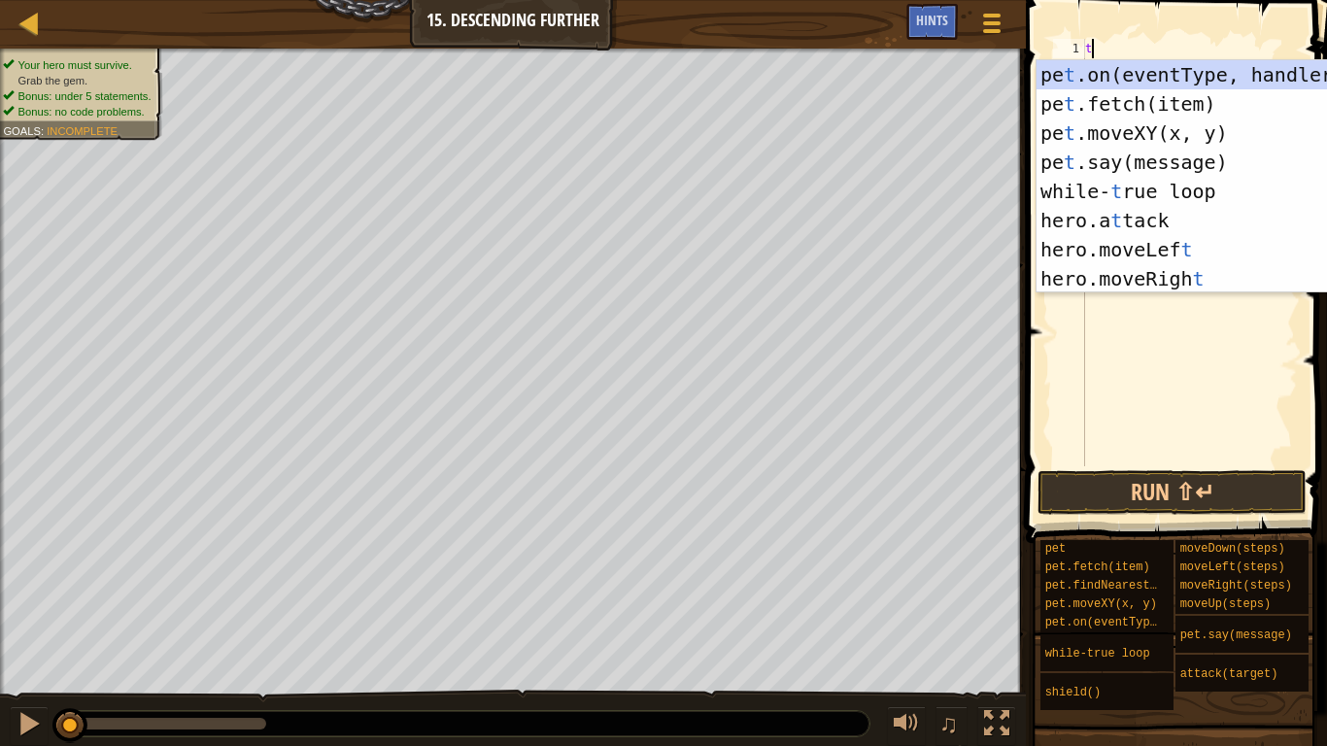
scroll to position [9, 0]
type textarea "tr"
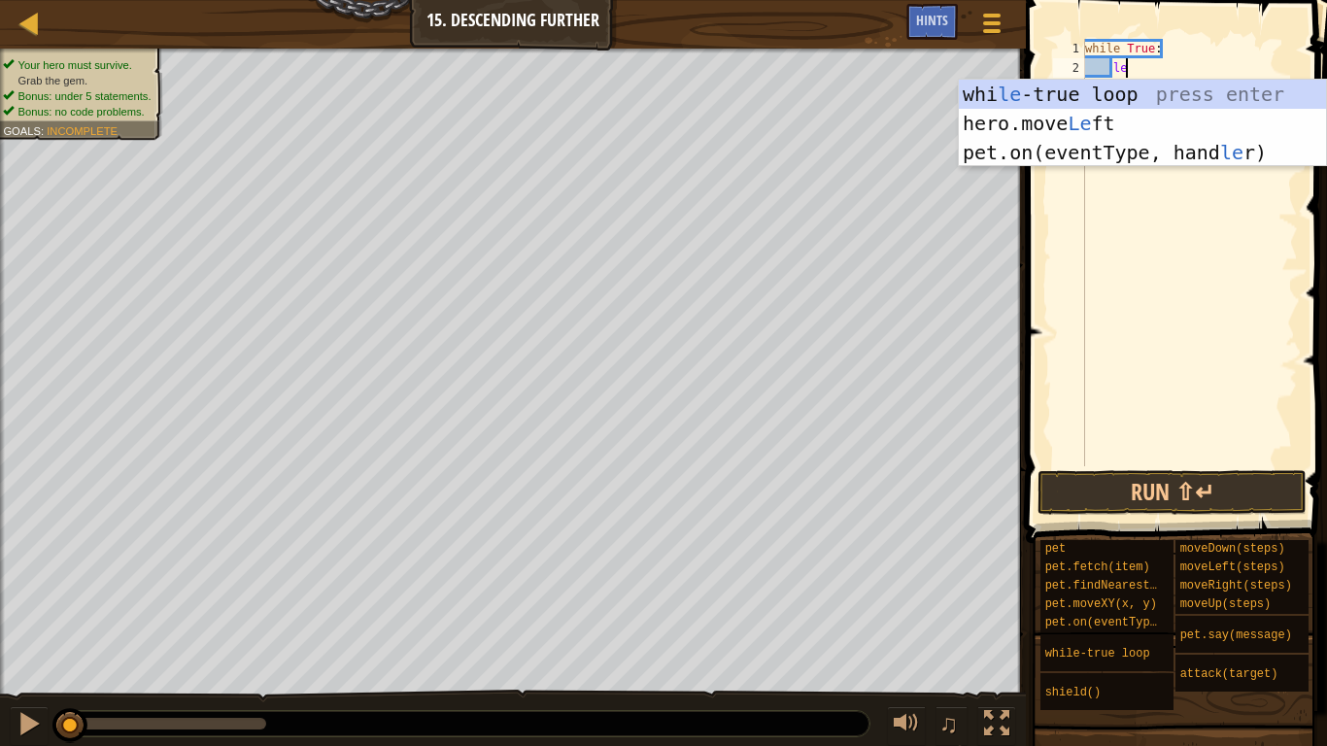
type textarea "l"
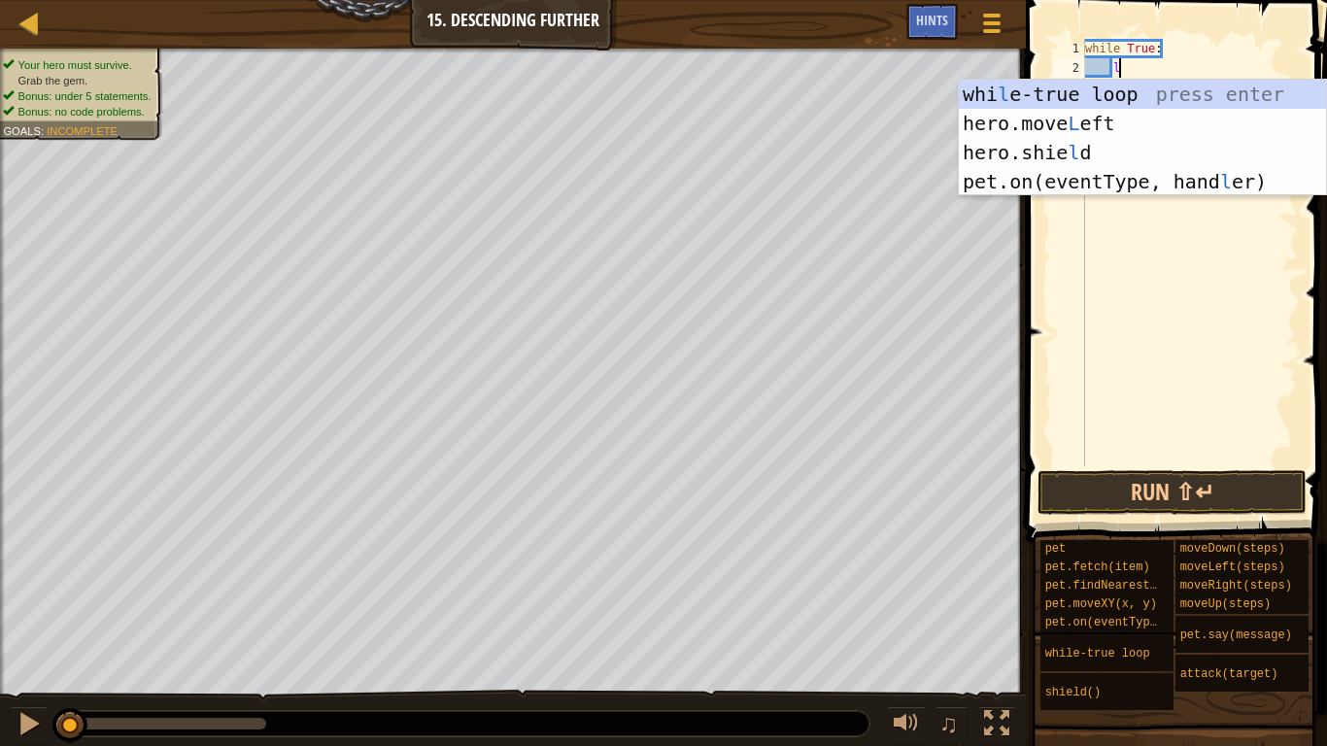
scroll to position [9, 3]
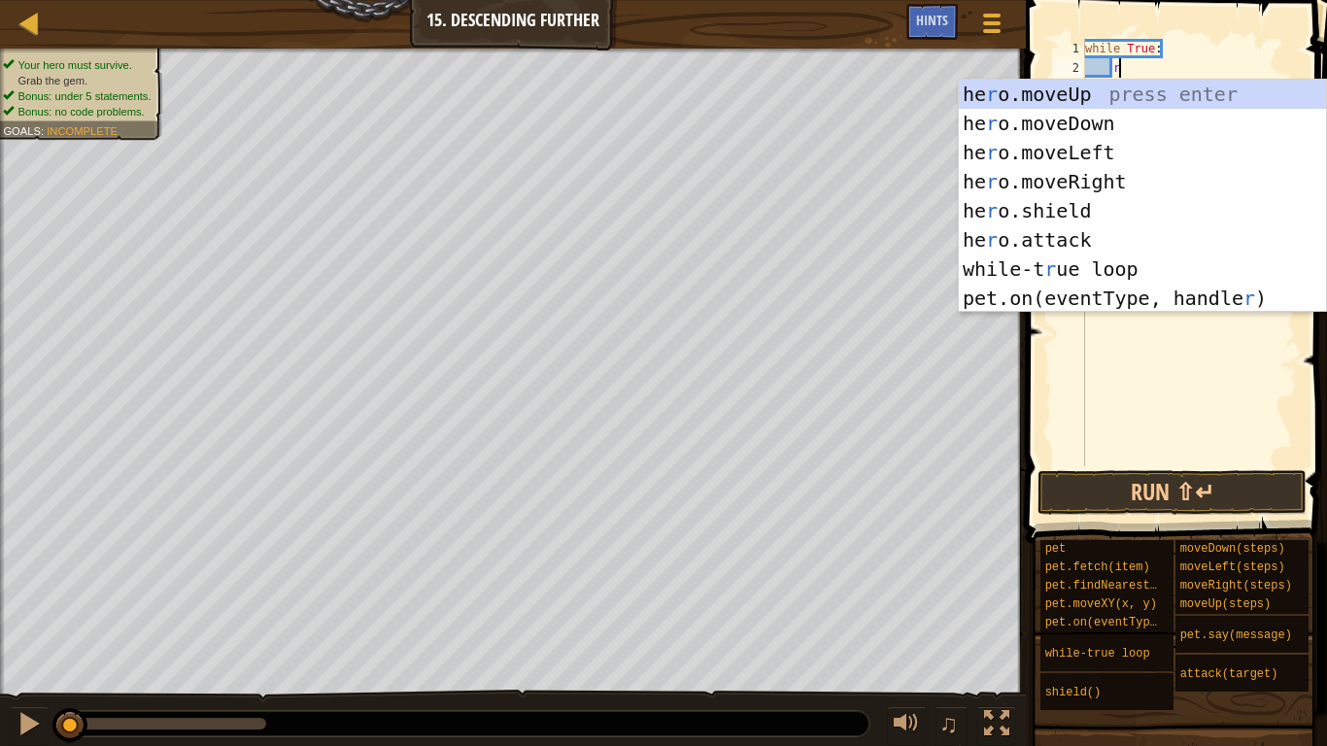
type textarea "ri"
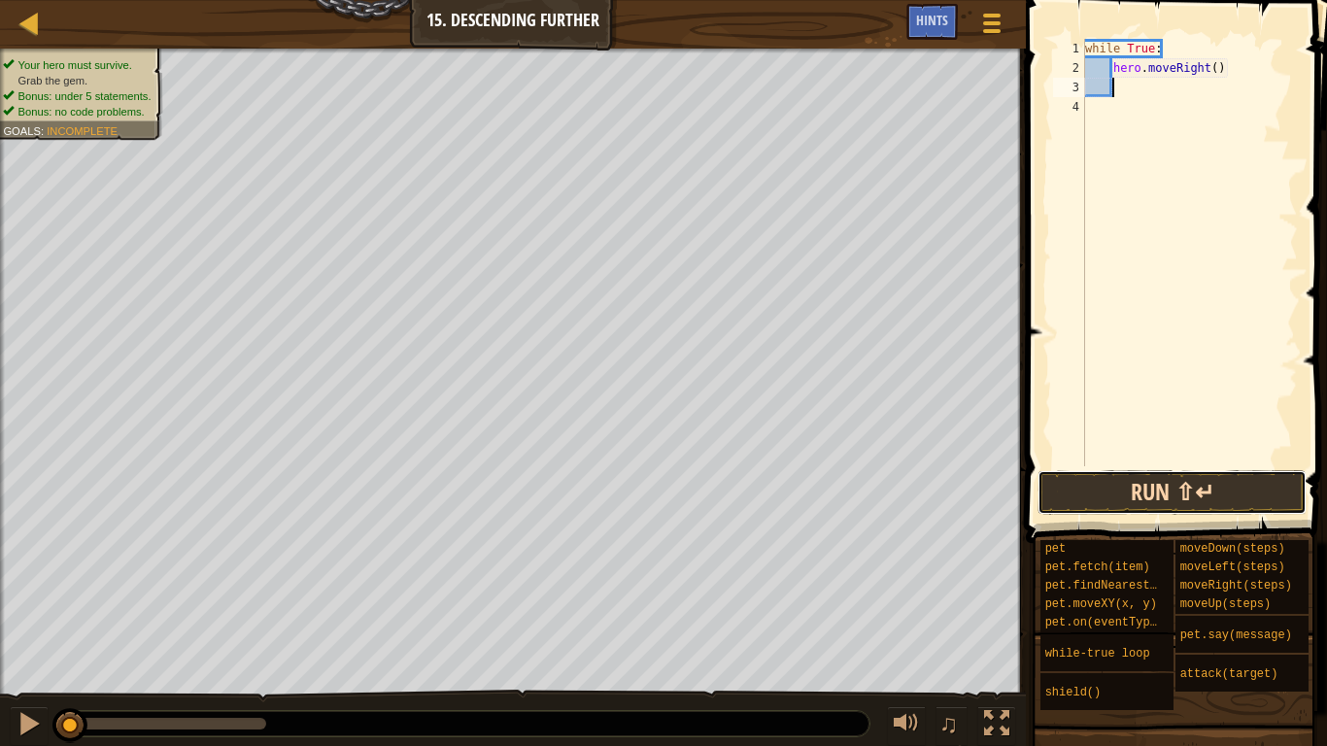
click at [1106, 491] on button "Run ⇧↵" at bounding box center [1172, 492] width 269 height 45
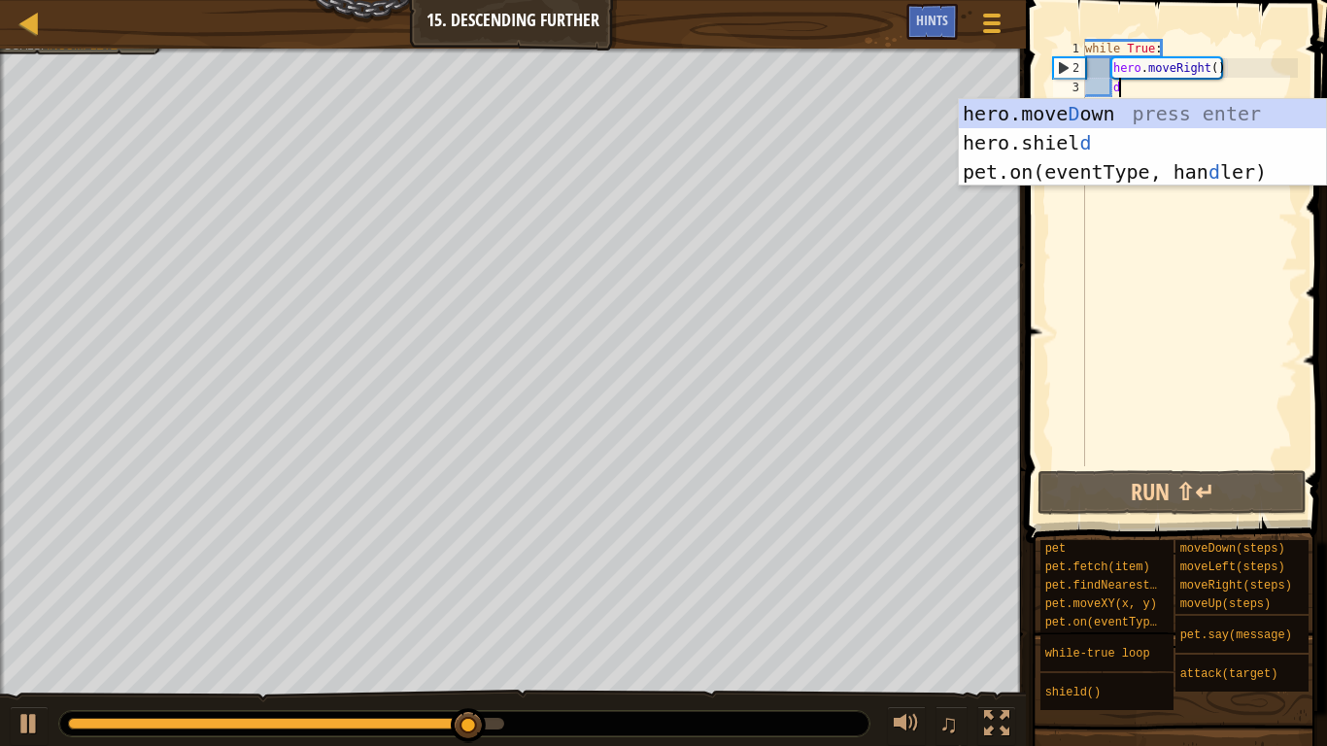
type textarea "do"
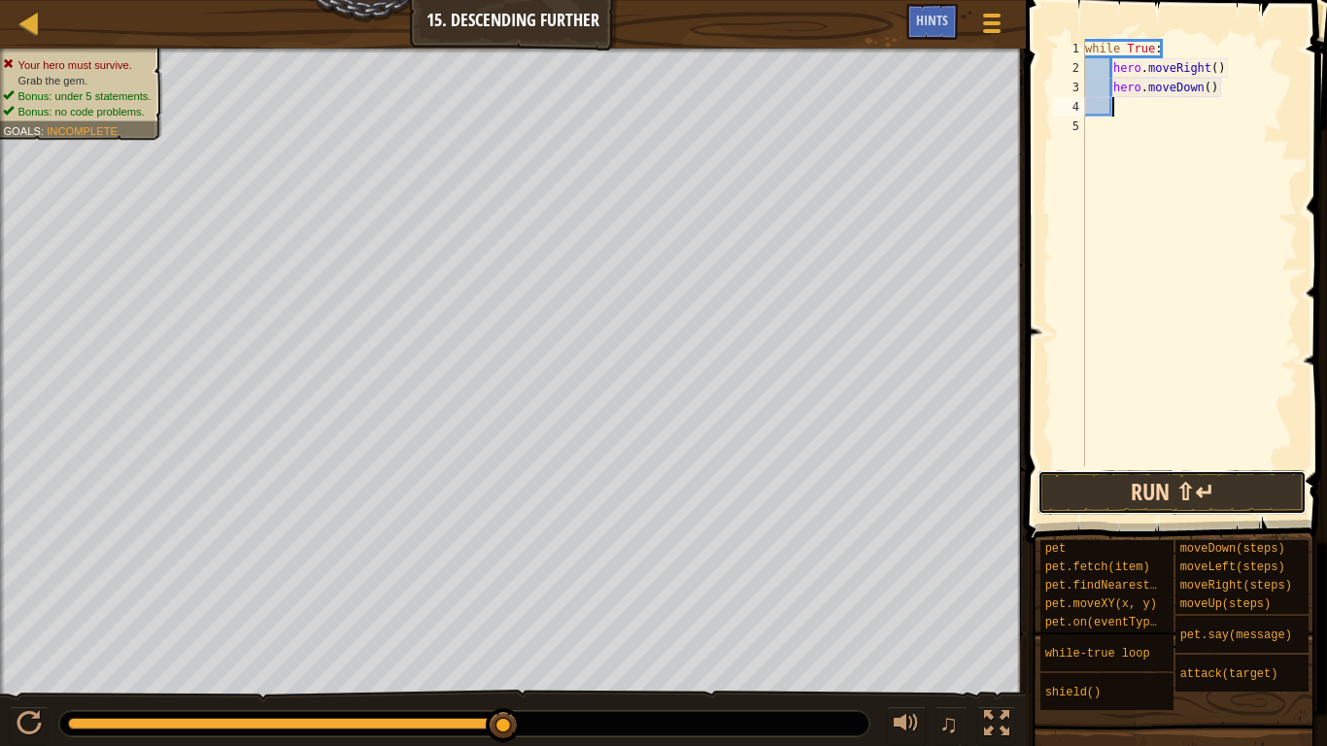
click at [1192, 493] on button "Run ⇧↵" at bounding box center [1172, 492] width 269 height 45
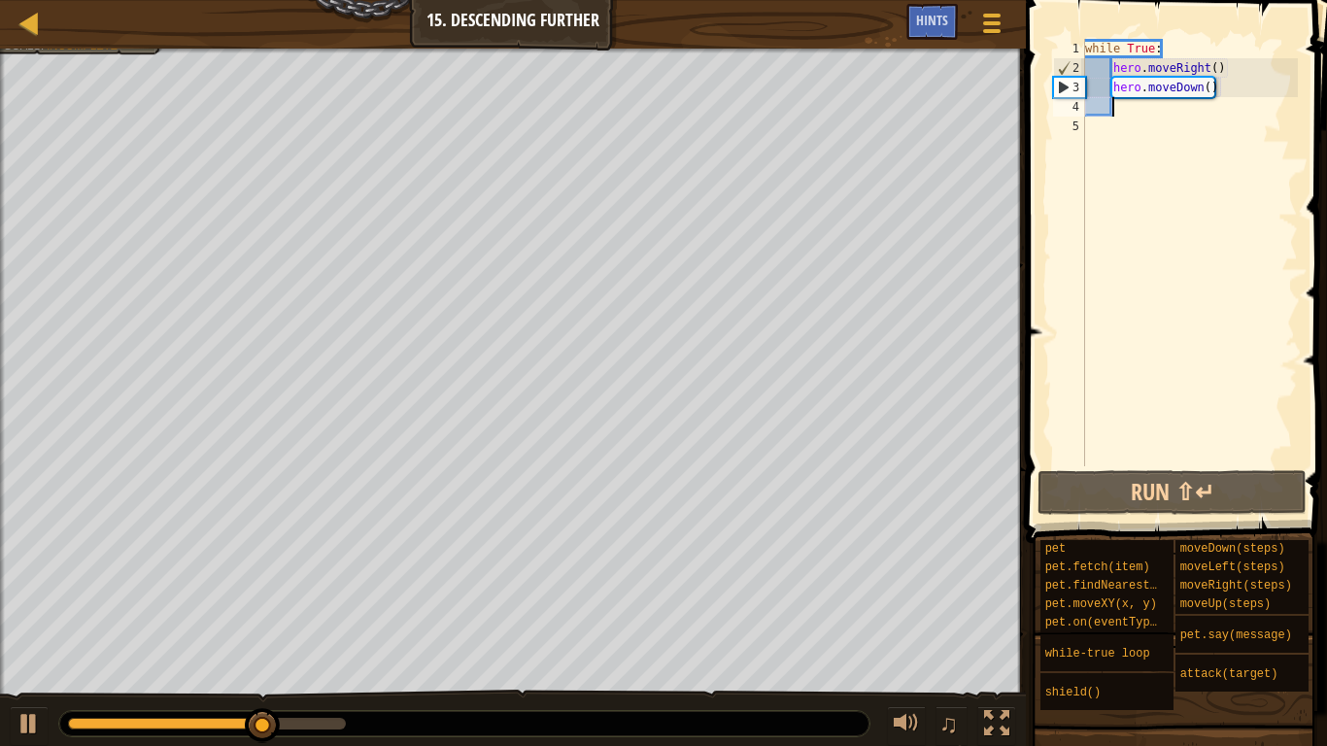
click at [1216, 66] on div "while True : hero . moveRight ( ) hero . moveDown ( )" at bounding box center [1189, 272] width 217 height 466
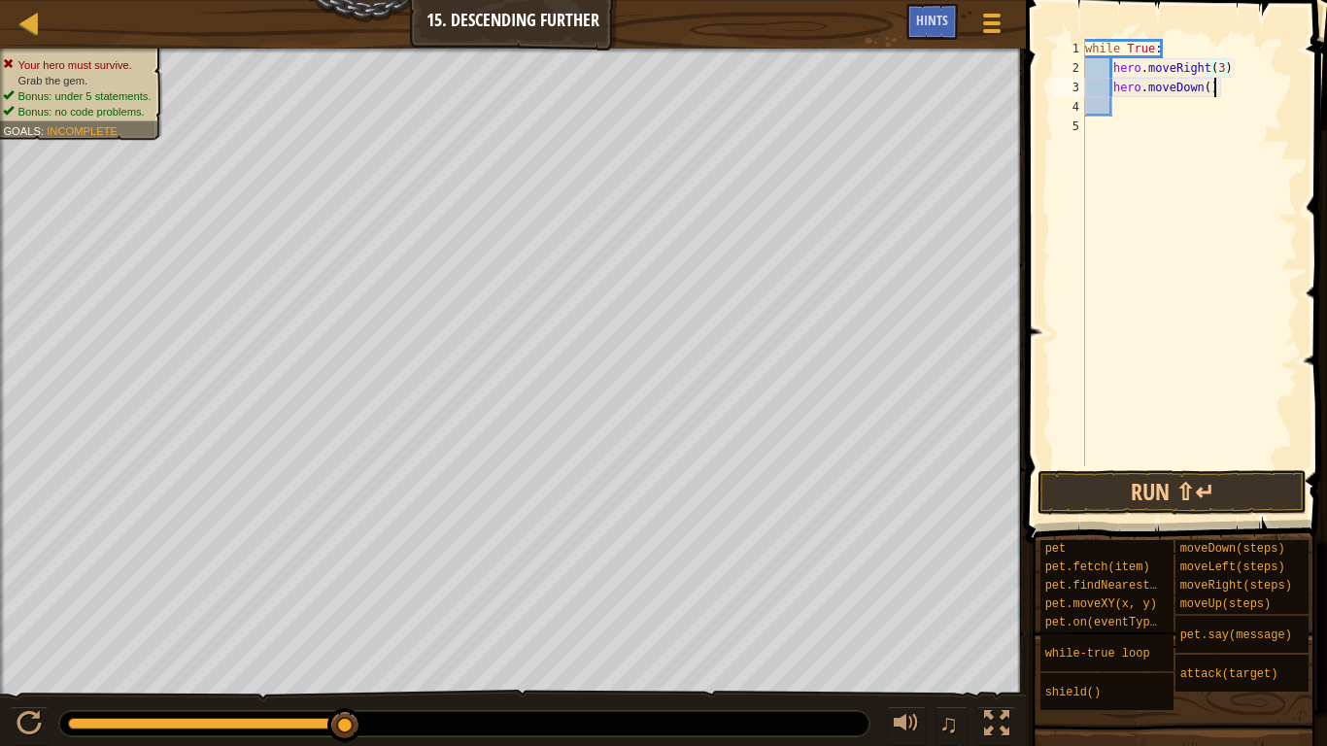
click at [1211, 85] on div "while True : hero . moveRight ( 3 ) hero . moveDown ( )" at bounding box center [1189, 272] width 217 height 466
click at [1209, 85] on div "while True : hero . moveRight ( 3 ) hero . moveDown ( )" at bounding box center [1189, 272] width 217 height 466
click at [1233, 484] on button "Run ⇧↵" at bounding box center [1172, 492] width 269 height 45
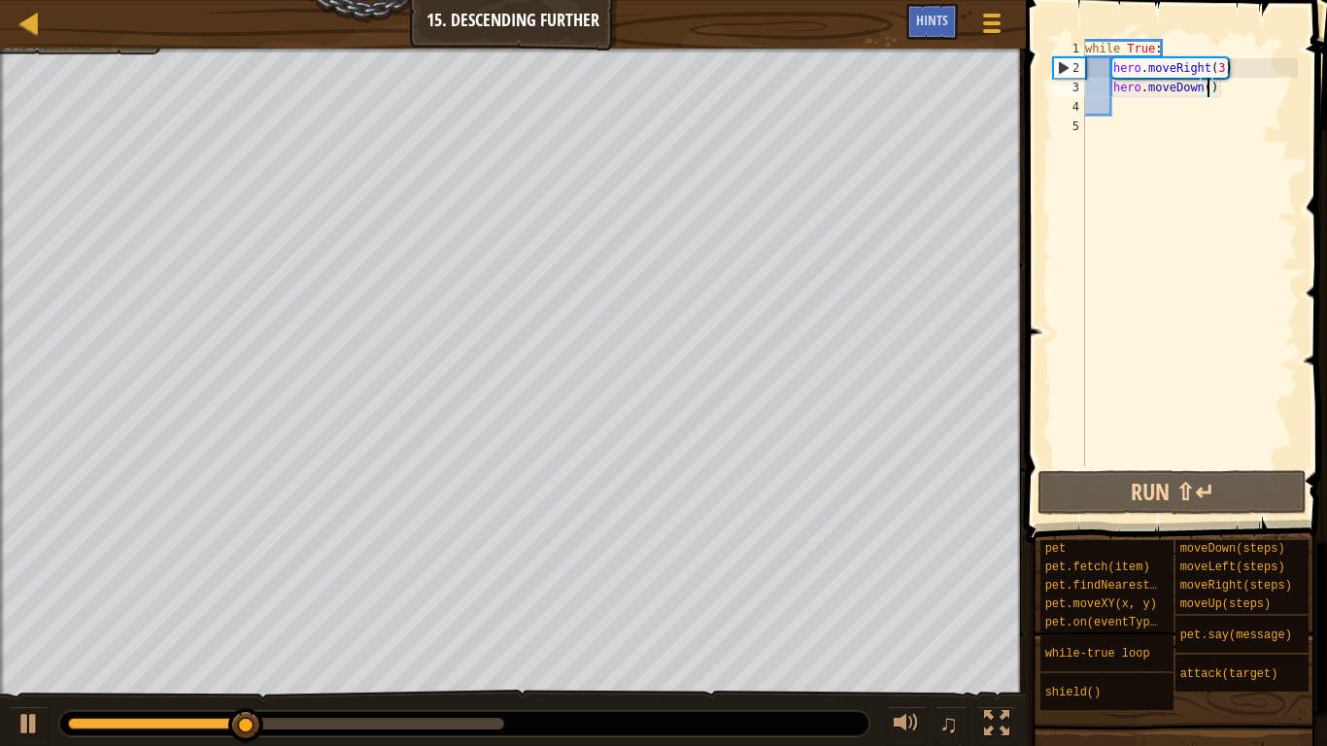
click at [1224, 67] on div "while True : hero . moveRight ( 3 ) hero . moveDown ( )" at bounding box center [1189, 272] width 217 height 466
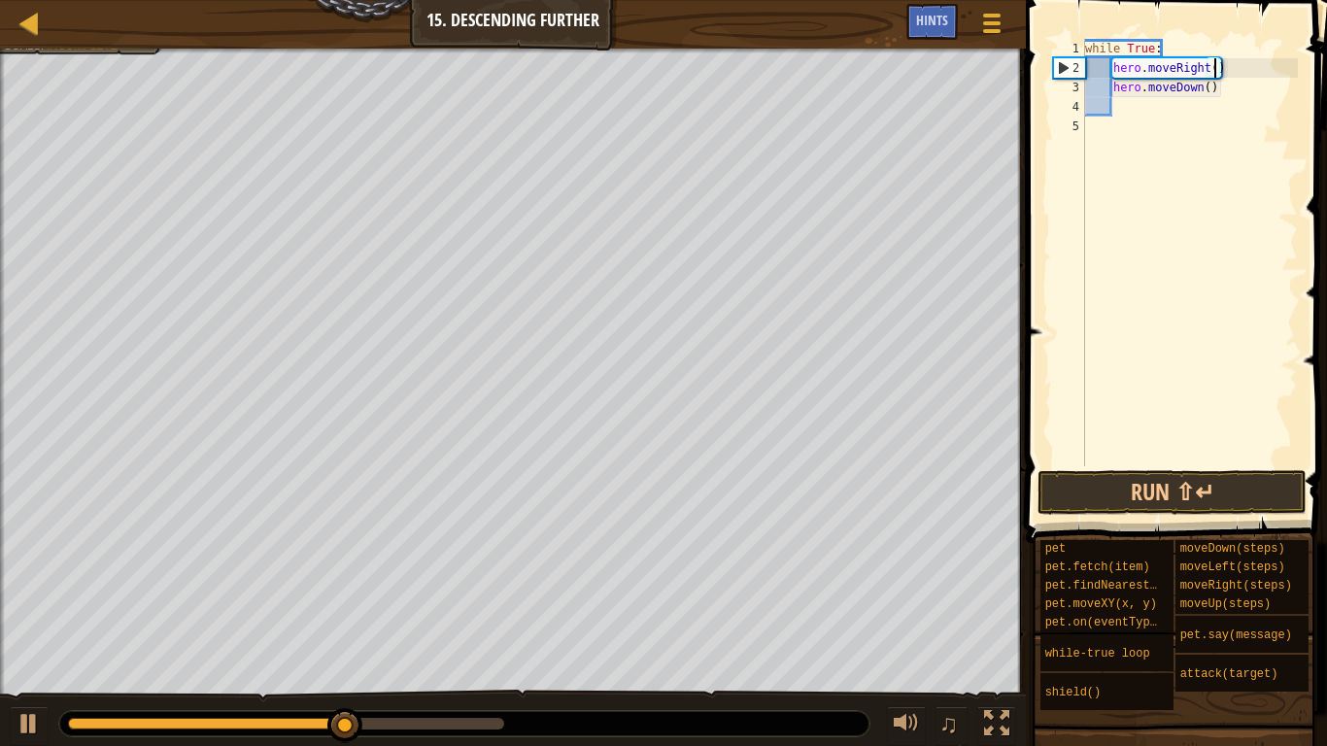
scroll to position [9, 19]
type textarea "hero.moveRight(2)"
click at [1145, 484] on button "Run ⇧↵" at bounding box center [1172, 492] width 269 height 45
